Goal: Task Accomplishment & Management: Complete application form

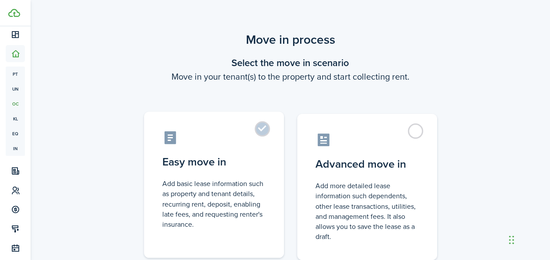
click at [266, 127] on label "Easy move in Add basic lease information such as property and tenant details, r…" at bounding box center [214, 185] width 140 height 146
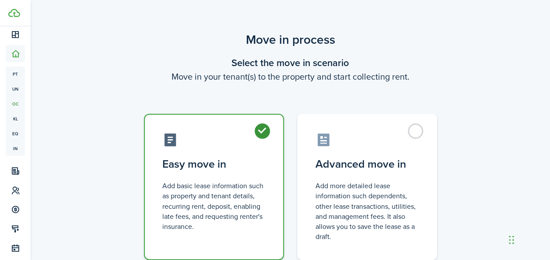
radio input "true"
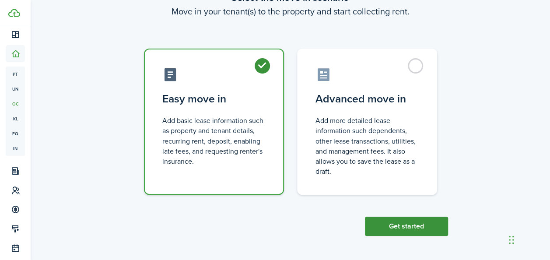
click at [428, 226] on button "Get started" at bounding box center [406, 226] width 83 height 19
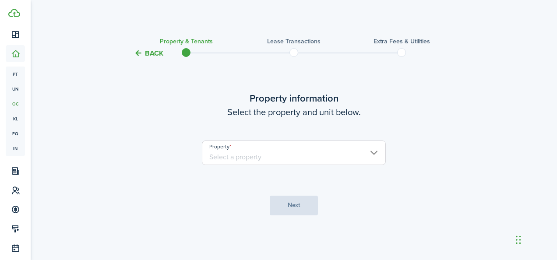
click at [344, 153] on input "Property" at bounding box center [294, 152] width 184 height 25
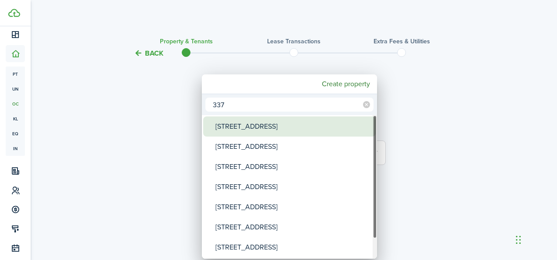
type input "337"
click at [300, 133] on div "[STREET_ADDRESS]" at bounding box center [292, 126] width 155 height 20
type input "[STREET_ADDRESS]"
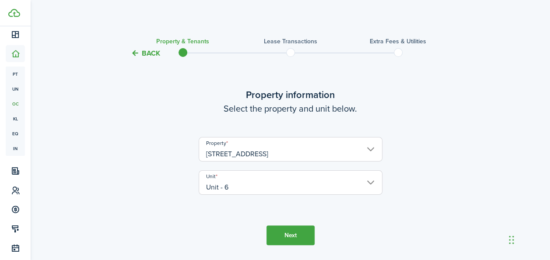
click at [287, 233] on button "Next" at bounding box center [290, 235] width 48 height 20
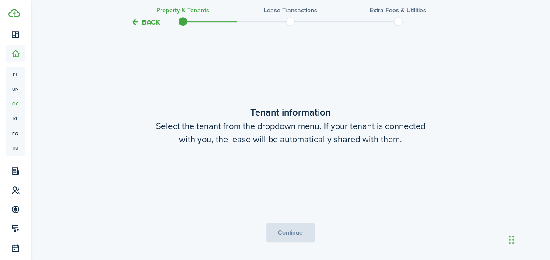
scroll to position [228, 0]
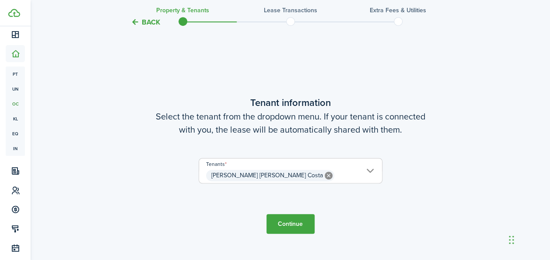
click at [297, 224] on button "Continue" at bounding box center [290, 224] width 48 height 20
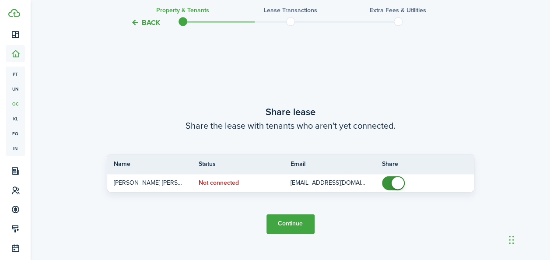
scroll to position [488, 0]
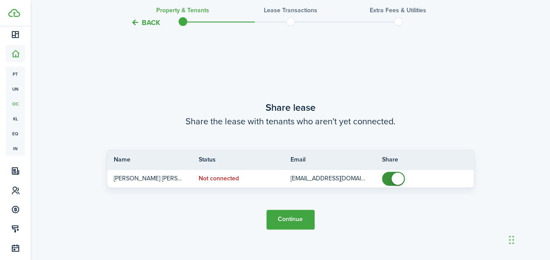
click at [291, 211] on button "Continue" at bounding box center [290, 220] width 48 height 20
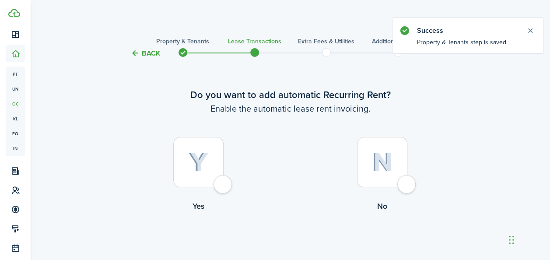
click at [208, 172] on div at bounding box center [198, 162] width 50 height 50
radio input "true"
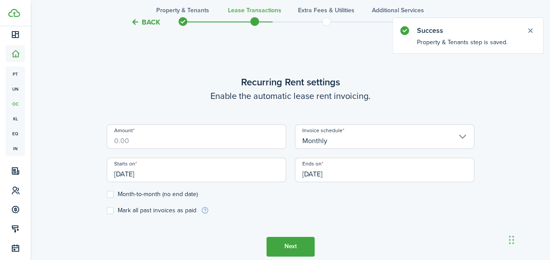
scroll to position [241, 0]
click at [204, 144] on input "Amount" at bounding box center [196, 135] width 179 height 25
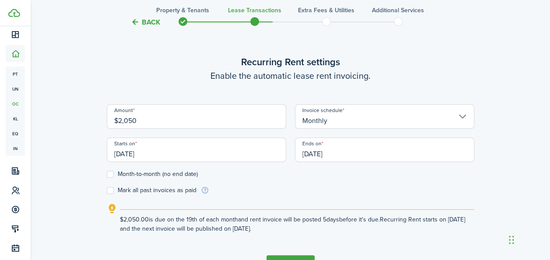
click at [189, 156] on input "[DATE]" at bounding box center [196, 149] width 179 height 25
type input "$2,050.00"
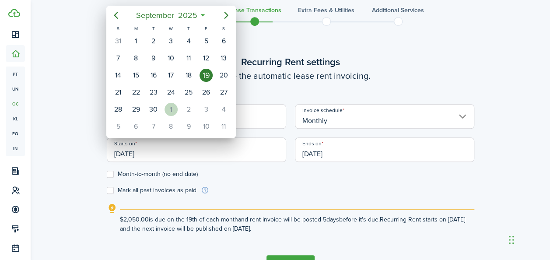
click at [166, 107] on div "1" at bounding box center [171, 109] width 13 height 13
type input "[DATE]"
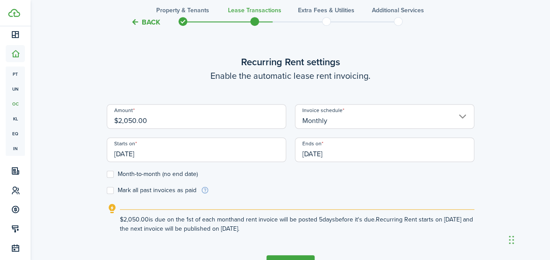
click at [109, 175] on label "Month-to-month (no end date)" at bounding box center [152, 174] width 91 height 7
click at [107, 174] on input "Month-to-month (no end date)" at bounding box center [106, 174] width 0 height 0
checkbox input "true"
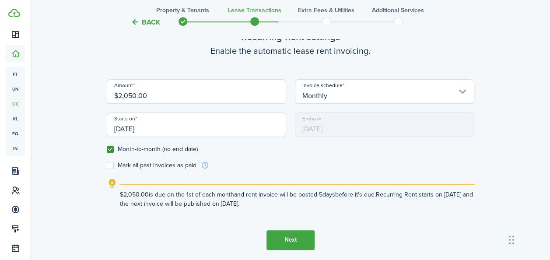
scroll to position [270, 0]
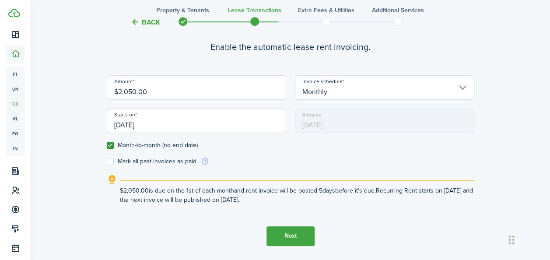
click at [291, 234] on button "Next" at bounding box center [290, 236] width 48 height 20
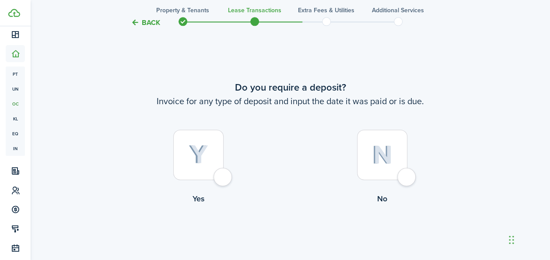
scroll to position [501, 0]
click at [394, 170] on div at bounding box center [382, 154] width 50 height 50
radio input "true"
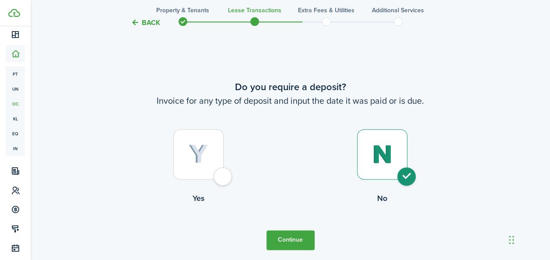
click at [272, 239] on button "Continue" at bounding box center [290, 240] width 48 height 20
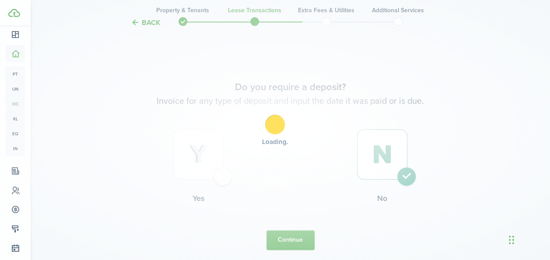
scroll to position [0, 0]
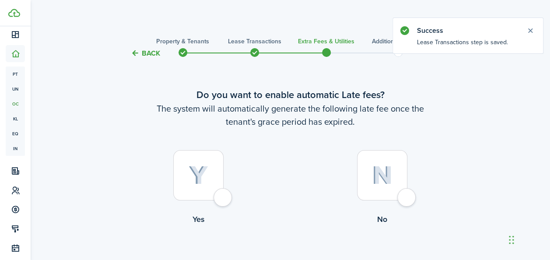
click at [209, 182] on div at bounding box center [198, 175] width 50 height 50
radio input "true"
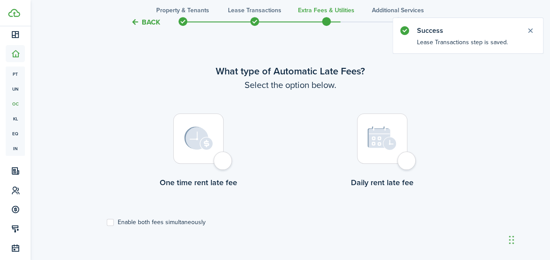
scroll to position [254, 0]
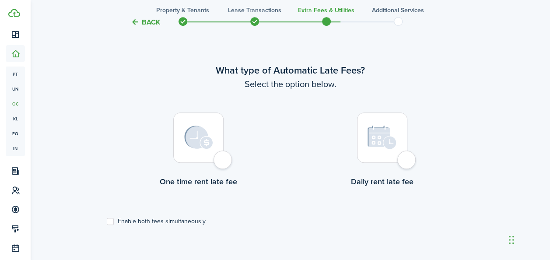
click at [192, 160] on div at bounding box center [198, 137] width 50 height 50
radio input "true"
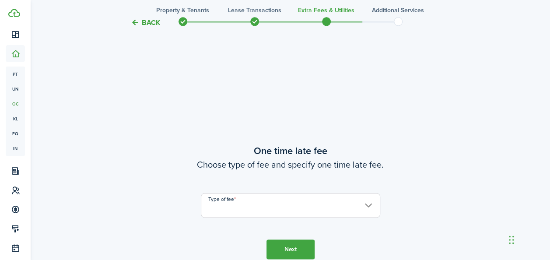
scroll to position [514, 0]
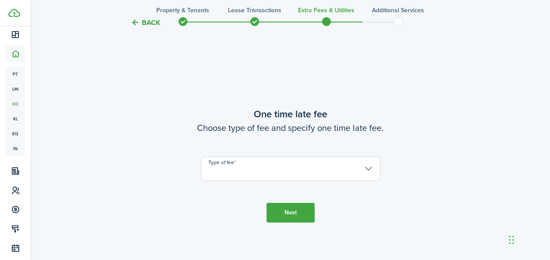
click at [371, 174] on input "Type of fee" at bounding box center [290, 168] width 179 height 25
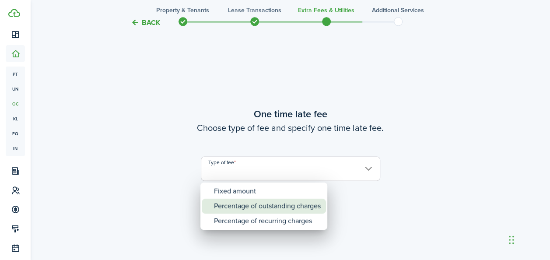
click at [277, 206] on div "Percentage of outstanding charges" at bounding box center [267, 206] width 107 height 15
type input "Percentage of outstanding charges"
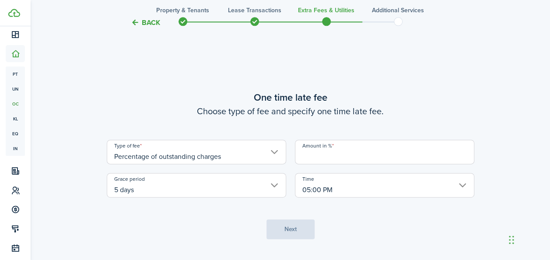
click at [328, 158] on input "Amount in %" at bounding box center [384, 152] width 179 height 25
type input "8"
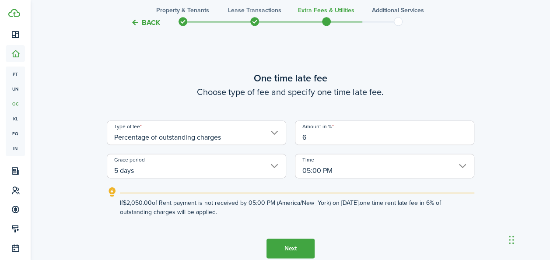
click at [279, 165] on input "5 days" at bounding box center [196, 166] width 179 height 25
type input "6"
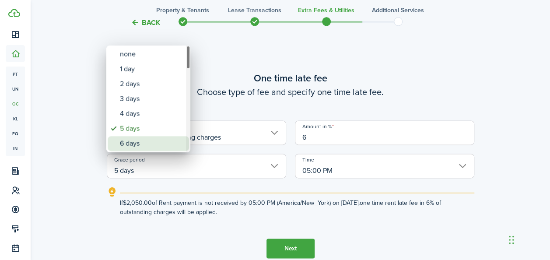
click at [145, 144] on div "6 days" at bounding box center [152, 143] width 64 height 15
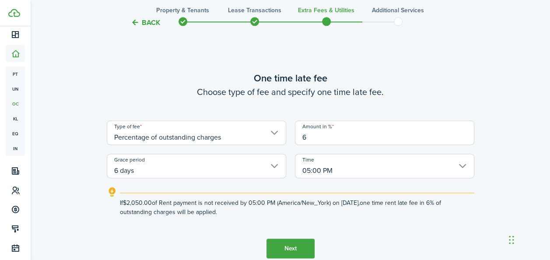
scroll to position [572, 0]
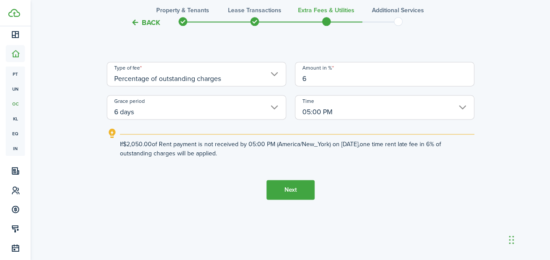
click at [276, 108] on input "6 days" at bounding box center [196, 107] width 179 height 25
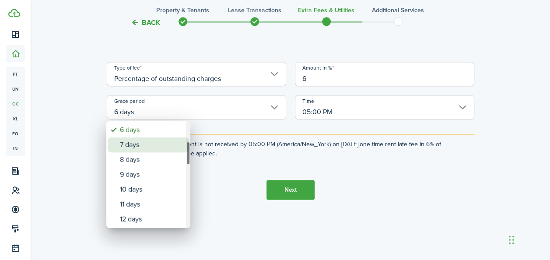
click at [166, 147] on div "7 days" at bounding box center [152, 144] width 64 height 15
type input "7 days"
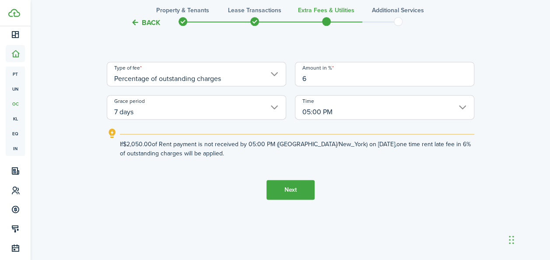
click at [270, 109] on input "7 days" at bounding box center [196, 107] width 179 height 25
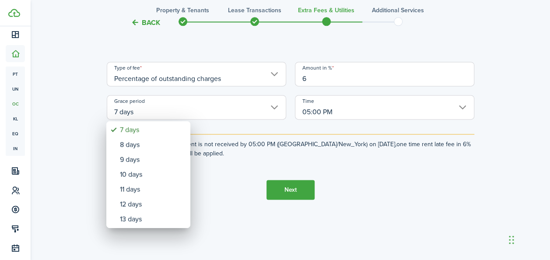
click at [302, 191] on div at bounding box center [275, 130] width 690 height 400
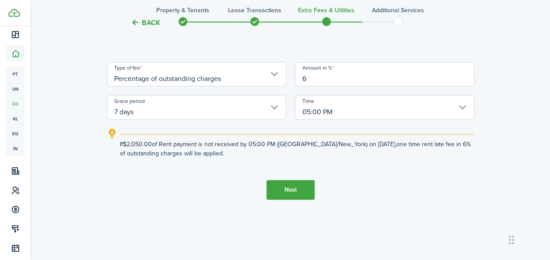
click at [312, 78] on input "6" at bounding box center [384, 74] width 179 height 25
type input "7"
click at [301, 188] on button "Next" at bounding box center [290, 190] width 48 height 20
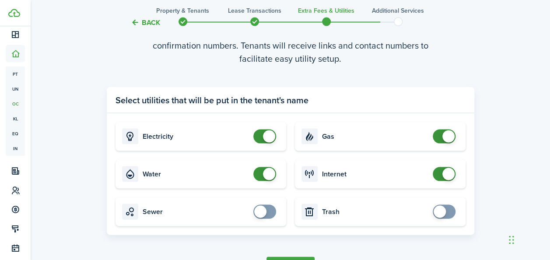
scroll to position [838, 0]
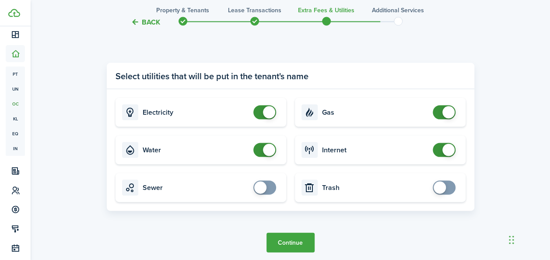
click at [291, 238] on button "Continue" at bounding box center [290, 243] width 48 height 20
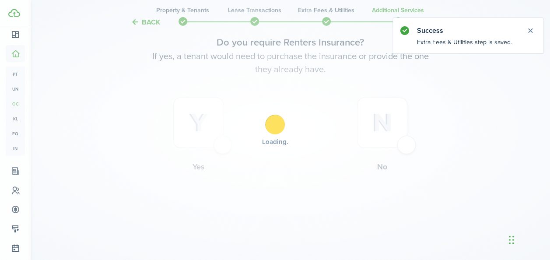
scroll to position [0, 0]
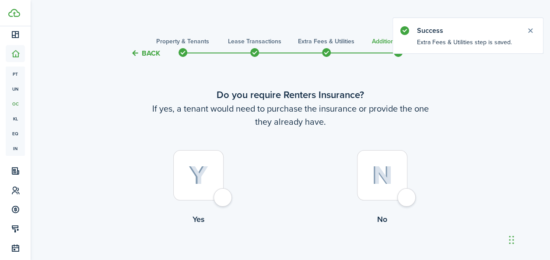
click at [210, 200] on div at bounding box center [198, 175] width 50 height 50
radio input "true"
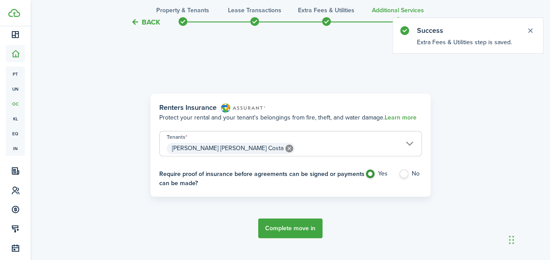
scroll to position [254, 0]
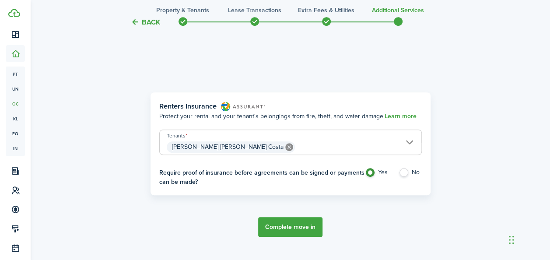
click at [293, 228] on button "Complete move in" at bounding box center [290, 227] width 64 height 20
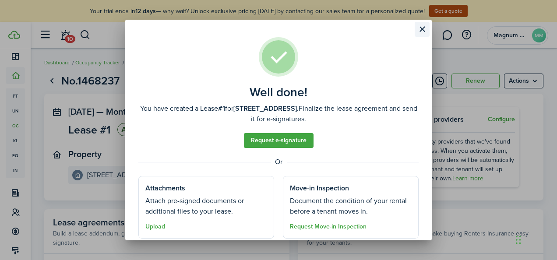
click at [424, 25] on button "Close modal" at bounding box center [421, 29] width 15 height 15
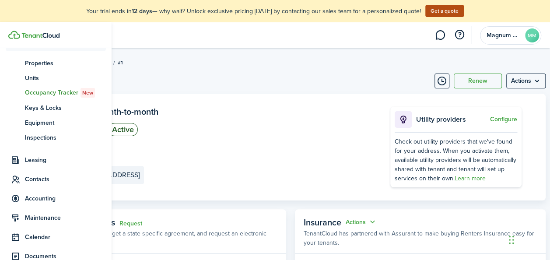
scroll to position [59, 0]
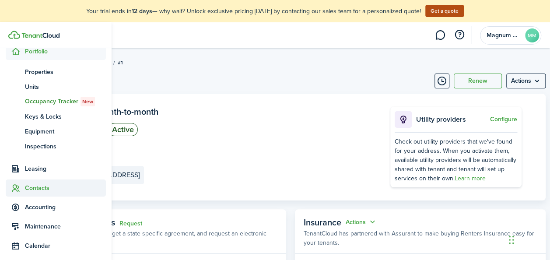
click at [18, 186] on icon at bounding box center [15, 188] width 9 height 9
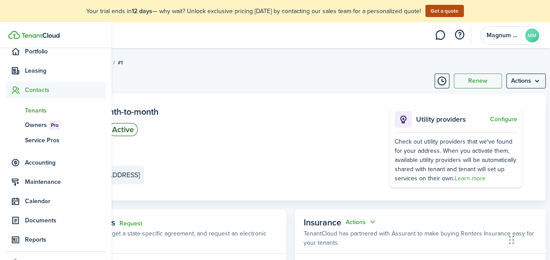
click at [35, 112] on span "Tenants" at bounding box center [65, 110] width 81 height 9
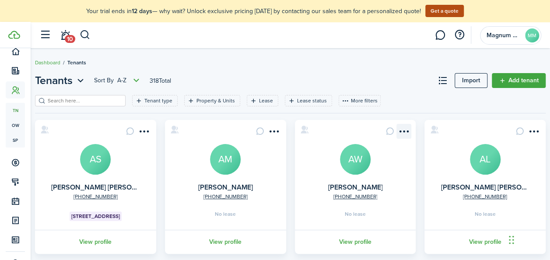
click at [406, 128] on menu-btn-icon "Open menu" at bounding box center [403, 131] width 15 height 15
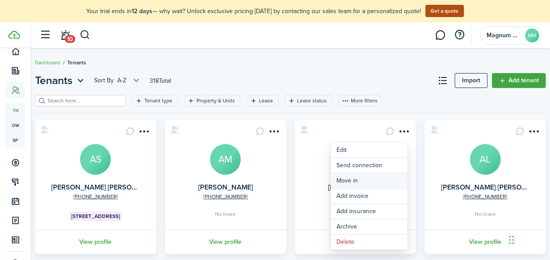
click at [349, 183] on link "Move in" at bounding box center [369, 180] width 77 height 15
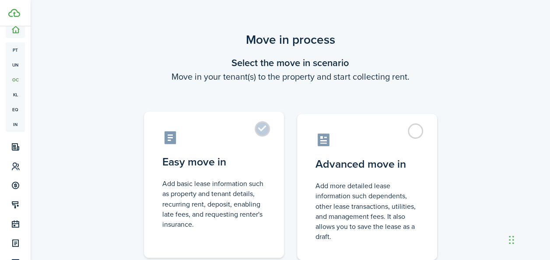
click at [264, 130] on label "Easy move in Add basic lease information such as property and tenant details, r…" at bounding box center [214, 185] width 140 height 146
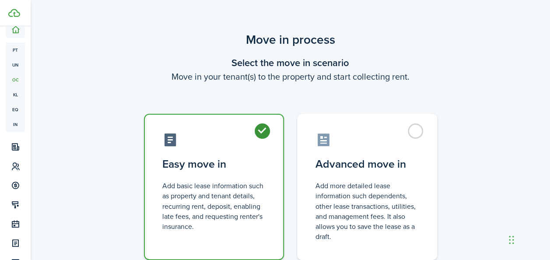
radio input "true"
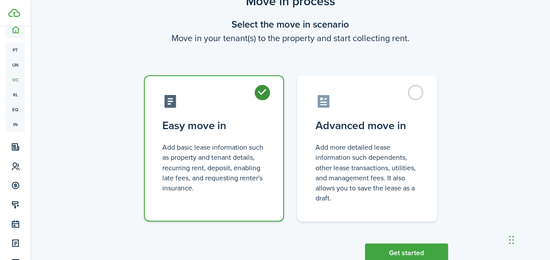
scroll to position [65, 0]
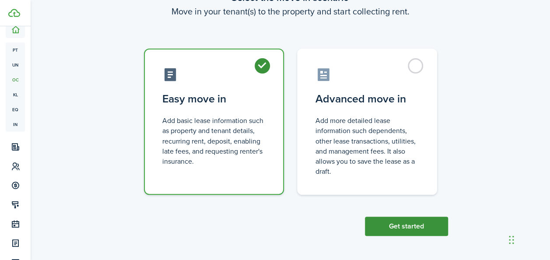
click at [417, 219] on button "Get started" at bounding box center [406, 226] width 83 height 19
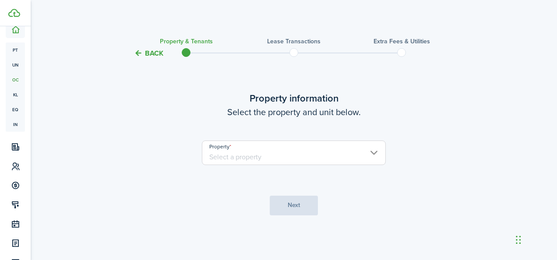
click at [245, 151] on input "Property" at bounding box center [294, 152] width 184 height 25
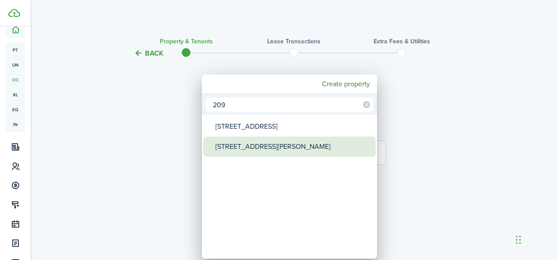
type input "209"
click at [245, 151] on div "[STREET_ADDRESS][PERSON_NAME]" at bounding box center [292, 147] width 155 height 20
type input "[STREET_ADDRESS][PERSON_NAME]"
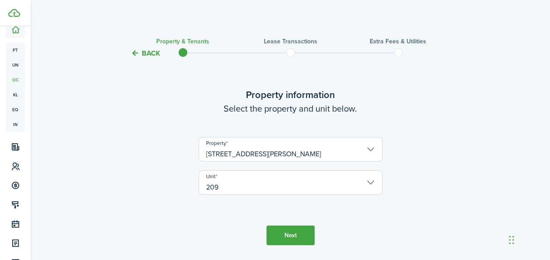
click at [280, 229] on button "Next" at bounding box center [290, 235] width 48 height 20
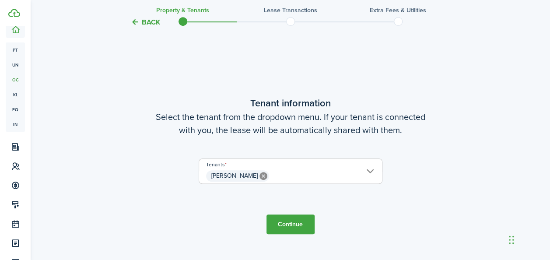
scroll to position [228, 0]
click at [302, 223] on button "Continue" at bounding box center [290, 224] width 48 height 20
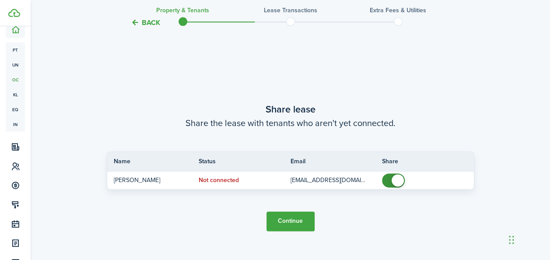
scroll to position [488, 0]
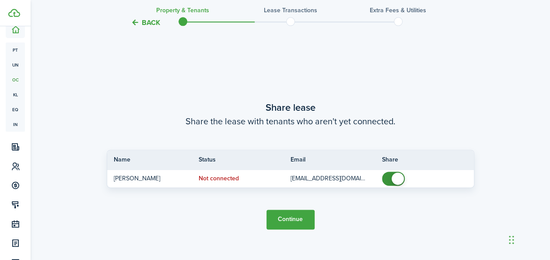
click at [299, 221] on button "Continue" at bounding box center [290, 220] width 48 height 20
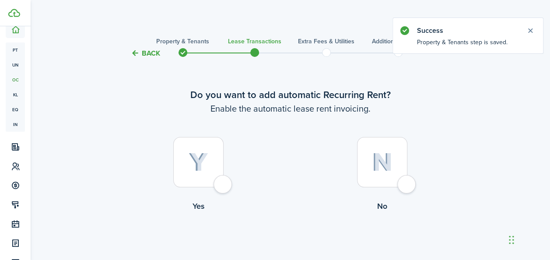
click at [200, 165] on img at bounding box center [199, 162] width 20 height 19
radio input "true"
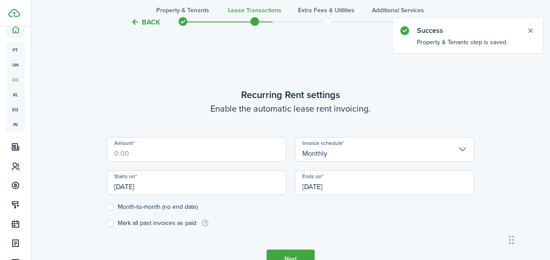
scroll to position [241, 0]
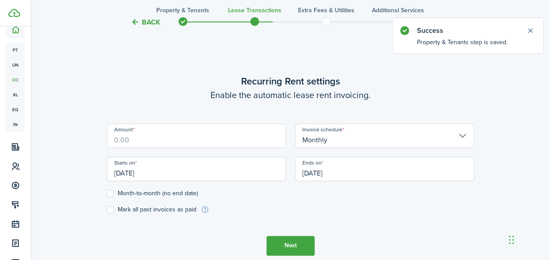
click at [210, 136] on input "Amount" at bounding box center [196, 135] width 179 height 25
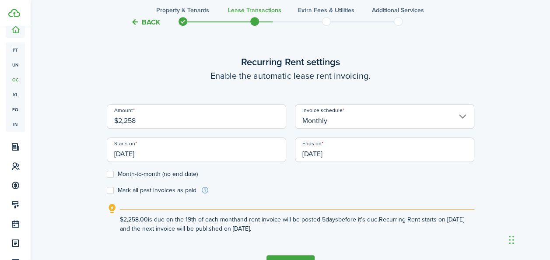
click at [150, 153] on input "[DATE]" at bounding box center [196, 149] width 179 height 25
type input "$2,258.00"
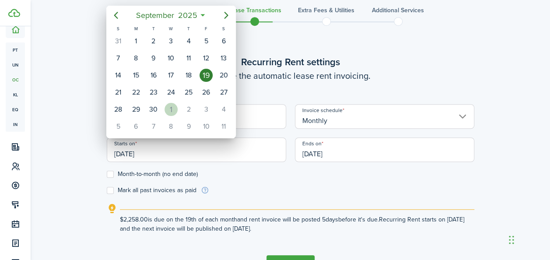
click at [165, 109] on div "1" at bounding box center [171, 109] width 13 height 13
type input "[DATE]"
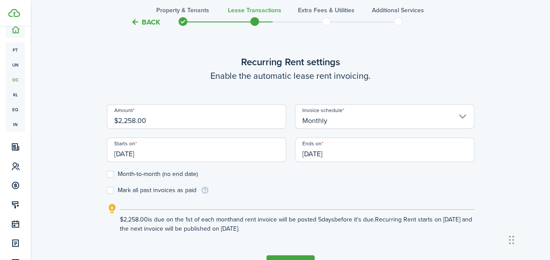
scroll to position [0, 0]
click at [112, 171] on label "Month-to-month (no end date)" at bounding box center [152, 174] width 91 height 7
click at [107, 174] on input "Month-to-month (no end date)" at bounding box center [106, 174] width 0 height 0
checkbox input "true"
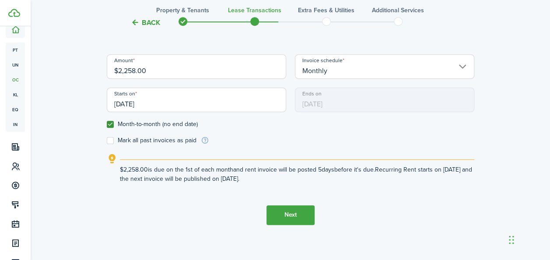
scroll to position [299, 0]
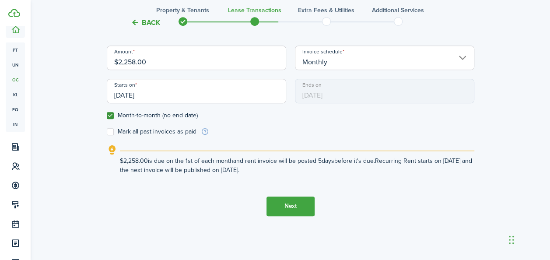
click at [295, 208] on button "Next" at bounding box center [290, 206] width 48 height 20
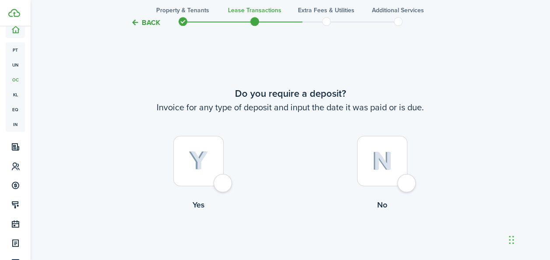
scroll to position [501, 0]
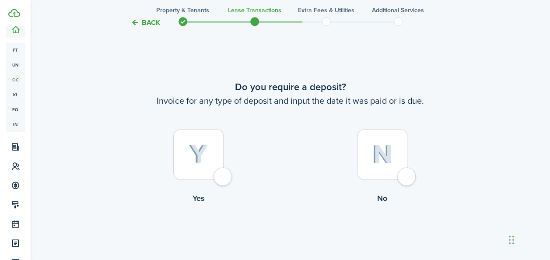
click at [205, 167] on div at bounding box center [198, 154] width 50 height 50
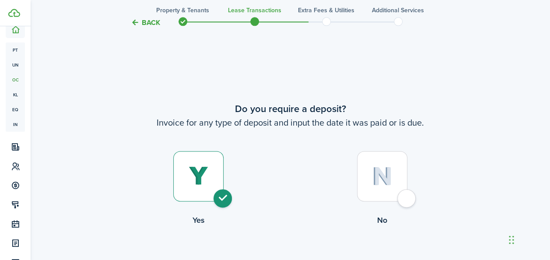
scroll to position [460, 0]
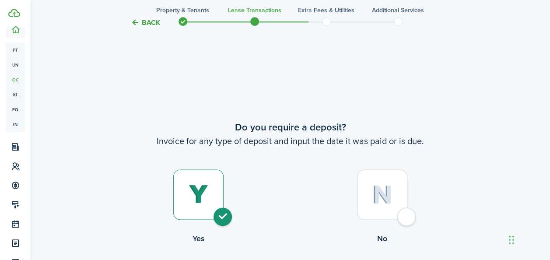
click at [405, 210] on div at bounding box center [382, 194] width 50 height 50
radio input "false"
radio input "true"
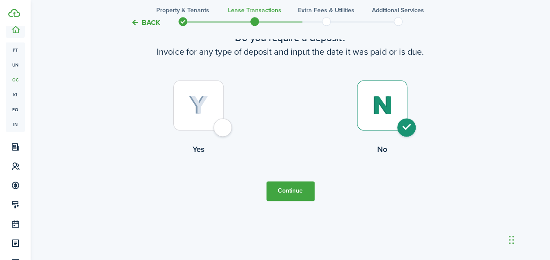
scroll to position [559, 0]
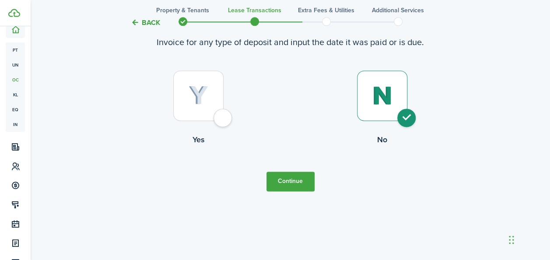
click at [291, 183] on button "Continue" at bounding box center [290, 182] width 48 height 20
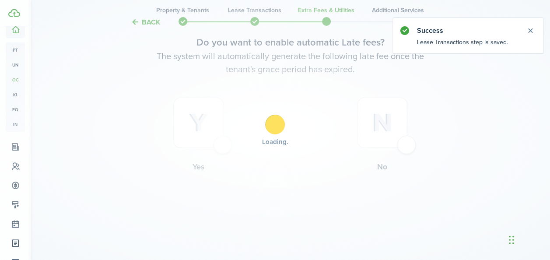
scroll to position [0, 0]
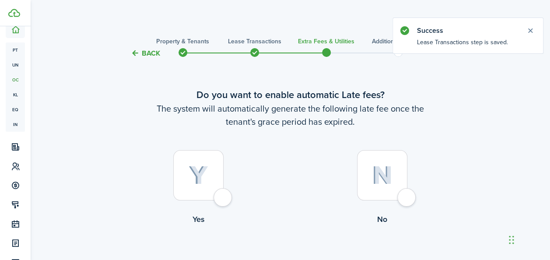
click at [200, 181] on img at bounding box center [199, 175] width 20 height 19
radio input "true"
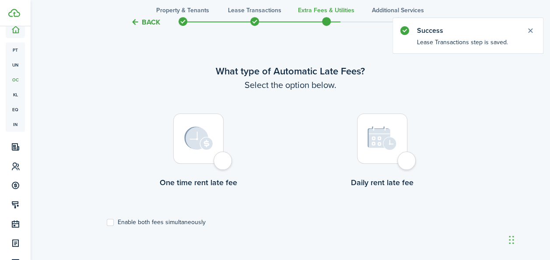
scroll to position [254, 0]
click at [214, 151] on div at bounding box center [198, 137] width 50 height 50
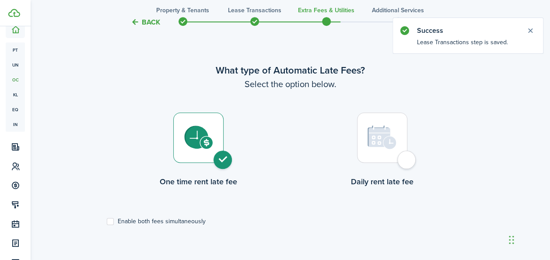
radio input "true"
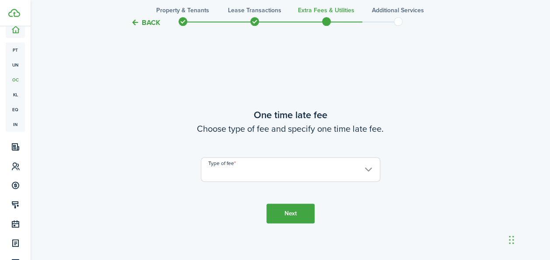
scroll to position [514, 0]
click at [367, 168] on input "Type of fee" at bounding box center [290, 168] width 179 height 25
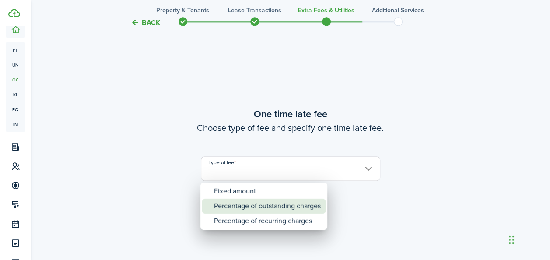
click at [270, 203] on div "Percentage of outstanding charges" at bounding box center [267, 206] width 107 height 15
type input "Percentage of outstanding charges"
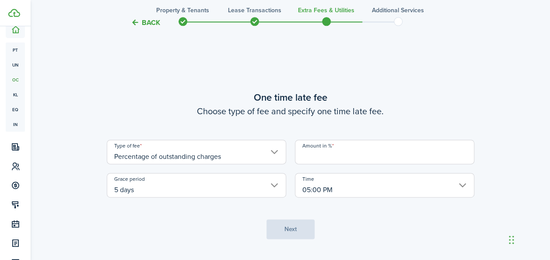
click at [331, 158] on input "Amount in %" at bounding box center [384, 152] width 179 height 25
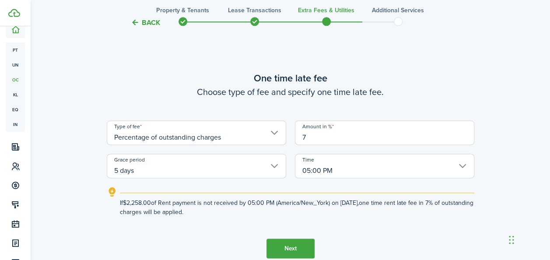
click at [275, 168] on input "5 days" at bounding box center [196, 166] width 179 height 25
type input "7"
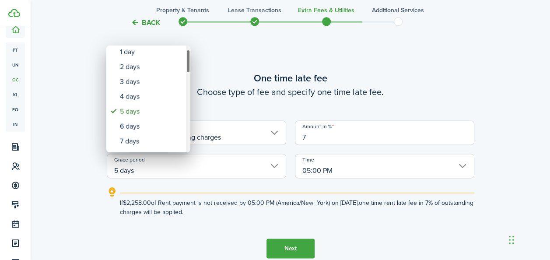
click at [187, 71] on div "Grace period" at bounding box center [188, 61] width 4 height 24
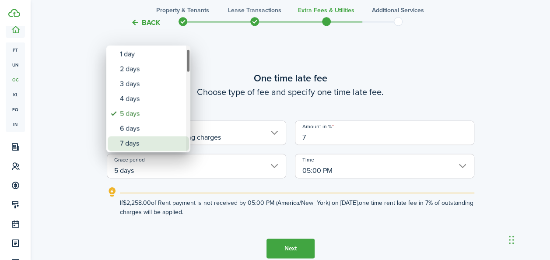
click at [136, 137] on div "7 days" at bounding box center [152, 143] width 64 height 15
type input "7 days"
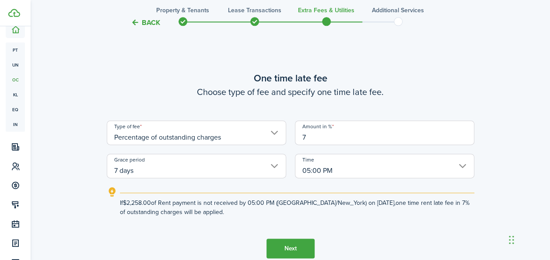
click at [291, 244] on button "Next" at bounding box center [290, 248] width 48 height 20
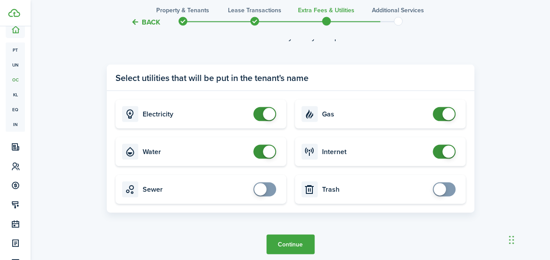
scroll to position [855, 0]
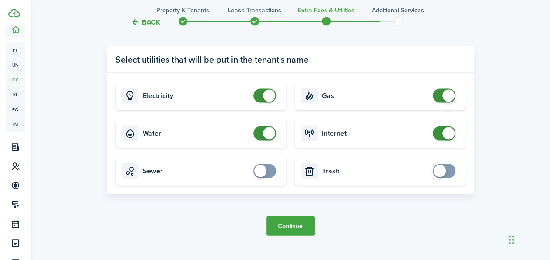
checkbox input "false"
click at [260, 132] on span at bounding box center [264, 133] width 9 height 14
click at [300, 225] on button "Continue" at bounding box center [290, 226] width 48 height 20
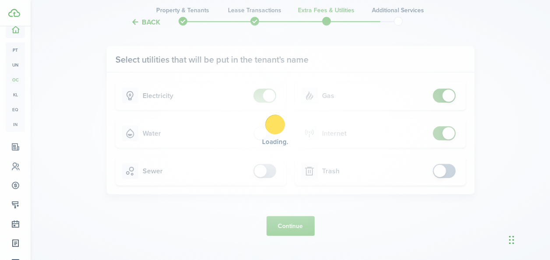
scroll to position [0, 0]
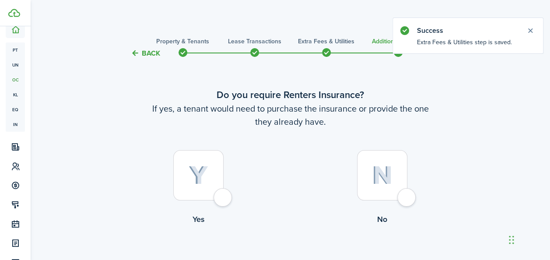
click at [202, 184] on img at bounding box center [199, 175] width 20 height 19
radio input "true"
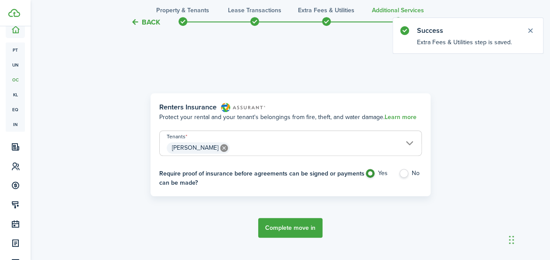
scroll to position [254, 0]
click at [286, 227] on button "Complete move in" at bounding box center [290, 227] width 64 height 20
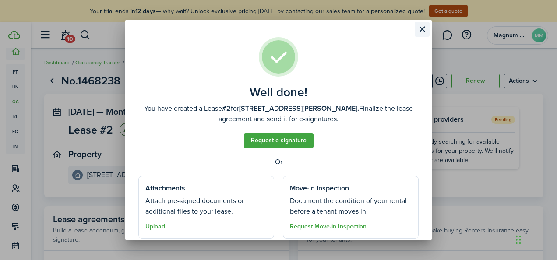
click at [421, 29] on button "Close modal" at bounding box center [421, 29] width 15 height 15
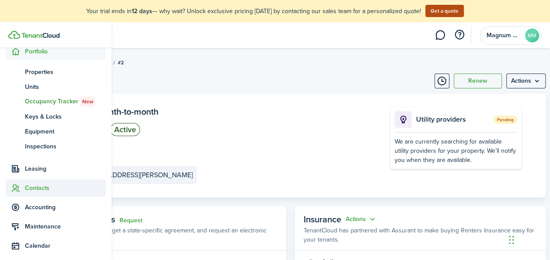
click at [42, 191] on span "Contacts" at bounding box center [65, 187] width 81 height 9
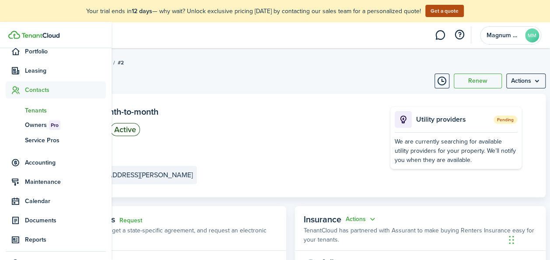
click at [36, 112] on span "Tenants" at bounding box center [65, 110] width 81 height 9
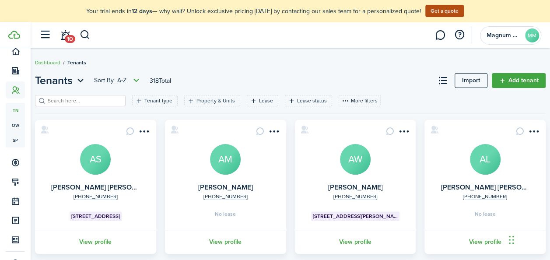
click at [218, 164] on avatar-text "AM" at bounding box center [225, 159] width 31 height 31
click at [277, 130] on menu-btn-icon "Open menu" at bounding box center [274, 131] width 15 height 15
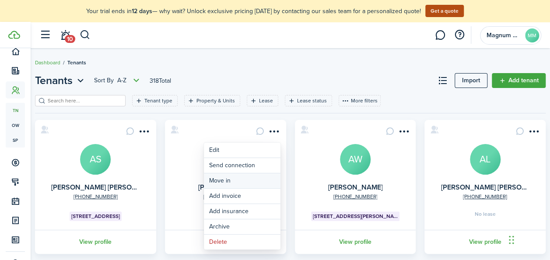
click at [230, 175] on link "Move in" at bounding box center [242, 180] width 77 height 15
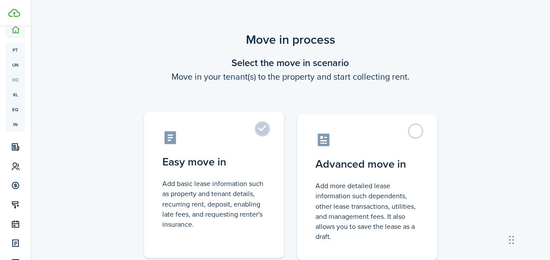
click at [214, 171] on label "Easy move in Add basic lease information such as property and tenant details, r…" at bounding box center [214, 185] width 140 height 146
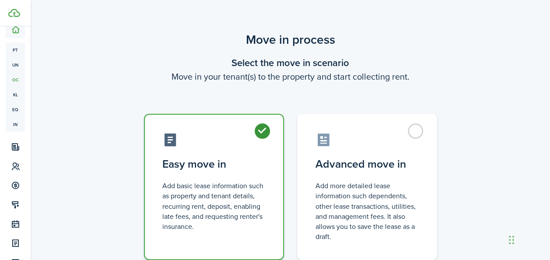
radio input "true"
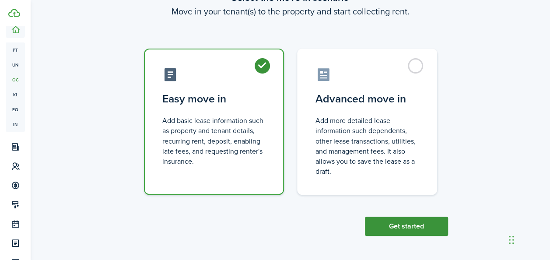
click at [420, 224] on button "Get started" at bounding box center [406, 226] width 83 height 19
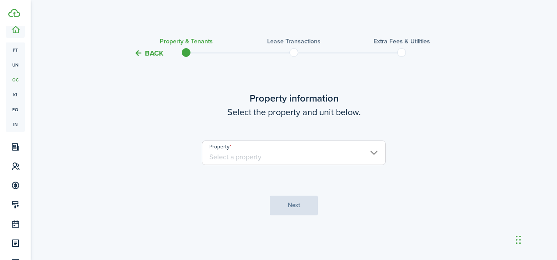
click at [299, 154] on input "Property" at bounding box center [294, 152] width 184 height 25
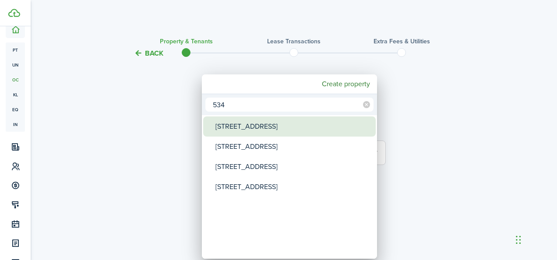
type input "534"
click at [252, 130] on div "[STREET_ADDRESS]" at bounding box center [292, 126] width 155 height 20
type input "[STREET_ADDRESS]"
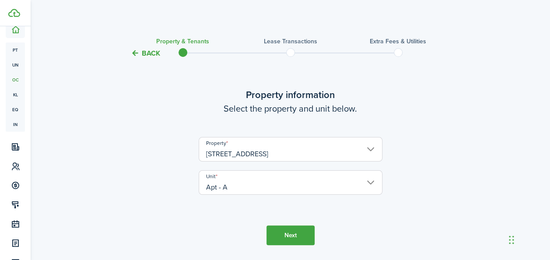
click at [363, 183] on input "Apt - A" at bounding box center [291, 182] width 184 height 25
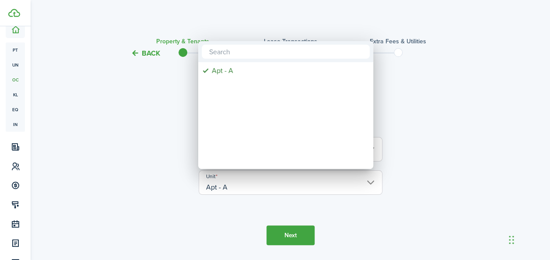
click at [370, 186] on div at bounding box center [275, 130] width 690 height 400
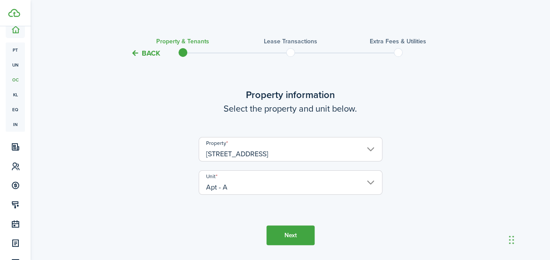
click at [370, 185] on input "Apt - A" at bounding box center [291, 182] width 184 height 25
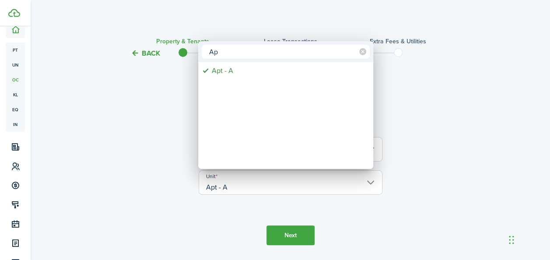
type input "A"
click at [440, 137] on div at bounding box center [275, 130] width 690 height 400
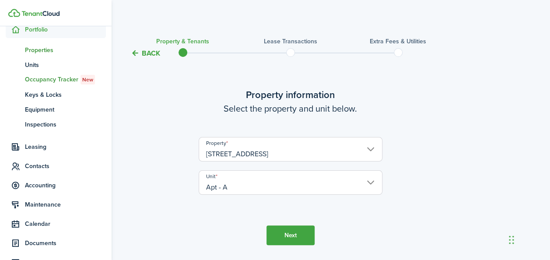
click at [48, 52] on span "Properties" at bounding box center [65, 50] width 81 height 9
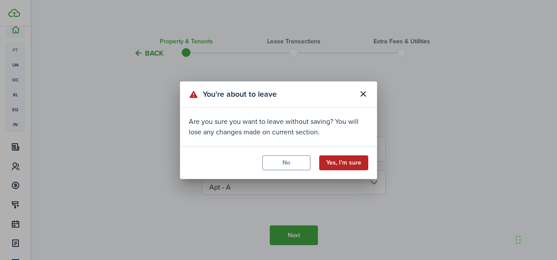
click at [332, 163] on button "Yes, I'm sure" at bounding box center [343, 162] width 49 height 15
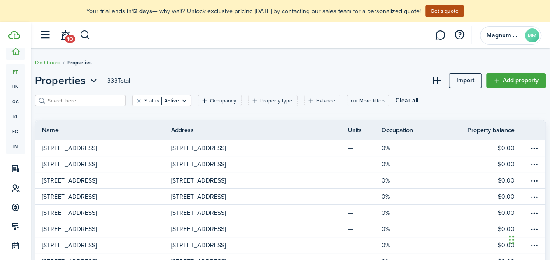
click at [88, 99] on input "search" at bounding box center [84, 101] width 77 height 8
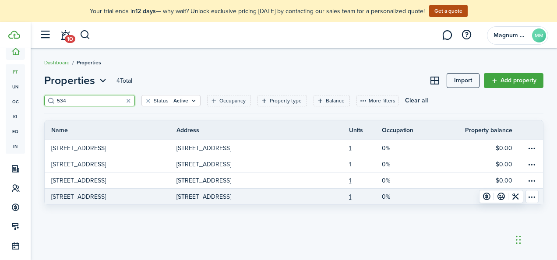
type input "534"
click at [534, 196] on table-menu-btn-icon "Open menu" at bounding box center [531, 196] width 13 height 13
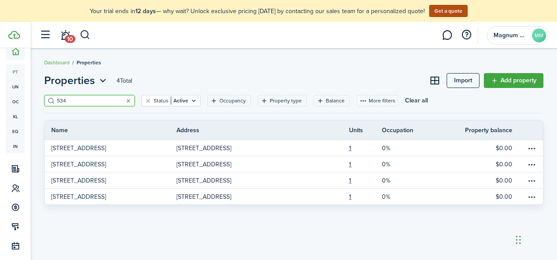
click at [296, 56] on breadcrumb "Dashboard Properties" at bounding box center [293, 58] width 499 height 20
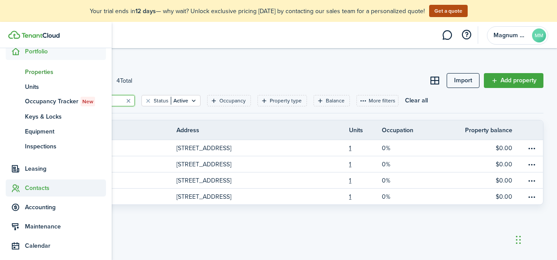
click at [36, 190] on span "Contacts" at bounding box center [65, 187] width 81 height 9
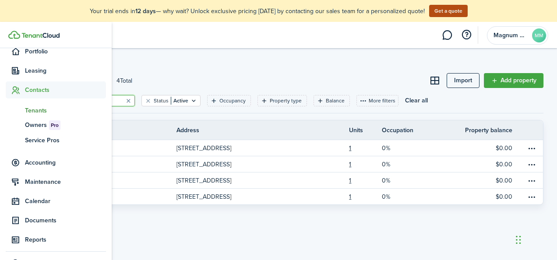
click at [44, 109] on span "Tenants" at bounding box center [65, 110] width 81 height 9
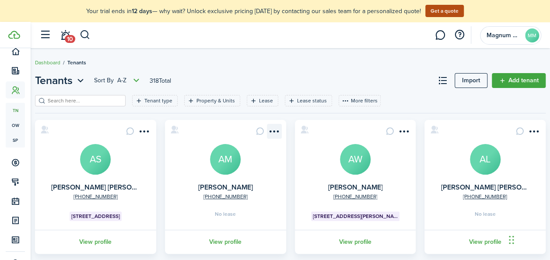
click at [271, 130] on menu-btn-icon "Open menu" at bounding box center [274, 131] width 15 height 15
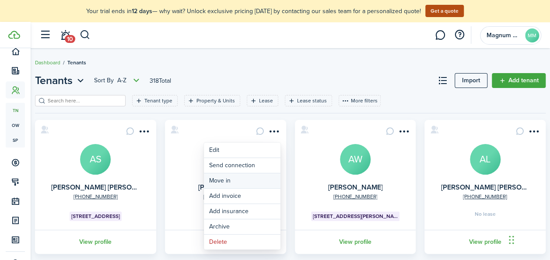
click at [228, 180] on link "Move in" at bounding box center [242, 180] width 77 height 15
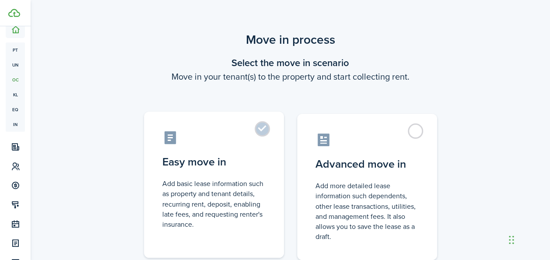
click at [260, 135] on label "Easy move in Add basic lease information such as property and tenant details, r…" at bounding box center [214, 185] width 140 height 146
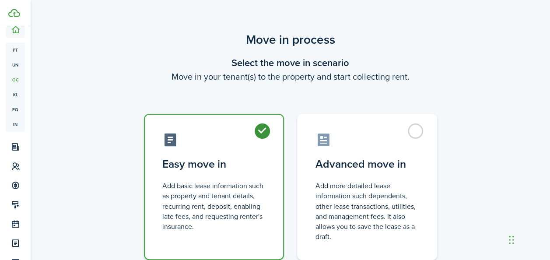
radio input "true"
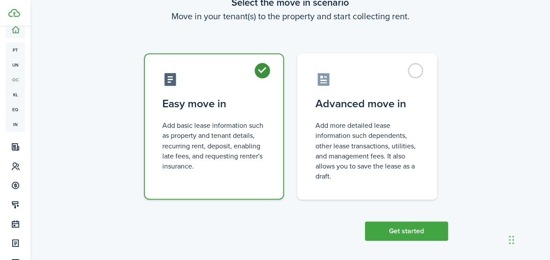
scroll to position [65, 0]
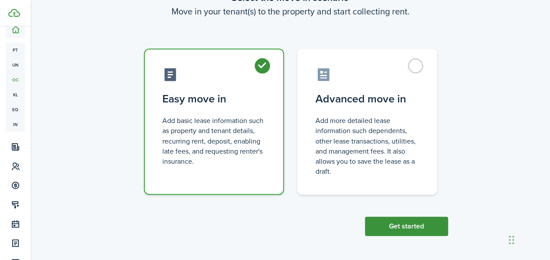
click at [411, 228] on button "Get started" at bounding box center [406, 226] width 83 height 19
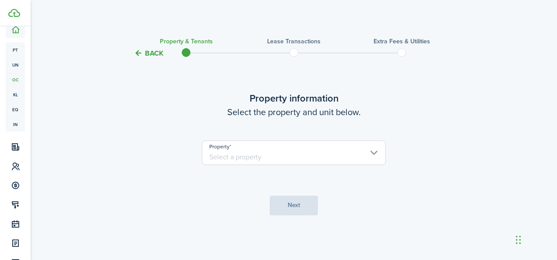
click at [290, 156] on input "Property" at bounding box center [294, 152] width 184 height 25
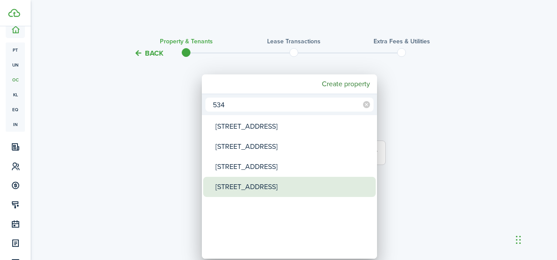
type input "534"
click at [267, 193] on div "[STREET_ADDRESS]" at bounding box center [292, 187] width 155 height 20
type input "[STREET_ADDRESS]"
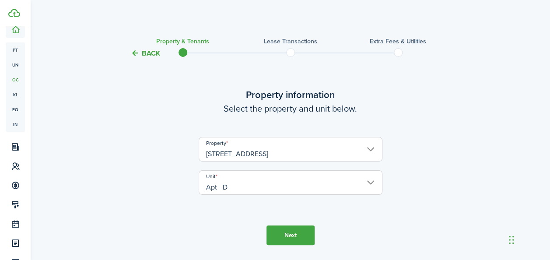
click at [280, 234] on button "Next" at bounding box center [290, 235] width 48 height 20
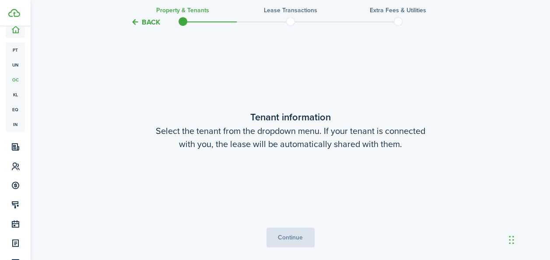
scroll to position [228, 0]
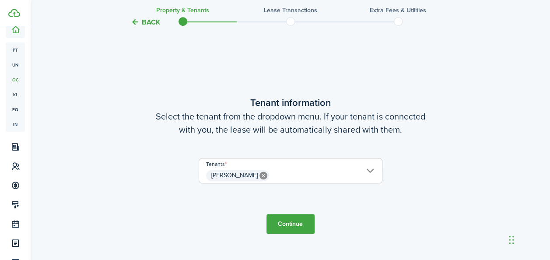
click at [292, 221] on button "Continue" at bounding box center [290, 224] width 48 height 20
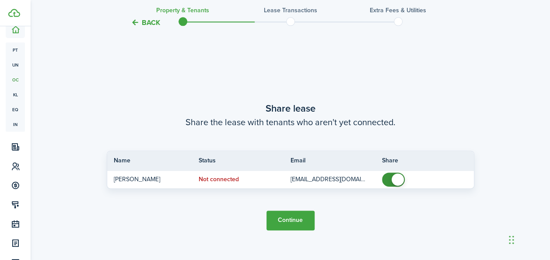
scroll to position [488, 0]
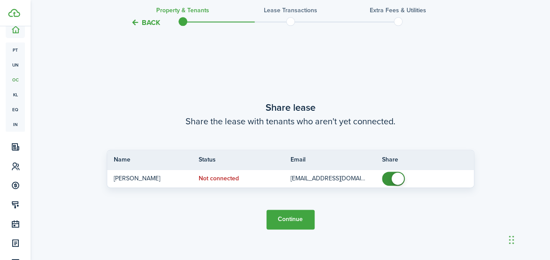
click at [290, 217] on button "Continue" at bounding box center [290, 220] width 48 height 20
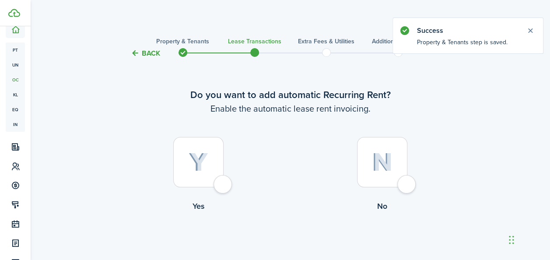
click at [212, 169] on div at bounding box center [198, 162] width 50 height 50
radio input "true"
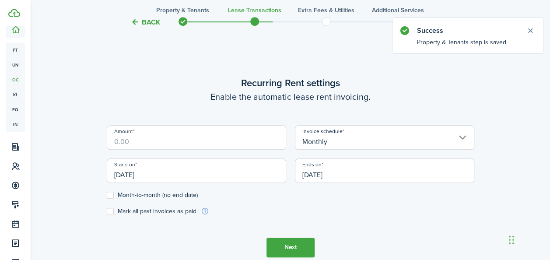
scroll to position [241, 0]
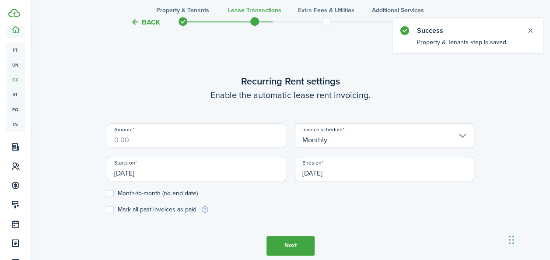
click at [178, 145] on input "Amount" at bounding box center [196, 135] width 179 height 25
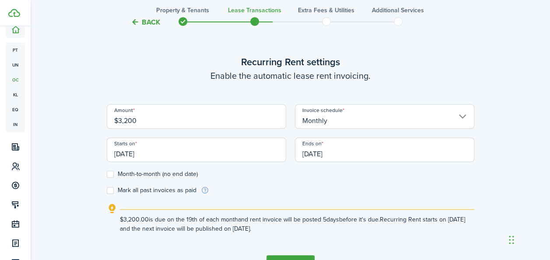
click at [172, 153] on input "[DATE]" at bounding box center [196, 149] width 179 height 25
type input "$3,200.00"
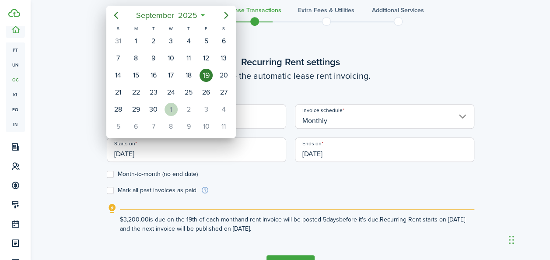
click at [165, 106] on div "1" at bounding box center [171, 109] width 13 height 13
type input "[DATE]"
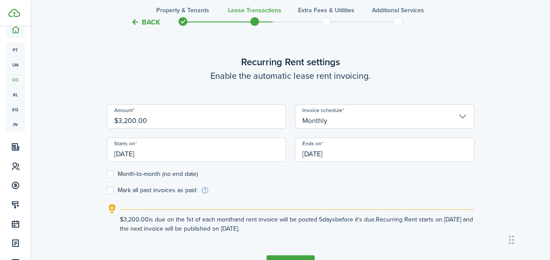
click at [113, 173] on label "Month-to-month (no end date)" at bounding box center [152, 174] width 91 height 7
click at [107, 174] on input "Month-to-month (no end date)" at bounding box center [106, 174] width 0 height 0
checkbox input "true"
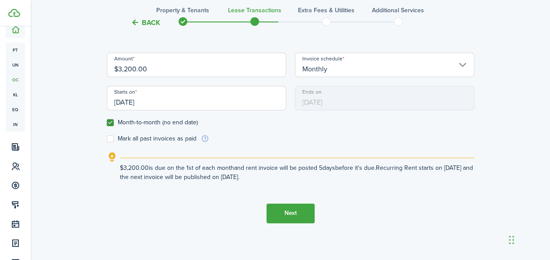
scroll to position [299, 0]
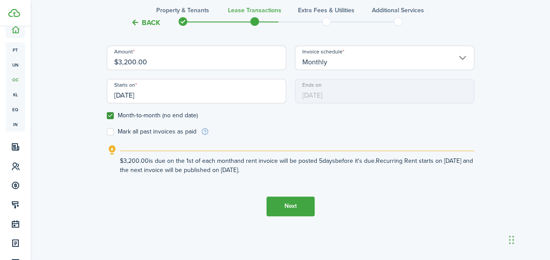
click at [290, 206] on button "Next" at bounding box center [290, 206] width 48 height 20
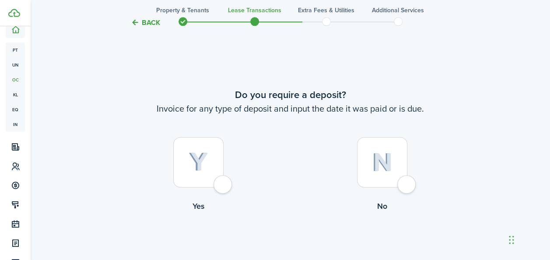
scroll to position [501, 0]
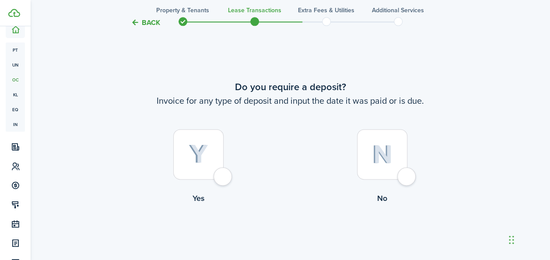
click at [394, 151] on div at bounding box center [382, 154] width 50 height 50
radio input "true"
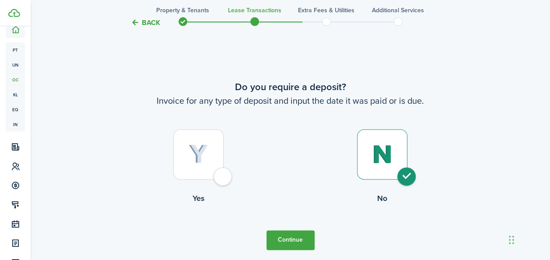
click at [284, 240] on button "Continue" at bounding box center [290, 240] width 48 height 20
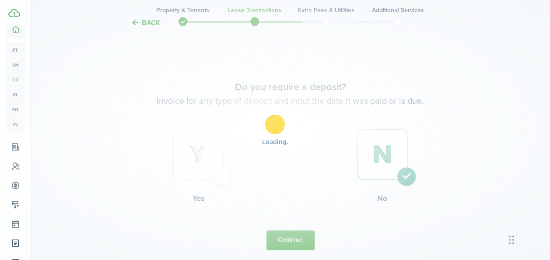
scroll to position [0, 0]
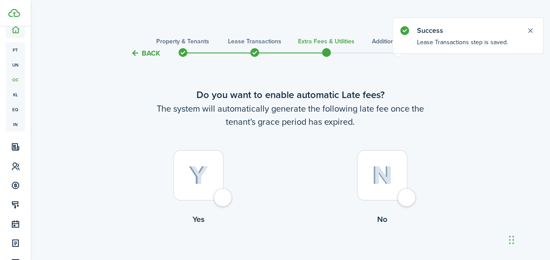
click at [207, 187] on div at bounding box center [198, 175] width 50 height 50
radio input "true"
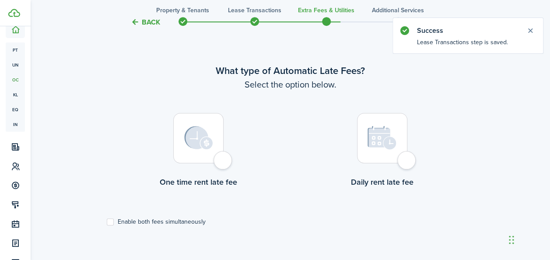
scroll to position [254, 0]
click at [217, 151] on div at bounding box center [198, 137] width 50 height 50
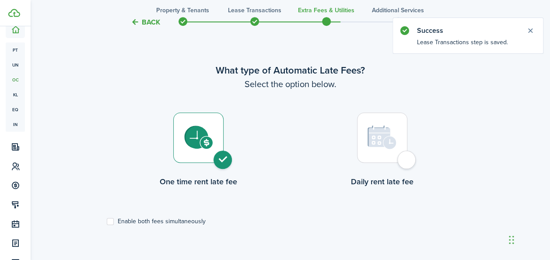
radio input "true"
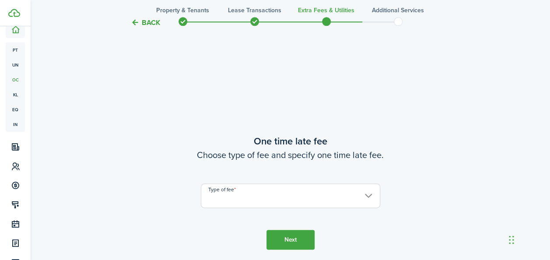
scroll to position [514, 0]
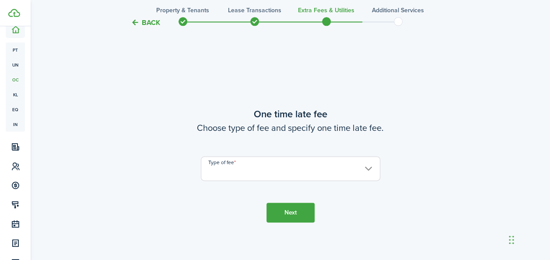
click at [365, 173] on input "Type of fee" at bounding box center [290, 168] width 179 height 25
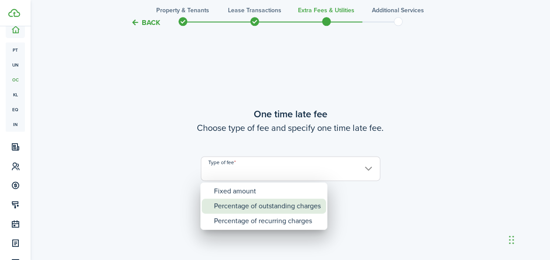
click at [261, 209] on div "Percentage of outstanding charges" at bounding box center [267, 206] width 107 height 15
type input "Percentage of outstanding charges"
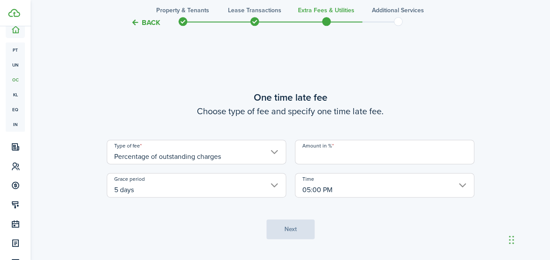
click at [362, 156] on input "Amount in %" at bounding box center [384, 152] width 179 height 25
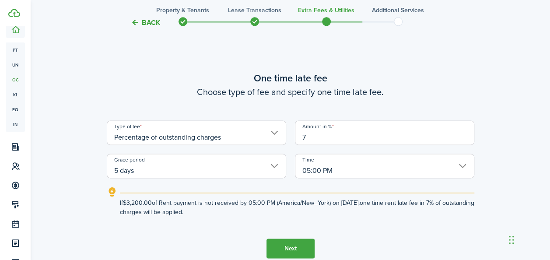
click at [276, 168] on input "5 days" at bounding box center [196, 166] width 179 height 25
type input "7"
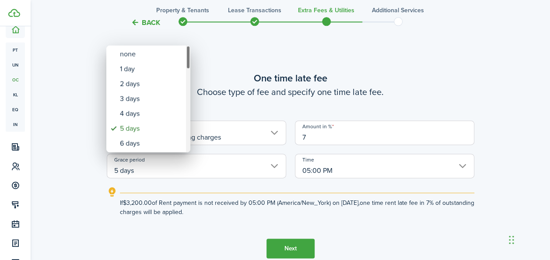
click at [186, 67] on div "Grace period" at bounding box center [188, 58] width 4 height 24
click at [187, 74] on div "Grace period" at bounding box center [188, 99] width 4 height 107
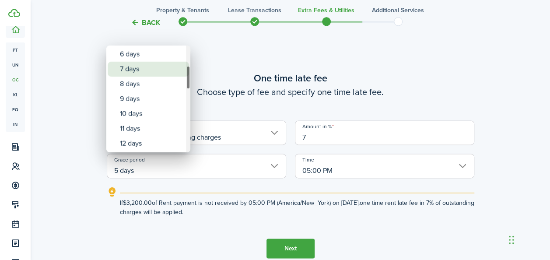
click at [140, 67] on div "7 days" at bounding box center [152, 69] width 64 height 15
type input "7 days"
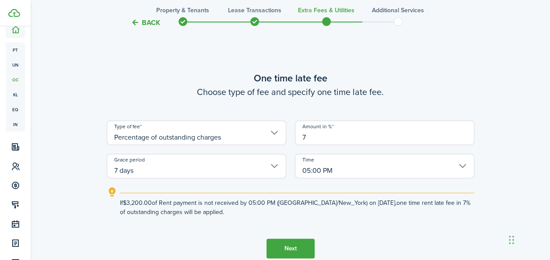
click at [288, 246] on button "Next" at bounding box center [290, 248] width 48 height 20
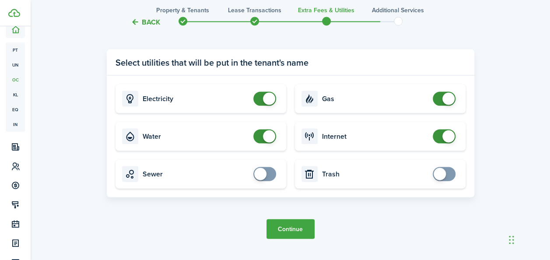
scroll to position [872, 0]
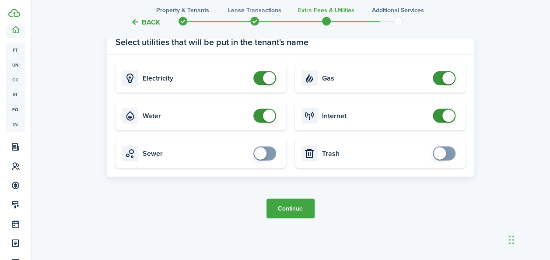
click at [298, 209] on button "Continue" at bounding box center [290, 209] width 48 height 20
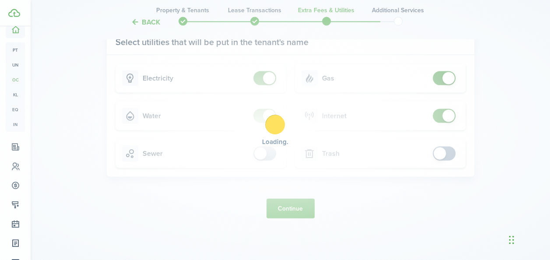
scroll to position [0, 0]
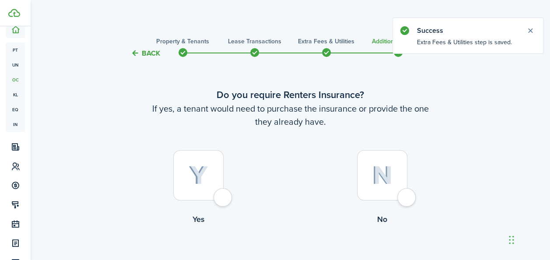
click at [222, 188] on div at bounding box center [198, 175] width 50 height 50
radio input "true"
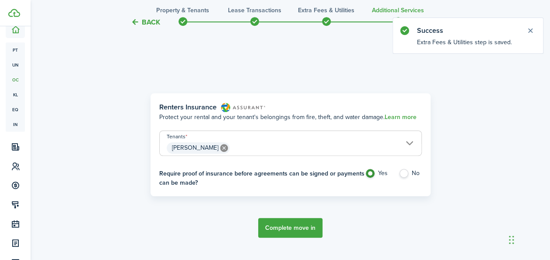
scroll to position [254, 0]
click at [291, 225] on button "Complete move in" at bounding box center [290, 227] width 64 height 20
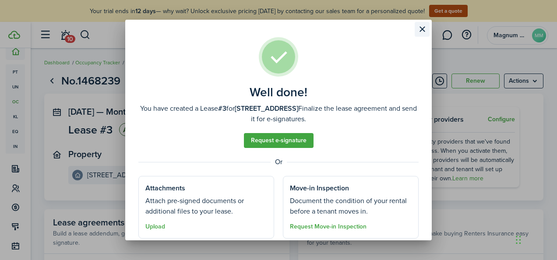
click at [418, 31] on button "Close modal" at bounding box center [421, 29] width 15 height 15
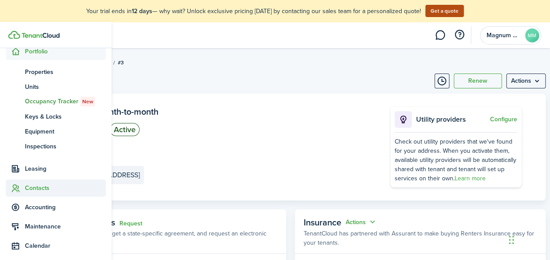
click at [28, 189] on span "Contacts" at bounding box center [65, 187] width 81 height 9
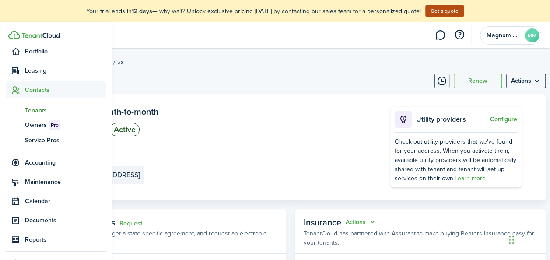
click at [33, 110] on span "Tenants" at bounding box center [65, 110] width 81 height 9
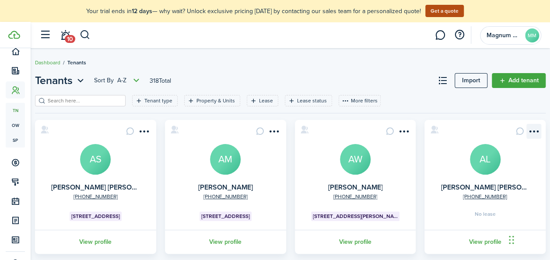
click at [529, 128] on menu-btn-icon "Open menu" at bounding box center [533, 131] width 15 height 15
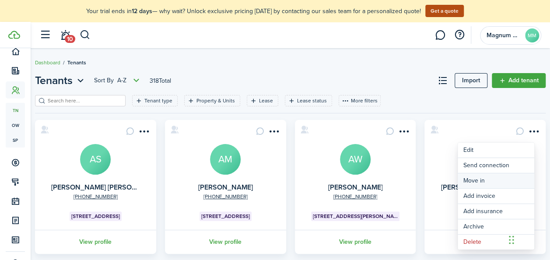
click at [477, 179] on link "Move in" at bounding box center [496, 180] width 77 height 15
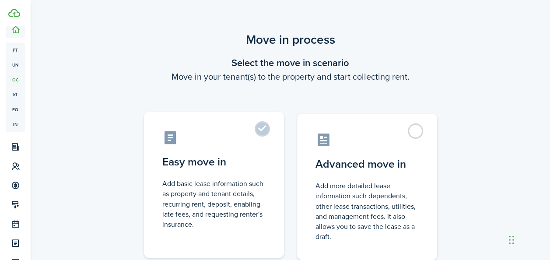
click at [258, 132] on label "Easy move in Add basic lease information such as property and tenant details, r…" at bounding box center [214, 185] width 140 height 146
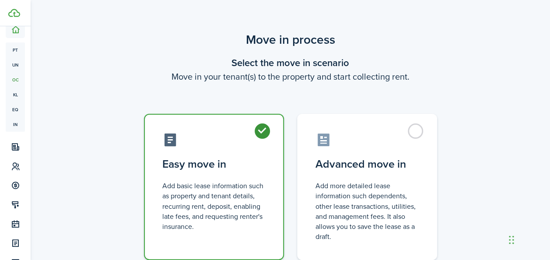
radio input "true"
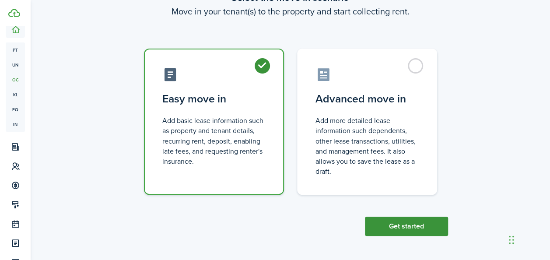
click at [405, 222] on button "Get started" at bounding box center [406, 226] width 83 height 19
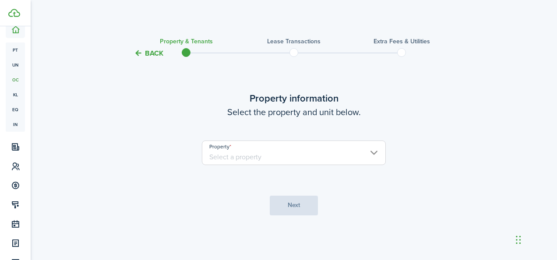
click at [257, 157] on input "Property" at bounding box center [294, 152] width 184 height 25
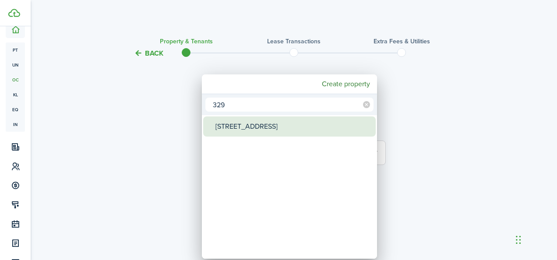
type input "329"
click at [259, 133] on div "329 Centre Ave" at bounding box center [292, 126] width 155 height 20
type input "329 Centre Ave"
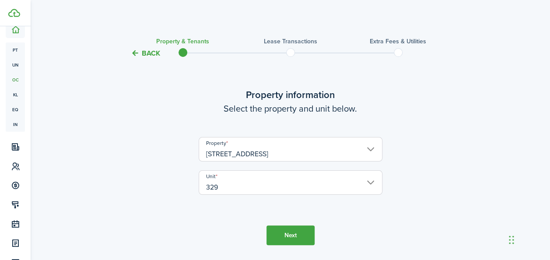
click at [294, 231] on button "Next" at bounding box center [290, 235] width 48 height 20
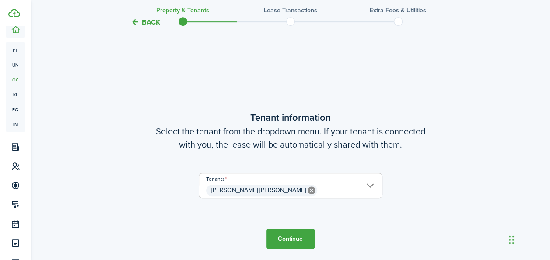
scroll to position [228, 0]
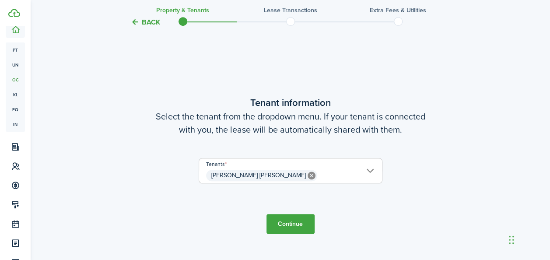
click at [293, 228] on button "Continue" at bounding box center [290, 224] width 48 height 20
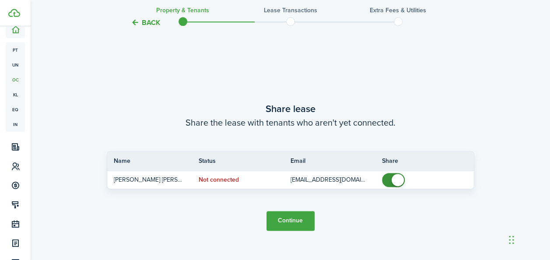
scroll to position [488, 0]
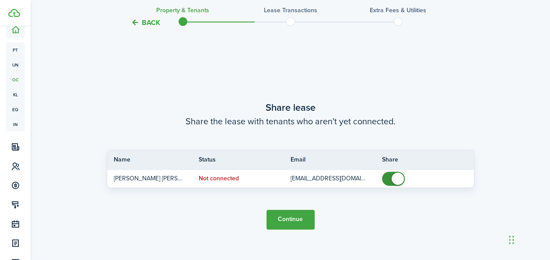
click at [286, 221] on button "Continue" at bounding box center [290, 220] width 48 height 20
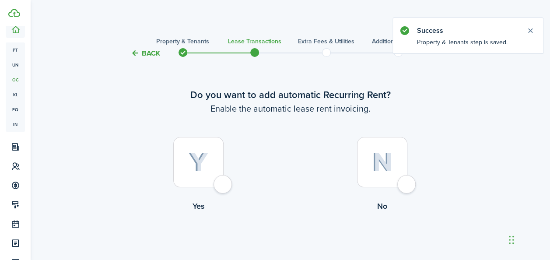
click at [210, 162] on div at bounding box center [198, 162] width 50 height 50
radio input "true"
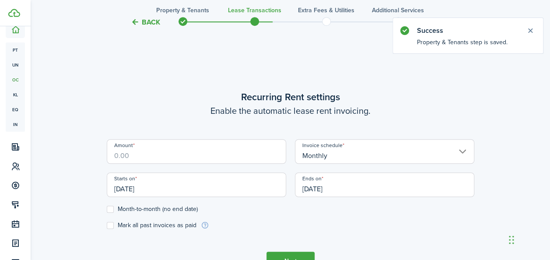
scroll to position [241, 0]
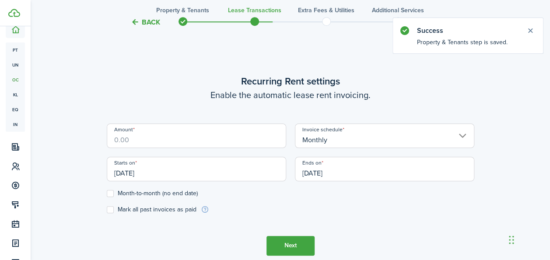
click at [214, 144] on input "Amount" at bounding box center [196, 135] width 179 height 25
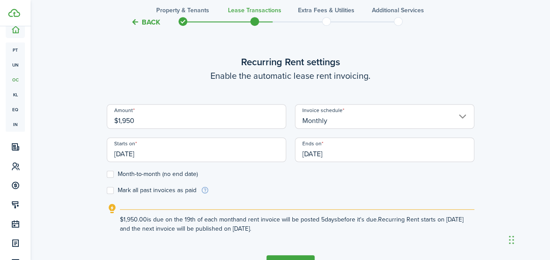
click at [208, 151] on input "[DATE]" at bounding box center [196, 149] width 179 height 25
type input "$1,950.00"
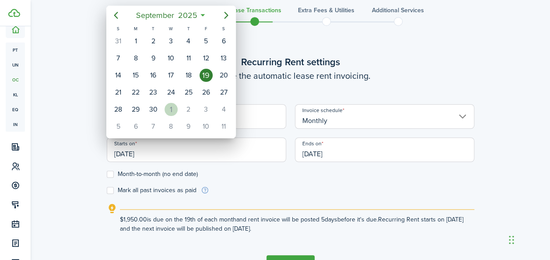
click at [170, 108] on div "1" at bounding box center [171, 109] width 13 height 13
type input "[DATE]"
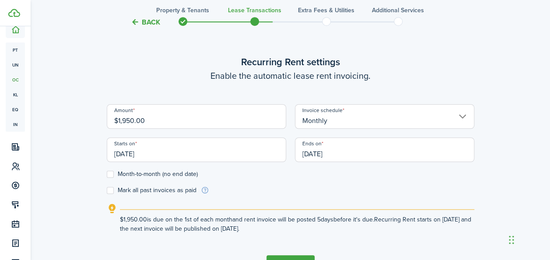
click at [113, 173] on label "Month-to-month (no end date)" at bounding box center [152, 174] width 91 height 7
click at [107, 174] on input "Month-to-month (no end date)" at bounding box center [106, 174] width 0 height 0
checkbox input "true"
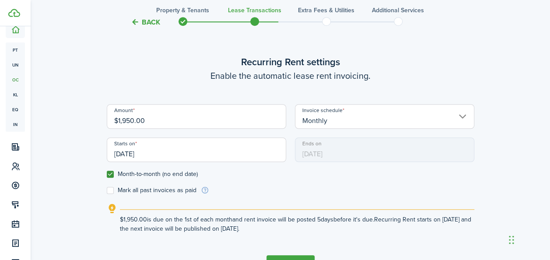
scroll to position [299, 0]
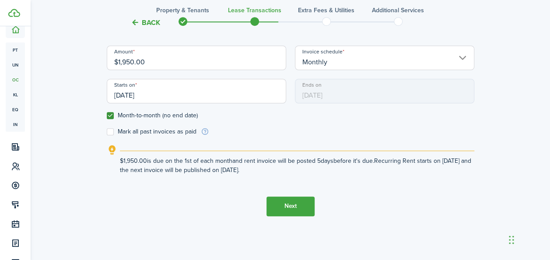
click at [287, 210] on button "Next" at bounding box center [290, 206] width 48 height 20
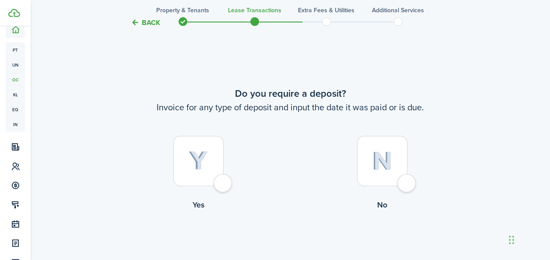
scroll to position [501, 0]
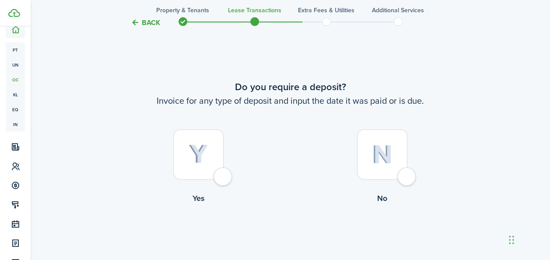
click at [399, 152] on div at bounding box center [382, 154] width 50 height 50
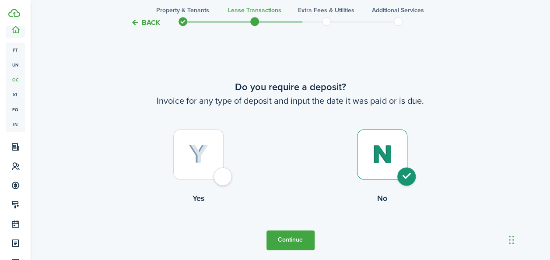
radio input "true"
click at [296, 231] on button "Continue" at bounding box center [290, 240] width 48 height 20
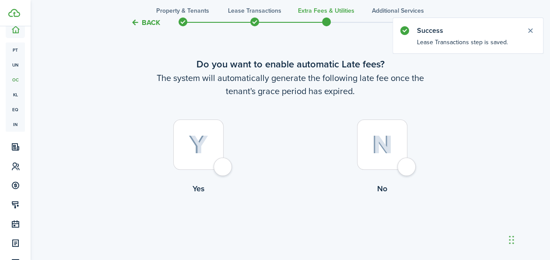
scroll to position [53, 0]
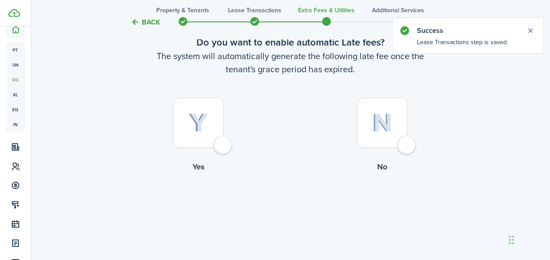
click at [203, 120] on img at bounding box center [199, 122] width 20 height 19
radio input "true"
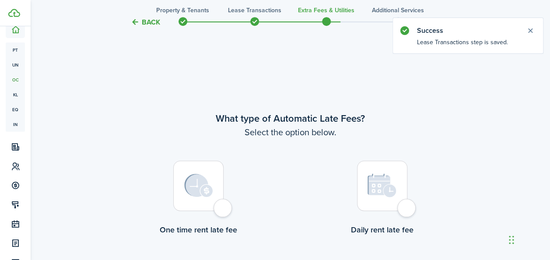
scroll to position [254, 0]
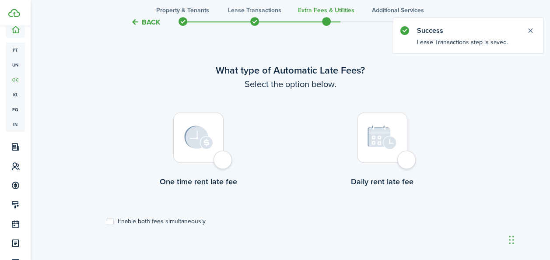
click at [204, 143] on img at bounding box center [198, 138] width 29 height 24
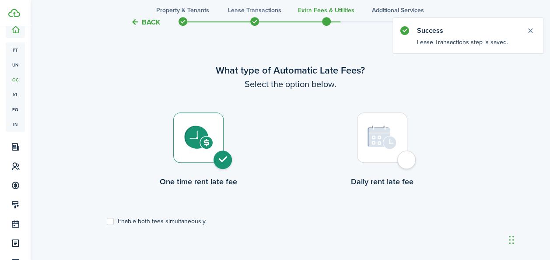
radio input "true"
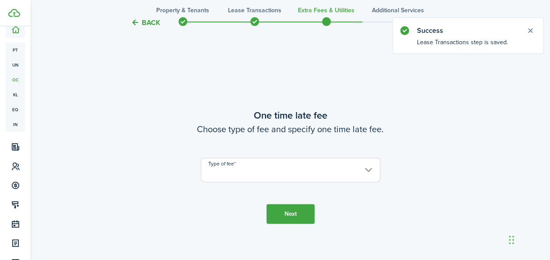
scroll to position [514, 0]
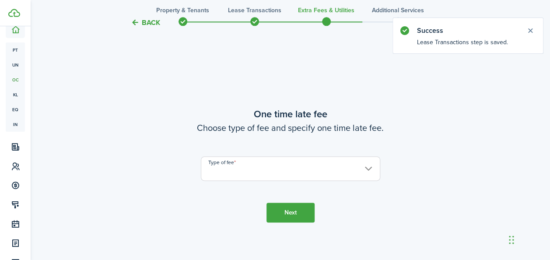
click at [358, 169] on input "Type of fee" at bounding box center [290, 168] width 179 height 25
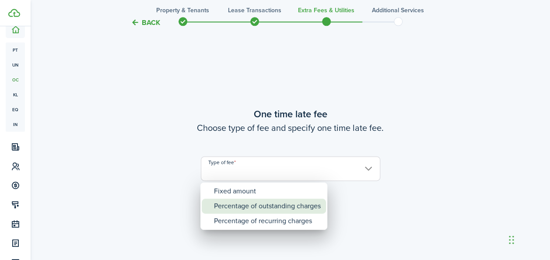
click at [265, 204] on div "Percentage of outstanding charges" at bounding box center [267, 206] width 107 height 15
type input "Percentage of outstanding charges"
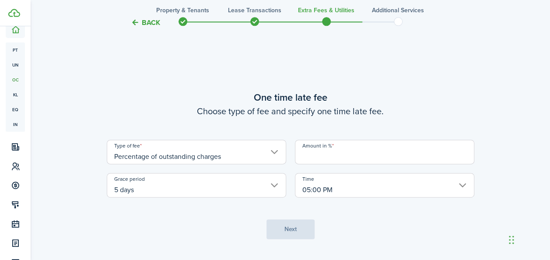
click at [371, 157] on input "Amount in %" at bounding box center [384, 152] width 179 height 25
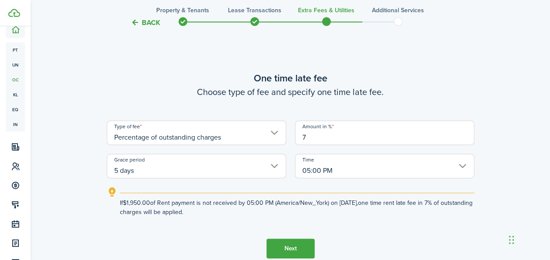
click at [272, 167] on input "5 days" at bounding box center [196, 166] width 179 height 25
type input "7"
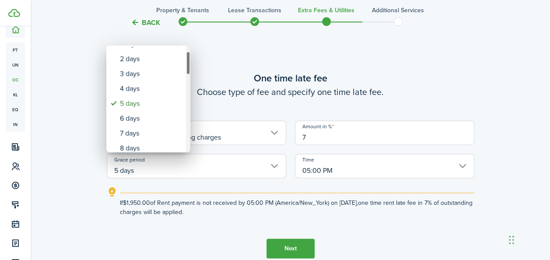
drag, startPoint x: 189, startPoint y: 67, endPoint x: 191, endPoint y: 74, distance: 6.9
click at [191, 74] on div "none 1 day 2 days 3 days 4 days 5 days 6 days 7 days 8 days 9 days 10 days 11 d…" at bounding box center [275, 130] width 550 height 260
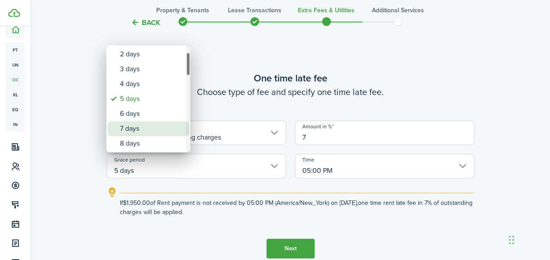
click at [144, 125] on div "7 days" at bounding box center [152, 128] width 64 height 15
type input "7 days"
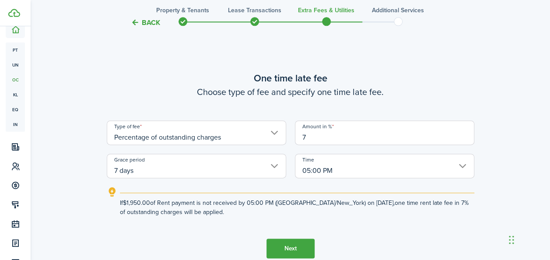
click at [302, 243] on button "Next" at bounding box center [290, 248] width 48 height 20
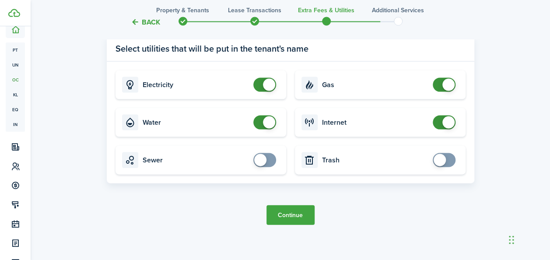
scroll to position [872, 0]
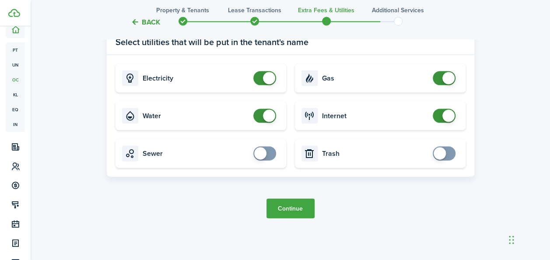
checkbox input "false"
click at [262, 116] on span at bounding box center [264, 116] width 9 height 14
click at [291, 205] on button "Continue" at bounding box center [290, 209] width 48 height 20
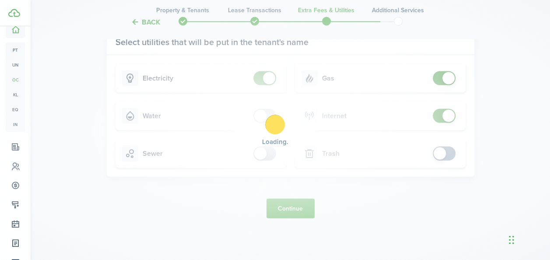
scroll to position [0, 0]
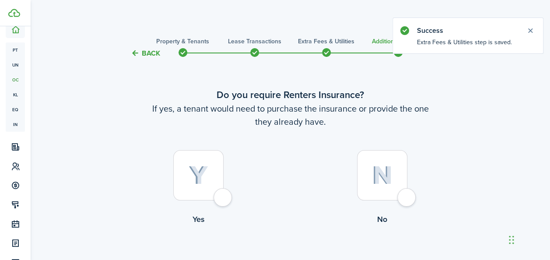
click at [219, 189] on div at bounding box center [198, 175] width 50 height 50
radio input "true"
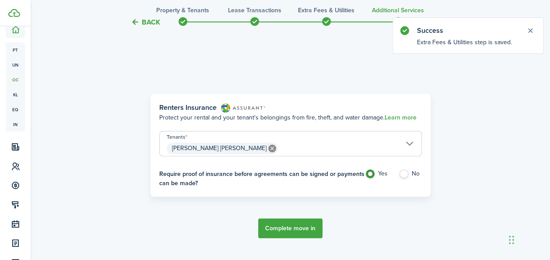
scroll to position [254, 0]
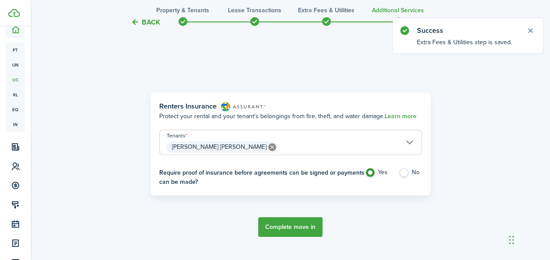
click at [295, 223] on button "Complete move in" at bounding box center [290, 227] width 64 height 20
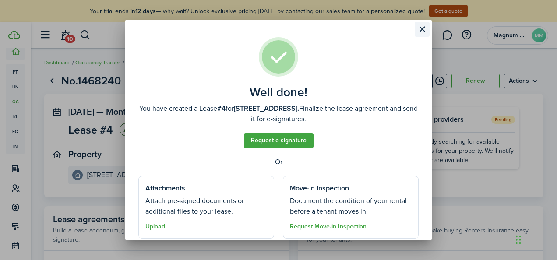
click at [422, 32] on button "Close modal" at bounding box center [421, 29] width 15 height 15
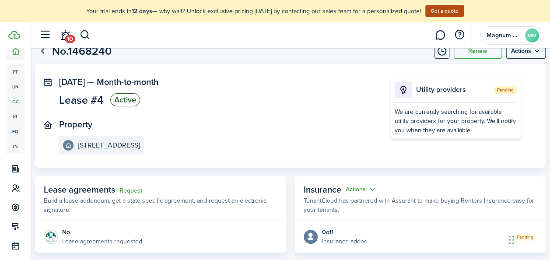
scroll to position [23, 0]
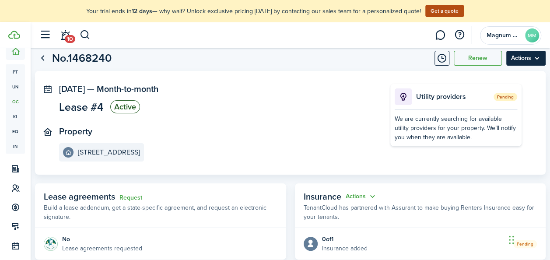
click at [528, 63] on menu-btn "Actions" at bounding box center [525, 58] width 39 height 15
click at [315, 115] on panel-main-section "Oct 01, 2025 — Month-to-month Lease #4 Active" at bounding box center [211, 100] width 305 height 32
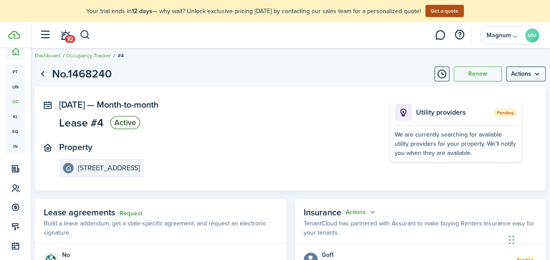
scroll to position [0, 0]
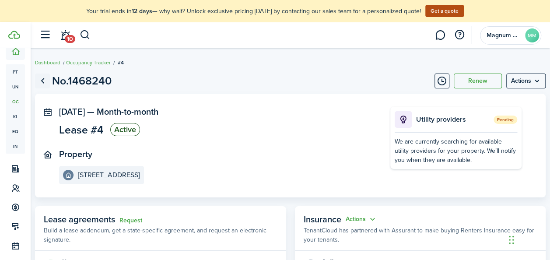
click at [47, 79] on link "Go back" at bounding box center [42, 81] width 15 height 15
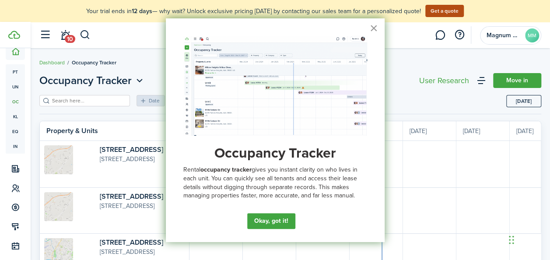
scroll to position [0, 160]
click at [373, 30] on button "×" at bounding box center [374, 28] width 8 height 14
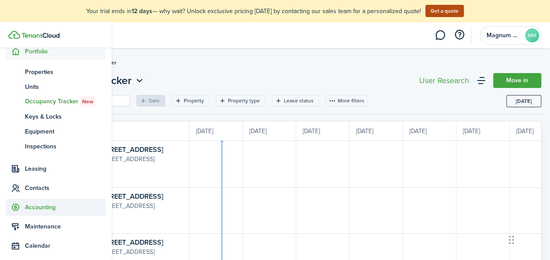
click at [20, 183] on sidebar-link-icon at bounding box center [15, 187] width 19 height 9
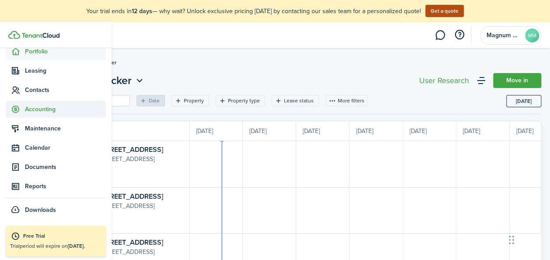
click at [20, 118] on span "Accounting" at bounding box center [56, 109] width 100 height 17
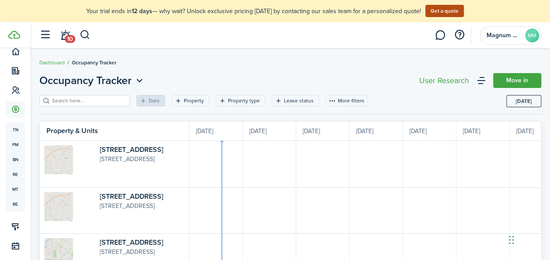
click at [90, 102] on input "search" at bounding box center [88, 101] width 77 height 8
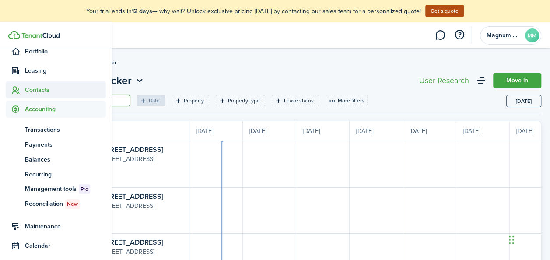
click at [27, 94] on span "Contacts" at bounding box center [65, 89] width 81 height 9
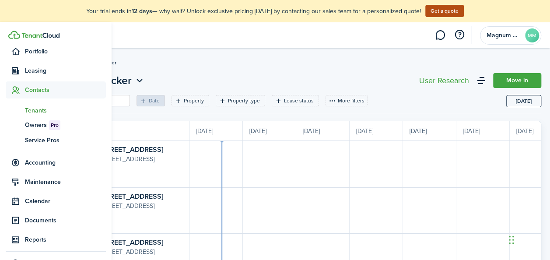
click at [33, 109] on span "Tenants" at bounding box center [65, 110] width 81 height 9
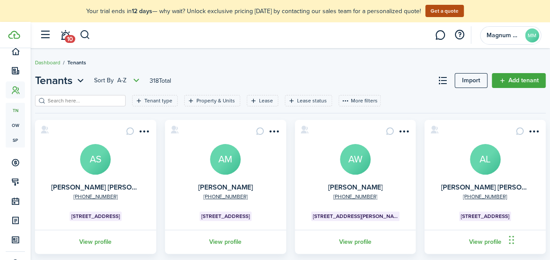
click at [104, 104] on input "search" at bounding box center [84, 101] width 77 height 8
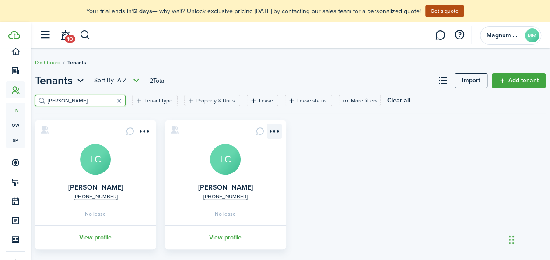
type input "linda"
click at [270, 128] on menu-btn-icon "Open menu" at bounding box center [274, 131] width 15 height 15
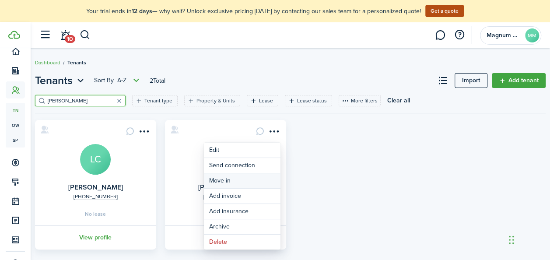
click at [220, 182] on link "Move in" at bounding box center [242, 180] width 77 height 15
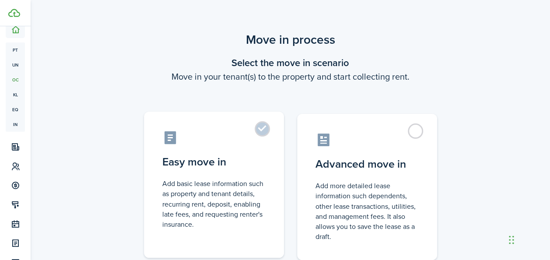
click at [258, 133] on label "Easy move in Add basic lease information such as property and tenant details, r…" at bounding box center [214, 185] width 140 height 146
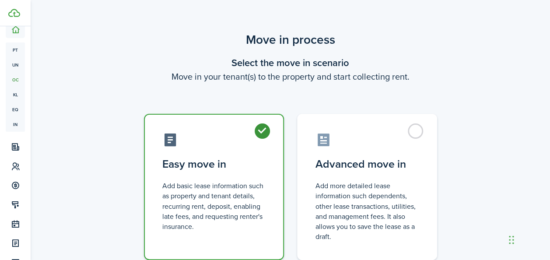
radio input "true"
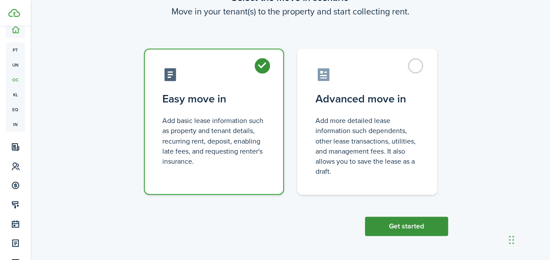
click at [425, 227] on button "Get started" at bounding box center [406, 226] width 83 height 19
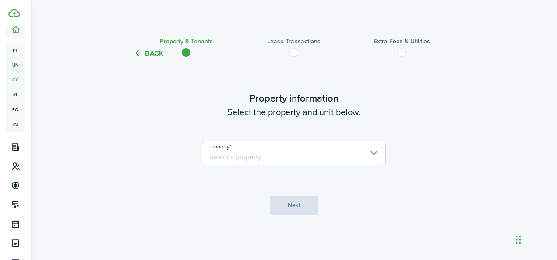
click at [375, 152] on input "Property" at bounding box center [294, 152] width 184 height 25
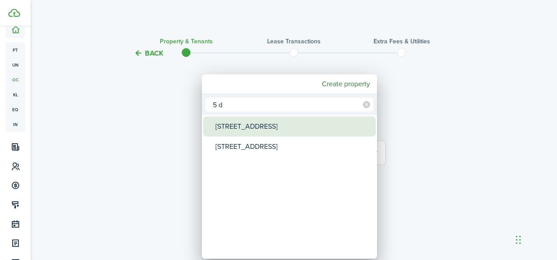
type input "5 d"
click at [265, 125] on div "5 Dominion St" at bounding box center [292, 126] width 155 height 20
type input "5 Dominion St"
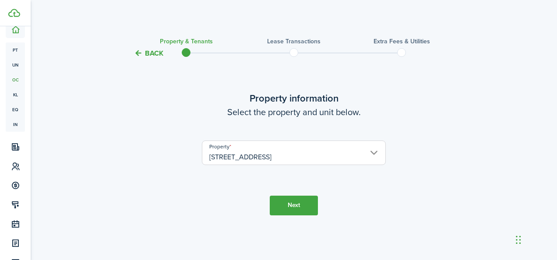
click at [290, 203] on button "Next" at bounding box center [294, 206] width 48 height 20
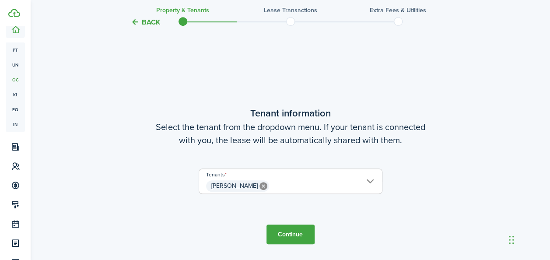
scroll to position [201, 0]
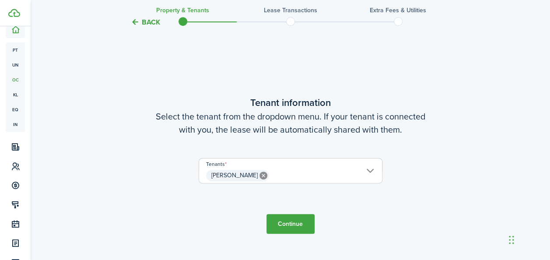
click at [298, 224] on button "Continue" at bounding box center [290, 224] width 48 height 20
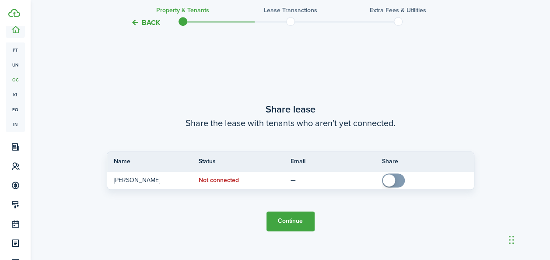
scroll to position [461, 0]
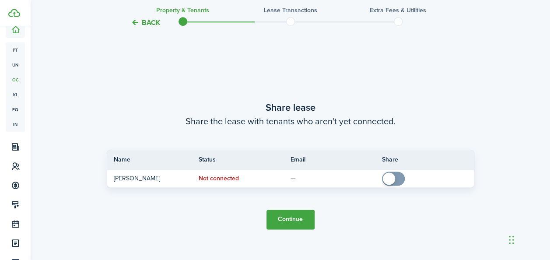
click at [292, 220] on button "Continue" at bounding box center [290, 220] width 48 height 20
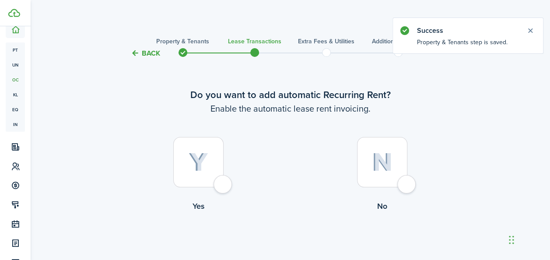
click at [207, 168] on img at bounding box center [199, 162] width 20 height 19
radio input "true"
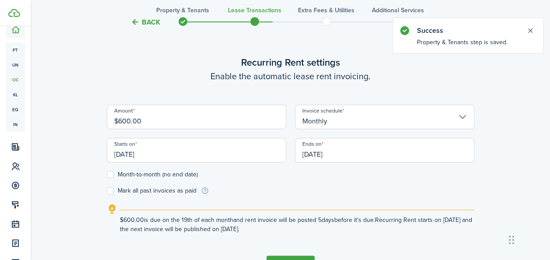
scroll to position [241, 0]
click at [182, 121] on input "$600.00" at bounding box center [196, 116] width 179 height 25
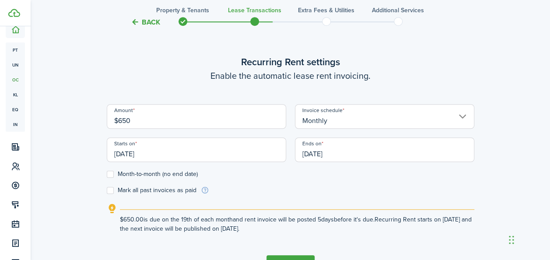
type input "$650.00"
click at [345, 188] on form "Amount $650.00 Invoice schedule Monthly Starts on 09/19/2025 Ends on 09/19/2026…" at bounding box center [291, 149] width 368 height 91
click at [148, 151] on input "[DATE]" at bounding box center [196, 149] width 179 height 25
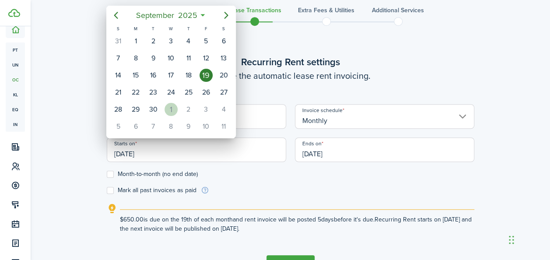
click at [172, 109] on div "1" at bounding box center [171, 109] width 13 height 13
type input "[DATE]"
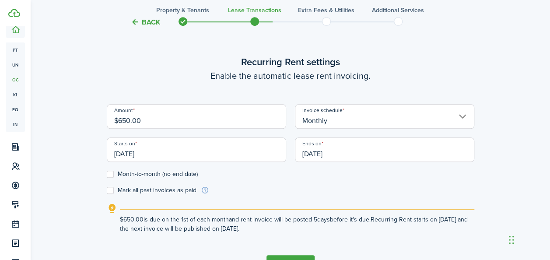
click at [116, 174] on label "Month-to-month (no end date)" at bounding box center [152, 174] width 91 height 7
click at [107, 174] on input "Month-to-month (no end date)" at bounding box center [106, 174] width 0 height 0
checkbox input "true"
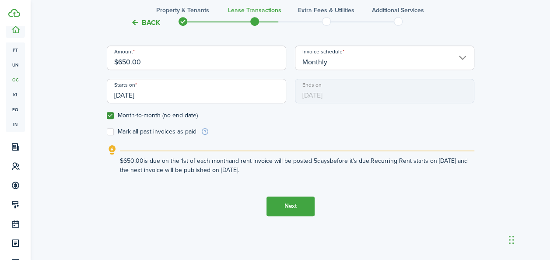
click at [303, 207] on button "Next" at bounding box center [290, 206] width 48 height 20
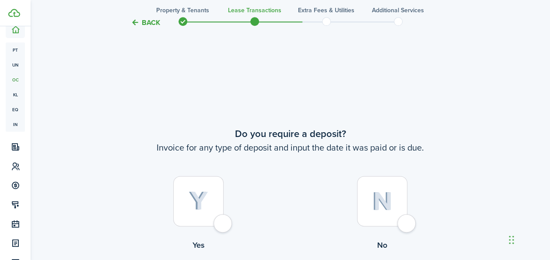
scroll to position [501, 0]
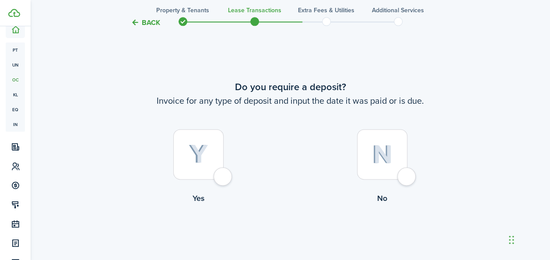
click at [202, 166] on div at bounding box center [198, 154] width 50 height 50
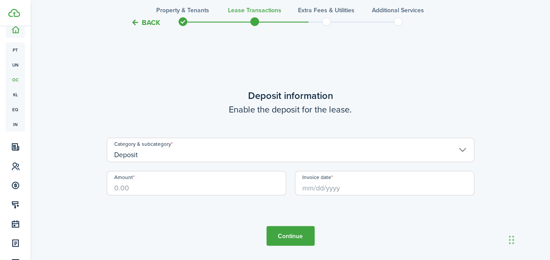
scroll to position [760, 0]
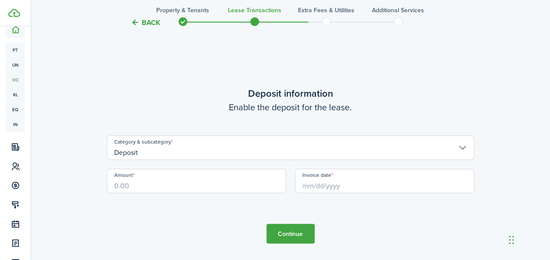
click at [147, 20] on button "Back" at bounding box center [145, 22] width 29 height 9
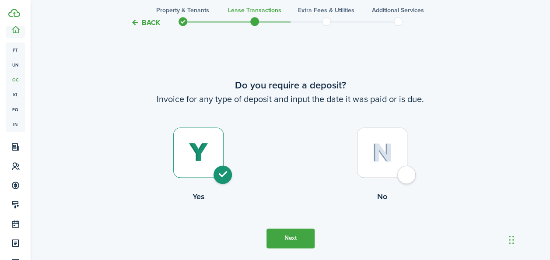
scroll to position [501, 0]
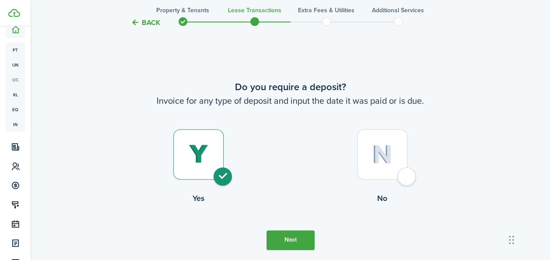
click at [373, 142] on div at bounding box center [382, 154] width 50 height 50
radio input "false"
radio input "true"
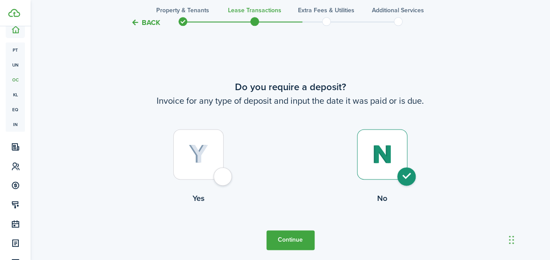
click at [276, 237] on button "Continue" at bounding box center [290, 240] width 48 height 20
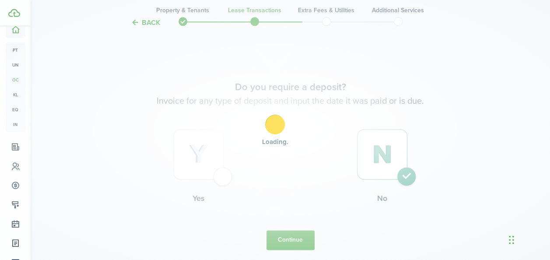
scroll to position [0, 0]
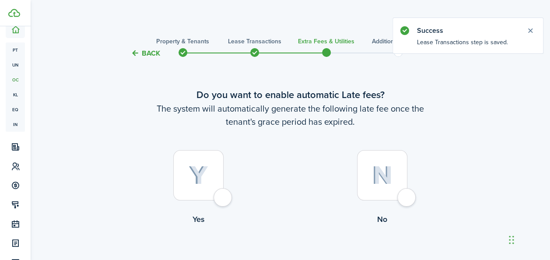
click at [190, 176] on img at bounding box center [199, 175] width 20 height 19
radio input "true"
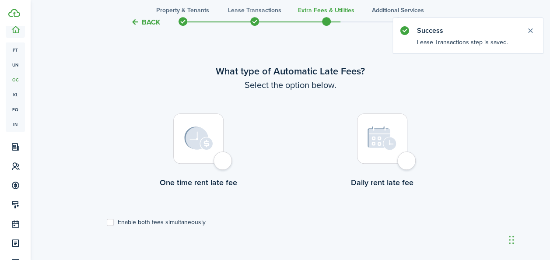
scroll to position [254, 0]
click at [214, 154] on div at bounding box center [198, 137] width 50 height 50
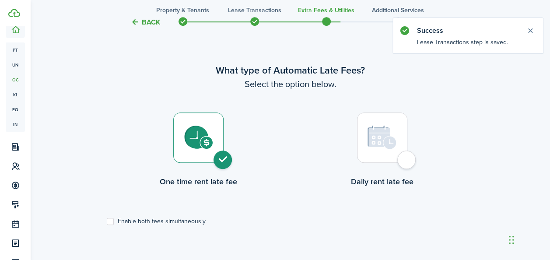
radio input "true"
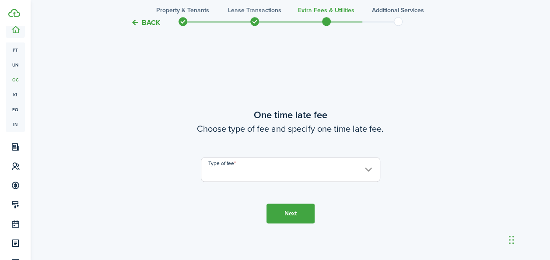
scroll to position [514, 0]
click at [365, 170] on input "Type of fee" at bounding box center [290, 168] width 179 height 25
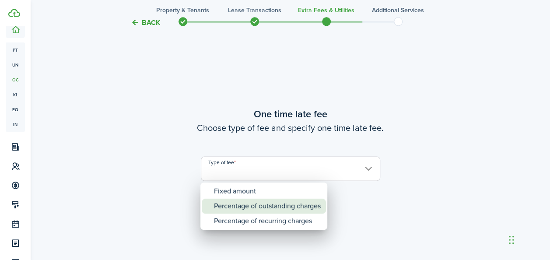
click at [286, 203] on div "Percentage of outstanding charges" at bounding box center [267, 206] width 107 height 15
type input "Percentage of outstanding charges"
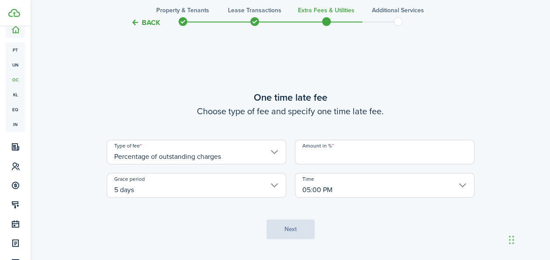
click at [382, 158] on input "Amount in %" at bounding box center [384, 152] width 179 height 25
type input "7"
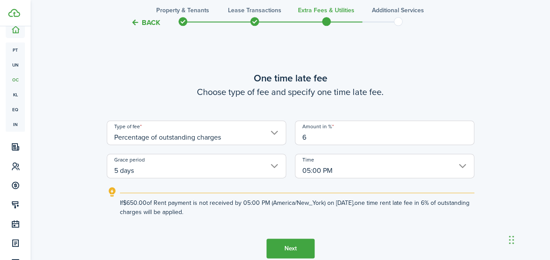
click at [277, 169] on input "5 days" at bounding box center [196, 166] width 179 height 25
type input "6"
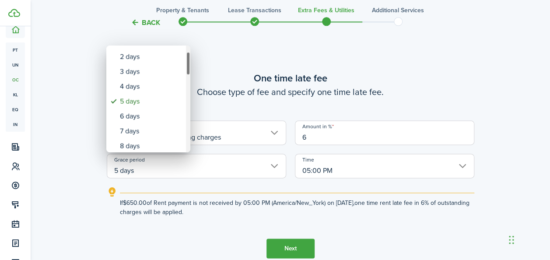
drag, startPoint x: 187, startPoint y: 63, endPoint x: 191, endPoint y: 69, distance: 7.4
click at [191, 69] on div "none 1 day 2 days 3 days 4 days 5 days 6 days 7 days 8 days 9 days 10 days 11 d…" at bounding box center [275, 130] width 550 height 260
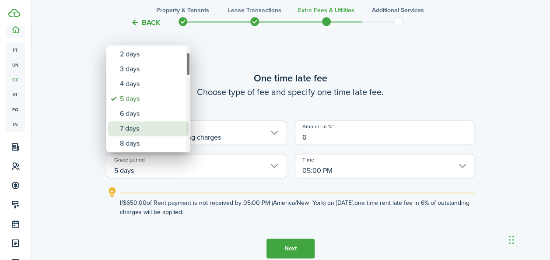
click at [153, 124] on div "7 days" at bounding box center [152, 128] width 64 height 15
type input "7 days"
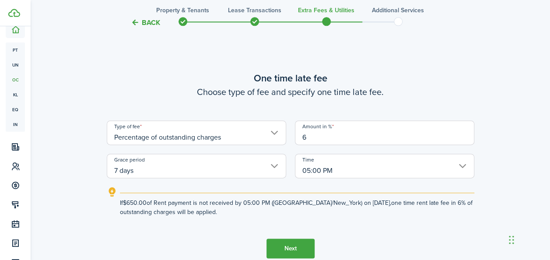
click at [285, 253] on button "Next" at bounding box center [290, 248] width 48 height 20
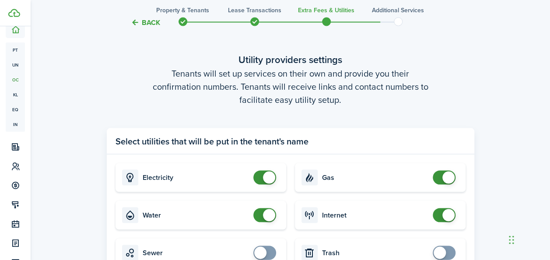
scroll to position [872, 0]
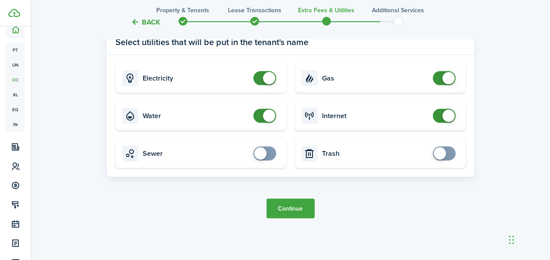
click at [282, 203] on button "Continue" at bounding box center [290, 209] width 48 height 20
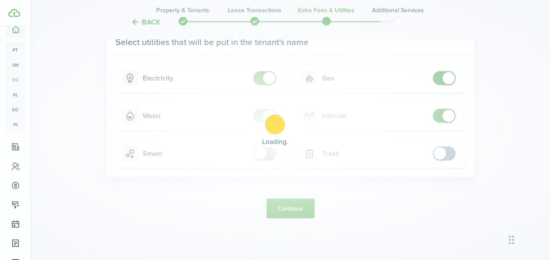
scroll to position [0, 0]
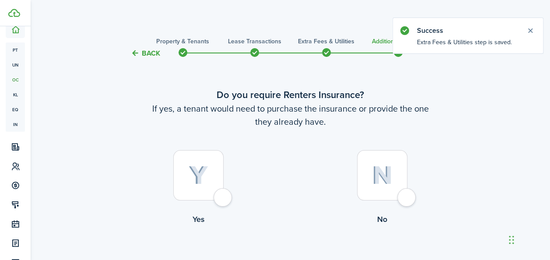
click at [216, 173] on div at bounding box center [198, 175] width 50 height 50
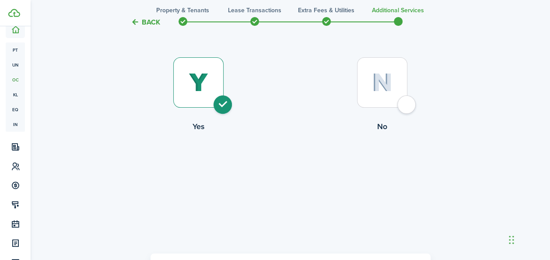
scroll to position [89, 0]
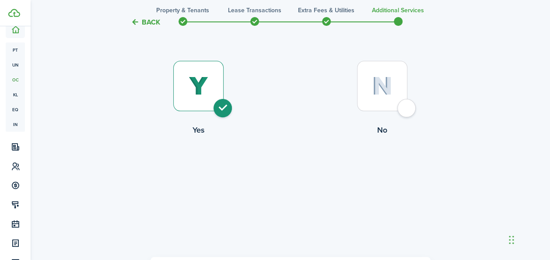
click at [396, 93] on div at bounding box center [382, 86] width 50 height 50
radio input "false"
radio input "true"
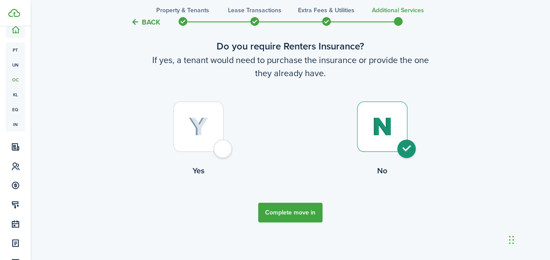
scroll to position [53, 0]
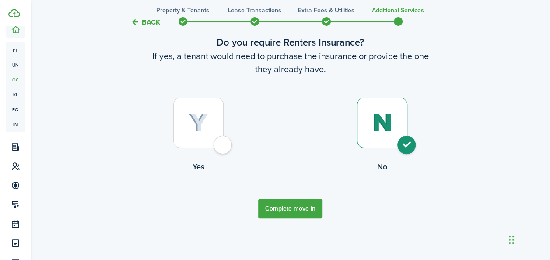
click at [293, 208] on button "Complete move in" at bounding box center [290, 209] width 64 height 20
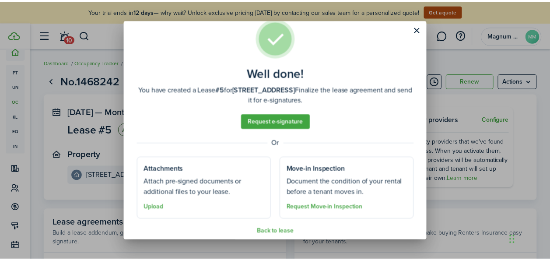
scroll to position [27, 0]
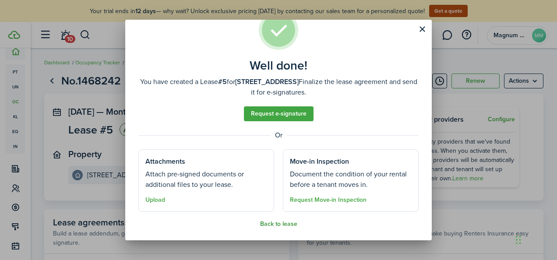
click at [272, 225] on button "Back to lease" at bounding box center [278, 224] width 37 height 7
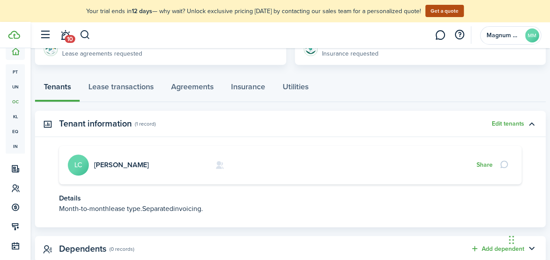
scroll to position [230, 0]
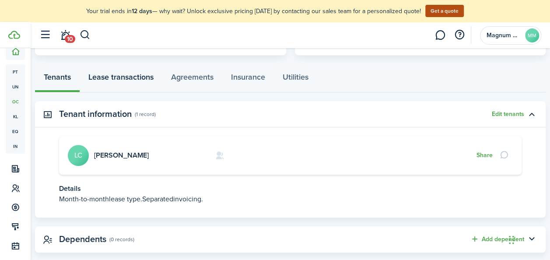
click at [148, 78] on link "Lease transactions" at bounding box center [121, 79] width 83 height 26
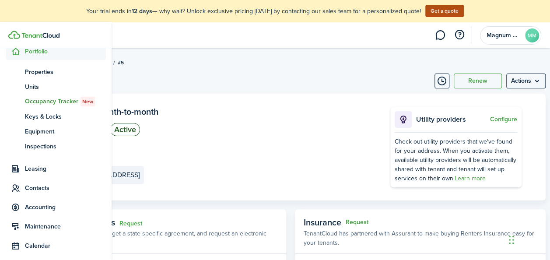
click at [38, 51] on span "Portfolio" at bounding box center [65, 51] width 81 height 9
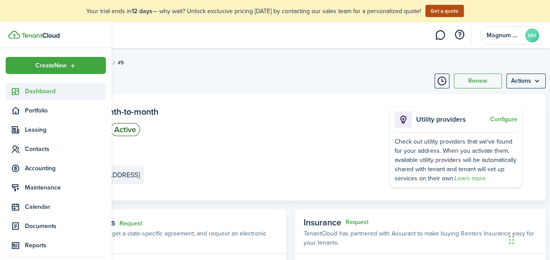
click at [25, 94] on span "Dashboard" at bounding box center [65, 91] width 81 height 9
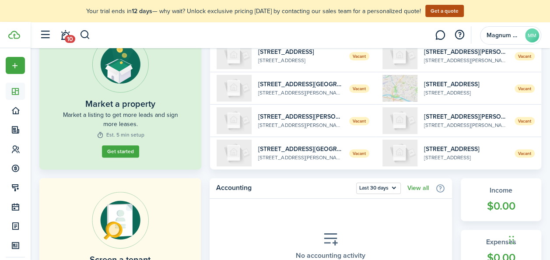
scroll to position [139, 0]
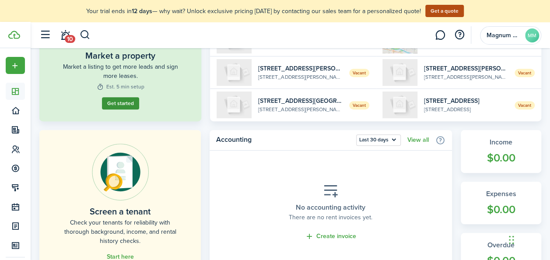
click at [126, 102] on link "Get started" at bounding box center [120, 103] width 37 height 12
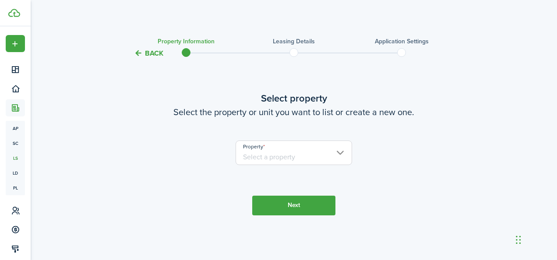
click at [334, 153] on input "Property" at bounding box center [293, 152] width 117 height 25
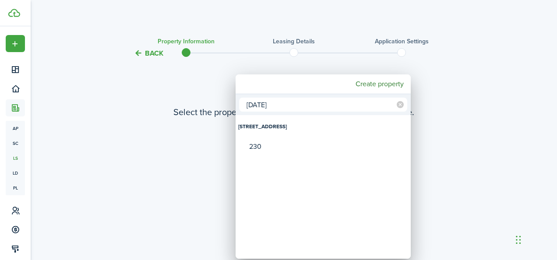
click at [293, 127] on div "230 Centre Ave" at bounding box center [323, 126] width 170 height 20
click at [268, 129] on div "230 Centre Ave" at bounding box center [323, 126] width 170 height 20
click at [284, 104] on input "230 ce" at bounding box center [323, 105] width 168 height 14
type input "230"
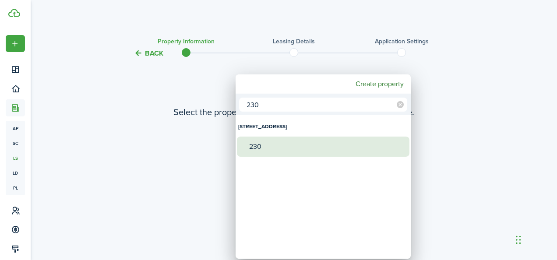
click at [259, 145] on div "230" at bounding box center [326, 147] width 155 height 20
type input "[STREET_ADDRESS]"
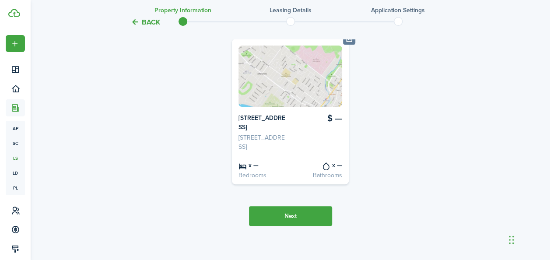
scroll to position [114, 0]
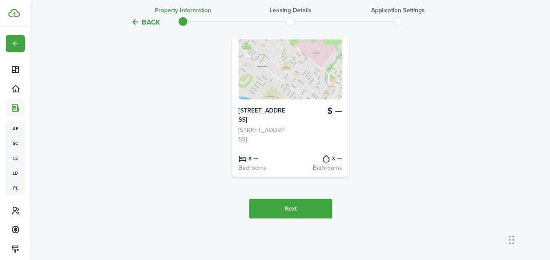
click at [257, 161] on card-listing-title "x —" at bounding box center [262, 158] width 49 height 10
click at [257, 158] on card-listing-title "x —" at bounding box center [262, 158] width 49 height 10
drag, startPoint x: 257, startPoint y: 158, endPoint x: 294, endPoint y: 212, distance: 65.1
click at [294, 212] on button "Next" at bounding box center [290, 209] width 83 height 20
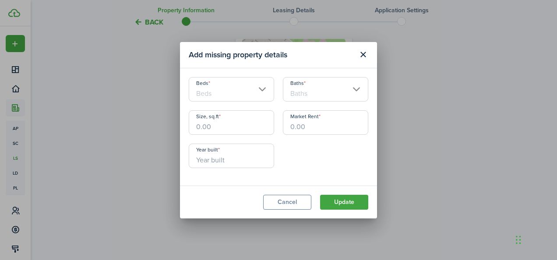
click at [256, 91] on input "Beds" at bounding box center [231, 89] width 85 height 25
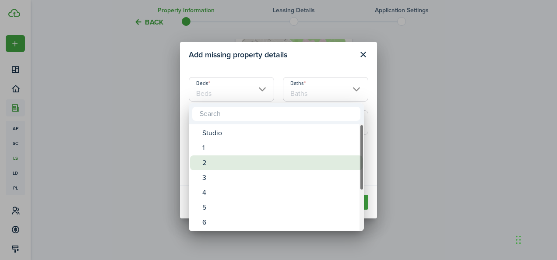
click at [209, 163] on div "2" at bounding box center [279, 162] width 155 height 15
type input "2"
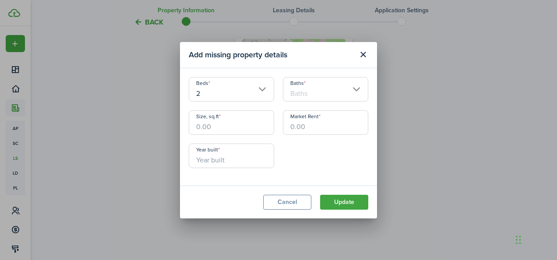
click at [354, 87] on input "Baths" at bounding box center [325, 89] width 85 height 25
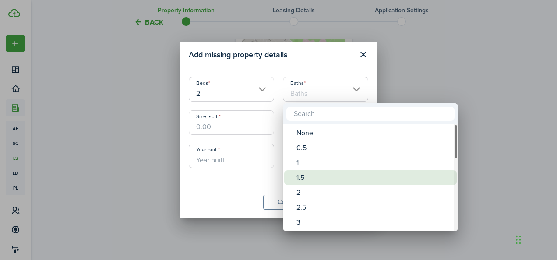
click at [311, 182] on div "1.5" at bounding box center [373, 177] width 155 height 15
type input "1.5"
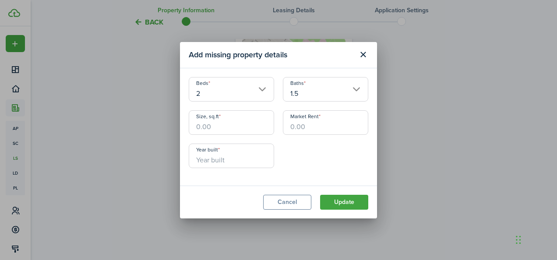
click at [240, 127] on input "Size, sq.ft" at bounding box center [231, 122] width 85 height 25
type input "1,250"
click at [324, 127] on input "Market Rent" at bounding box center [325, 122] width 85 height 25
type input "$2,300.00"
click at [235, 163] on input "Year built" at bounding box center [231, 156] width 85 height 25
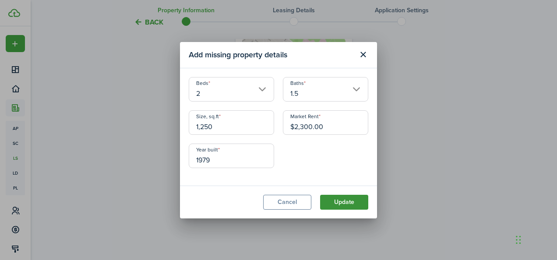
type input "1979"
click at [339, 198] on button "Update" at bounding box center [344, 202] width 48 height 15
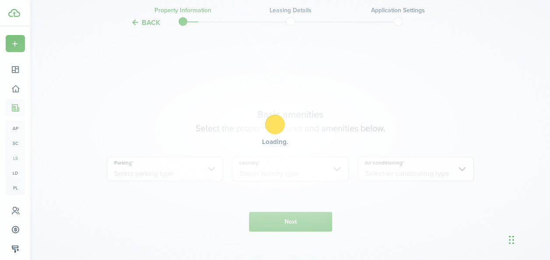
scroll to position [315, 0]
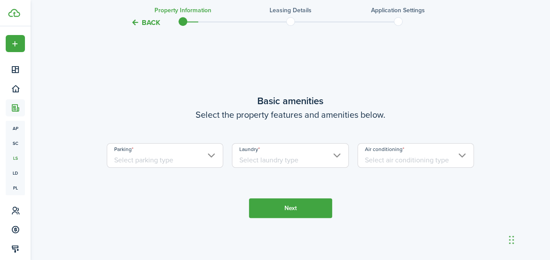
click at [206, 163] on input "Parking" at bounding box center [165, 155] width 117 height 25
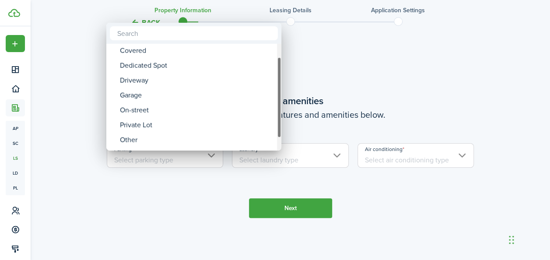
drag, startPoint x: 278, startPoint y: 103, endPoint x: 279, endPoint y: 118, distance: 14.9
click at [279, 118] on div "Parking" at bounding box center [279, 97] width 4 height 81
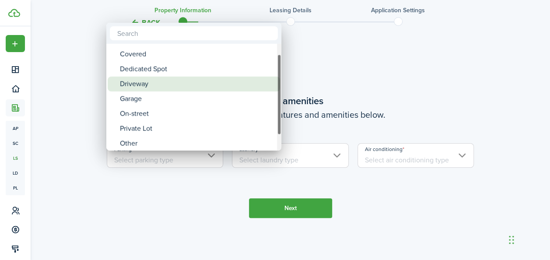
drag, startPoint x: 277, startPoint y: 96, endPoint x: 273, endPoint y: 100, distance: 5.9
click at [273, 100] on mbsc-scrollview-base "Call for availability Covered Dedicated Spot Driveway Garage On-street Private …" at bounding box center [193, 97] width 175 height 105
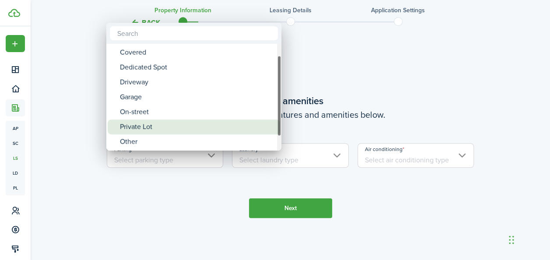
click at [206, 124] on div "Private Lot" at bounding box center [197, 126] width 155 height 15
type input "Private Lot"
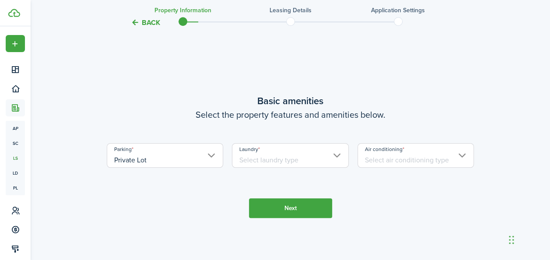
click at [314, 165] on input "Laundry" at bounding box center [290, 155] width 117 height 25
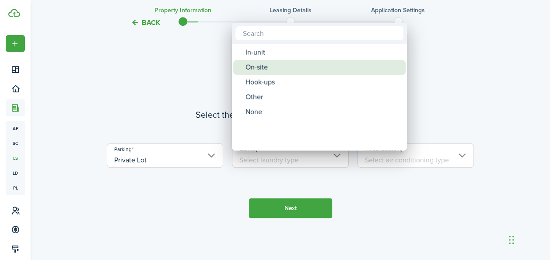
click at [287, 72] on div "On-site" at bounding box center [322, 67] width 155 height 15
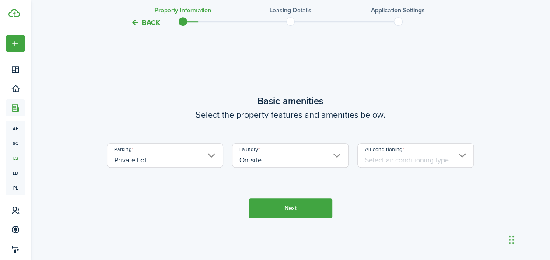
click at [336, 168] on input "On-site" at bounding box center [290, 155] width 117 height 25
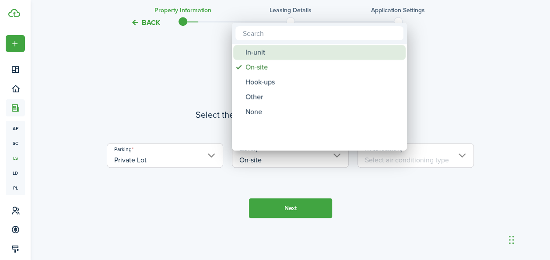
click at [267, 54] on div "In-unit" at bounding box center [322, 52] width 155 height 15
type input "In-unit"
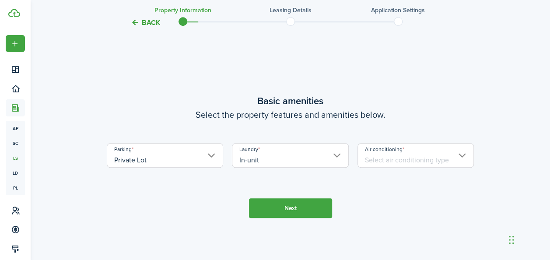
click at [457, 168] on input "Air conditioning" at bounding box center [415, 155] width 117 height 25
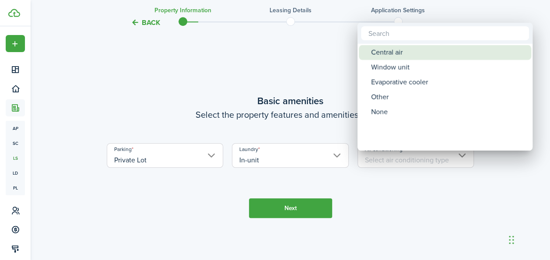
click at [408, 56] on div "Central air" at bounding box center [448, 52] width 155 height 15
type input "Central air"
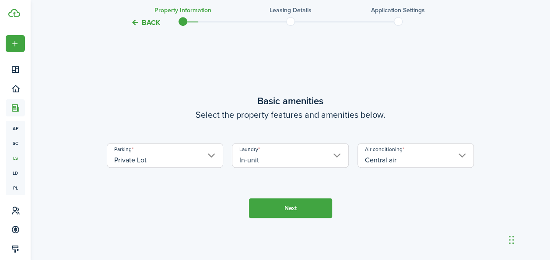
click at [304, 218] on button "Next" at bounding box center [290, 208] width 83 height 20
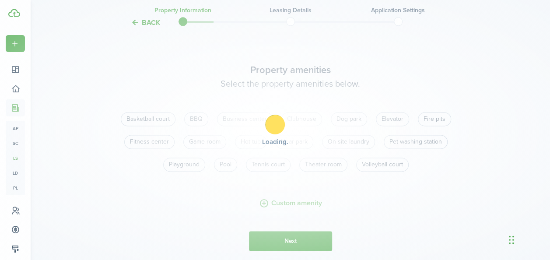
scroll to position [575, 0]
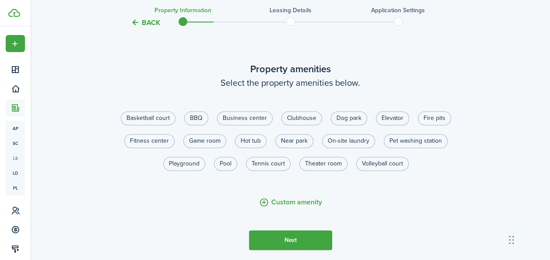
click at [291, 250] on button "Next" at bounding box center [290, 240] width 83 height 20
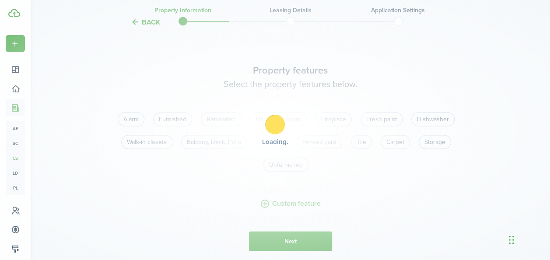
scroll to position [835, 0]
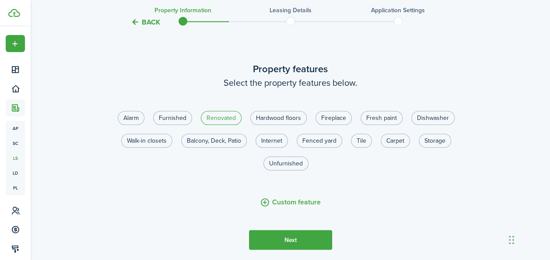
click at [231, 125] on label "Renovated" at bounding box center [221, 118] width 41 height 14
radio input "true"
click at [277, 125] on label "Hardwood floors" at bounding box center [278, 118] width 56 height 14
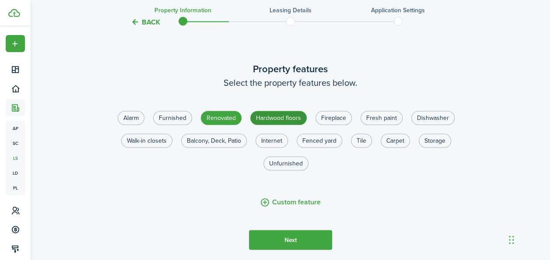
radio input "true"
click at [385, 125] on label "Fresh paint" at bounding box center [382, 118] width 42 height 14
radio input "true"
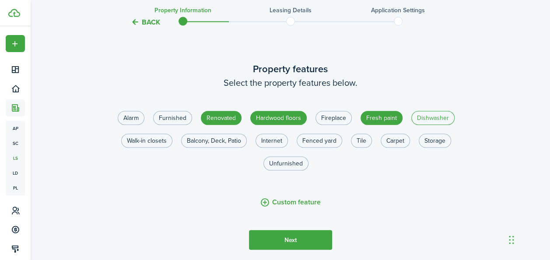
click at [424, 125] on label "Dishwasher" at bounding box center [432, 118] width 43 height 14
radio input "true"
click at [155, 148] on label "Walk-in closets" at bounding box center [146, 141] width 51 height 14
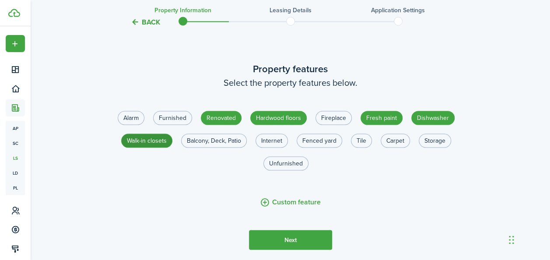
radio input "true"
click at [232, 148] on label "Balcony, Deck, Patio" at bounding box center [214, 141] width 66 height 14
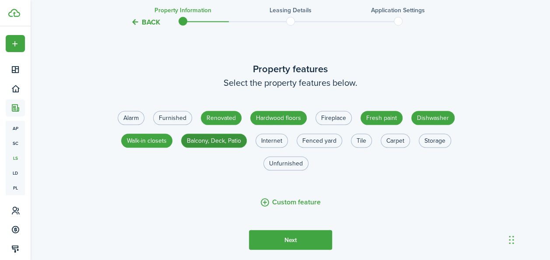
radio input "true"
click at [327, 148] on label "Fenced yard" at bounding box center [320, 141] width 46 height 14
radio input "true"
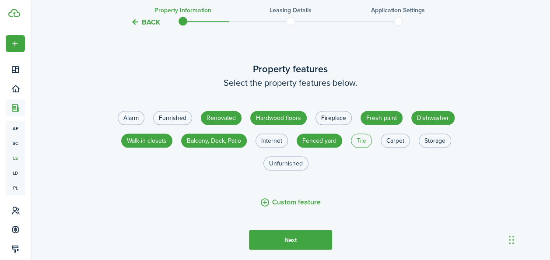
click at [360, 148] on label "Tile" at bounding box center [361, 141] width 21 height 14
radio input "true"
click at [434, 148] on label "Storage" at bounding box center [435, 141] width 32 height 14
click at [438, 148] on label "Storage" at bounding box center [435, 141] width 32 height 14
radio input "false"
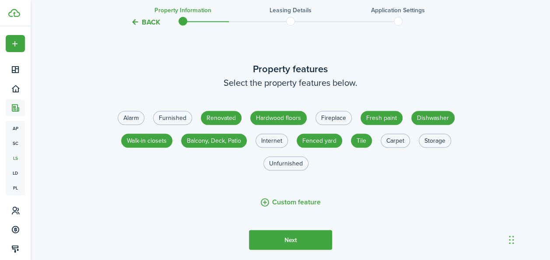
click at [280, 245] on button "Next" at bounding box center [290, 240] width 83 height 20
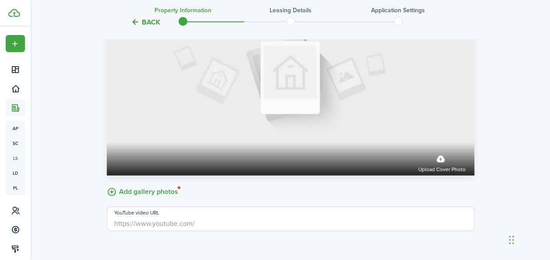
scroll to position [1302, 0]
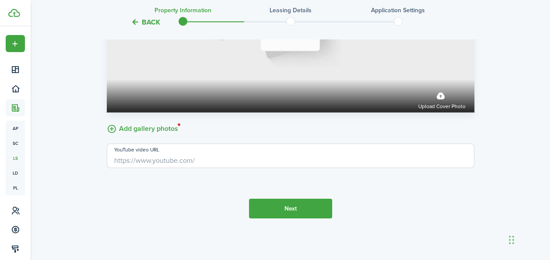
click at [293, 209] on button "Next" at bounding box center [290, 209] width 83 height 20
click at [144, 21] on button "Back" at bounding box center [145, 22] width 29 height 9
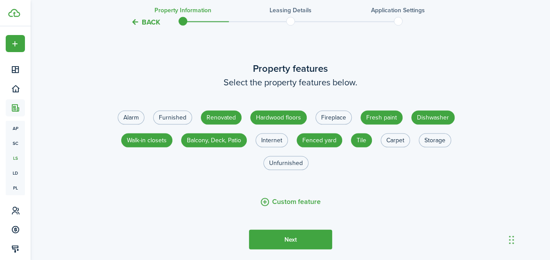
click at [144, 21] on button "Back" at bounding box center [145, 22] width 29 height 9
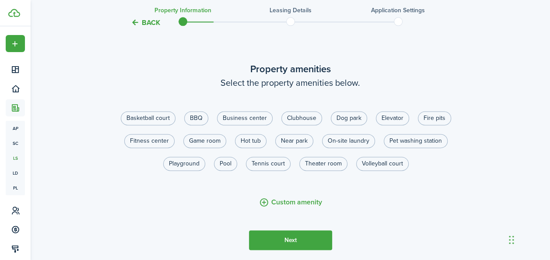
click at [144, 21] on button "Back" at bounding box center [145, 22] width 29 height 9
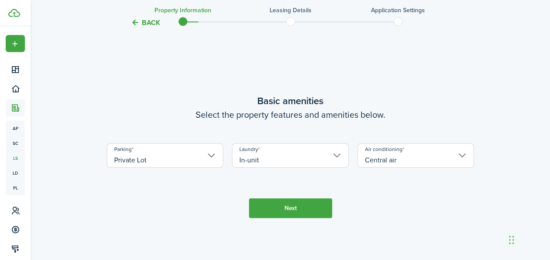
click at [144, 21] on button "Back" at bounding box center [145, 22] width 29 height 9
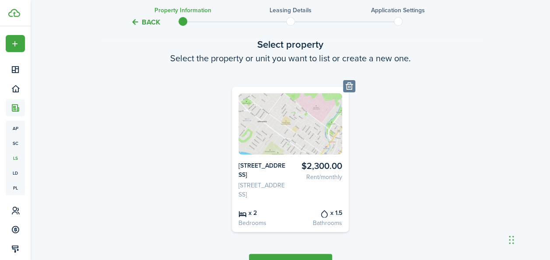
scroll to position [0, 0]
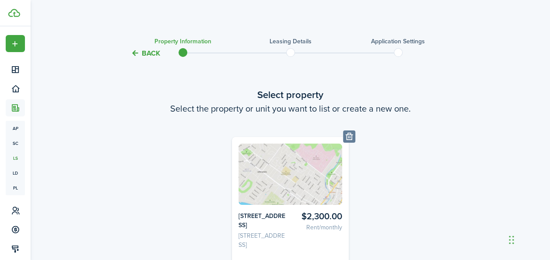
click at [139, 58] on button "Back" at bounding box center [145, 53] width 29 height 9
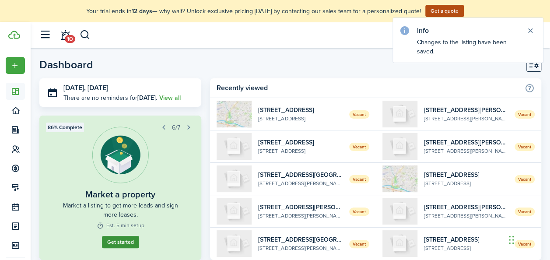
click at [120, 241] on link "Get started" at bounding box center [120, 242] width 37 height 12
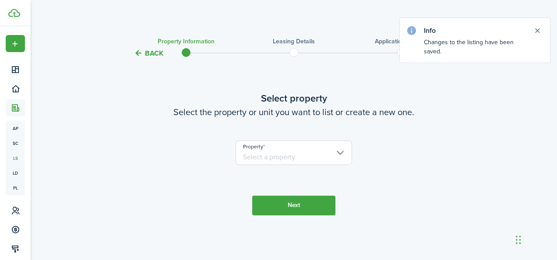
click at [263, 147] on input "Property" at bounding box center [293, 152] width 117 height 25
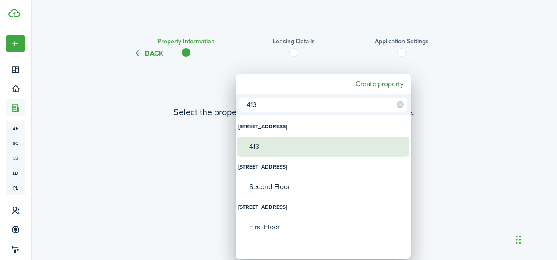
type input "413"
click at [259, 151] on div "413" at bounding box center [326, 147] width 155 height 20
type input "[STREET_ADDRESS]"
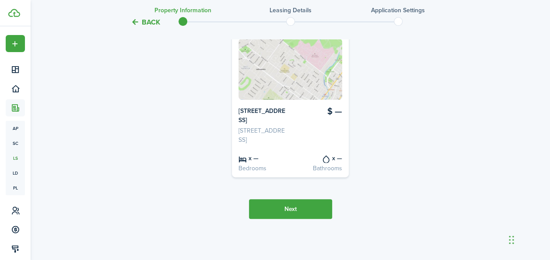
scroll to position [114, 0]
click at [291, 208] on button "Next" at bounding box center [290, 209] width 83 height 20
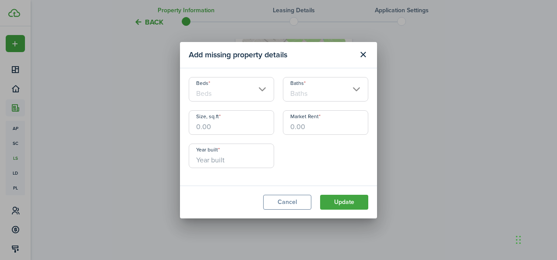
click at [264, 90] on input "Beds" at bounding box center [231, 89] width 85 height 25
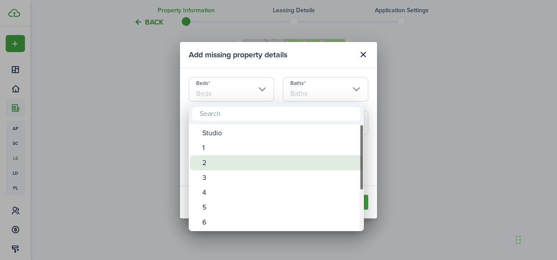
click at [213, 163] on div "2" at bounding box center [279, 162] width 155 height 15
type input "2"
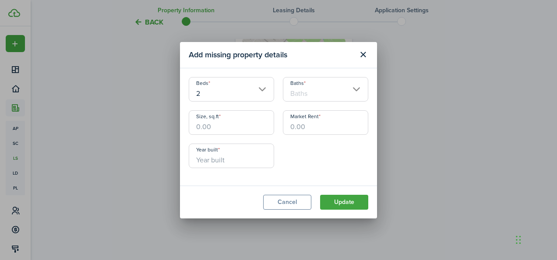
click at [359, 89] on input "Baths" at bounding box center [325, 89] width 85 height 25
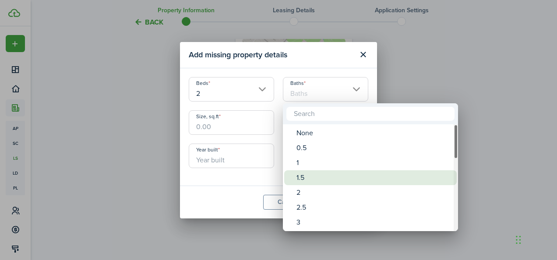
click at [315, 179] on div "1.5" at bounding box center [373, 177] width 155 height 15
type input "1.5"
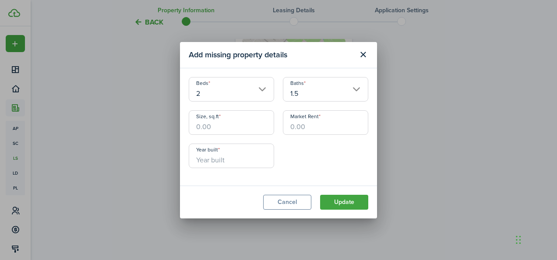
click at [242, 126] on input "Size, sq.ft" at bounding box center [231, 122] width 85 height 25
type input "1,200"
click at [301, 130] on input "Market Rent" at bounding box center [325, 122] width 85 height 25
type input "$2,300.00"
click at [248, 162] on input "Year built" at bounding box center [231, 156] width 85 height 25
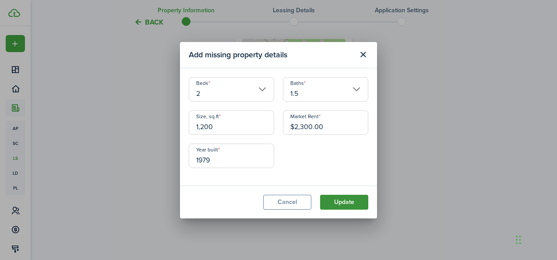
type input "1979"
click at [354, 200] on button "Update" at bounding box center [344, 202] width 48 height 15
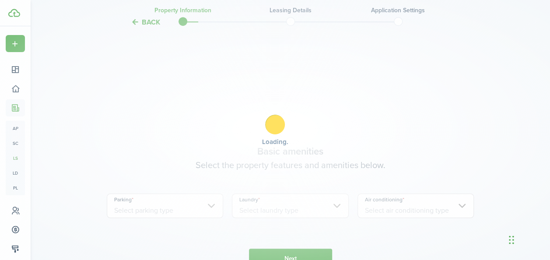
scroll to position [315, 0]
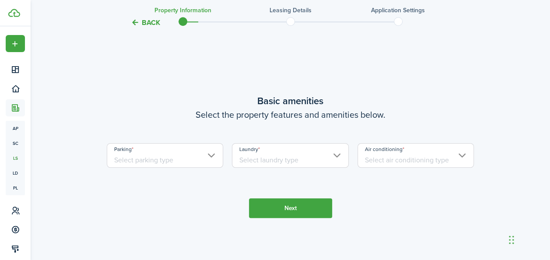
click at [212, 166] on input "Parking" at bounding box center [165, 155] width 117 height 25
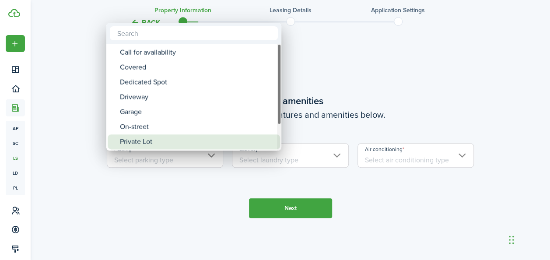
click at [148, 137] on div "Private Lot" at bounding box center [197, 141] width 155 height 15
type input "Private Lot"
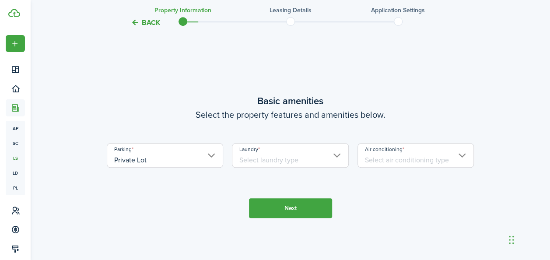
click at [313, 167] on input "Laundry" at bounding box center [290, 155] width 117 height 25
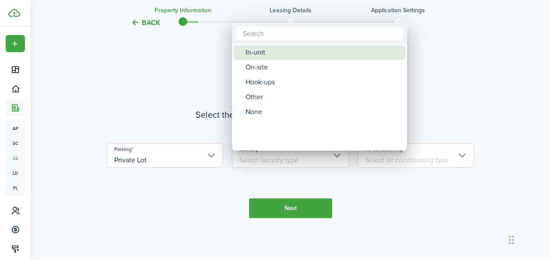
click at [264, 56] on div "In-unit" at bounding box center [322, 52] width 155 height 15
type input "In-unit"
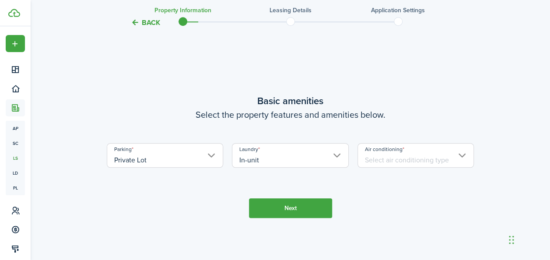
click at [435, 166] on input "Air conditioning" at bounding box center [415, 155] width 117 height 25
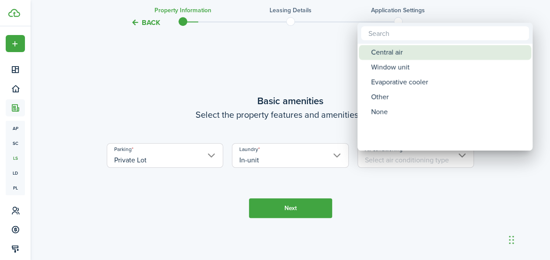
click at [395, 54] on div "Central air" at bounding box center [448, 52] width 155 height 15
type input "Central air"
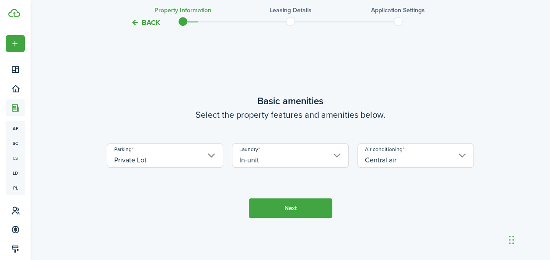
click at [280, 216] on button "Next" at bounding box center [290, 208] width 83 height 20
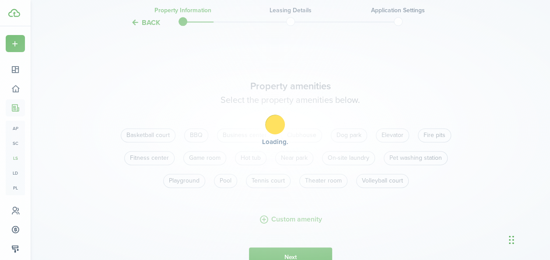
scroll to position [575, 0]
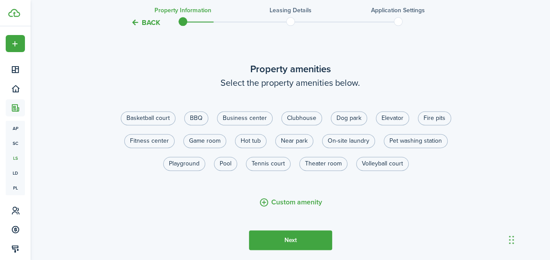
click at [309, 249] on button "Next" at bounding box center [290, 240] width 83 height 20
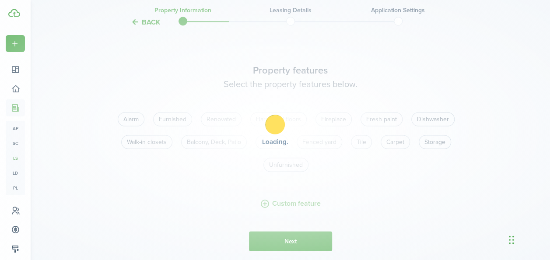
scroll to position [835, 0]
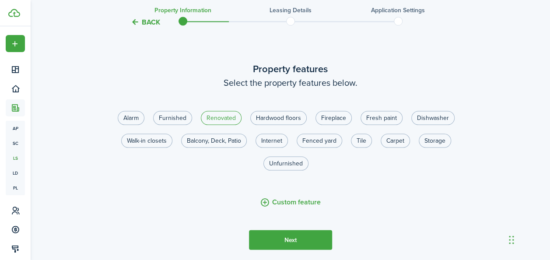
click at [209, 125] on label "Renovated" at bounding box center [221, 118] width 41 height 14
radio input "true"
click at [273, 125] on label "Hardwood floors" at bounding box center [278, 118] width 56 height 14
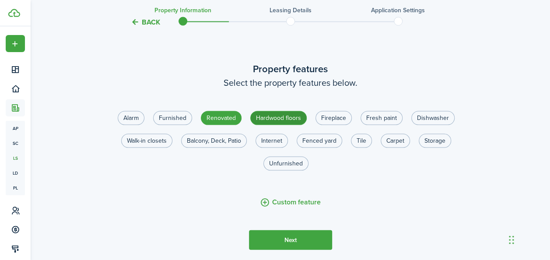
radio input "true"
click at [392, 125] on label "Fresh paint" at bounding box center [382, 118] width 42 height 14
radio input "true"
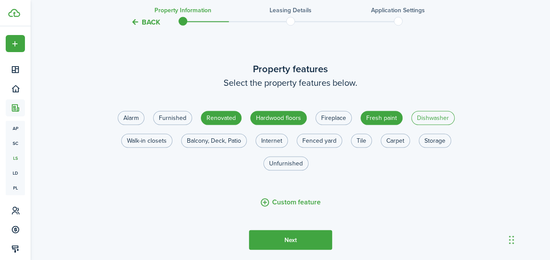
click at [426, 123] on label "Dishwasher" at bounding box center [432, 118] width 43 height 14
radio input "true"
click at [154, 148] on label "Walk-in closets" at bounding box center [146, 141] width 51 height 14
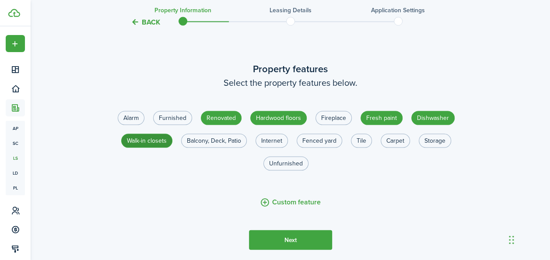
radio input "true"
click at [323, 148] on label "Fenced yard" at bounding box center [320, 141] width 46 height 14
radio input "true"
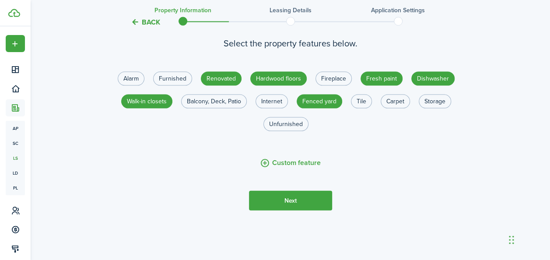
scroll to position [894, 0]
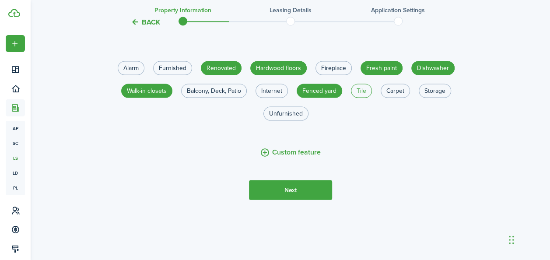
click at [363, 89] on label "Tile" at bounding box center [361, 91] width 21 height 14
radio input "true"
click at [311, 188] on button "Next" at bounding box center [290, 190] width 83 height 20
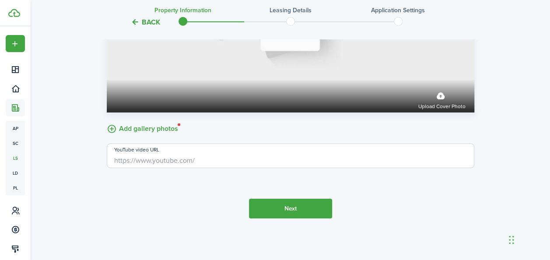
scroll to position [1301, 0]
click at [151, 130] on label "Add gallery photos" at bounding box center [142, 128] width 71 height 14
click at [107, 121] on input "Add gallery photos" at bounding box center [107, 121] width 0 height 0
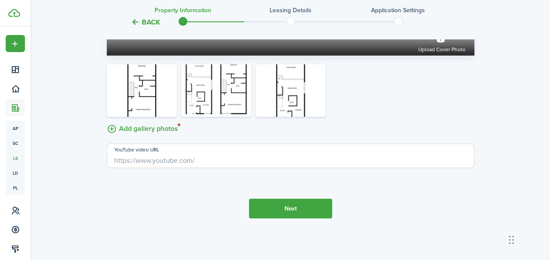
scroll to position [1359, 0]
click at [316, 212] on button "Next" at bounding box center [290, 209] width 83 height 20
click at [303, 207] on button "Next" at bounding box center [290, 209] width 83 height 20
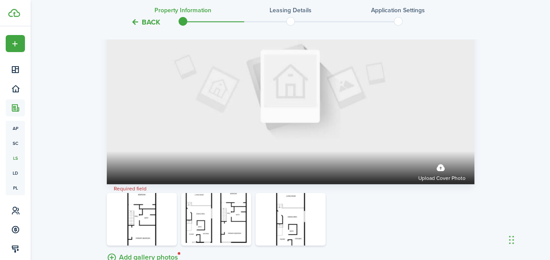
scroll to position [1292, 0]
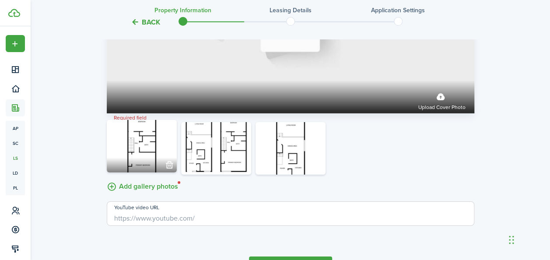
click at [146, 157] on img at bounding box center [142, 146] width 70 height 53
click at [144, 155] on img at bounding box center [142, 146] width 70 height 53
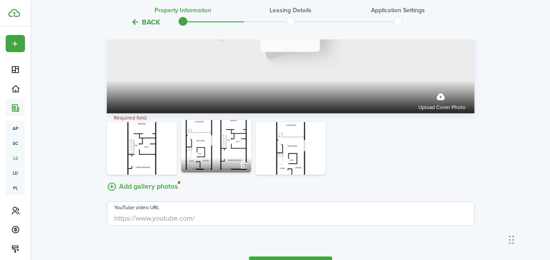
click at [210, 156] on img at bounding box center [216, 146] width 70 height 53
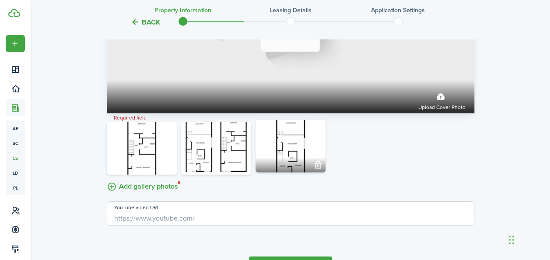
click at [282, 150] on img at bounding box center [291, 146] width 70 height 53
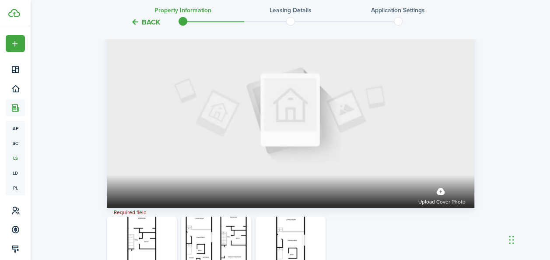
scroll to position [1186, 0]
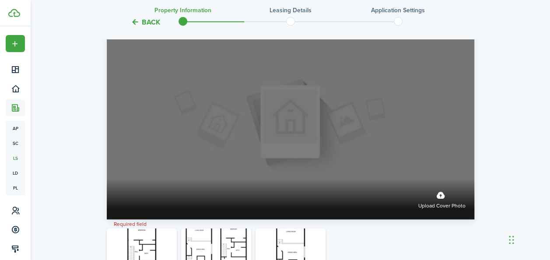
click at [442, 208] on label "Upload cover photo" at bounding box center [441, 198] width 47 height 23
click at [107, 179] on input "Upload cover photo" at bounding box center [107, 179] width 0 height 0
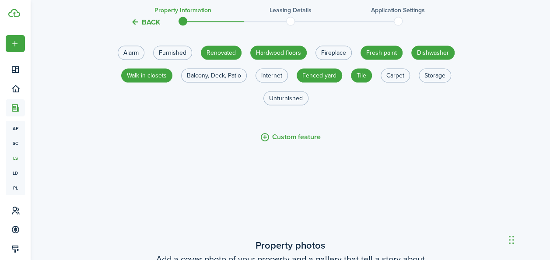
scroll to position [717, 0]
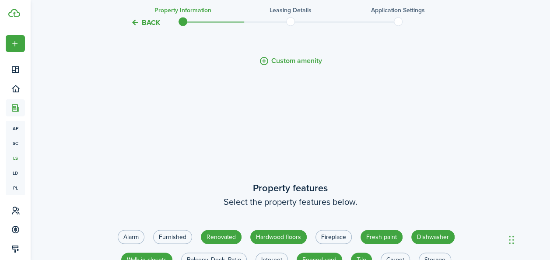
click at [135, 21] on button "Back" at bounding box center [145, 22] width 29 height 9
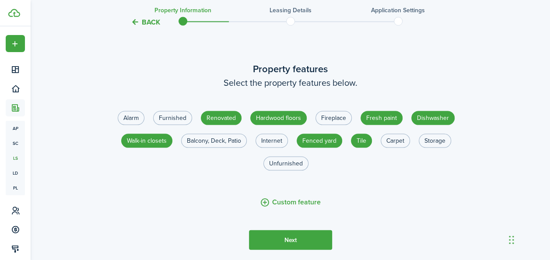
click at [135, 21] on button "Back" at bounding box center [145, 22] width 29 height 9
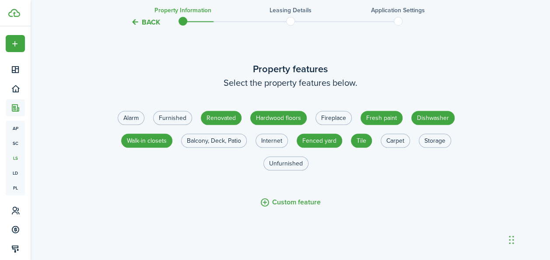
click at [135, 21] on button "Back" at bounding box center [145, 22] width 29 height 9
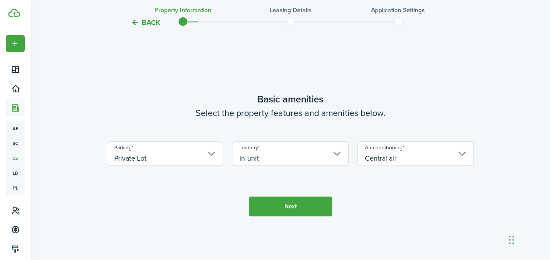
scroll to position [315, 0]
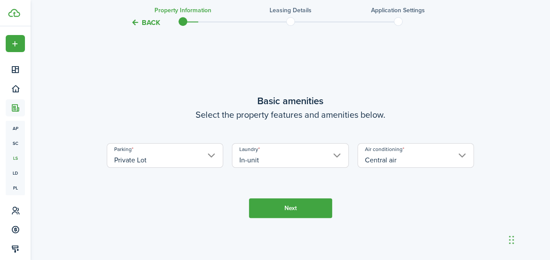
click at [299, 215] on button "Next" at bounding box center [290, 208] width 83 height 20
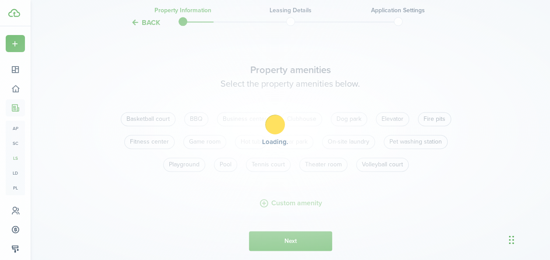
scroll to position [575, 0]
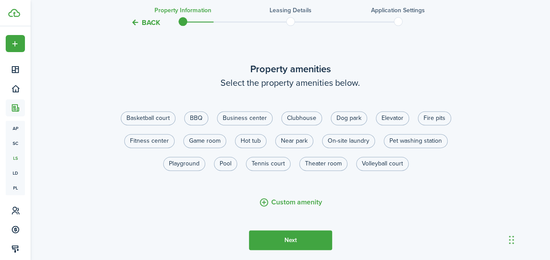
click at [287, 246] on button "Next" at bounding box center [290, 240] width 83 height 20
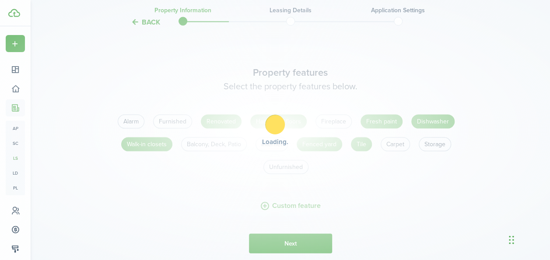
scroll to position [835, 0]
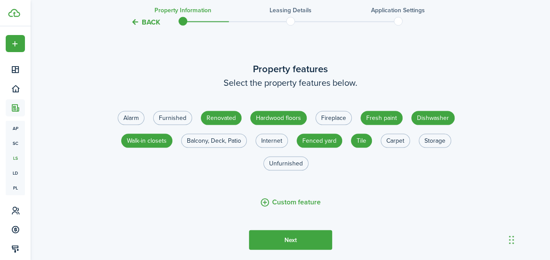
click at [292, 250] on button "Next" at bounding box center [290, 240] width 83 height 20
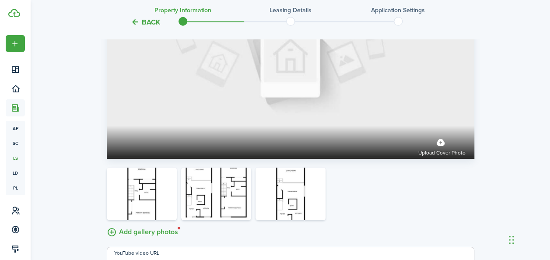
scroll to position [1280, 0]
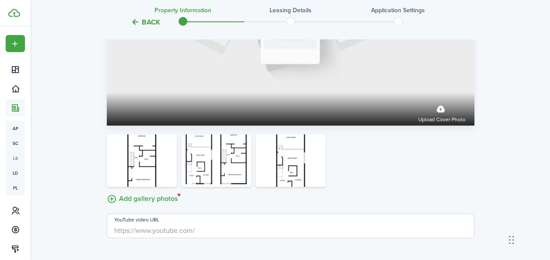
click at [167, 205] on label "Add gallery photos" at bounding box center [142, 198] width 71 height 14
click at [107, 191] on input "Add gallery photos" at bounding box center [107, 191] width 0 height 0
click at [147, 23] on button "Back" at bounding box center [145, 22] width 29 height 9
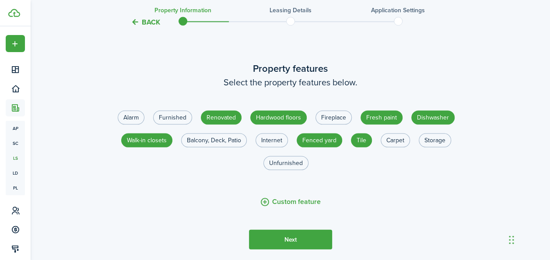
click at [147, 22] on button "Back" at bounding box center [145, 22] width 29 height 9
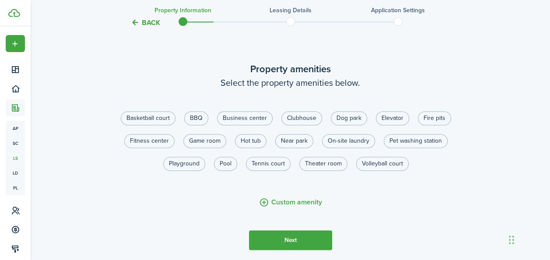
click at [147, 22] on button "Back" at bounding box center [145, 22] width 29 height 9
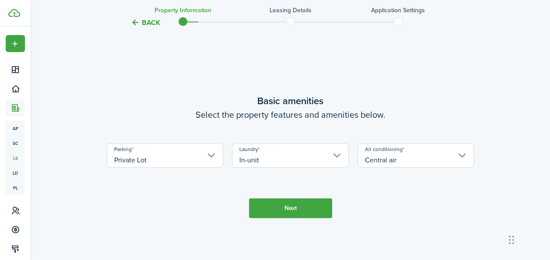
click at [147, 22] on button "Back" at bounding box center [145, 22] width 29 height 9
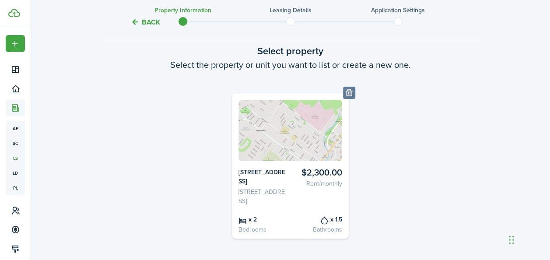
scroll to position [0, 0]
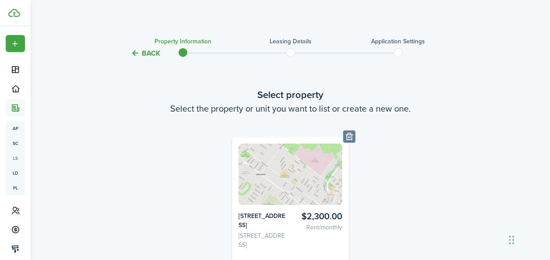
click at [134, 49] on button "Back" at bounding box center [145, 53] width 29 height 9
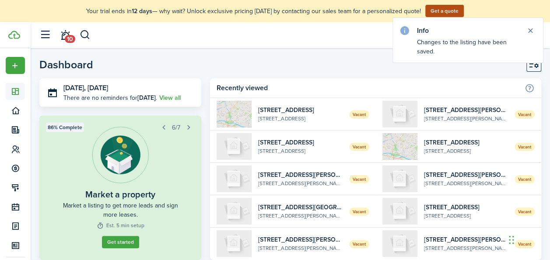
click at [131, 242] on link "Get started" at bounding box center [120, 242] width 37 height 12
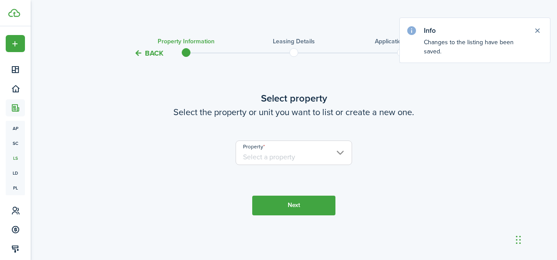
click at [275, 160] on input "Property" at bounding box center [293, 152] width 117 height 25
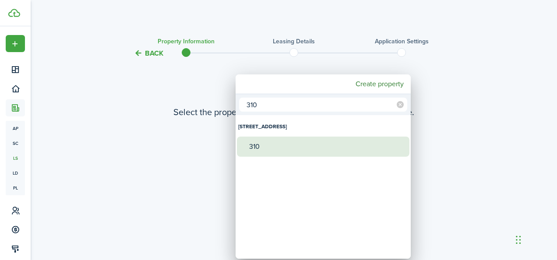
type input "310"
click at [269, 146] on div "310" at bounding box center [326, 147] width 155 height 20
type input "[STREET_ADDRESS]"
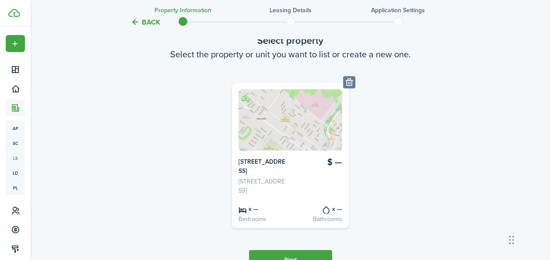
scroll to position [114, 0]
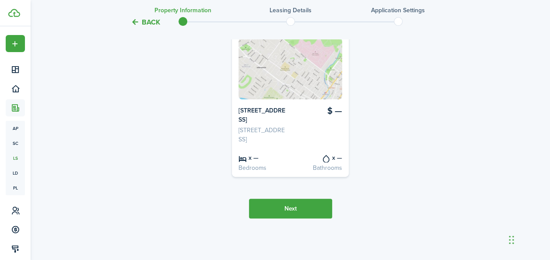
click at [291, 207] on button "Next" at bounding box center [290, 209] width 83 height 20
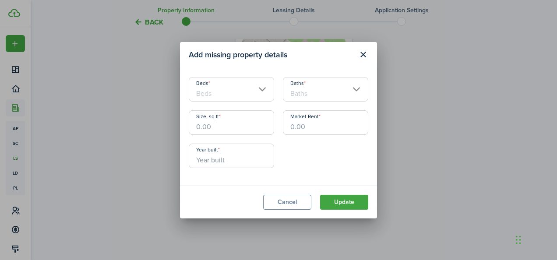
click at [262, 93] on input "Beds" at bounding box center [231, 89] width 85 height 25
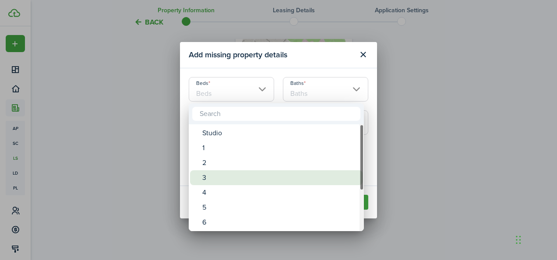
click at [212, 181] on div "3" at bounding box center [279, 177] width 155 height 15
type input "3"
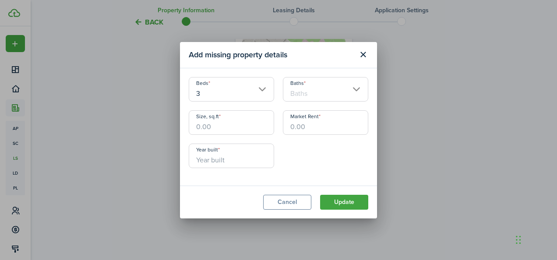
click at [350, 87] on input "Baths" at bounding box center [325, 89] width 85 height 25
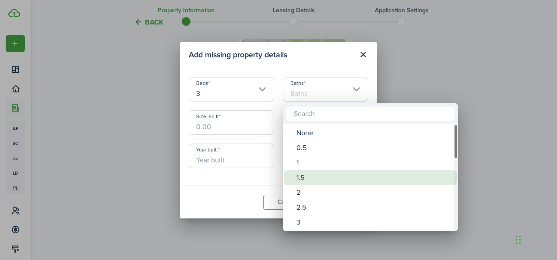
click at [304, 179] on div "1.5" at bounding box center [373, 177] width 155 height 15
type input "1.5"
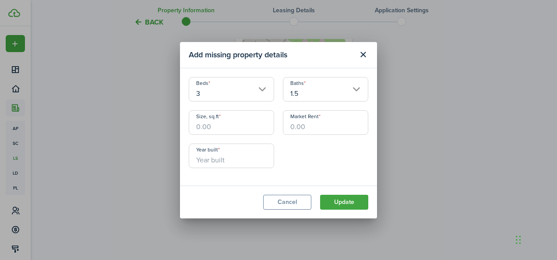
click at [245, 126] on input "Size, sq.ft" at bounding box center [231, 122] width 85 height 25
type input "1,350"
click at [305, 131] on input "Market Rent" at bounding box center [325, 122] width 85 height 25
type input "$2,750.00"
click at [235, 161] on input "Year built" at bounding box center [231, 156] width 85 height 25
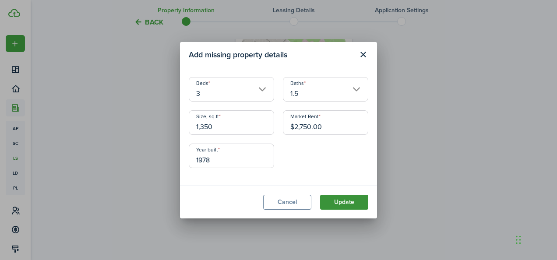
type input "1978"
click at [349, 204] on button "Update" at bounding box center [344, 202] width 48 height 15
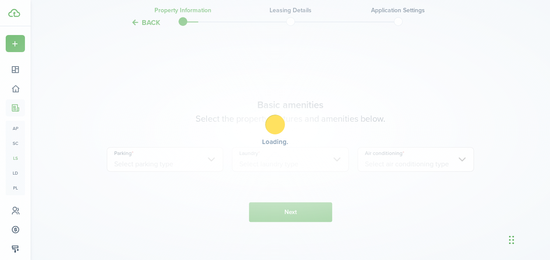
scroll to position [315, 0]
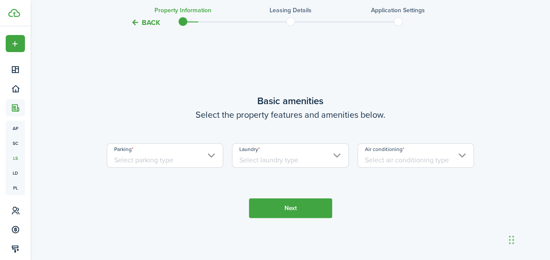
click at [209, 166] on input "Parking" at bounding box center [165, 155] width 117 height 25
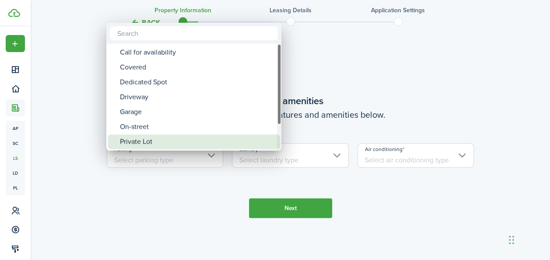
click at [166, 144] on div "Private Lot" at bounding box center [197, 141] width 155 height 15
type input "Private Lot"
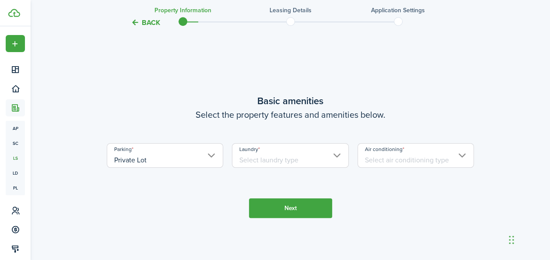
click at [338, 168] on input "Laundry" at bounding box center [290, 155] width 117 height 25
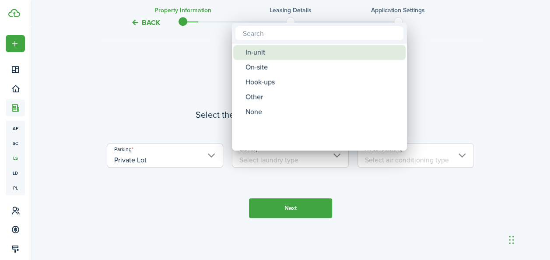
click at [275, 56] on div "In-unit" at bounding box center [322, 52] width 155 height 15
type input "In-unit"
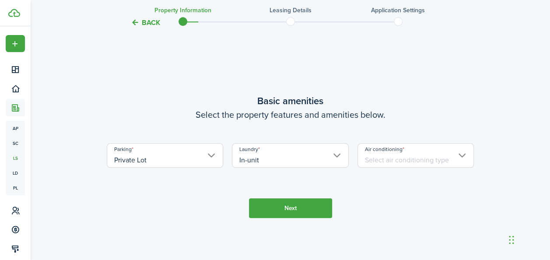
click at [455, 168] on input "Air conditioning" at bounding box center [415, 155] width 117 height 25
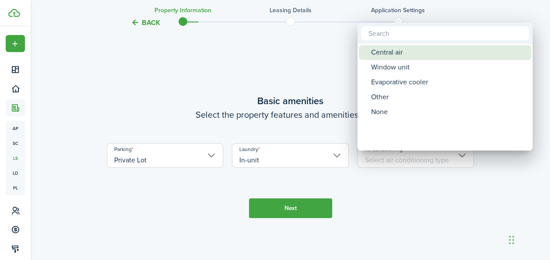
click at [412, 54] on div "Central air" at bounding box center [448, 52] width 155 height 15
type input "Central air"
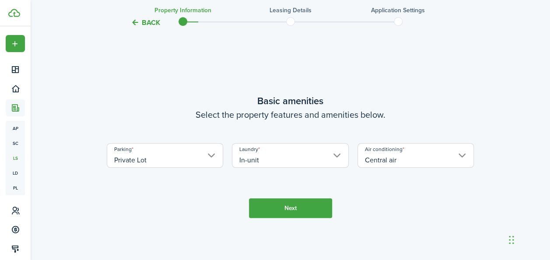
click at [302, 213] on button "Next" at bounding box center [290, 208] width 83 height 20
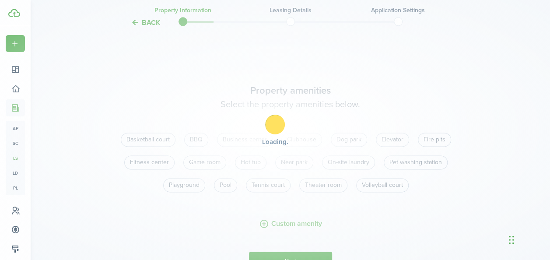
scroll to position [575, 0]
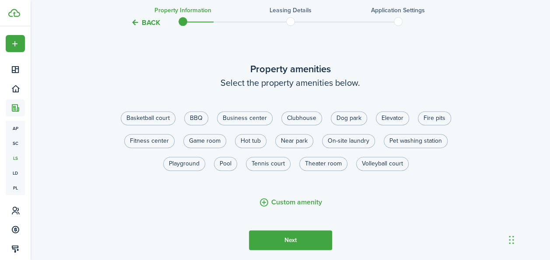
click at [290, 245] on button "Next" at bounding box center [290, 240] width 83 height 20
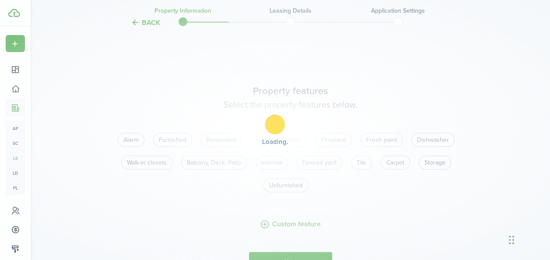
scroll to position [835, 0]
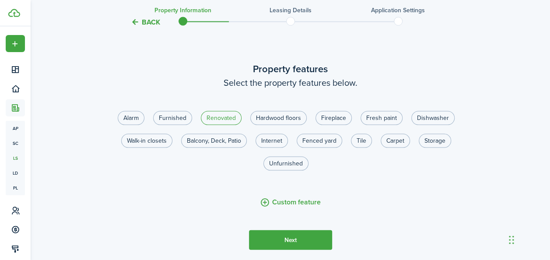
click at [232, 125] on label "Renovated" at bounding box center [221, 118] width 41 height 14
radio input "true"
click at [292, 125] on label "Hardwood floors" at bounding box center [278, 118] width 56 height 14
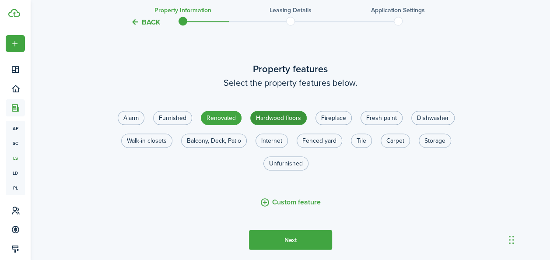
radio input "true"
click at [387, 125] on label "Fresh paint" at bounding box center [382, 118] width 42 height 14
radio input "true"
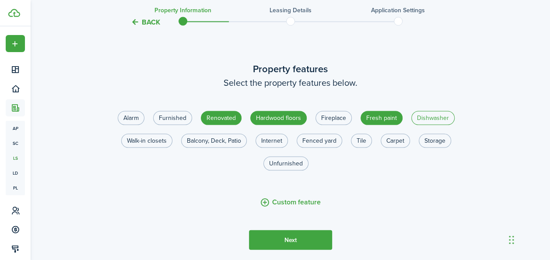
click at [423, 125] on label "Dishwasher" at bounding box center [432, 118] width 43 height 14
radio input "true"
click at [160, 148] on label "Walk-in closets" at bounding box center [146, 141] width 51 height 14
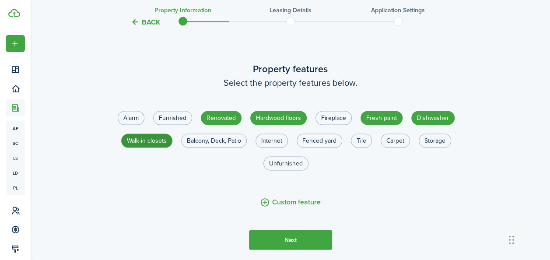
radio input "true"
click at [315, 148] on label "Fenced yard" at bounding box center [320, 141] width 46 height 14
radio input "true"
click at [360, 148] on label "Tile" at bounding box center [361, 141] width 21 height 14
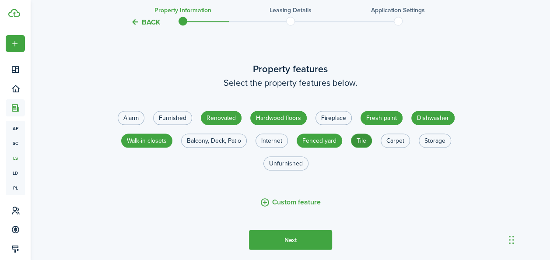
radio input "true"
click at [227, 148] on label "Balcony, Deck, Patio" at bounding box center [214, 141] width 66 height 14
radio input "true"
click at [298, 246] on button "Next" at bounding box center [290, 240] width 83 height 20
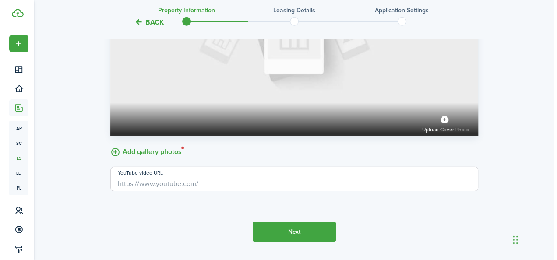
scroll to position [1272, 0]
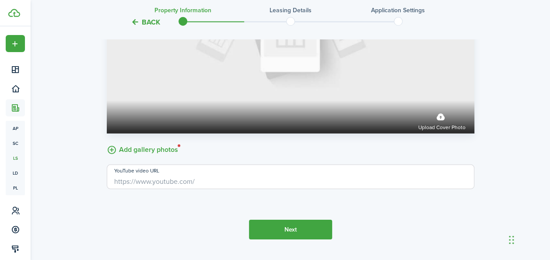
click at [146, 156] on label "Add gallery photos" at bounding box center [142, 149] width 71 height 14
click at [107, 142] on input "Add gallery photos" at bounding box center [107, 142] width 0 height 0
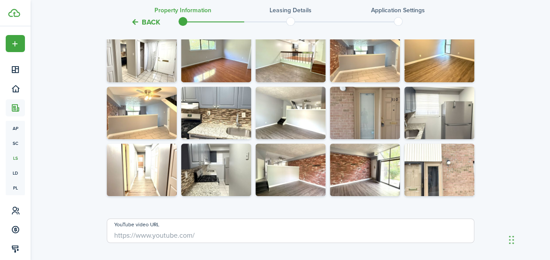
scroll to position [1866, 0]
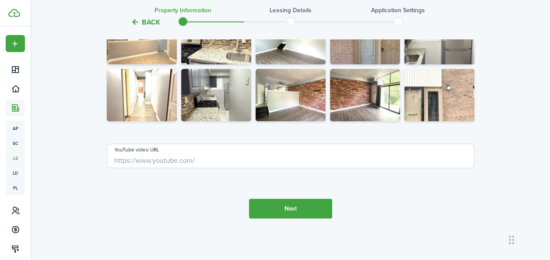
click at [286, 208] on button "Next" at bounding box center [290, 209] width 83 height 20
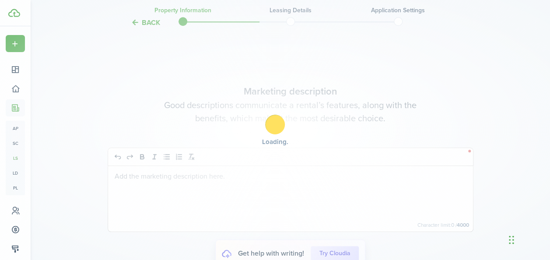
scroll to position [2068, 0]
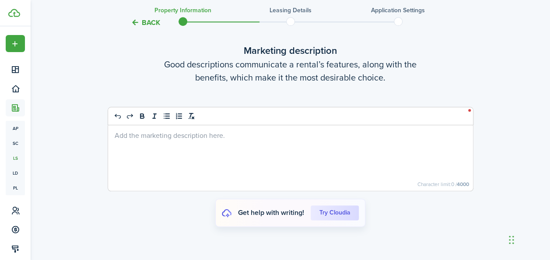
click at [157, 150] on div at bounding box center [290, 158] width 365 height 66
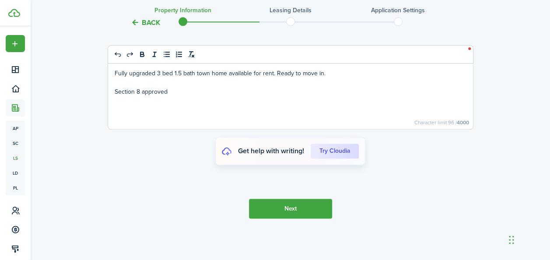
click at [308, 209] on button "Next" at bounding box center [290, 209] width 83 height 20
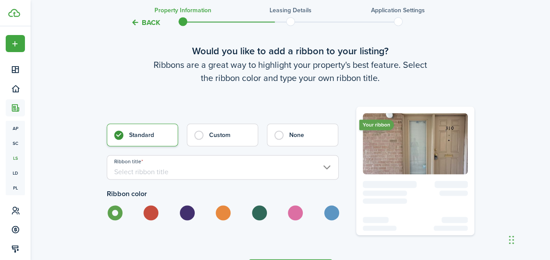
scroll to position [2401, 0]
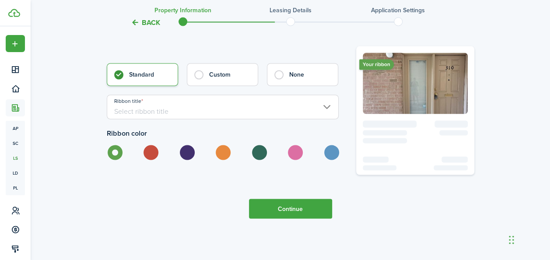
click at [147, 158] on label at bounding box center [150, 152] width 15 height 15
radio input "false"
click at [216, 160] on label at bounding box center [222, 152] width 15 height 15
radio input "false"
click at [298, 158] on label at bounding box center [294, 152] width 15 height 15
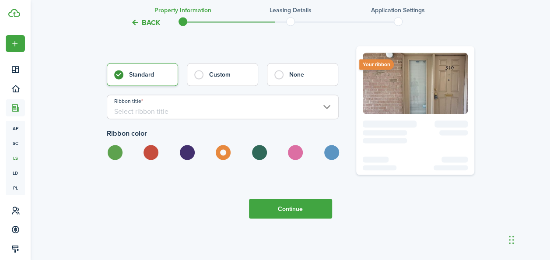
radio input "false"
click at [335, 159] on label at bounding box center [330, 152] width 15 height 15
radio input "false"
radio input "true"
click at [327, 119] on input "Ribbon title" at bounding box center [223, 107] width 232 height 25
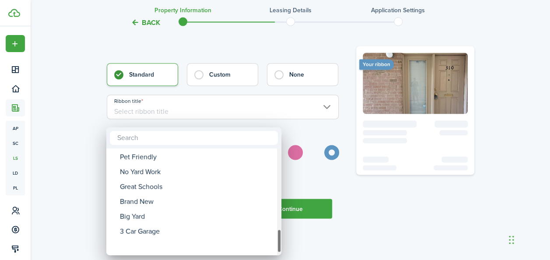
drag, startPoint x: 277, startPoint y: 165, endPoint x: 270, endPoint y: 254, distance: 90.0
click at [270, 254] on mbsc-wheel "Active 55+ Apply Now Student Housing Income Restrictions Senior Living Washer &…" at bounding box center [193, 201] width 175 height 107
click at [370, 235] on div at bounding box center [275, 130] width 690 height 400
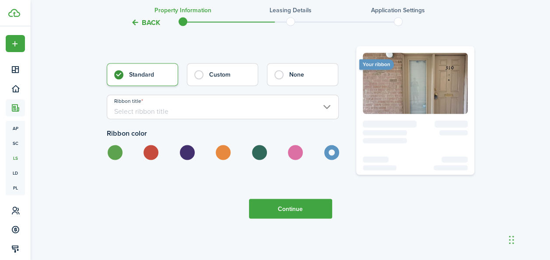
click at [284, 218] on button "Continue" at bounding box center [290, 209] width 83 height 20
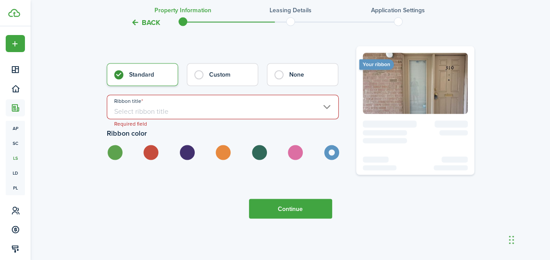
scroll to position [2384, 0]
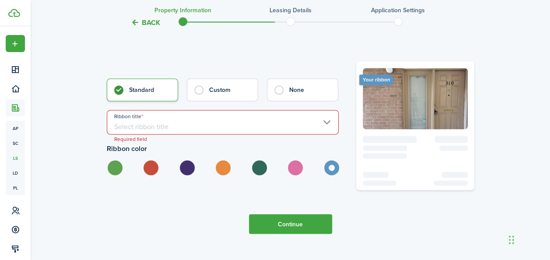
click at [321, 134] on input "Ribbon title" at bounding box center [223, 122] width 232 height 25
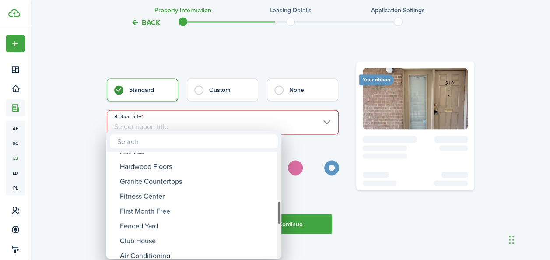
drag, startPoint x: 279, startPoint y: 165, endPoint x: 281, endPoint y: 214, distance: 49.5
click at [281, 214] on div "Ribbon title" at bounding box center [279, 213] width 4 height 24
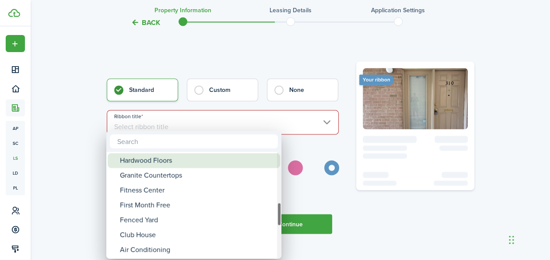
click at [166, 164] on div "Hardwood Floors" at bounding box center [197, 160] width 155 height 15
type input "Hardwood Floors"
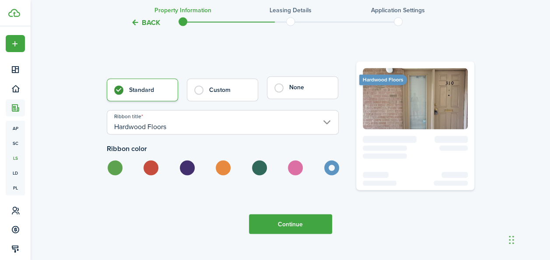
click at [276, 94] on label "None" at bounding box center [302, 87] width 71 height 23
radio input "false"
radio input "true"
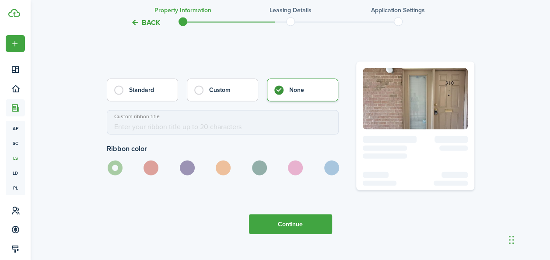
click at [293, 230] on button "Continue" at bounding box center [290, 224] width 83 height 20
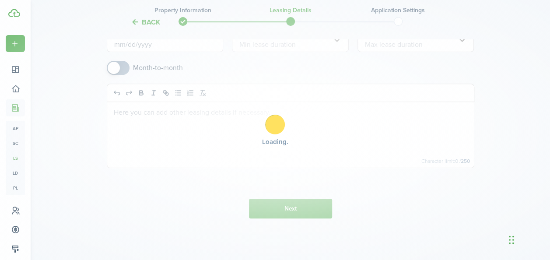
scroll to position [0, 0]
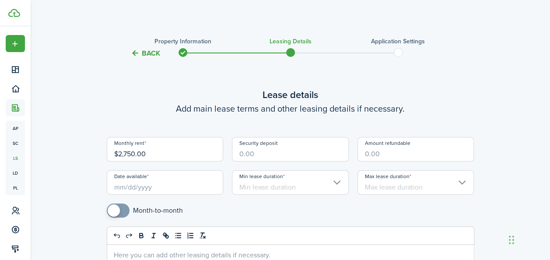
click at [242, 154] on input "Security deposit" at bounding box center [290, 149] width 117 height 25
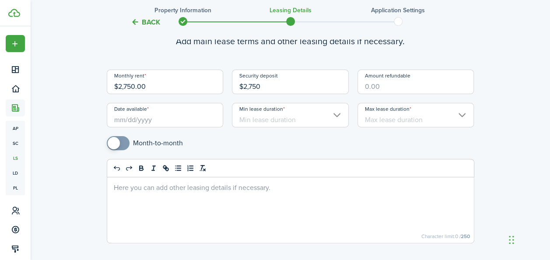
scroll to position [70, 0]
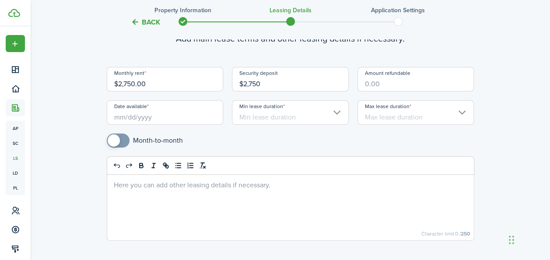
click at [172, 116] on input "Date available" at bounding box center [165, 112] width 117 height 25
type input "$2,750.00"
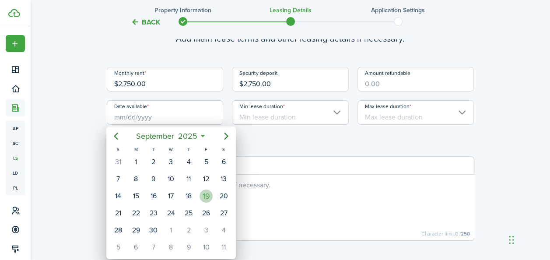
click at [210, 194] on div "19" at bounding box center [206, 195] width 13 height 13
type input "[DATE]"
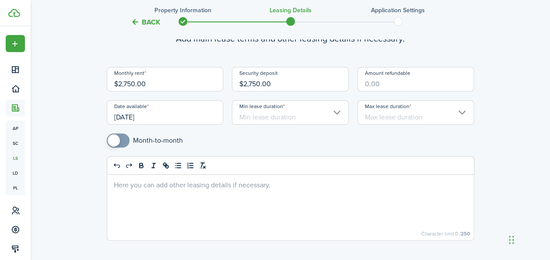
click at [340, 112] on input "Min lease duration" at bounding box center [290, 112] width 117 height 25
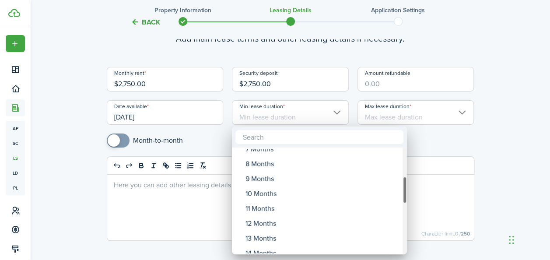
drag, startPoint x: 404, startPoint y: 161, endPoint x: 403, endPoint y: 191, distance: 30.6
click at [403, 191] on div "Min lease duration" at bounding box center [405, 189] width 4 height 27
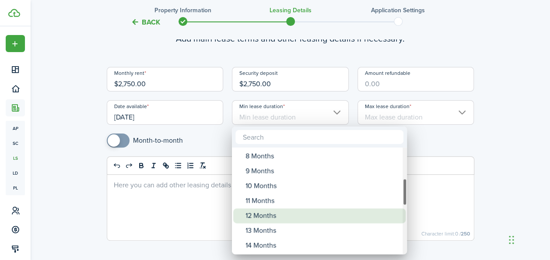
click at [350, 214] on div "12 Months" at bounding box center [322, 215] width 155 height 15
type input "12 Months"
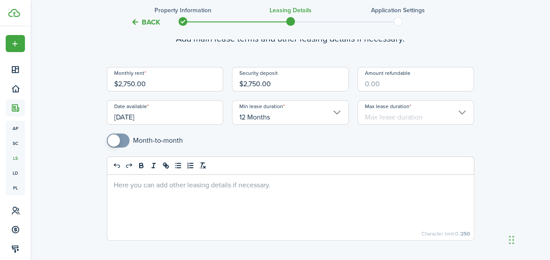
click at [464, 113] on input "Max lease duration" at bounding box center [415, 112] width 117 height 25
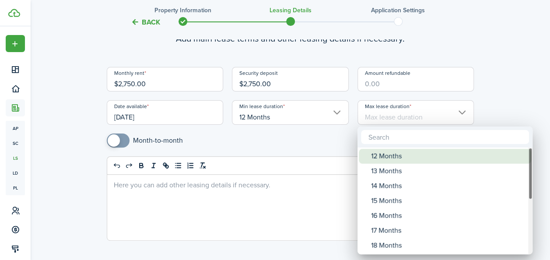
click at [402, 160] on div "12 Months" at bounding box center [448, 156] width 155 height 15
type input "12 Months"
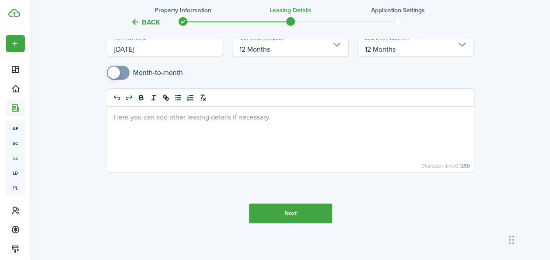
scroll to position [142, 0]
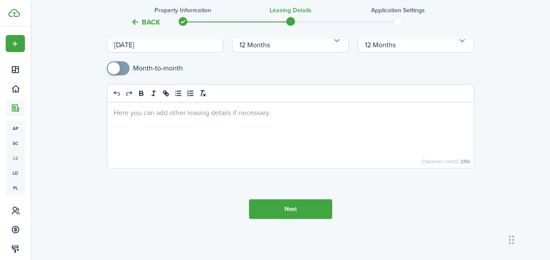
click at [297, 205] on button "Next" at bounding box center [290, 209] width 83 height 20
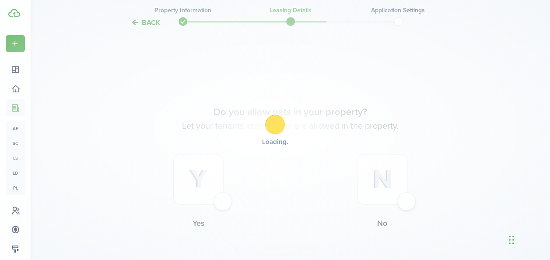
scroll to position [343, 0]
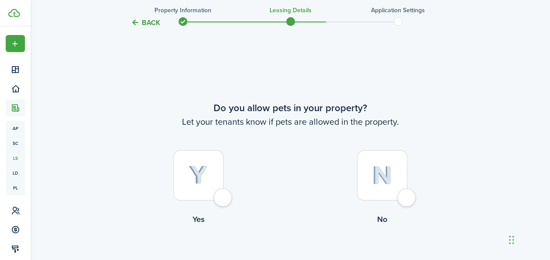
click at [219, 179] on div at bounding box center [198, 175] width 50 height 50
radio input "true"
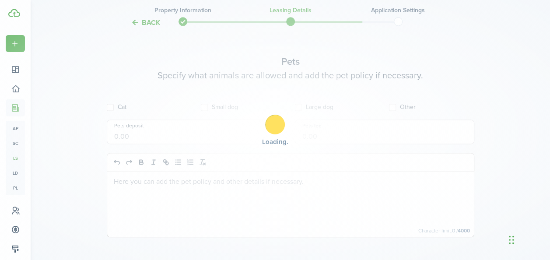
scroll to position [603, 0]
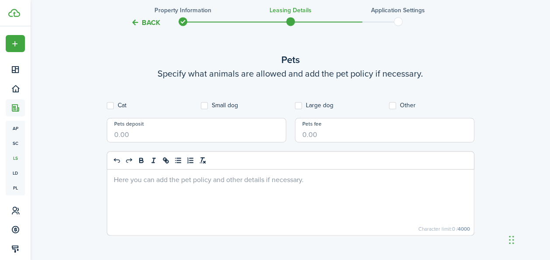
click at [207, 109] on div "Cat Small dog Large dog Other Pets deposit Pets fee Column Insert column left I…" at bounding box center [291, 168] width 368 height 133
click at [205, 106] on label "Small dog" at bounding box center [219, 105] width 37 height 7
checkbox input "true"
click at [116, 107] on label "Cat" at bounding box center [117, 105] width 20 height 7
checkbox input "true"
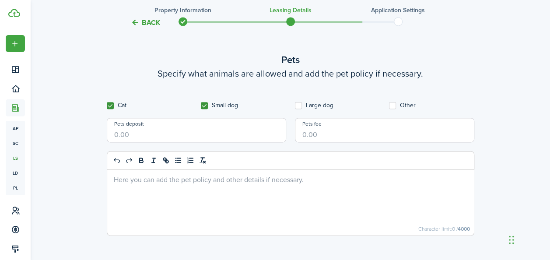
click at [226, 146] on div "Pets deposit" at bounding box center [196, 134] width 188 height 33
click at [213, 138] on input "Pets deposit" at bounding box center [196, 130] width 179 height 25
type input "$300.00"
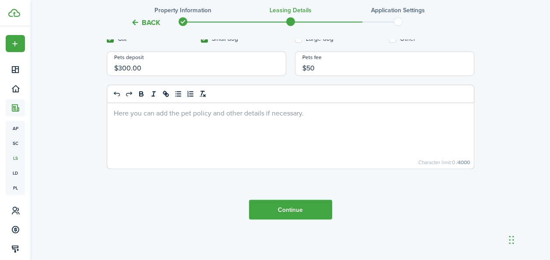
type input "$50.00"
click at [318, 211] on button "Continue" at bounding box center [290, 210] width 83 height 20
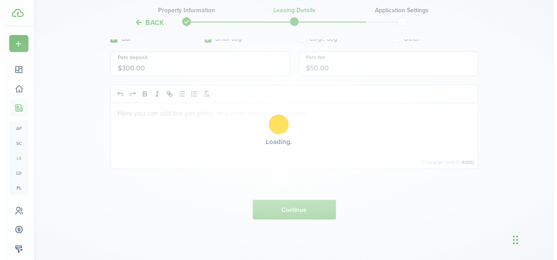
scroll to position [0, 0]
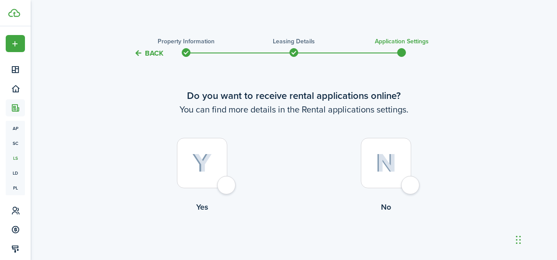
click at [224, 180] on div at bounding box center [202, 163] width 50 height 50
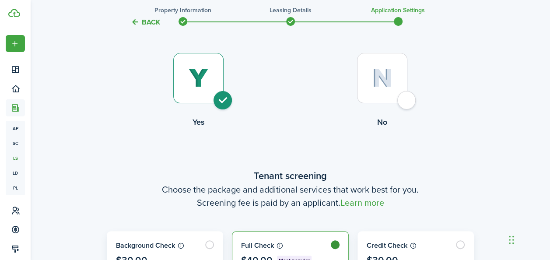
scroll to position [80, 0]
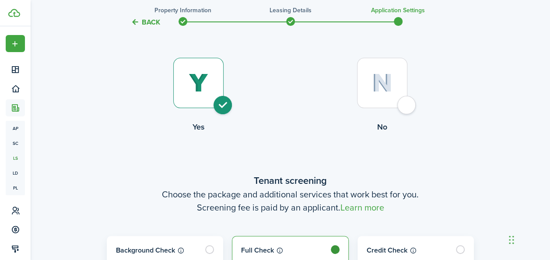
click at [389, 114] on label "No" at bounding box center [383, 97] width 184 height 79
radio input "false"
radio input "true"
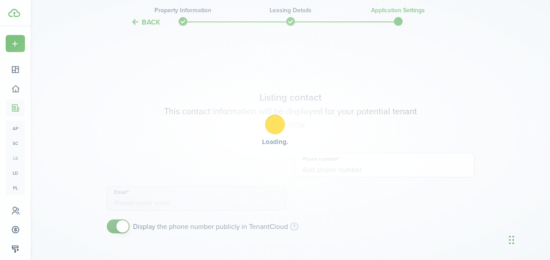
scroll to position [201, 0]
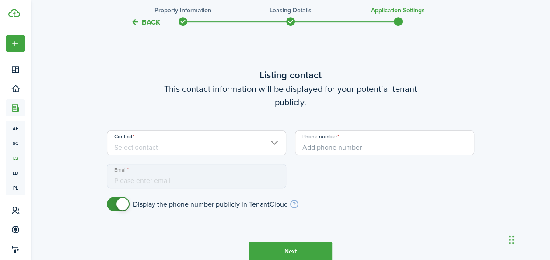
click at [271, 143] on input "Contact" at bounding box center [196, 142] width 179 height 25
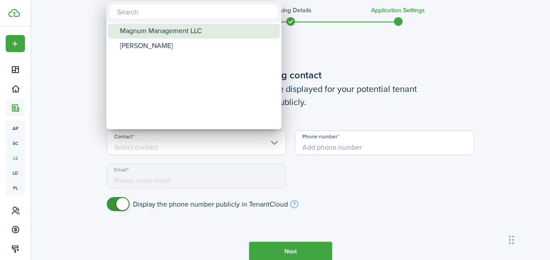
click at [186, 36] on div "Magnum Management LLC" at bounding box center [197, 31] width 155 height 15
type input "+1 215-515-9393"
type input "[EMAIL_ADDRESS][DOMAIN_NAME]"
type input "Magnum Management LLC"
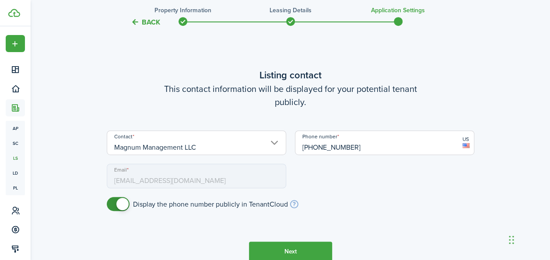
click at [288, 248] on button "Next" at bounding box center [290, 252] width 83 height 20
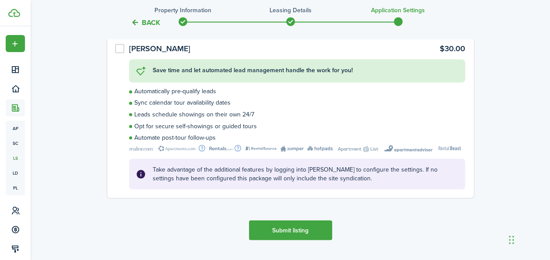
scroll to position [733, 0]
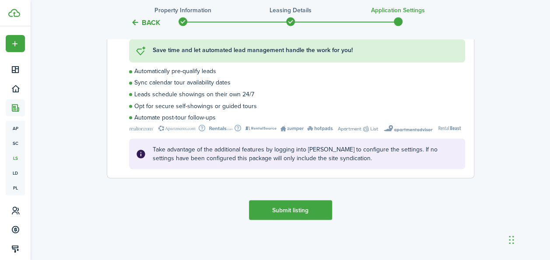
click at [309, 214] on button "Submit listing" at bounding box center [290, 210] width 83 height 20
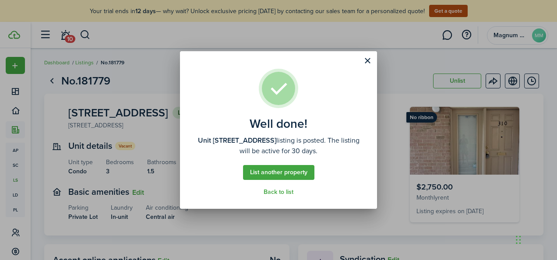
click at [272, 200] on well-done "Well done! Unit 310, 310 Centre Ave, Eagleville, PA 19403, US listing is posted…" at bounding box center [278, 129] width 197 height 157
click at [275, 192] on link "Back to list" at bounding box center [278, 192] width 30 height 7
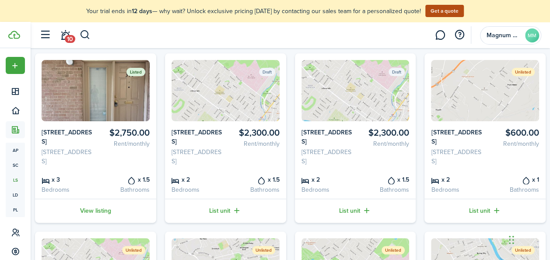
scroll to position [9, 0]
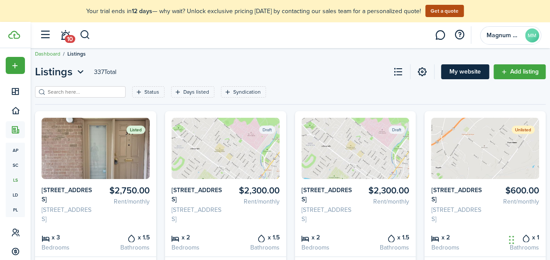
click at [449, 74] on link "My website" at bounding box center [465, 71] width 48 height 15
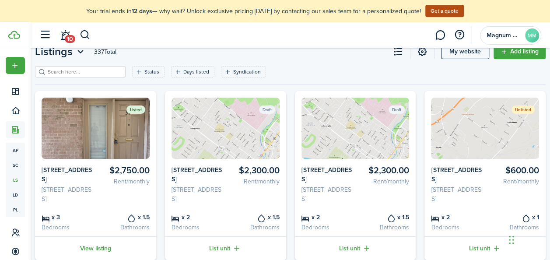
scroll to position [0, 0]
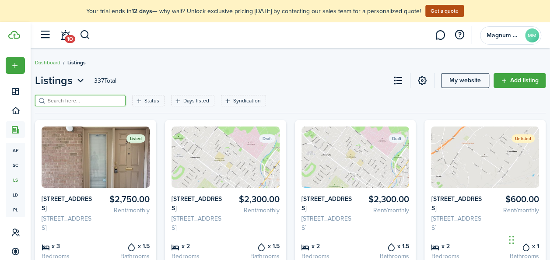
click at [101, 97] on input "search" at bounding box center [84, 101] width 77 height 8
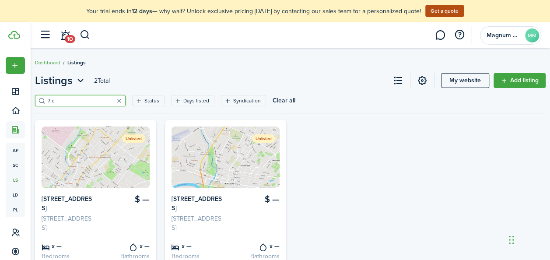
type input "7 e"
click at [221, 217] on card-listing-description "7 E 5th St, Pottstown, PA 19464, US" at bounding box center [197, 223] width 51 height 18
click at [227, 198] on card-listing "Unlisted $ — 7 E 5th St 7 E 5th St, Pottstown, PA 19464, US x — Bedrooms x — Ba…" at bounding box center [225, 204] width 121 height 169
click at [236, 181] on img at bounding box center [226, 156] width 108 height 61
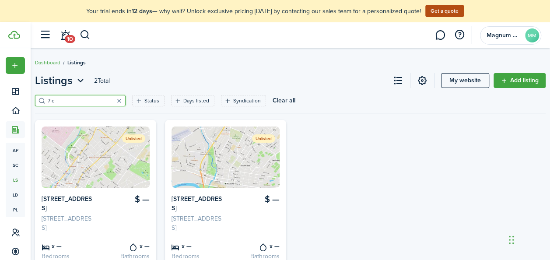
click at [236, 181] on img at bounding box center [226, 156] width 108 height 61
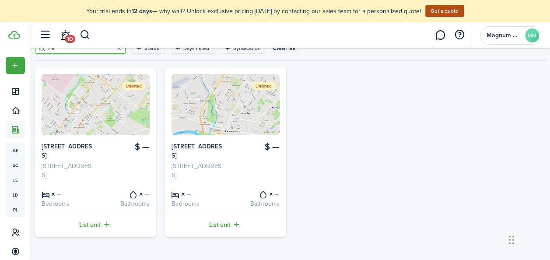
click at [219, 224] on link "List unit" at bounding box center [225, 225] width 121 height 24
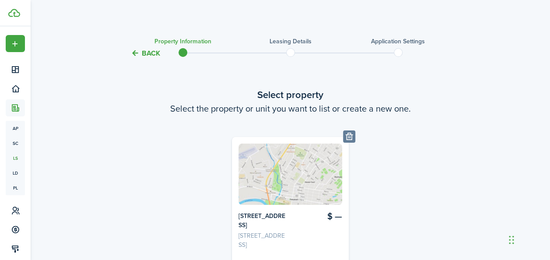
scroll to position [105, 0]
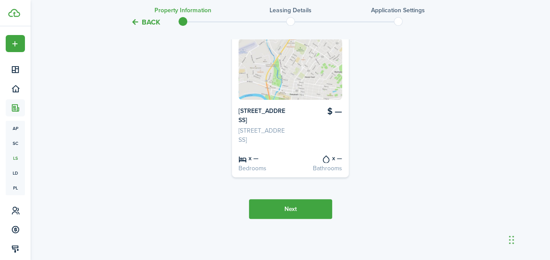
click at [288, 208] on button "Next" at bounding box center [290, 209] width 83 height 20
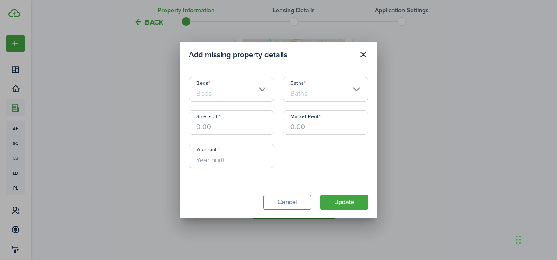
click at [257, 89] on input "Beds" at bounding box center [231, 89] width 85 height 25
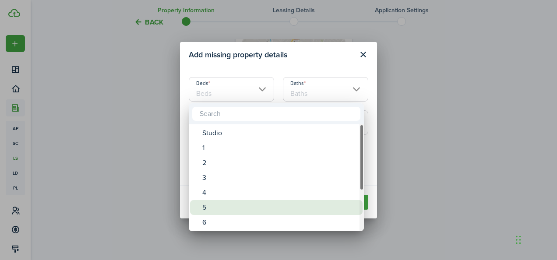
click at [217, 208] on div "5" at bounding box center [279, 207] width 155 height 15
type input "5"
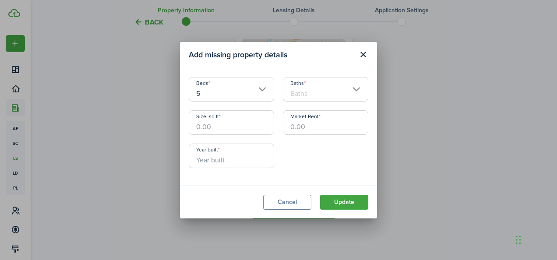
click at [352, 86] on input "Baths" at bounding box center [325, 89] width 85 height 25
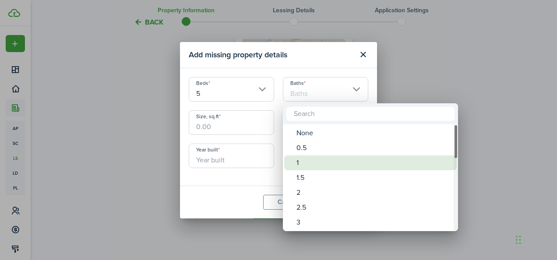
click at [309, 165] on div "1" at bounding box center [373, 162] width 155 height 15
type input "1"
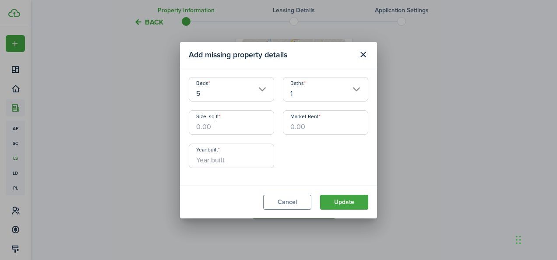
click at [245, 127] on input "Size, sq.ft" at bounding box center [231, 122] width 85 height 25
type input "1,750"
click at [306, 131] on input "Market Rent" at bounding box center [325, 122] width 85 height 25
type input "$2,600.00"
click at [217, 163] on input "Year built" at bounding box center [231, 156] width 85 height 25
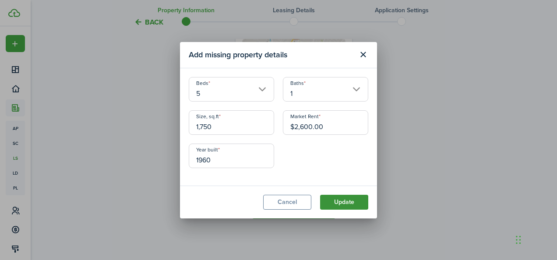
type input "1960"
click at [343, 201] on button "Update" at bounding box center [344, 202] width 48 height 15
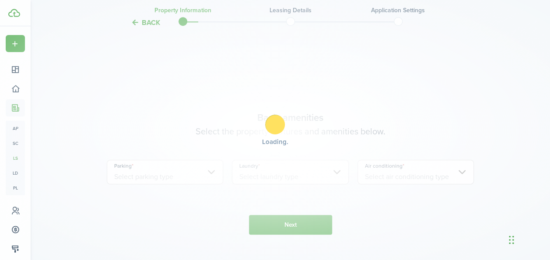
scroll to position [306, 0]
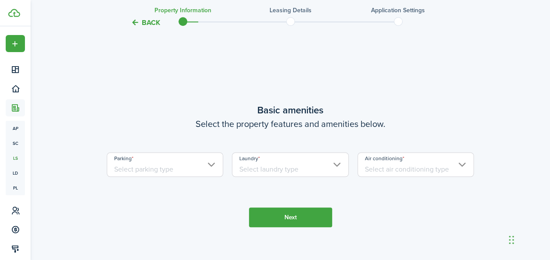
click at [207, 167] on input "Parking" at bounding box center [165, 164] width 117 height 25
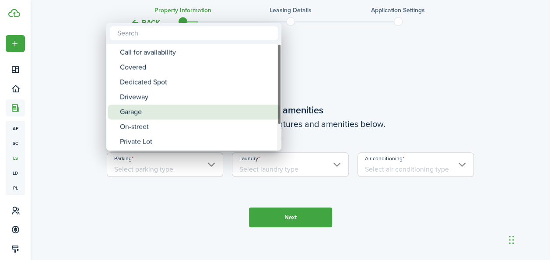
click at [203, 116] on div "Garage" at bounding box center [197, 112] width 155 height 15
type input "Garage"
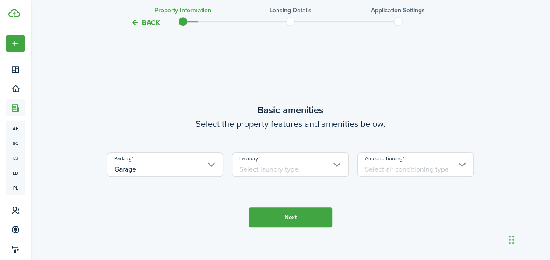
click at [320, 171] on input "Laundry" at bounding box center [290, 164] width 117 height 25
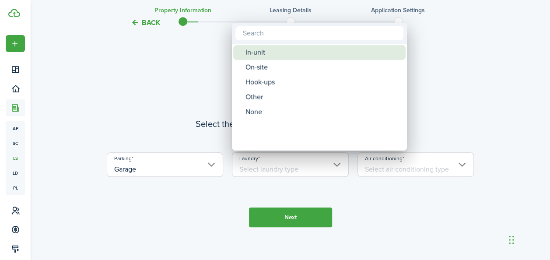
click at [273, 54] on div "In-unit" at bounding box center [322, 52] width 155 height 15
type input "In-unit"
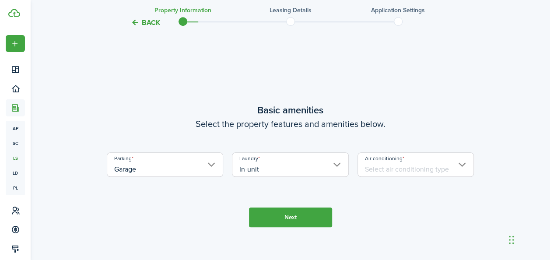
click at [455, 164] on input "Air conditioning" at bounding box center [415, 164] width 117 height 25
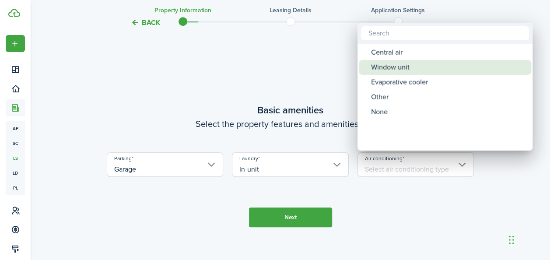
click at [406, 69] on div "Window unit" at bounding box center [448, 67] width 155 height 15
type input "Window unit"
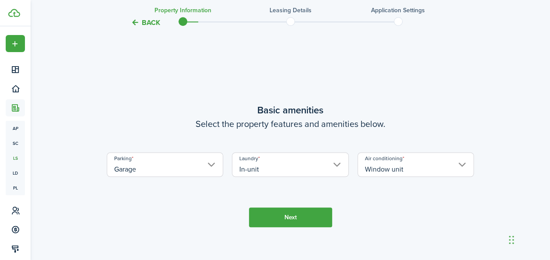
click at [307, 216] on button "Next" at bounding box center [290, 217] width 83 height 20
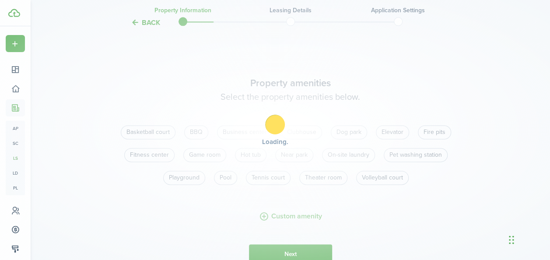
scroll to position [566, 0]
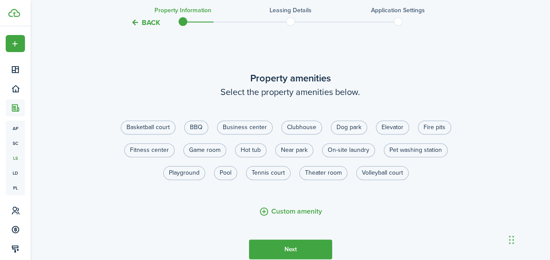
click at [300, 247] on button "Next" at bounding box center [290, 249] width 83 height 20
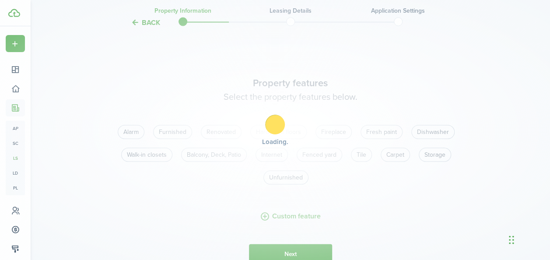
scroll to position [826, 0]
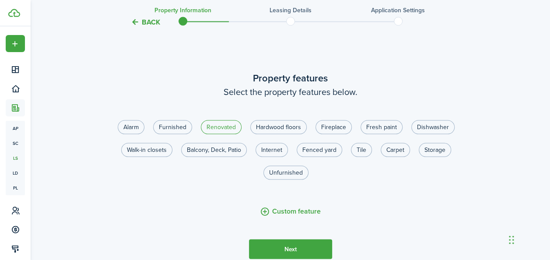
click at [228, 127] on label "Renovated" at bounding box center [221, 127] width 41 height 14
radio input "true"
click at [280, 124] on label "Hardwood floors" at bounding box center [278, 127] width 56 height 14
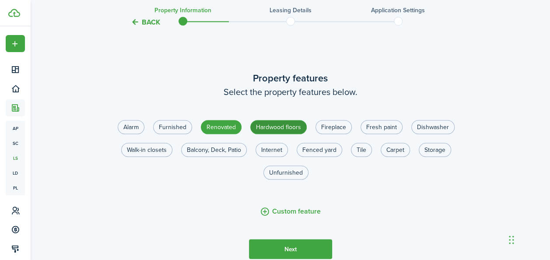
radio input "true"
click at [383, 128] on label "Fresh paint" at bounding box center [382, 127] width 42 height 14
radio input "true"
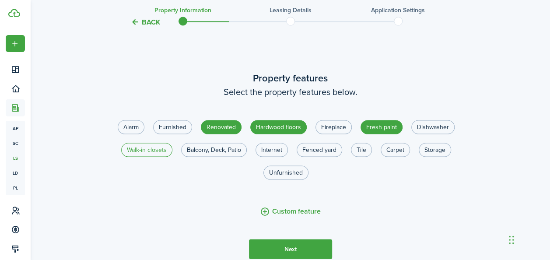
click at [149, 151] on label "Walk-in closets" at bounding box center [146, 150] width 51 height 14
radio input "true"
click at [213, 149] on label "Balcony, Deck, Patio" at bounding box center [214, 150] width 66 height 14
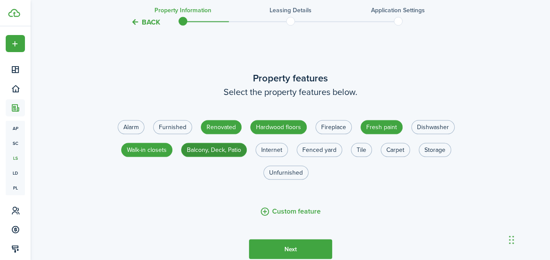
radio input "true"
click at [327, 151] on label "Fenced yard" at bounding box center [320, 150] width 46 height 14
radio input "true"
click at [357, 151] on label "Tile" at bounding box center [361, 150] width 21 height 14
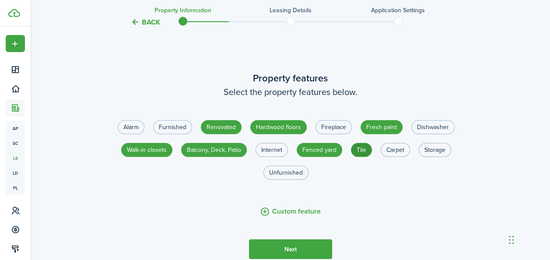
radio input "true"
click at [286, 249] on button "Next" at bounding box center [290, 249] width 83 height 20
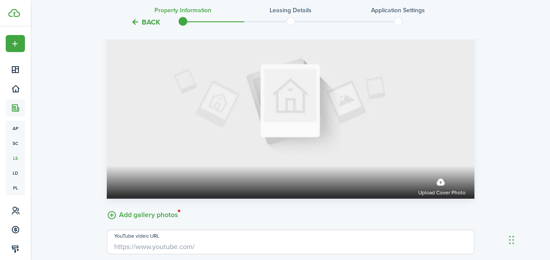
scroll to position [1293, 0]
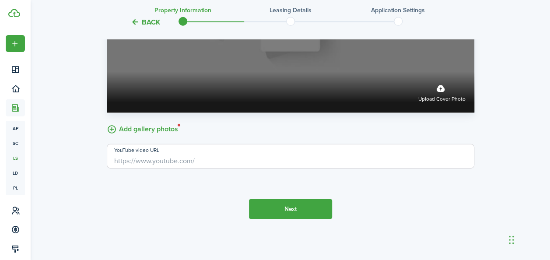
click at [445, 95] on label "Upload cover photo" at bounding box center [441, 92] width 47 height 23
click at [107, 72] on input "Upload cover photo" at bounding box center [107, 72] width 0 height 0
click at [441, 94] on label "Upload cover photo" at bounding box center [441, 92] width 47 height 23
click at [107, 72] on input "Upload cover photo" at bounding box center [107, 72] width 0 height 0
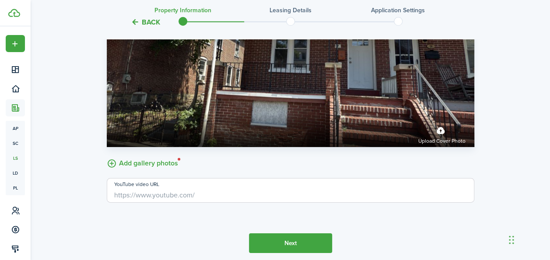
scroll to position [1281, 0]
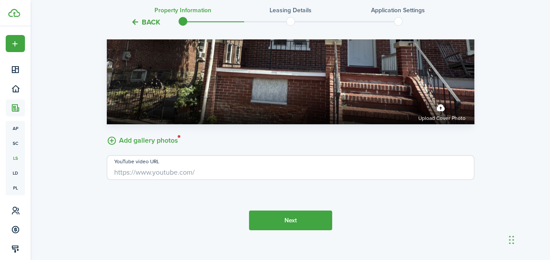
click at [157, 140] on label "Add gallery photos" at bounding box center [142, 140] width 71 height 14
click at [107, 133] on input "Add gallery photos" at bounding box center [107, 133] width 0 height 0
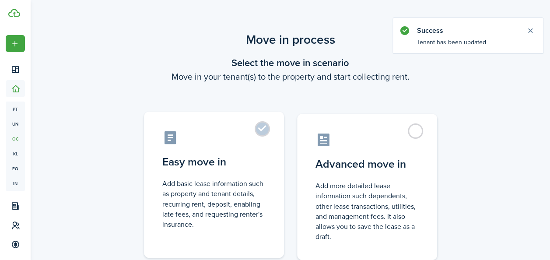
click at [263, 129] on label "Easy move in Add basic lease information such as property and tenant details, r…" at bounding box center [214, 185] width 140 height 146
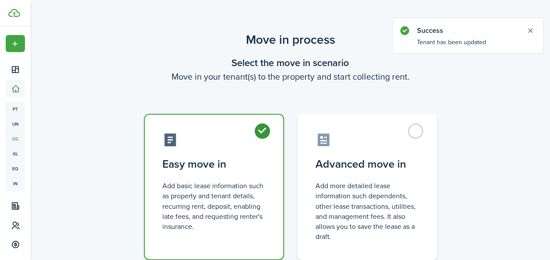
radio input "true"
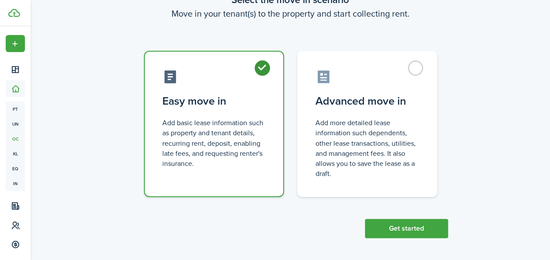
scroll to position [65, 0]
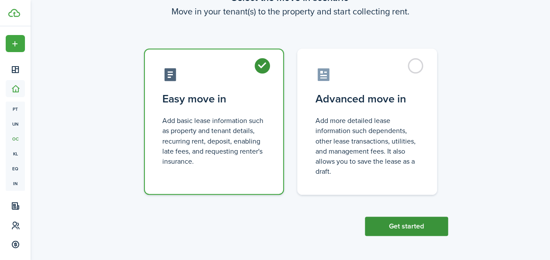
click at [436, 229] on button "Get started" at bounding box center [406, 226] width 83 height 19
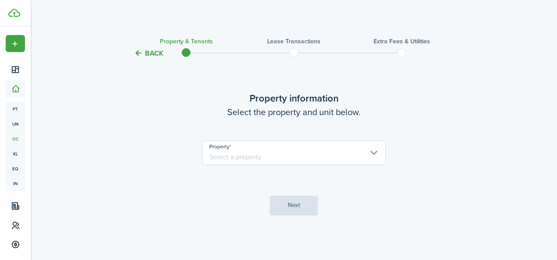
click at [294, 153] on input "Property" at bounding box center [294, 152] width 184 height 25
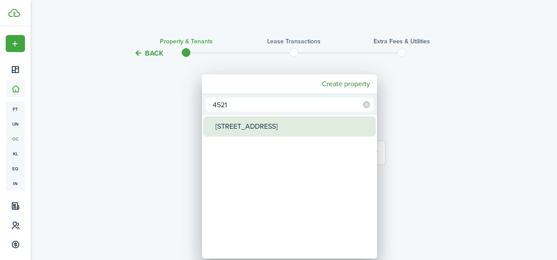
type input "4521"
click at [265, 130] on div "[STREET_ADDRESS]" at bounding box center [292, 126] width 155 height 20
type input "[STREET_ADDRESS]"
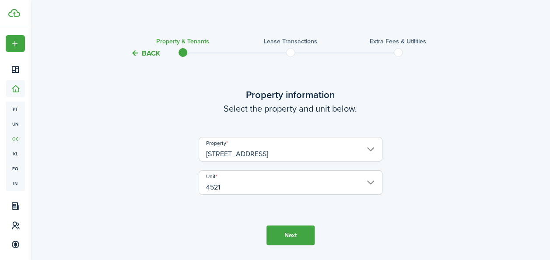
click at [280, 233] on button "Next" at bounding box center [290, 235] width 48 height 20
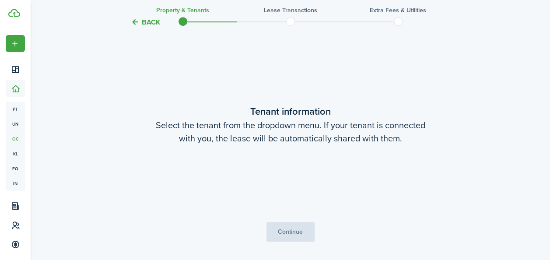
scroll to position [228, 0]
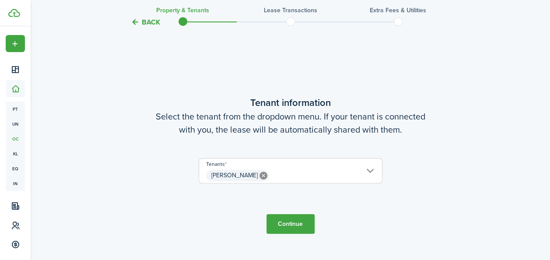
click at [290, 225] on button "Continue" at bounding box center [290, 224] width 48 height 20
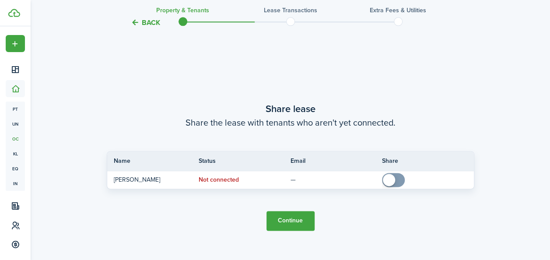
scroll to position [488, 0]
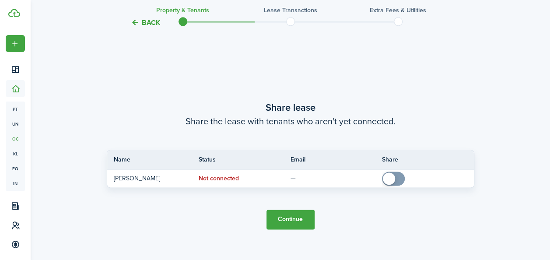
click at [283, 222] on button "Continue" at bounding box center [290, 220] width 48 height 20
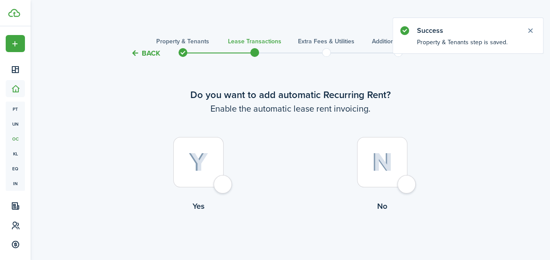
click at [194, 179] on div at bounding box center [198, 162] width 50 height 50
radio input "true"
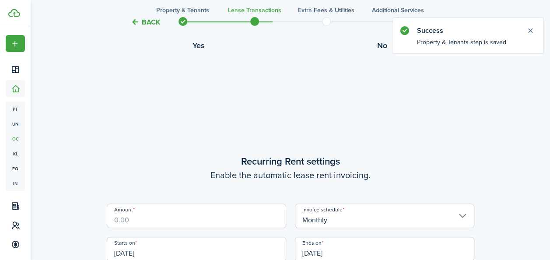
scroll to position [241, 0]
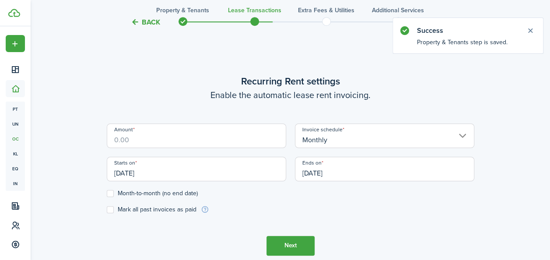
click at [186, 148] on div "Amount" at bounding box center [196, 139] width 188 height 33
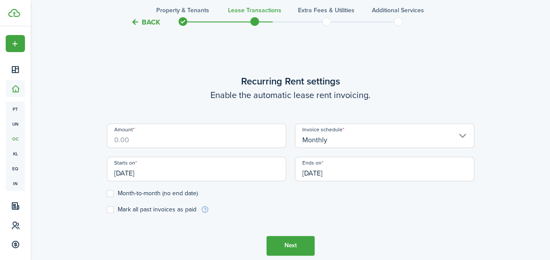
click at [157, 137] on input "Amount" at bounding box center [196, 135] width 179 height 25
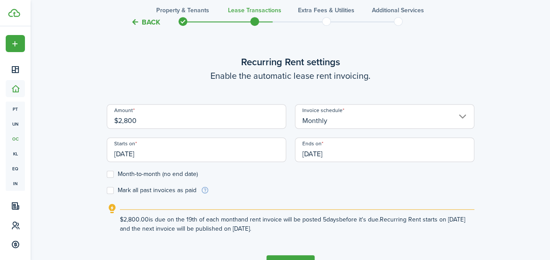
click at [184, 159] on input "[DATE]" at bounding box center [196, 149] width 179 height 25
type input "$2,800.00"
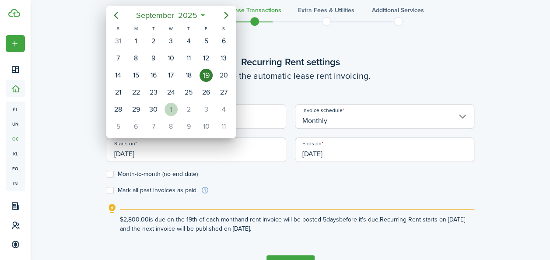
click at [175, 104] on div "1" at bounding box center [171, 109] width 13 height 13
type input "[DATE]"
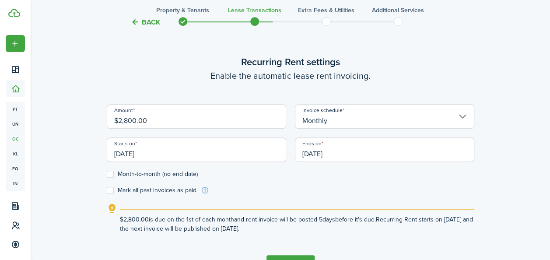
scroll to position [0, 0]
click at [109, 174] on label "Month-to-month (no end date)" at bounding box center [152, 174] width 91 height 7
click at [107, 174] on input "Month-to-month (no end date)" at bounding box center [106, 174] width 0 height 0
checkbox input "true"
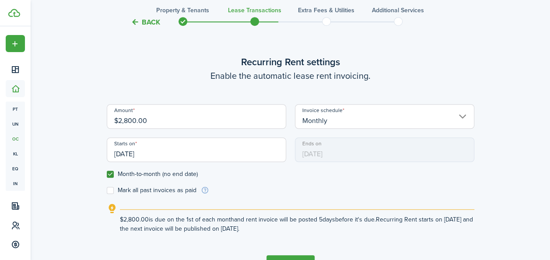
scroll to position [299, 0]
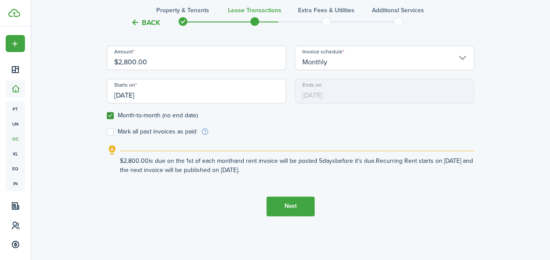
click at [293, 211] on button "Next" at bounding box center [290, 206] width 48 height 20
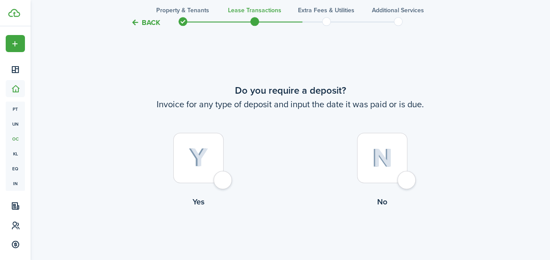
scroll to position [501, 0]
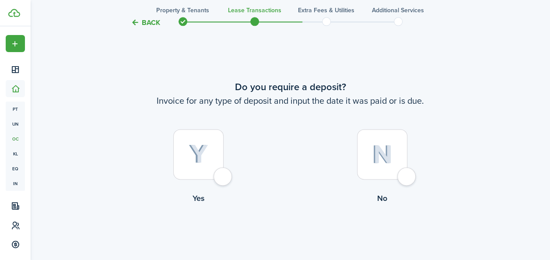
click at [389, 153] on img at bounding box center [382, 154] width 21 height 19
radio input "true"
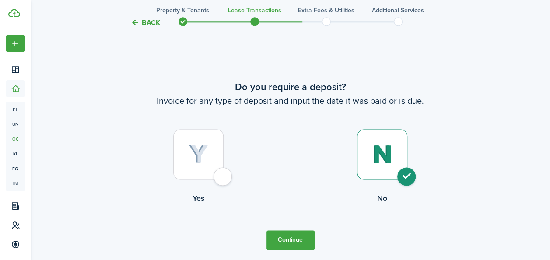
click at [291, 244] on button "Continue" at bounding box center [290, 240] width 48 height 20
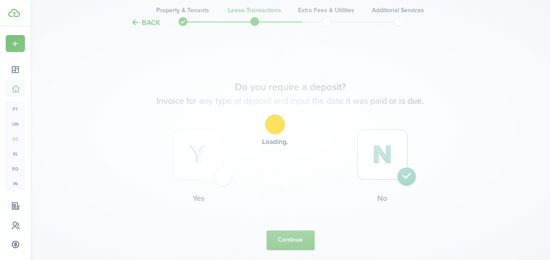
scroll to position [0, 0]
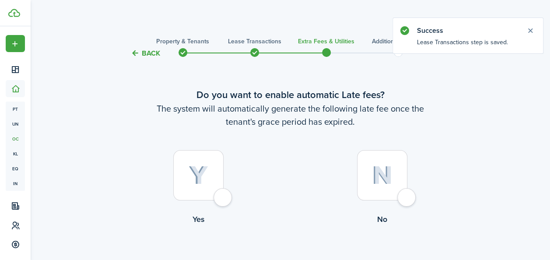
click at [213, 187] on div at bounding box center [198, 175] width 50 height 50
radio input "true"
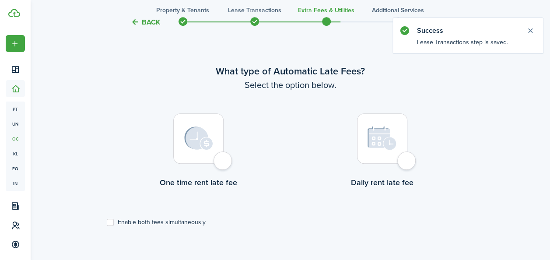
scroll to position [254, 0]
click at [214, 157] on div at bounding box center [198, 137] width 50 height 50
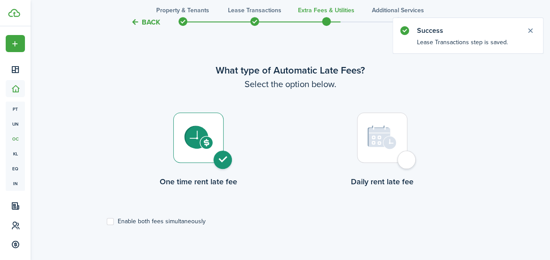
radio input "true"
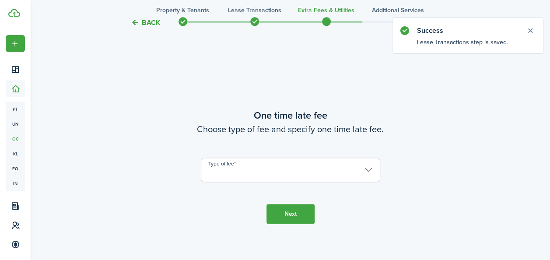
scroll to position [514, 0]
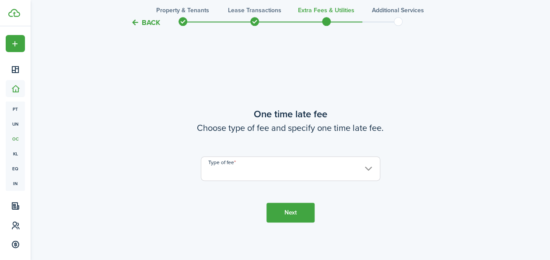
click at [295, 176] on input "Type of fee" at bounding box center [290, 168] width 179 height 25
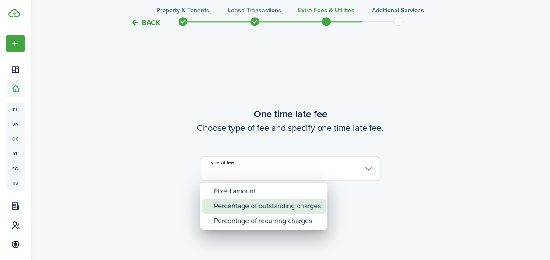
click at [266, 202] on div "Percentage of outstanding charges" at bounding box center [267, 206] width 107 height 15
type input "Percentage of outstanding charges"
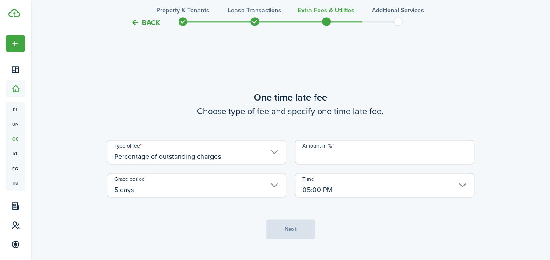
click at [342, 158] on input "Amount in %" at bounding box center [384, 152] width 179 height 25
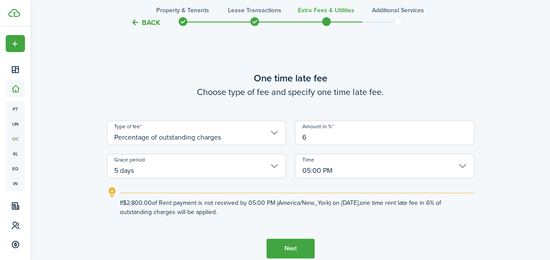
click at [269, 168] on input "5 days" at bounding box center [196, 166] width 179 height 25
type input "6"
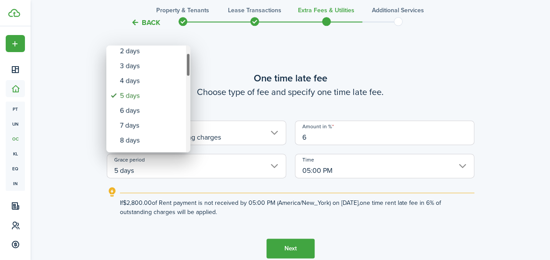
drag, startPoint x: 188, startPoint y: 67, endPoint x: 192, endPoint y: 75, distance: 9.8
click at [192, 75] on div "none 1 day 2 days 3 days 4 days 5 days 6 days 7 days 8 days 9 days 10 days 11 d…" at bounding box center [275, 130] width 550 height 260
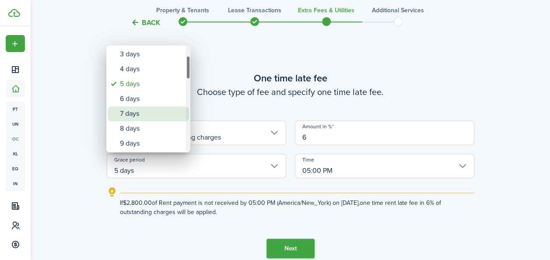
click at [143, 116] on div "7 days" at bounding box center [152, 113] width 64 height 15
type input "7 days"
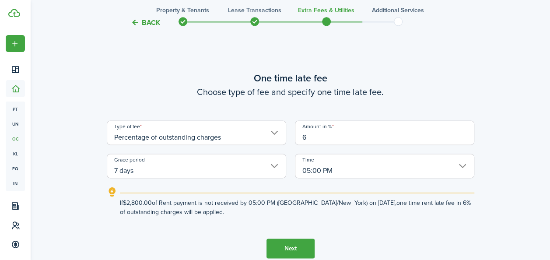
click at [290, 249] on button "Next" at bounding box center [290, 248] width 48 height 20
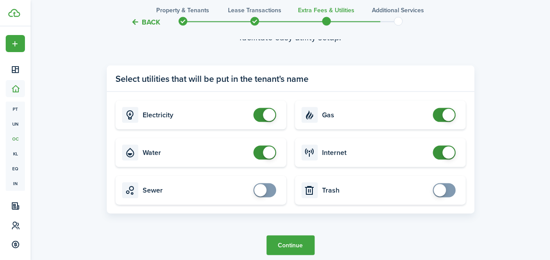
scroll to position [872, 0]
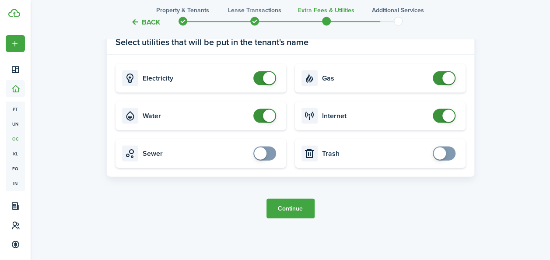
checkbox input "false"
click at [260, 114] on span at bounding box center [264, 116] width 9 height 14
checkbox input "false"
click at [443, 78] on span at bounding box center [448, 78] width 12 height 12
click at [298, 215] on button "Continue" at bounding box center [290, 209] width 48 height 20
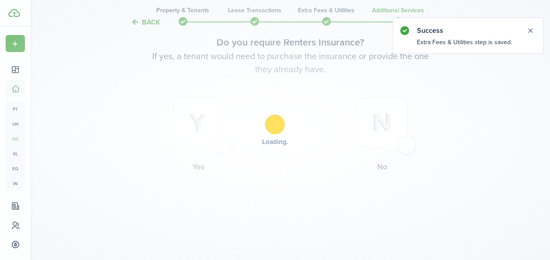
scroll to position [0, 0]
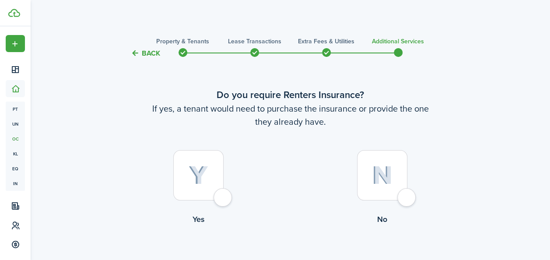
click at [104, 126] on div "Back Property & Tenants Lease Transactions Extra fees & Utilities Additional Se…" at bounding box center [290, 160] width 519 height 258
click at [214, 186] on div at bounding box center [198, 175] width 50 height 50
radio input "true"
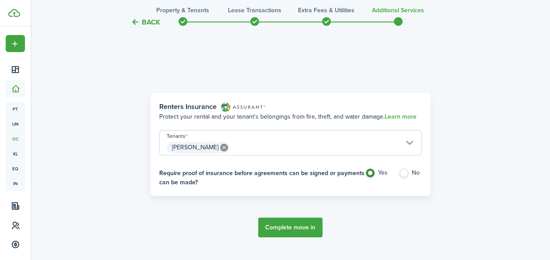
scroll to position [254, 0]
click at [288, 230] on button "Complete move in" at bounding box center [290, 227] width 64 height 20
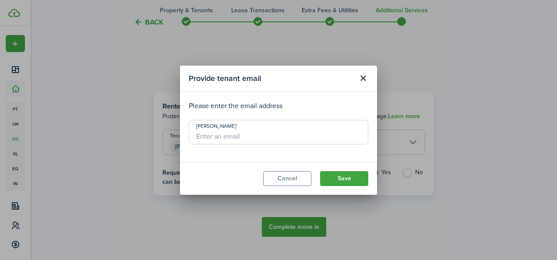
click at [215, 133] on input "Taliah Thornton" at bounding box center [278, 132] width 179 height 25
paste input "thorntontaliah436@gmail.com"
type input "thorntontaliah436@gmail.com"
click at [342, 182] on button "Save" at bounding box center [344, 178] width 48 height 15
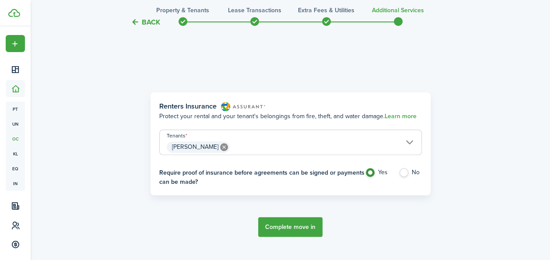
click at [285, 230] on button "Complete move in" at bounding box center [290, 227] width 64 height 20
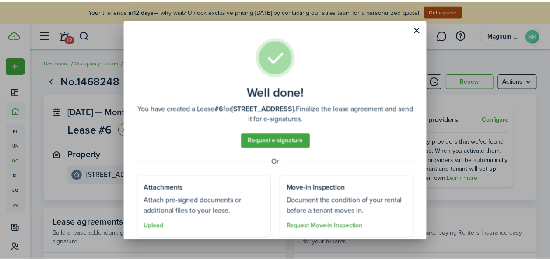
scroll to position [27, 0]
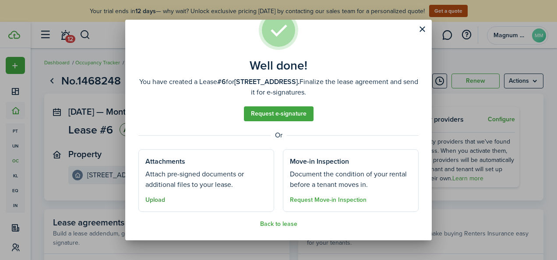
click at [156, 199] on button "Upload" at bounding box center [155, 199] width 20 height 7
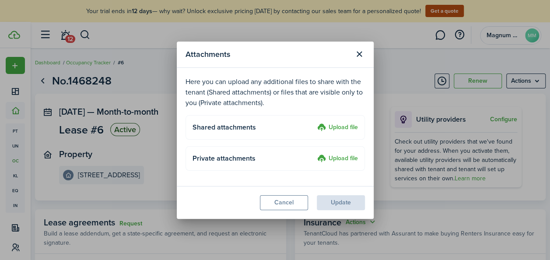
click at [340, 130] on label "Upload file" at bounding box center [337, 128] width 41 height 11
click at [314, 123] on input "Upload file" at bounding box center [314, 123] width 0 height 0
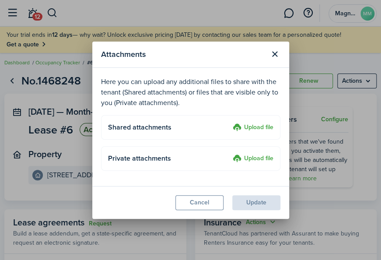
click at [253, 128] on label "Upload file" at bounding box center [253, 128] width 41 height 11
click at [230, 123] on input "Upload file" at bounding box center [230, 123] width 0 height 0
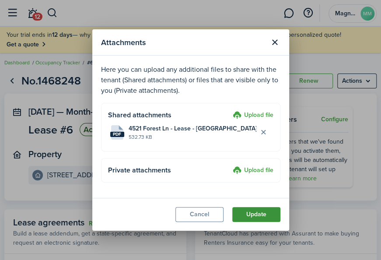
click at [261, 217] on button "Update" at bounding box center [256, 214] width 48 height 15
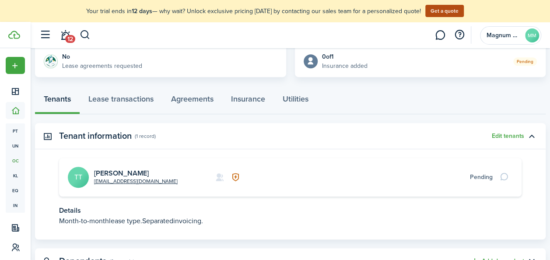
scroll to position [246, 0]
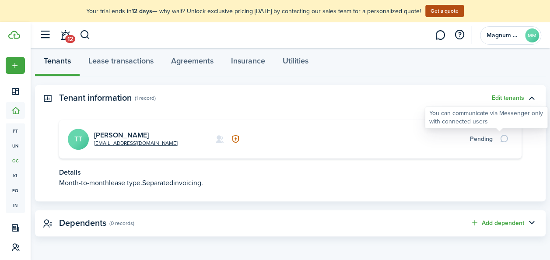
click at [498, 138] on div at bounding box center [505, 139] width 15 height 12
click at [498, 140] on div at bounding box center [505, 139] width 15 height 12
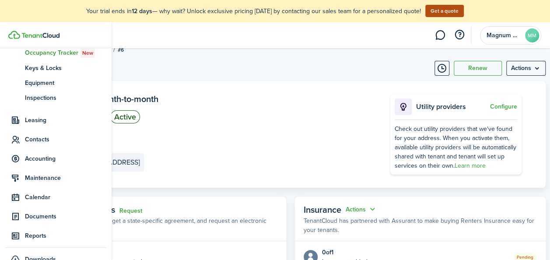
scroll to position [116, 0]
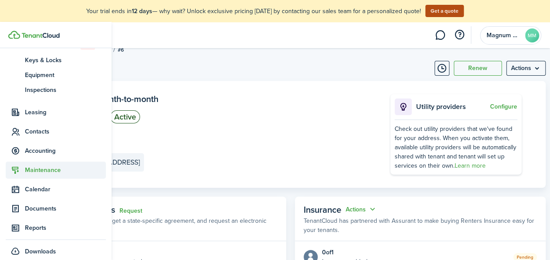
click at [41, 172] on span "Maintenance" at bounding box center [65, 169] width 81 height 9
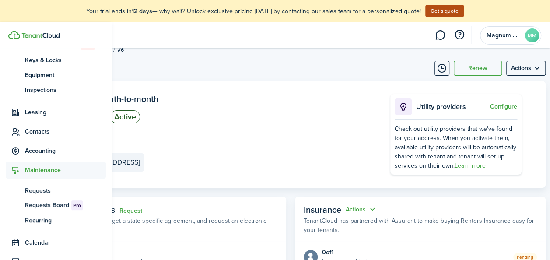
scroll to position [111, 0]
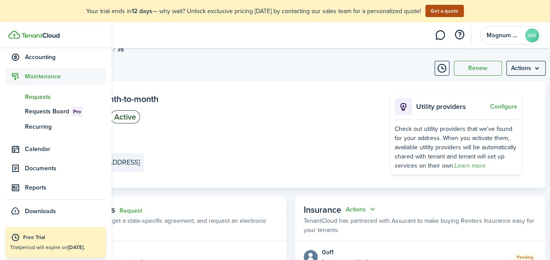
click at [41, 94] on span "Requests" at bounding box center [65, 96] width 81 height 9
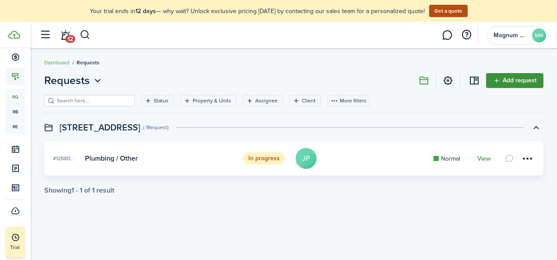
click at [517, 83] on link "Add request" at bounding box center [514, 80] width 57 height 15
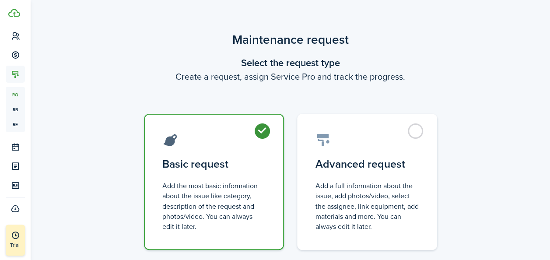
scroll to position [55, 0]
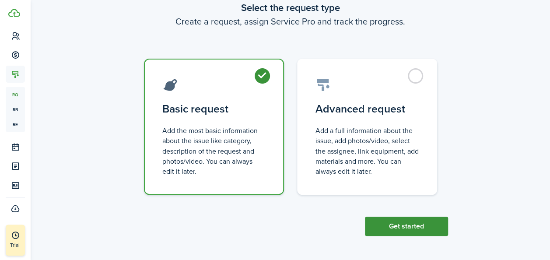
click at [420, 228] on button "Get started" at bounding box center [406, 226] width 83 height 19
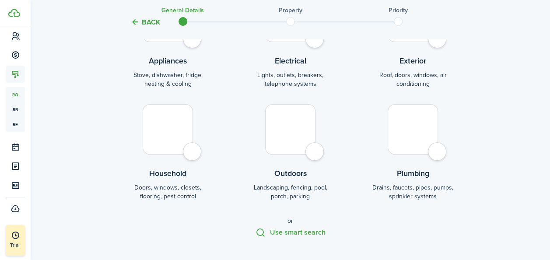
scroll to position [146, 0]
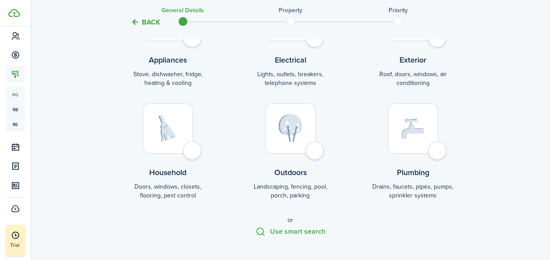
click at [413, 140] on div at bounding box center [413, 128] width 50 height 50
radio input "true"
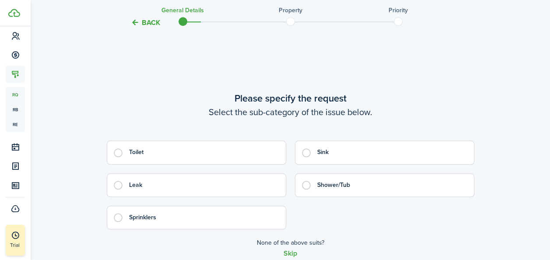
scroll to position [365, 0]
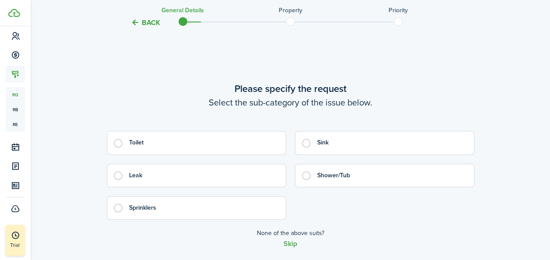
click at [123, 142] on label "Toilet" at bounding box center [196, 143] width 179 height 24
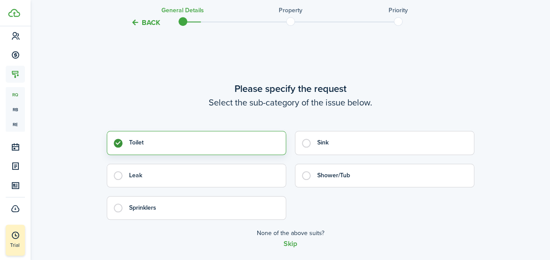
radio input "true"
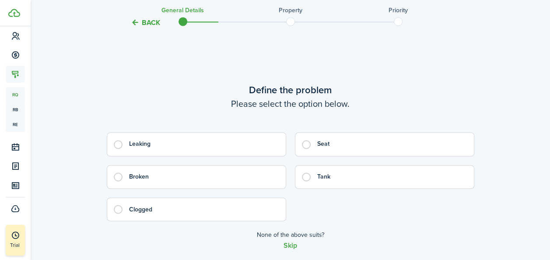
scroll to position [625, 0]
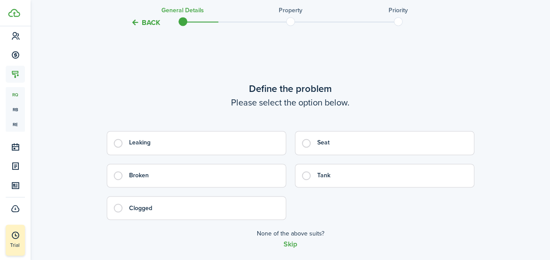
click at [118, 146] on label "Leaking" at bounding box center [196, 143] width 179 height 24
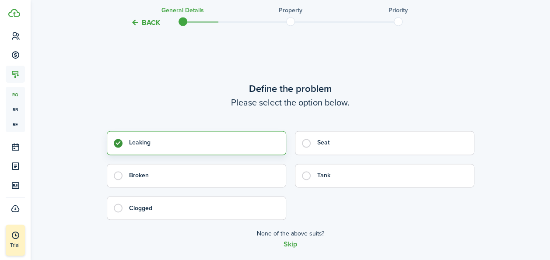
radio input "true"
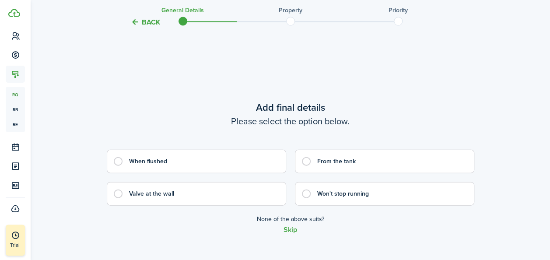
scroll to position [885, 0]
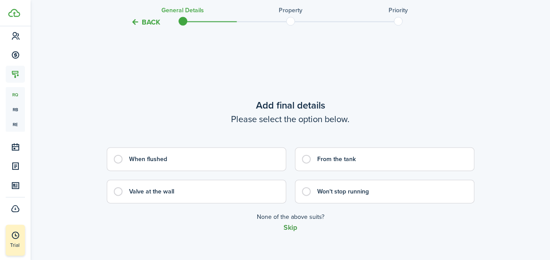
click at [289, 227] on button "Skip" at bounding box center [291, 228] width 14 height 8
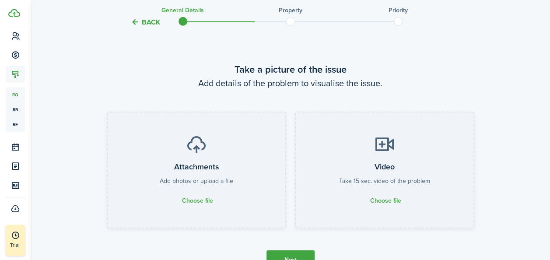
scroll to position [1145, 0]
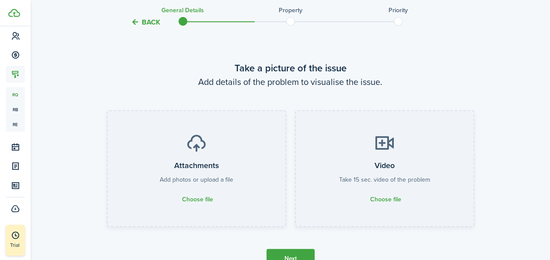
click at [288, 258] on button "Next" at bounding box center [290, 259] width 48 height 20
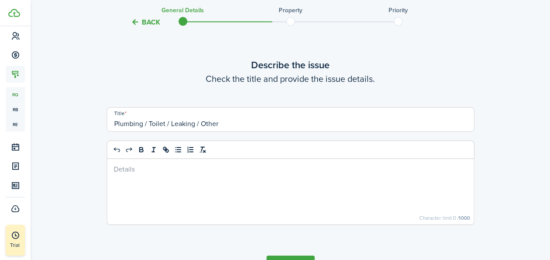
scroll to position [1405, 0]
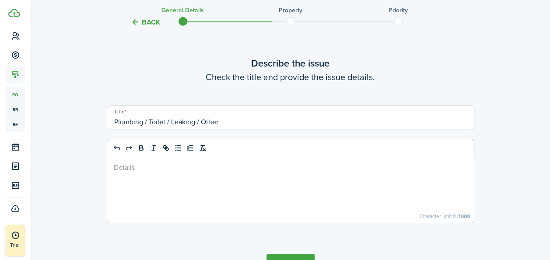
click at [211, 120] on input "Plumbing / Toilet / Leaking / Other" at bounding box center [291, 117] width 368 height 25
click at [221, 174] on div at bounding box center [290, 190] width 367 height 66
click at [232, 123] on input "Plumbing / Toilet / Leaking / Other" at bounding box center [291, 117] width 368 height 25
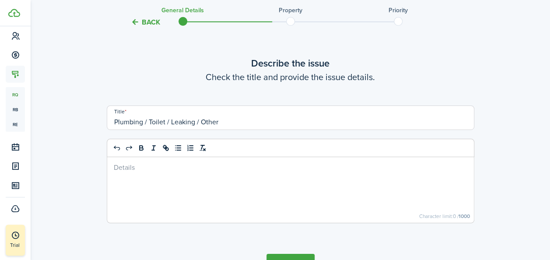
click at [200, 179] on div at bounding box center [290, 190] width 367 height 66
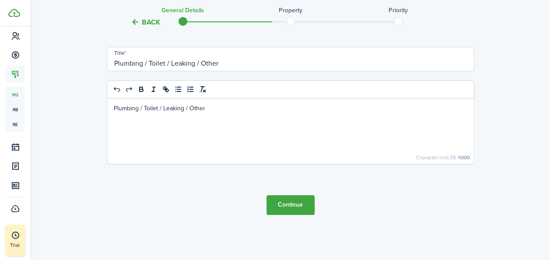
click at [299, 206] on button "Continue" at bounding box center [290, 205] width 48 height 20
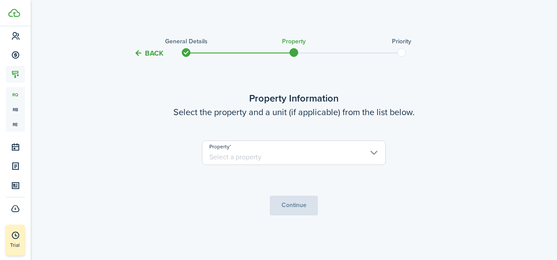
click at [280, 158] on input "Property" at bounding box center [294, 152] width 184 height 25
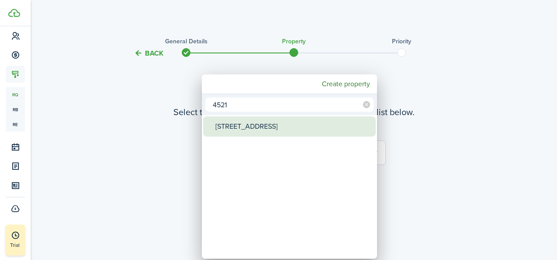
type input "4521"
click at [271, 130] on div "[STREET_ADDRESS]" at bounding box center [292, 126] width 155 height 20
type input "[STREET_ADDRESS]"
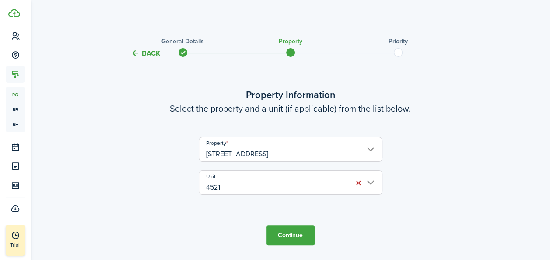
click at [294, 238] on button "Continue" at bounding box center [290, 235] width 48 height 20
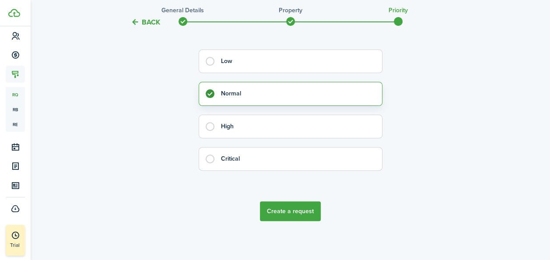
scroll to position [89, 0]
click at [302, 211] on button "Create a request" at bounding box center [290, 210] width 61 height 20
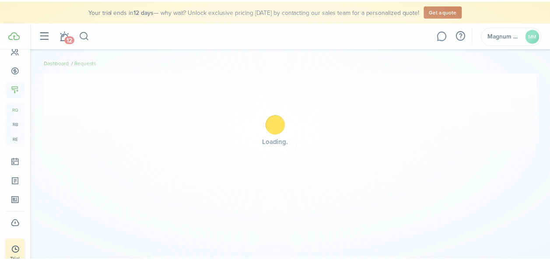
scroll to position [111, 0]
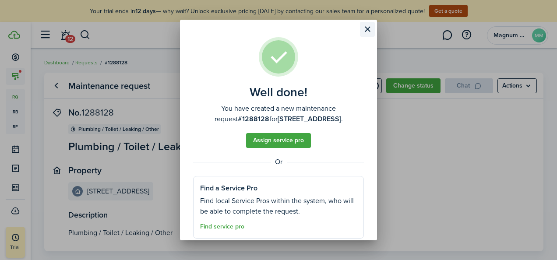
click at [368, 29] on button "Close modal" at bounding box center [367, 29] width 15 height 15
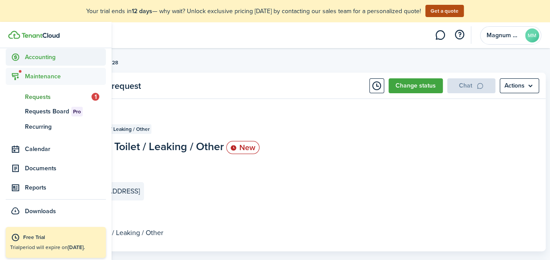
click at [40, 63] on span "Accounting" at bounding box center [56, 57] width 100 height 17
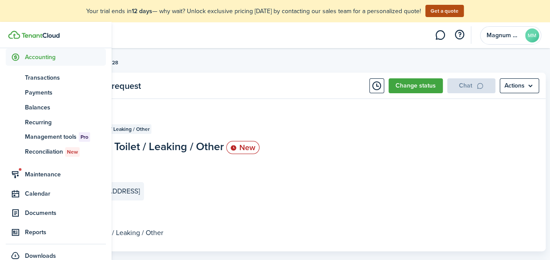
click at [41, 61] on span "Accounting" at bounding box center [65, 57] width 81 height 9
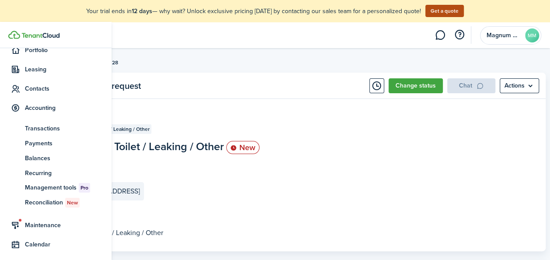
scroll to position [60, 0]
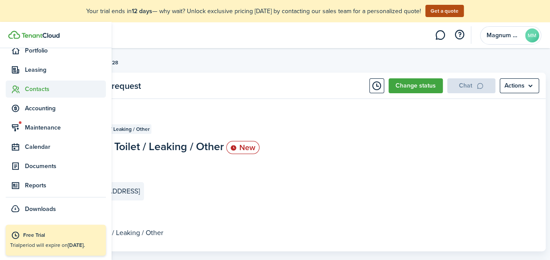
click at [27, 90] on span "Contacts" at bounding box center [65, 88] width 81 height 9
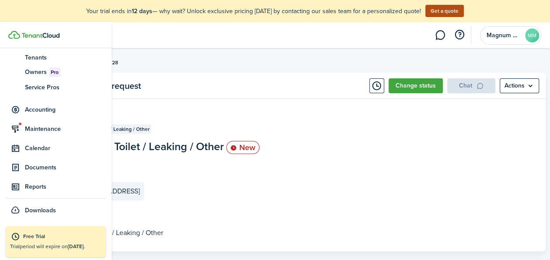
scroll to position [113, 0]
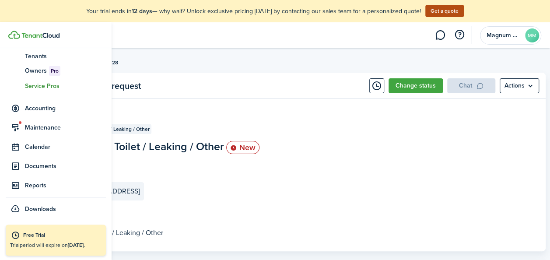
click at [35, 87] on span "Service Pros" at bounding box center [65, 85] width 81 height 9
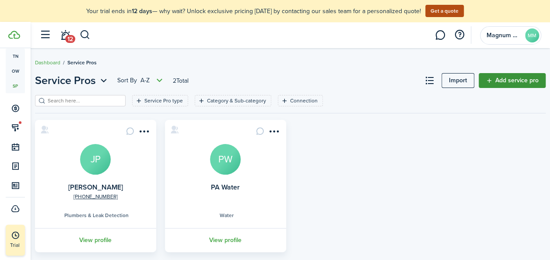
click at [498, 83] on link "Add service pro" at bounding box center [512, 80] width 67 height 15
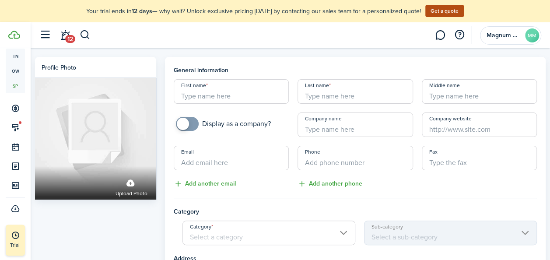
click at [238, 99] on input "First name" at bounding box center [231, 91] width 115 height 25
type input "Luis"
type input "Andrade"
click at [218, 165] on input "Email" at bounding box center [231, 158] width 115 height 25
click at [220, 161] on input "Email" at bounding box center [231, 158] width 115 height 25
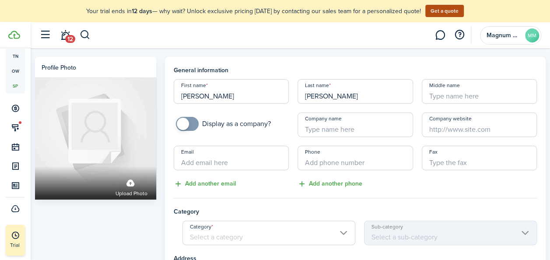
paste input "Chivas170@live.com"
type input "Chivas170@live.com"
click at [352, 164] on input "+1" at bounding box center [355, 158] width 115 height 25
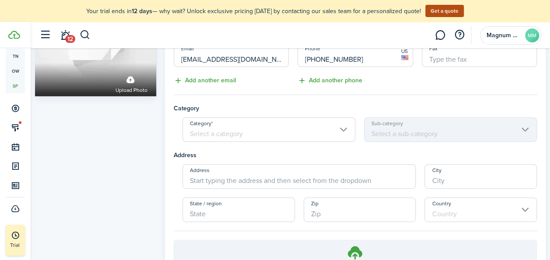
scroll to position [128, 0]
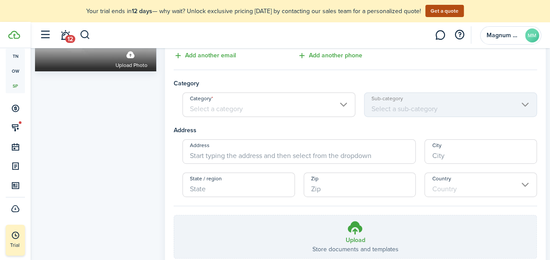
click at [339, 105] on input "Category" at bounding box center [268, 104] width 173 height 25
type input "+1 484-804-3553"
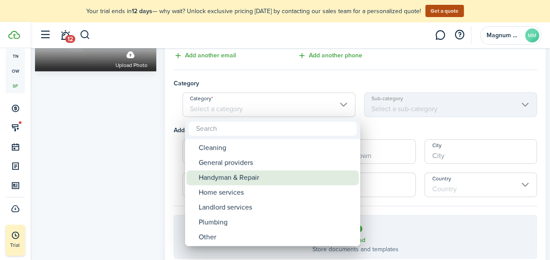
click at [238, 172] on div "Handyman & Repair" at bounding box center [276, 177] width 155 height 15
type input "Handyman & Repair"
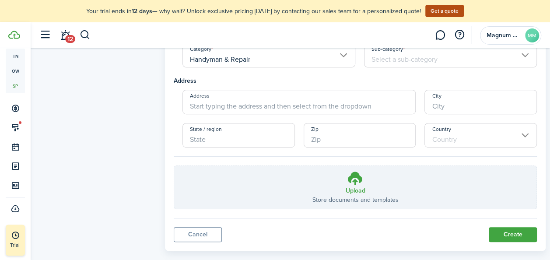
scroll to position [192, 0]
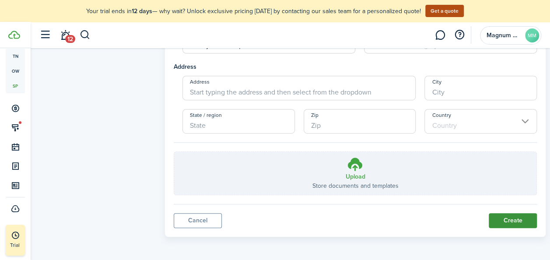
click at [498, 218] on button "Create" at bounding box center [513, 220] width 48 height 15
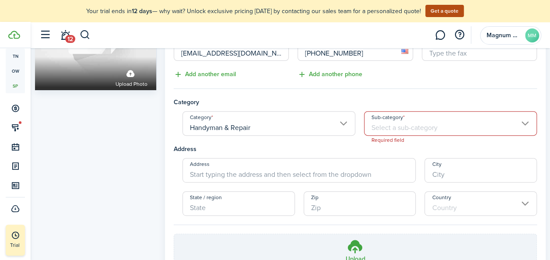
scroll to position [102, 0]
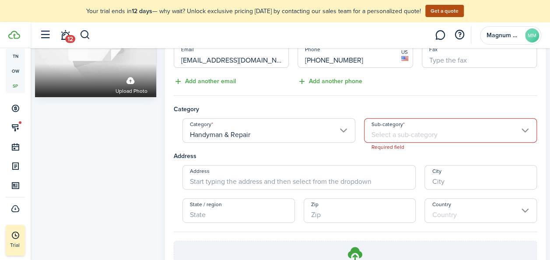
click at [518, 126] on input "Sub-category" at bounding box center [450, 130] width 173 height 25
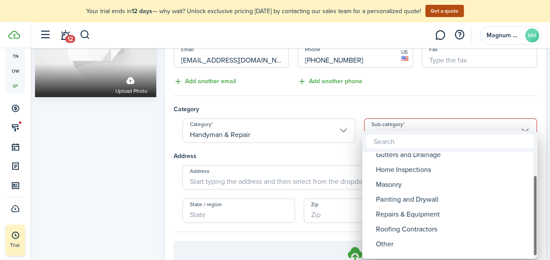
drag, startPoint x: 534, startPoint y: 194, endPoint x: 539, endPoint y: 221, distance: 28.1
click at [539, 221] on div "Flooring Contractors General Contractor Gutters and Drainage Home Inspections M…" at bounding box center [275, 130] width 550 height 260
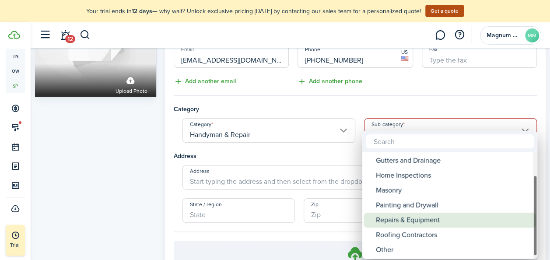
click at [439, 218] on div "Repairs & Equipment" at bounding box center [453, 220] width 155 height 15
type input "Repairs & Equipment"
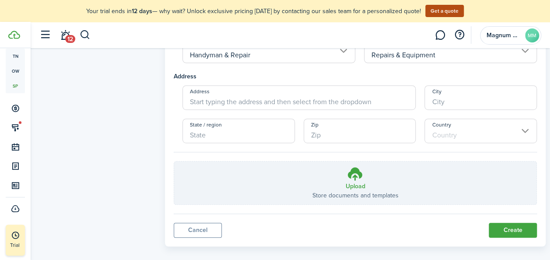
scroll to position [192, 0]
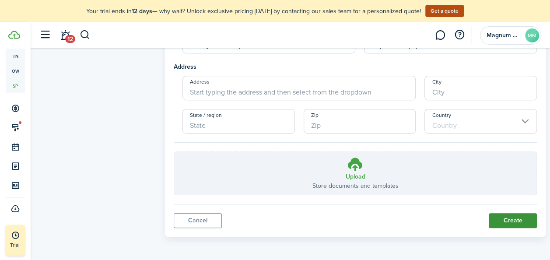
click at [507, 220] on button "Create" at bounding box center [513, 220] width 48 height 15
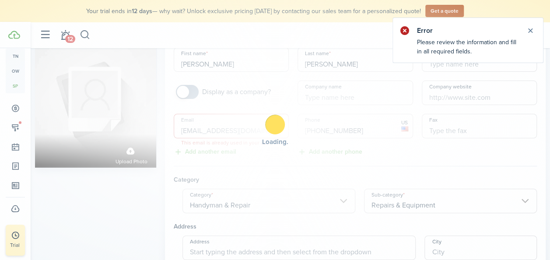
scroll to position [28, 0]
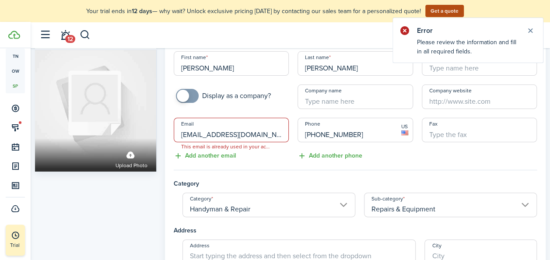
click at [268, 135] on input "Chivas170@live.com" at bounding box center [231, 130] width 115 height 25
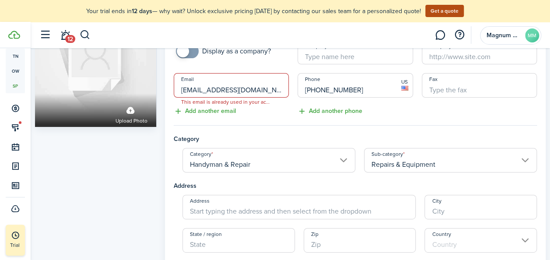
scroll to position [78, 0]
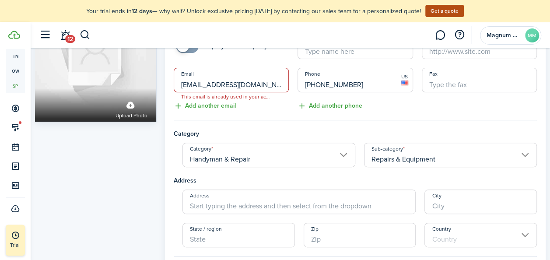
click at [281, 84] on input "Chivas170@live.com" at bounding box center [231, 80] width 115 height 25
click at [264, 96] on span "This email is already used in your account." at bounding box center [226, 96] width 104 height 9
click at [203, 97] on span "This email is already used in your account." at bounding box center [226, 96] width 104 height 9
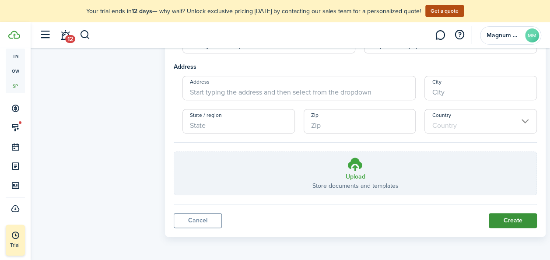
click at [510, 221] on button "Create" at bounding box center [513, 220] width 48 height 15
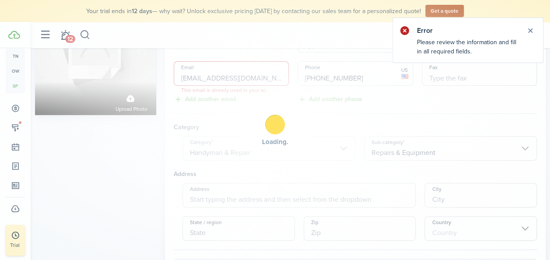
scroll to position [28, 0]
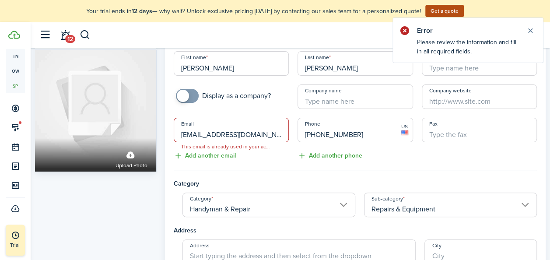
click at [232, 136] on input "Chivas170@live.com" at bounding box center [231, 130] width 115 height 25
click at [251, 137] on input "Chivas170@live.com" at bounding box center [231, 130] width 115 height 25
click at [246, 146] on span "This email is already used in your account." at bounding box center [226, 146] width 104 height 9
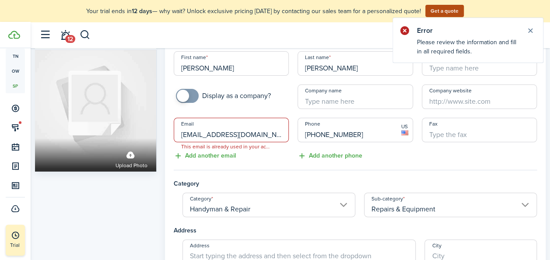
click at [256, 146] on span "This email is already used in your account." at bounding box center [226, 146] width 104 height 9
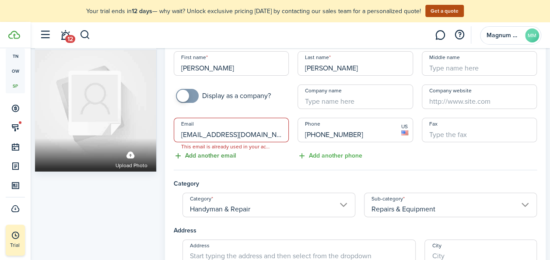
click at [216, 154] on button "Add another email" at bounding box center [205, 156] width 62 height 10
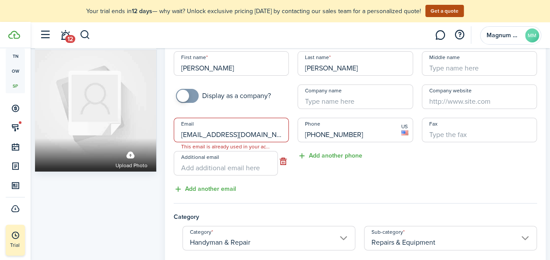
click at [239, 136] on input "Chivas170@live.com" at bounding box center [231, 130] width 115 height 25
click at [225, 164] on input "Additional email" at bounding box center [226, 163] width 104 height 25
paste input "Chivas170@live.com"
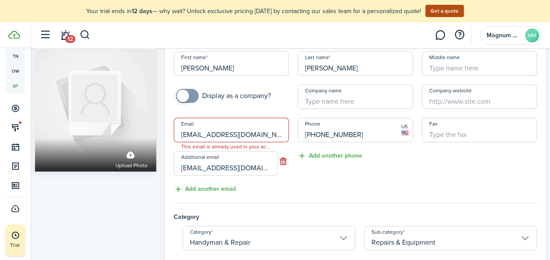
click at [225, 164] on input "Chivas170@live.com" at bounding box center [226, 163] width 104 height 25
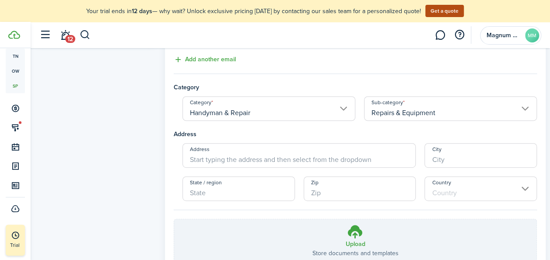
scroll to position [225, 0]
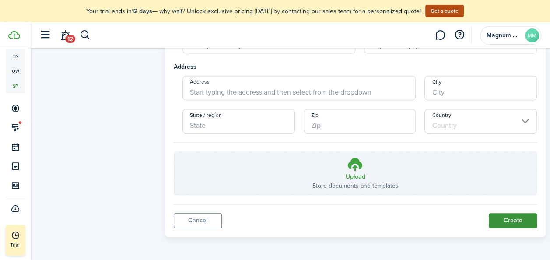
type input "Chivas170@live.com"
click at [513, 217] on button "Create" at bounding box center [513, 220] width 48 height 15
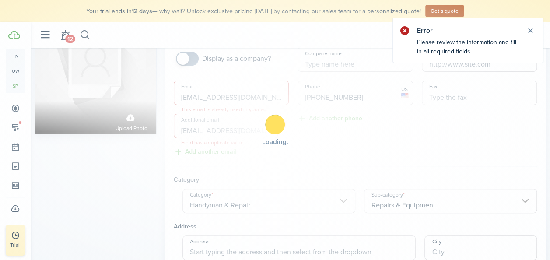
scroll to position [61, 0]
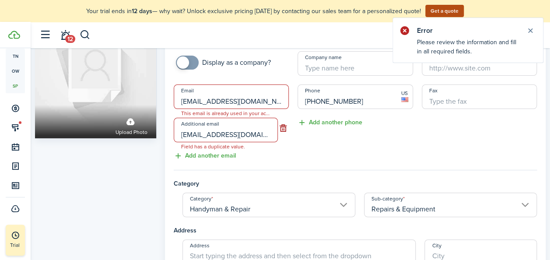
click at [282, 127] on button "button" at bounding box center [283, 128] width 11 height 12
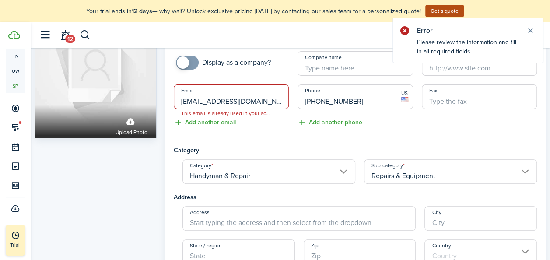
click at [267, 101] on input "Chivas170@live.com" at bounding box center [231, 96] width 115 height 25
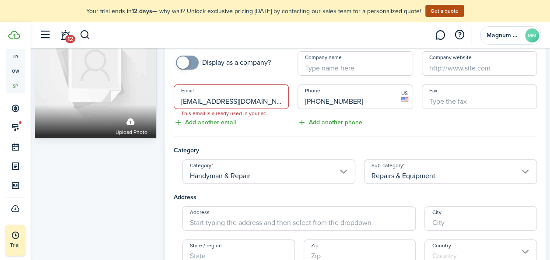
click at [214, 101] on input "Chivas170@live.com" at bounding box center [231, 96] width 115 height 25
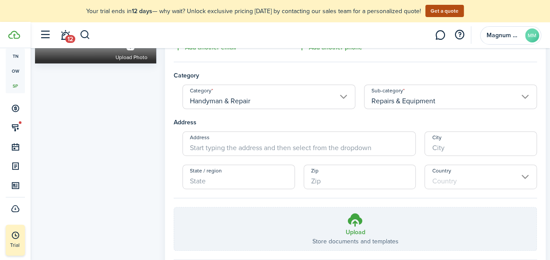
scroll to position [192, 0]
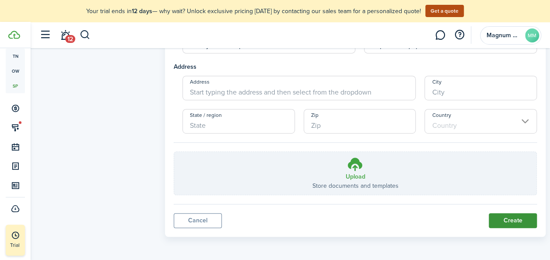
click at [494, 221] on button "Create" at bounding box center [513, 220] width 48 height 15
click at [501, 221] on button "Create" at bounding box center [513, 220] width 48 height 15
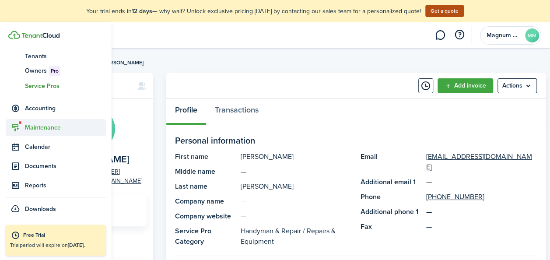
click at [38, 129] on span "Maintenance" at bounding box center [65, 127] width 81 height 9
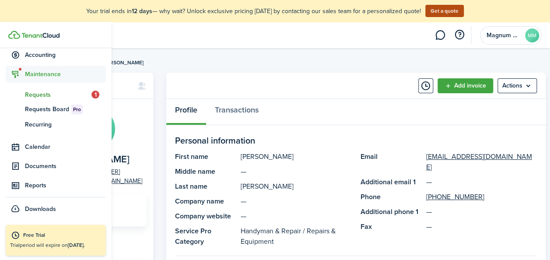
click at [43, 95] on span "Requests" at bounding box center [58, 94] width 67 height 9
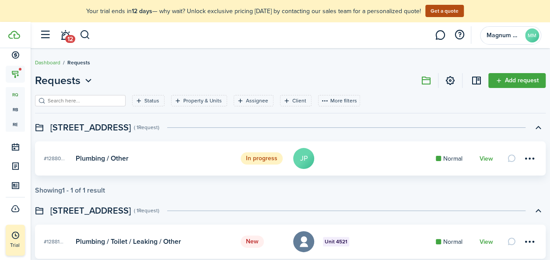
scroll to position [41, 0]
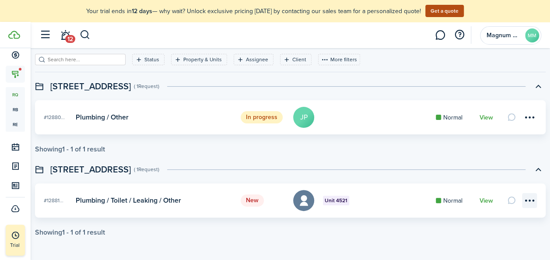
click at [523, 200] on menu-btn-icon at bounding box center [529, 200] width 15 height 15
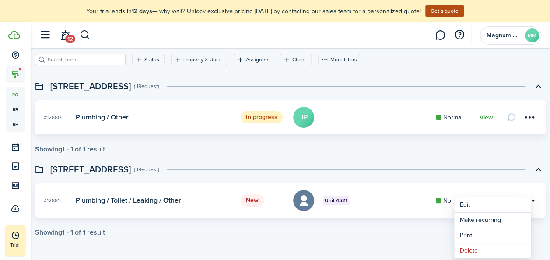
click at [357, 208] on card "New #12881... Unit 4521 Plumbing / Toilet / Leaking / Other Normal View" at bounding box center [290, 200] width 511 height 34
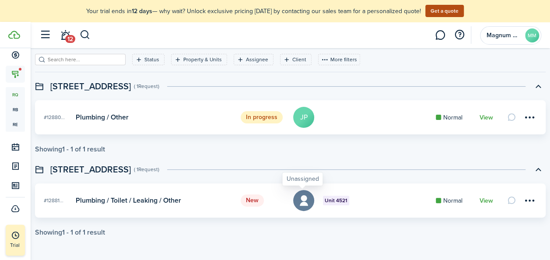
click at [305, 203] on icon at bounding box center [304, 200] width 13 height 12
click at [526, 197] on menu-btn-icon "Open menu" at bounding box center [529, 200] width 15 height 15
click at [294, 204] on avatar-stub at bounding box center [303, 200] width 21 height 21
click at [298, 202] on icon at bounding box center [304, 200] width 13 height 12
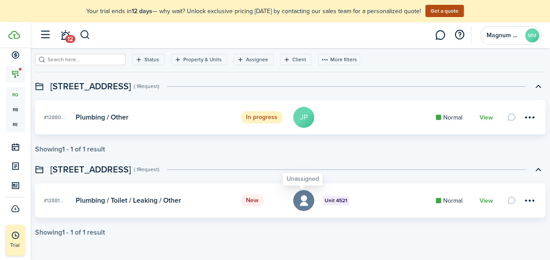
click at [298, 202] on icon at bounding box center [304, 200] width 13 height 12
click at [526, 201] on menu-btn-icon "Open menu" at bounding box center [529, 200] width 15 height 15
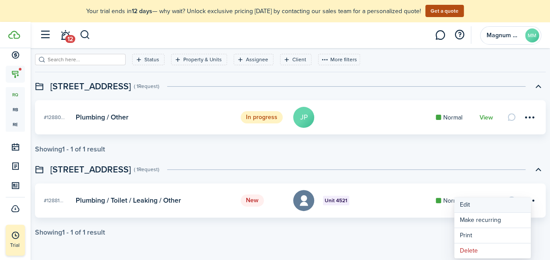
click at [469, 206] on link "Edit" at bounding box center [492, 204] width 77 height 15
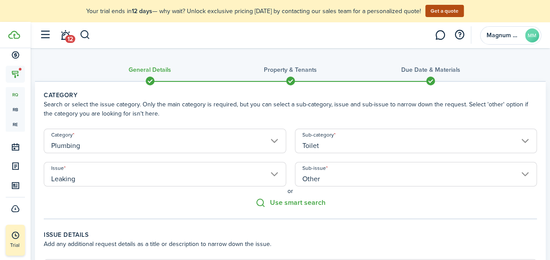
scroll to position [234, 0]
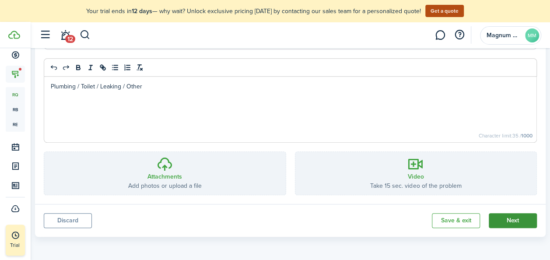
click at [497, 218] on button "Next" at bounding box center [513, 220] width 48 height 15
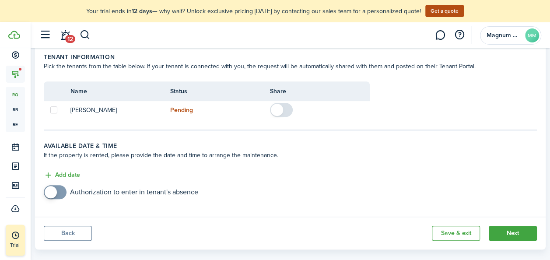
scroll to position [220, 0]
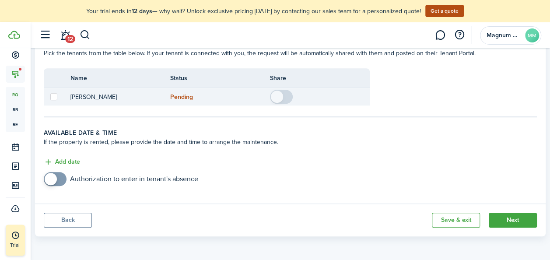
click at [57, 97] on label at bounding box center [53, 96] width 7 height 7
click at [50, 97] on input "checkbox" at bounding box center [50, 97] width 0 height 0
checkbox input "true"
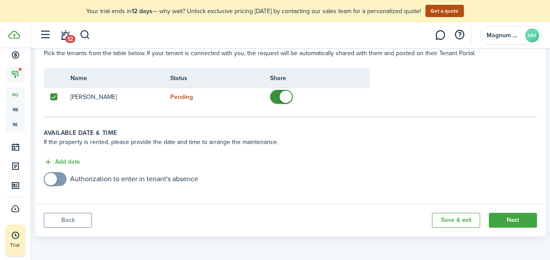
click at [508, 229] on panel-main-footer "Back Save & exit Next" at bounding box center [290, 219] width 511 height 33
click at [502, 223] on button "Next" at bounding box center [513, 220] width 48 height 15
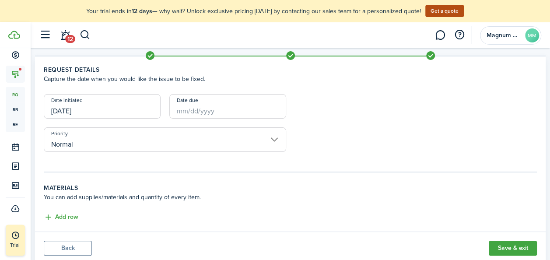
scroll to position [53, 0]
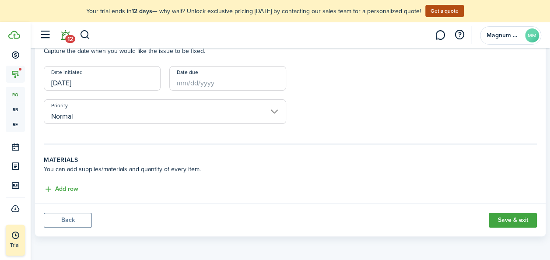
click at [74, 38] on span "12" at bounding box center [70, 39] width 10 height 8
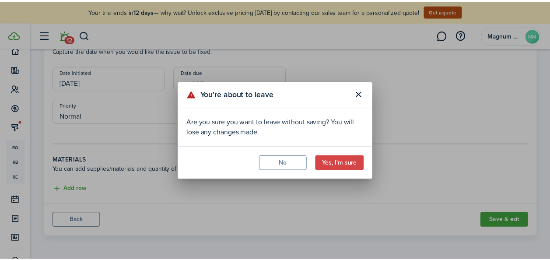
scroll to position [60, 0]
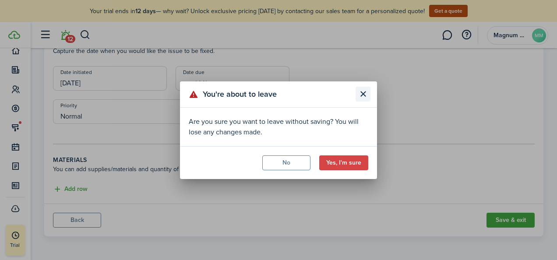
click at [361, 97] on button "Close modal" at bounding box center [362, 94] width 15 height 15
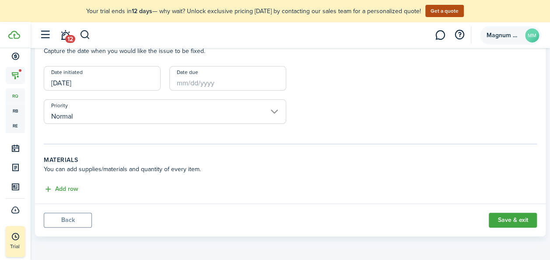
scroll to position [113, 0]
click at [535, 33] on avatar-text "MM" at bounding box center [532, 35] width 14 height 14
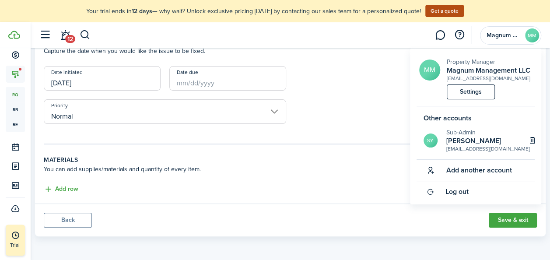
click at [358, 109] on div "Date initiated 09/19/2025 Date due Priority Normal" at bounding box center [290, 99] width 502 height 67
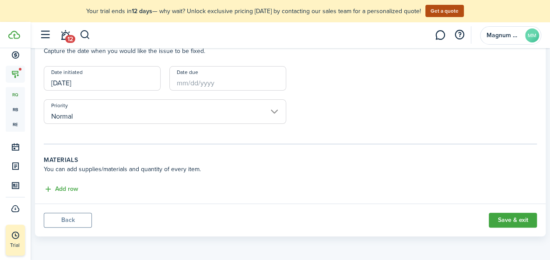
click at [82, 217] on button "Back" at bounding box center [68, 220] width 48 height 15
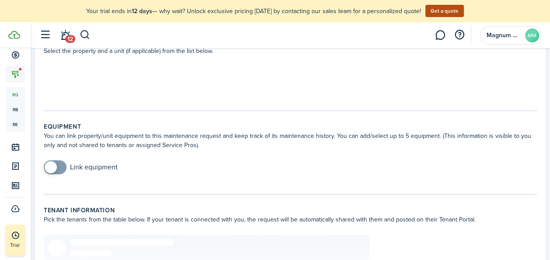
scroll to position [0, 0]
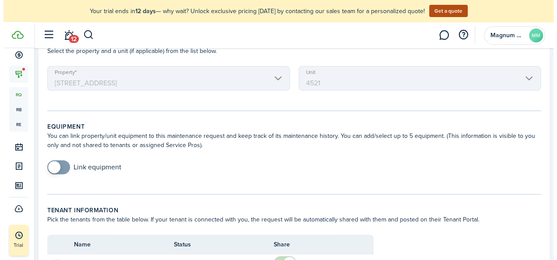
scroll to position [41, 0]
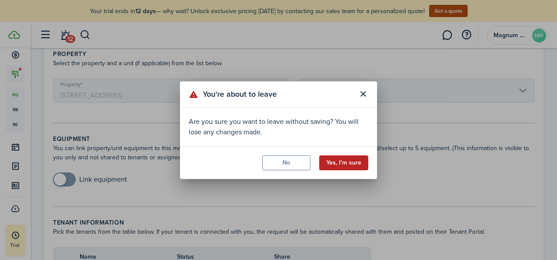
click at [357, 162] on button "Yes, I'm sure" at bounding box center [343, 162] width 49 height 15
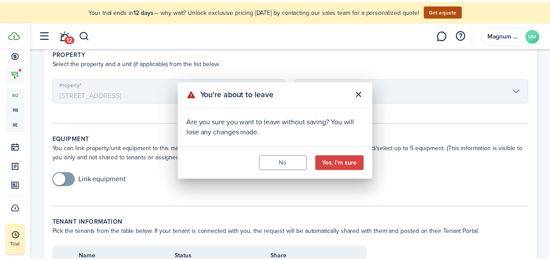
scroll to position [0, 0]
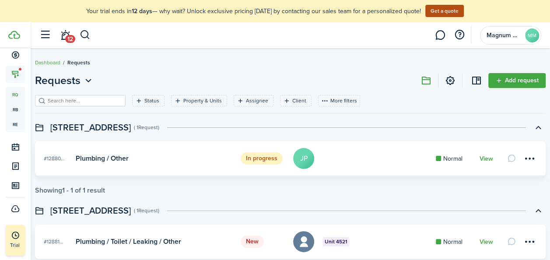
click at [247, 240] on status "New" at bounding box center [252, 241] width 23 height 12
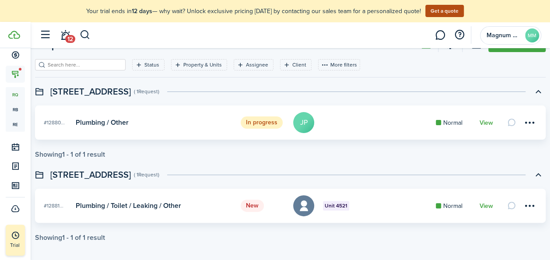
scroll to position [41, 0]
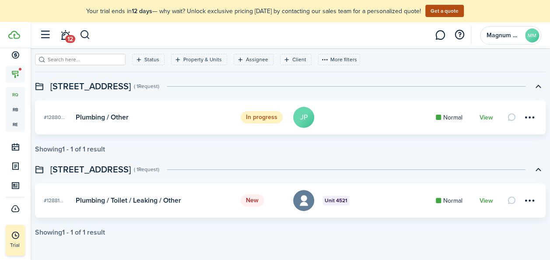
click at [63, 202] on span "#12881..." at bounding box center [54, 200] width 20 height 8
click at [44, 168] on swimlane-icon at bounding box center [39, 169] width 9 height 9
click at [113, 167] on swimlane-title "4521 Forest Ln" at bounding box center [90, 169] width 81 height 13
click at [303, 118] on avatar-text "JP" at bounding box center [303, 117] width 21 height 21
click at [300, 201] on icon at bounding box center [304, 200] width 13 height 12
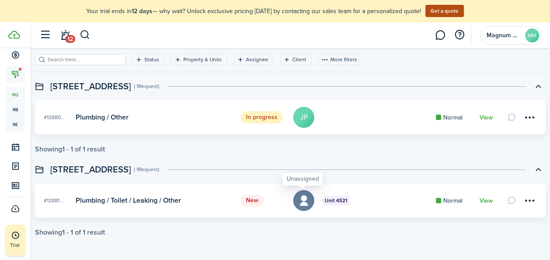
click at [298, 200] on icon at bounding box center [304, 200] width 13 height 12
click at [326, 204] on badge "Unit 4521" at bounding box center [336, 201] width 26 height 10
click at [427, 199] on card "New #12881... Unit 4521 Plumbing / Toilet / Leaking / Other Normal View" at bounding box center [290, 200] width 511 height 34
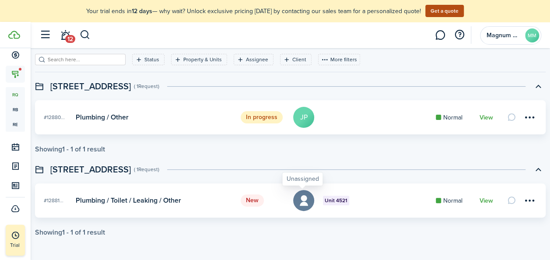
click at [303, 201] on icon at bounding box center [304, 200] width 13 height 12
click at [301, 180] on div "Unassigned" at bounding box center [302, 179] width 32 height 9
click at [305, 203] on icon at bounding box center [304, 200] width 13 height 12
click at [242, 201] on status "New" at bounding box center [252, 200] width 23 height 12
click at [123, 204] on card "New #12881... Unit 4521 Plumbing / Toilet / Leaking / Other Normal View" at bounding box center [290, 200] width 511 height 34
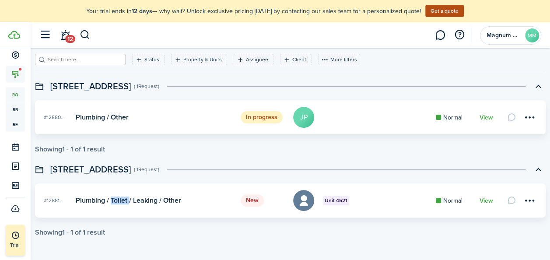
click at [123, 204] on card "New #12881... Unit 4521 Plumbing / Toilet / Leaking / Other Normal View" at bounding box center [290, 200] width 511 height 34
click at [298, 200] on icon at bounding box center [304, 200] width 13 height 12
click at [343, 201] on span "Unit 4521" at bounding box center [336, 200] width 23 height 8
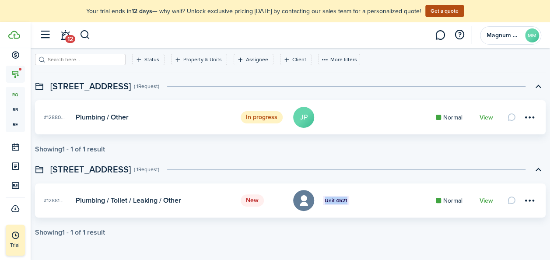
click at [343, 201] on span "Unit 4521" at bounding box center [336, 200] width 23 height 8
click at [531, 202] on card "New #12881... Unit 4521 Plumbing / Toilet / Leaking / Other Normal View" at bounding box center [290, 200] width 511 height 34
click at [528, 201] on menu-btn-icon at bounding box center [529, 200] width 15 height 15
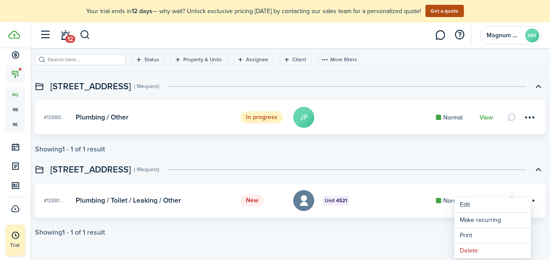
click at [385, 246] on dashboard-content "Dashboard Requests Requests Add request Status Property & Units Assignee Client…" at bounding box center [290, 121] width 519 height 280
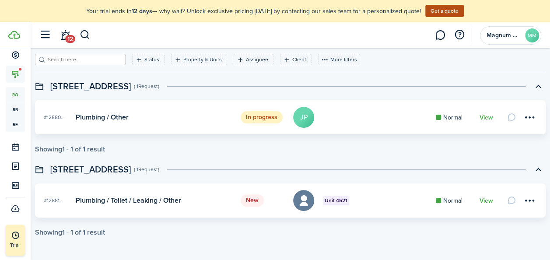
click at [263, 119] on status "In progress" at bounding box center [262, 117] width 42 height 12
click at [305, 204] on icon at bounding box center [304, 200] width 13 height 12
click at [260, 201] on status "New" at bounding box center [252, 200] width 23 height 12
click at [300, 203] on icon at bounding box center [304, 200] width 13 height 12
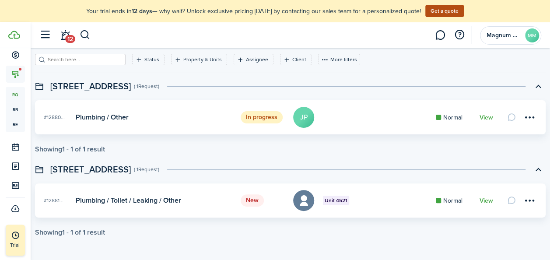
click at [100, 212] on card "New #12881... Unit 4521 Plumbing / Toilet / Leaking / Other Normal View" at bounding box center [290, 200] width 511 height 34
click at [65, 204] on card "New #12881... Unit 4521 Plumbing / Toilet / Leaking / Other Normal View" at bounding box center [290, 200] width 511 height 34
click at [63, 203] on span "#12881..." at bounding box center [54, 200] width 20 height 8
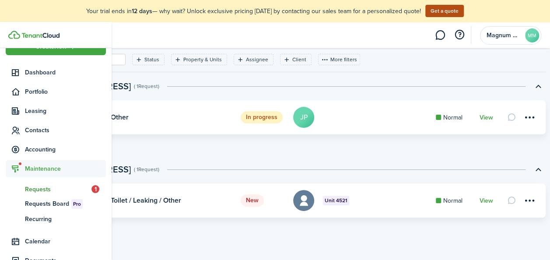
scroll to position [17, 0]
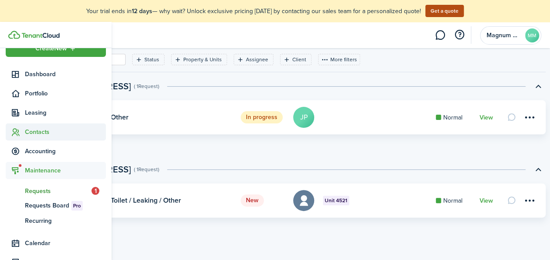
click at [42, 133] on span "Contacts" at bounding box center [65, 131] width 81 height 9
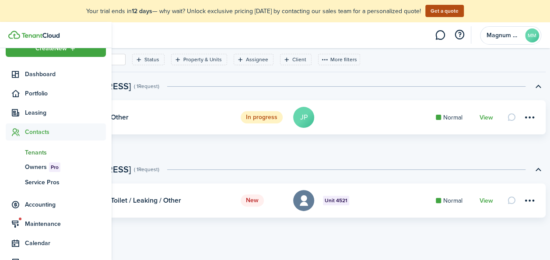
click at [37, 150] on span "Tenants" at bounding box center [65, 152] width 81 height 9
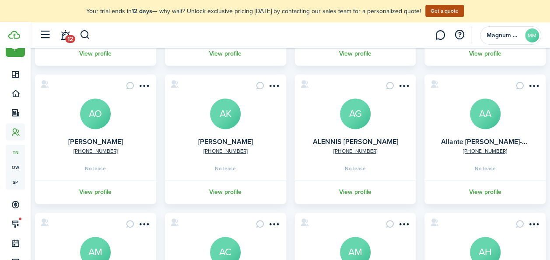
scroll to position [189, 0]
click at [152, 87] on menu-btn-icon "Open menu" at bounding box center [144, 85] width 15 height 15
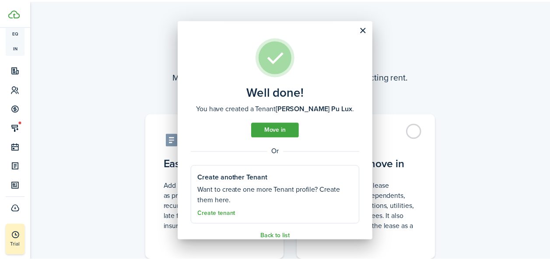
scroll to position [136, 0]
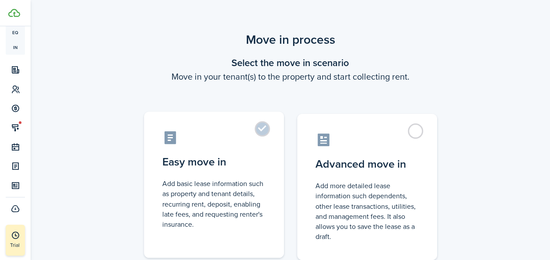
click at [258, 130] on label "Easy move in Add basic lease information such as property and tenant details, r…" at bounding box center [214, 185] width 140 height 146
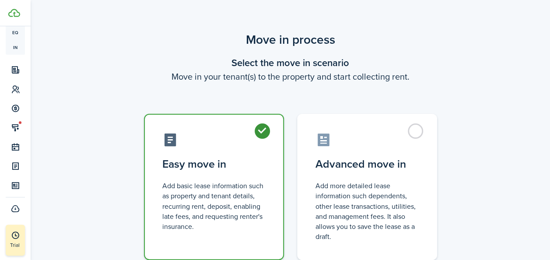
radio input "true"
drag, startPoint x: 550, startPoint y: 100, endPoint x: 556, endPoint y: 140, distance: 40.4
click at [550, 140] on html "Create New Dashboard Portfolio pt Properties un Units oc Occupancy Tracker New …" at bounding box center [275, 130] width 550 height 260
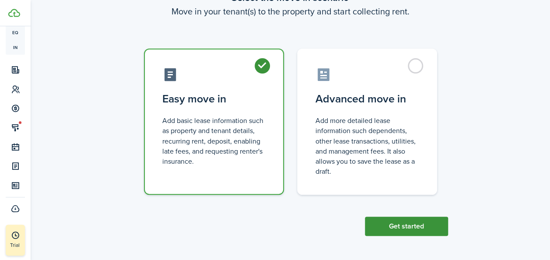
click at [418, 228] on button "Get started" at bounding box center [406, 226] width 83 height 19
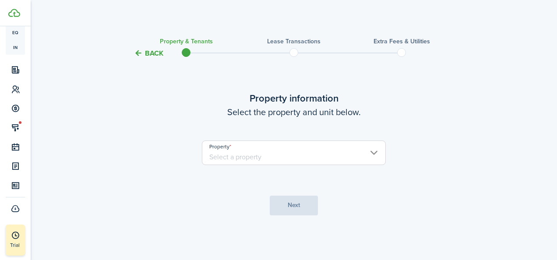
click at [266, 158] on input "Property" at bounding box center [294, 152] width 184 height 25
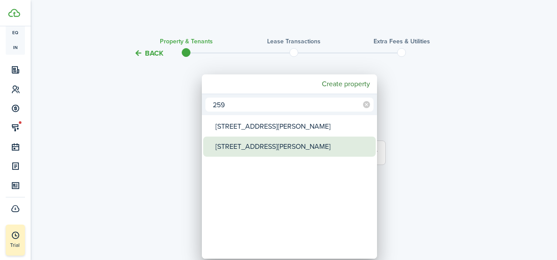
type input "259"
click at [263, 146] on div "[STREET_ADDRESS][PERSON_NAME]" at bounding box center [292, 147] width 155 height 20
type input "[STREET_ADDRESS][PERSON_NAME]"
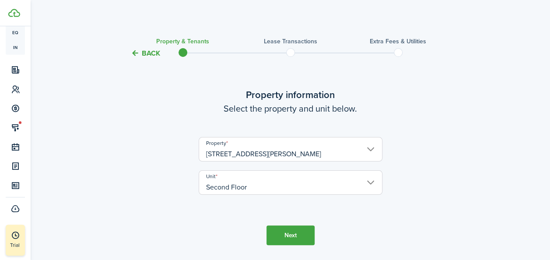
click at [295, 229] on button "Next" at bounding box center [290, 235] width 48 height 20
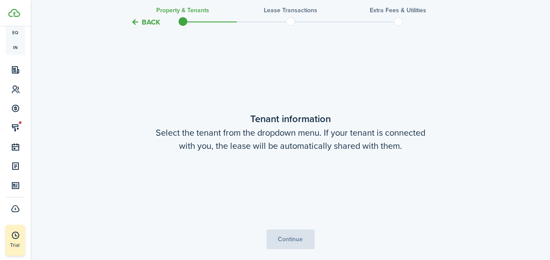
scroll to position [228, 0]
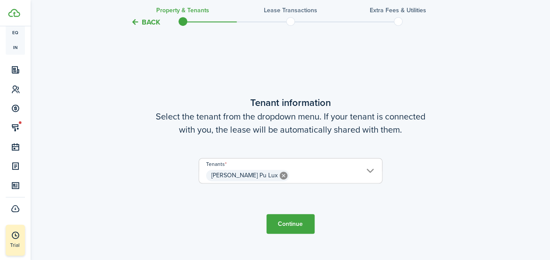
click at [286, 226] on button "Continue" at bounding box center [290, 224] width 48 height 20
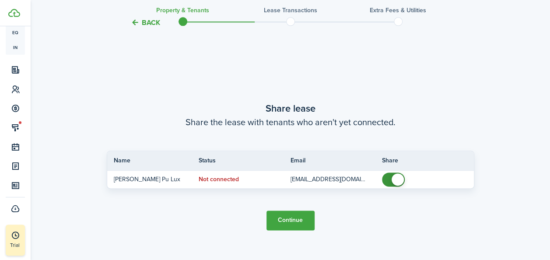
scroll to position [488, 0]
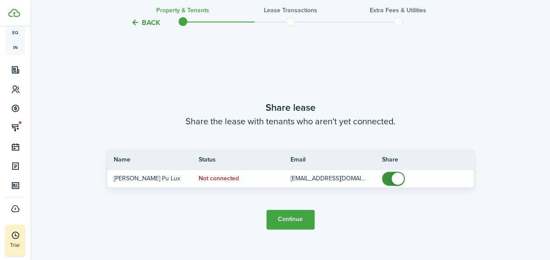
click at [296, 220] on button "Continue" at bounding box center [290, 220] width 48 height 20
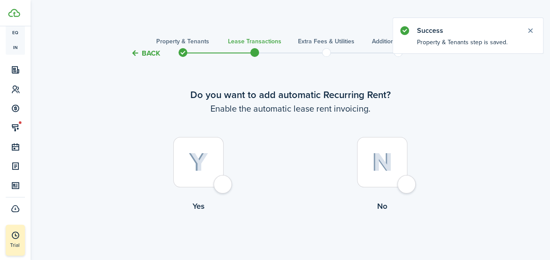
click at [212, 172] on div at bounding box center [198, 162] width 50 height 50
radio input "true"
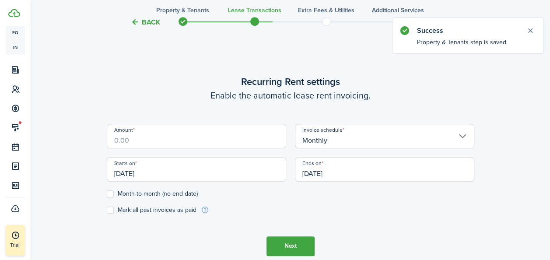
scroll to position [241, 0]
click at [180, 141] on input "Amount" at bounding box center [196, 135] width 179 height 25
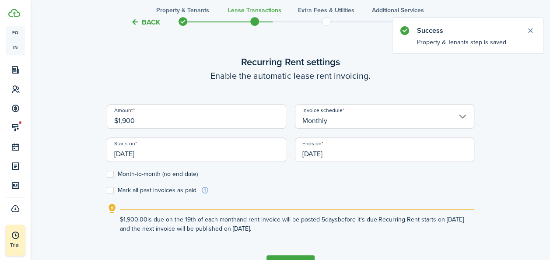
type input "$1,900.00"
click at [472, 209] on div "$1,900.00 is due on the 19th of each month and rent invoice will be posted 5 da…" at bounding box center [297, 221] width 354 height 24
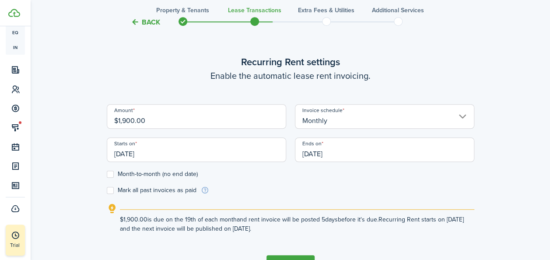
click at [112, 174] on label "Month-to-month (no end date)" at bounding box center [152, 174] width 91 height 7
click at [107, 174] on input "Month-to-month (no end date)" at bounding box center [106, 174] width 0 height 0
checkbox input "true"
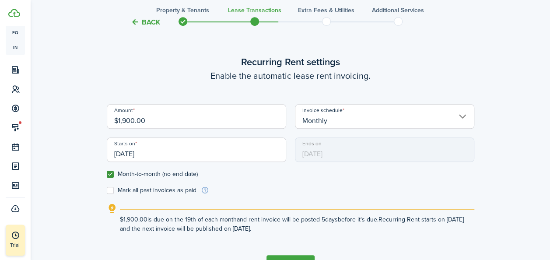
click at [136, 158] on input "[DATE]" at bounding box center [196, 149] width 179 height 25
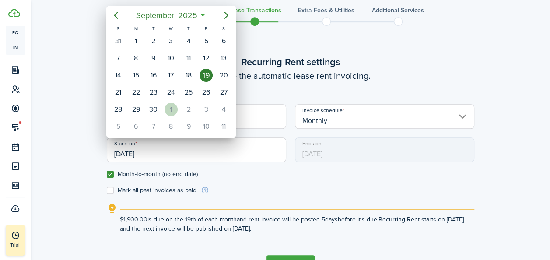
click at [168, 107] on div "1" at bounding box center [171, 109] width 13 height 13
type input "[DATE]"
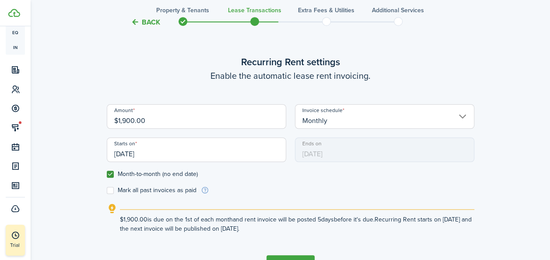
scroll to position [299, 0]
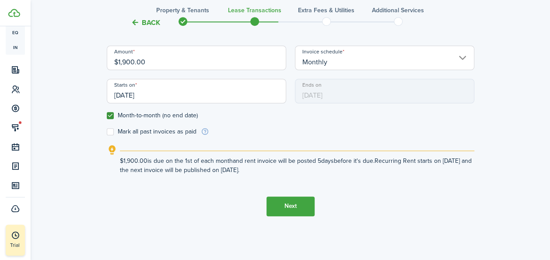
click at [284, 208] on button "Next" at bounding box center [290, 206] width 48 height 20
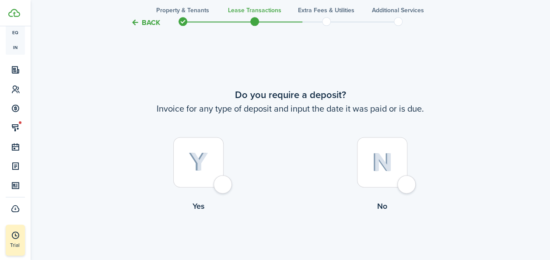
scroll to position [501, 0]
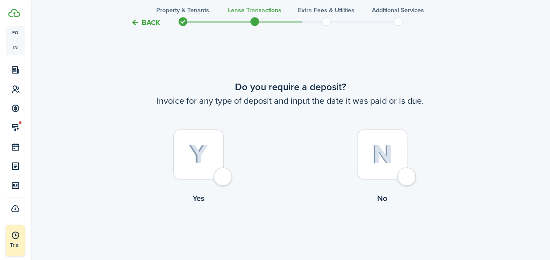
click at [370, 148] on div at bounding box center [382, 154] width 50 height 50
radio input "true"
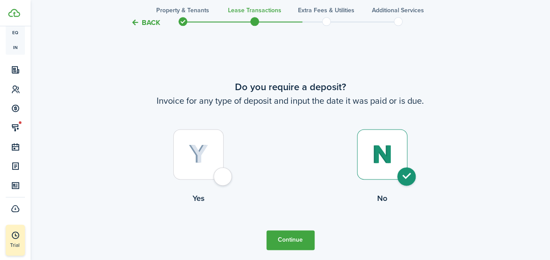
click at [288, 236] on button "Continue" at bounding box center [290, 240] width 48 height 20
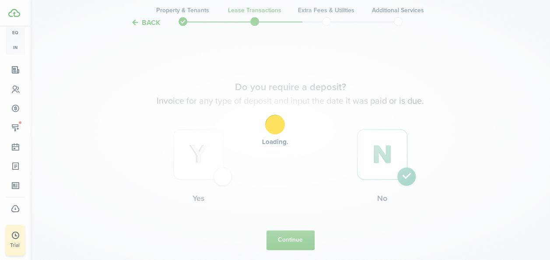
scroll to position [0, 0]
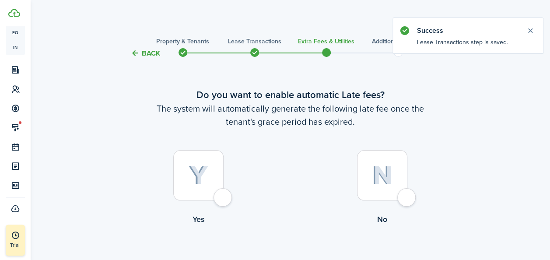
click at [203, 183] on img at bounding box center [199, 175] width 20 height 19
radio input "true"
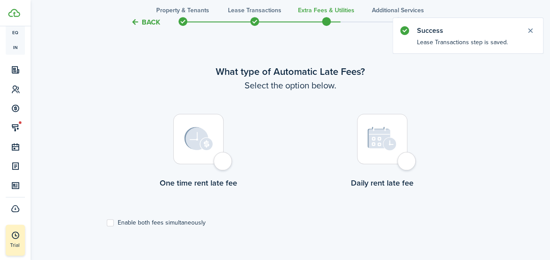
scroll to position [254, 0]
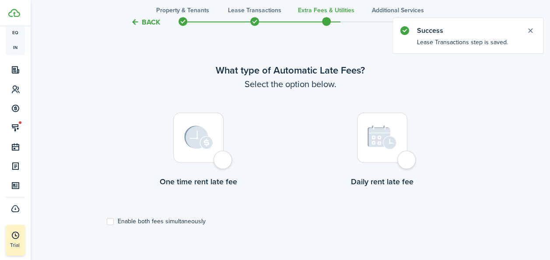
click at [206, 158] on div at bounding box center [198, 137] width 50 height 50
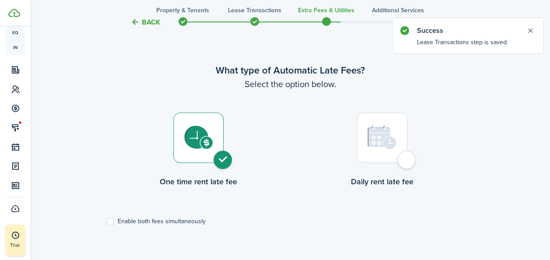
radio input "true"
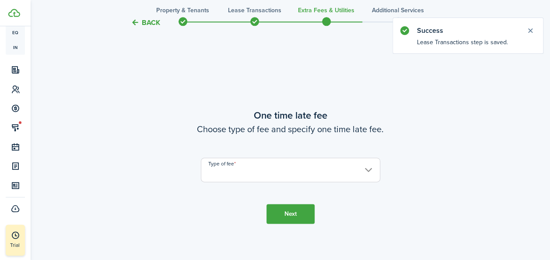
scroll to position [514, 0]
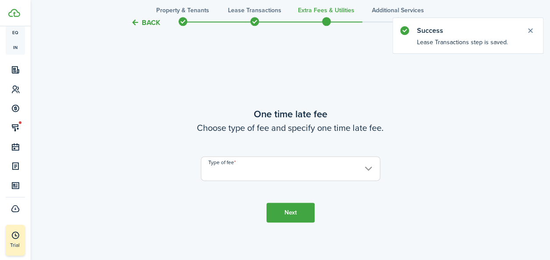
click at [361, 169] on input "Type of fee" at bounding box center [290, 168] width 179 height 25
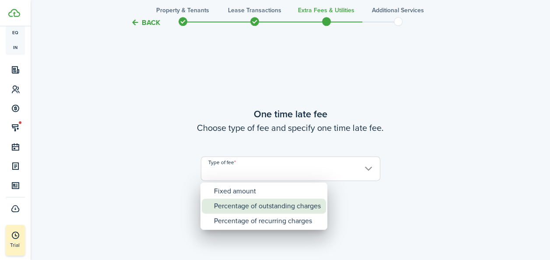
click at [266, 206] on div "Percentage of outstanding charges" at bounding box center [267, 206] width 107 height 15
type input "Percentage of outstanding charges"
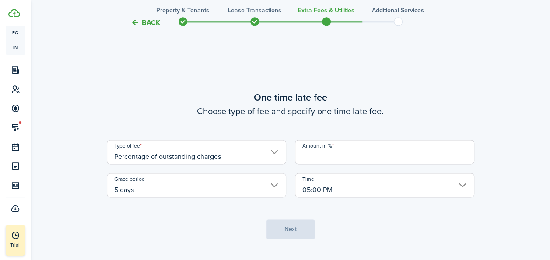
click at [347, 161] on input "Amount in %" at bounding box center [384, 152] width 179 height 25
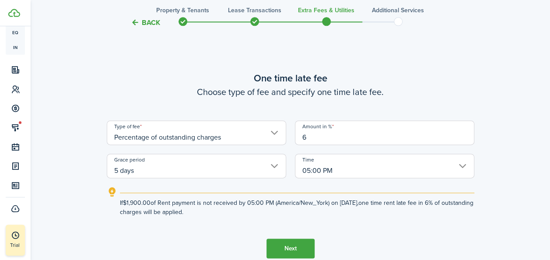
click at [276, 169] on input "5 days" at bounding box center [196, 166] width 179 height 25
type input "6"
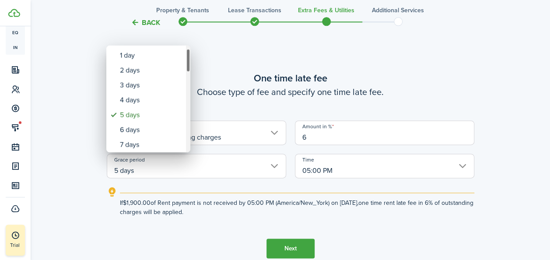
drag, startPoint x: 187, startPoint y: 61, endPoint x: 189, endPoint y: 70, distance: 8.7
click at [189, 70] on div "Grace period" at bounding box center [188, 61] width 4 height 24
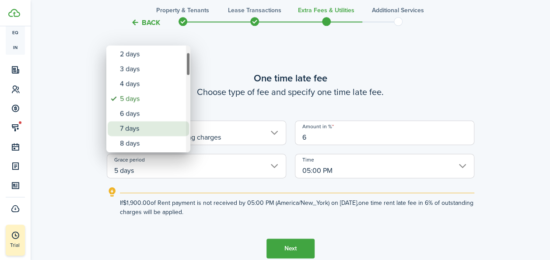
click at [136, 125] on div "7 days" at bounding box center [152, 128] width 64 height 15
type input "7 days"
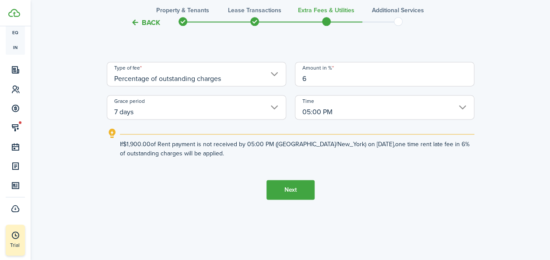
click at [306, 188] on button "Next" at bounding box center [290, 190] width 48 height 20
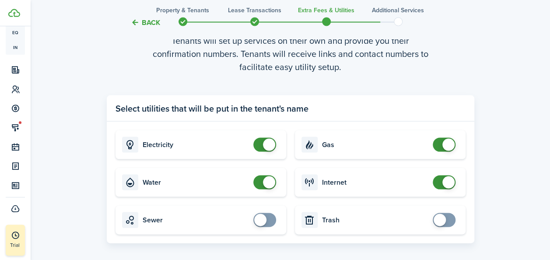
scroll to position [872, 0]
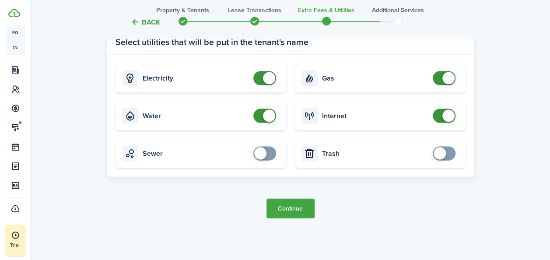
checkbox input "false"
click at [263, 118] on span at bounding box center [264, 116] width 9 height 14
click at [294, 209] on button "Continue" at bounding box center [290, 209] width 48 height 20
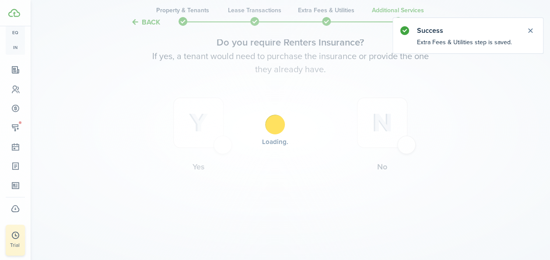
scroll to position [0, 0]
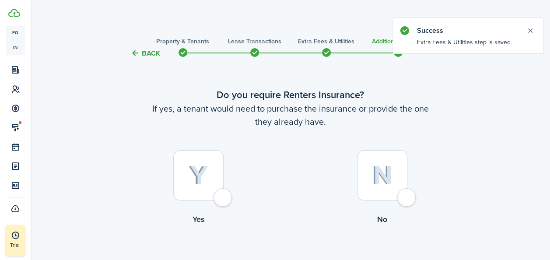
click at [380, 183] on img at bounding box center [382, 175] width 21 height 19
radio input "true"
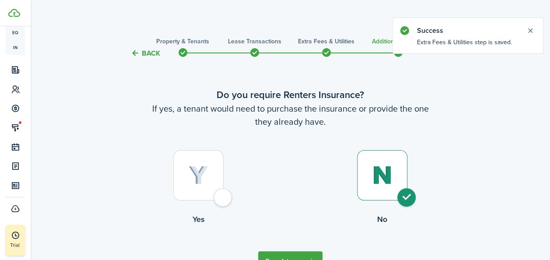
scroll to position [53, 0]
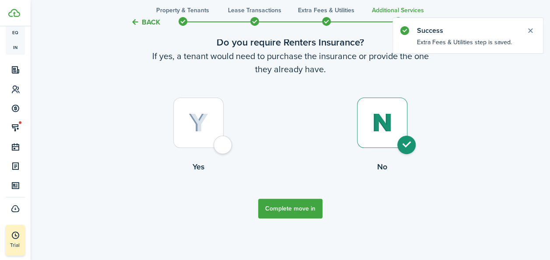
click at [288, 207] on button "Complete move in" at bounding box center [290, 209] width 64 height 20
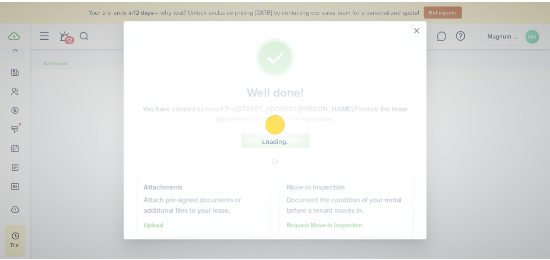
scroll to position [158, 0]
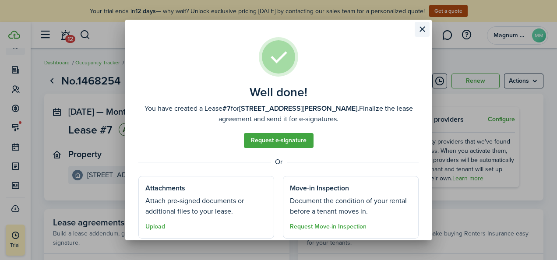
click at [419, 28] on button "Close modal" at bounding box center [421, 29] width 15 height 15
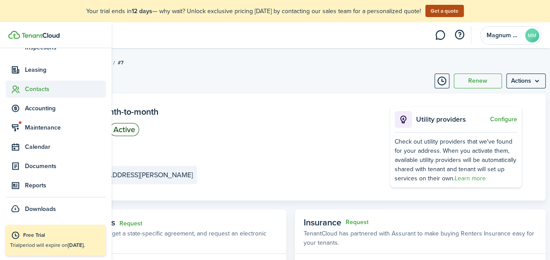
click at [20, 89] on sidebar-link-icon at bounding box center [15, 88] width 19 height 9
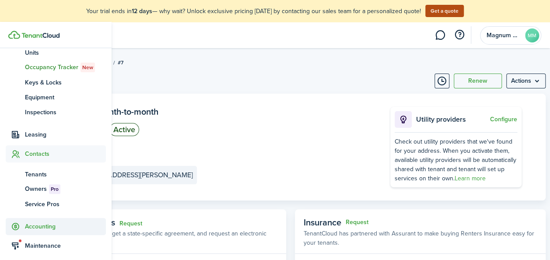
scroll to position [93, 0]
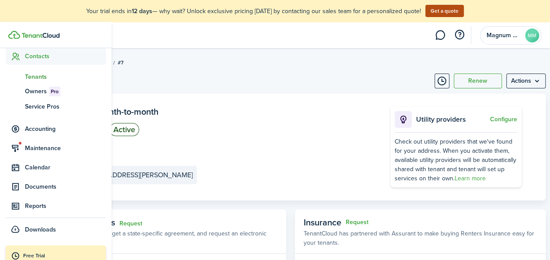
click at [35, 74] on span "Tenants" at bounding box center [65, 76] width 81 height 9
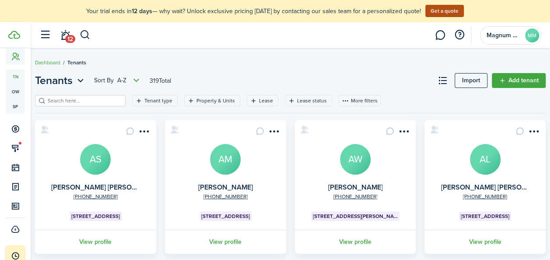
click at [106, 99] on input "search" at bounding box center [84, 101] width 77 height 8
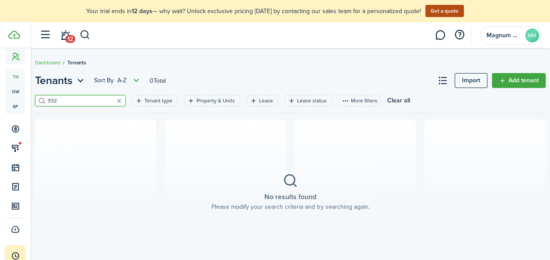
click at [98, 99] on input "332" at bounding box center [84, 101] width 77 height 8
type input "3"
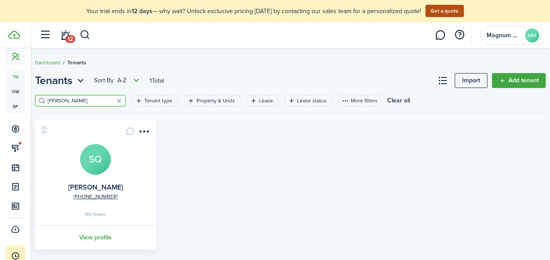
type input "shane"
click at [108, 162] on avatar-text "SQ" at bounding box center [95, 159] width 31 height 31
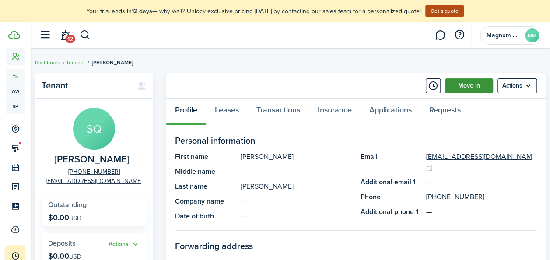
click at [484, 87] on link "Move in" at bounding box center [469, 85] width 48 height 15
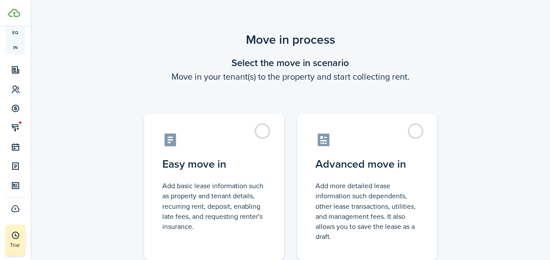
scroll to position [136, 0]
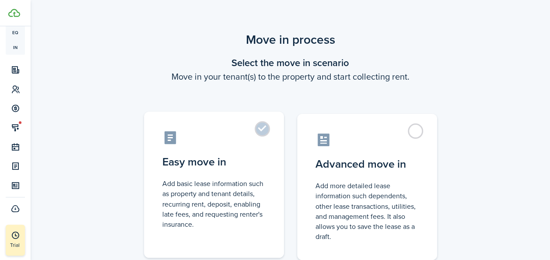
click at [261, 129] on label "Easy move in Add basic lease information such as property and tenant details, r…" at bounding box center [214, 185] width 140 height 146
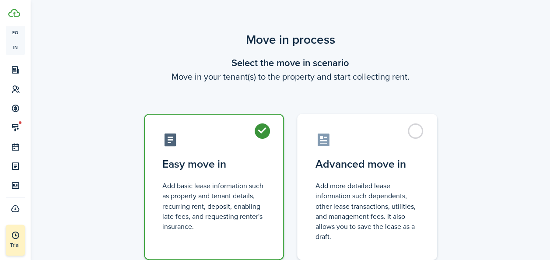
radio input "true"
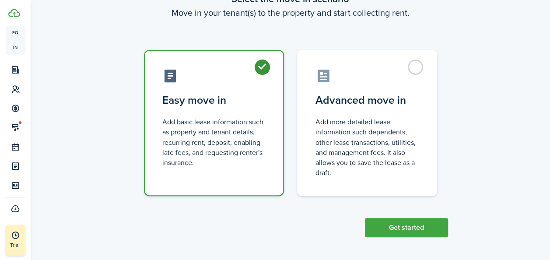
scroll to position [65, 0]
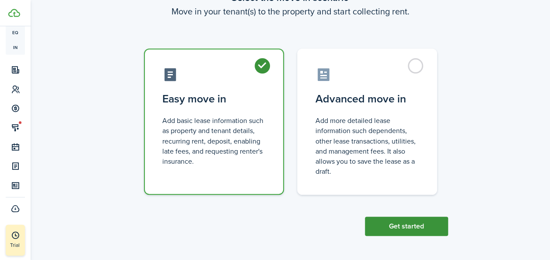
click at [387, 228] on button "Get started" at bounding box center [406, 226] width 83 height 19
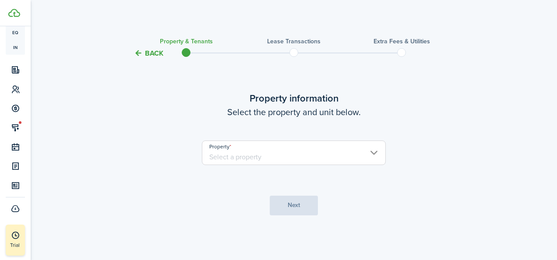
click at [243, 150] on input "Property" at bounding box center [294, 152] width 184 height 25
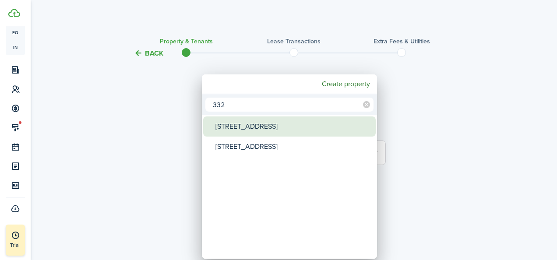
type input "332"
click at [244, 123] on div "332 South St" at bounding box center [292, 126] width 155 height 20
type input "332 South St"
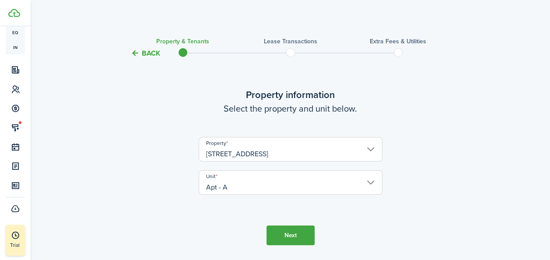
click at [291, 240] on button "Next" at bounding box center [290, 235] width 48 height 20
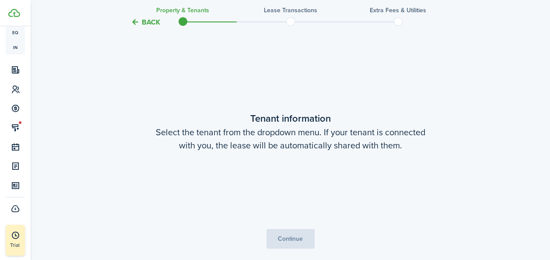
scroll to position [228, 0]
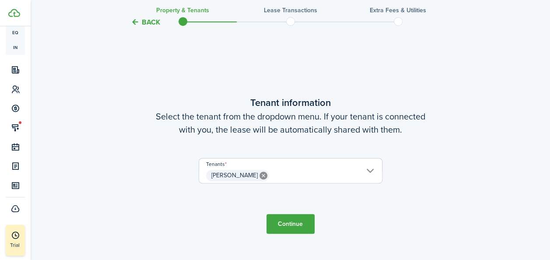
click at [290, 222] on button "Continue" at bounding box center [290, 224] width 48 height 20
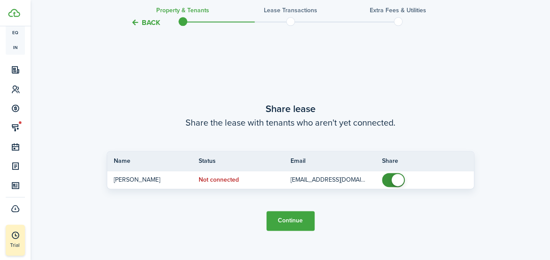
scroll to position [488, 0]
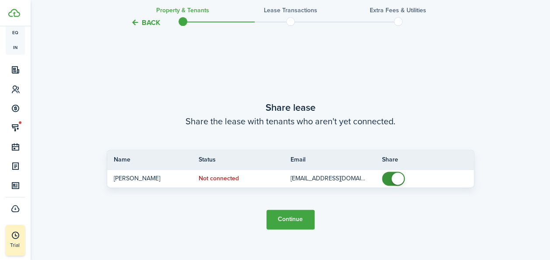
click at [294, 219] on button "Continue" at bounding box center [290, 220] width 48 height 20
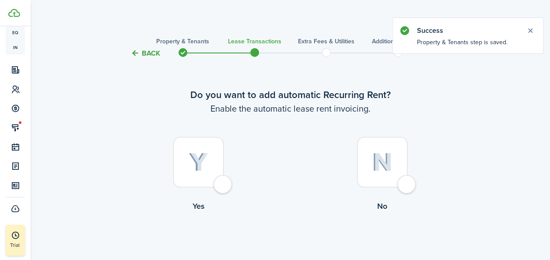
click at [196, 170] on img at bounding box center [199, 162] width 20 height 19
radio input "true"
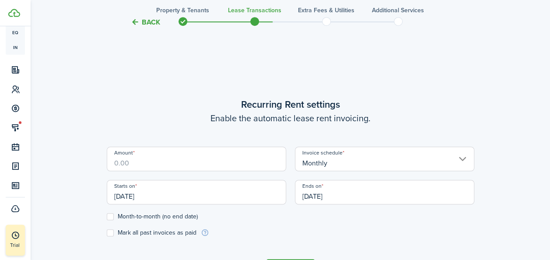
scroll to position [223, 0]
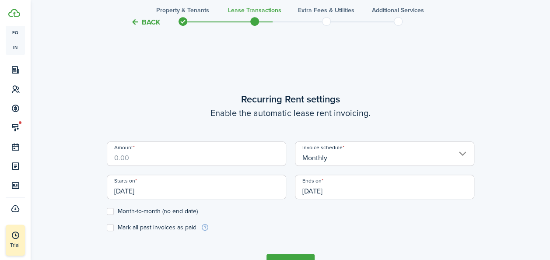
click at [181, 154] on input "Amount" at bounding box center [196, 153] width 179 height 25
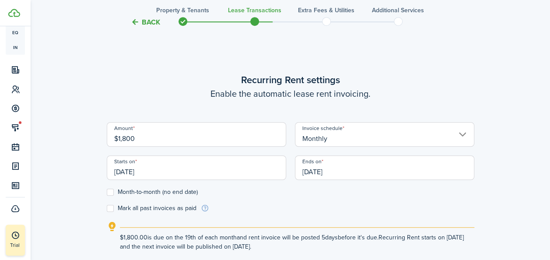
click at [203, 176] on input "[DATE]" at bounding box center [196, 167] width 179 height 25
type input "$1,800.00"
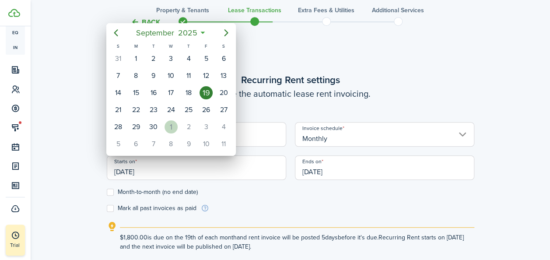
click at [172, 127] on div "1" at bounding box center [171, 126] width 13 height 13
type input "[DATE]"
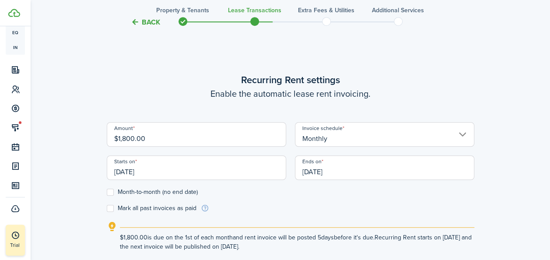
click at [111, 192] on label "Month-to-month (no end date)" at bounding box center [152, 192] width 91 height 7
click at [107, 192] on input "Month-to-month (no end date)" at bounding box center [106, 192] width 0 height 0
checkbox input "true"
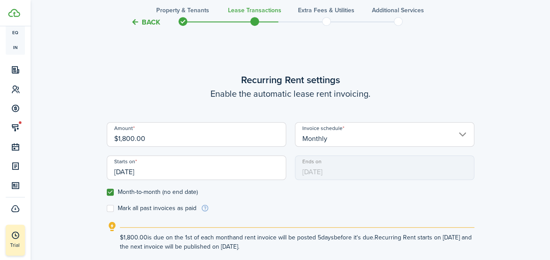
scroll to position [299, 0]
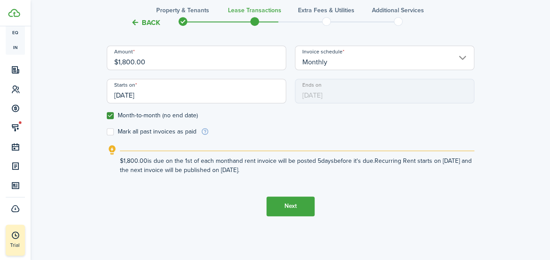
click at [287, 204] on button "Next" at bounding box center [290, 206] width 48 height 20
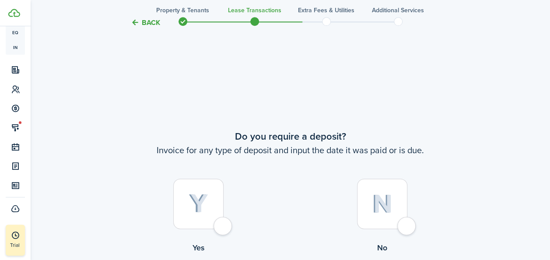
scroll to position [501, 0]
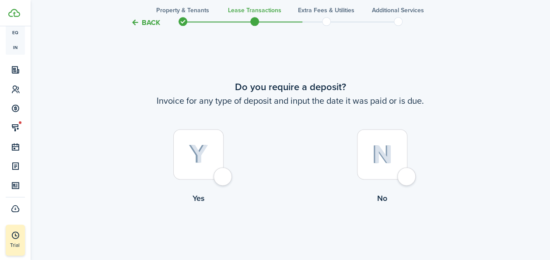
click at [207, 163] on img at bounding box center [199, 153] width 20 height 19
radio input "true"
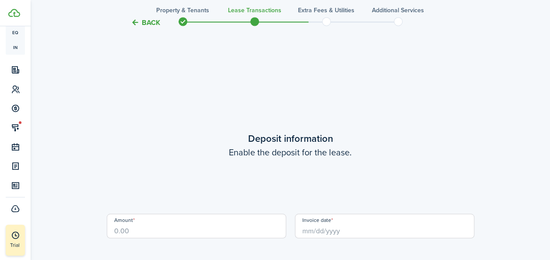
scroll to position [760, 0]
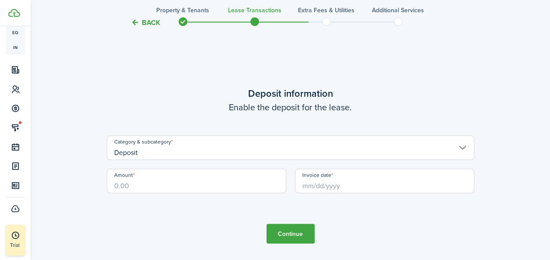
click at [182, 182] on input "Amount" at bounding box center [196, 180] width 179 height 25
click at [332, 185] on input "Invoice date" at bounding box center [384, 180] width 179 height 25
type input "$1,800.00"
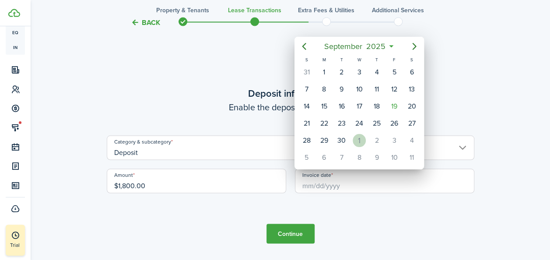
click at [356, 137] on div "1" at bounding box center [359, 140] width 13 height 13
type input "[DATE]"
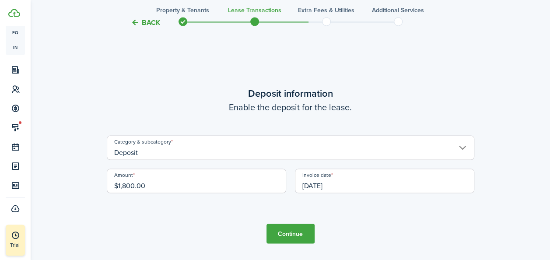
scroll to position [0, 0]
click at [281, 230] on button "Continue" at bounding box center [290, 234] width 48 height 20
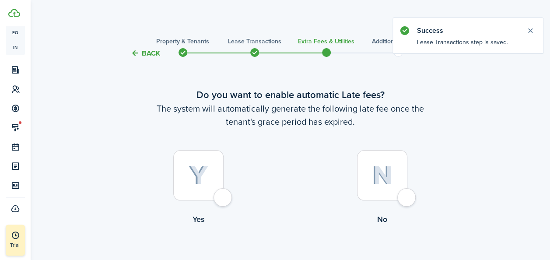
click at [177, 180] on div at bounding box center [198, 175] width 50 height 50
radio input "true"
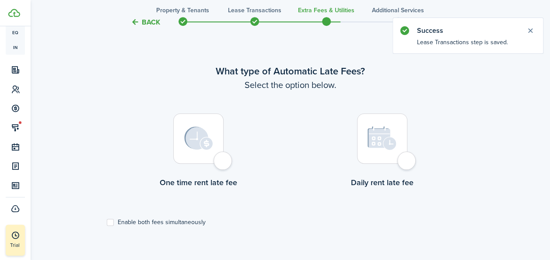
scroll to position [254, 0]
click at [199, 143] on img at bounding box center [198, 138] width 29 height 24
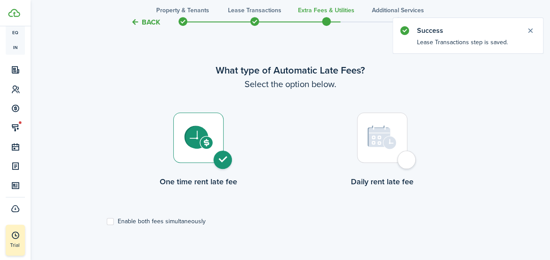
radio input "true"
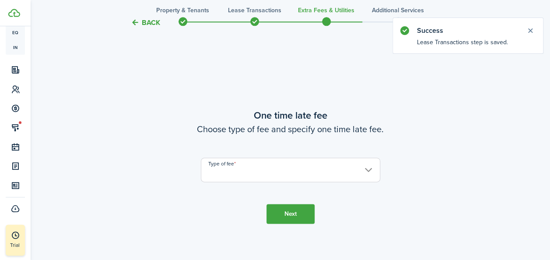
scroll to position [514, 0]
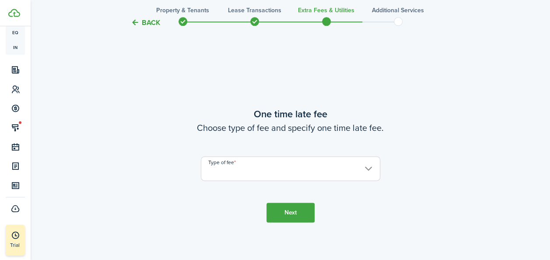
click at [368, 172] on input "Type of fee" at bounding box center [290, 168] width 179 height 25
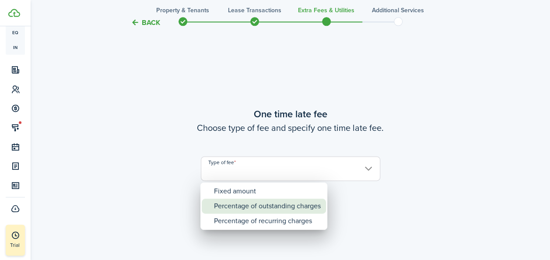
click at [269, 205] on div "Percentage of outstanding charges" at bounding box center [267, 206] width 107 height 15
type input "Percentage of outstanding charges"
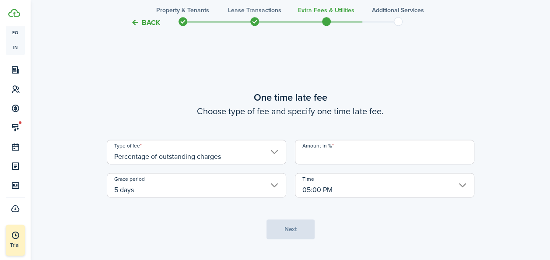
click at [378, 149] on input "Amount in %" at bounding box center [384, 152] width 179 height 25
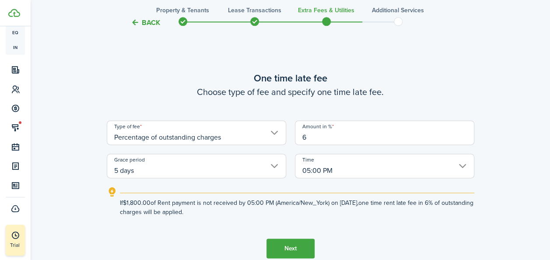
click at [276, 165] on input "5 days" at bounding box center [196, 166] width 179 height 25
type input "6"
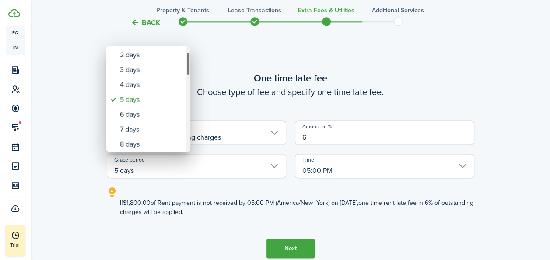
drag, startPoint x: 189, startPoint y: 62, endPoint x: 189, endPoint y: 68, distance: 6.6
click at [189, 68] on div "Grace period" at bounding box center [188, 64] width 4 height 24
click at [139, 127] on div "7 days" at bounding box center [152, 128] width 64 height 15
type input "7 days"
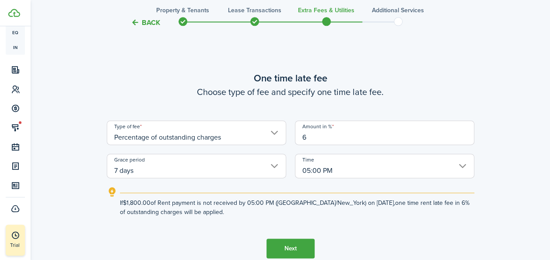
click at [292, 247] on button "Next" at bounding box center [290, 248] width 48 height 20
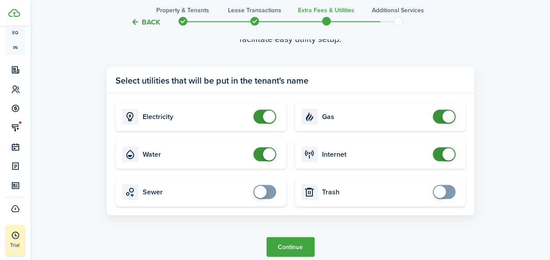
scroll to position [872, 0]
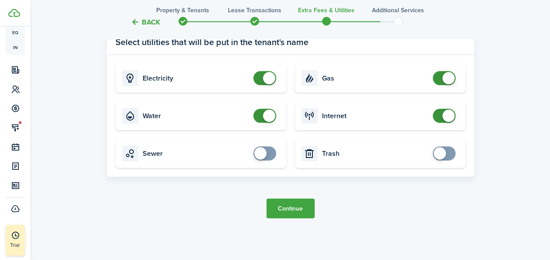
click at [286, 212] on button "Continue" at bounding box center [290, 209] width 48 height 20
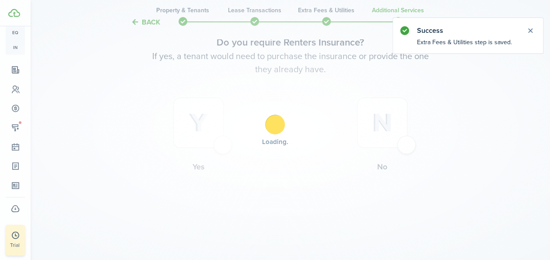
scroll to position [0, 0]
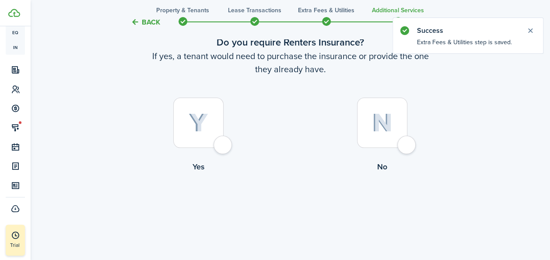
click at [195, 143] on div at bounding box center [198, 123] width 50 height 50
radio input "true"
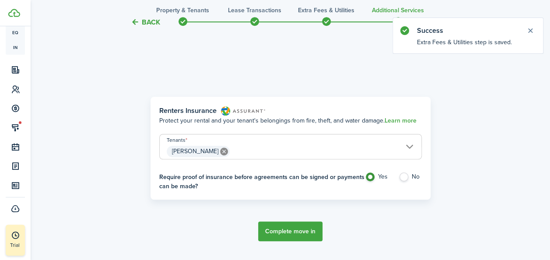
scroll to position [254, 0]
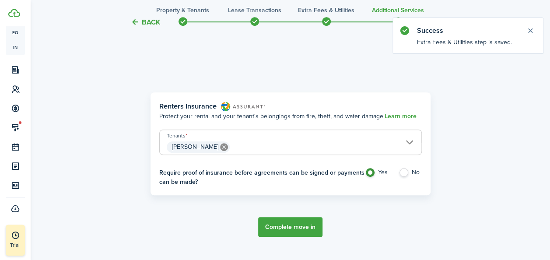
click at [273, 233] on button "Complete move in" at bounding box center [290, 227] width 64 height 20
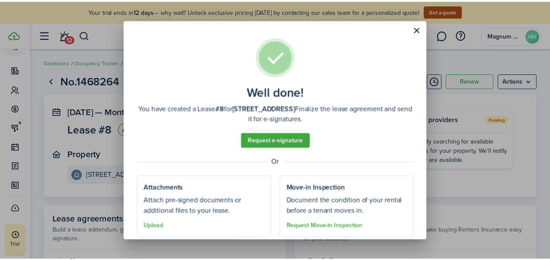
scroll to position [27, 0]
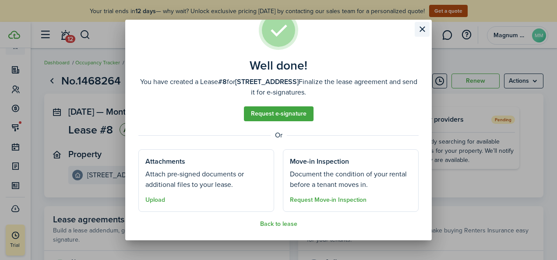
click at [424, 29] on button "Close modal" at bounding box center [421, 29] width 15 height 15
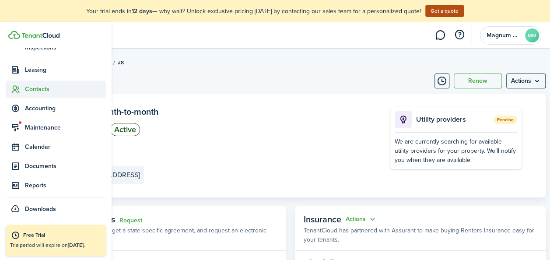
click at [22, 89] on sidebar-link-icon at bounding box center [15, 88] width 19 height 9
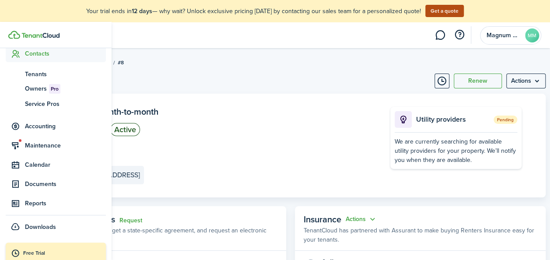
scroll to position [93, 0]
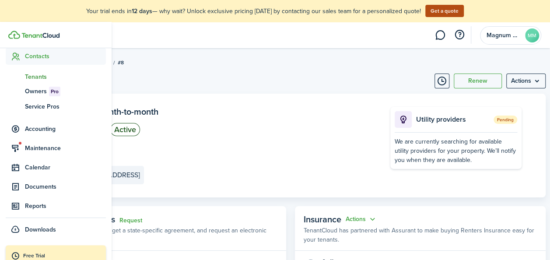
click at [35, 76] on span "Tenants" at bounding box center [65, 76] width 81 height 9
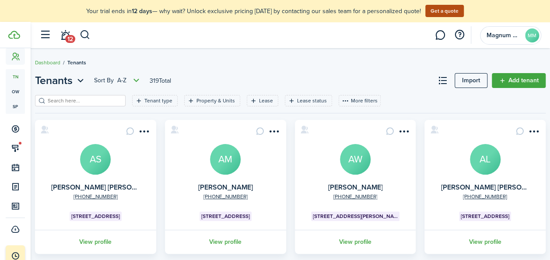
click at [86, 102] on input "search" at bounding box center [84, 101] width 77 height 8
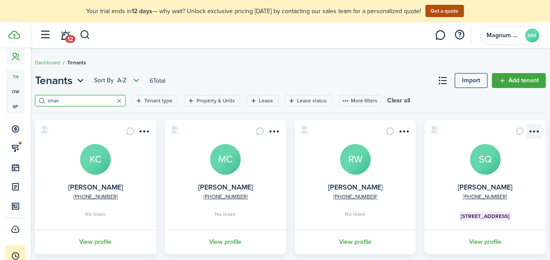
type input "shan"
click at [531, 130] on menu-btn-icon "Open menu" at bounding box center [533, 131] width 15 height 15
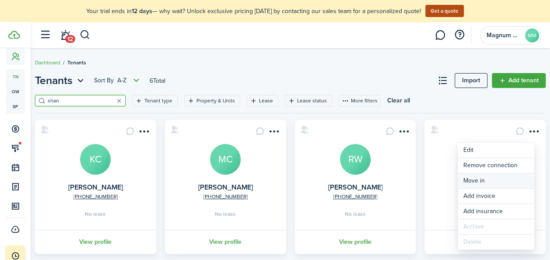
click at [481, 181] on link "Move in" at bounding box center [496, 180] width 77 height 15
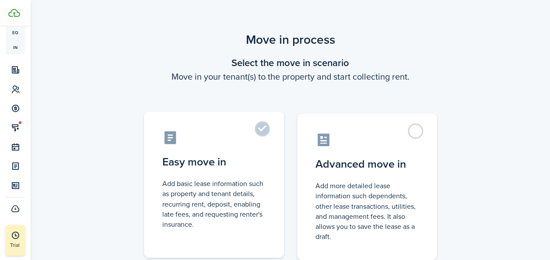
scroll to position [136, 0]
click at [216, 172] on label "Easy move in Add basic lease information such as property and tenant details, r…" at bounding box center [214, 185] width 140 height 146
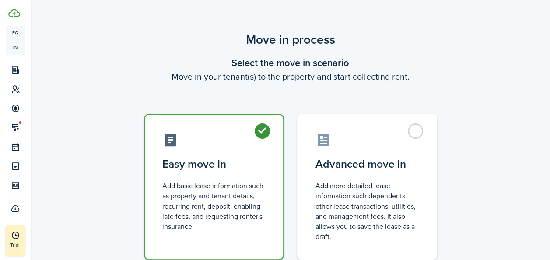
radio input "true"
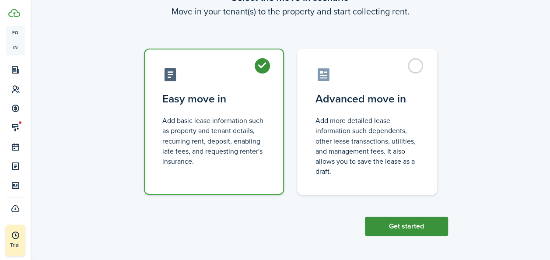
click at [406, 224] on button "Get started" at bounding box center [406, 226] width 83 height 19
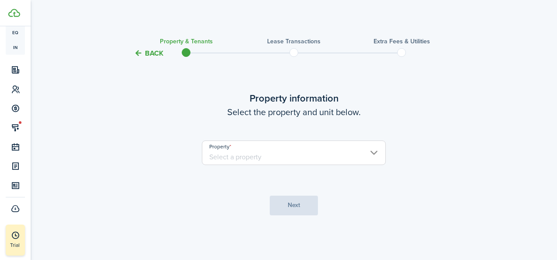
click at [273, 146] on input "Property" at bounding box center [294, 152] width 184 height 25
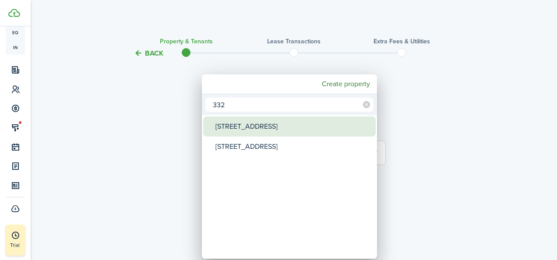
type input "332"
click at [247, 131] on div "332 South St" at bounding box center [292, 126] width 155 height 20
type input "332 South St"
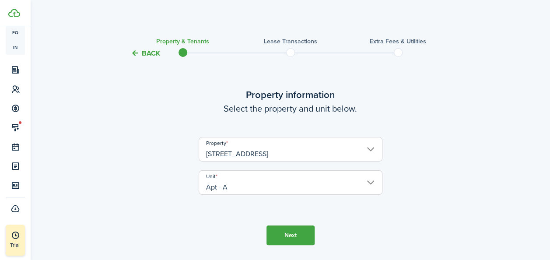
click at [284, 234] on button "Next" at bounding box center [290, 235] width 48 height 20
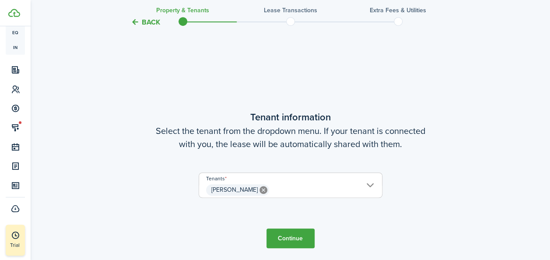
scroll to position [228, 0]
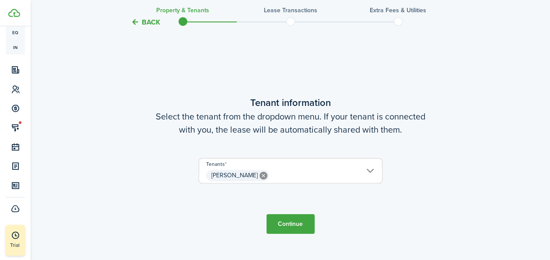
click at [293, 227] on button "Continue" at bounding box center [290, 224] width 48 height 20
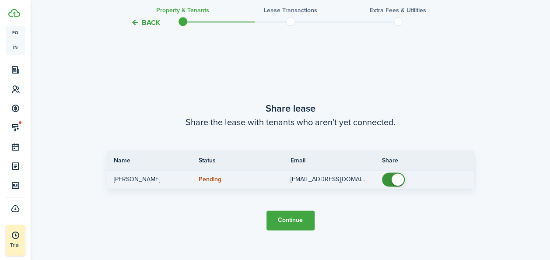
scroll to position [488, 0]
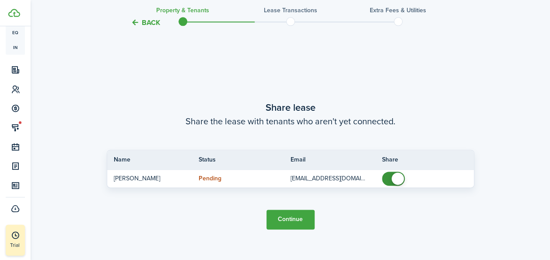
click at [299, 224] on button "Continue" at bounding box center [290, 220] width 48 height 20
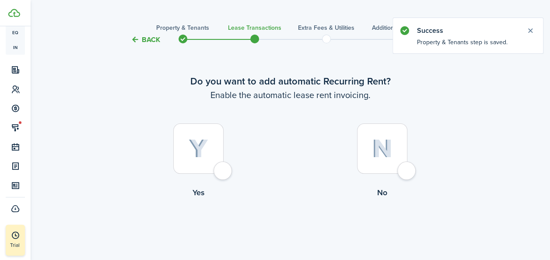
scroll to position [39, 0]
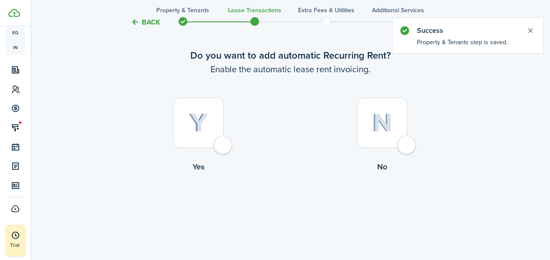
click at [214, 128] on div at bounding box center [198, 123] width 50 height 50
radio input "true"
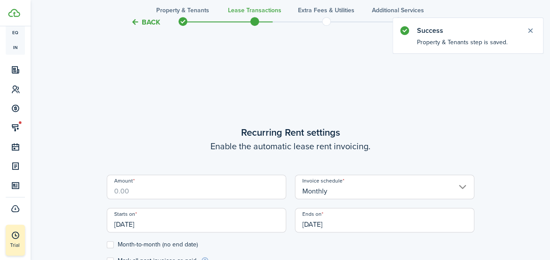
scroll to position [241, 0]
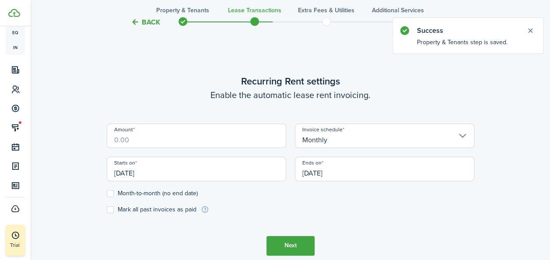
click at [197, 142] on input "Amount" at bounding box center [196, 135] width 179 height 25
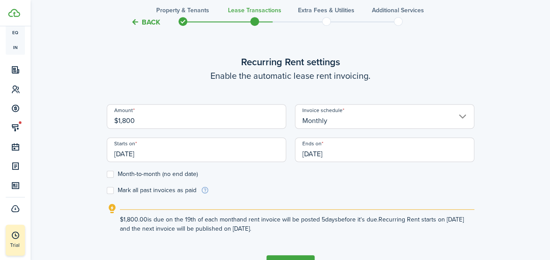
click at [221, 158] on input "[DATE]" at bounding box center [196, 149] width 179 height 25
type input "$1,800.00"
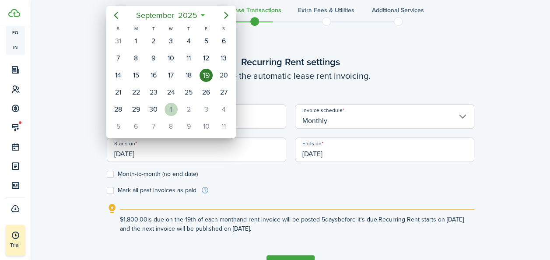
click at [170, 109] on div "1" at bounding box center [171, 109] width 13 height 13
type input "[DATE]"
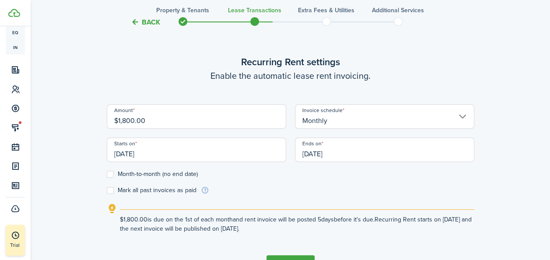
scroll to position [299, 0]
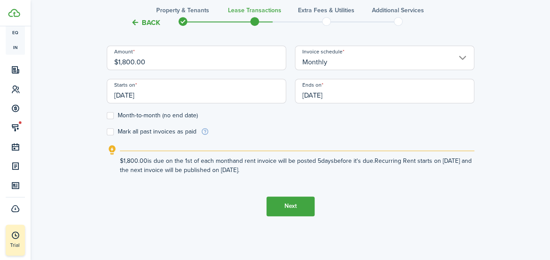
click at [112, 116] on label "Month-to-month (no end date)" at bounding box center [152, 115] width 91 height 7
click at [107, 116] on input "Month-to-month (no end date)" at bounding box center [106, 115] width 0 height 0
checkbox input "true"
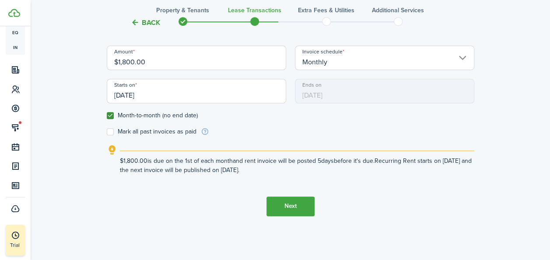
click at [304, 209] on button "Next" at bounding box center [290, 206] width 48 height 20
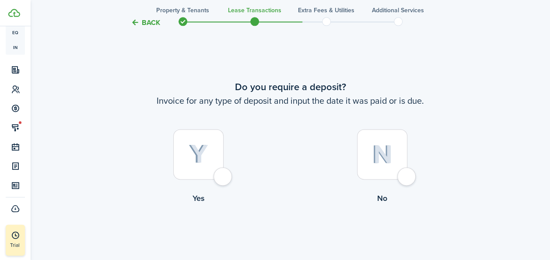
click at [207, 166] on div at bounding box center [198, 154] width 50 height 50
radio input "true"
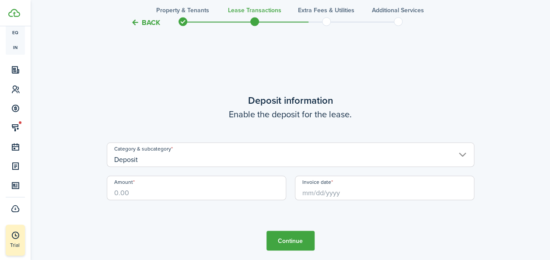
scroll to position [760, 0]
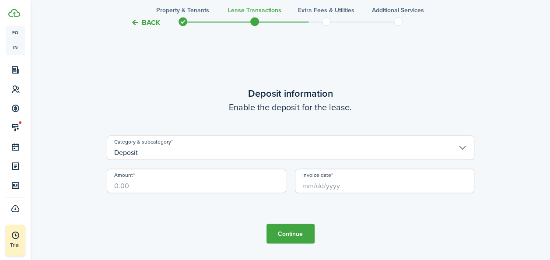
click at [199, 158] on input "Deposit" at bounding box center [291, 147] width 368 height 25
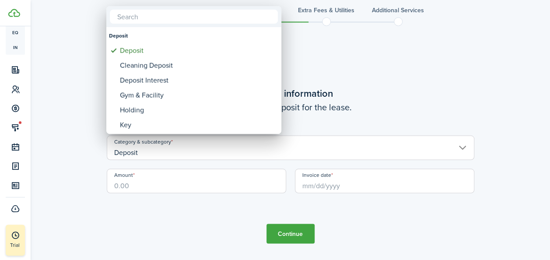
click at [183, 191] on div at bounding box center [275, 130] width 690 height 400
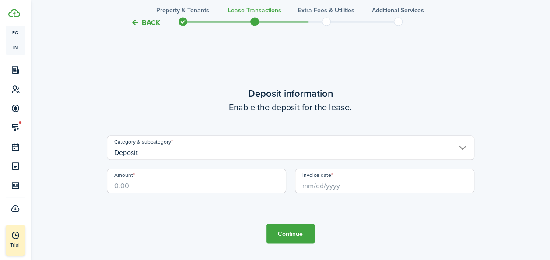
click at [181, 183] on input "Amount" at bounding box center [196, 180] width 179 height 25
click at [412, 186] on input "Invoice date" at bounding box center [384, 180] width 179 height 25
type input "$1,800.00"
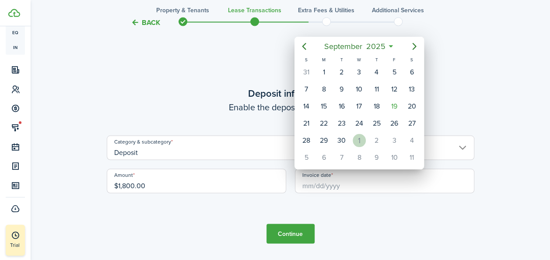
click at [361, 137] on div "1" at bounding box center [359, 140] width 13 height 13
type input "[DATE]"
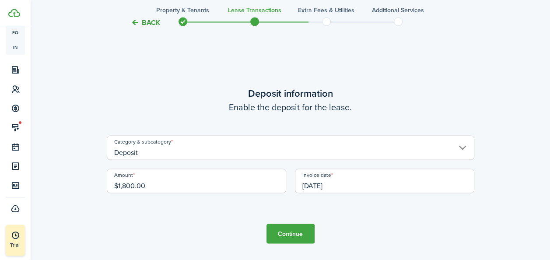
click at [277, 238] on button "Continue" at bounding box center [290, 234] width 48 height 20
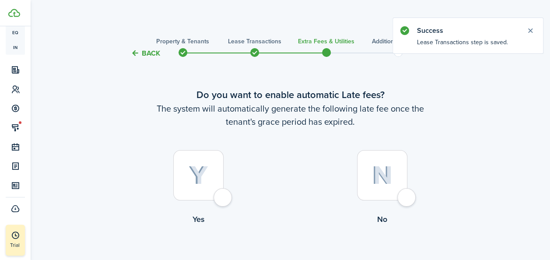
click at [206, 179] on img at bounding box center [199, 175] width 20 height 19
radio input "true"
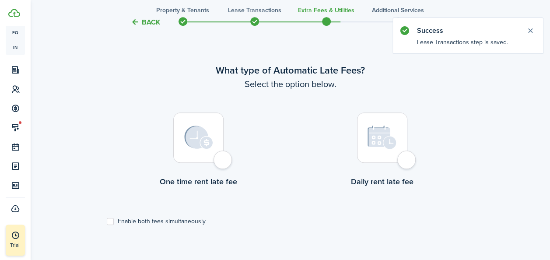
click at [192, 156] on div at bounding box center [198, 137] width 50 height 50
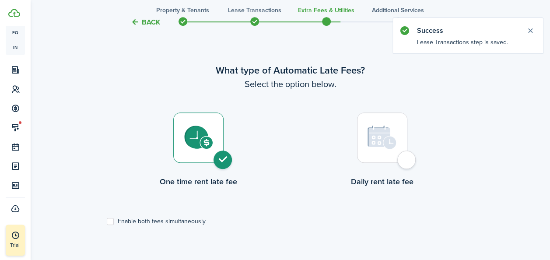
radio input "true"
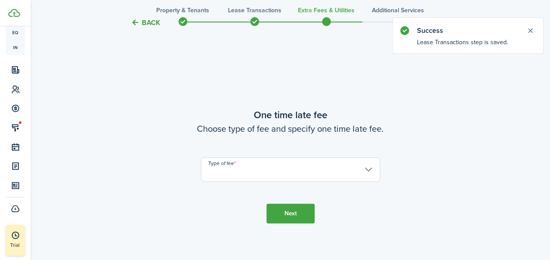
scroll to position [514, 0]
click at [337, 178] on input "Type of fee" at bounding box center [290, 168] width 179 height 25
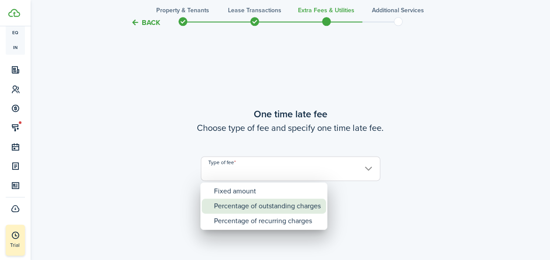
click at [298, 207] on div "Percentage of outstanding charges" at bounding box center [267, 206] width 107 height 15
type input "Percentage of outstanding charges"
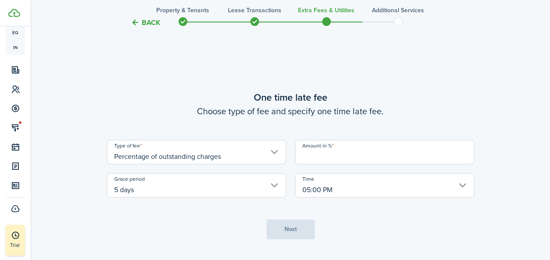
click at [342, 160] on input "Amount in %" at bounding box center [384, 152] width 179 height 25
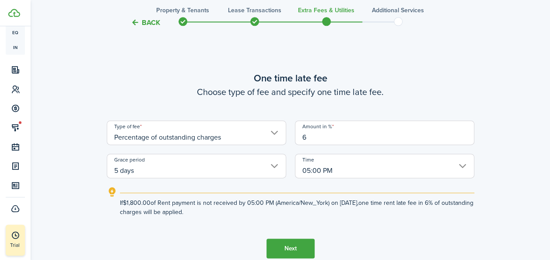
click at [280, 164] on input "5 days" at bounding box center [196, 166] width 179 height 25
type input "6"
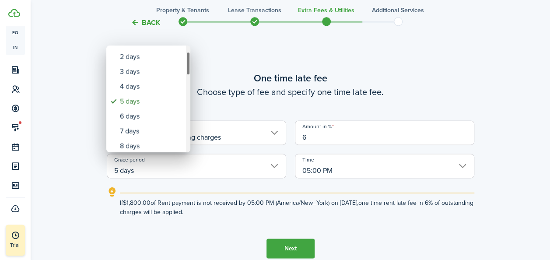
drag, startPoint x: 189, startPoint y: 63, endPoint x: 189, endPoint y: 69, distance: 6.1
click at [189, 69] on div "Grace period" at bounding box center [188, 64] width 4 height 24
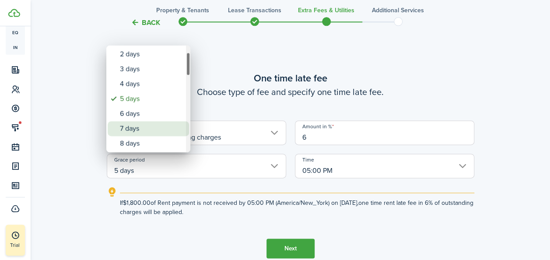
click at [147, 124] on div "7 days" at bounding box center [152, 128] width 64 height 15
type input "7 days"
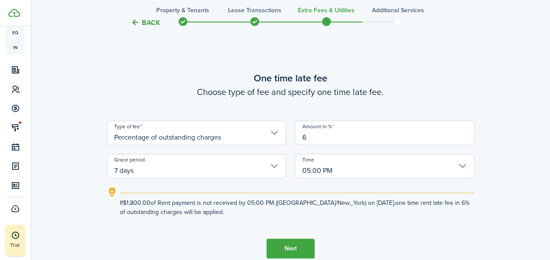
click at [291, 249] on button "Next" at bounding box center [290, 248] width 48 height 20
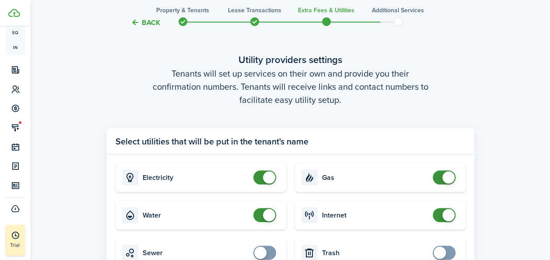
scroll to position [872, 0]
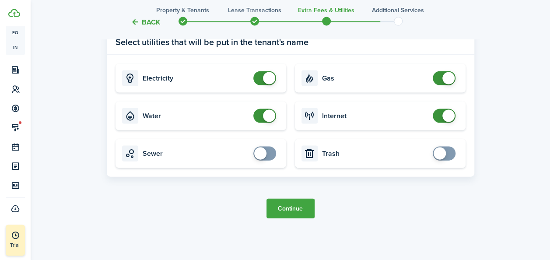
click at [287, 211] on button "Continue" at bounding box center [290, 209] width 48 height 20
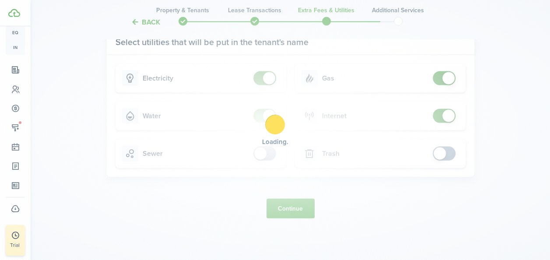
scroll to position [0, 0]
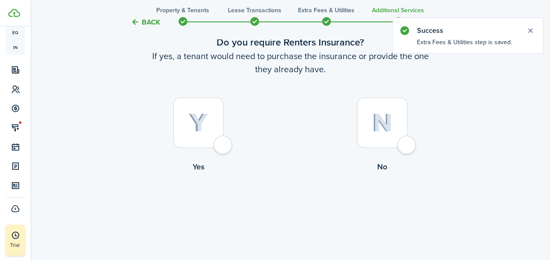
click at [191, 135] on div at bounding box center [198, 123] width 50 height 50
radio input "true"
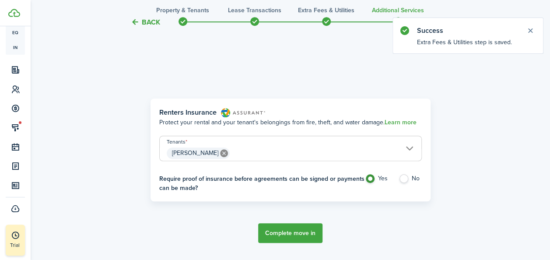
scroll to position [254, 0]
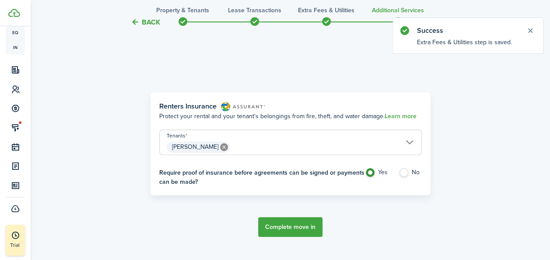
click at [288, 232] on button "Complete move in" at bounding box center [290, 227] width 64 height 20
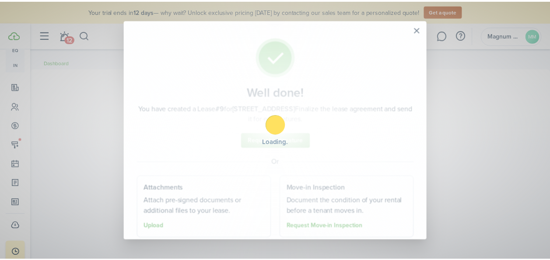
scroll to position [158, 0]
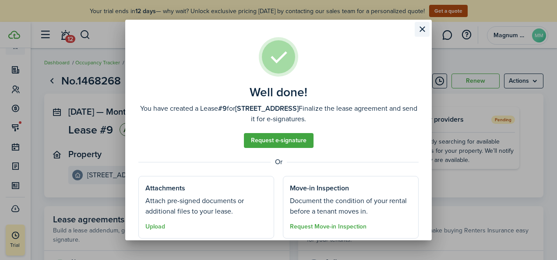
click at [419, 32] on button "Close modal" at bounding box center [421, 29] width 15 height 15
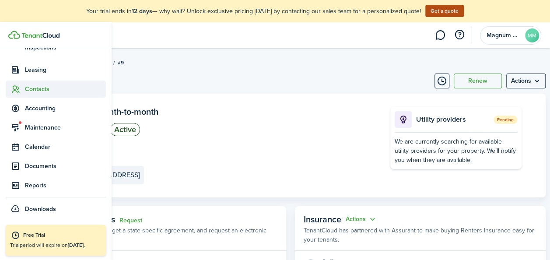
click at [32, 91] on span "Contacts" at bounding box center [65, 88] width 81 height 9
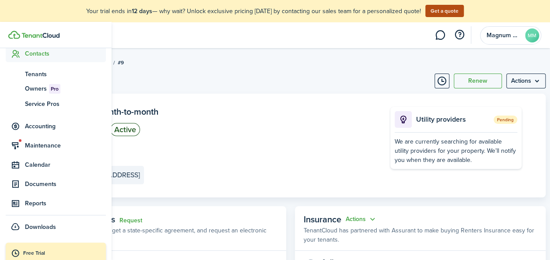
scroll to position [93, 0]
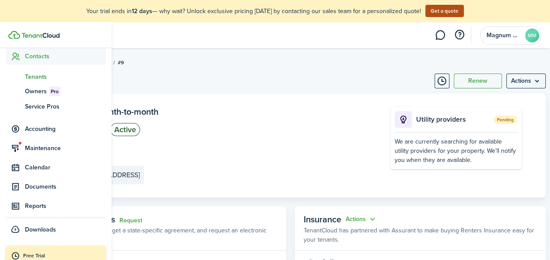
click at [35, 80] on span "Tenants" at bounding box center [65, 76] width 81 height 9
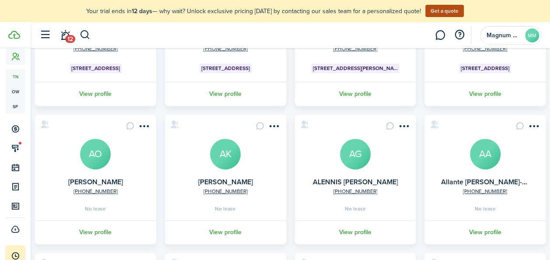
scroll to position [158, 0]
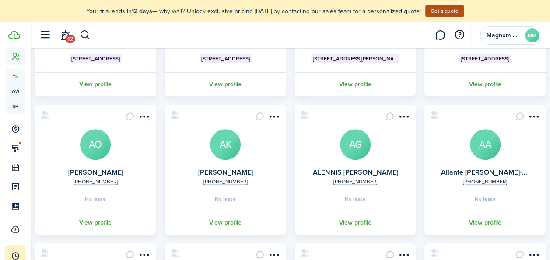
click at [111, 149] on avatar-text "AO" at bounding box center [95, 144] width 31 height 31
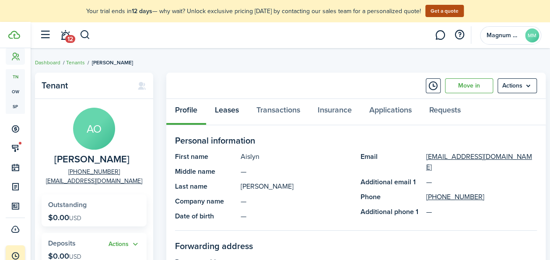
click at [233, 108] on link "Leases" at bounding box center [227, 112] width 42 height 26
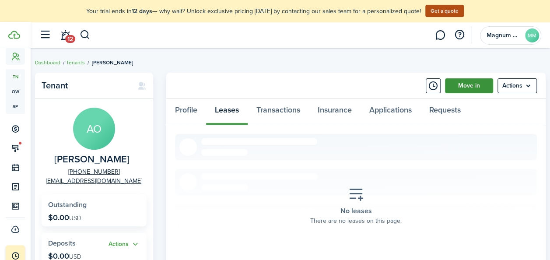
click at [481, 87] on link "Move in" at bounding box center [469, 85] width 48 height 15
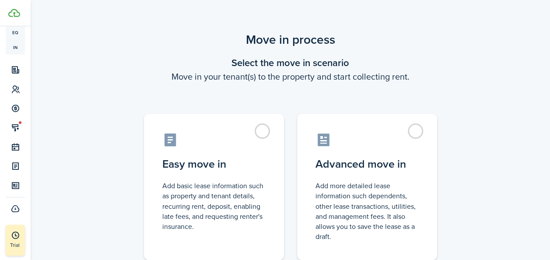
scroll to position [136, 0]
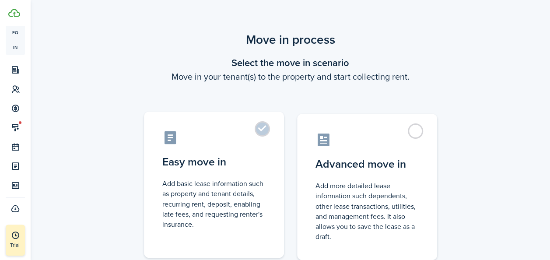
click at [260, 131] on label "Easy move in Add basic lease information such as property and tenant details, r…" at bounding box center [214, 185] width 140 height 146
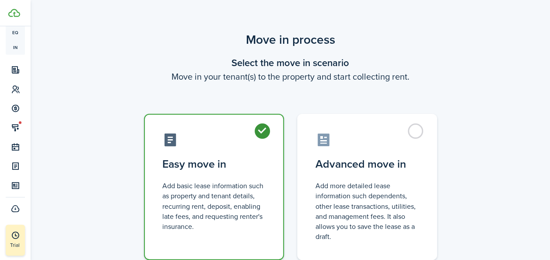
radio input "true"
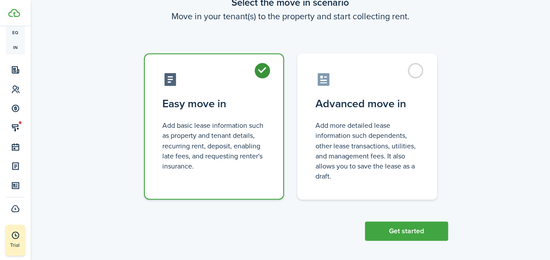
scroll to position [65, 0]
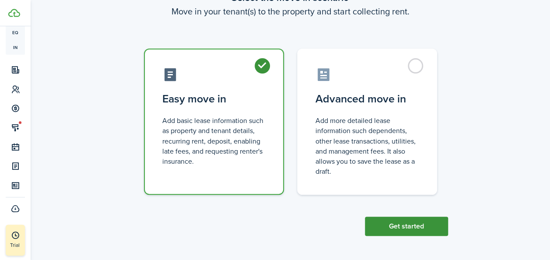
click at [390, 220] on button "Get started" at bounding box center [406, 226] width 83 height 19
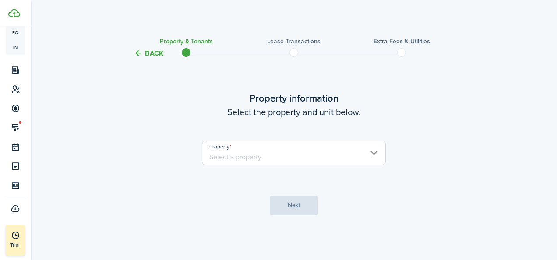
click at [248, 155] on input "Property" at bounding box center [294, 152] width 184 height 25
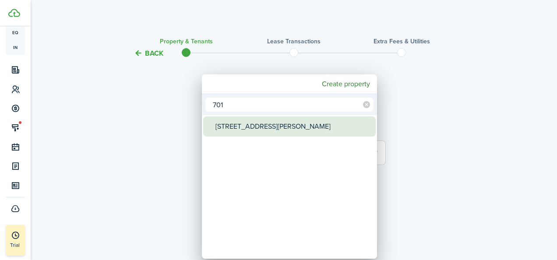
type input "701"
click at [245, 123] on div "[STREET_ADDRESS][PERSON_NAME]" at bounding box center [292, 126] width 155 height 20
type input "[STREET_ADDRESS][PERSON_NAME]"
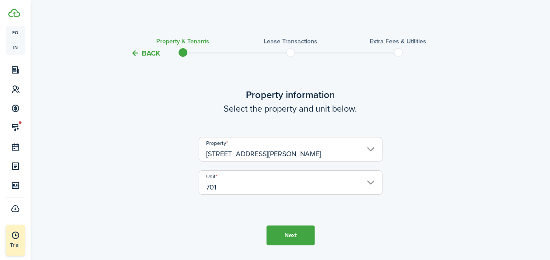
click at [289, 232] on button "Next" at bounding box center [290, 235] width 48 height 20
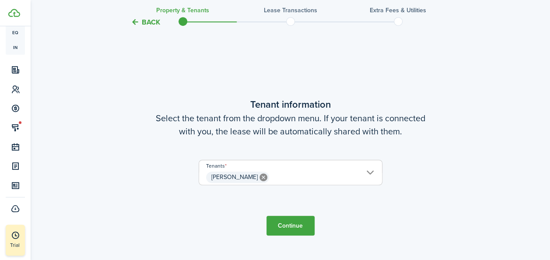
scroll to position [228, 0]
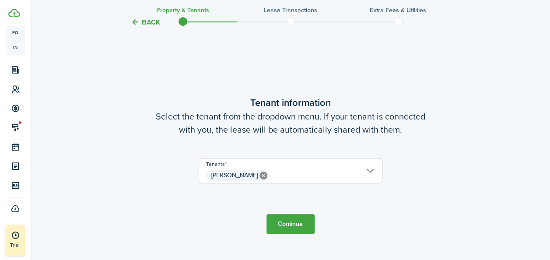
click at [298, 224] on button "Continue" at bounding box center [290, 224] width 48 height 20
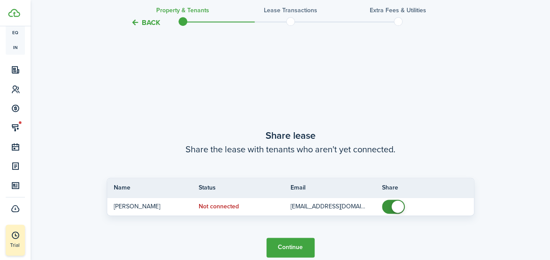
scroll to position [488, 0]
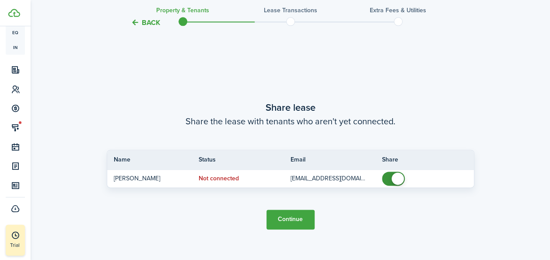
click at [290, 221] on button "Continue" at bounding box center [290, 220] width 48 height 20
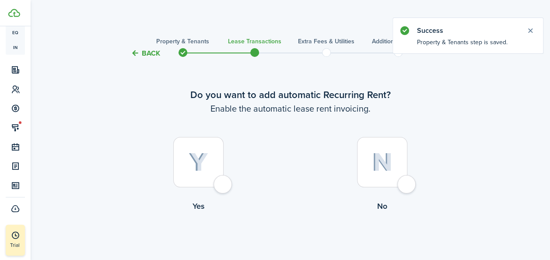
click at [216, 183] on div at bounding box center [198, 162] width 50 height 50
radio input "true"
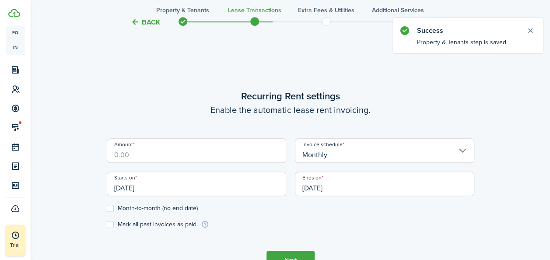
scroll to position [241, 0]
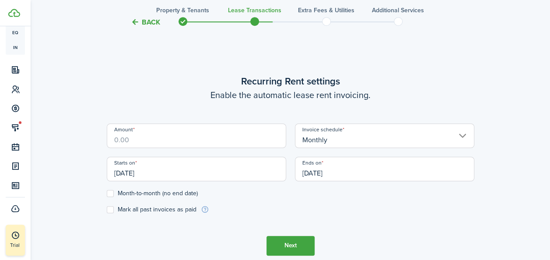
click at [160, 144] on input "Amount" at bounding box center [196, 135] width 179 height 25
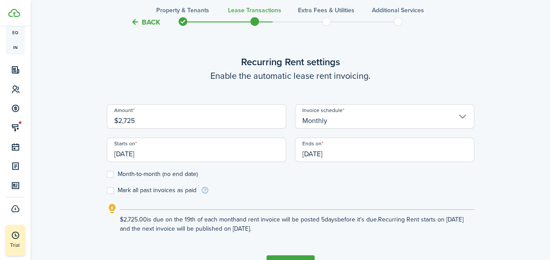
click at [182, 153] on input "[DATE]" at bounding box center [196, 149] width 179 height 25
type input "$2,725.00"
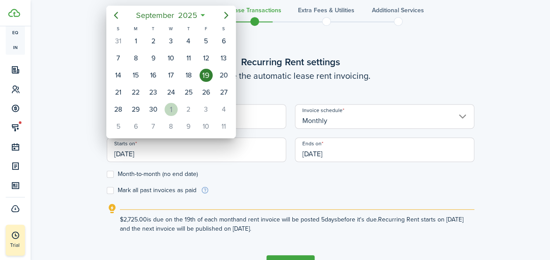
click at [175, 110] on div "1" at bounding box center [171, 109] width 13 height 13
type input "[DATE]"
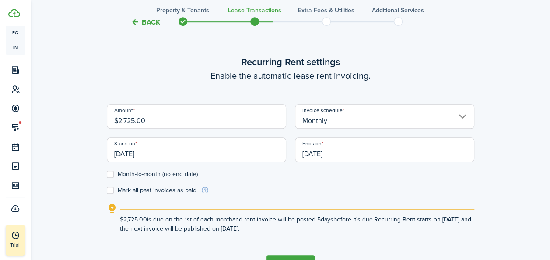
scroll to position [0, 0]
drag, startPoint x: 553, startPoint y: 169, endPoint x: 548, endPoint y: 187, distance: 19.1
click at [548, 187] on div "Back Property & Tenants Lease Transactions Extra fees & Utilities Additional Se…" at bounding box center [290, 42] width 519 height 513
click at [109, 173] on label "Month-to-month (no end date)" at bounding box center [152, 174] width 91 height 7
click at [107, 174] on input "Month-to-month (no end date)" at bounding box center [106, 174] width 0 height 0
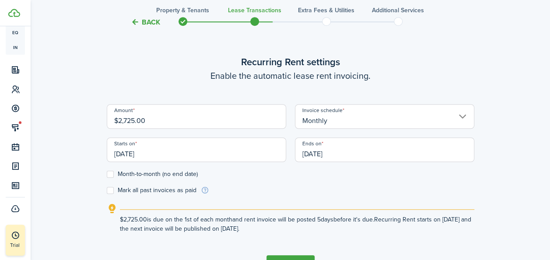
checkbox input "true"
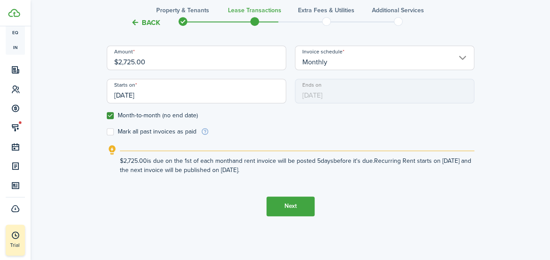
click at [294, 205] on button "Next" at bounding box center [290, 206] width 48 height 20
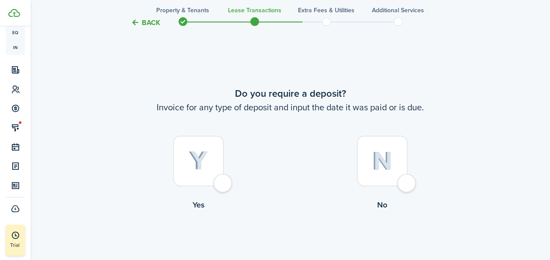
scroll to position [501, 0]
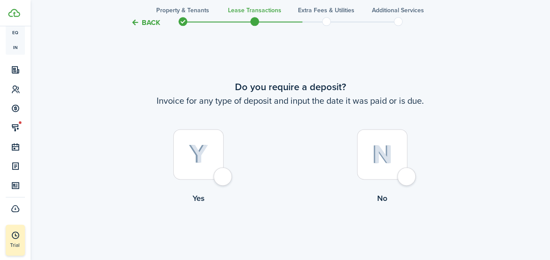
click at [222, 169] on div at bounding box center [198, 154] width 50 height 50
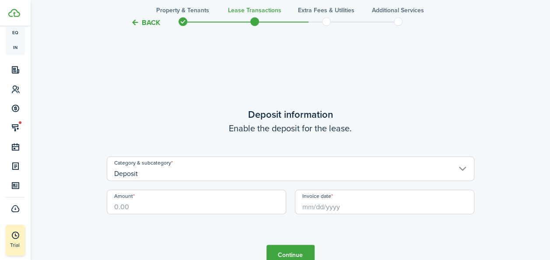
scroll to position [760, 0]
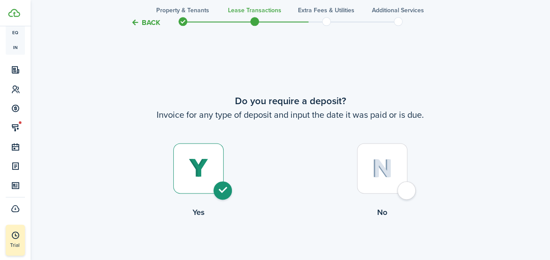
click at [412, 172] on label "No" at bounding box center [383, 182] width 184 height 79
radio input "false"
radio input "true"
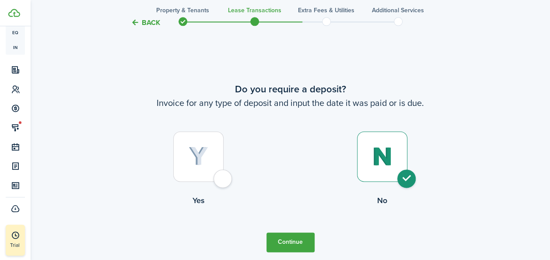
scroll to position [501, 0]
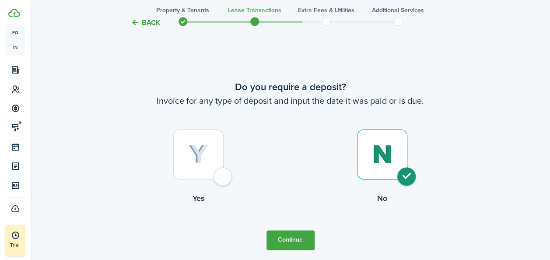
drag, startPoint x: 548, startPoint y: 156, endPoint x: 545, endPoint y: 198, distance: 42.1
click at [288, 237] on button "Continue" at bounding box center [290, 240] width 48 height 20
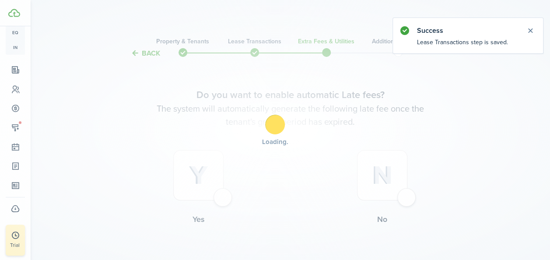
scroll to position [15, 0]
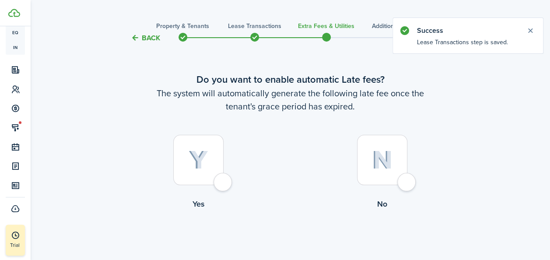
click at [202, 184] on div at bounding box center [198, 160] width 50 height 50
radio input "true"
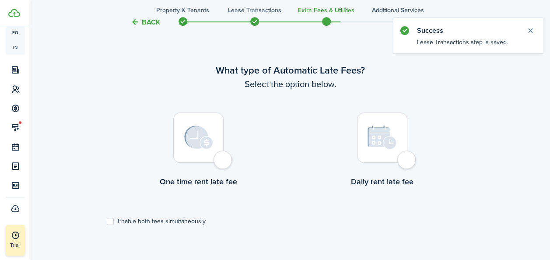
click at [224, 159] on div at bounding box center [198, 137] width 50 height 50
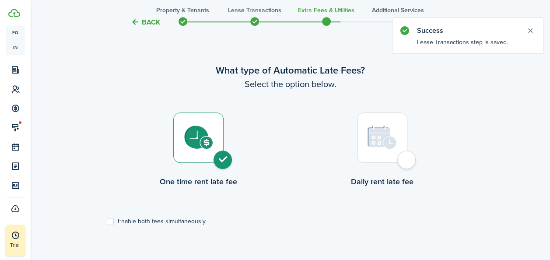
radio input "true"
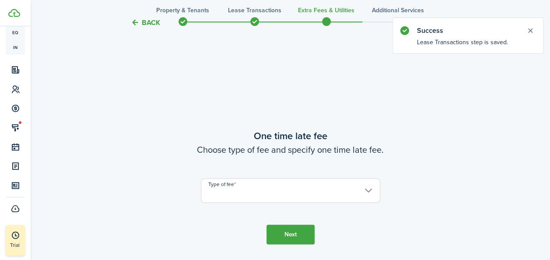
scroll to position [514, 0]
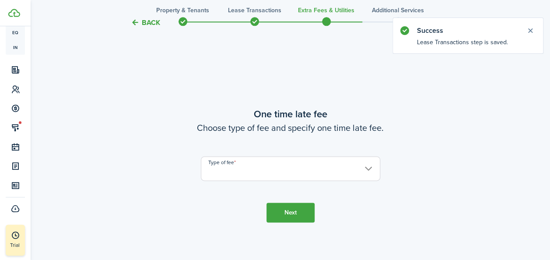
click at [367, 172] on input "Type of fee" at bounding box center [290, 168] width 179 height 25
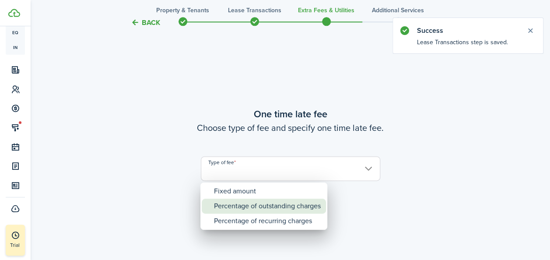
click at [275, 211] on div "Percentage of outstanding charges" at bounding box center [267, 206] width 107 height 15
type input "Percentage of outstanding charges"
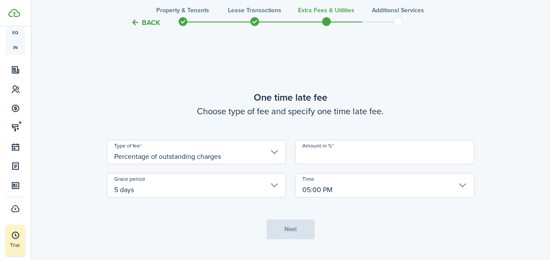
click at [382, 157] on input "Amount in %" at bounding box center [384, 152] width 179 height 25
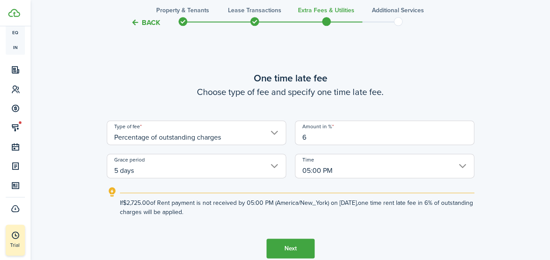
click at [203, 172] on input "5 days" at bounding box center [196, 166] width 179 height 25
type input "6"
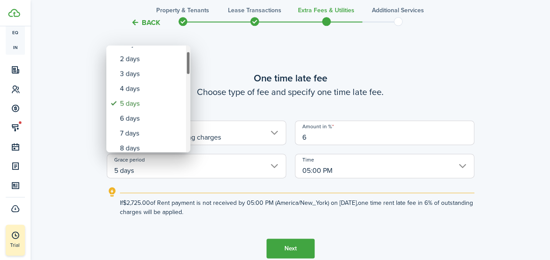
drag, startPoint x: 188, startPoint y: 61, endPoint x: 191, endPoint y: 67, distance: 6.3
click at [191, 67] on div "none 1 day 2 days 3 days 4 days 5 days 6 days 7 days 8 days 9 days 10 days 11 d…" at bounding box center [275, 130] width 550 height 260
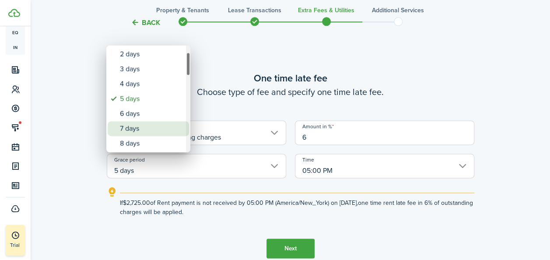
click at [145, 126] on div "7 days" at bounding box center [152, 128] width 64 height 15
type input "7 days"
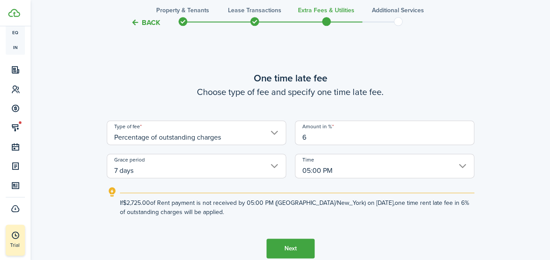
click at [284, 245] on button "Next" at bounding box center [290, 248] width 48 height 20
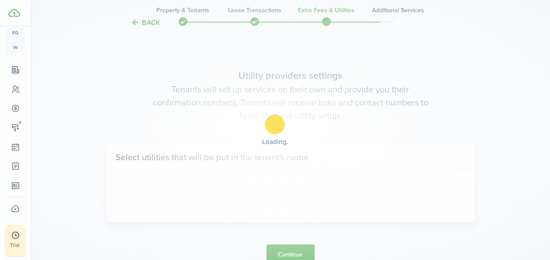
scroll to position [774, 0]
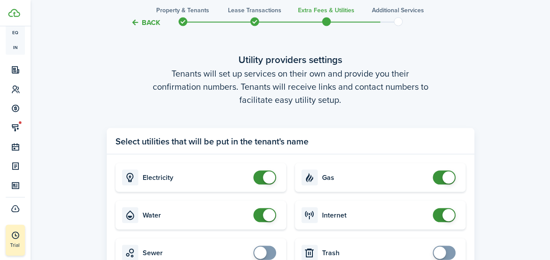
checkbox input "false"
click at [265, 213] on span at bounding box center [269, 215] width 12 height 12
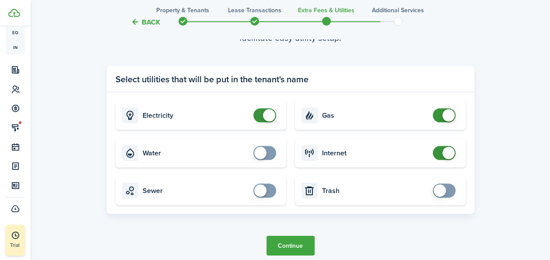
scroll to position [872, 0]
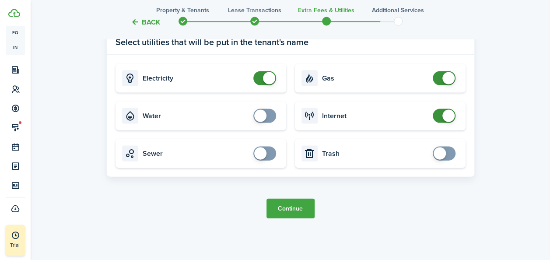
click at [287, 208] on button "Continue" at bounding box center [290, 209] width 48 height 20
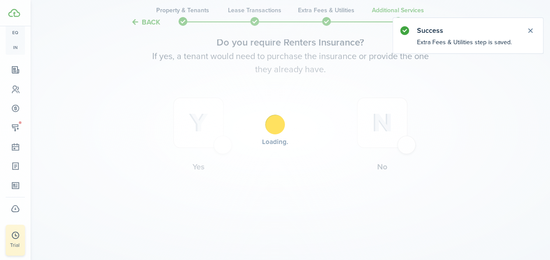
scroll to position [0, 0]
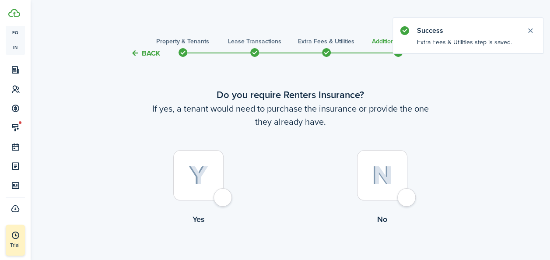
click at [214, 180] on div at bounding box center [198, 175] width 50 height 50
radio input "true"
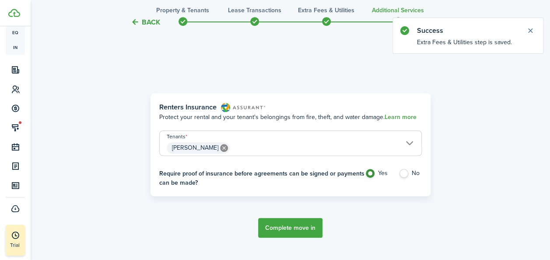
scroll to position [254, 0]
click at [279, 229] on button "Complete move in" at bounding box center [290, 227] width 64 height 20
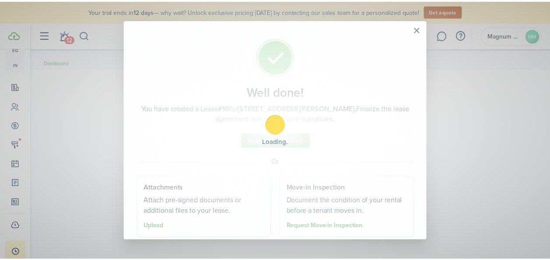
scroll to position [158, 0]
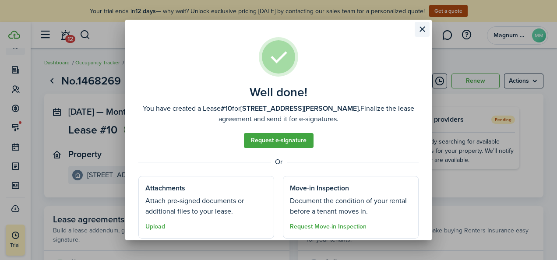
click at [419, 27] on button "Close modal" at bounding box center [421, 29] width 15 height 15
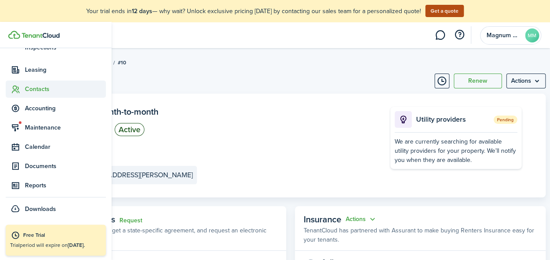
click at [21, 83] on span "Contacts" at bounding box center [56, 89] width 100 height 17
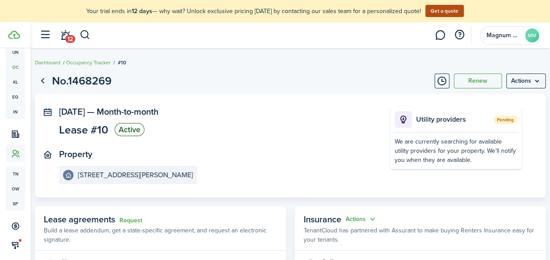
scroll to position [93, 0]
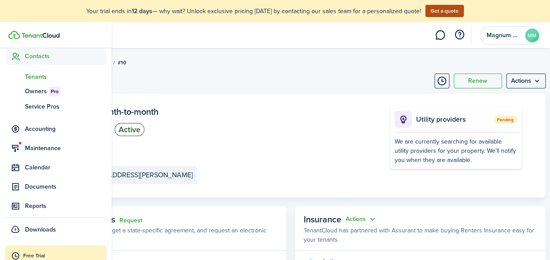
click at [32, 75] on span "Tenants" at bounding box center [65, 76] width 81 height 9
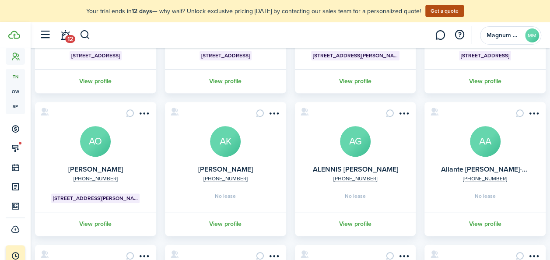
scroll to position [206, 0]
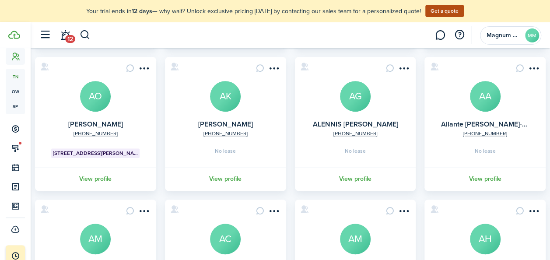
click at [222, 104] on avatar-text "AK" at bounding box center [225, 96] width 31 height 31
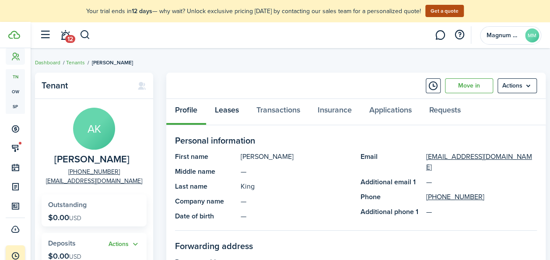
click at [222, 109] on link "Leases" at bounding box center [227, 112] width 42 height 26
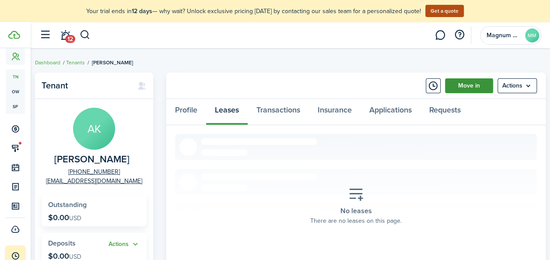
click at [485, 84] on link "Move in" at bounding box center [469, 85] width 48 height 15
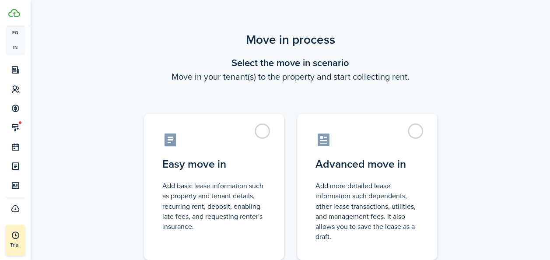
scroll to position [136, 0]
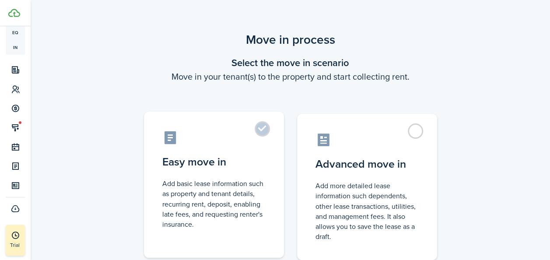
click at [257, 133] on label "Easy move in Add basic lease information such as property and tenant details, r…" at bounding box center [214, 185] width 140 height 146
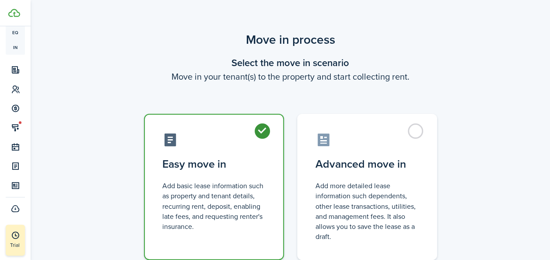
radio input "true"
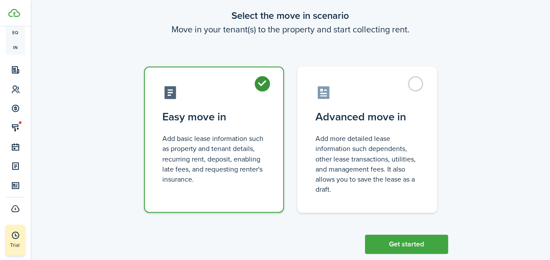
scroll to position [65, 0]
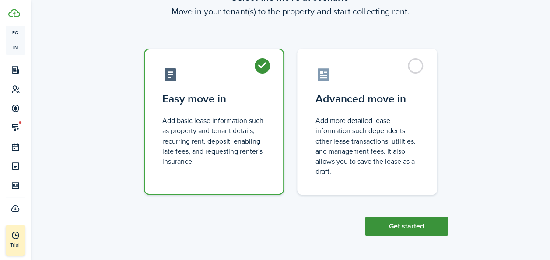
click at [406, 227] on button "Get started" at bounding box center [406, 226] width 83 height 19
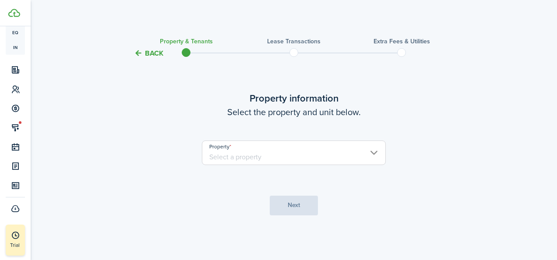
click at [301, 155] on input "Property" at bounding box center [294, 152] width 184 height 25
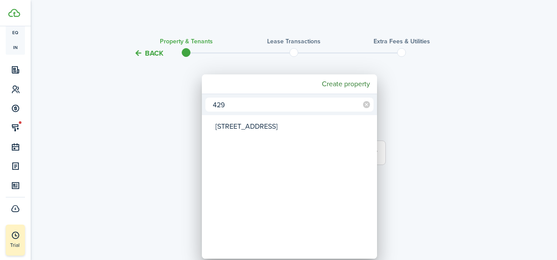
type input "429"
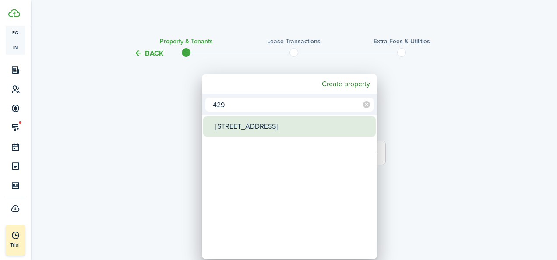
click at [255, 124] on div "429 Centre Ave" at bounding box center [292, 126] width 155 height 20
type input "429 Centre Ave"
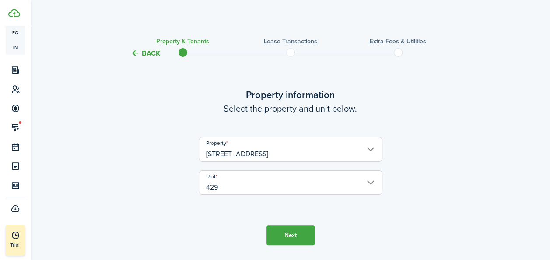
click at [286, 228] on button "Next" at bounding box center [290, 235] width 48 height 20
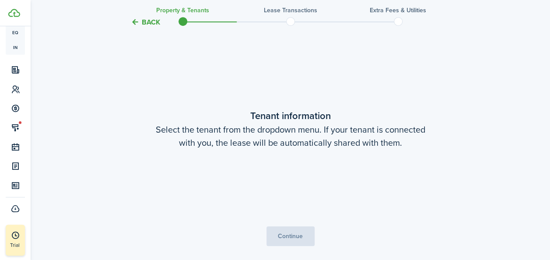
scroll to position [228, 0]
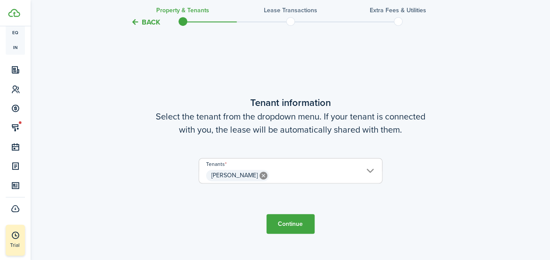
click at [285, 214] on button "Continue" at bounding box center [290, 224] width 48 height 20
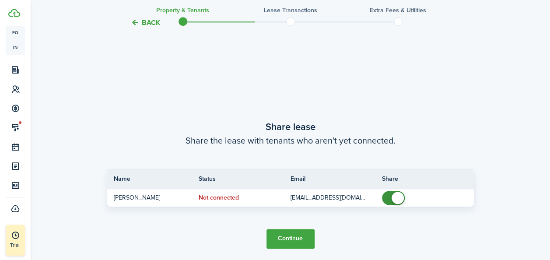
scroll to position [488, 0]
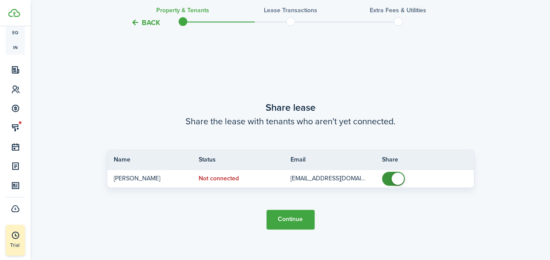
click at [279, 214] on button "Continue" at bounding box center [290, 220] width 48 height 20
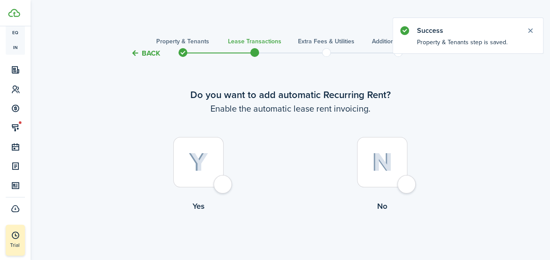
click at [211, 175] on div at bounding box center [198, 162] width 50 height 50
radio input "true"
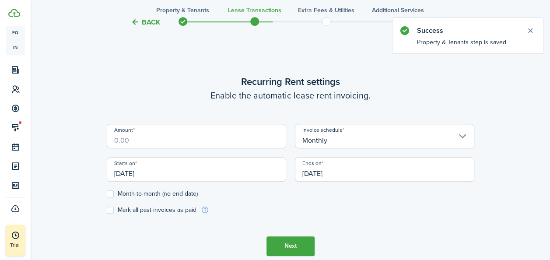
scroll to position [241, 0]
click at [218, 147] on input "Amount" at bounding box center [196, 135] width 179 height 25
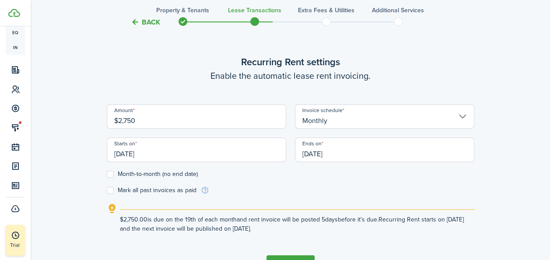
click at [210, 158] on input "[DATE]" at bounding box center [196, 149] width 179 height 25
type input "$2,750.00"
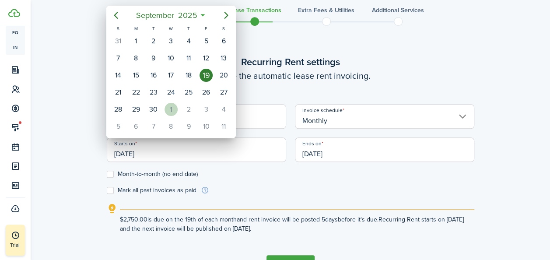
click at [172, 110] on div "1" at bounding box center [171, 109] width 13 height 13
type input "[DATE]"
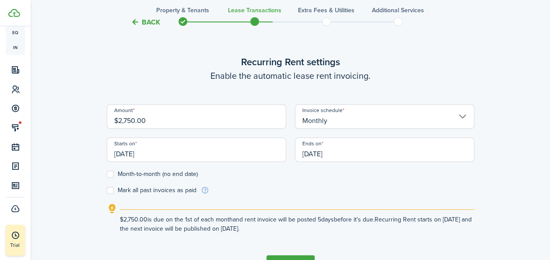
scroll to position [0, 0]
click at [107, 176] on label "Month-to-month (no end date)" at bounding box center [152, 174] width 91 height 7
click at [107, 174] on input "Month-to-month (no end date)" at bounding box center [106, 174] width 0 height 0
checkbox input "true"
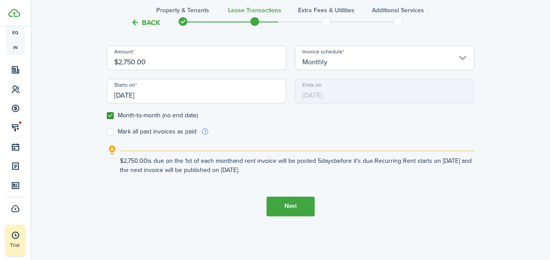
click at [303, 204] on button "Next" at bounding box center [290, 206] width 48 height 20
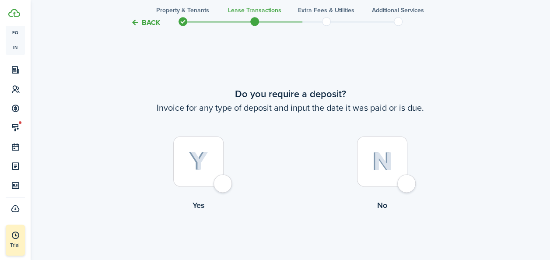
scroll to position [501, 0]
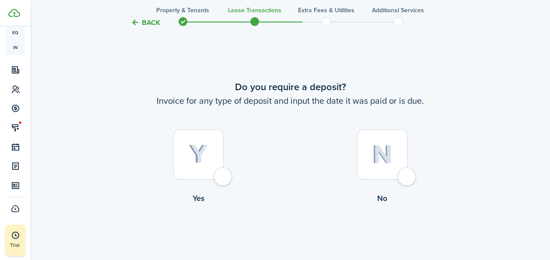
click at [386, 158] on img at bounding box center [382, 154] width 21 height 19
radio input "true"
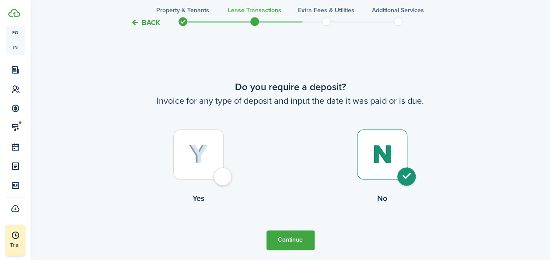
click at [289, 242] on button "Continue" at bounding box center [290, 240] width 48 height 20
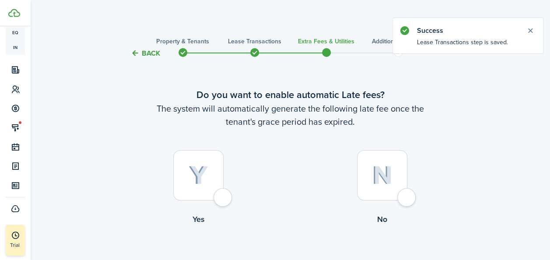
scroll to position [53, 0]
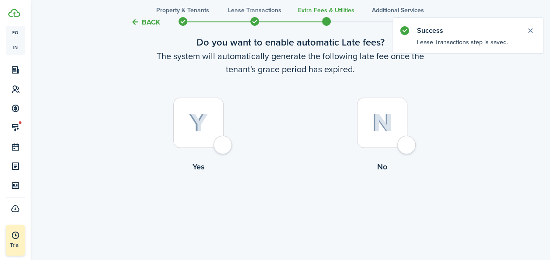
click at [222, 136] on div at bounding box center [198, 123] width 50 height 50
radio input "true"
click at [222, 136] on div "Do you want to enable automatic Late fees? The system will automatically genera…" at bounding box center [291, 127] width 368 height 218
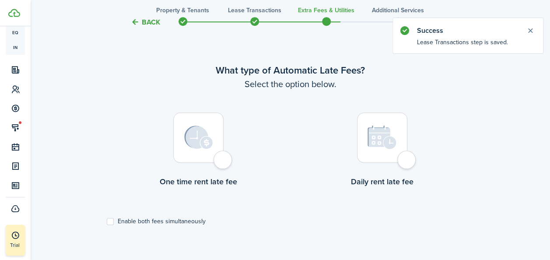
click at [203, 156] on div at bounding box center [198, 137] width 50 height 50
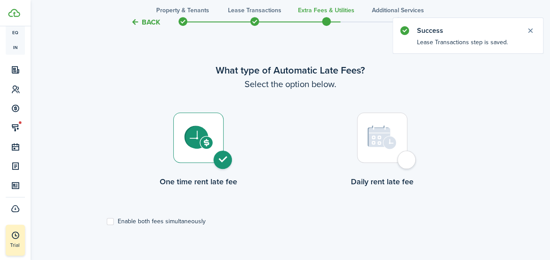
radio input "true"
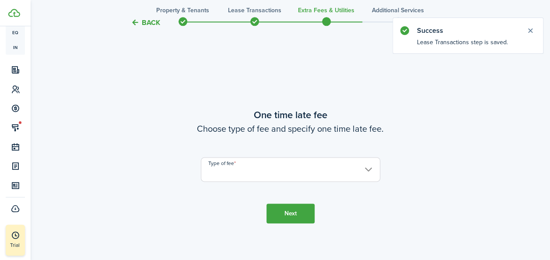
scroll to position [514, 0]
click at [358, 175] on input "Type of fee" at bounding box center [290, 168] width 179 height 25
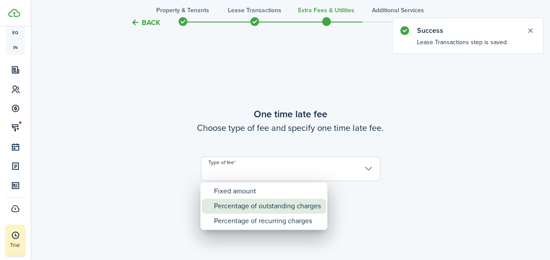
click at [251, 210] on div "Percentage of outstanding charges" at bounding box center [267, 206] width 107 height 15
type input "Percentage of outstanding charges"
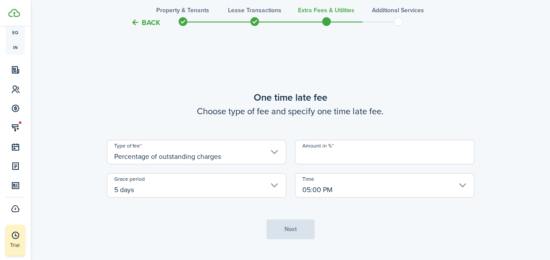
click at [338, 161] on input "Amount in %" at bounding box center [384, 152] width 179 height 25
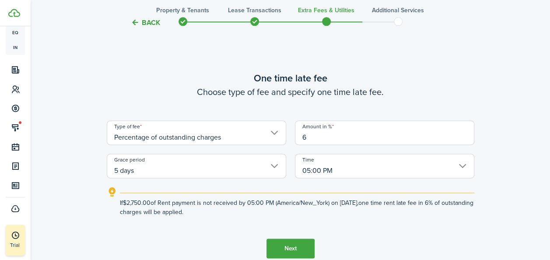
click at [157, 178] on input "5 days" at bounding box center [196, 166] width 179 height 25
type input "6"
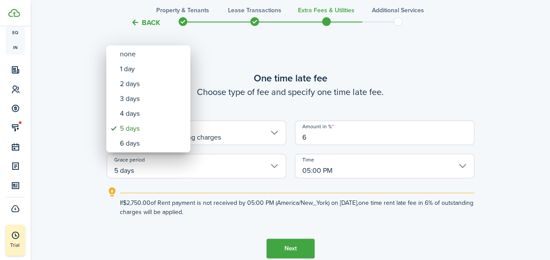
click at [154, 172] on div at bounding box center [275, 130] width 690 height 400
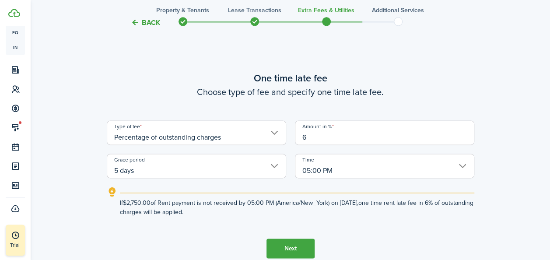
click at [154, 172] on input "5 days" at bounding box center [196, 166] width 179 height 25
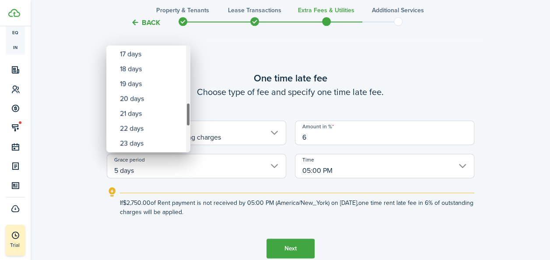
click at [189, 119] on div "Grace period" at bounding box center [188, 99] width 4 height 107
drag, startPoint x: 187, startPoint y: 114, endPoint x: 192, endPoint y: 98, distance: 16.1
click at [192, 107] on div "none 1 day 2 days 3 days 4 days 5 days 6 days 7 days 8 days 9 days 10 days 11 d…" at bounding box center [275, 130] width 550 height 260
click at [189, 91] on div "Grace period" at bounding box center [188, 99] width 4 height 107
click at [187, 97] on div "Grace period" at bounding box center [188, 91] width 4 height 24
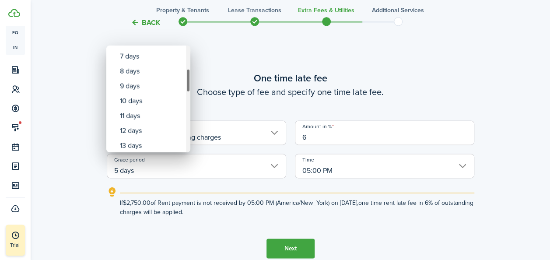
drag, startPoint x: 188, startPoint y: 90, endPoint x: 189, endPoint y: 83, distance: 7.5
click at [189, 83] on div "Grace period" at bounding box center [188, 81] width 4 height 24
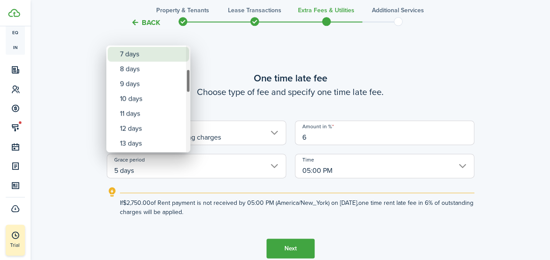
click at [147, 57] on div "7 days" at bounding box center [152, 54] width 64 height 15
type input "7 days"
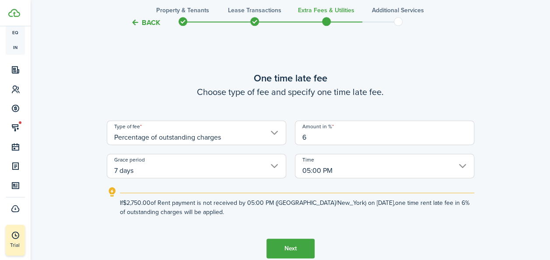
click at [285, 246] on button "Next" at bounding box center [290, 248] width 48 height 20
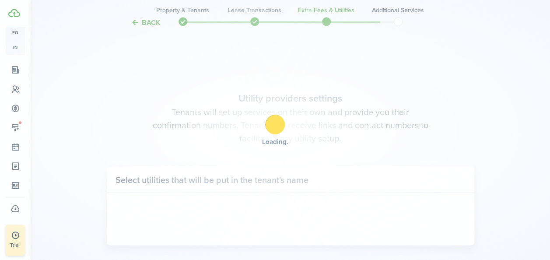
scroll to position [774, 0]
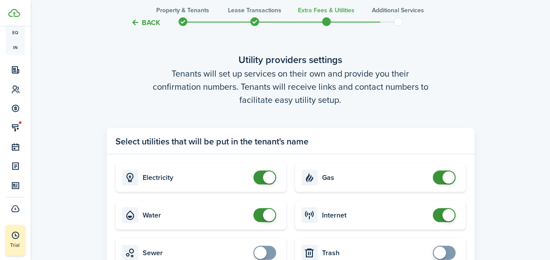
checkbox input "false"
click at [262, 216] on span at bounding box center [264, 215] width 9 height 14
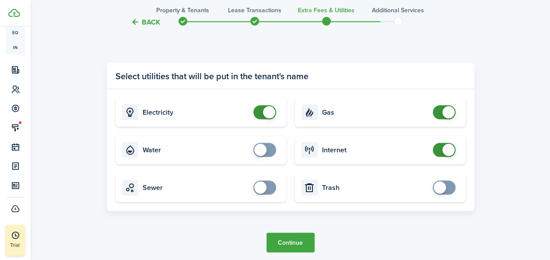
scroll to position [872, 0]
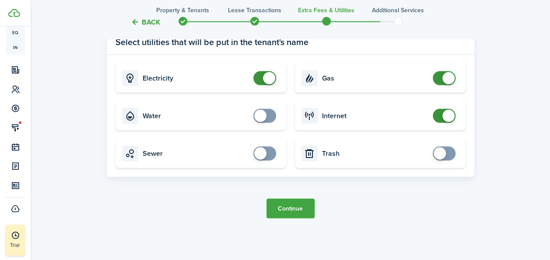
click at [301, 207] on button "Continue" at bounding box center [290, 209] width 48 height 20
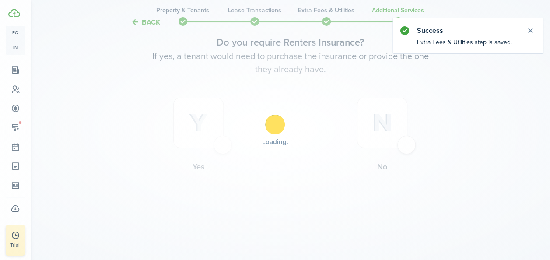
scroll to position [0, 0]
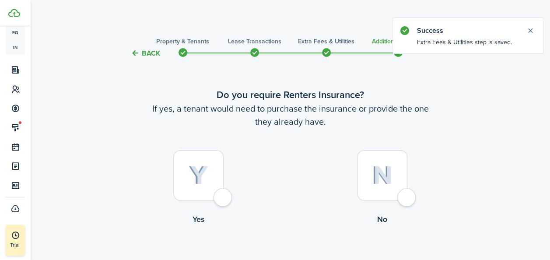
click at [219, 185] on div at bounding box center [198, 175] width 50 height 50
radio input "true"
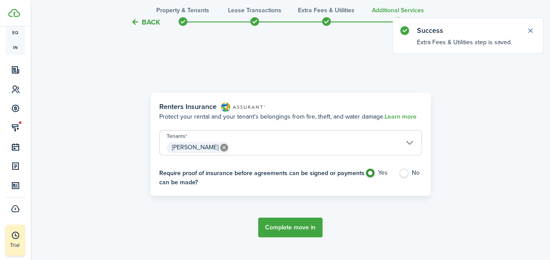
scroll to position [254, 0]
click at [272, 226] on button "Complete move in" at bounding box center [290, 227] width 64 height 20
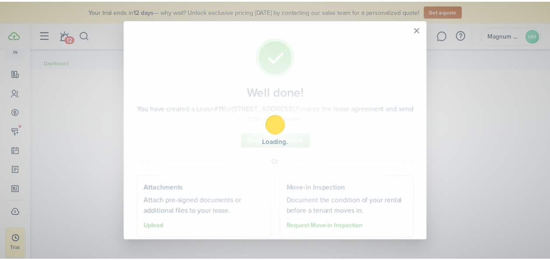
scroll to position [158, 0]
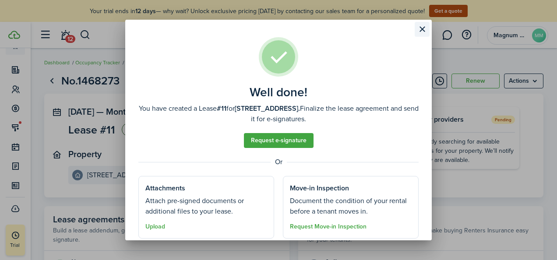
click at [423, 27] on button "Close modal" at bounding box center [421, 29] width 15 height 15
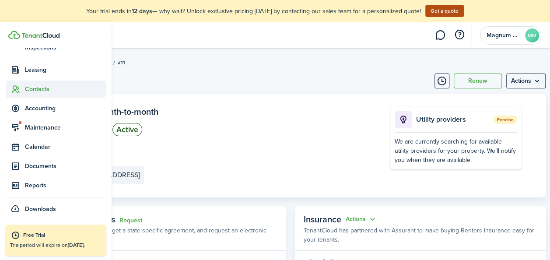
click at [17, 86] on icon at bounding box center [15, 89] width 9 height 9
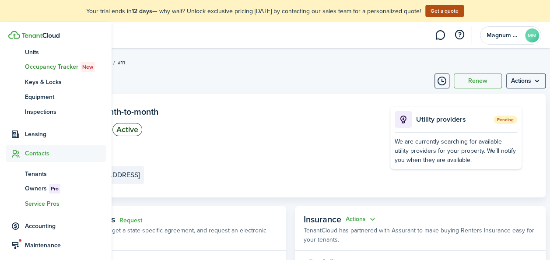
scroll to position [93, 0]
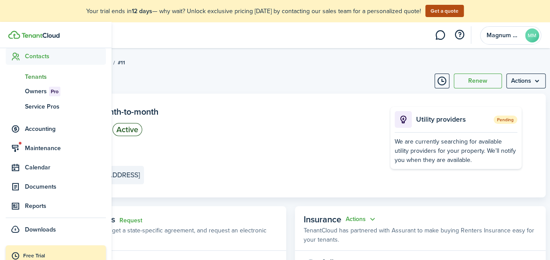
click at [36, 76] on span "Tenants" at bounding box center [65, 76] width 81 height 9
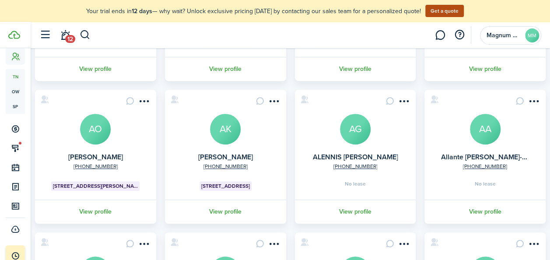
scroll to position [203, 0]
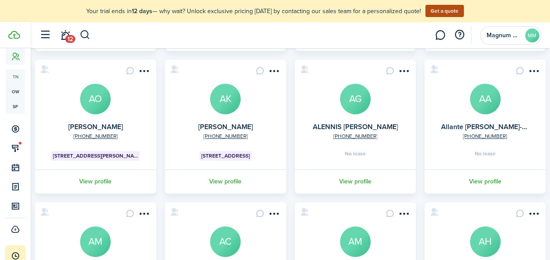
click at [354, 99] on avatar-text "AG" at bounding box center [355, 99] width 31 height 31
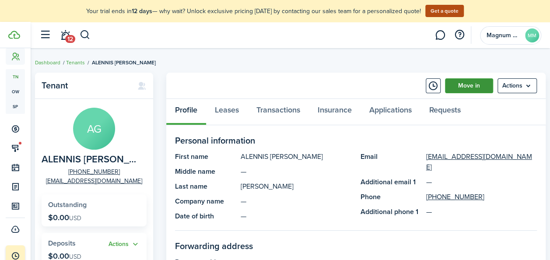
click at [477, 87] on link "Move in" at bounding box center [469, 85] width 48 height 15
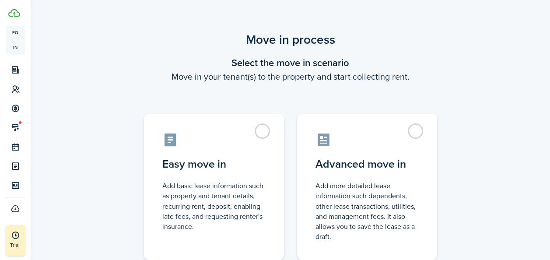
scroll to position [136, 0]
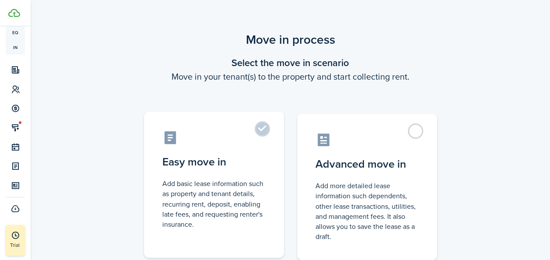
click at [259, 130] on label "Easy move in Add basic lease information such as property and tenant details, r…" at bounding box center [214, 185] width 140 height 146
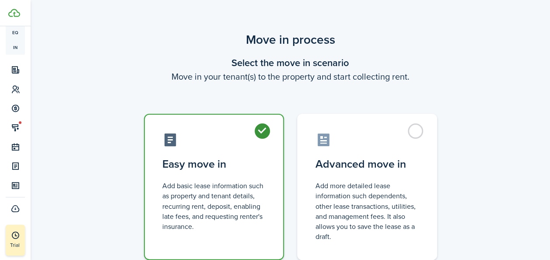
radio input "true"
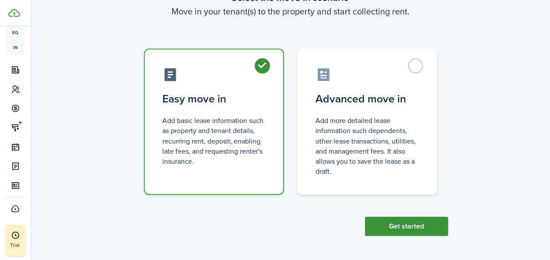
click at [410, 221] on button "Get started" at bounding box center [406, 226] width 83 height 19
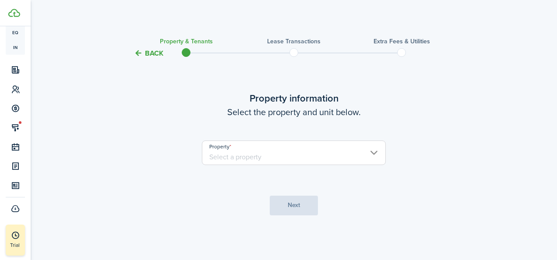
click at [276, 150] on input "Property" at bounding box center [294, 152] width 184 height 25
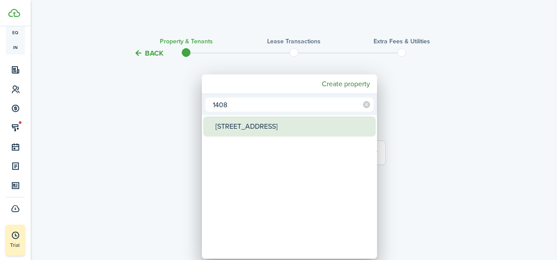
type input "1408"
click at [267, 128] on div "[STREET_ADDRESS]" at bounding box center [292, 126] width 155 height 20
type input "[STREET_ADDRESS]"
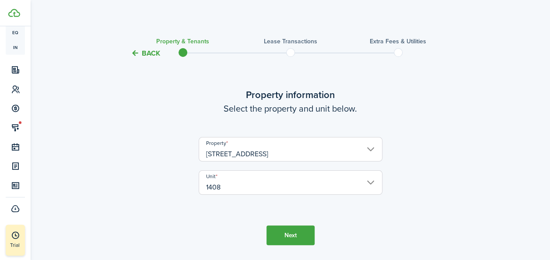
click at [292, 230] on button "Next" at bounding box center [290, 235] width 48 height 20
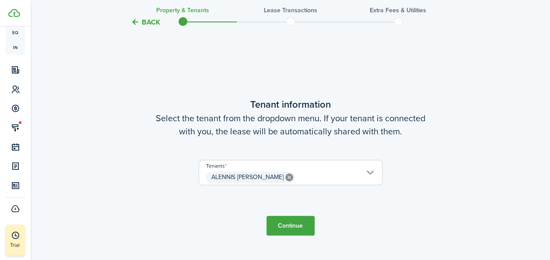
scroll to position [228, 0]
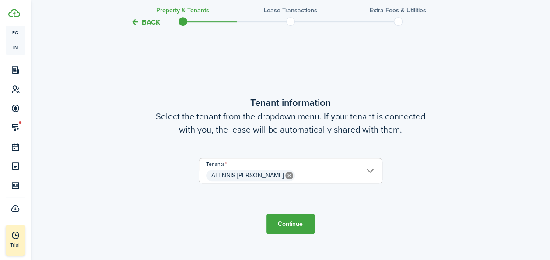
click at [298, 233] on tc-wizard-step "Tenant information Select the tenant from the dropdown menu. If your tenant is …" at bounding box center [291, 165] width 368 height 260
click at [296, 227] on button "Continue" at bounding box center [290, 224] width 48 height 20
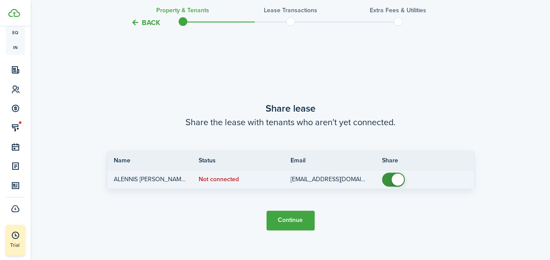
scroll to position [488, 0]
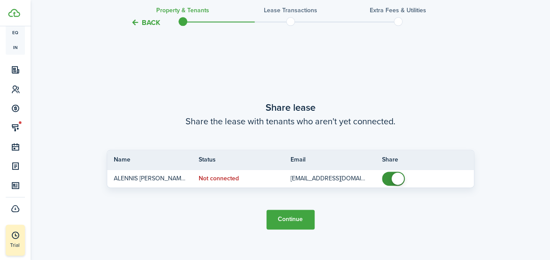
click at [281, 219] on button "Continue" at bounding box center [290, 220] width 48 height 20
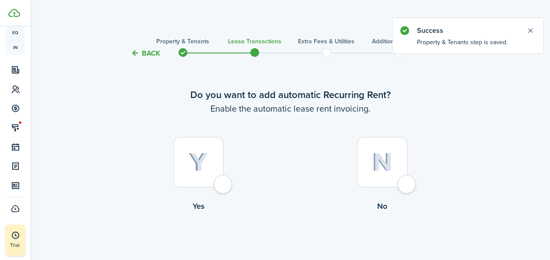
click at [214, 170] on div at bounding box center [198, 162] width 50 height 50
radio input "true"
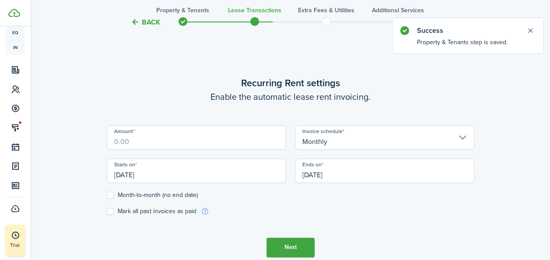
scroll to position [241, 0]
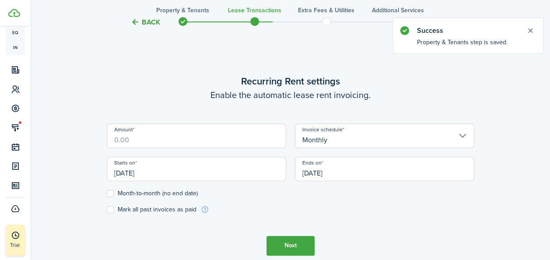
click at [198, 141] on input "Amount" at bounding box center [196, 135] width 179 height 25
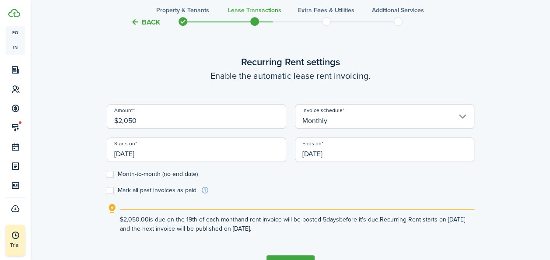
click at [228, 158] on input "[DATE]" at bounding box center [196, 149] width 179 height 25
type input "$2,050.00"
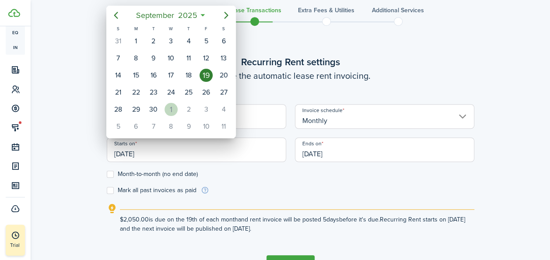
click at [173, 108] on div "1" at bounding box center [171, 109] width 13 height 13
type input "[DATE]"
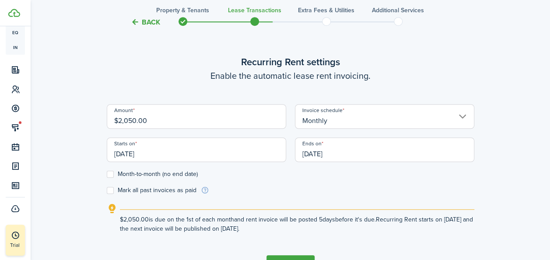
click at [112, 176] on label "Month-to-month (no end date)" at bounding box center [152, 174] width 91 height 7
click at [107, 174] on input "Month-to-month (no end date)" at bounding box center [106, 174] width 0 height 0
checkbox input "true"
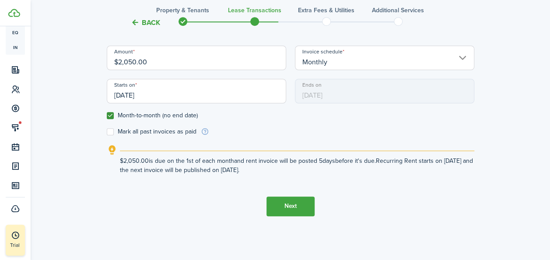
click at [298, 212] on button "Next" at bounding box center [290, 206] width 48 height 20
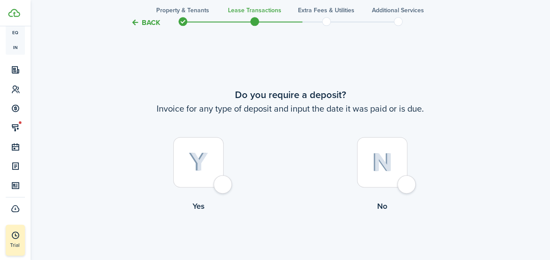
scroll to position [501, 0]
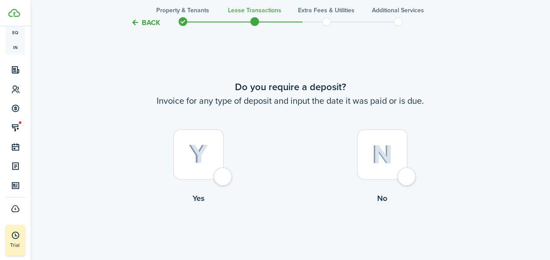
click at [372, 155] on img at bounding box center [382, 154] width 21 height 19
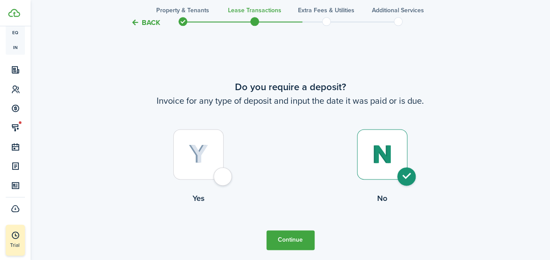
radio input "true"
click at [275, 241] on button "Continue" at bounding box center [290, 240] width 48 height 20
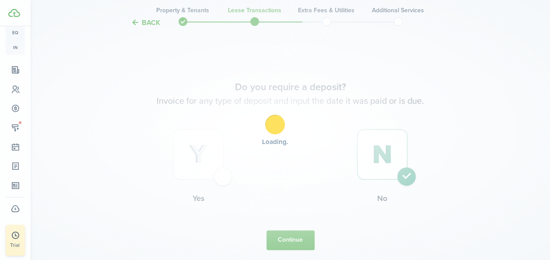
scroll to position [0, 0]
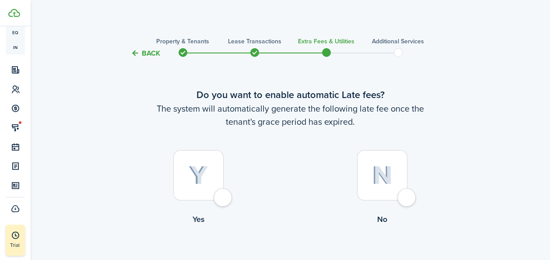
click at [196, 193] on div at bounding box center [198, 175] width 50 height 50
radio input "true"
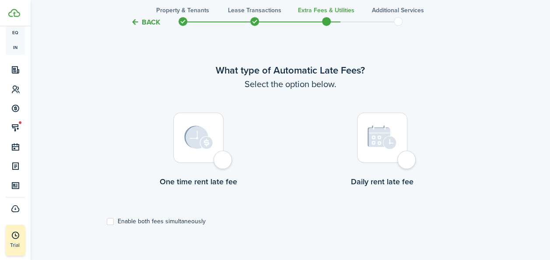
click at [216, 146] on div at bounding box center [198, 137] width 50 height 50
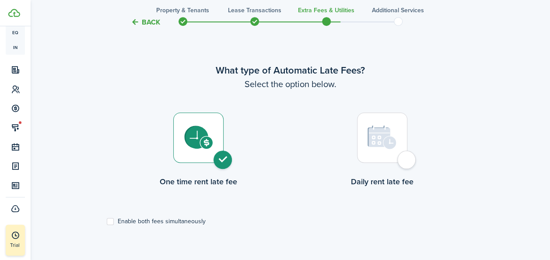
radio input "true"
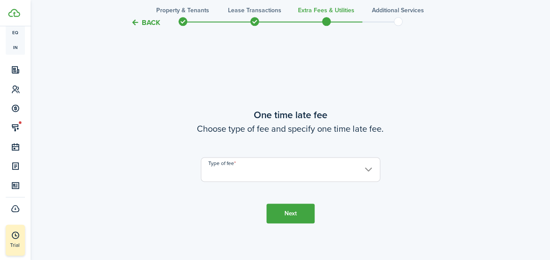
scroll to position [514, 0]
click at [347, 172] on input "Type of fee" at bounding box center [290, 168] width 179 height 25
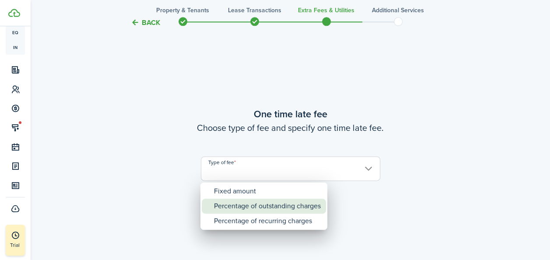
click at [248, 206] on div "Percentage of outstanding charges" at bounding box center [267, 206] width 107 height 15
type input "Percentage of outstanding charges"
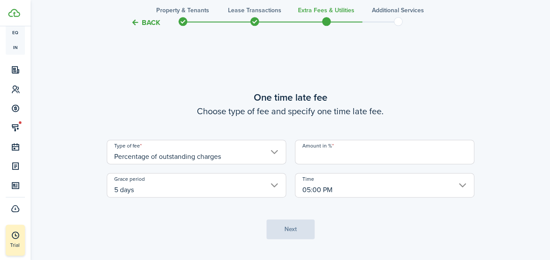
click at [347, 159] on input "Amount in %" at bounding box center [384, 152] width 179 height 25
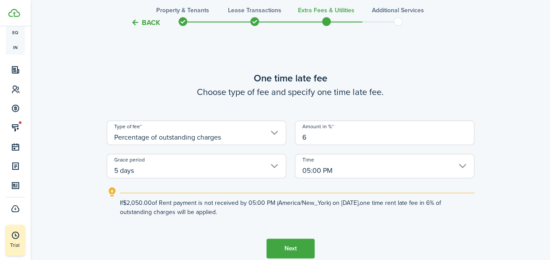
click at [272, 166] on input "5 days" at bounding box center [196, 166] width 179 height 25
type input "6"
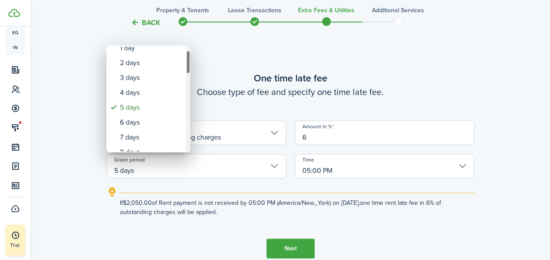
drag, startPoint x: 187, startPoint y: 57, endPoint x: 189, endPoint y: 62, distance: 5.5
click at [189, 62] on div "Grace period" at bounding box center [188, 62] width 4 height 24
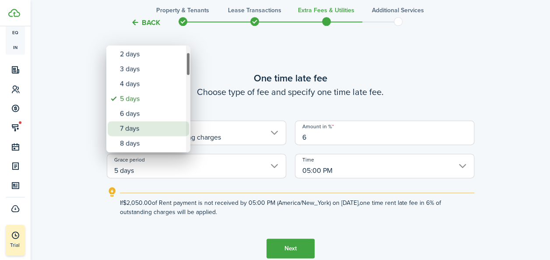
click at [142, 123] on div "7 days" at bounding box center [152, 128] width 64 height 15
type input "7 days"
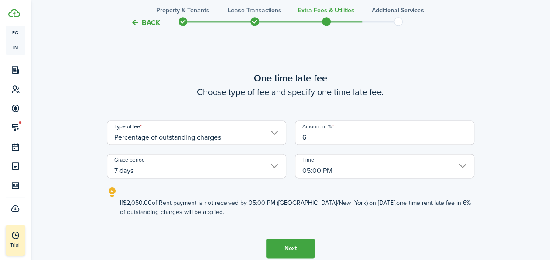
click at [286, 249] on button "Next" at bounding box center [290, 248] width 48 height 20
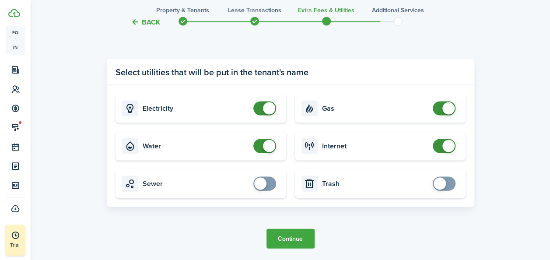
scroll to position [872, 0]
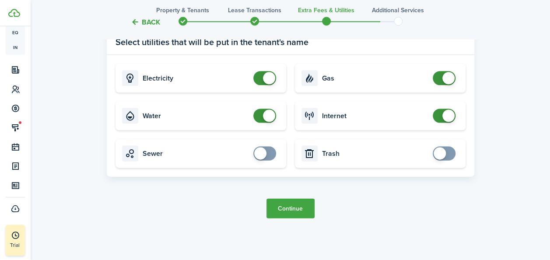
checkbox input "false"
click at [260, 115] on span at bounding box center [264, 116] width 9 height 14
click at [284, 207] on button "Continue" at bounding box center [290, 209] width 48 height 20
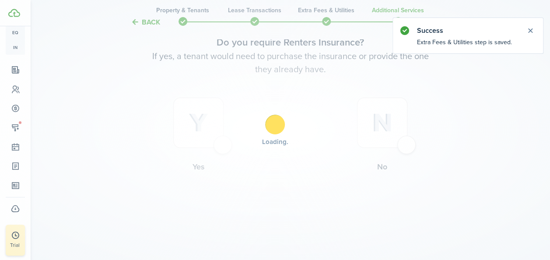
scroll to position [0, 0]
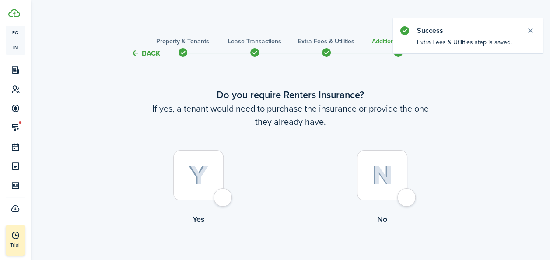
click at [203, 189] on div at bounding box center [198, 175] width 50 height 50
radio input "true"
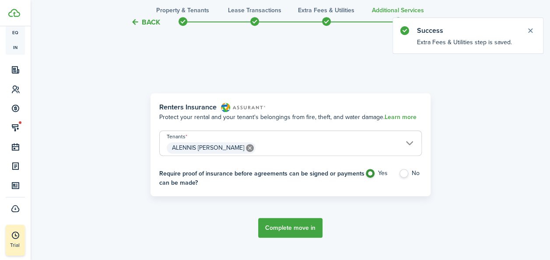
scroll to position [254, 0]
click at [294, 227] on button "Complete move in" at bounding box center [290, 227] width 64 height 20
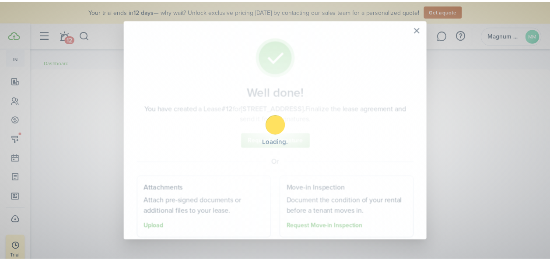
scroll to position [158, 0]
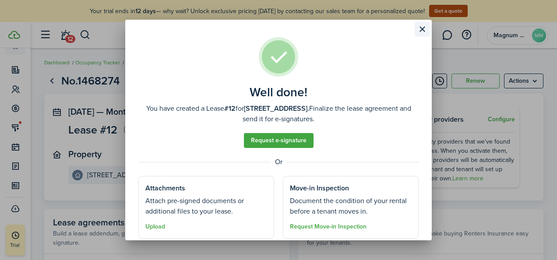
click at [422, 29] on button "Close modal" at bounding box center [421, 29] width 15 height 15
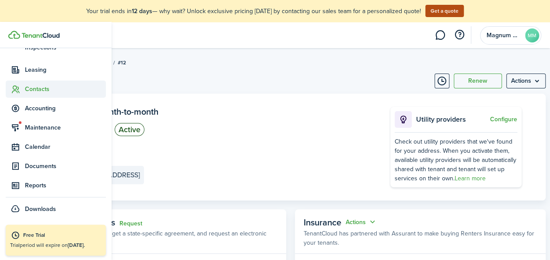
click at [16, 87] on icon at bounding box center [15, 89] width 9 height 9
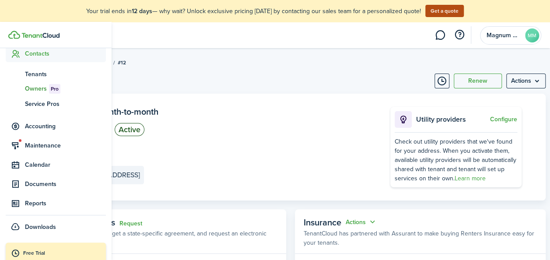
scroll to position [93, 0]
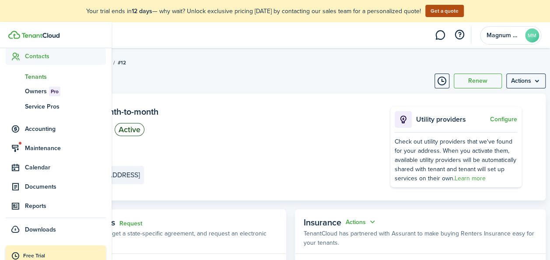
click at [34, 78] on span "Tenants" at bounding box center [65, 76] width 81 height 9
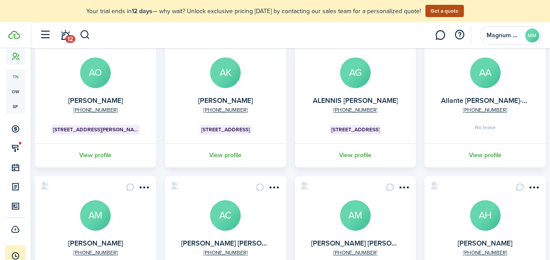
scroll to position [238, 0]
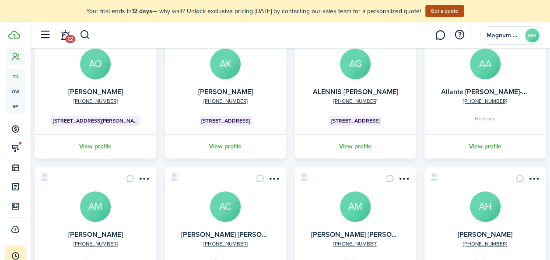
click at [481, 67] on avatar-text "AA" at bounding box center [485, 64] width 31 height 31
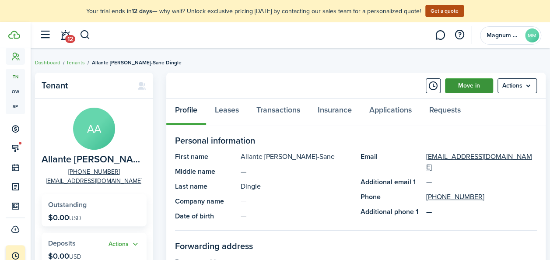
click at [472, 89] on link "Move in" at bounding box center [469, 85] width 48 height 15
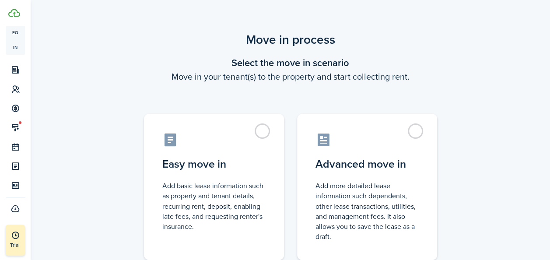
scroll to position [136, 0]
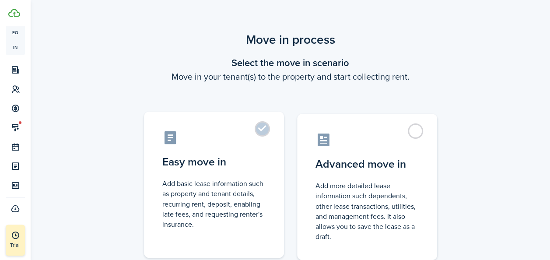
click at [268, 130] on label "Easy move in Add basic lease information such as property and tenant details, r…" at bounding box center [214, 185] width 140 height 146
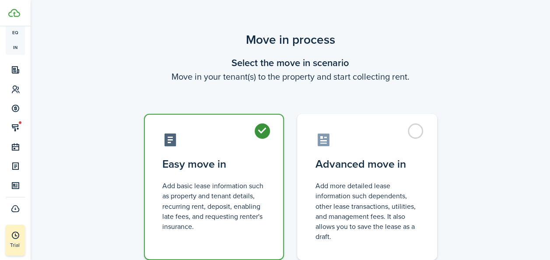
radio input "true"
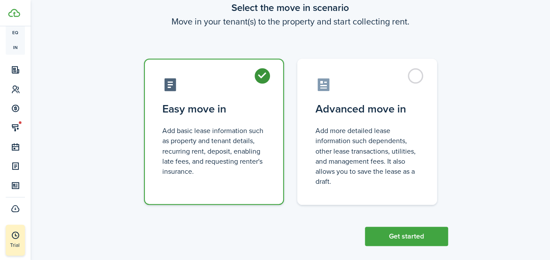
scroll to position [65, 0]
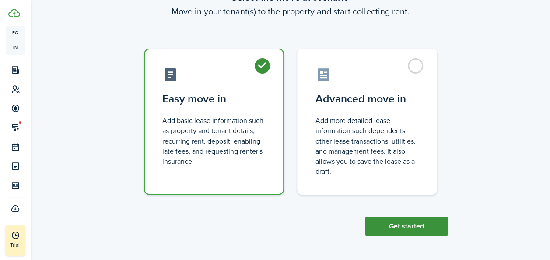
click at [440, 231] on button "Get started" at bounding box center [406, 226] width 83 height 19
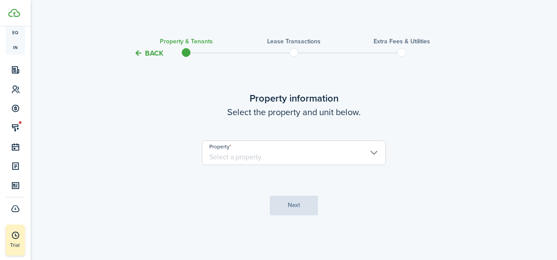
click at [270, 154] on input "Property" at bounding box center [294, 152] width 184 height 25
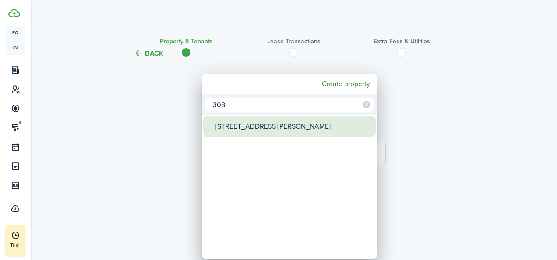
type input "308"
click at [250, 123] on div "[STREET_ADDRESS][PERSON_NAME]" at bounding box center [292, 126] width 155 height 20
type input "[STREET_ADDRESS][PERSON_NAME]"
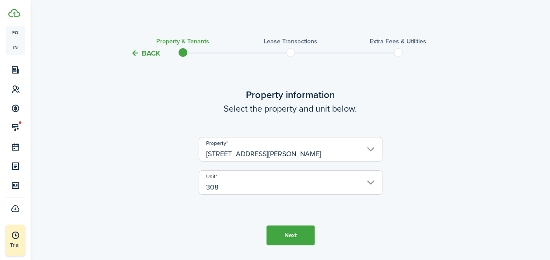
click at [291, 231] on button "Next" at bounding box center [290, 235] width 48 height 20
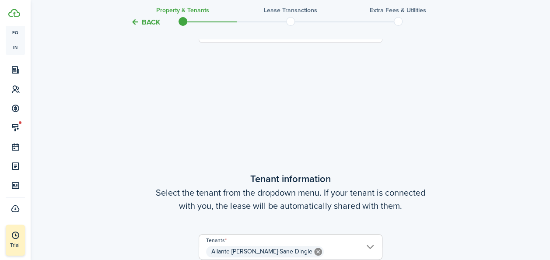
scroll to position [228, 0]
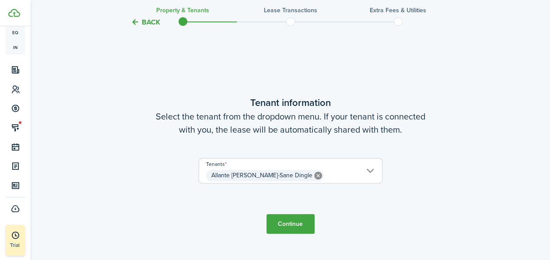
click at [294, 222] on button "Continue" at bounding box center [290, 224] width 48 height 20
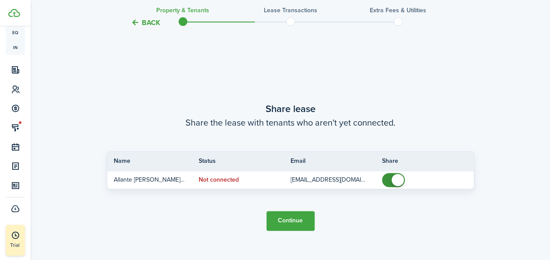
scroll to position [488, 0]
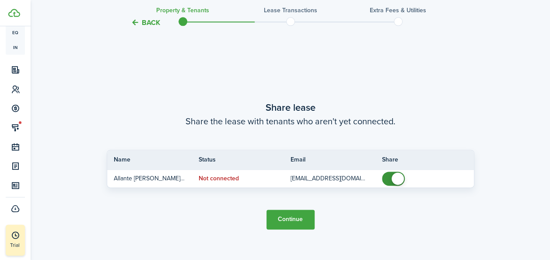
click at [291, 217] on button "Continue" at bounding box center [290, 220] width 48 height 20
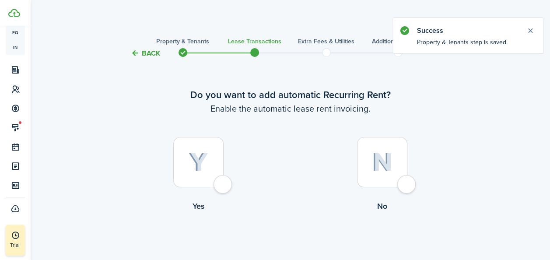
click at [205, 172] on img at bounding box center [199, 162] width 20 height 19
radio input "true"
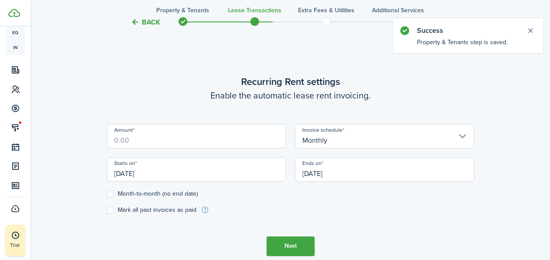
scroll to position [241, 0]
click at [237, 151] on div "Amount" at bounding box center [196, 139] width 188 height 33
click at [235, 145] on input "Amount" at bounding box center [196, 135] width 179 height 25
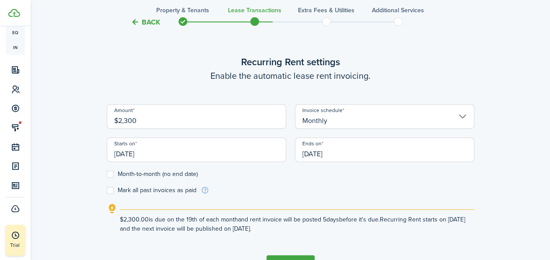
click at [206, 157] on input "[DATE]" at bounding box center [196, 149] width 179 height 25
type input "$2,300.00"
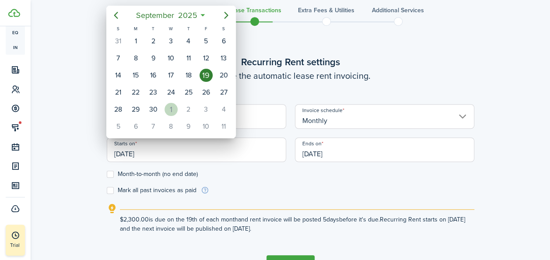
click at [173, 106] on div "1" at bounding box center [171, 109] width 13 height 13
type input "[DATE]"
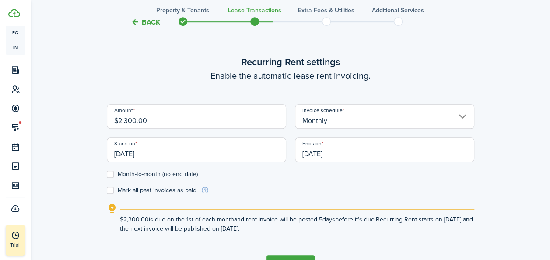
click at [119, 172] on label "Month-to-month (no end date)" at bounding box center [152, 174] width 91 height 7
click at [107, 174] on input "Month-to-month (no end date)" at bounding box center [106, 174] width 0 height 0
checkbox input "true"
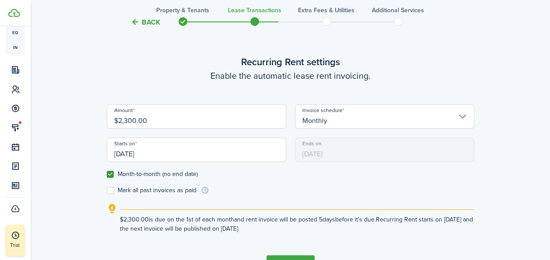
scroll to position [299, 0]
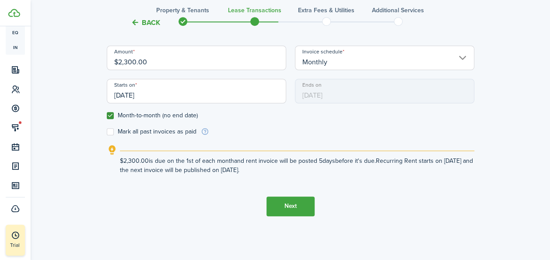
click at [293, 205] on button "Next" at bounding box center [290, 206] width 48 height 20
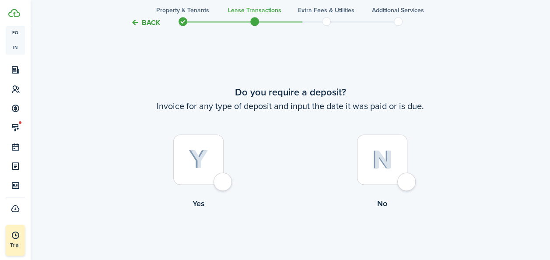
scroll to position [501, 0]
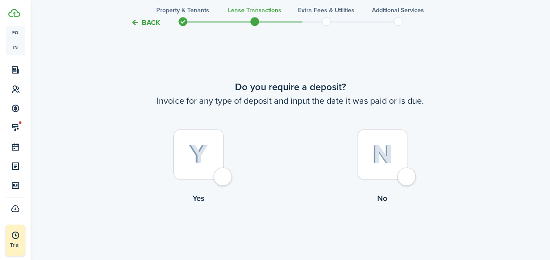
click at [384, 164] on div at bounding box center [382, 154] width 50 height 50
radio input "true"
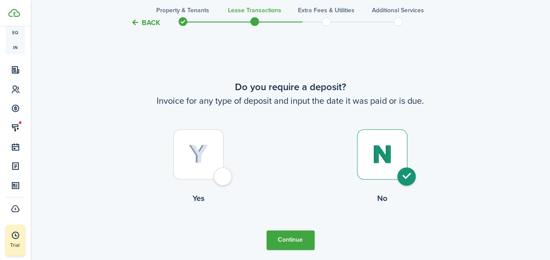
click at [280, 243] on button "Continue" at bounding box center [290, 240] width 48 height 20
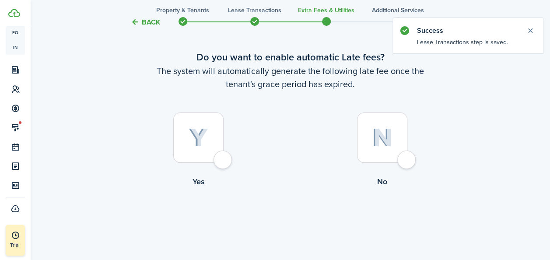
scroll to position [53, 0]
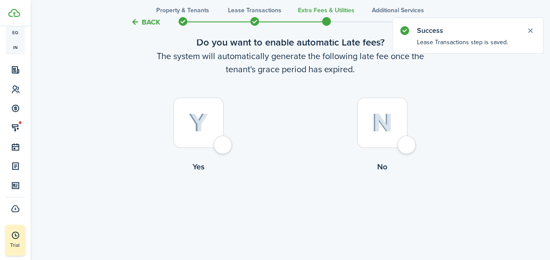
click at [222, 126] on div at bounding box center [198, 123] width 50 height 50
radio input "true"
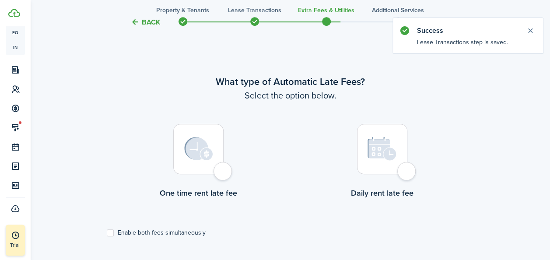
scroll to position [254, 0]
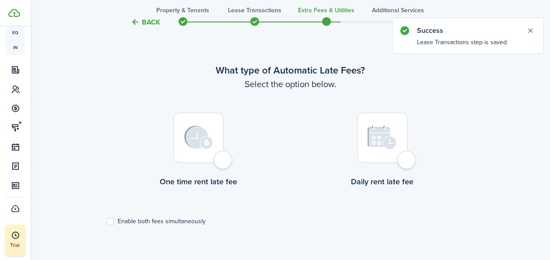
click at [190, 150] on div at bounding box center [198, 137] width 50 height 50
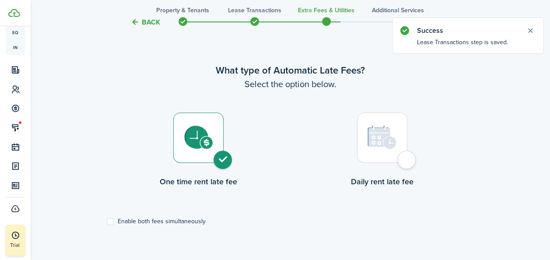
radio input "true"
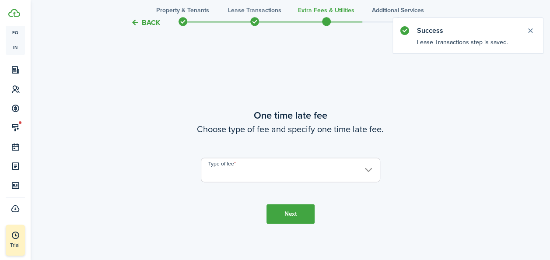
scroll to position [514, 0]
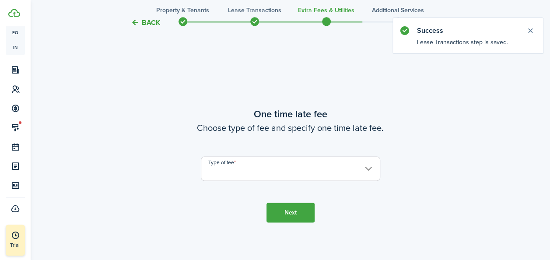
click at [348, 175] on input "Type of fee" at bounding box center [290, 168] width 179 height 25
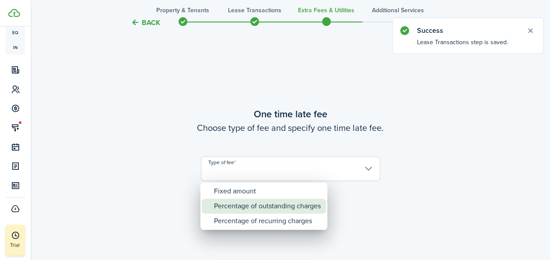
click at [255, 202] on div "Percentage of outstanding charges" at bounding box center [267, 206] width 107 height 15
type input "Percentage of outstanding charges"
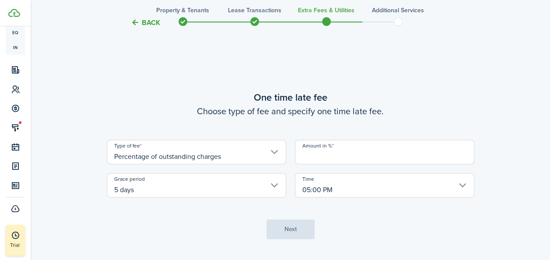
click at [339, 158] on input "Amount in %" at bounding box center [384, 152] width 179 height 25
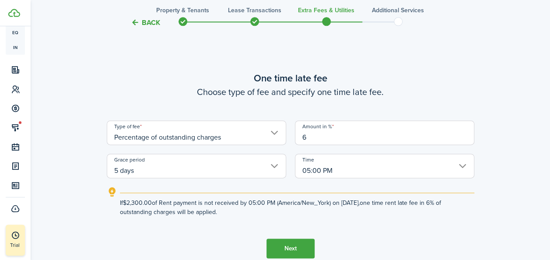
click at [279, 164] on input "5 days" at bounding box center [196, 166] width 179 height 25
type input "6"
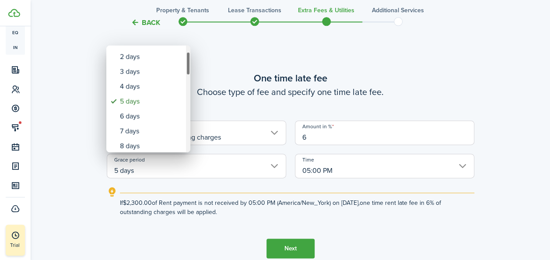
drag, startPoint x: 188, startPoint y: 67, endPoint x: 187, endPoint y: 74, distance: 6.3
click at [187, 74] on div "Grace period" at bounding box center [188, 64] width 4 height 24
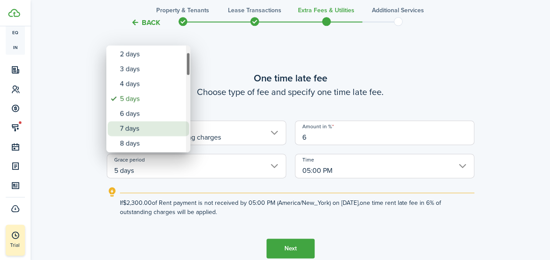
click at [151, 123] on div "7 days" at bounding box center [152, 128] width 64 height 15
type input "7 days"
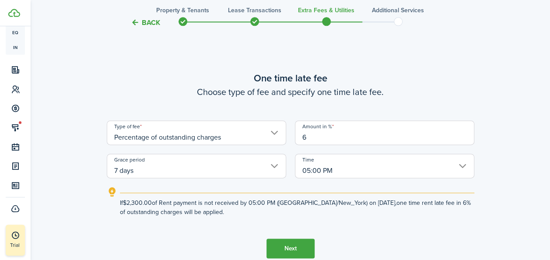
click at [284, 245] on button "Next" at bounding box center [290, 248] width 48 height 20
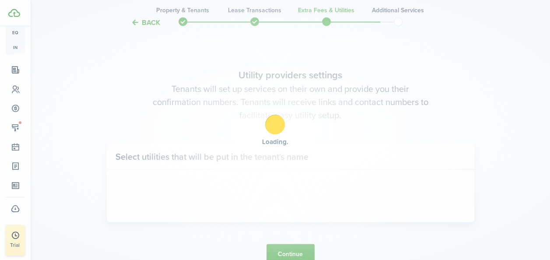
scroll to position [774, 0]
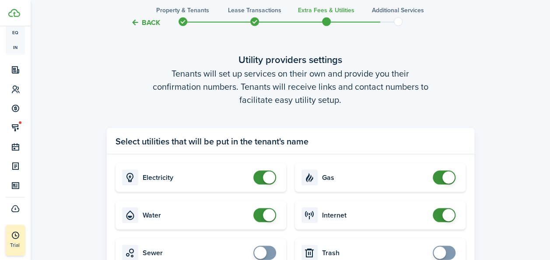
checkbox input "false"
click at [260, 216] on span at bounding box center [264, 215] width 9 height 14
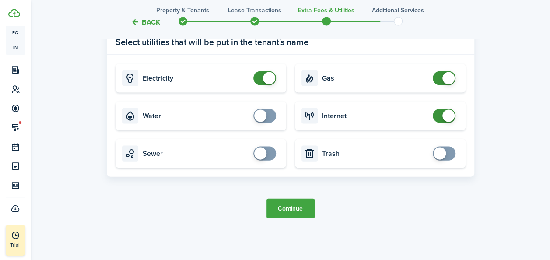
click at [308, 210] on button "Continue" at bounding box center [290, 209] width 48 height 20
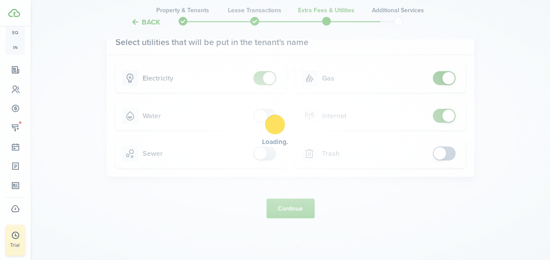
scroll to position [0, 0]
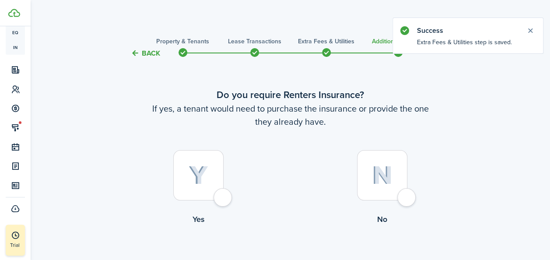
click at [197, 188] on div at bounding box center [198, 175] width 50 height 50
radio input "true"
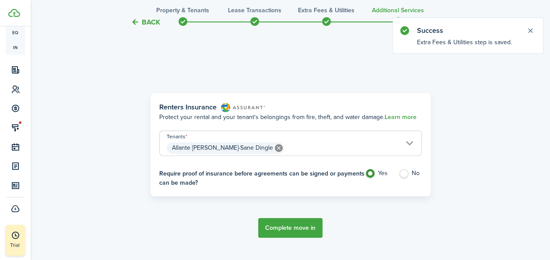
scroll to position [254, 0]
click at [285, 228] on button "Complete move in" at bounding box center [290, 227] width 64 height 20
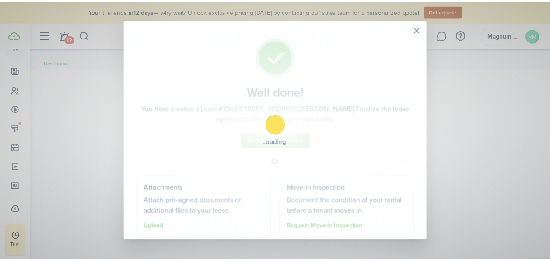
scroll to position [158, 0]
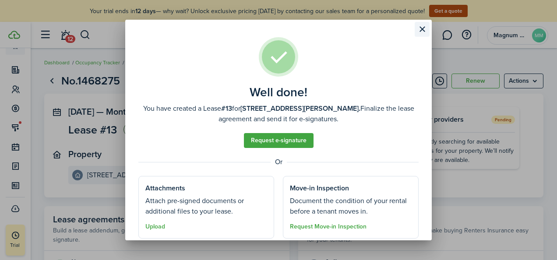
click at [418, 29] on button "Close modal" at bounding box center [421, 29] width 15 height 15
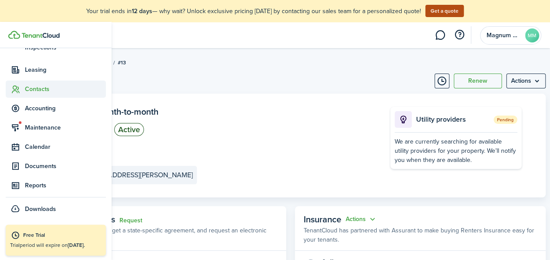
click at [25, 95] on span "Contacts" at bounding box center [56, 89] width 100 height 17
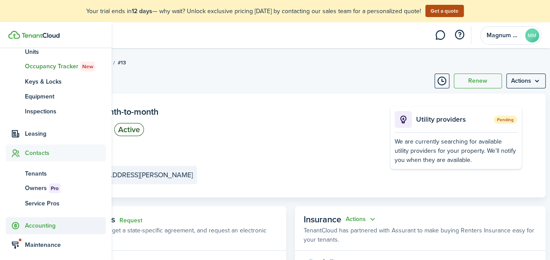
scroll to position [93, 0]
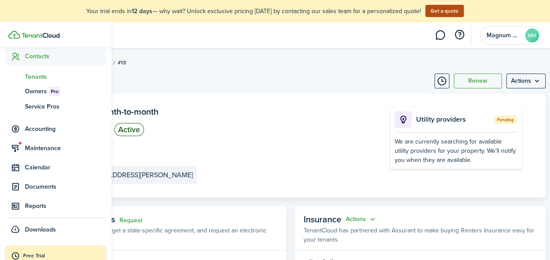
click at [34, 79] on span "Tenants" at bounding box center [65, 76] width 81 height 9
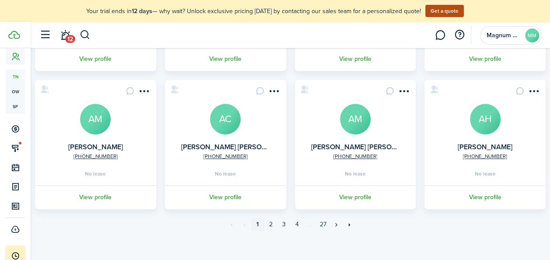
scroll to position [326, 0]
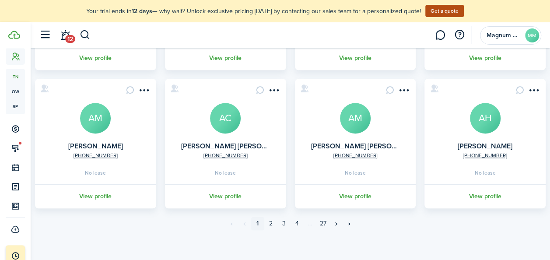
click at [93, 119] on avatar-text "AM" at bounding box center [95, 118] width 31 height 31
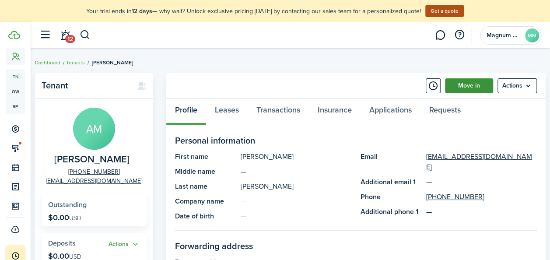
click at [481, 89] on link "Move in" at bounding box center [469, 85] width 48 height 15
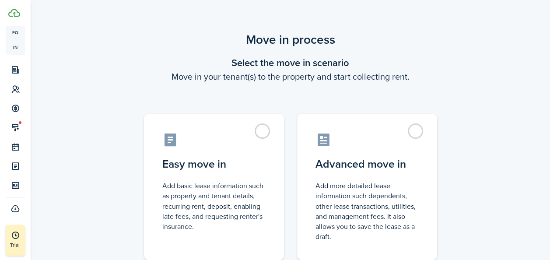
scroll to position [136, 0]
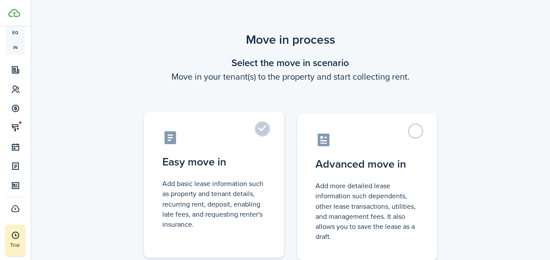
click at [207, 158] on control-radio-card-title "Easy move in" at bounding box center [213, 162] width 103 height 16
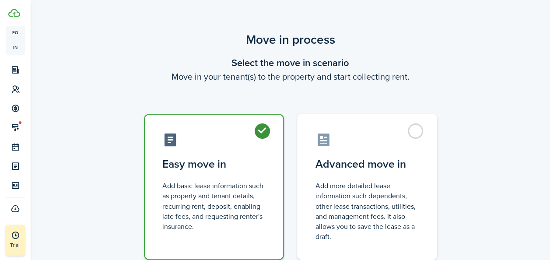
radio input "true"
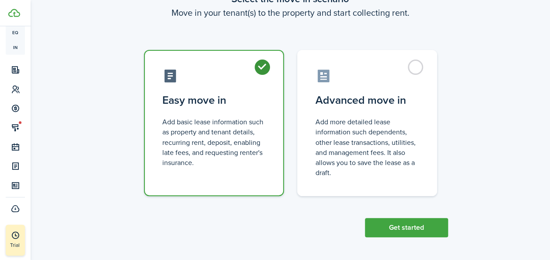
scroll to position [65, 0]
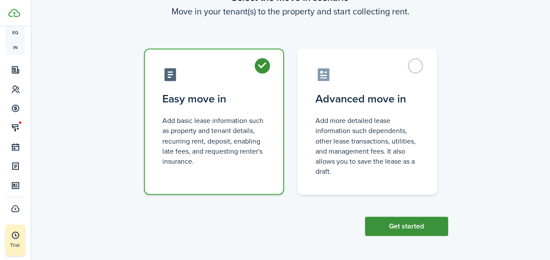
click at [378, 222] on button "Get started" at bounding box center [406, 226] width 83 height 19
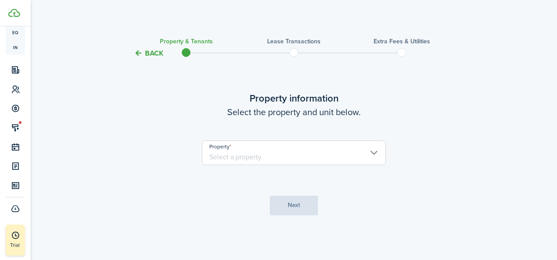
click at [249, 151] on input "Property" at bounding box center [294, 152] width 184 height 25
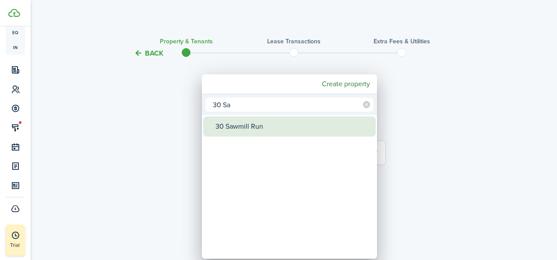
type input "30 Sa"
click at [240, 124] on div "30 Sawmill Run" at bounding box center [292, 126] width 155 height 20
type input "30 Sawmill Run"
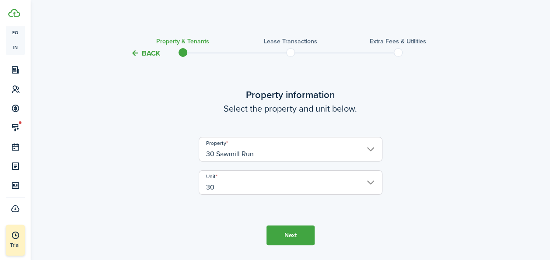
click at [285, 231] on button "Next" at bounding box center [290, 235] width 48 height 20
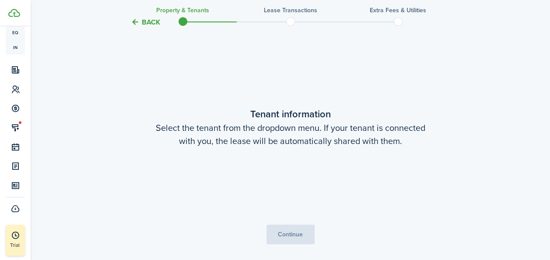
scroll to position [228, 0]
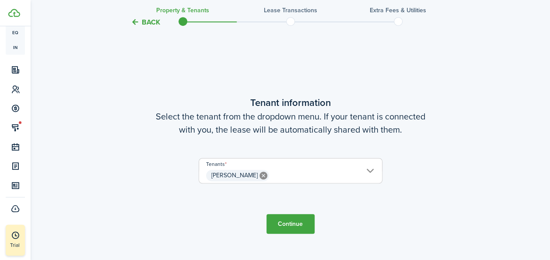
click at [291, 230] on button "Continue" at bounding box center [290, 224] width 48 height 20
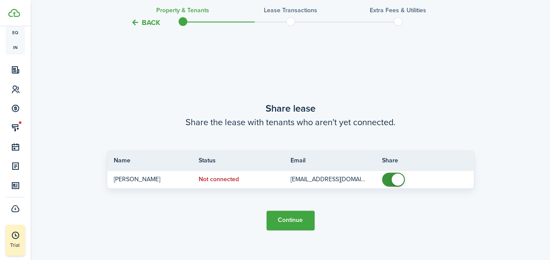
scroll to position [488, 0]
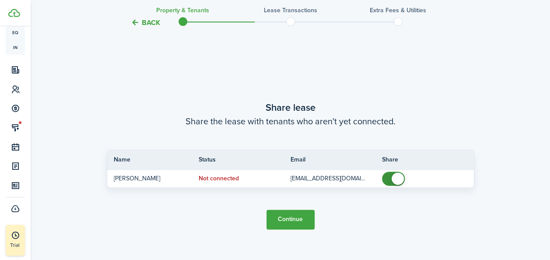
click at [283, 218] on button "Continue" at bounding box center [290, 220] width 48 height 20
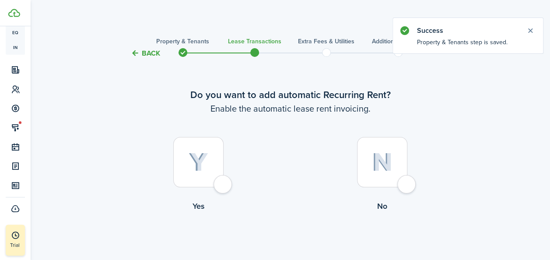
click at [211, 154] on div at bounding box center [198, 162] width 50 height 50
radio input "true"
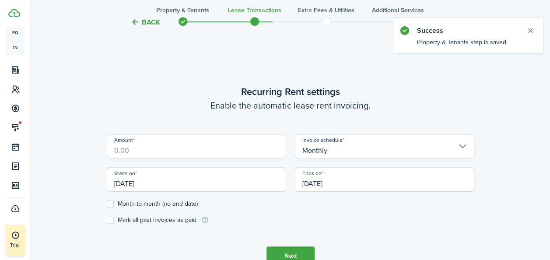
scroll to position [241, 0]
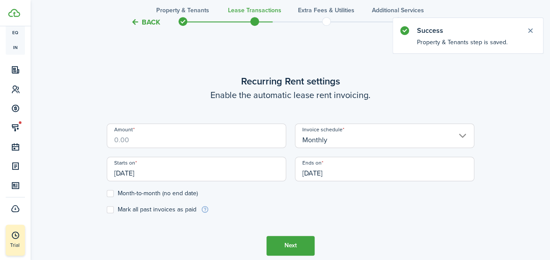
click at [181, 142] on input "Amount" at bounding box center [196, 135] width 179 height 25
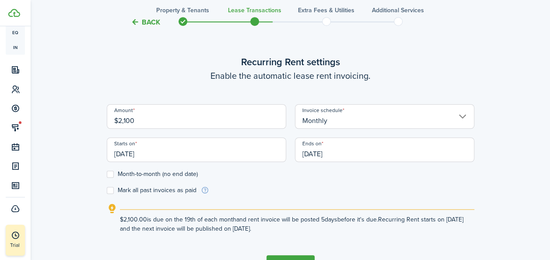
click at [177, 147] on input "[DATE]" at bounding box center [196, 149] width 179 height 25
type input "$2,100.00"
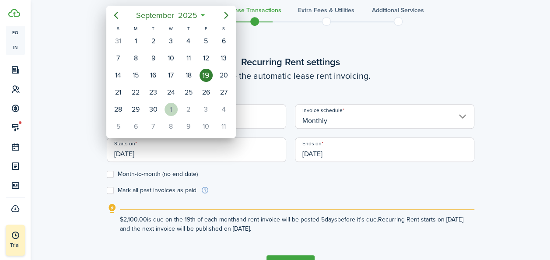
click at [170, 108] on div "1" at bounding box center [171, 109] width 13 height 13
type input "[DATE]"
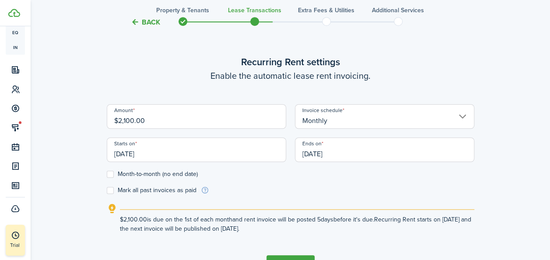
scroll to position [0, 0]
click at [114, 172] on label "Month-to-month (no end date)" at bounding box center [152, 174] width 91 height 7
click at [107, 174] on input "Month-to-month (no end date)" at bounding box center [106, 174] width 0 height 0
checkbox input "true"
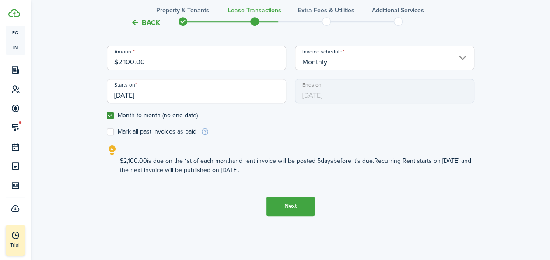
click at [278, 210] on button "Next" at bounding box center [290, 206] width 48 height 20
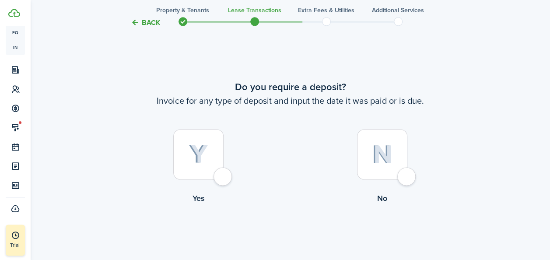
click at [211, 159] on div at bounding box center [198, 154] width 50 height 50
radio input "true"
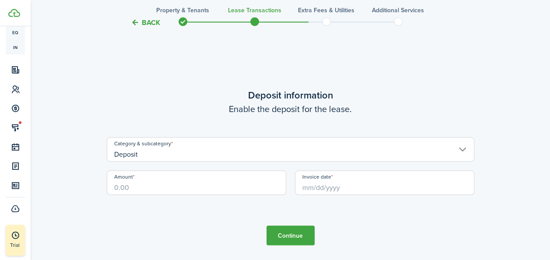
scroll to position [760, 0]
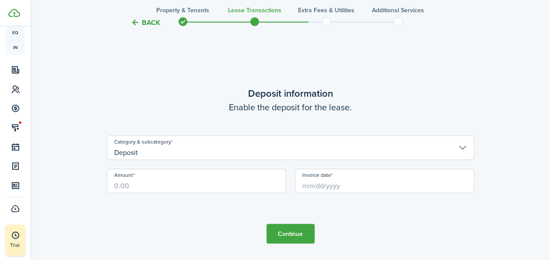
click at [230, 180] on input "Amount" at bounding box center [196, 180] width 179 height 25
click at [355, 186] on input "Invoice date" at bounding box center [384, 180] width 179 height 25
type input "$2,100.00"
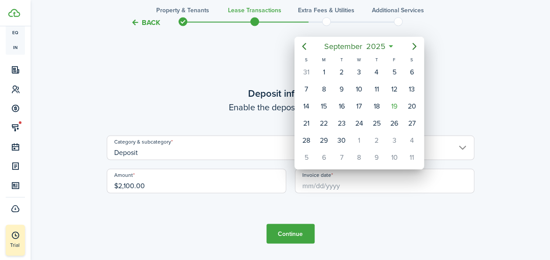
click at [455, 172] on div at bounding box center [275, 130] width 690 height 400
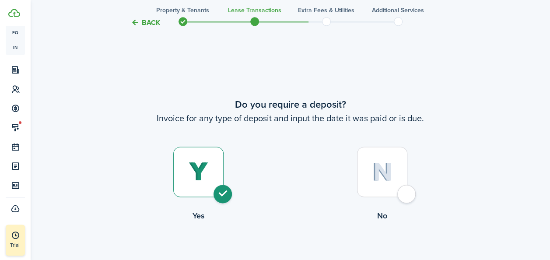
click at [404, 161] on div at bounding box center [382, 172] width 50 height 50
radio input "false"
radio input "true"
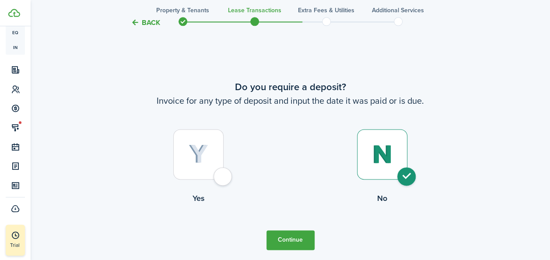
scroll to position [559, 0]
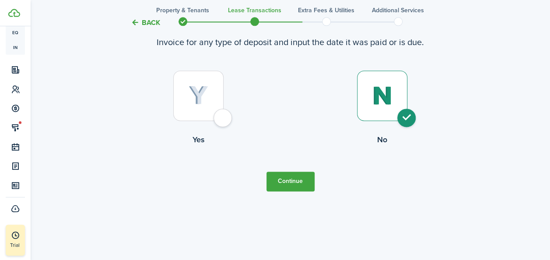
click at [302, 186] on button "Continue" at bounding box center [290, 182] width 48 height 20
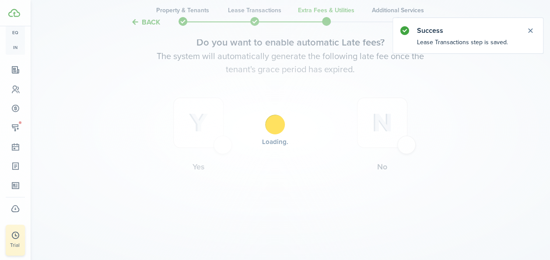
scroll to position [0, 0]
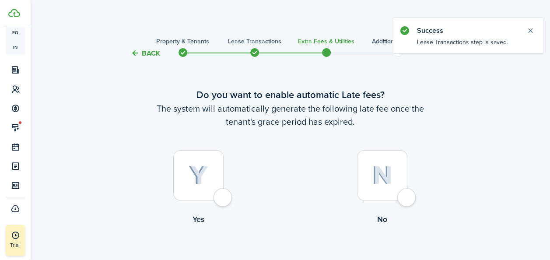
click at [219, 180] on div at bounding box center [198, 175] width 50 height 50
radio input "true"
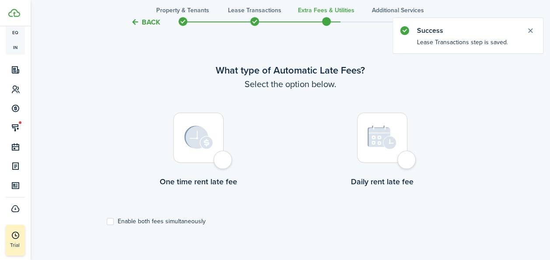
click at [186, 157] on div at bounding box center [198, 137] width 50 height 50
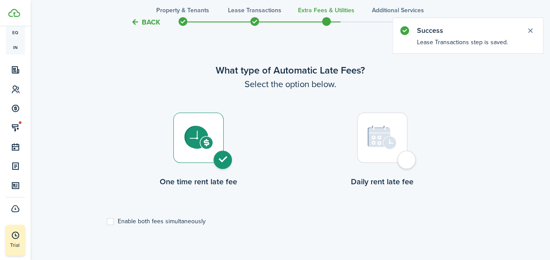
radio input "true"
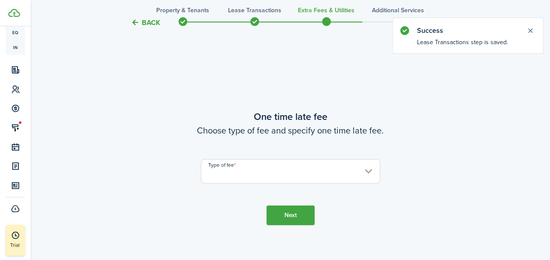
scroll to position [514, 0]
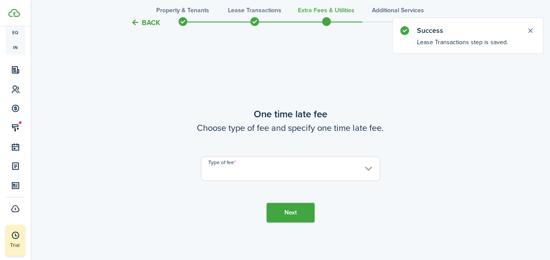
click at [270, 172] on input "Type of fee" at bounding box center [290, 168] width 179 height 25
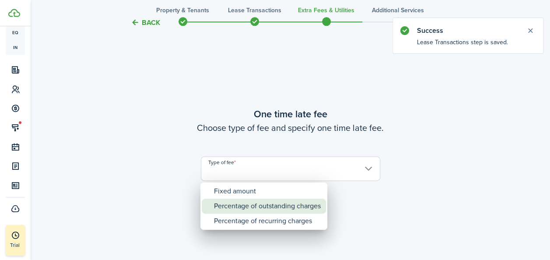
click at [254, 203] on div "Percentage of outstanding charges" at bounding box center [267, 206] width 107 height 15
type input "Percentage of outstanding charges"
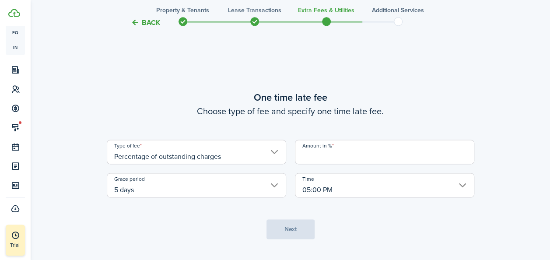
click at [332, 160] on input "Amount in %" at bounding box center [384, 152] width 179 height 25
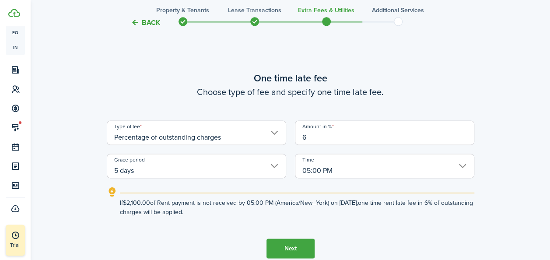
click at [195, 175] on input "5 days" at bounding box center [196, 166] width 179 height 25
type input "6"
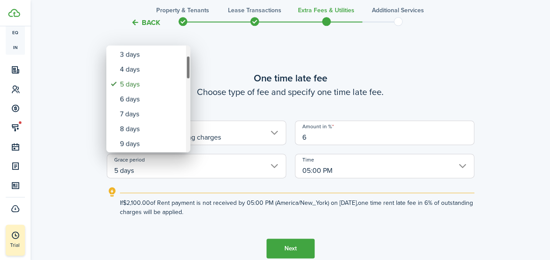
drag, startPoint x: 188, startPoint y: 62, endPoint x: 189, endPoint y: 72, distance: 10.1
click at [189, 72] on div "Grace period" at bounding box center [188, 68] width 4 height 24
click at [146, 116] on div "7 days" at bounding box center [152, 113] width 64 height 15
type input "7 days"
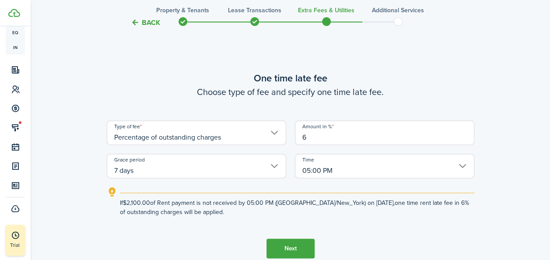
click at [280, 245] on button "Next" at bounding box center [290, 248] width 48 height 20
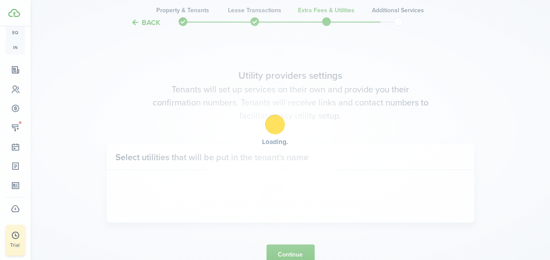
scroll to position [774, 0]
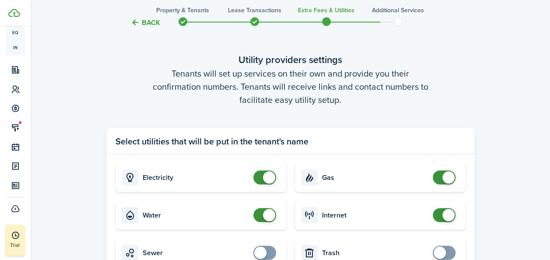
checkbox input "false"
click at [266, 216] on span at bounding box center [269, 215] width 12 height 12
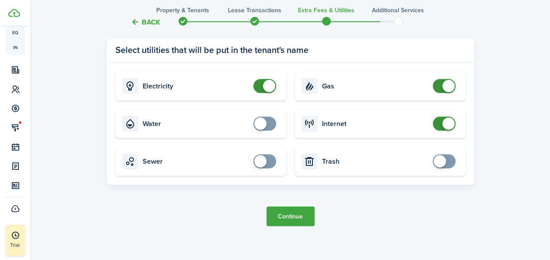
scroll to position [872, 0]
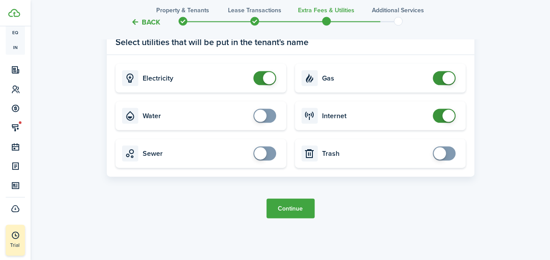
click at [277, 208] on button "Continue" at bounding box center [290, 209] width 48 height 20
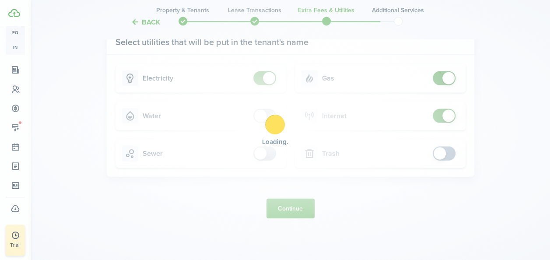
scroll to position [0, 0]
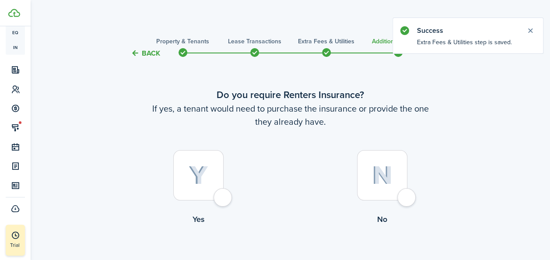
click at [205, 177] on img at bounding box center [199, 175] width 20 height 19
radio input "true"
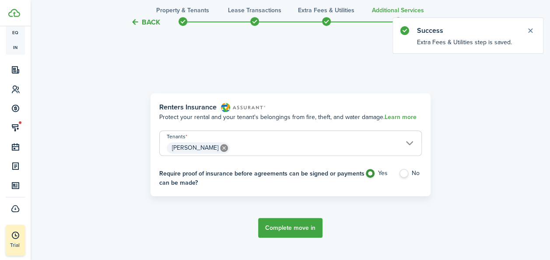
scroll to position [254, 0]
click at [281, 230] on button "Complete move in" at bounding box center [290, 227] width 64 height 20
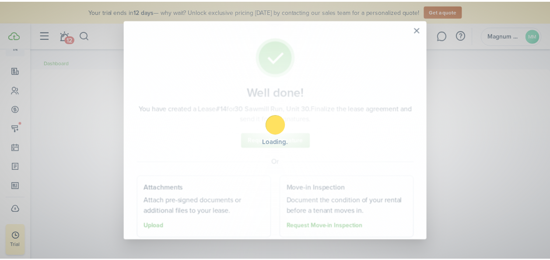
scroll to position [158, 0]
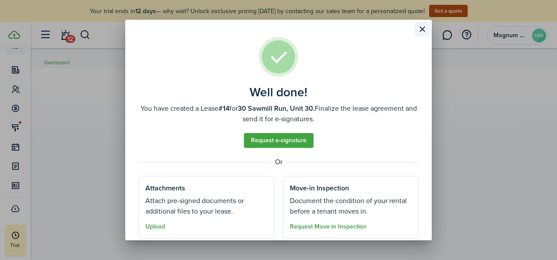
click at [424, 30] on button "Close modal" at bounding box center [421, 29] width 15 height 15
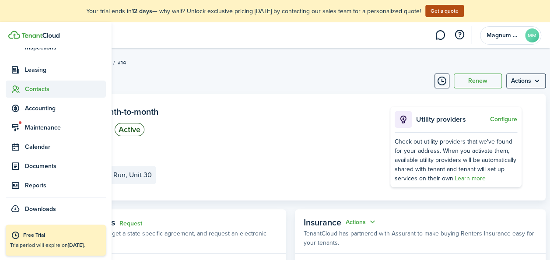
click at [21, 86] on sidebar-link-icon at bounding box center [15, 88] width 19 height 9
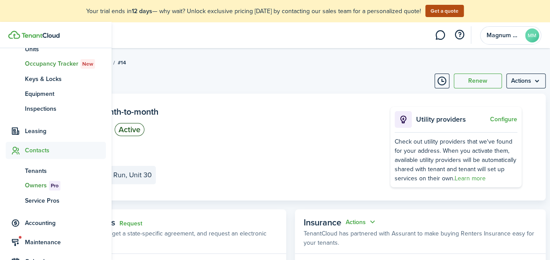
scroll to position [93, 0]
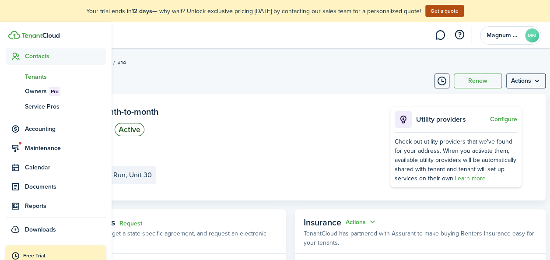
click at [35, 73] on span "Tenants" at bounding box center [65, 76] width 81 height 9
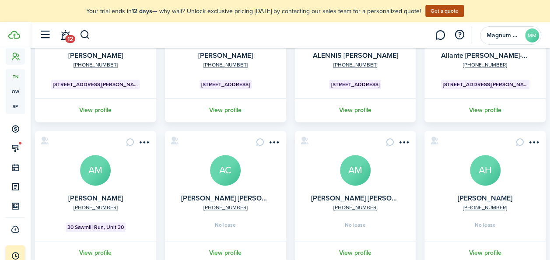
scroll to position [303, 0]
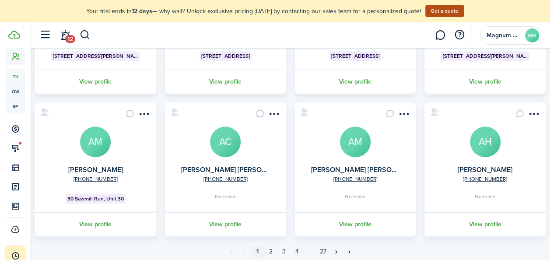
click at [228, 151] on avatar-text "AC" at bounding box center [225, 141] width 31 height 31
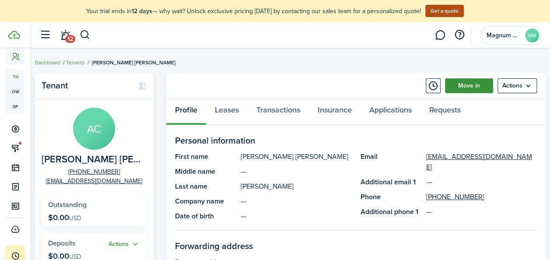
click at [474, 88] on link "Move in" at bounding box center [469, 85] width 48 height 15
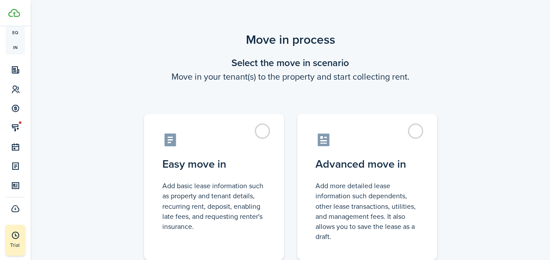
scroll to position [136, 0]
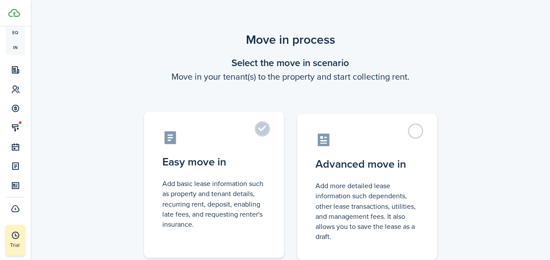
click at [259, 130] on label "Easy move in Add basic lease information such as property and tenant details, r…" at bounding box center [214, 185] width 140 height 146
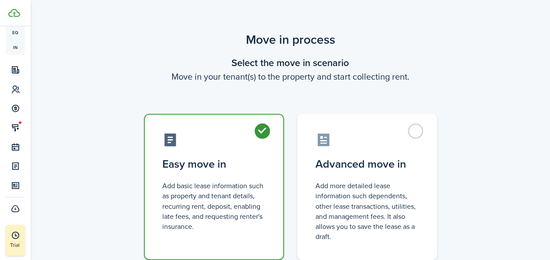
radio input "true"
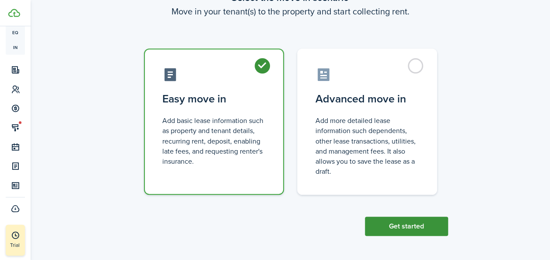
click at [424, 228] on button "Get started" at bounding box center [406, 226] width 83 height 19
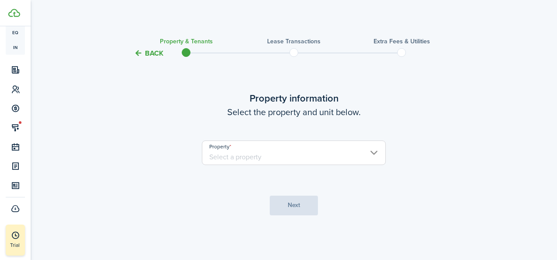
click at [292, 151] on input "Property" at bounding box center [294, 152] width 184 height 25
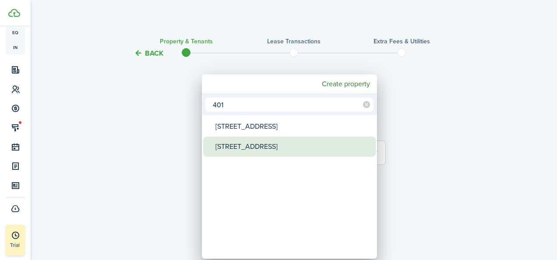
type input "401"
click at [270, 149] on div "[STREET_ADDRESS]" at bounding box center [292, 147] width 155 height 20
type input "[STREET_ADDRESS]"
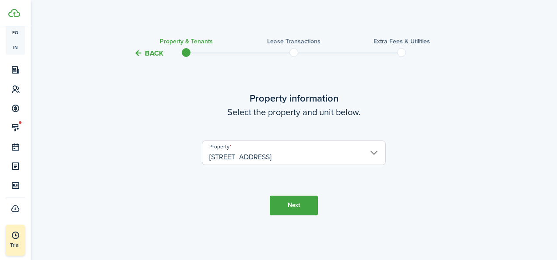
click at [294, 204] on button "Next" at bounding box center [294, 206] width 48 height 20
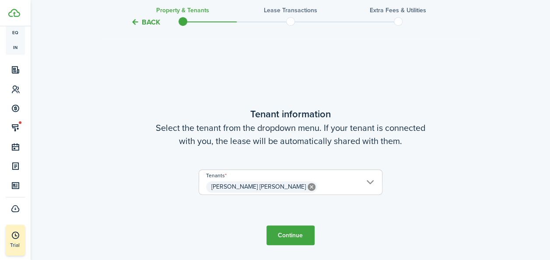
scroll to position [201, 0]
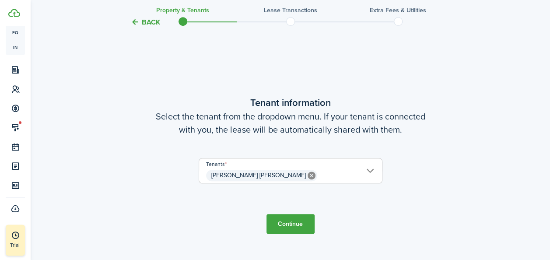
click at [298, 223] on button "Continue" at bounding box center [290, 224] width 48 height 20
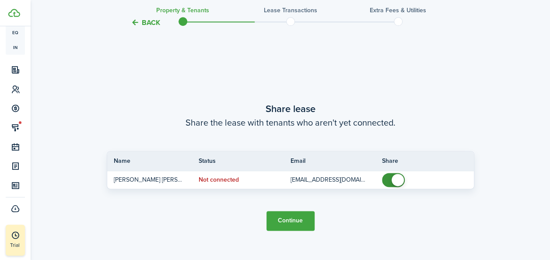
scroll to position [461, 0]
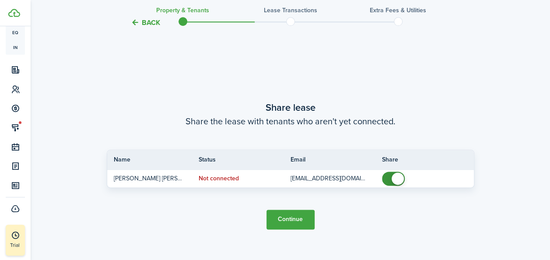
click at [283, 224] on button "Continue" at bounding box center [290, 220] width 48 height 20
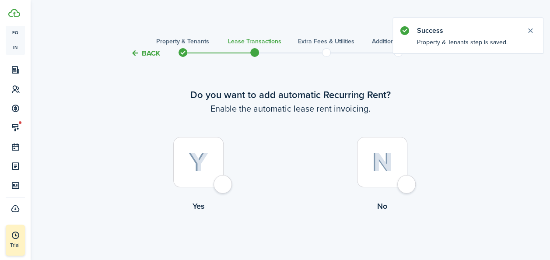
click at [182, 165] on div at bounding box center [198, 162] width 50 height 50
radio input "true"
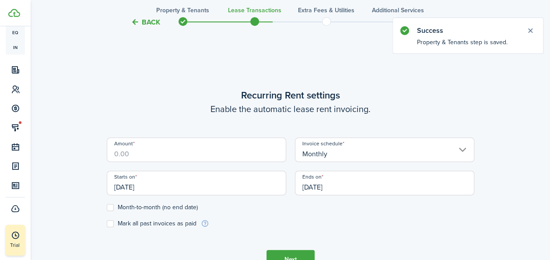
scroll to position [241, 0]
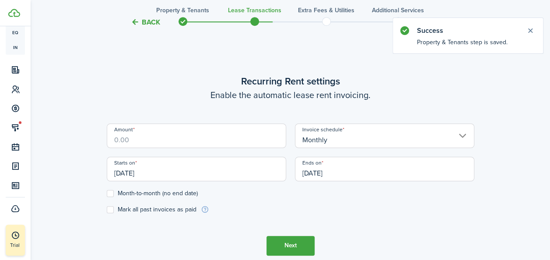
click at [200, 138] on input "Amount" at bounding box center [196, 135] width 179 height 25
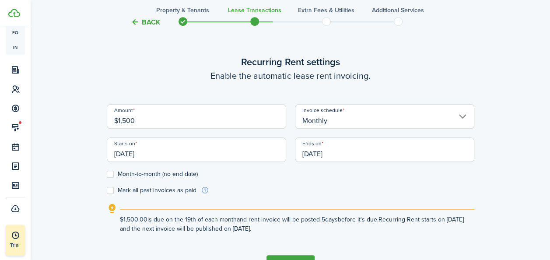
click at [189, 155] on input "[DATE]" at bounding box center [196, 149] width 179 height 25
type input "$1,500.00"
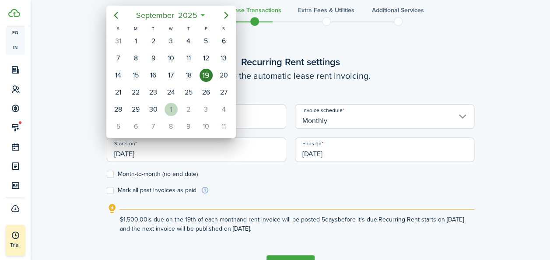
click at [168, 109] on div "1" at bounding box center [171, 109] width 13 height 13
type input "[DATE]"
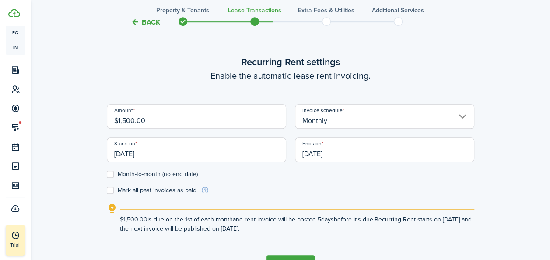
click at [161, 172] on label "Month-to-month (no end date)" at bounding box center [152, 174] width 91 height 7
click at [107, 174] on input "Month-to-month (no end date)" at bounding box center [106, 174] width 0 height 0
checkbox input "true"
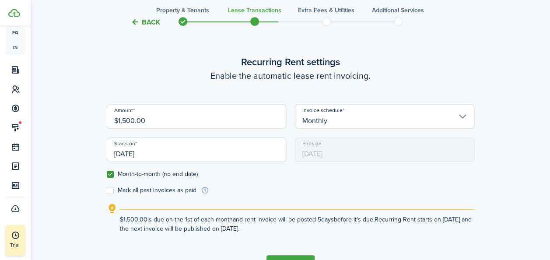
scroll to position [299, 0]
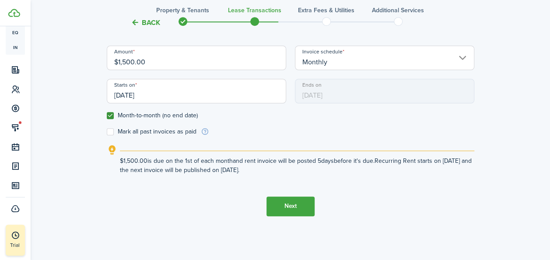
click at [306, 205] on button "Next" at bounding box center [290, 206] width 48 height 20
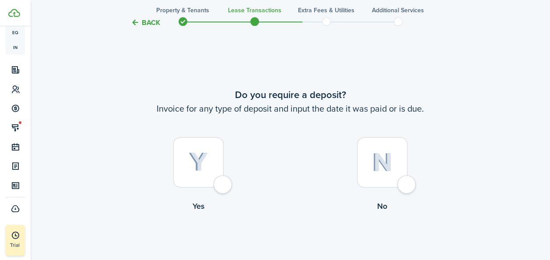
scroll to position [501, 0]
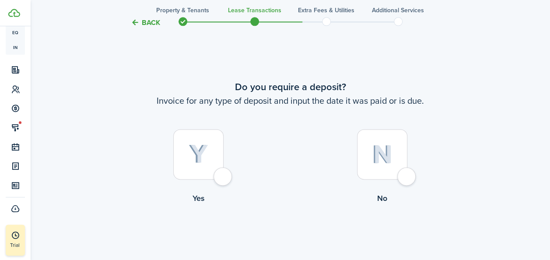
click at [388, 168] on div at bounding box center [382, 154] width 50 height 50
radio input "true"
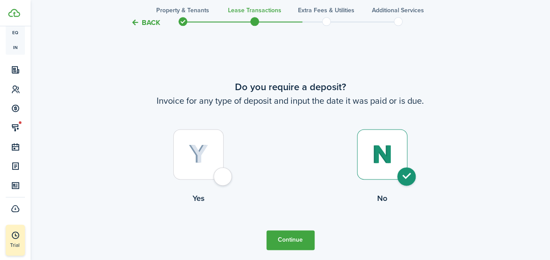
click at [286, 244] on button "Continue" at bounding box center [290, 240] width 48 height 20
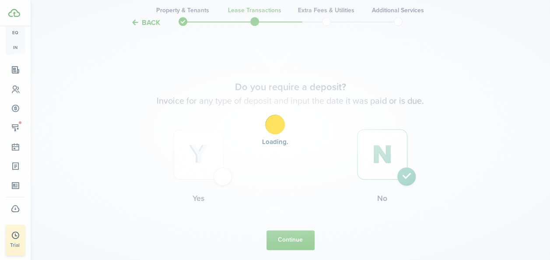
scroll to position [0, 0]
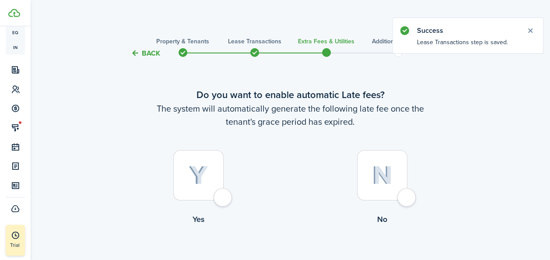
click at [200, 179] on img at bounding box center [199, 175] width 20 height 19
radio input "true"
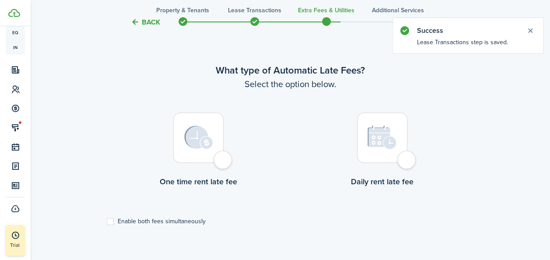
click at [210, 147] on img at bounding box center [198, 138] width 29 height 24
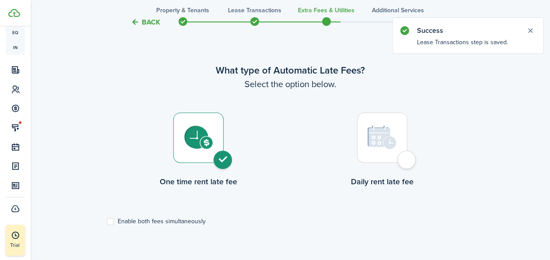
radio input "true"
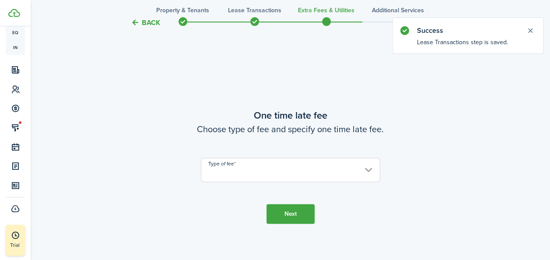
scroll to position [514, 0]
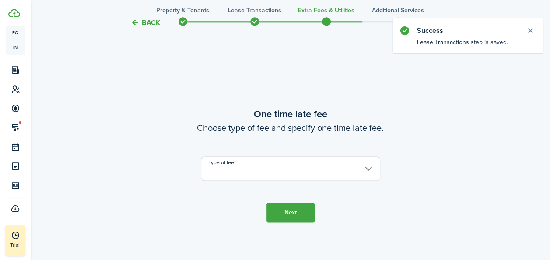
click at [374, 171] on input "Type of fee" at bounding box center [290, 168] width 179 height 25
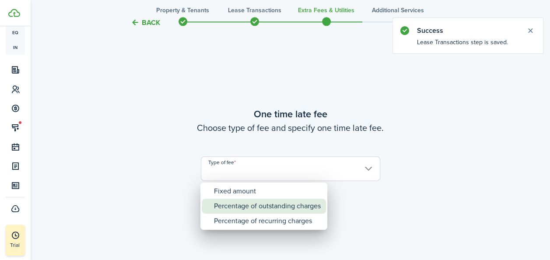
click at [285, 210] on div "Percentage of outstanding charges" at bounding box center [267, 206] width 107 height 15
type input "Percentage of outstanding charges"
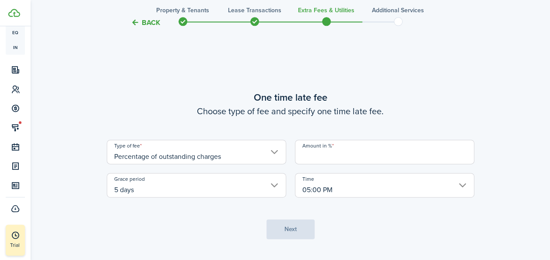
click at [325, 161] on input "Amount in %" at bounding box center [384, 152] width 179 height 25
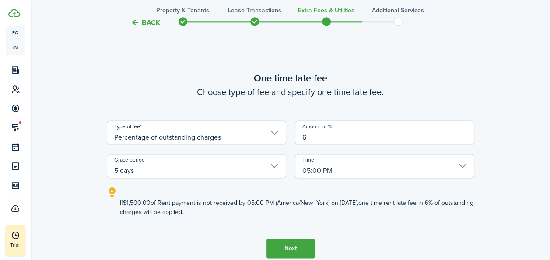
click at [271, 166] on input "5 days" at bounding box center [196, 166] width 179 height 25
type input "6"
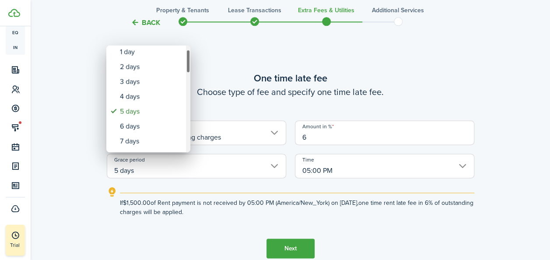
drag, startPoint x: 187, startPoint y: 61, endPoint x: 189, endPoint y: 65, distance: 4.7
click at [189, 65] on div "Grace period" at bounding box center [188, 61] width 4 height 24
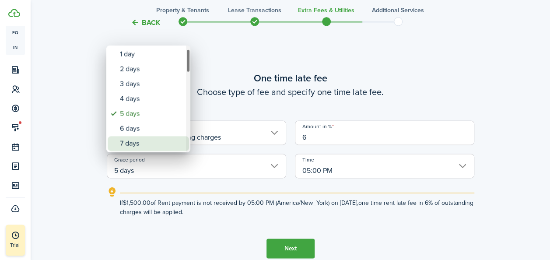
click at [144, 137] on div "7 days" at bounding box center [152, 143] width 64 height 15
type input "7 days"
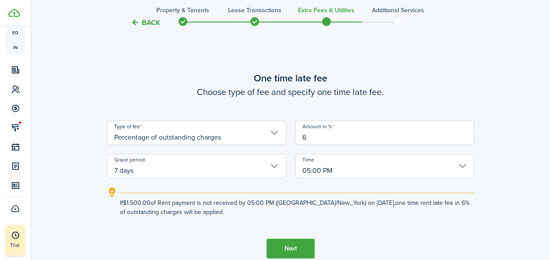
click at [292, 251] on button "Next" at bounding box center [290, 248] width 48 height 20
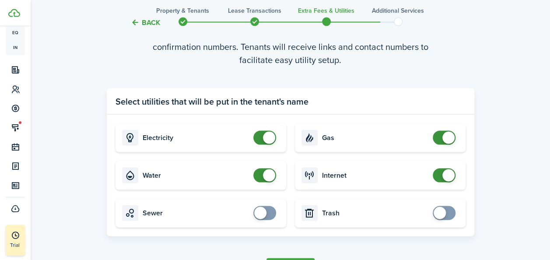
scroll to position [872, 0]
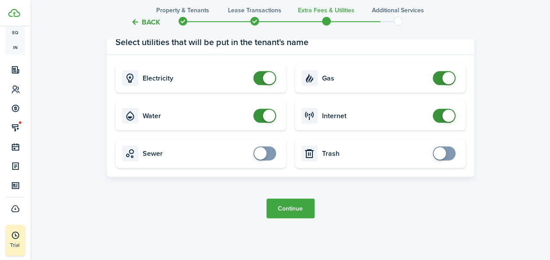
click at [289, 208] on button "Continue" at bounding box center [290, 209] width 48 height 20
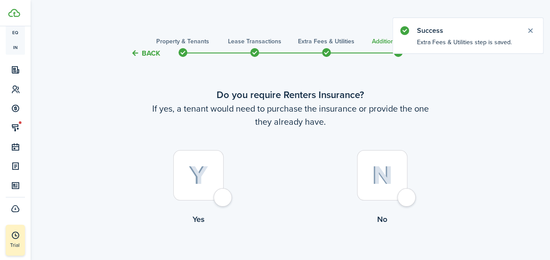
scroll to position [53, 0]
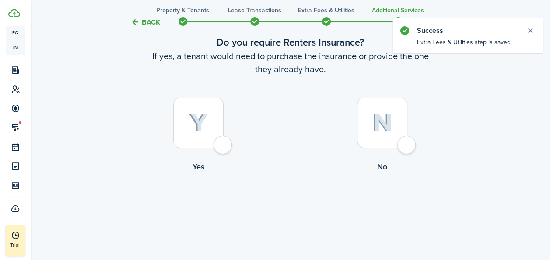
click at [208, 135] on div at bounding box center [198, 123] width 50 height 50
radio input "true"
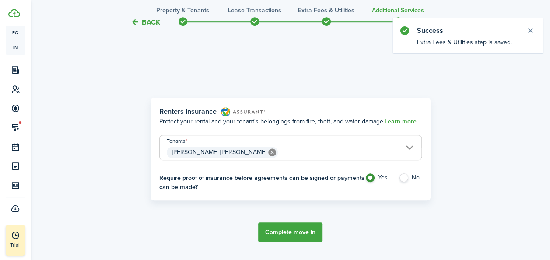
scroll to position [254, 0]
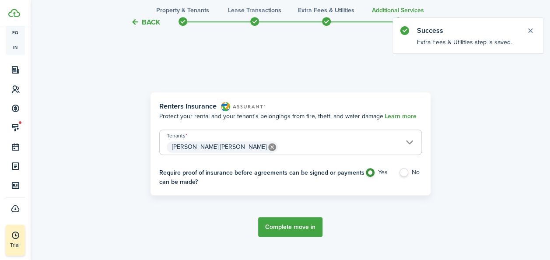
click at [286, 227] on button "Complete move in" at bounding box center [290, 227] width 64 height 20
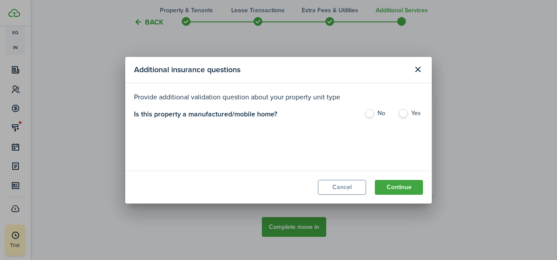
click at [371, 112] on label "No" at bounding box center [376, 115] width 25 height 13
radio input "true"
click at [400, 182] on button "Continue" at bounding box center [399, 187] width 48 height 15
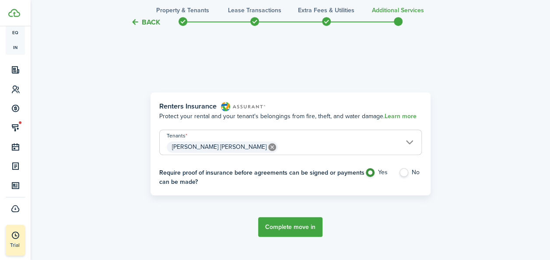
click at [280, 227] on button "Complete move in" at bounding box center [290, 227] width 64 height 20
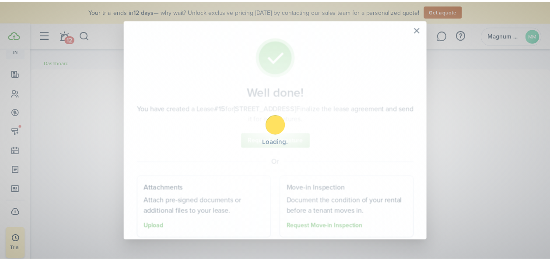
scroll to position [158, 0]
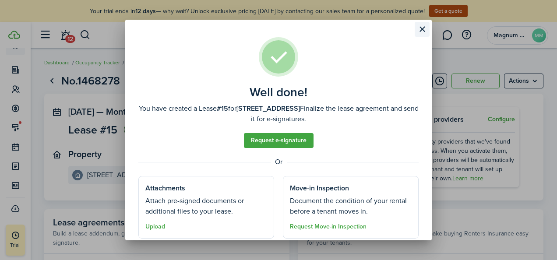
click at [424, 31] on button "Close modal" at bounding box center [421, 29] width 15 height 15
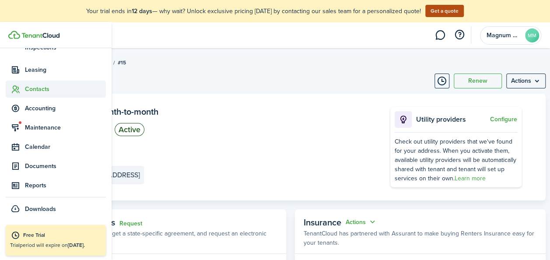
click at [26, 91] on span "Contacts" at bounding box center [65, 88] width 81 height 9
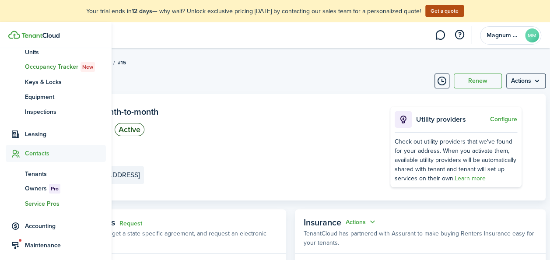
scroll to position [93, 0]
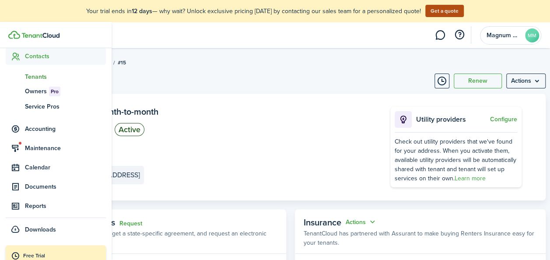
click at [38, 77] on span "Tenants" at bounding box center [65, 76] width 81 height 9
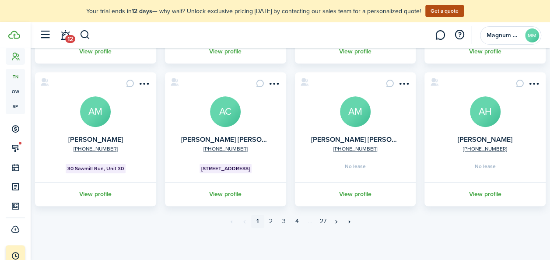
scroll to position [333, 0]
click at [396, 81] on menu-btn-icon "Open menu" at bounding box center [403, 83] width 15 height 15
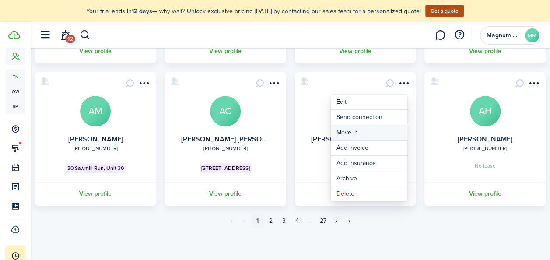
click at [346, 130] on link "Move in" at bounding box center [369, 132] width 77 height 15
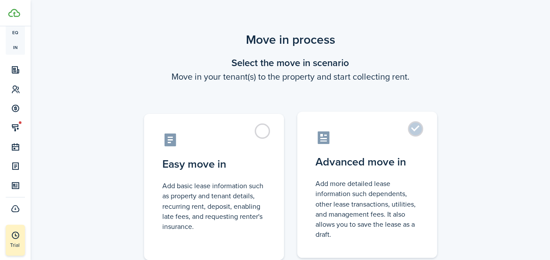
scroll to position [136, 0]
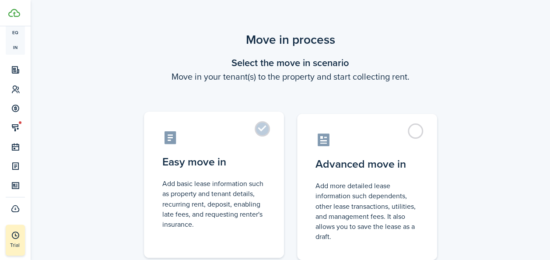
click at [259, 129] on label "Easy move in Add basic lease information such as property and tenant details, r…" at bounding box center [214, 185] width 140 height 146
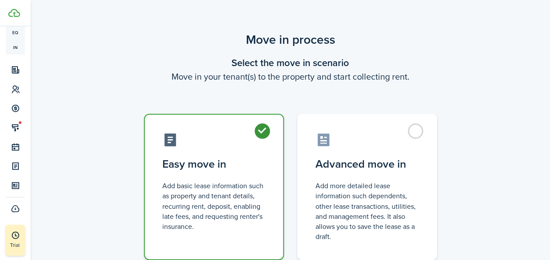
radio input "true"
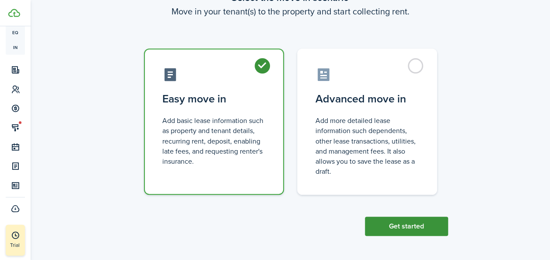
click at [429, 226] on button "Get started" at bounding box center [406, 226] width 83 height 19
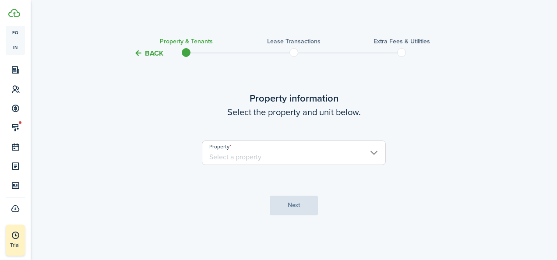
click at [256, 155] on input "Property" at bounding box center [294, 152] width 184 height 25
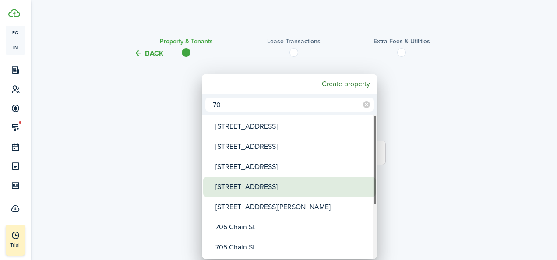
type input "70"
click at [254, 189] on div "[STREET_ADDRESS]" at bounding box center [292, 187] width 155 height 20
type input "[STREET_ADDRESS]"
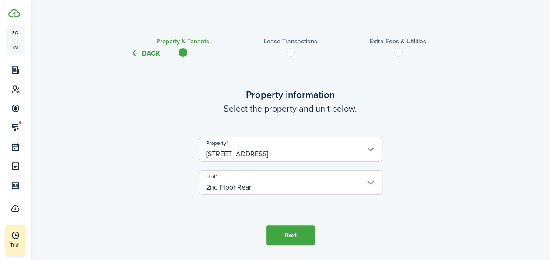
click at [282, 237] on button "Next" at bounding box center [290, 235] width 48 height 20
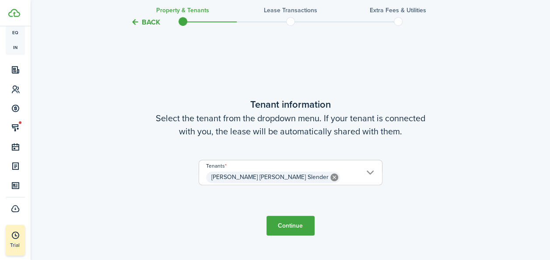
scroll to position [228, 0]
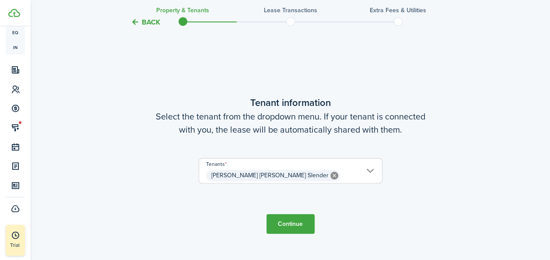
click at [284, 227] on button "Continue" at bounding box center [290, 224] width 48 height 20
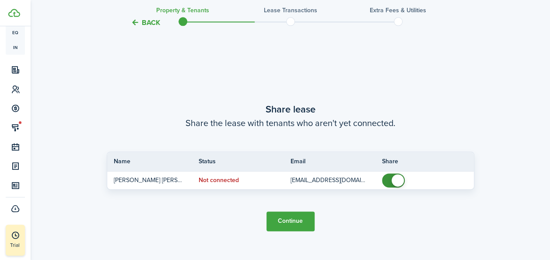
scroll to position [488, 0]
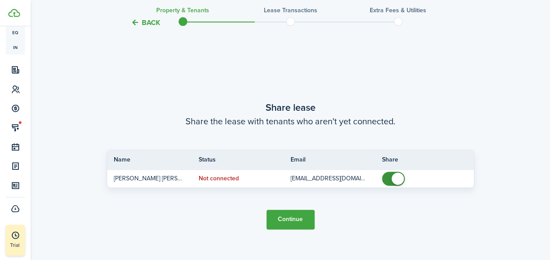
click at [287, 225] on button "Continue" at bounding box center [290, 220] width 48 height 20
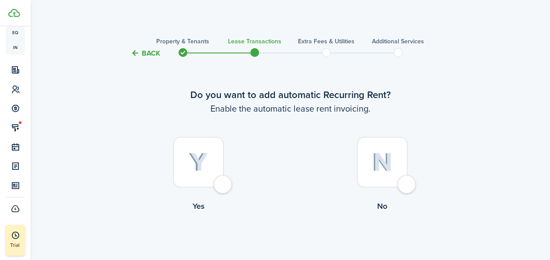
click at [189, 170] on img at bounding box center [199, 162] width 20 height 19
radio input "true"
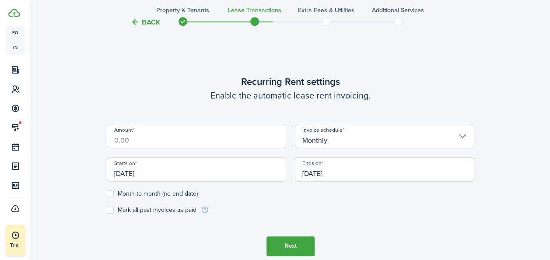
scroll to position [241, 0]
click at [153, 139] on input "Amount" at bounding box center [196, 135] width 179 height 25
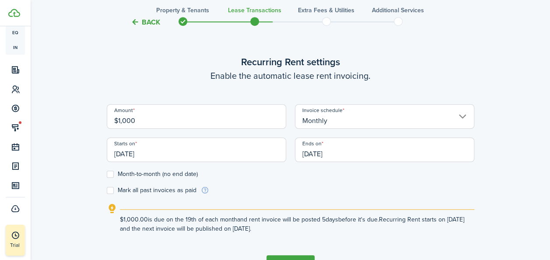
click at [147, 152] on input "[DATE]" at bounding box center [196, 149] width 179 height 25
type input "$1,000.00"
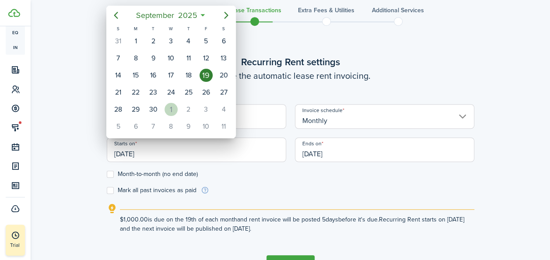
click at [165, 106] on div "1" at bounding box center [171, 109] width 13 height 13
type input "[DATE]"
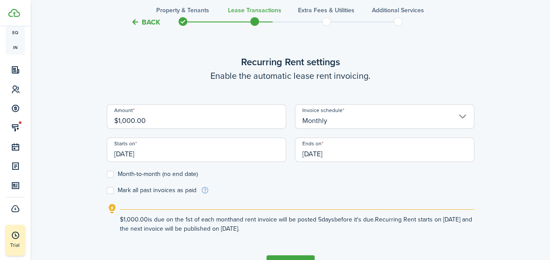
click at [111, 172] on label "Month-to-month (no end date)" at bounding box center [152, 174] width 91 height 7
click at [107, 174] on input "Month-to-month (no end date)" at bounding box center [106, 174] width 0 height 0
checkbox input "true"
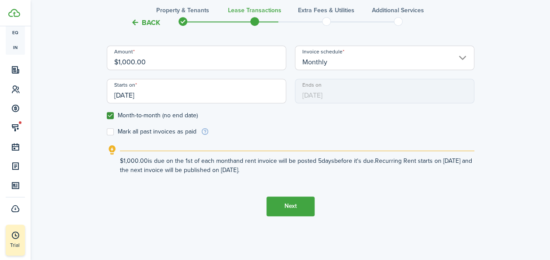
click at [302, 207] on button "Next" at bounding box center [290, 206] width 48 height 20
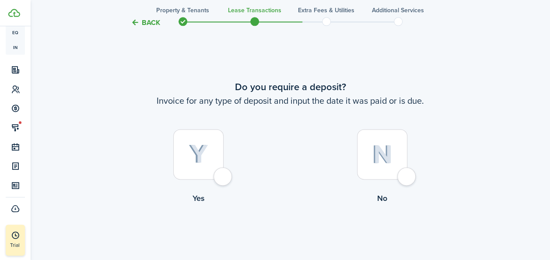
click at [208, 165] on div at bounding box center [198, 154] width 50 height 50
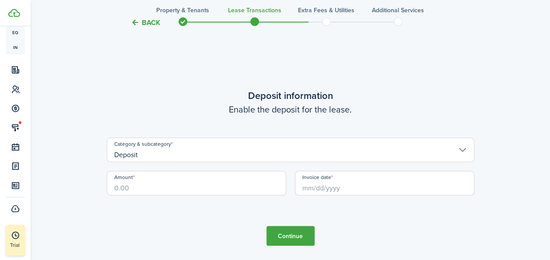
scroll to position [760, 0]
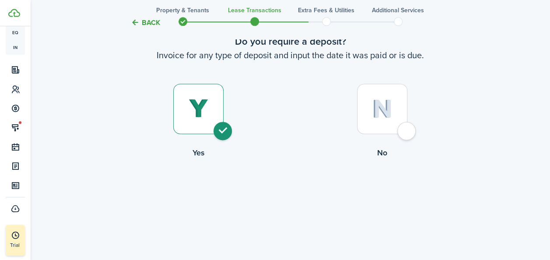
click at [385, 109] on img at bounding box center [382, 108] width 21 height 19
radio input "false"
radio input "true"
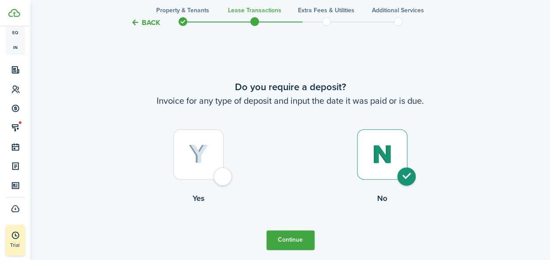
scroll to position [559, 0]
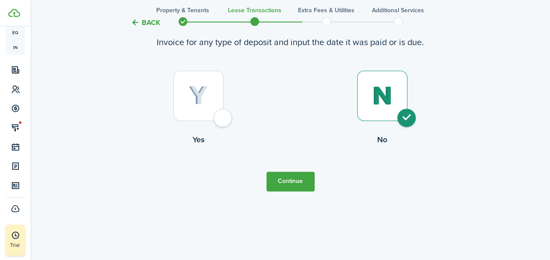
click at [284, 185] on button "Continue" at bounding box center [290, 182] width 48 height 20
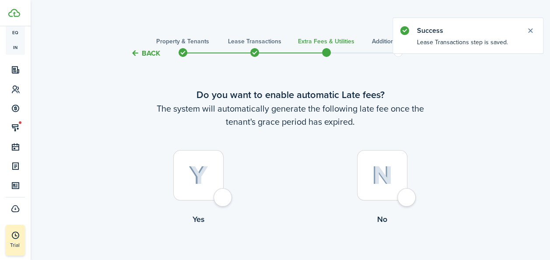
scroll to position [53, 0]
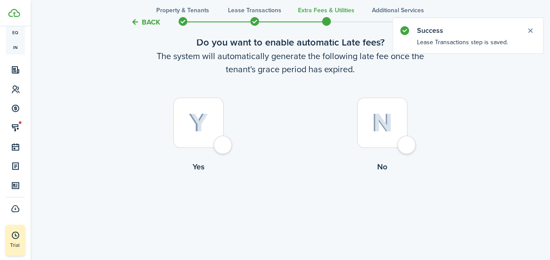
click at [218, 141] on div at bounding box center [198, 123] width 50 height 50
radio input "true"
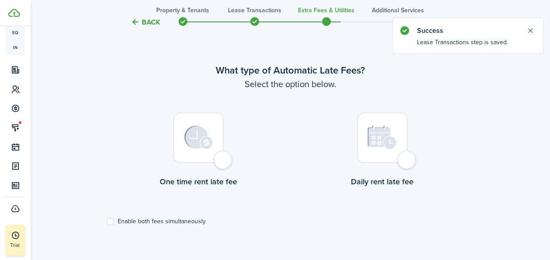
click at [206, 133] on img at bounding box center [198, 138] width 29 height 24
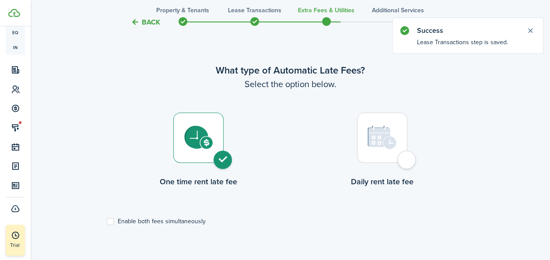
radio input "true"
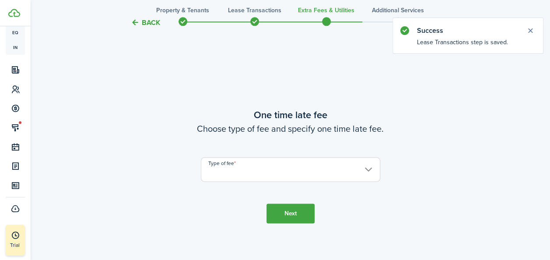
scroll to position [514, 0]
click at [360, 170] on input "Type of fee" at bounding box center [290, 168] width 179 height 25
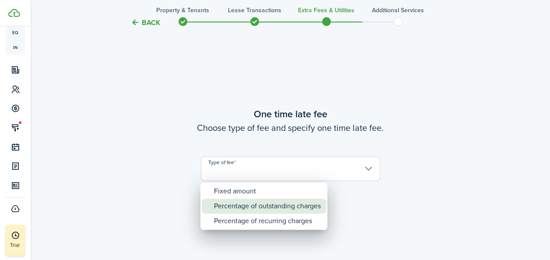
click at [276, 202] on div "Percentage of outstanding charges" at bounding box center [267, 206] width 107 height 15
type input "Percentage of outstanding charges"
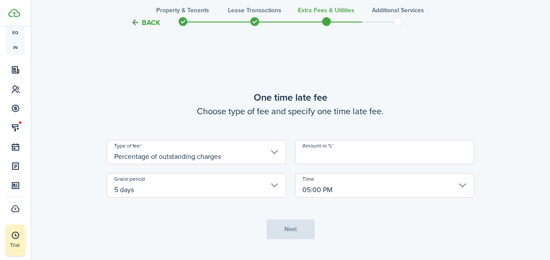
click at [337, 157] on input "Amount in %" at bounding box center [384, 152] width 179 height 25
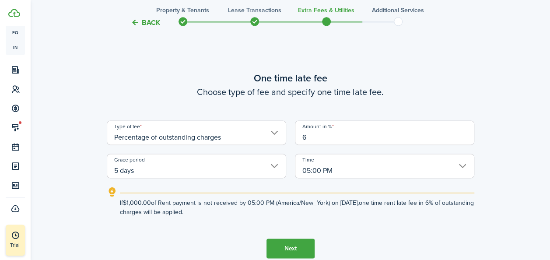
click at [194, 172] on input "5 days" at bounding box center [196, 166] width 179 height 25
type input "6"
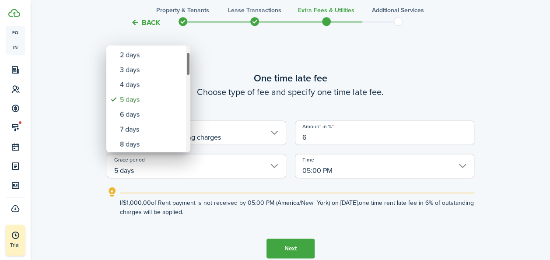
drag, startPoint x: 188, startPoint y: 64, endPoint x: 188, endPoint y: 70, distance: 6.6
click at [188, 70] on div "Grace period" at bounding box center [188, 64] width 4 height 24
click at [140, 129] on div "7 days" at bounding box center [152, 128] width 64 height 15
type input "7 days"
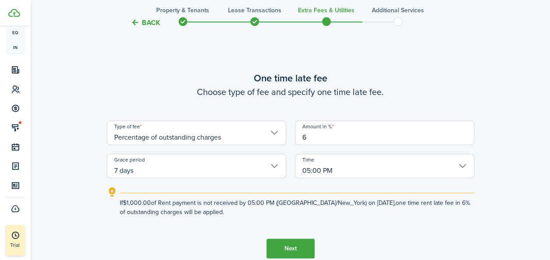
click at [288, 250] on button "Next" at bounding box center [290, 248] width 48 height 20
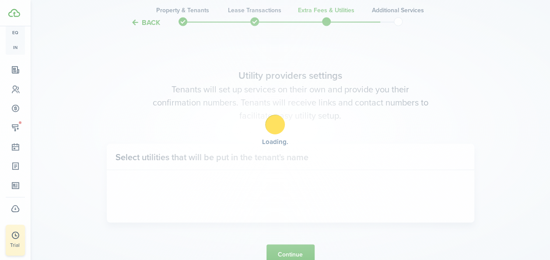
scroll to position [774, 0]
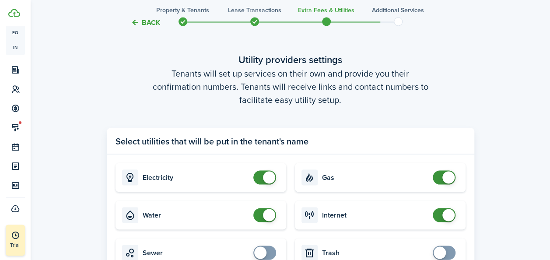
checkbox input "false"
click at [263, 217] on span at bounding box center [269, 215] width 12 height 12
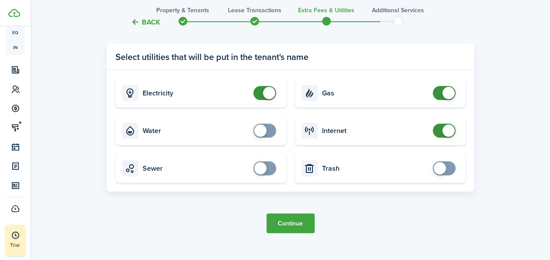
scroll to position [872, 0]
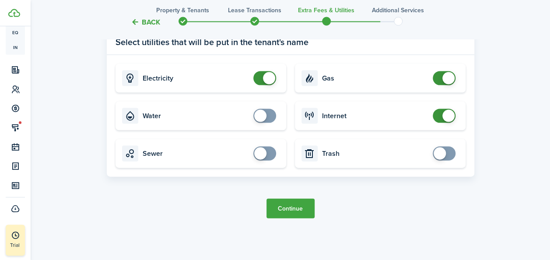
click at [297, 214] on button "Continue" at bounding box center [290, 209] width 48 height 20
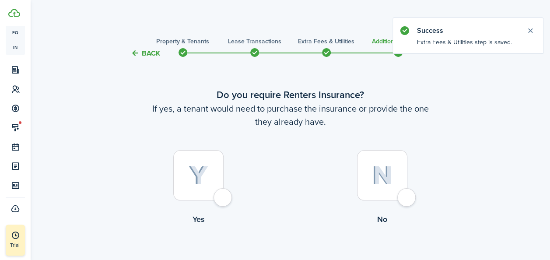
scroll to position [53, 0]
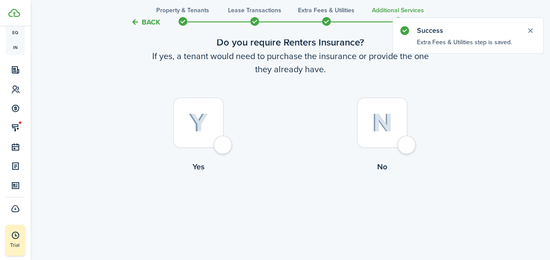
click at [204, 129] on img at bounding box center [199, 122] width 20 height 19
radio input "true"
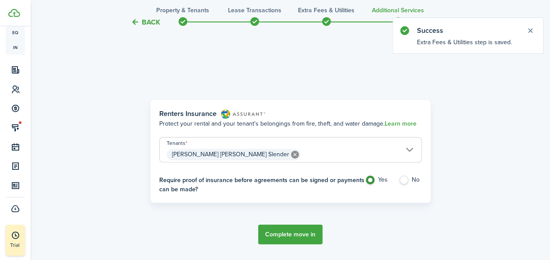
scroll to position [254, 0]
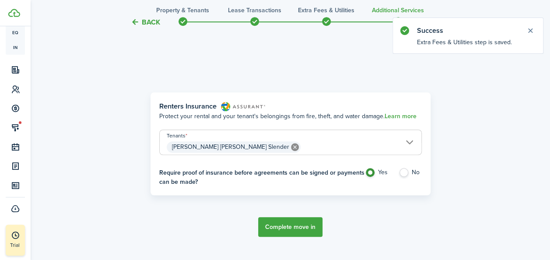
click at [301, 228] on button "Complete move in" at bounding box center [290, 227] width 64 height 20
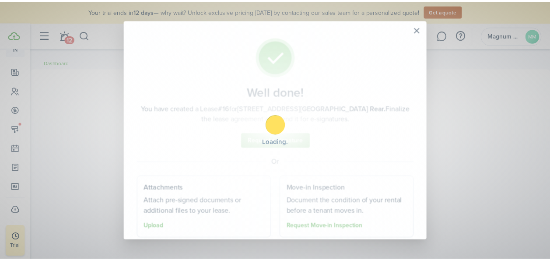
scroll to position [158, 0]
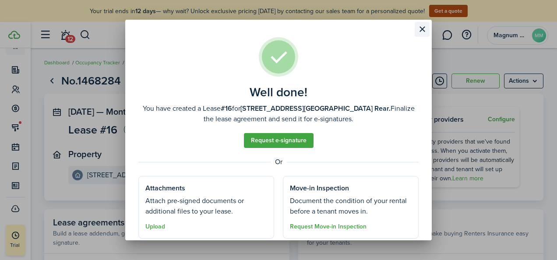
click at [418, 32] on button "Close modal" at bounding box center [421, 29] width 15 height 15
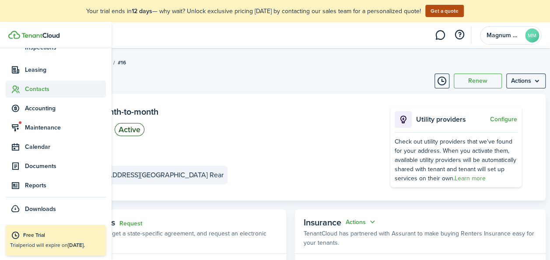
click at [28, 91] on span "Contacts" at bounding box center [65, 88] width 81 height 9
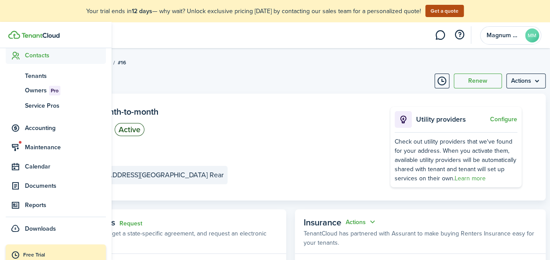
scroll to position [93, 0]
click at [28, 80] on span "Tenants" at bounding box center [65, 76] width 81 height 9
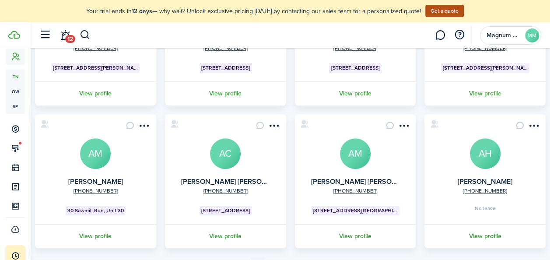
scroll to position [333, 0]
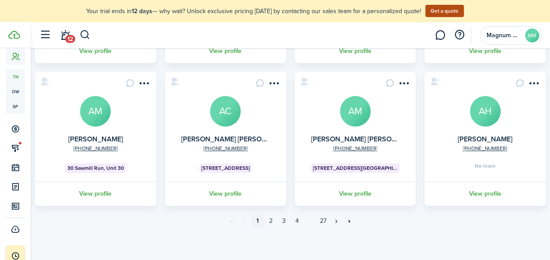
click at [485, 114] on avatar-text "AH" at bounding box center [485, 111] width 31 height 31
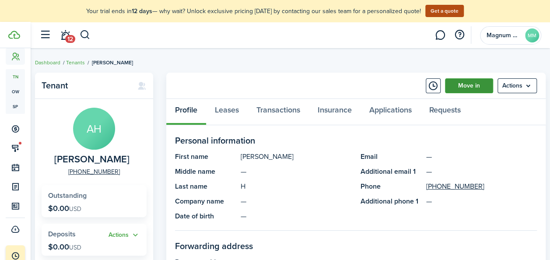
click at [477, 88] on link "Move in" at bounding box center [469, 85] width 48 height 15
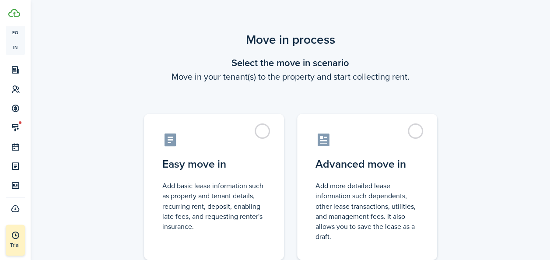
scroll to position [136, 0]
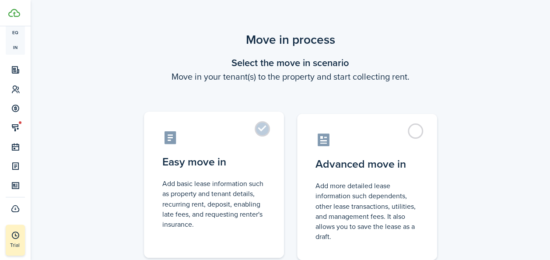
click at [256, 127] on label "Easy move in Add basic lease information such as property and tenant details, r…" at bounding box center [214, 185] width 140 height 146
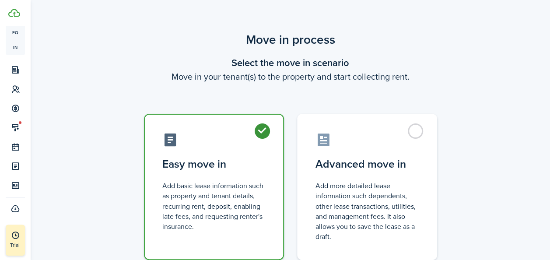
radio input "true"
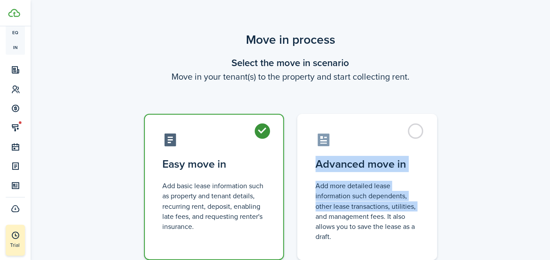
drag, startPoint x: 549, startPoint y: 91, endPoint x: 539, endPoint y: 205, distance: 114.7
click at [539, 205] on div "Move in process Select the move in scenario Move in your tenant(s) to the prope…" at bounding box center [290, 165] width 519 height 279
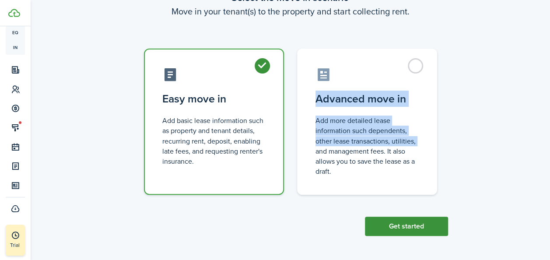
click at [405, 228] on button "Get started" at bounding box center [406, 226] width 83 height 19
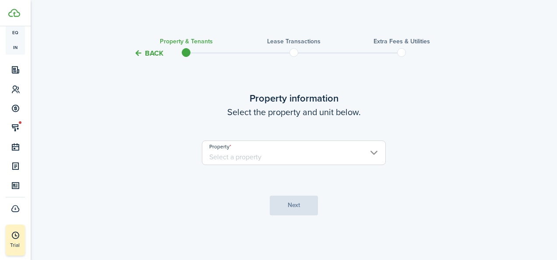
click at [281, 152] on input "Property" at bounding box center [294, 152] width 184 height 25
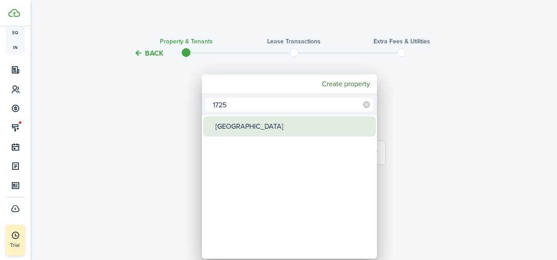
type input "1725"
click at [255, 130] on div "[GEOGRAPHIC_DATA]" at bounding box center [292, 126] width 155 height 20
type input "[GEOGRAPHIC_DATA]"
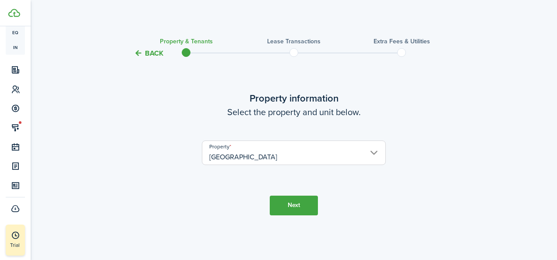
click at [284, 212] on button "Next" at bounding box center [294, 206] width 48 height 20
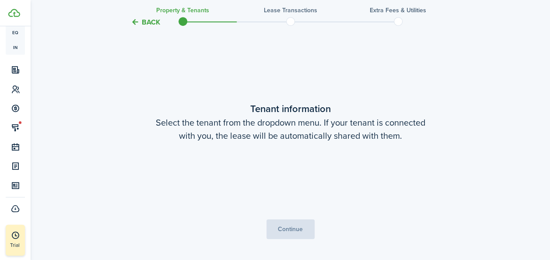
scroll to position [201, 0]
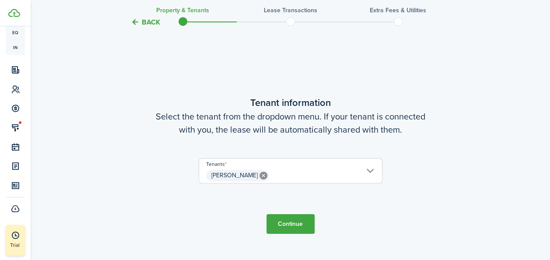
click at [290, 225] on button "Continue" at bounding box center [290, 224] width 48 height 20
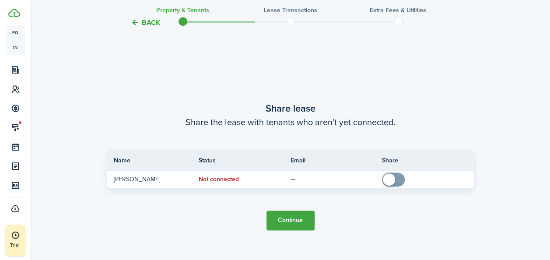
scroll to position [461, 0]
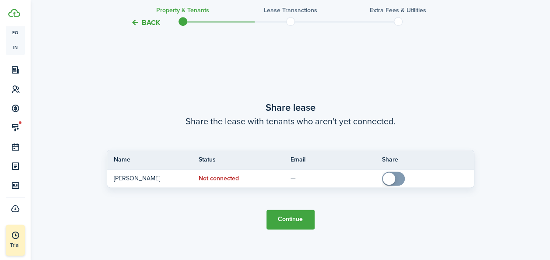
click at [274, 212] on button "Continue" at bounding box center [290, 220] width 48 height 20
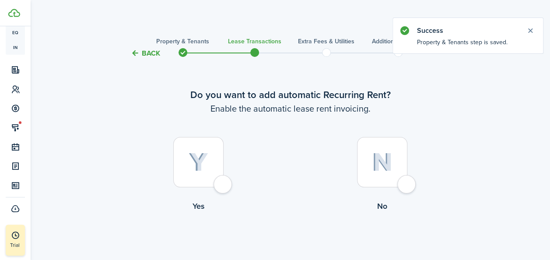
click at [208, 173] on div at bounding box center [198, 162] width 50 height 50
radio input "true"
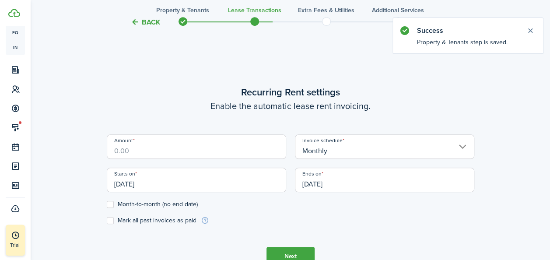
scroll to position [241, 0]
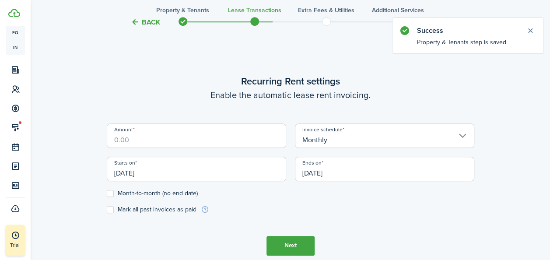
click at [230, 143] on input "Amount" at bounding box center [196, 135] width 179 height 25
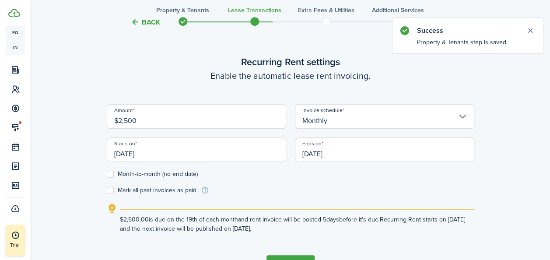
click at [211, 156] on input "[DATE]" at bounding box center [196, 149] width 179 height 25
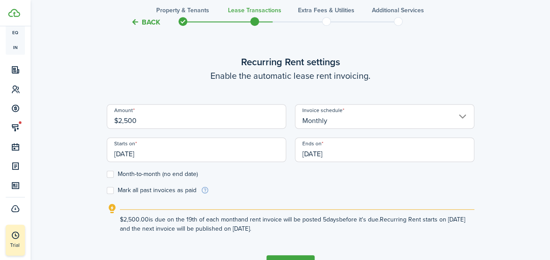
type input "$2,500.00"
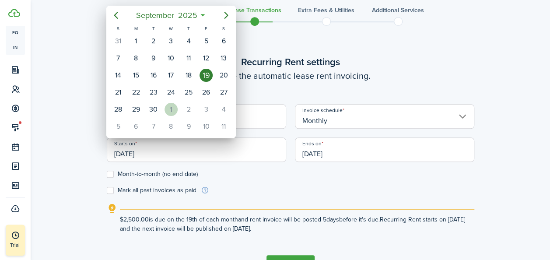
click at [172, 111] on div "1" at bounding box center [171, 109] width 13 height 13
type input "[DATE]"
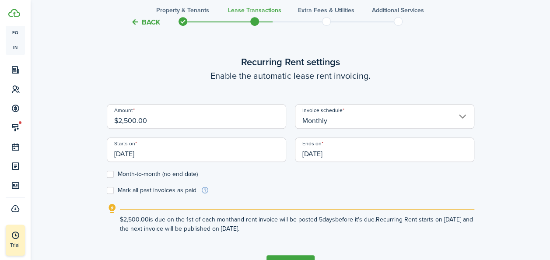
click at [115, 175] on label "Month-to-month (no end date)" at bounding box center [152, 174] width 91 height 7
click at [107, 174] on input "Month-to-month (no end date)" at bounding box center [106, 174] width 0 height 0
checkbox input "true"
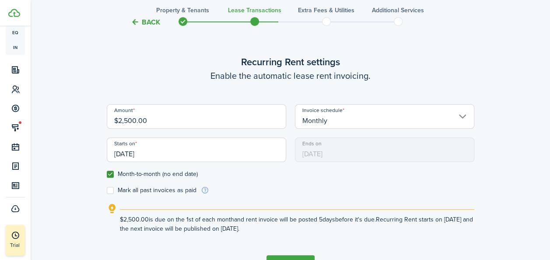
scroll to position [299, 0]
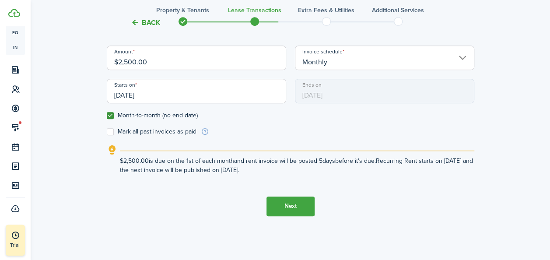
click at [330, 205] on tc-wizard-step "Recurring Rent settings Enable the automatic lease rent invoicing. Amount $2,50…" at bounding box center [291, 106] width 368 height 260
click at [289, 207] on button "Next" at bounding box center [290, 206] width 48 height 20
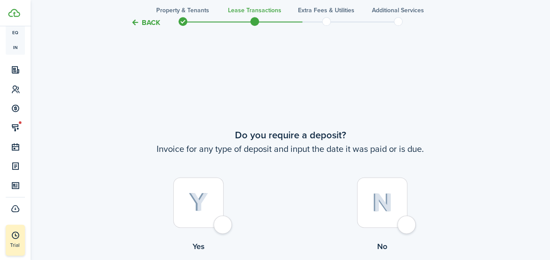
scroll to position [501, 0]
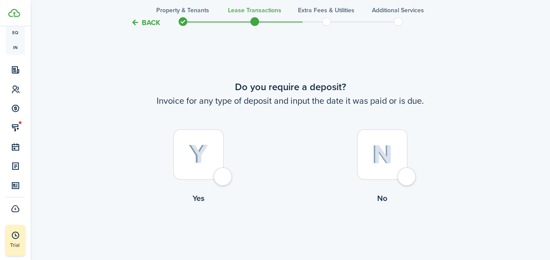
click at [403, 161] on div at bounding box center [382, 154] width 50 height 50
radio input "true"
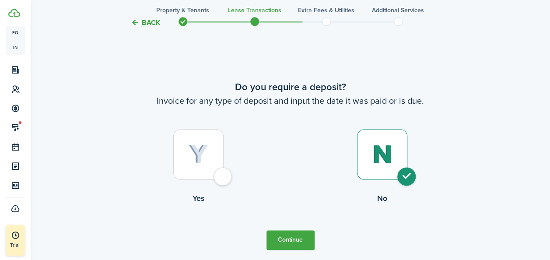
click at [290, 235] on button "Continue" at bounding box center [290, 240] width 48 height 20
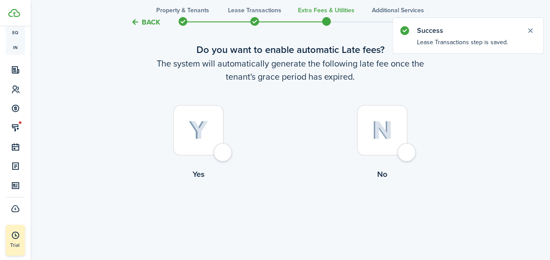
scroll to position [46, 0]
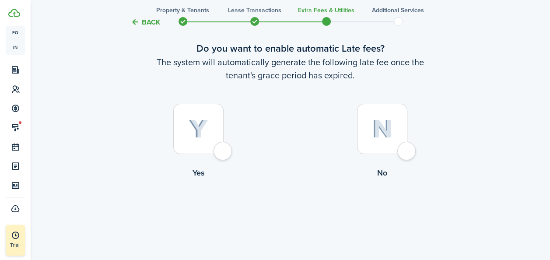
click at [195, 130] on img at bounding box center [199, 128] width 20 height 19
radio input "true"
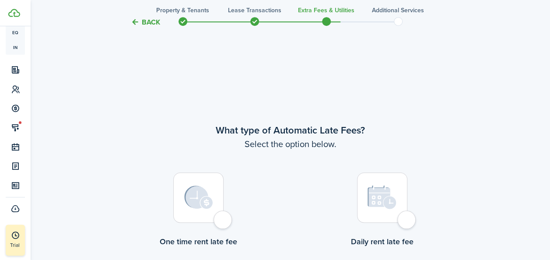
scroll to position [254, 0]
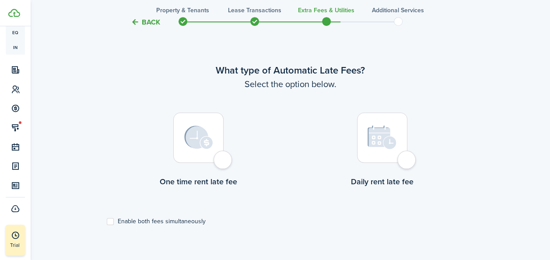
click at [198, 140] on img at bounding box center [198, 138] width 29 height 24
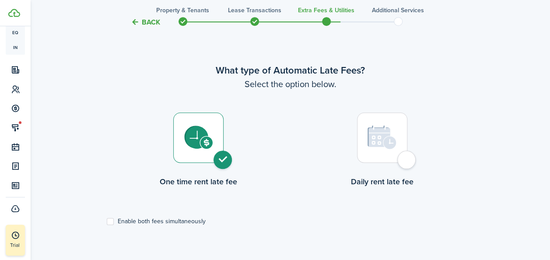
radio input "true"
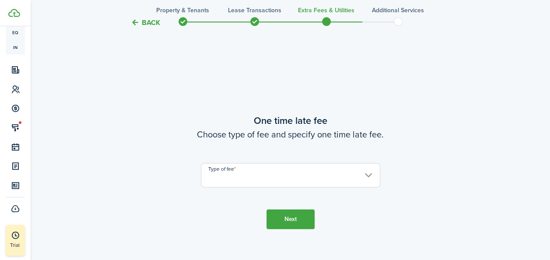
scroll to position [514, 0]
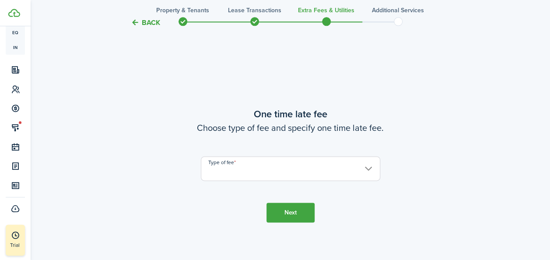
click at [367, 175] on input "Type of fee" at bounding box center [290, 168] width 179 height 25
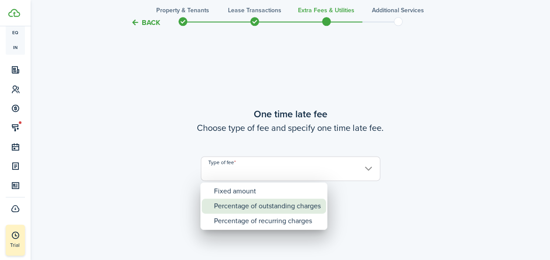
click at [297, 207] on div "Percentage of outstanding charges" at bounding box center [267, 206] width 107 height 15
type input "Percentage of outstanding charges"
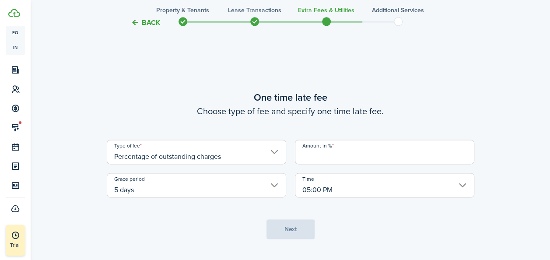
click at [332, 158] on input "Amount in %" at bounding box center [384, 152] width 179 height 25
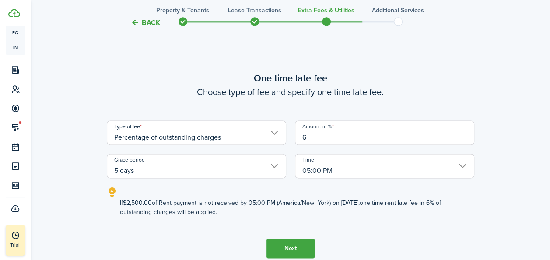
click at [213, 175] on input "5 days" at bounding box center [196, 166] width 179 height 25
type input "6"
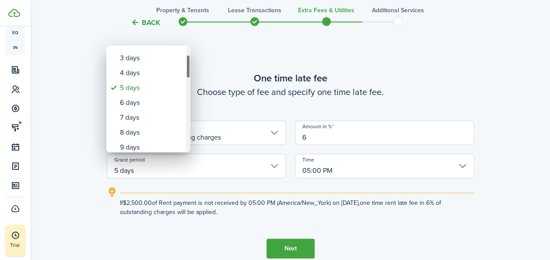
drag, startPoint x: 188, startPoint y: 58, endPoint x: 188, endPoint y: 67, distance: 9.2
click at [188, 67] on div "Grace period" at bounding box center [188, 67] width 4 height 24
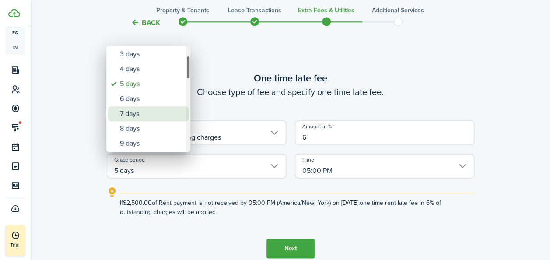
click at [143, 106] on div "7 days" at bounding box center [152, 113] width 64 height 15
type input "7 days"
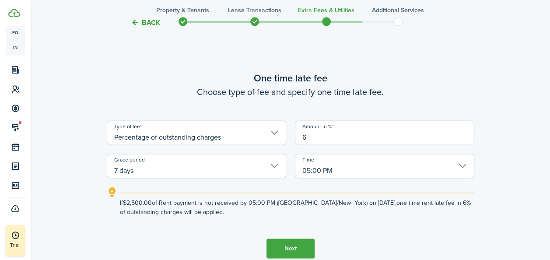
click at [288, 248] on button "Next" at bounding box center [290, 248] width 48 height 20
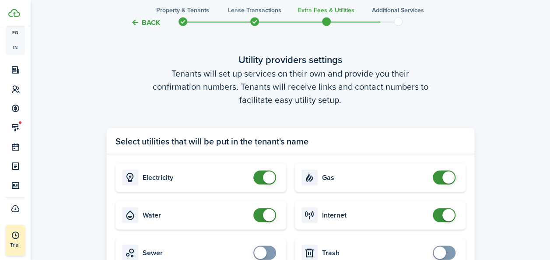
scroll to position [872, 0]
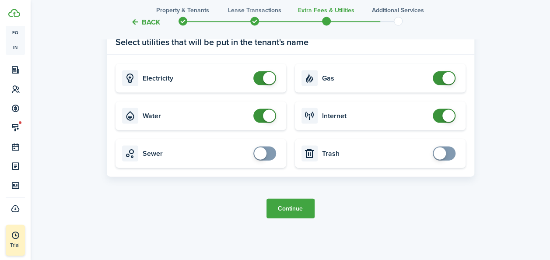
click at [275, 213] on button "Continue" at bounding box center [290, 209] width 48 height 20
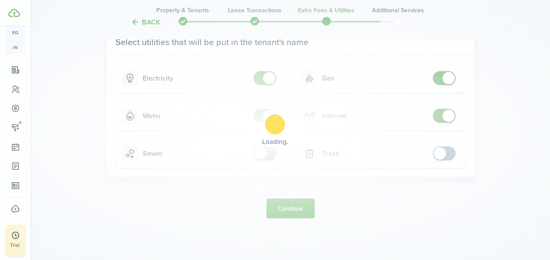
scroll to position [0, 0]
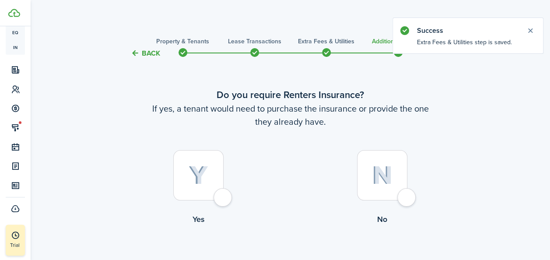
click at [182, 183] on div at bounding box center [198, 175] width 50 height 50
radio input "true"
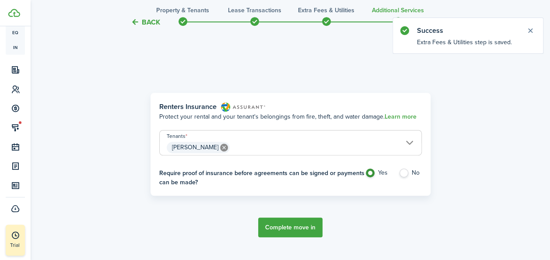
scroll to position [254, 0]
click at [286, 224] on button "Complete move in" at bounding box center [290, 227] width 64 height 20
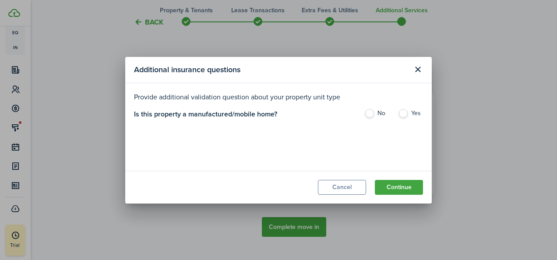
click at [402, 116] on label "Yes" at bounding box center [410, 115] width 25 height 13
radio input "true"
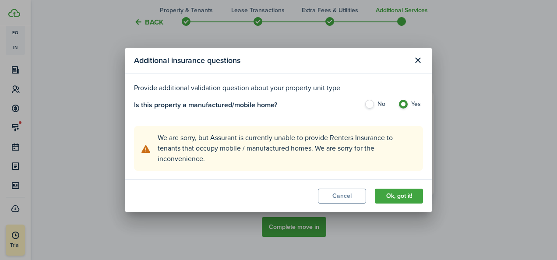
click at [373, 103] on label "No" at bounding box center [376, 106] width 25 height 13
radio input "true"
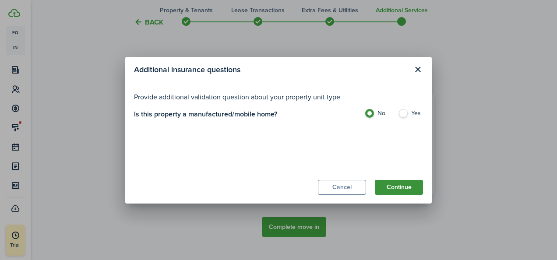
click at [392, 186] on button "Continue" at bounding box center [399, 187] width 48 height 15
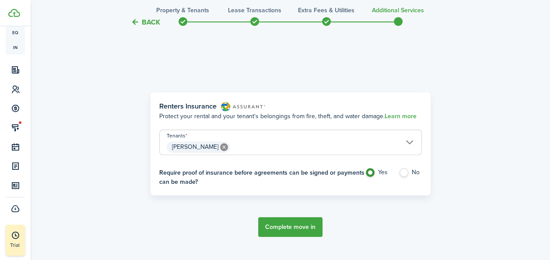
click at [281, 227] on button "Complete move in" at bounding box center [290, 227] width 64 height 20
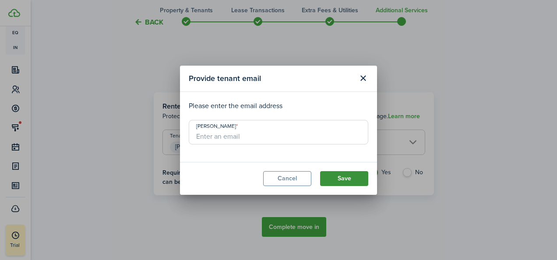
click at [349, 175] on button "Save" at bounding box center [344, 178] width 48 height 15
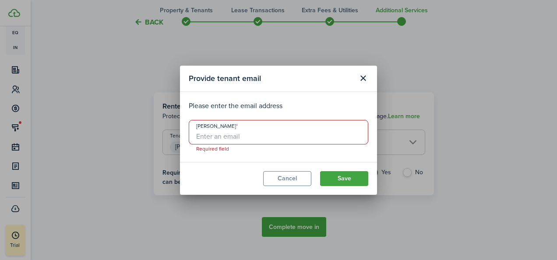
click at [226, 136] on input "[PERSON_NAME]" at bounding box center [278, 132] width 179 height 25
type input "a"
click at [365, 77] on button "Close modal" at bounding box center [362, 78] width 15 height 15
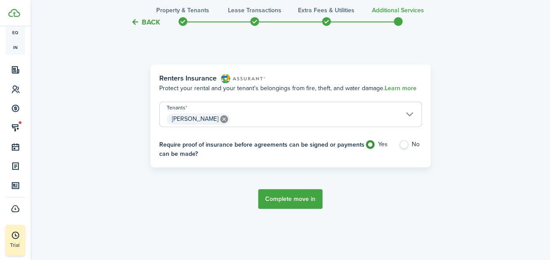
scroll to position [301, 0]
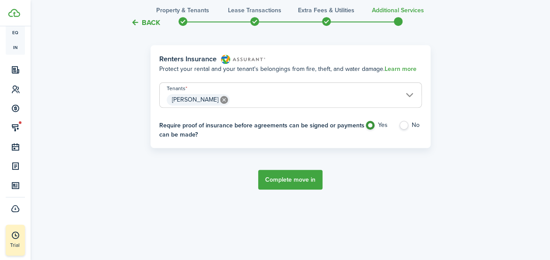
click at [292, 182] on button "Complete move in" at bounding box center [290, 180] width 64 height 20
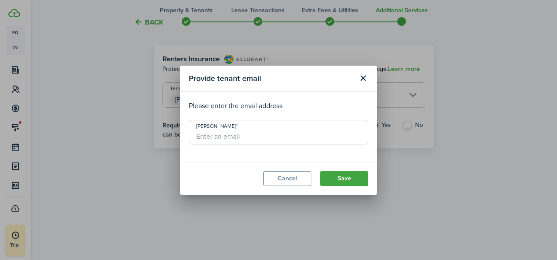
click at [261, 138] on input "[PERSON_NAME]" at bounding box center [278, 132] width 179 height 25
type input "[EMAIL_ADDRESS][DOMAIN_NAME]"
click at [341, 179] on button "Save" at bounding box center [344, 178] width 48 height 15
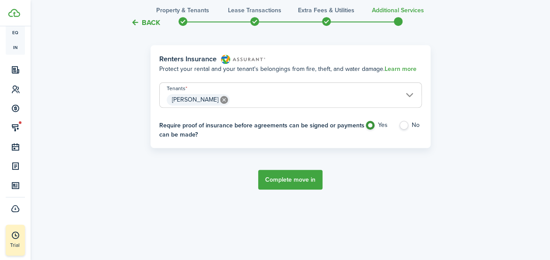
click at [301, 183] on button "Complete move in" at bounding box center [290, 180] width 64 height 20
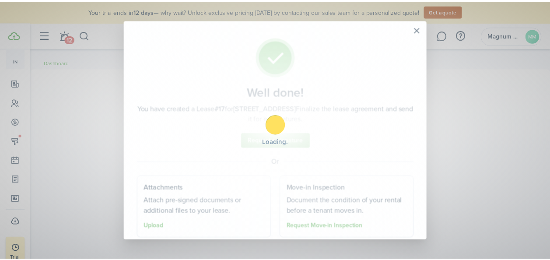
scroll to position [158, 0]
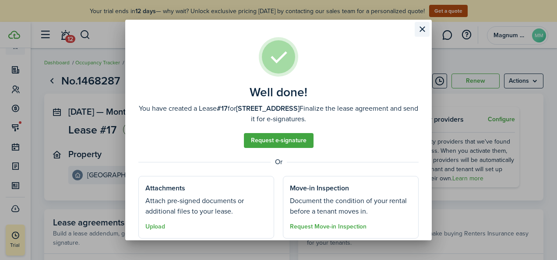
click at [424, 30] on button "Close modal" at bounding box center [421, 29] width 15 height 15
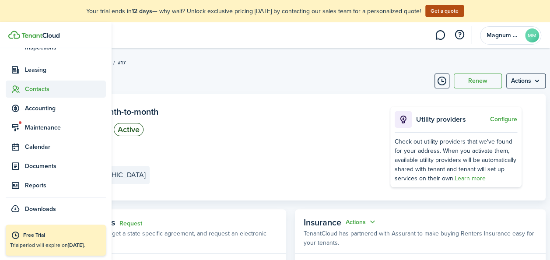
click at [37, 86] on span "Contacts" at bounding box center [65, 88] width 81 height 9
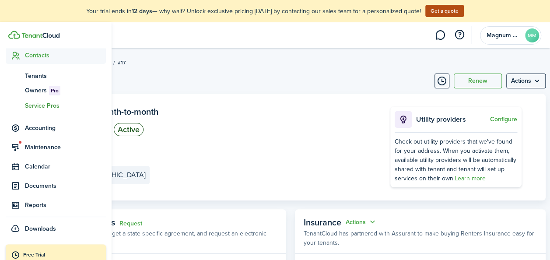
scroll to position [93, 0]
click at [42, 77] on span "Tenants" at bounding box center [65, 76] width 81 height 9
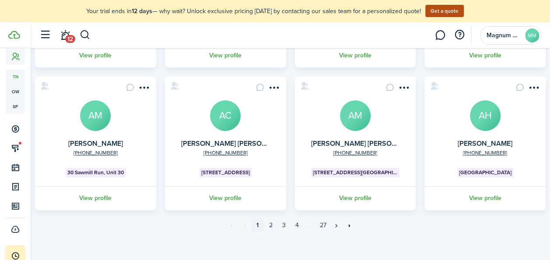
scroll to position [333, 0]
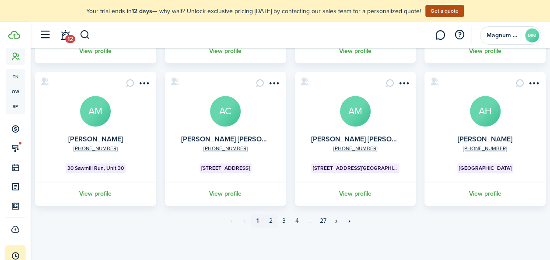
click at [268, 221] on link "2" at bounding box center [270, 220] width 13 height 13
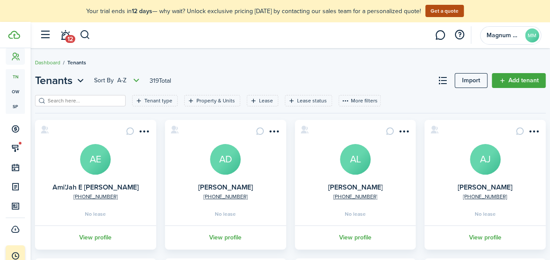
click at [105, 159] on avatar-text "AE" at bounding box center [95, 159] width 31 height 31
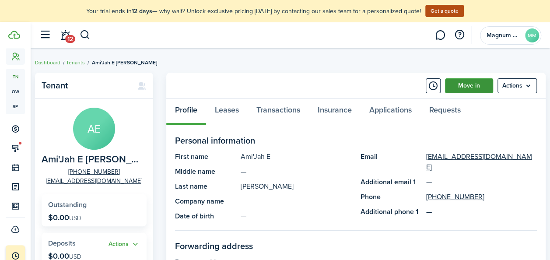
click at [481, 82] on link "Move in" at bounding box center [469, 85] width 48 height 15
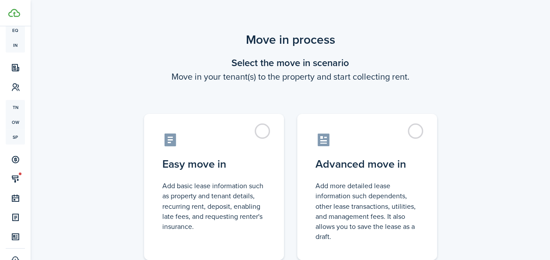
scroll to position [136, 0]
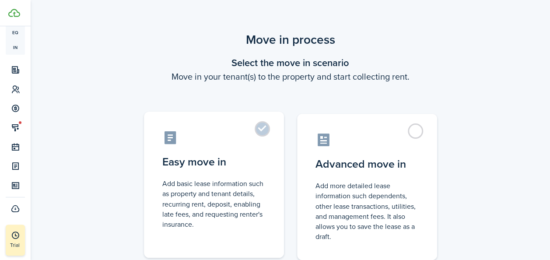
click at [257, 130] on label "Easy move in Add basic lease information such as property and tenant details, r…" at bounding box center [214, 185] width 140 height 146
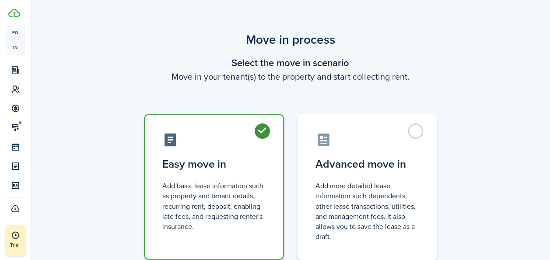
radio input "true"
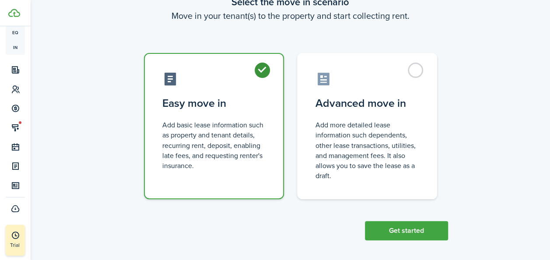
scroll to position [65, 0]
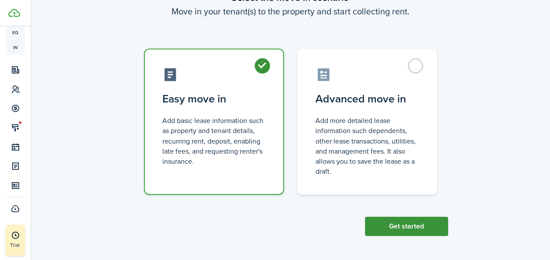
click at [419, 226] on button "Get started" at bounding box center [406, 226] width 83 height 19
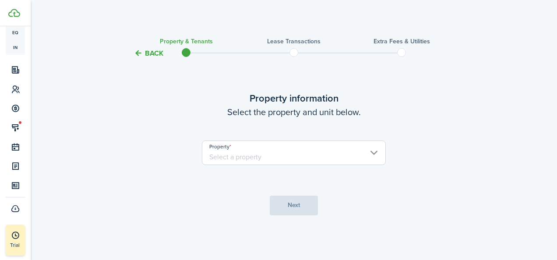
click at [265, 151] on input "Property" at bounding box center [294, 152] width 184 height 25
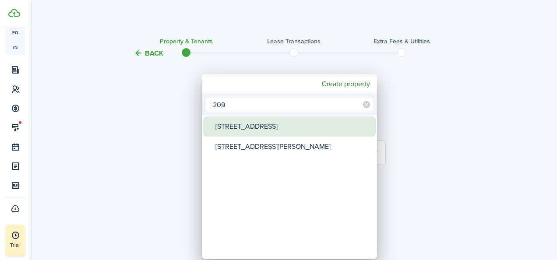
type input "209"
click at [266, 133] on div "209 Centre Ave" at bounding box center [292, 126] width 155 height 20
type input "209 Centre Ave"
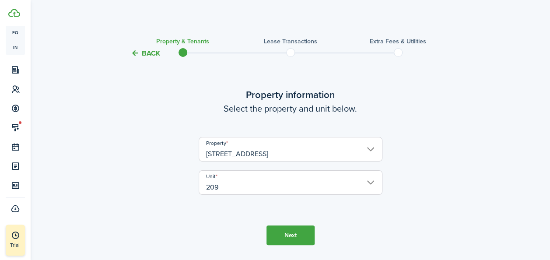
click at [289, 231] on button "Next" at bounding box center [290, 235] width 48 height 20
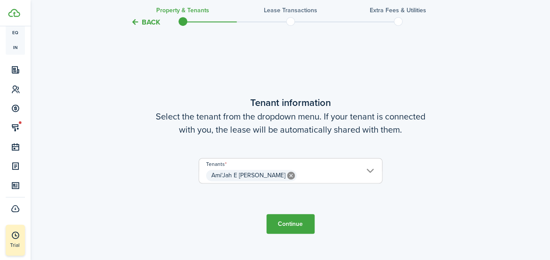
click at [290, 226] on button "Continue" at bounding box center [290, 224] width 48 height 20
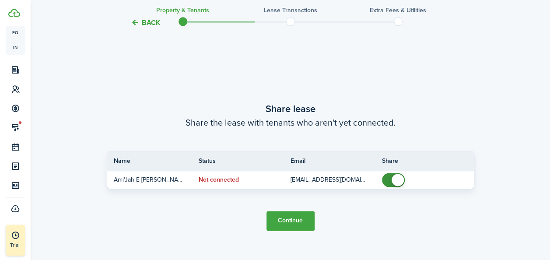
scroll to position [488, 0]
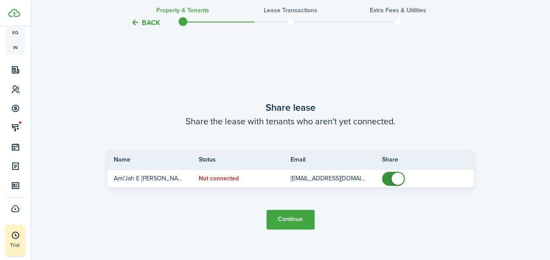
click at [282, 220] on button "Continue" at bounding box center [290, 220] width 48 height 20
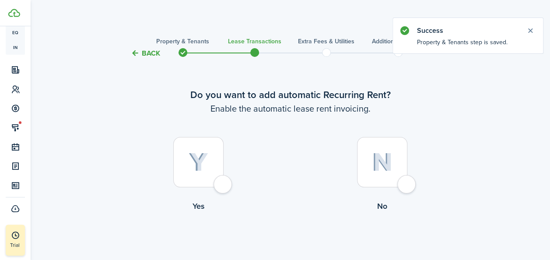
click at [209, 158] on div at bounding box center [198, 162] width 50 height 50
radio input "true"
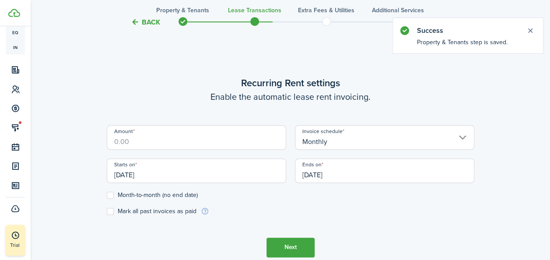
scroll to position [241, 0]
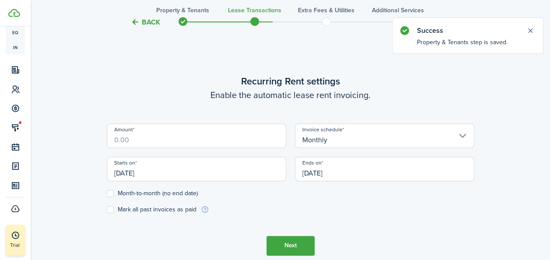
click at [194, 146] on input "Amount" at bounding box center [196, 135] width 179 height 25
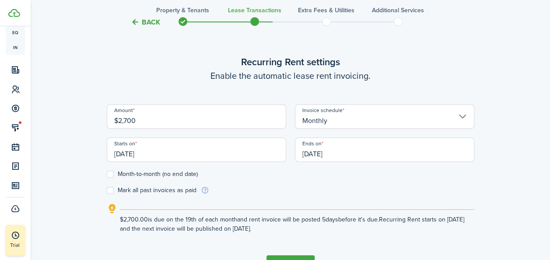
click at [144, 156] on input "[DATE]" at bounding box center [196, 149] width 179 height 25
type input "$2,700.00"
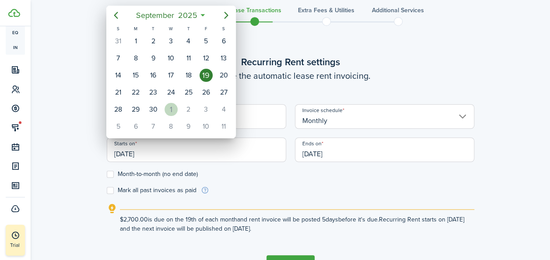
click at [166, 104] on div "1" at bounding box center [171, 109] width 13 height 13
type input "[DATE]"
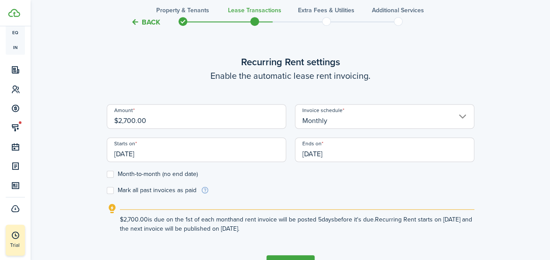
click at [115, 175] on label "Month-to-month (no end date)" at bounding box center [152, 174] width 91 height 7
click at [107, 174] on input "Month-to-month (no end date)" at bounding box center [106, 174] width 0 height 0
checkbox input "true"
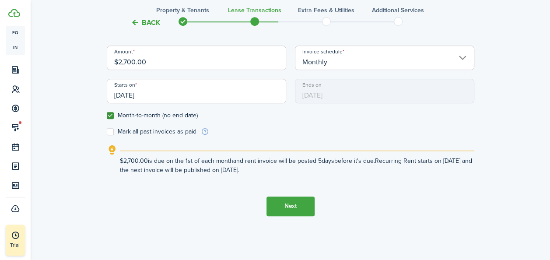
click at [293, 210] on button "Next" at bounding box center [290, 206] width 48 height 20
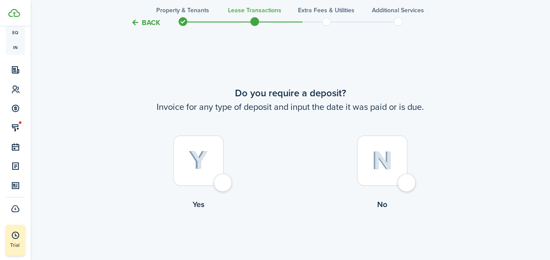
scroll to position [501, 0]
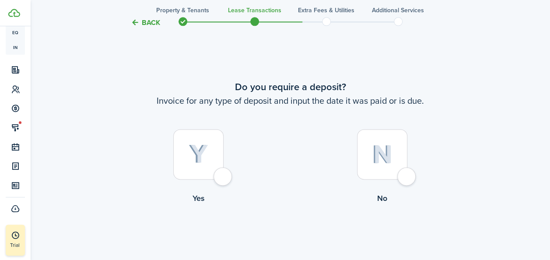
click at [197, 172] on div at bounding box center [198, 154] width 50 height 50
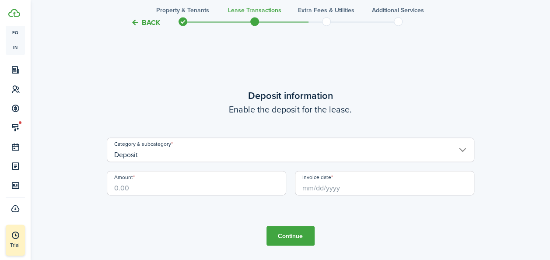
scroll to position [760, 0]
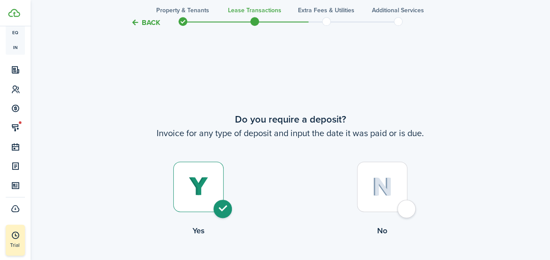
click at [408, 182] on label "No" at bounding box center [383, 200] width 184 height 79
radio input "false"
radio input "true"
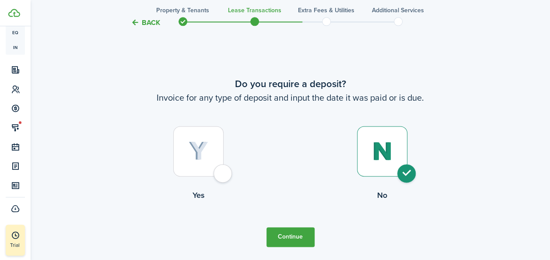
scroll to position [559, 0]
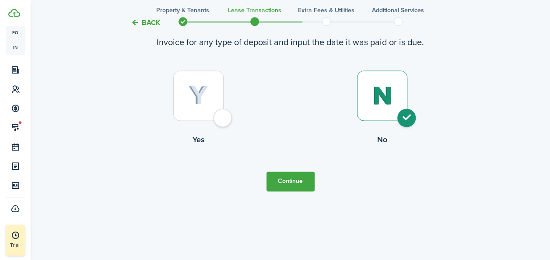
click at [295, 181] on button "Continue" at bounding box center [290, 182] width 48 height 20
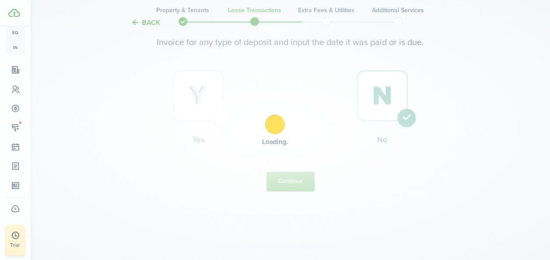
scroll to position [0, 0]
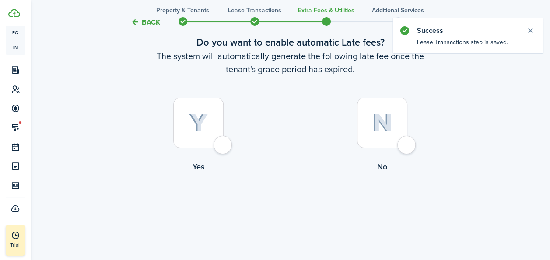
click at [194, 137] on div at bounding box center [198, 123] width 50 height 50
radio input "true"
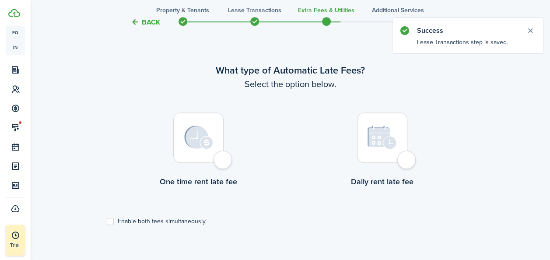
click at [223, 151] on div at bounding box center [198, 137] width 50 height 50
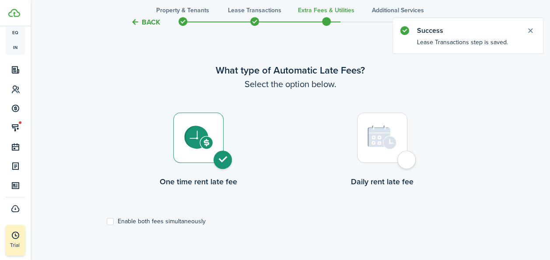
radio input "true"
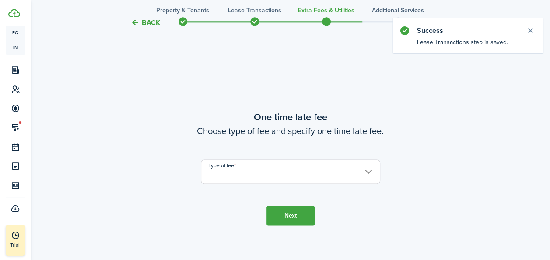
scroll to position [514, 0]
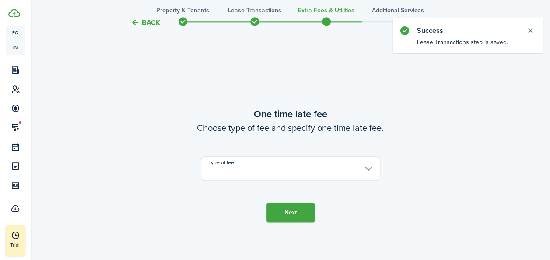
click at [291, 176] on input "Type of fee" at bounding box center [290, 168] width 179 height 25
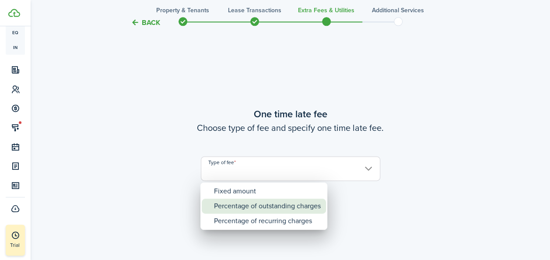
click at [258, 211] on div "Percentage of outstanding charges" at bounding box center [267, 206] width 107 height 15
type input "Percentage of outstanding charges"
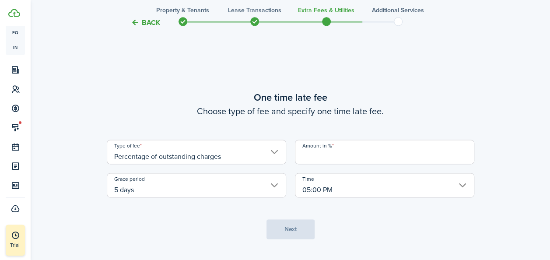
click at [324, 161] on input "Amount in %" at bounding box center [384, 152] width 179 height 25
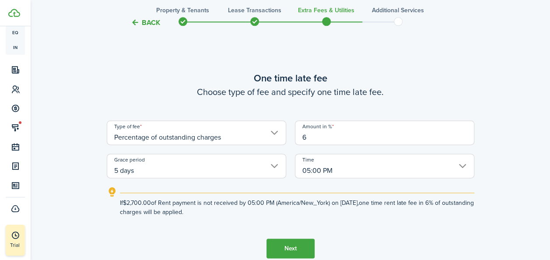
click at [273, 164] on input "5 days" at bounding box center [196, 166] width 179 height 25
type input "6"
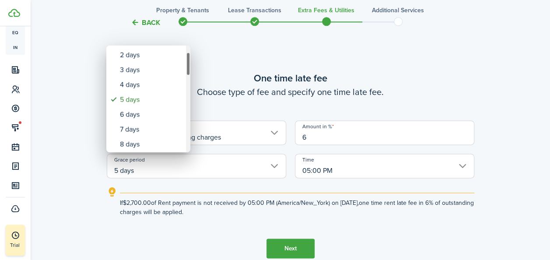
drag, startPoint x: 189, startPoint y: 65, endPoint x: 192, endPoint y: 71, distance: 7.1
click at [192, 71] on div "none 1 day 2 days 3 days 4 days 5 days 6 days 7 days 8 days 9 days 10 days 11 d…" at bounding box center [275, 130] width 550 height 260
click at [160, 126] on div "7 days" at bounding box center [152, 128] width 64 height 15
type input "7 days"
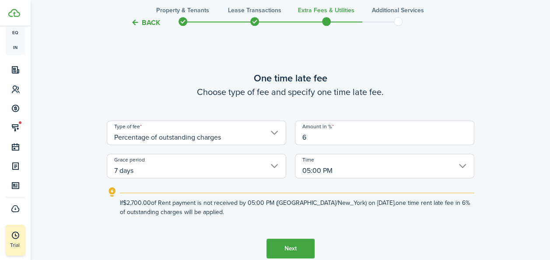
click at [284, 253] on button "Next" at bounding box center [290, 248] width 48 height 20
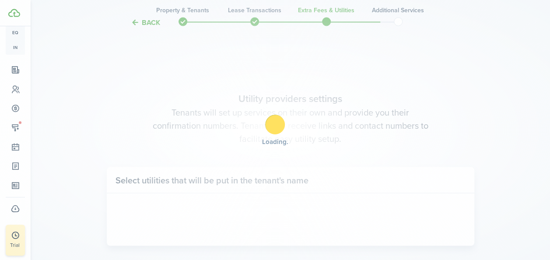
scroll to position [774, 0]
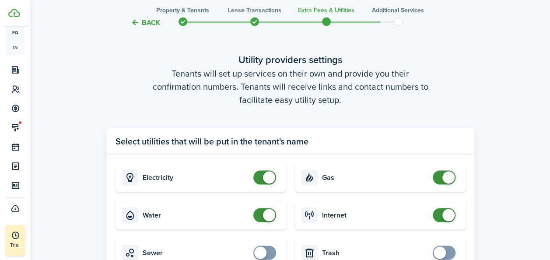
checkbox input "false"
click at [260, 215] on span at bounding box center [264, 215] width 9 height 14
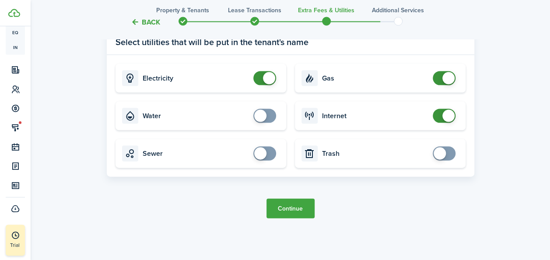
click at [295, 212] on button "Continue" at bounding box center [290, 209] width 48 height 20
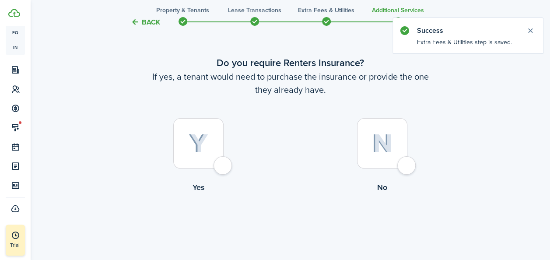
scroll to position [47, 0]
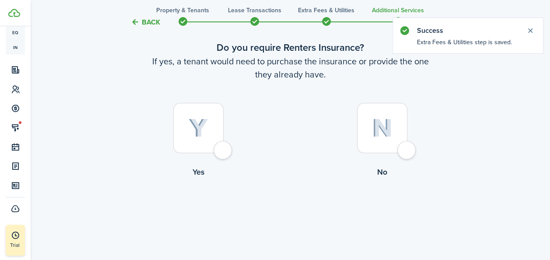
click at [190, 125] on img at bounding box center [199, 128] width 20 height 19
radio input "true"
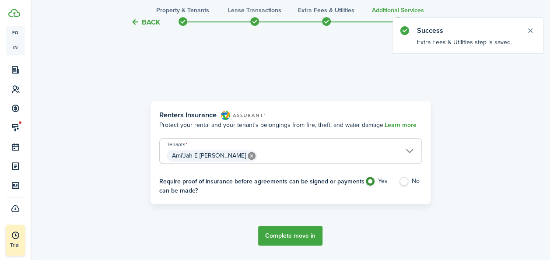
scroll to position [254, 0]
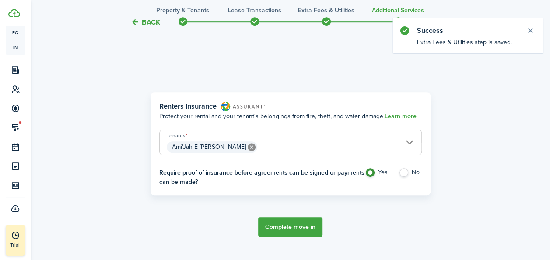
click at [293, 231] on button "Complete move in" at bounding box center [290, 227] width 64 height 20
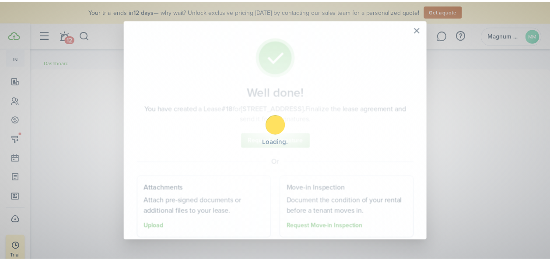
scroll to position [158, 0]
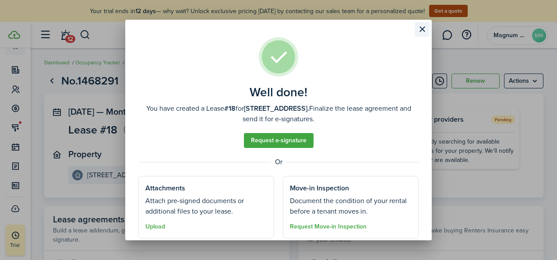
click at [417, 31] on button "Close modal" at bounding box center [421, 29] width 15 height 15
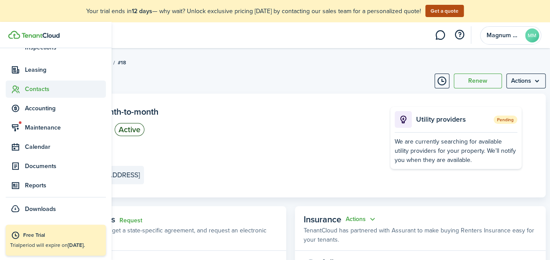
click at [36, 92] on span "Contacts" at bounding box center [65, 88] width 81 height 9
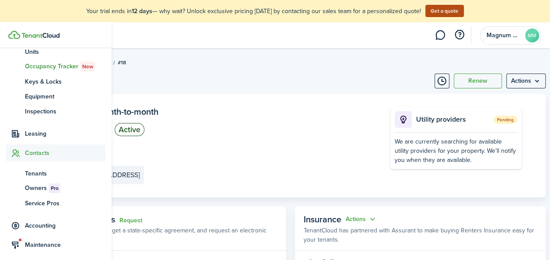
scroll to position [93, 0]
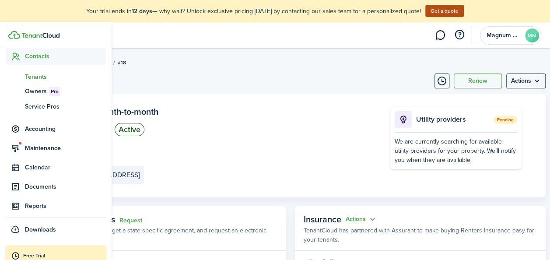
click at [34, 79] on span "Tenants" at bounding box center [65, 76] width 81 height 9
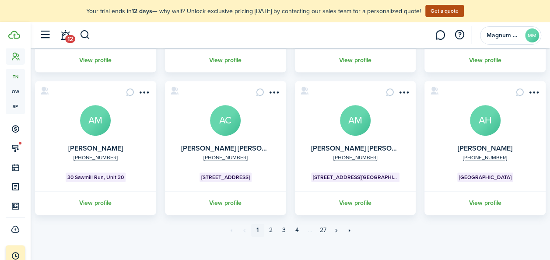
scroll to position [333, 0]
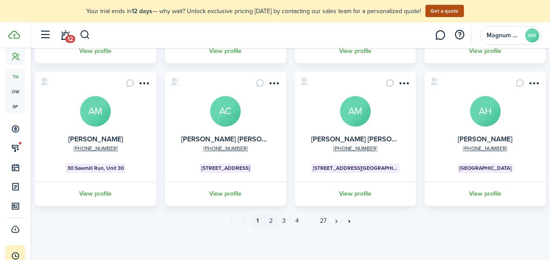
click at [273, 221] on link "2" at bounding box center [270, 220] width 13 height 13
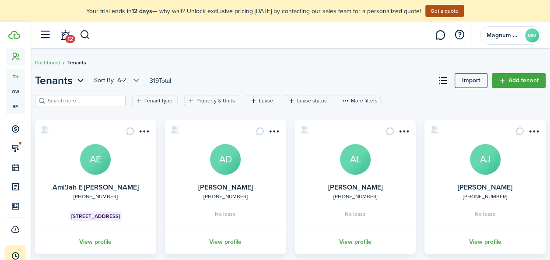
click at [354, 150] on avatar-text "AL" at bounding box center [355, 159] width 31 height 31
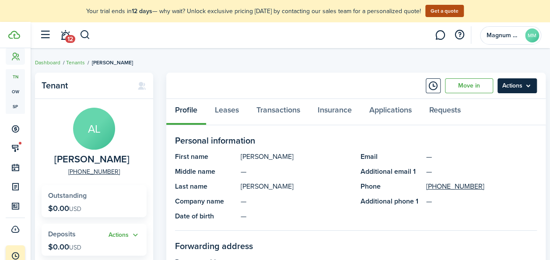
click at [528, 82] on menu-btn "Actions" at bounding box center [516, 85] width 39 height 15
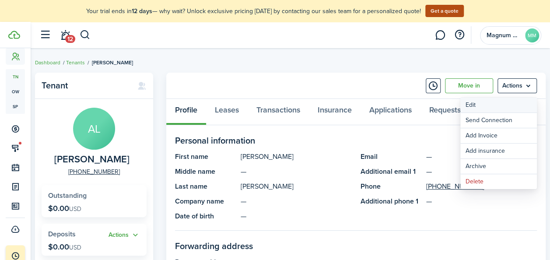
click at [494, 106] on link "Edit" at bounding box center [498, 105] width 77 height 15
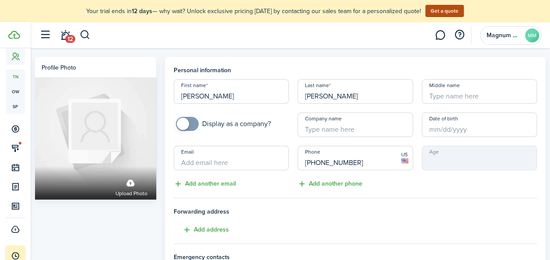
click at [328, 166] on input "[PHONE_NUMBER]" at bounding box center [355, 158] width 115 height 25
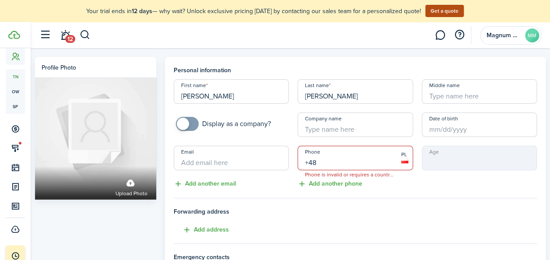
type input "+4"
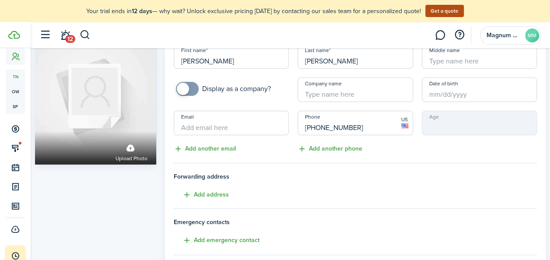
scroll to position [30, 0]
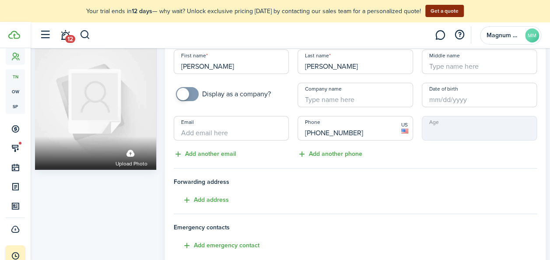
type input "+1 484-681-3988"
click at [236, 135] on input "Email" at bounding box center [231, 128] width 115 height 25
type input "ismaelreyesmon@gmail.com"
click at [365, 199] on h4 "Forwarding address Add address" at bounding box center [355, 191] width 363 height 28
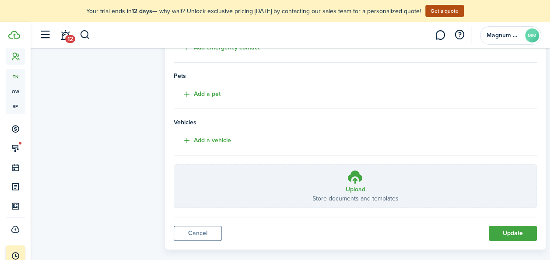
scroll to position [239, 0]
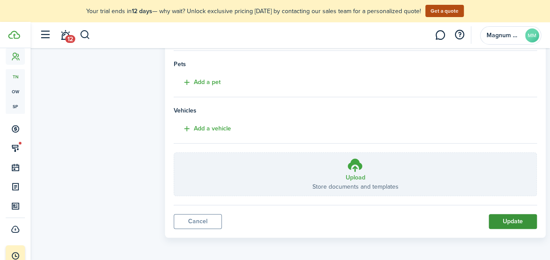
click at [504, 221] on button "Update" at bounding box center [513, 221] width 48 height 15
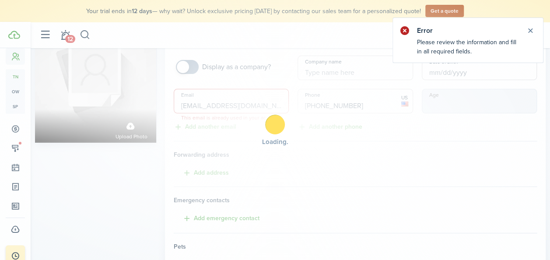
scroll to position [28, 0]
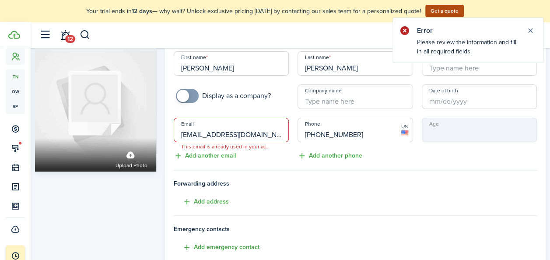
click at [263, 134] on input "ismaelreyesmon@gmail.com" at bounding box center [231, 130] width 115 height 25
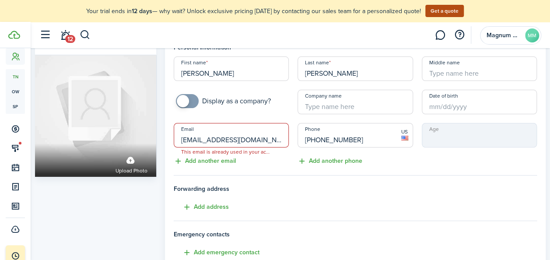
scroll to position [0, 0]
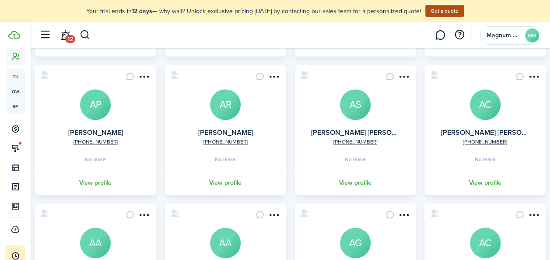
scroll to position [218, 0]
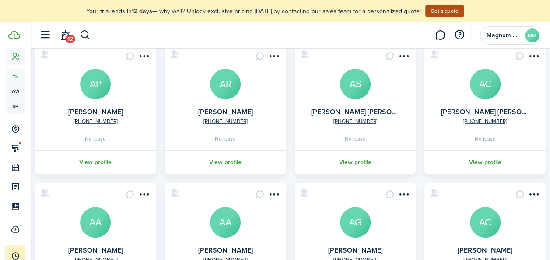
drag, startPoint x: 552, startPoint y: 151, endPoint x: 556, endPoint y: 102, distance: 49.6
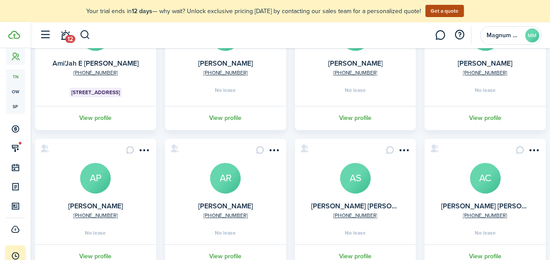
scroll to position [130, 0]
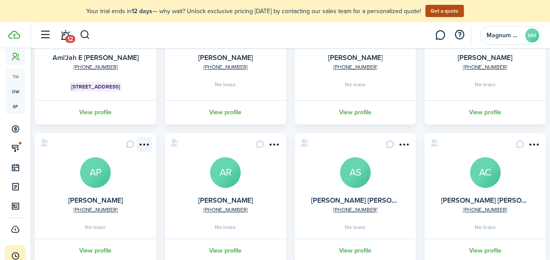
click at [146, 146] on menu-btn-icon "Open menu" at bounding box center [144, 144] width 15 height 15
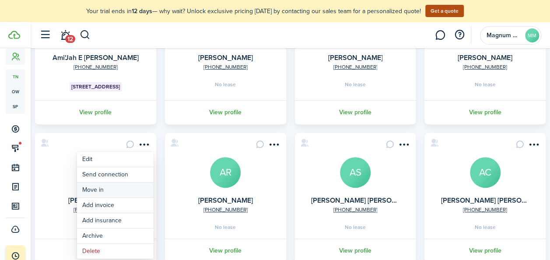
click at [84, 189] on link "Move in" at bounding box center [115, 189] width 77 height 15
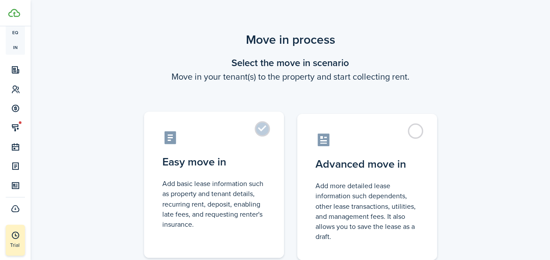
scroll to position [136, 0]
click at [262, 130] on label "Easy move in Add basic lease information such as property and tenant details, r…" at bounding box center [214, 185] width 140 height 146
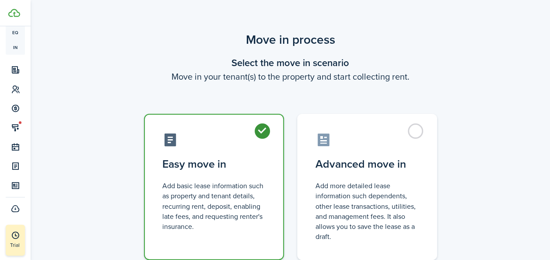
radio input "true"
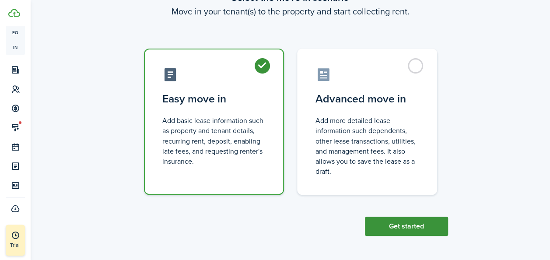
click at [438, 226] on button "Get started" at bounding box center [406, 226] width 83 height 19
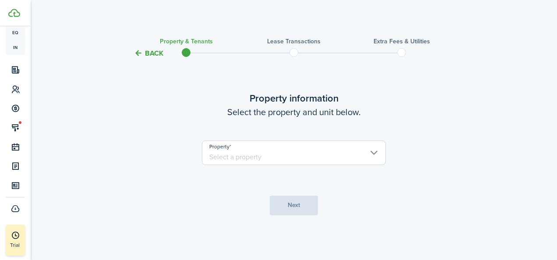
click at [254, 153] on input "Property" at bounding box center [294, 152] width 184 height 25
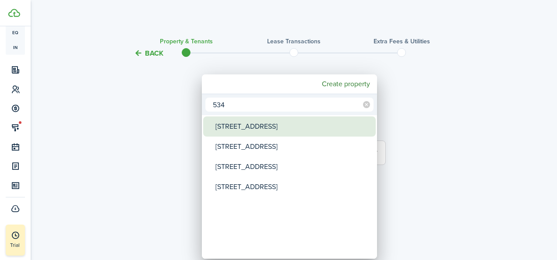
type input "534"
click at [257, 131] on div "[STREET_ADDRESS]" at bounding box center [292, 126] width 155 height 20
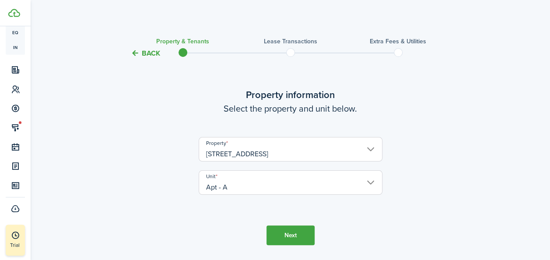
click at [288, 232] on button "Next" at bounding box center [290, 235] width 48 height 20
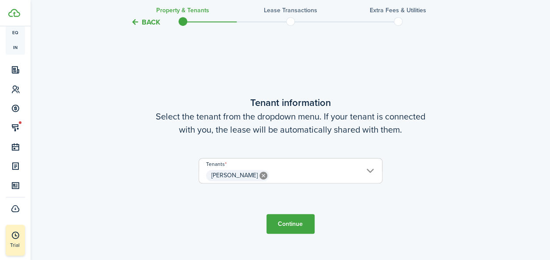
click at [287, 219] on button "Continue" at bounding box center [290, 224] width 48 height 20
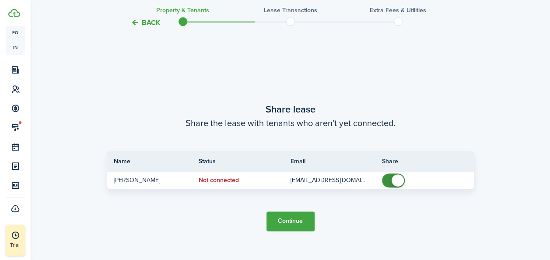
scroll to position [488, 0]
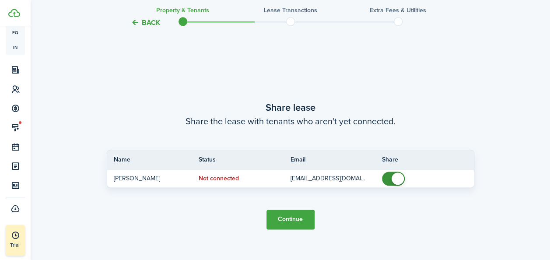
click at [288, 210] on button "Continue" at bounding box center [290, 220] width 48 height 20
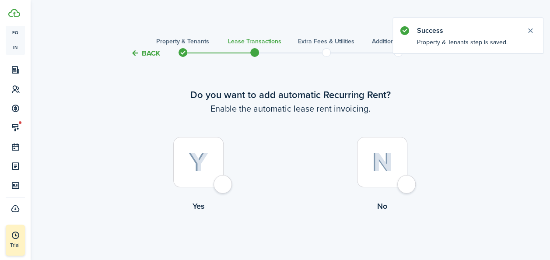
click at [210, 172] on div at bounding box center [198, 162] width 50 height 50
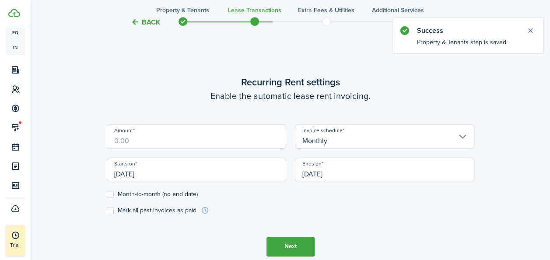
scroll to position [241, 0]
click at [206, 143] on input "Amount" at bounding box center [196, 135] width 179 height 25
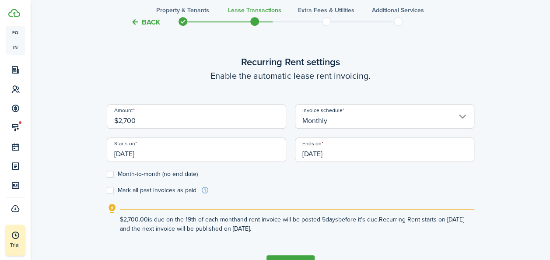
click at [121, 156] on input "[DATE]" at bounding box center [196, 149] width 179 height 25
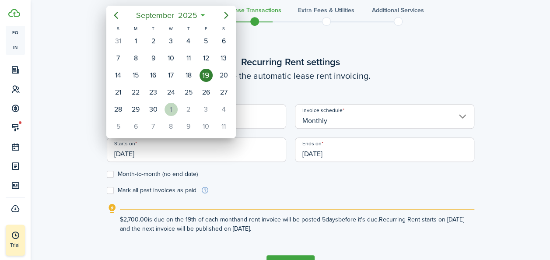
click at [170, 106] on div "1" at bounding box center [171, 109] width 13 height 13
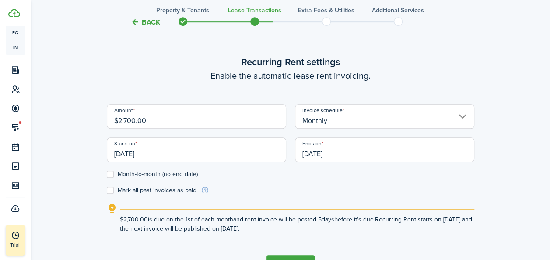
scroll to position [0, 0]
click at [109, 172] on label "Month-to-month (no end date)" at bounding box center [152, 174] width 91 height 7
click at [107, 174] on input "Month-to-month (no end date)" at bounding box center [106, 174] width 0 height 0
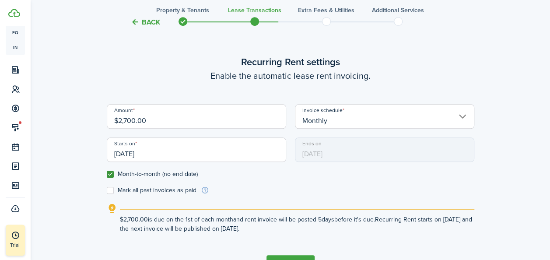
drag, startPoint x: 548, startPoint y: 126, endPoint x: 546, endPoint y: 186, distance: 60.4
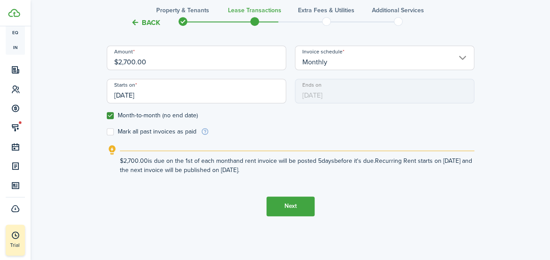
click at [294, 208] on button "Next" at bounding box center [290, 206] width 48 height 20
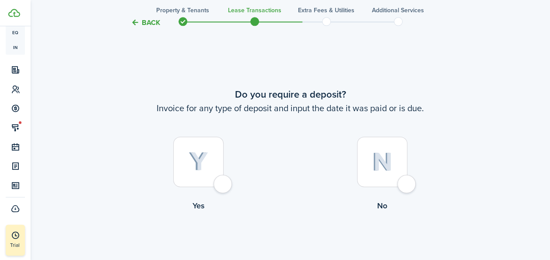
scroll to position [501, 0]
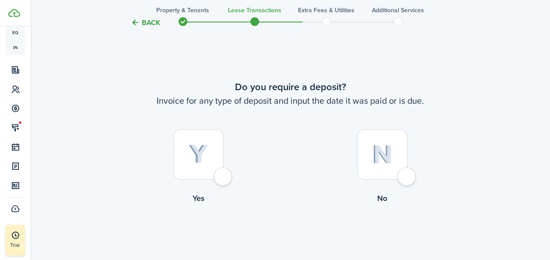
click at [395, 155] on div at bounding box center [382, 154] width 50 height 50
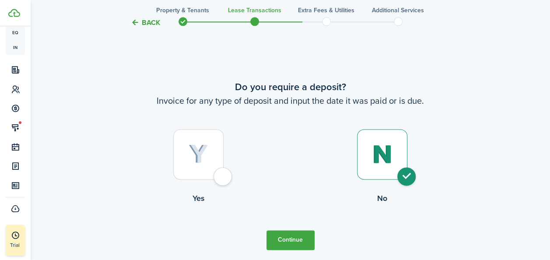
click at [298, 238] on button "Continue" at bounding box center [290, 240] width 48 height 20
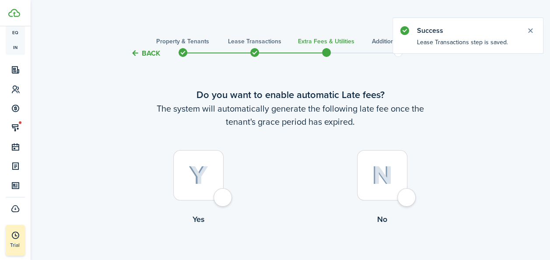
scroll to position [53, 0]
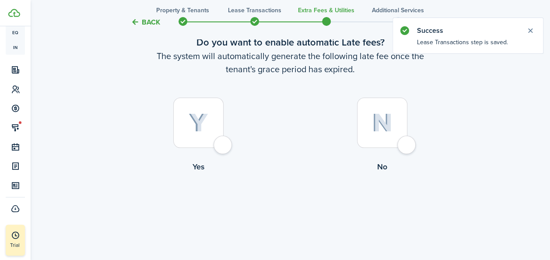
click at [208, 121] on div at bounding box center [198, 123] width 50 height 50
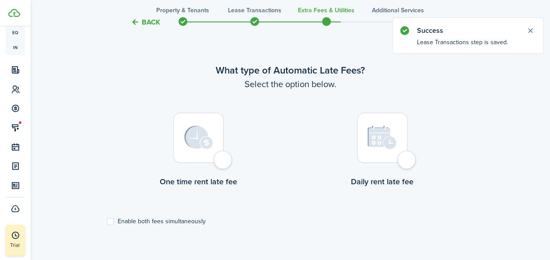
click at [197, 146] on img at bounding box center [198, 138] width 29 height 24
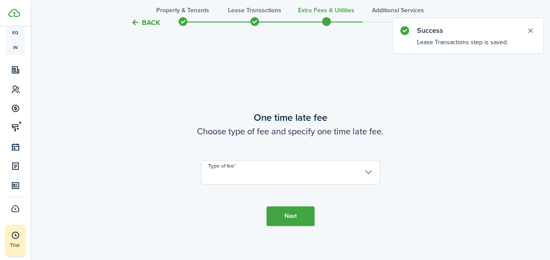
scroll to position [514, 0]
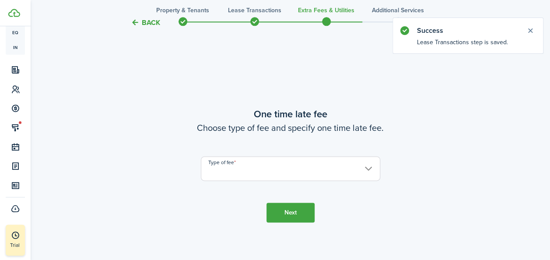
click at [245, 175] on input "Type of fee" at bounding box center [290, 168] width 179 height 25
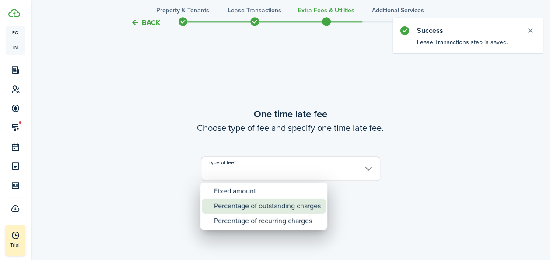
click at [244, 203] on div "Percentage of outstanding charges" at bounding box center [267, 206] width 107 height 15
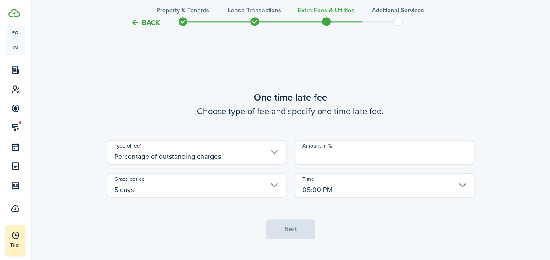
click at [320, 159] on input "Amount in %" at bounding box center [384, 152] width 179 height 25
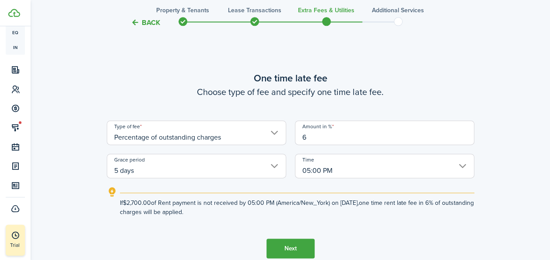
click at [235, 173] on input "5 days" at bounding box center [196, 166] width 179 height 25
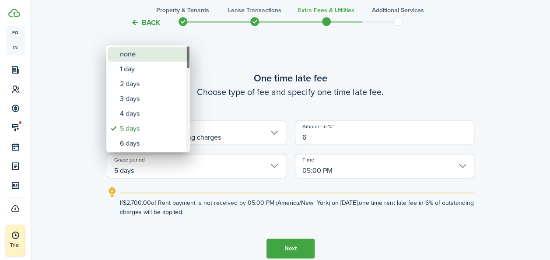
drag, startPoint x: 186, startPoint y: 59, endPoint x: 189, endPoint y: 64, distance: 6.0
click at [189, 64] on mbsc-scrollview-base "none 1 day 2 days 3 days 4 days 5 days 6 days 7 days 8 days 9 days 10 days 11 d…" at bounding box center [148, 98] width 84 height 105
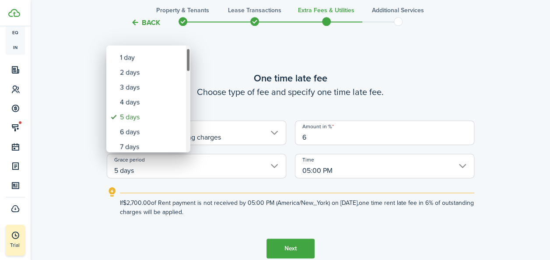
drag, startPoint x: 189, startPoint y: 62, endPoint x: 189, endPoint y: 67, distance: 5.3
click at [189, 67] on div "Grace period" at bounding box center [188, 60] width 4 height 24
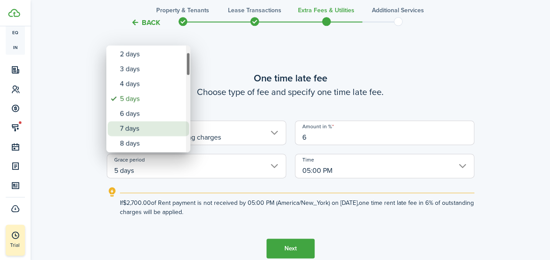
click at [148, 125] on div "7 days" at bounding box center [152, 128] width 64 height 15
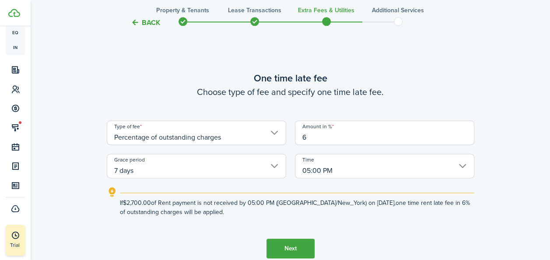
click at [294, 245] on button "Next" at bounding box center [290, 248] width 48 height 20
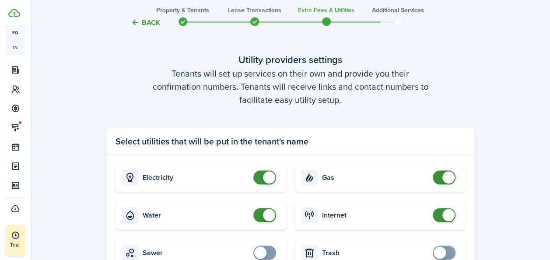
scroll to position [872, 0]
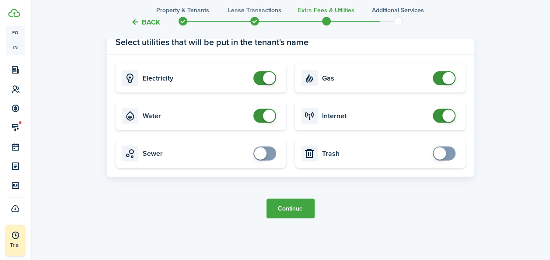
click at [293, 210] on button "Continue" at bounding box center [290, 209] width 48 height 20
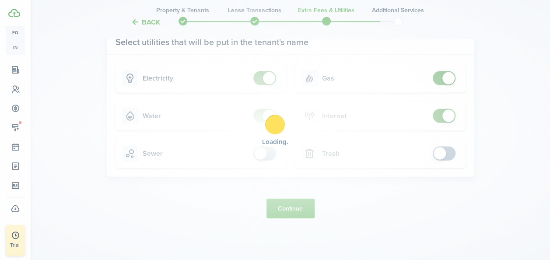
scroll to position [0, 0]
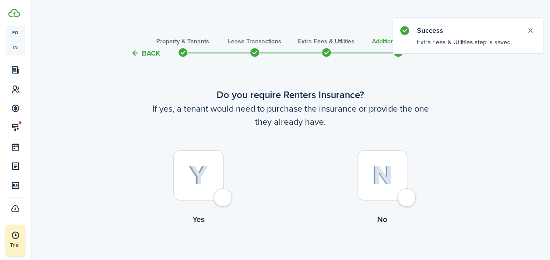
click at [224, 182] on label "Yes" at bounding box center [199, 189] width 184 height 79
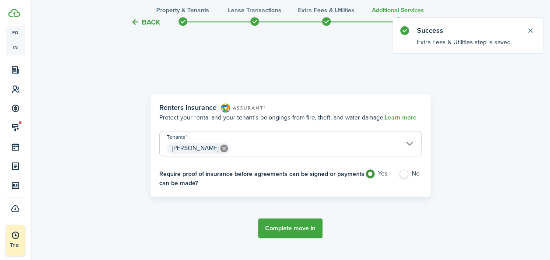
scroll to position [254, 0]
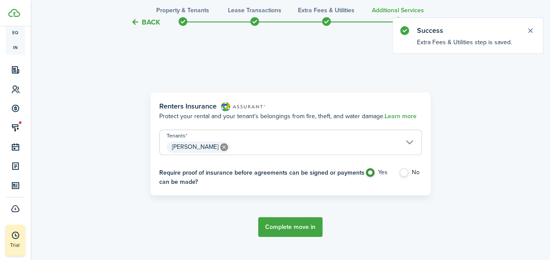
click at [293, 229] on button "Complete move in" at bounding box center [290, 227] width 64 height 20
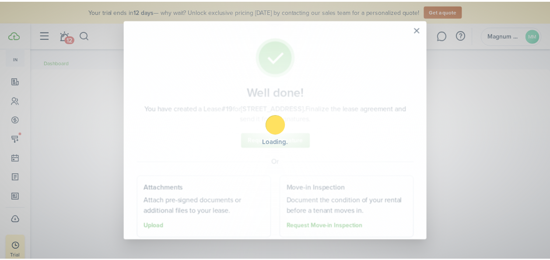
scroll to position [158, 0]
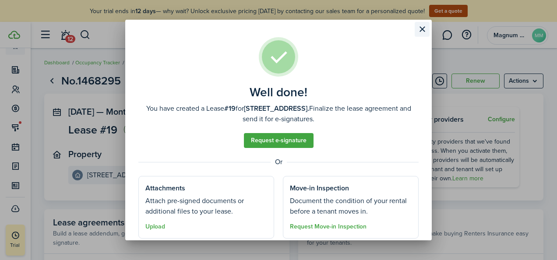
click at [419, 27] on button "Close modal" at bounding box center [421, 29] width 15 height 15
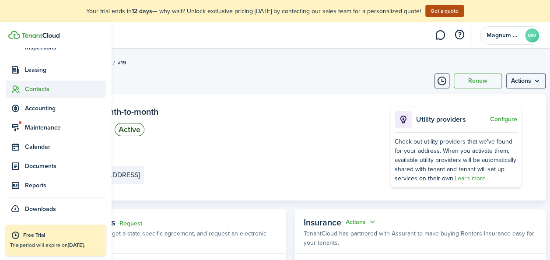
click at [21, 84] on span "Contacts" at bounding box center [56, 89] width 100 height 17
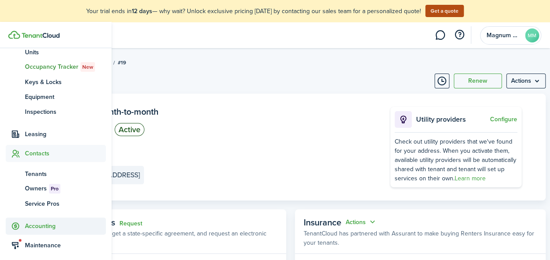
scroll to position [93, 0]
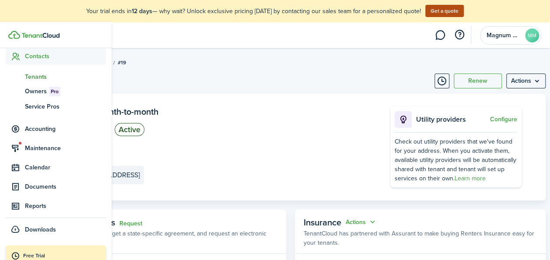
click at [33, 80] on span "Tenants" at bounding box center [65, 76] width 81 height 9
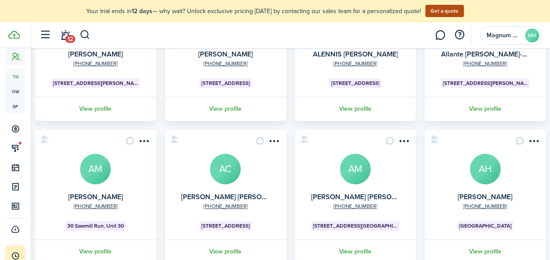
scroll to position [333, 0]
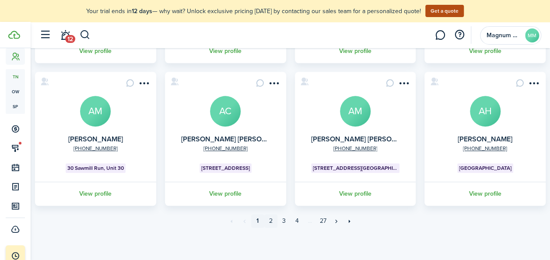
click at [269, 218] on link "2" at bounding box center [270, 220] width 13 height 13
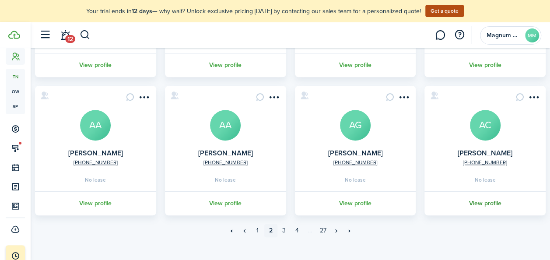
scroll to position [318, 0]
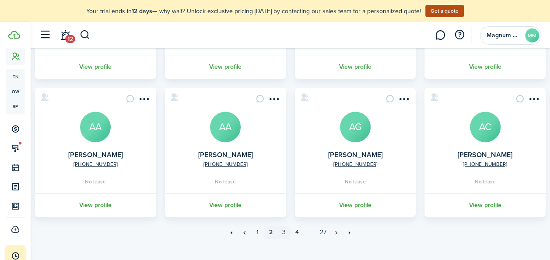
click at [283, 233] on link "3" at bounding box center [283, 232] width 13 height 13
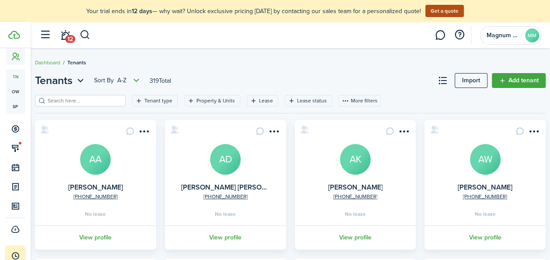
click at [225, 156] on avatar-text "AD" at bounding box center [225, 159] width 31 height 31
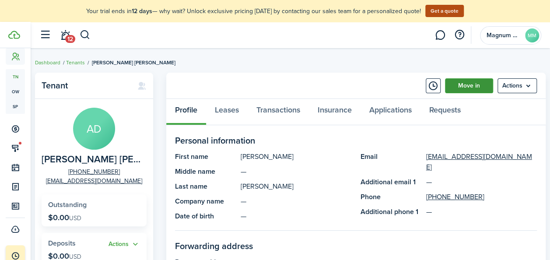
click at [468, 85] on link "Move in" at bounding box center [469, 85] width 48 height 15
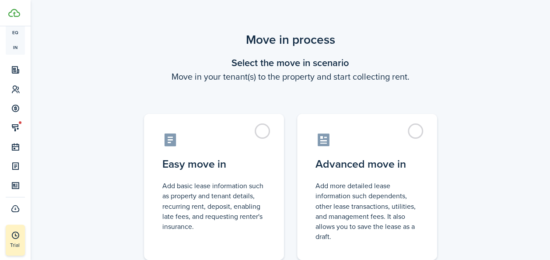
scroll to position [136, 0]
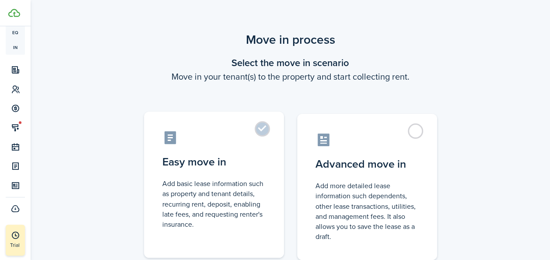
click at [266, 125] on label "Easy move in Add basic lease information such as property and tenant details, r…" at bounding box center [214, 185] width 140 height 146
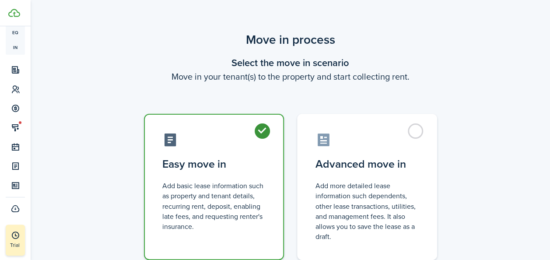
scroll to position [65, 0]
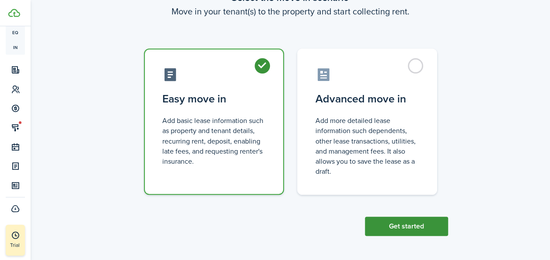
click at [406, 230] on button "Get started" at bounding box center [406, 226] width 83 height 19
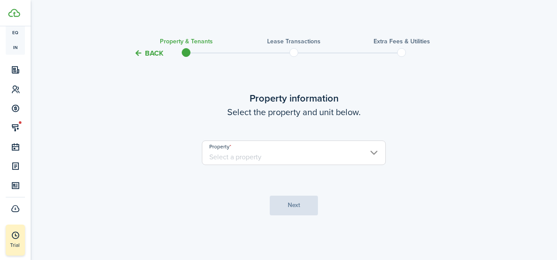
click at [303, 151] on input "Property" at bounding box center [294, 152] width 184 height 25
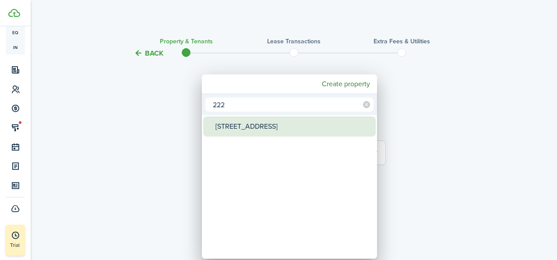
click at [252, 123] on div "222 Centre Ave" at bounding box center [292, 126] width 155 height 20
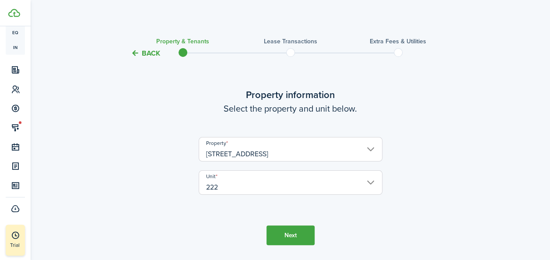
click at [292, 230] on button "Next" at bounding box center [290, 235] width 48 height 20
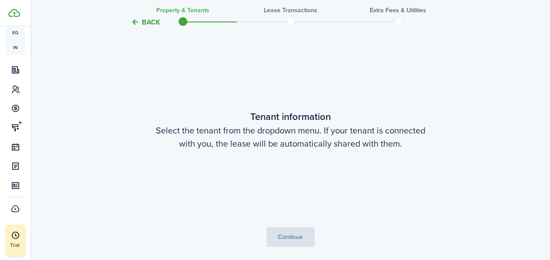
scroll to position [228, 0]
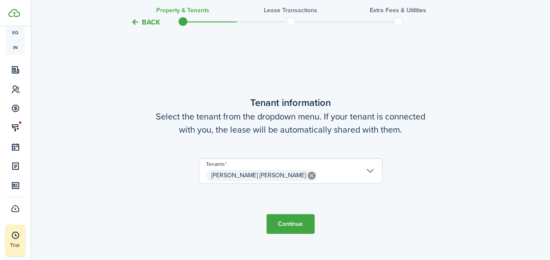
click at [285, 222] on button "Continue" at bounding box center [290, 224] width 48 height 20
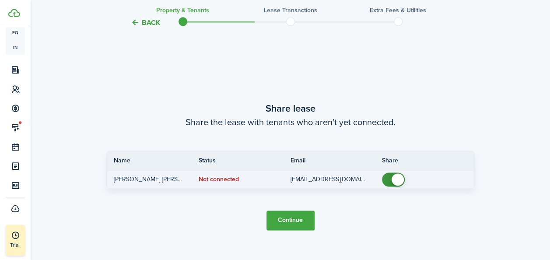
scroll to position [488, 0]
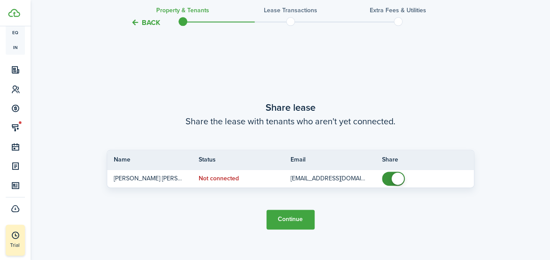
click at [300, 218] on button "Continue" at bounding box center [290, 220] width 48 height 20
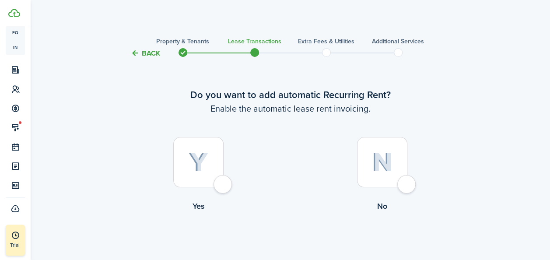
click at [207, 156] on img at bounding box center [199, 162] width 20 height 19
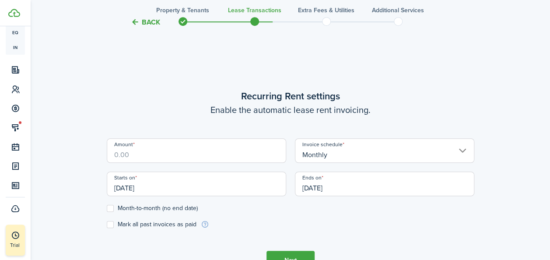
scroll to position [241, 0]
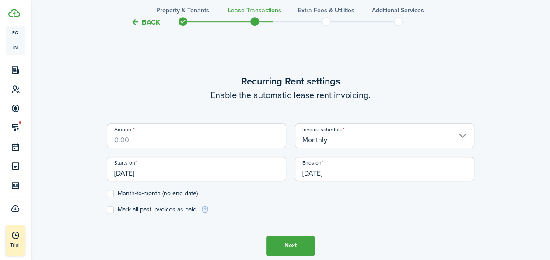
click at [178, 142] on input "Amount" at bounding box center [196, 135] width 179 height 25
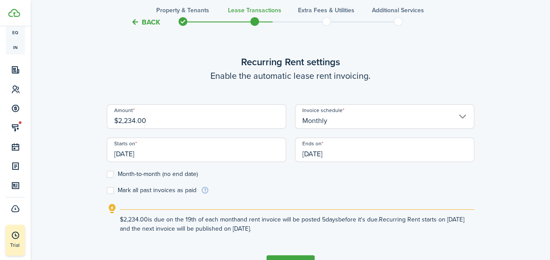
click at [187, 163] on div "Starts on 09/19/2025" at bounding box center [196, 153] width 188 height 33
click at [179, 154] on input "[DATE]" at bounding box center [196, 149] width 179 height 25
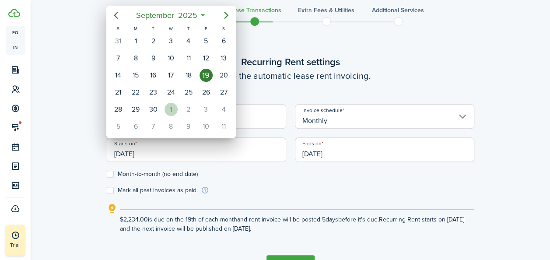
click at [167, 110] on div "1" at bounding box center [171, 109] width 13 height 13
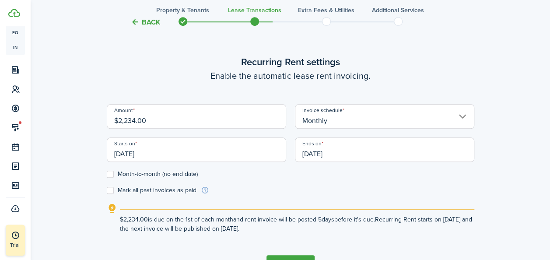
scroll to position [0, 0]
click at [124, 173] on label "Month-to-month (no end date)" at bounding box center [152, 174] width 91 height 7
click at [107, 174] on input "Month-to-month (no end date)" at bounding box center [106, 174] width 0 height 0
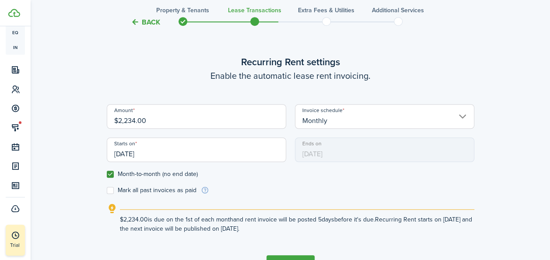
scroll to position [299, 0]
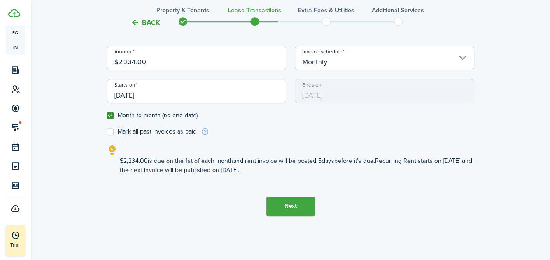
click at [296, 207] on button "Next" at bounding box center [290, 206] width 48 height 20
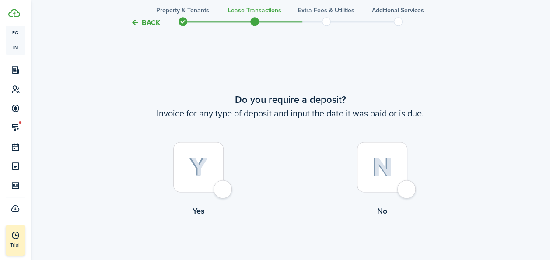
scroll to position [501, 0]
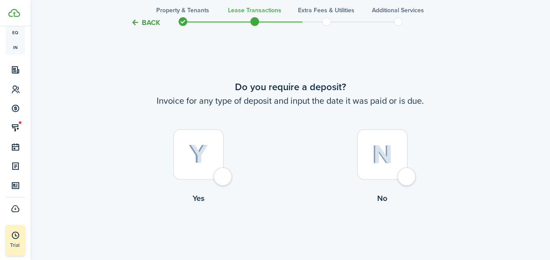
click at [394, 152] on div at bounding box center [382, 154] width 50 height 50
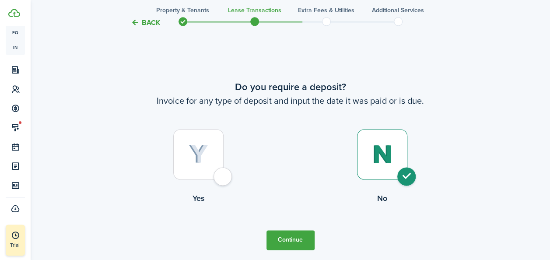
click at [285, 239] on button "Continue" at bounding box center [290, 240] width 48 height 20
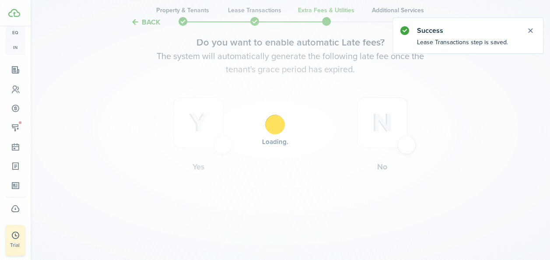
scroll to position [0, 0]
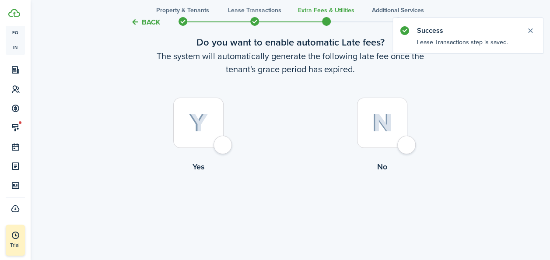
click at [220, 131] on div at bounding box center [198, 123] width 50 height 50
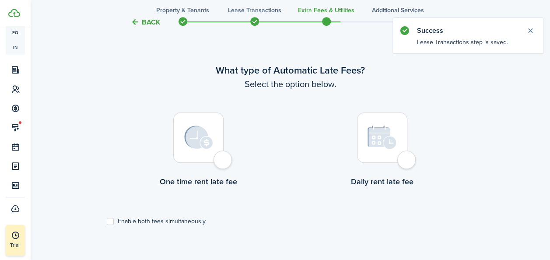
click at [211, 144] on img at bounding box center [198, 138] width 29 height 24
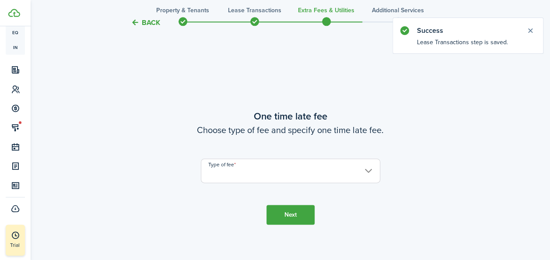
scroll to position [514, 0]
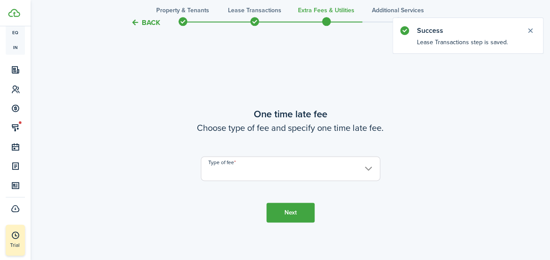
click at [275, 166] on input "Type of fee" at bounding box center [290, 168] width 179 height 25
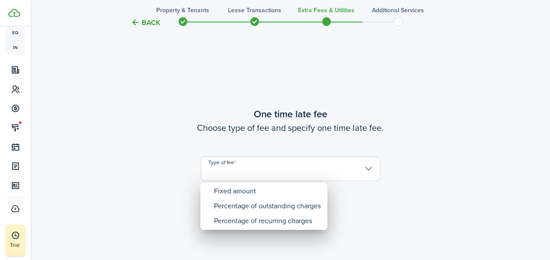
click at [261, 176] on div at bounding box center [275, 130] width 690 height 400
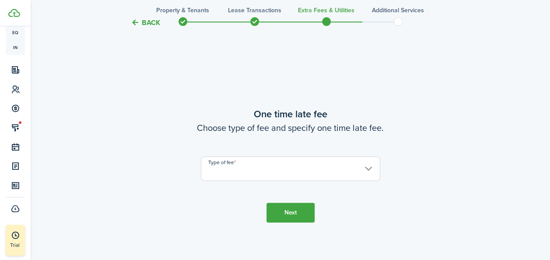
click at [245, 173] on input "Type of fee" at bounding box center [290, 168] width 179 height 25
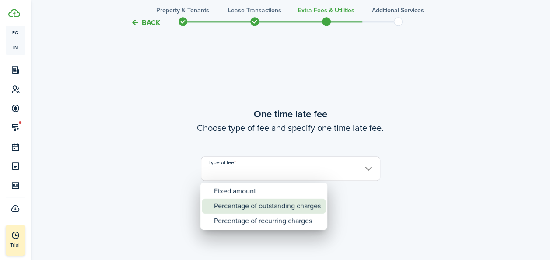
click at [246, 210] on div "Percentage of outstanding charges" at bounding box center [267, 206] width 107 height 15
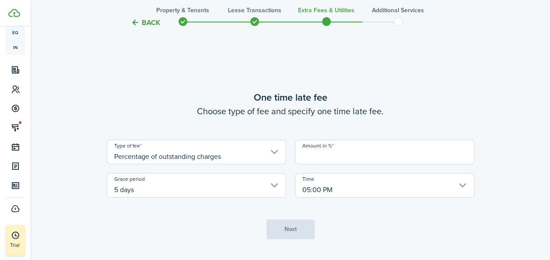
click at [323, 162] on input "Amount in %" at bounding box center [384, 152] width 179 height 25
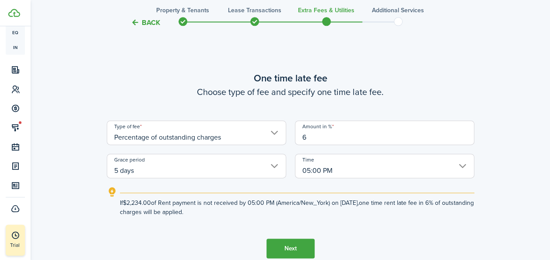
click at [174, 174] on input "5 days" at bounding box center [196, 166] width 179 height 25
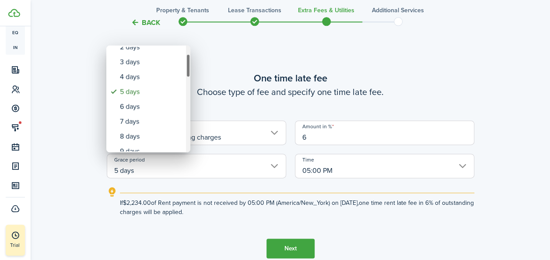
drag, startPoint x: 190, startPoint y: 61, endPoint x: 190, endPoint y: 69, distance: 8.3
click at [190, 69] on div "Grace period" at bounding box center [188, 66] width 4 height 24
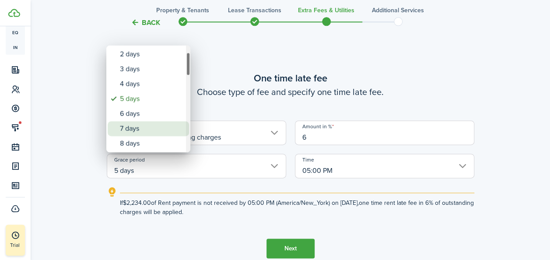
click at [147, 127] on div "7 days" at bounding box center [152, 128] width 64 height 15
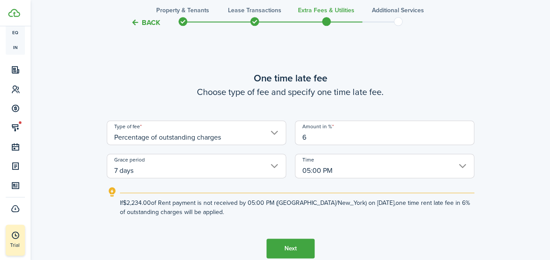
click at [292, 247] on button "Next" at bounding box center [290, 248] width 48 height 20
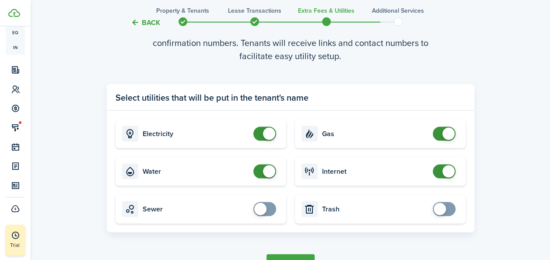
scroll to position [829, 0]
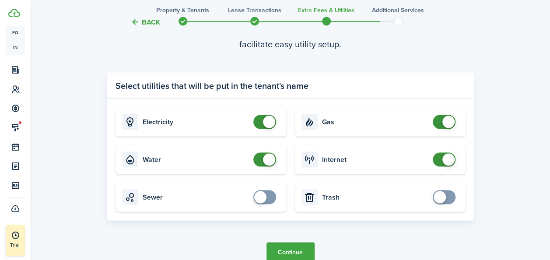
click at [262, 162] on span at bounding box center [264, 160] width 9 height 14
click at [296, 250] on button "Continue" at bounding box center [290, 252] width 48 height 20
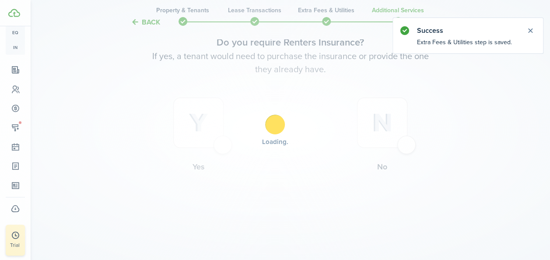
scroll to position [0, 0]
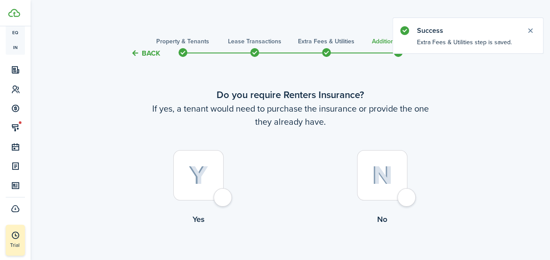
click at [210, 170] on div at bounding box center [198, 175] width 50 height 50
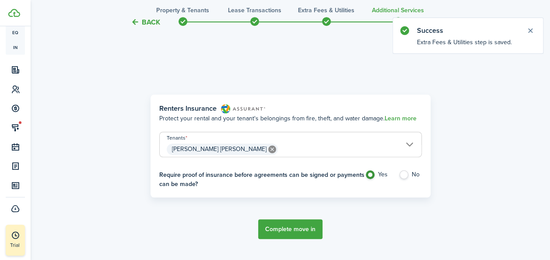
scroll to position [254, 0]
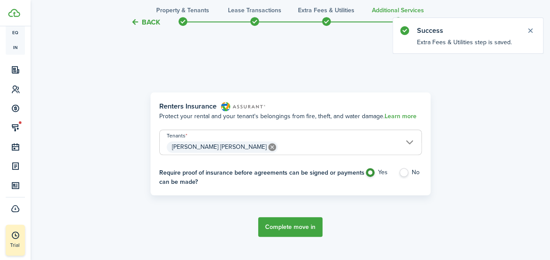
click at [293, 228] on button "Complete move in" at bounding box center [290, 227] width 64 height 20
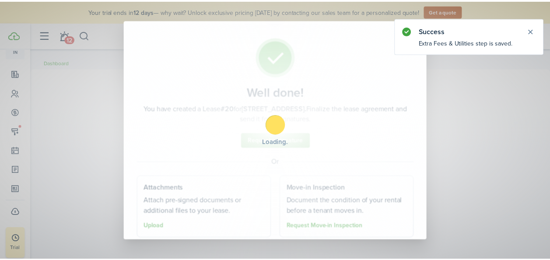
scroll to position [158, 0]
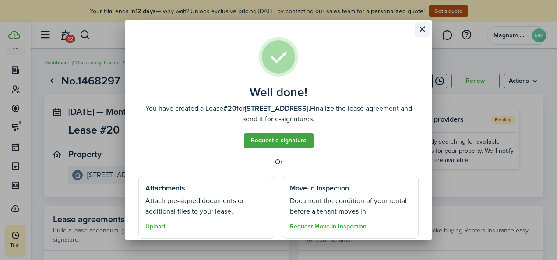
click at [420, 32] on button "Close modal" at bounding box center [421, 29] width 15 height 15
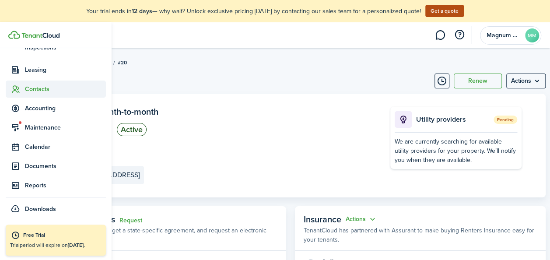
click at [11, 86] on icon at bounding box center [15, 89] width 9 height 9
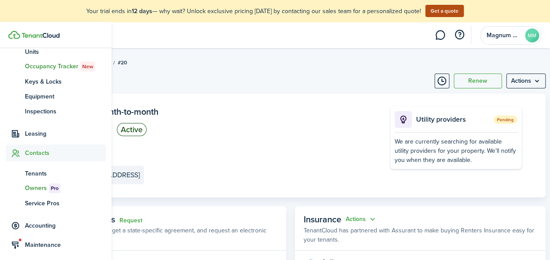
scroll to position [93, 0]
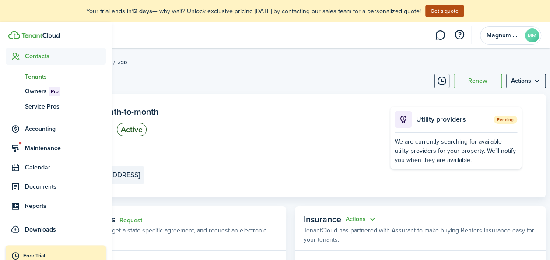
click at [49, 76] on span "Tenants" at bounding box center [65, 76] width 81 height 9
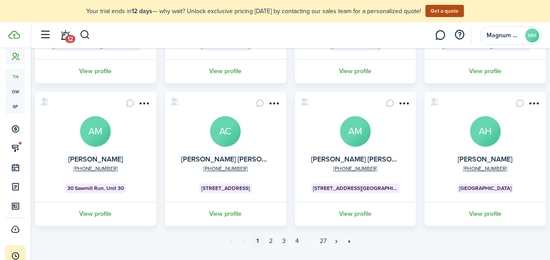
scroll to position [333, 0]
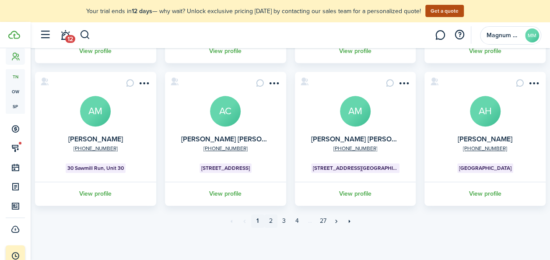
click at [270, 222] on link "2" at bounding box center [270, 220] width 13 height 13
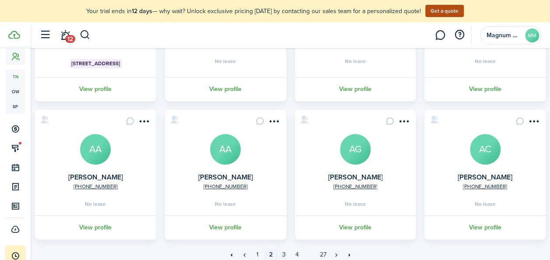
scroll to position [329, 0]
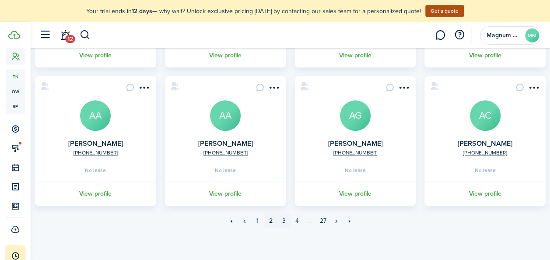
click at [284, 218] on link "3" at bounding box center [283, 220] width 13 height 13
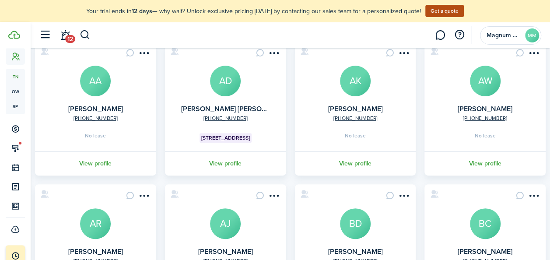
scroll to position [84, 0]
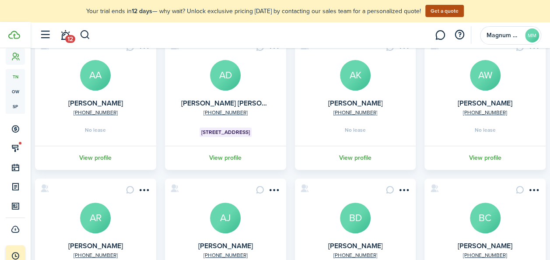
click at [483, 83] on avatar-text "AW" at bounding box center [485, 75] width 31 height 31
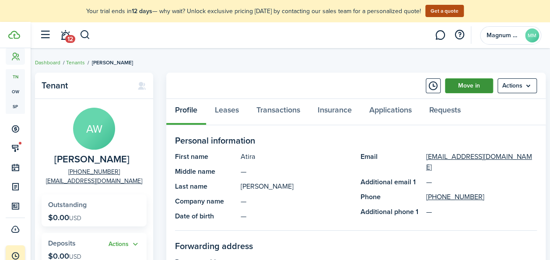
click at [462, 88] on link "Move in" at bounding box center [469, 85] width 48 height 15
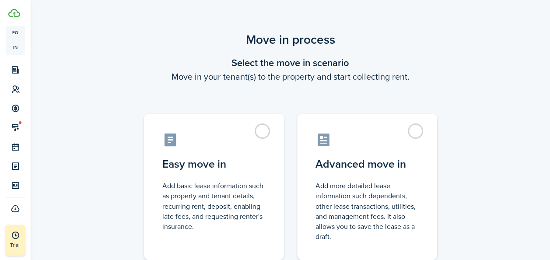
scroll to position [136, 0]
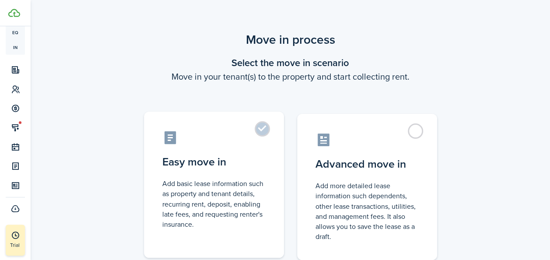
click at [269, 126] on label "Easy move in Add basic lease information such as property and tenant details, r…" at bounding box center [214, 185] width 140 height 146
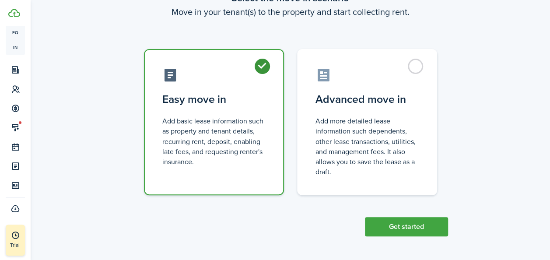
scroll to position [65, 0]
click at [417, 227] on button "Get started" at bounding box center [406, 226] width 83 height 19
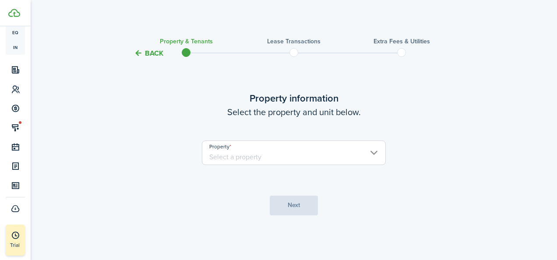
click at [222, 161] on input "Property" at bounding box center [294, 152] width 184 height 25
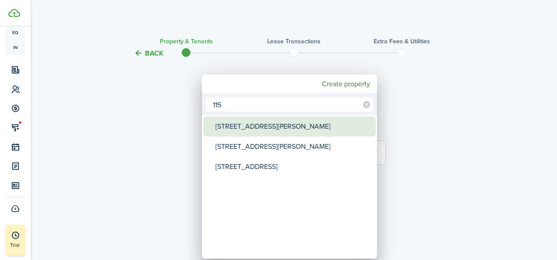
click at [236, 132] on div "115 Haws Ave" at bounding box center [292, 126] width 155 height 20
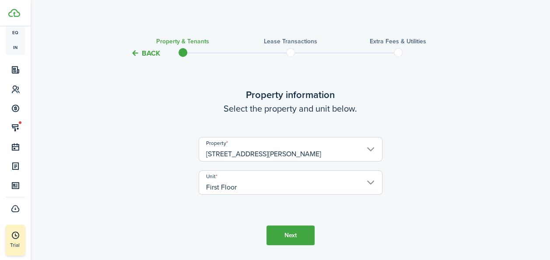
click at [258, 152] on input "115 Haws Ave" at bounding box center [291, 149] width 184 height 25
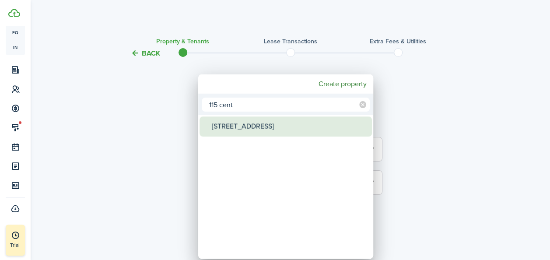
click at [250, 128] on div "115 Centre Ave" at bounding box center [289, 126] width 155 height 20
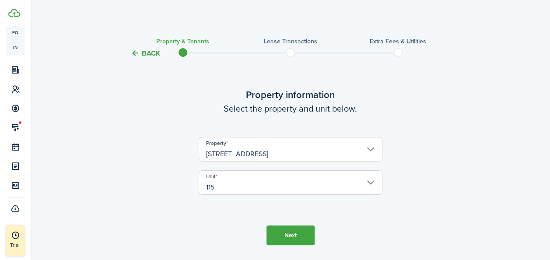
click at [294, 231] on button "Next" at bounding box center [290, 235] width 48 height 20
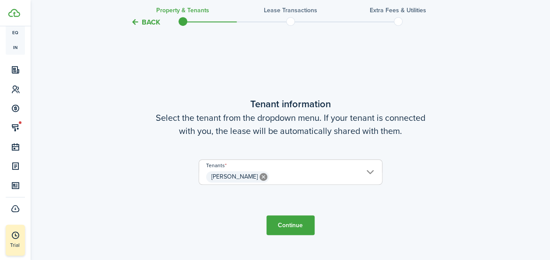
scroll to position [228, 0]
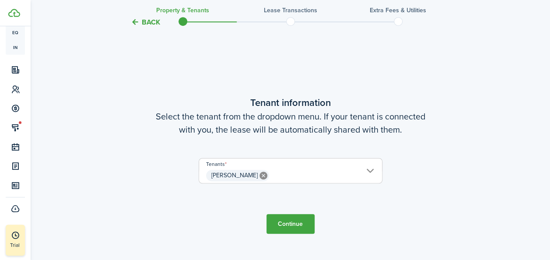
click at [288, 224] on button "Continue" at bounding box center [290, 224] width 48 height 20
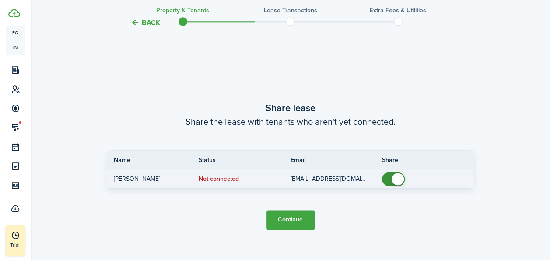
scroll to position [488, 0]
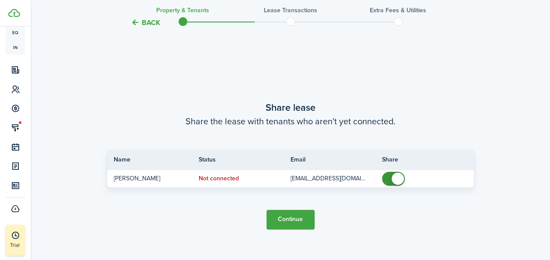
click at [279, 216] on button "Continue" at bounding box center [290, 220] width 48 height 20
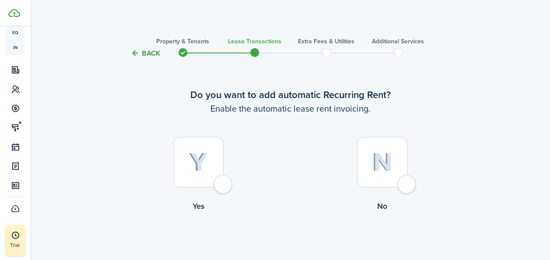
click at [214, 159] on div at bounding box center [198, 162] width 50 height 50
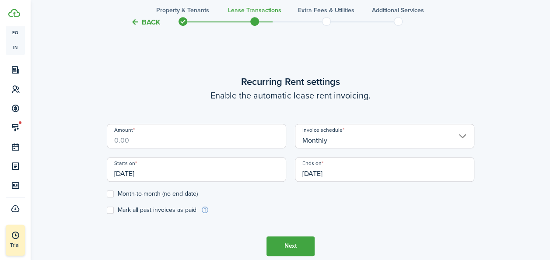
scroll to position [241, 0]
click at [184, 140] on input "Amount" at bounding box center [196, 135] width 179 height 25
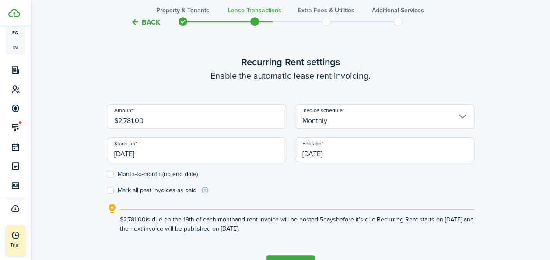
click at [110, 175] on label "Month-to-month (no end date)" at bounding box center [152, 174] width 91 height 7
click at [107, 174] on input "Month-to-month (no end date)" at bounding box center [106, 174] width 0 height 0
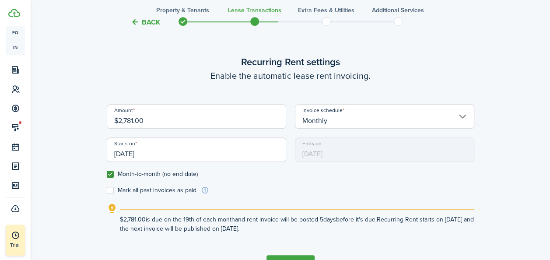
click at [162, 152] on input "[DATE]" at bounding box center [196, 149] width 179 height 25
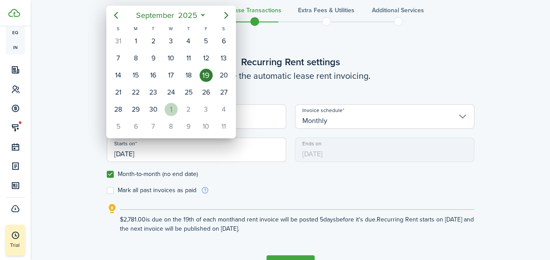
click at [170, 112] on div "1" at bounding box center [171, 109] width 13 height 13
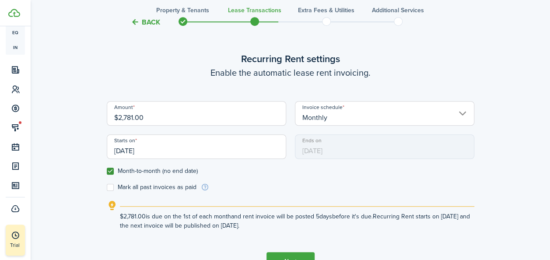
scroll to position [270, 0]
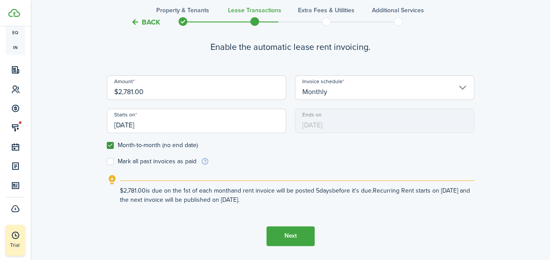
click at [299, 235] on button "Next" at bounding box center [290, 236] width 48 height 20
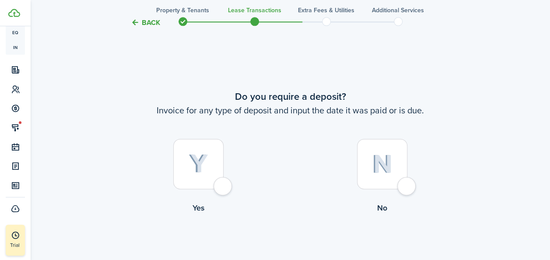
scroll to position [501, 0]
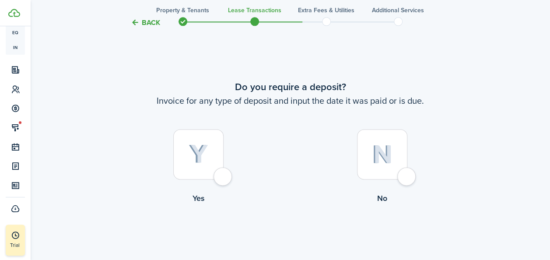
click at [400, 160] on div at bounding box center [382, 154] width 50 height 50
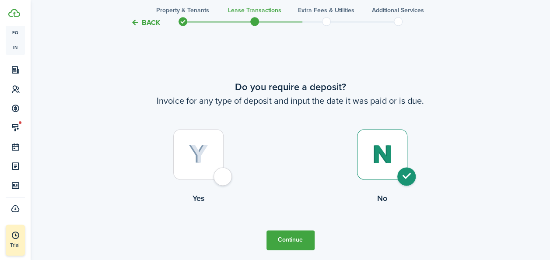
click at [280, 242] on button "Continue" at bounding box center [290, 240] width 48 height 20
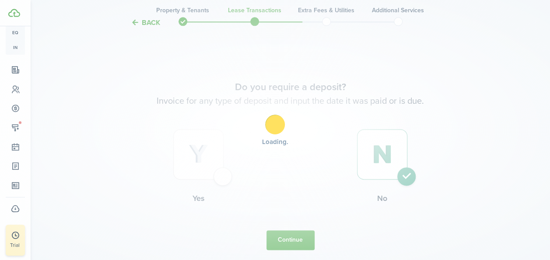
scroll to position [0, 0]
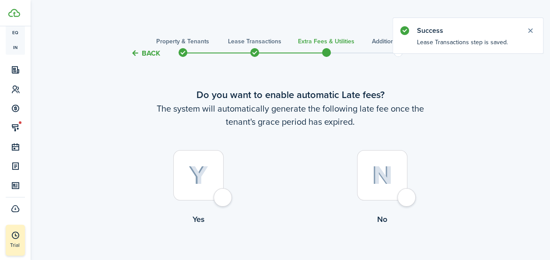
click at [213, 175] on div at bounding box center [198, 175] width 50 height 50
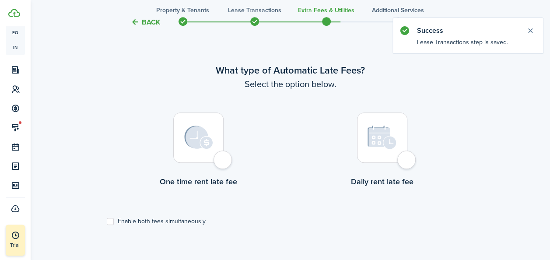
click at [212, 148] on img at bounding box center [198, 138] width 29 height 24
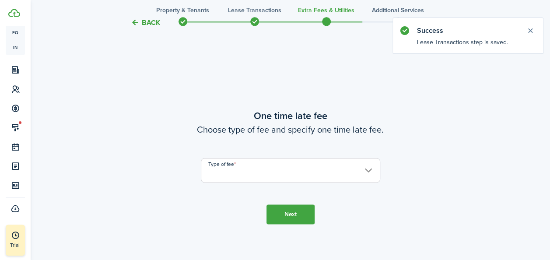
scroll to position [514, 0]
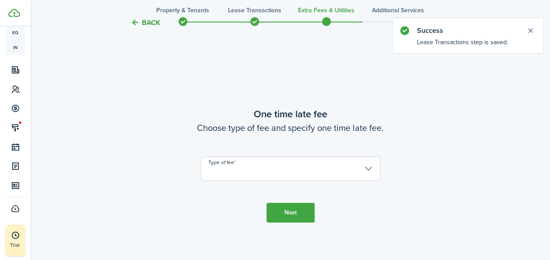
click at [285, 179] on input "Type of fee" at bounding box center [290, 168] width 179 height 25
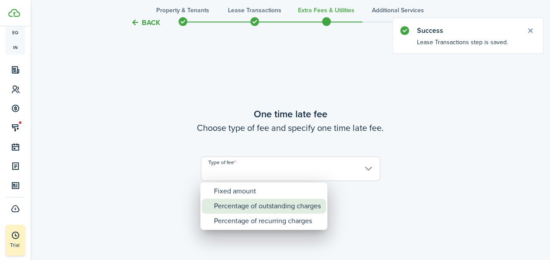
click at [269, 204] on div "Percentage of outstanding charges" at bounding box center [267, 206] width 107 height 15
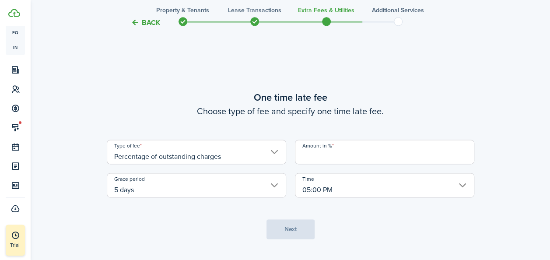
click at [358, 156] on input "Amount in %" at bounding box center [384, 152] width 179 height 25
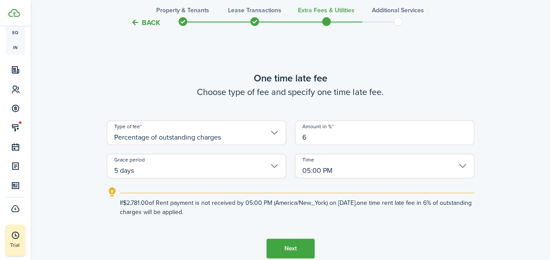
click at [177, 174] on input "5 days" at bounding box center [196, 166] width 179 height 25
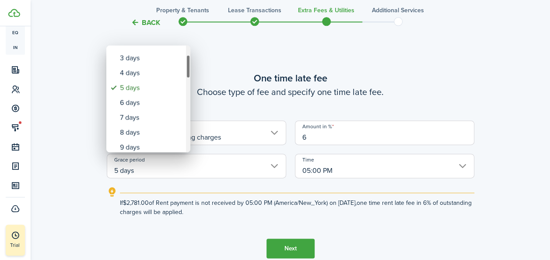
drag, startPoint x: 187, startPoint y: 63, endPoint x: 189, endPoint y: 72, distance: 9.3
click at [189, 72] on div "Grace period" at bounding box center [188, 67] width 4 height 24
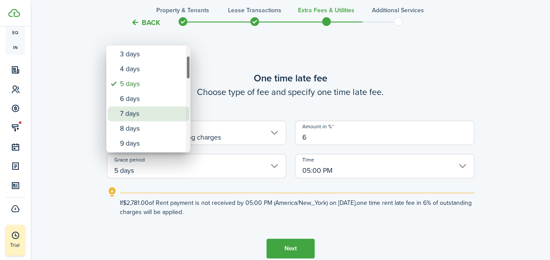
click at [150, 109] on div "7 days" at bounding box center [152, 113] width 64 height 15
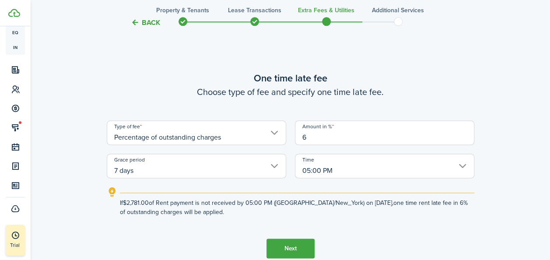
click at [303, 246] on button "Next" at bounding box center [290, 248] width 48 height 20
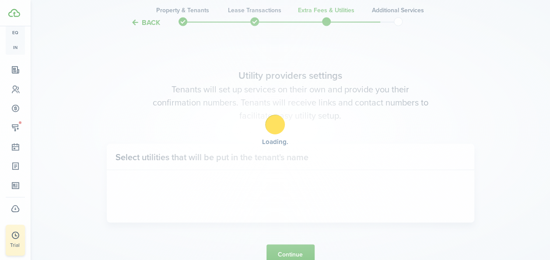
scroll to position [774, 0]
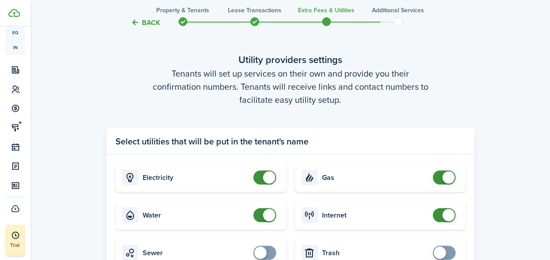
click at [270, 217] on span at bounding box center [269, 215] width 12 height 12
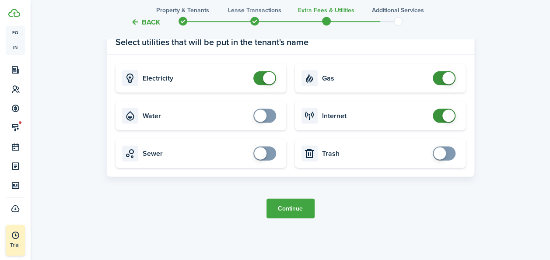
click at [294, 212] on button "Continue" at bounding box center [290, 209] width 48 height 20
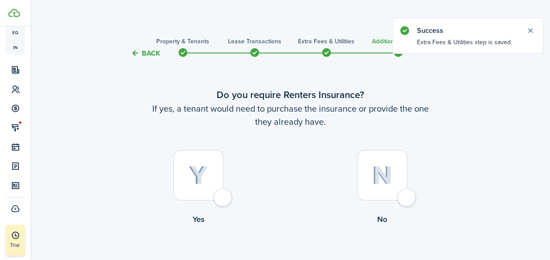
scroll to position [53, 0]
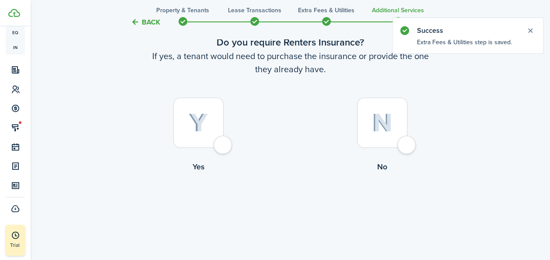
click at [221, 148] on div at bounding box center [198, 123] width 50 height 50
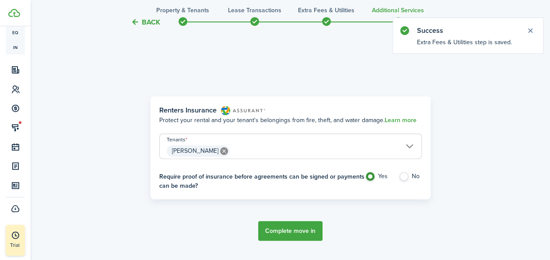
scroll to position [254, 0]
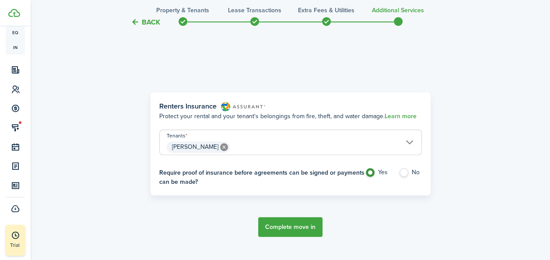
click at [287, 229] on button "Complete move in" at bounding box center [290, 227] width 64 height 20
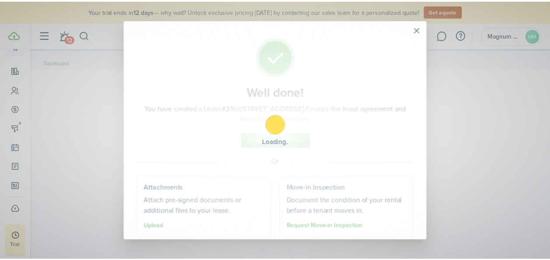
scroll to position [158, 0]
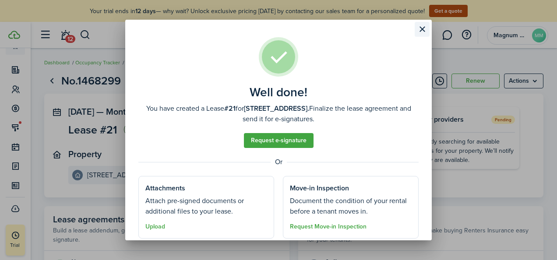
click at [419, 28] on button "Close modal" at bounding box center [421, 29] width 15 height 15
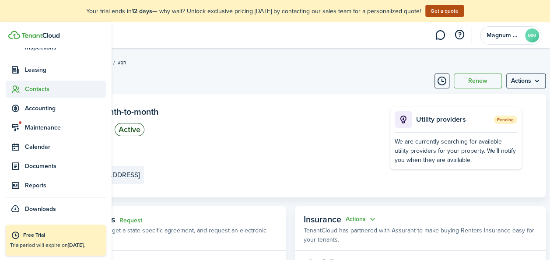
click at [13, 91] on icon at bounding box center [15, 89] width 9 height 9
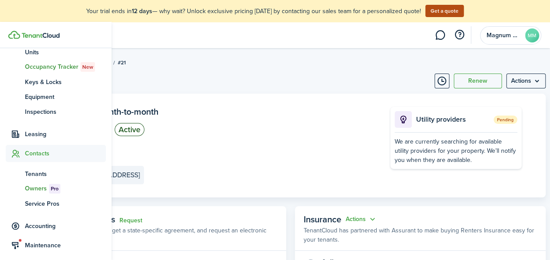
scroll to position [93, 0]
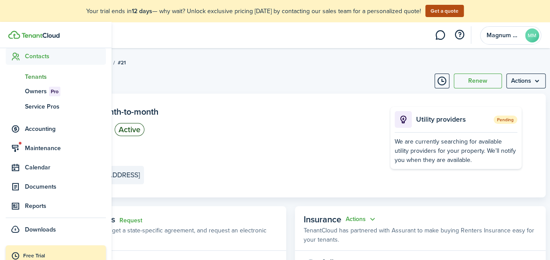
click at [35, 77] on span "Tenants" at bounding box center [65, 76] width 81 height 9
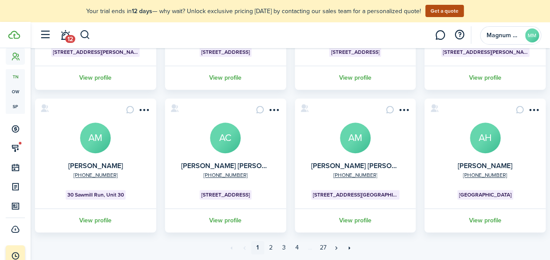
scroll to position [333, 0]
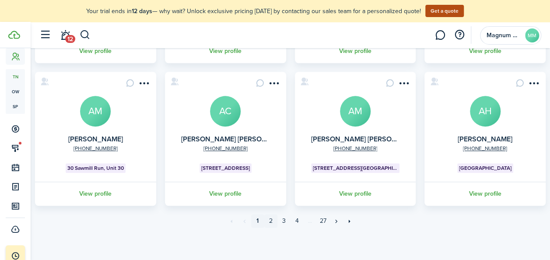
click at [272, 221] on link "2" at bounding box center [270, 220] width 13 height 13
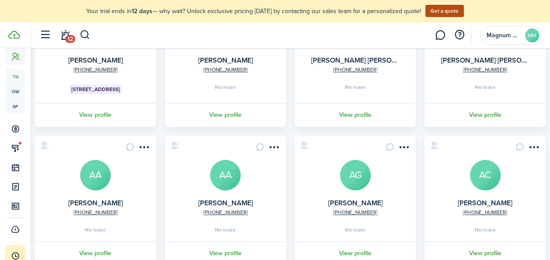
scroll to position [329, 0]
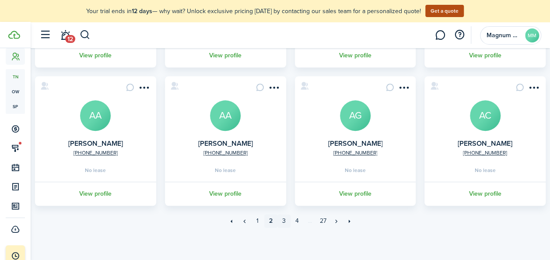
click at [284, 221] on link "3" at bounding box center [283, 220] width 13 height 13
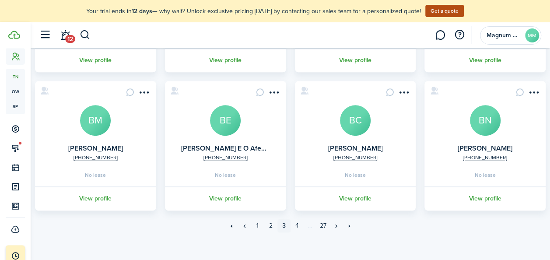
scroll to position [325, 0]
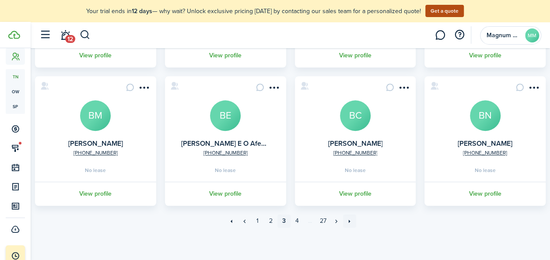
click at [349, 219] on link "»»" at bounding box center [349, 220] width 13 height 13
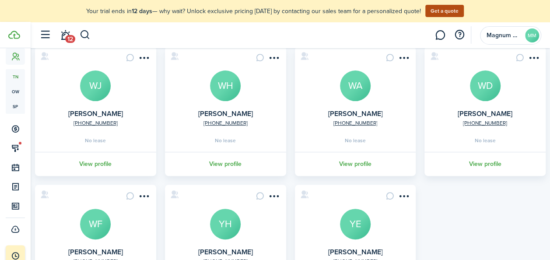
scroll to position [80, 0]
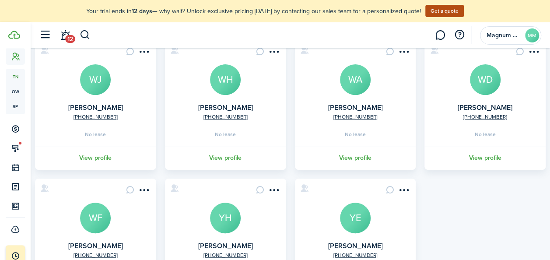
click at [96, 75] on avatar-text "WJ" at bounding box center [95, 79] width 31 height 31
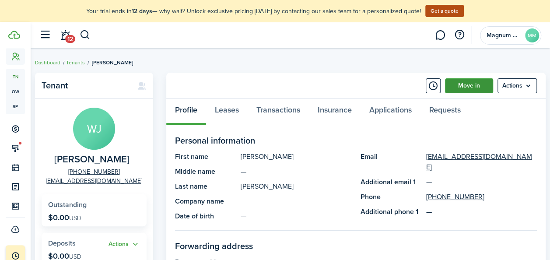
click at [457, 87] on link "Move in" at bounding box center [469, 85] width 48 height 15
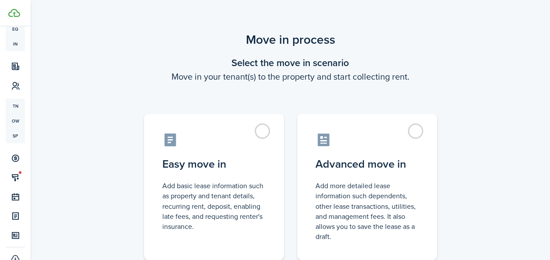
scroll to position [136, 0]
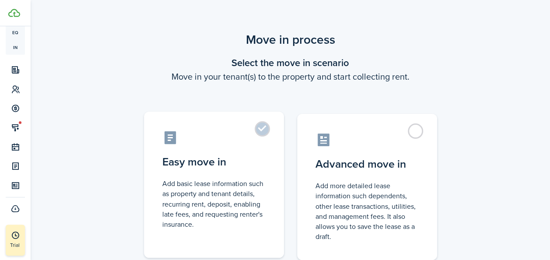
click at [262, 133] on label "Easy move in Add basic lease information such as property and tenant details, r…" at bounding box center [214, 185] width 140 height 146
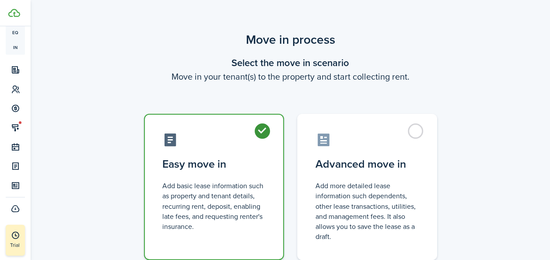
scroll to position [65, 0]
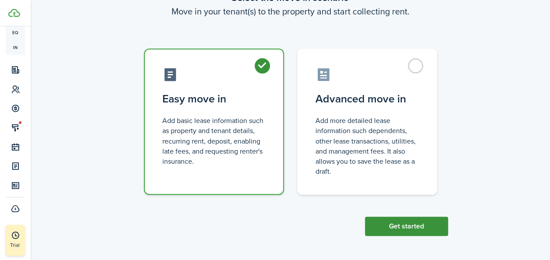
click at [438, 225] on button "Get started" at bounding box center [406, 226] width 83 height 19
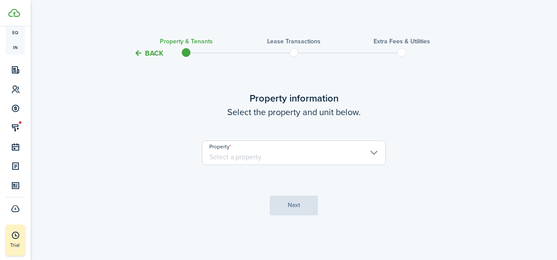
click at [277, 151] on input "Property" at bounding box center [294, 152] width 184 height 25
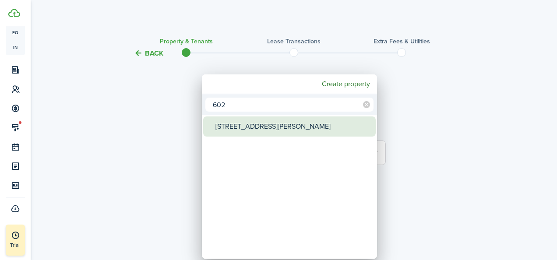
click at [266, 125] on div "[STREET_ADDRESS][PERSON_NAME]" at bounding box center [292, 126] width 155 height 20
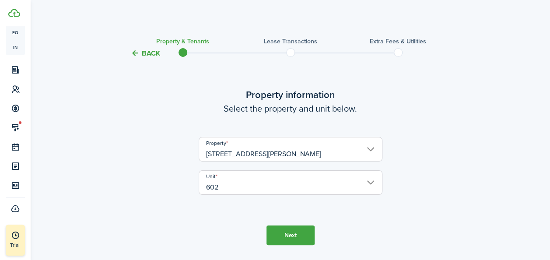
click at [286, 239] on button "Next" at bounding box center [290, 235] width 48 height 20
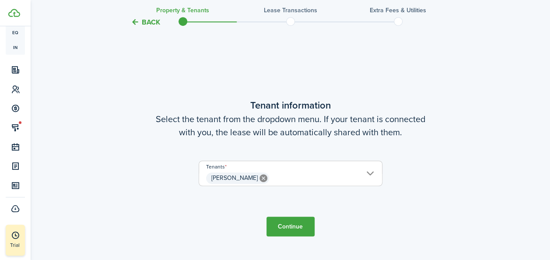
scroll to position [228, 0]
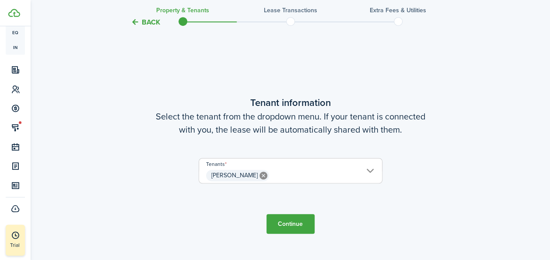
click at [287, 224] on button "Continue" at bounding box center [290, 224] width 48 height 20
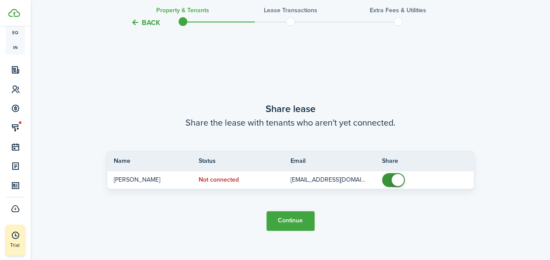
scroll to position [488, 0]
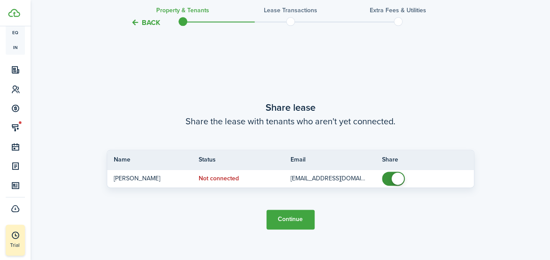
click at [278, 214] on button "Continue" at bounding box center [290, 220] width 48 height 20
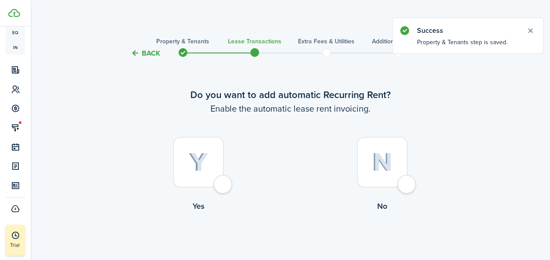
click at [198, 162] on img at bounding box center [199, 162] width 20 height 19
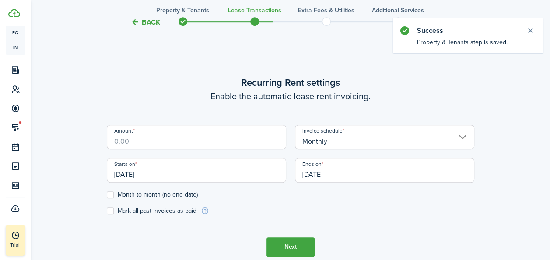
scroll to position [241, 0]
click at [197, 143] on input "Amount" at bounding box center [196, 135] width 179 height 25
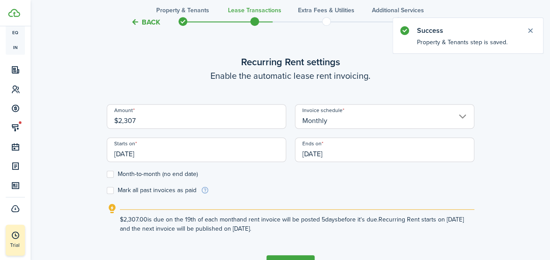
click at [121, 158] on input "[DATE]" at bounding box center [196, 149] width 179 height 25
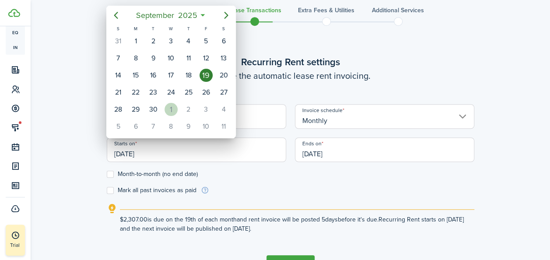
click at [171, 103] on div "1" at bounding box center [171, 109] width 13 height 13
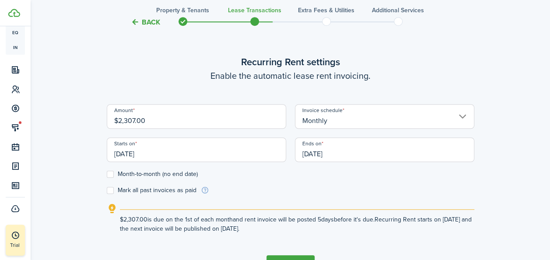
scroll to position [0, 0]
click at [134, 175] on label "Month-to-month (no end date)" at bounding box center [152, 174] width 91 height 7
click at [107, 174] on input "Month-to-month (no end date)" at bounding box center [106, 174] width 0 height 0
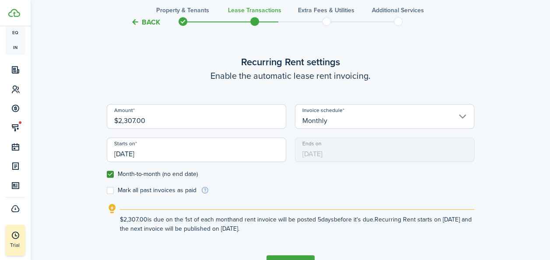
scroll to position [299, 0]
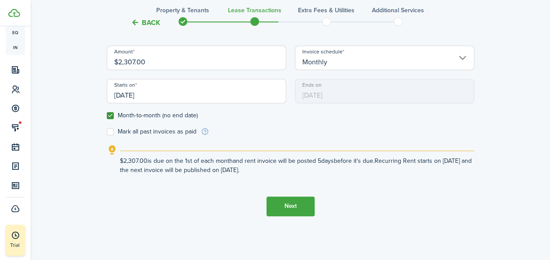
click at [305, 205] on button "Next" at bounding box center [290, 206] width 48 height 20
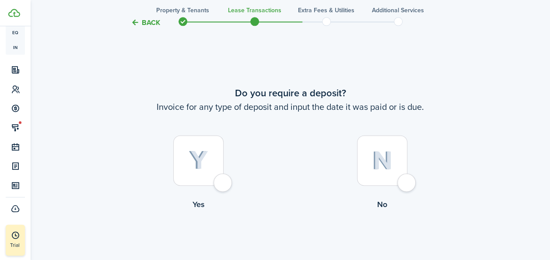
scroll to position [501, 0]
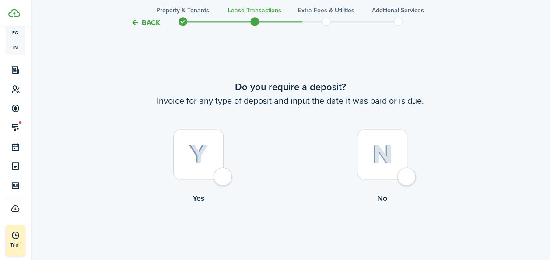
click at [415, 164] on label "No" at bounding box center [383, 168] width 184 height 79
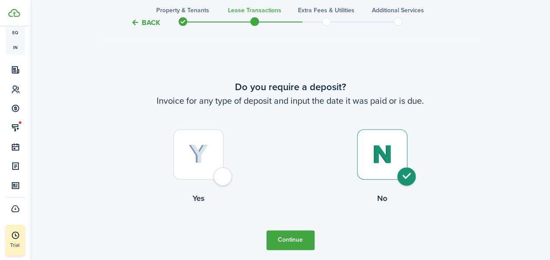
click at [299, 230] on button "Continue" at bounding box center [290, 240] width 48 height 20
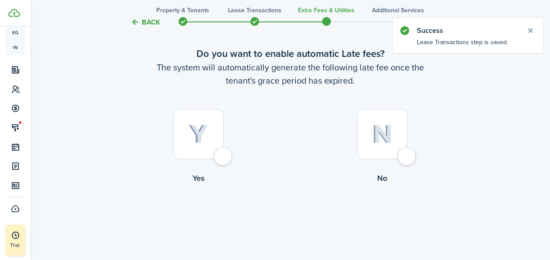
scroll to position [53, 0]
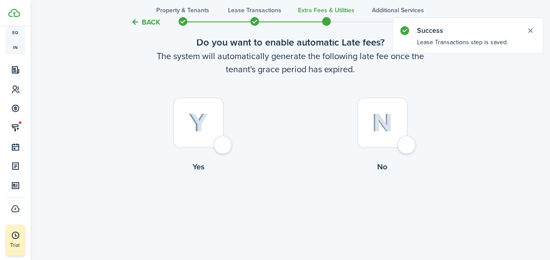
click at [207, 130] on img at bounding box center [199, 122] width 20 height 19
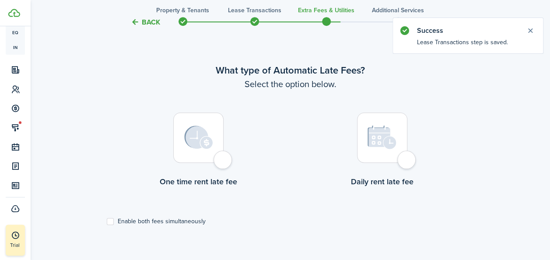
click at [208, 144] on img at bounding box center [198, 138] width 29 height 24
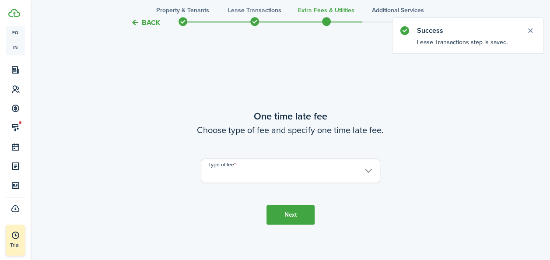
scroll to position [514, 0]
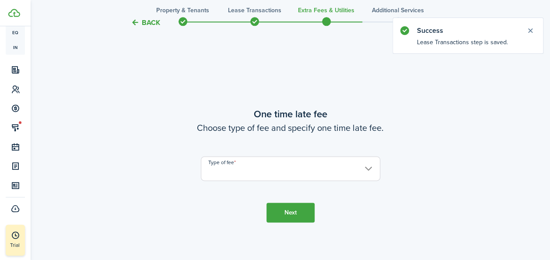
click at [238, 167] on input "Type of fee" at bounding box center [290, 168] width 179 height 25
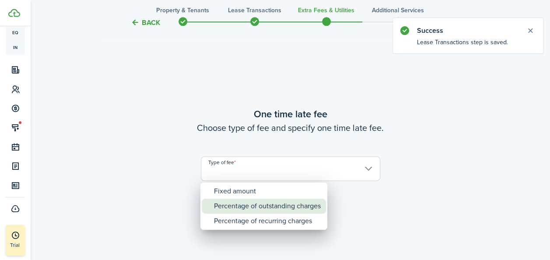
click at [235, 204] on div "Percentage of outstanding charges" at bounding box center [267, 206] width 107 height 15
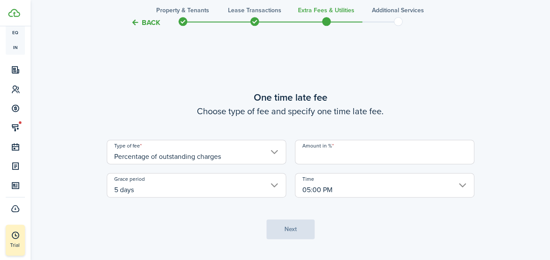
click at [315, 152] on input "Amount in %" at bounding box center [384, 152] width 179 height 25
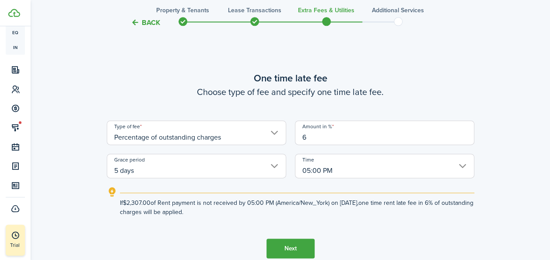
click at [204, 170] on input "5 days" at bounding box center [196, 166] width 179 height 25
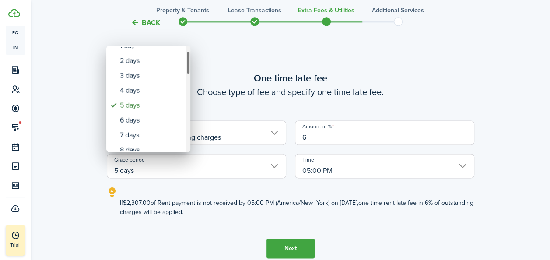
drag, startPoint x: 187, startPoint y: 64, endPoint x: 190, endPoint y: 69, distance: 5.9
click at [190, 69] on div "Grace period" at bounding box center [188, 63] width 4 height 24
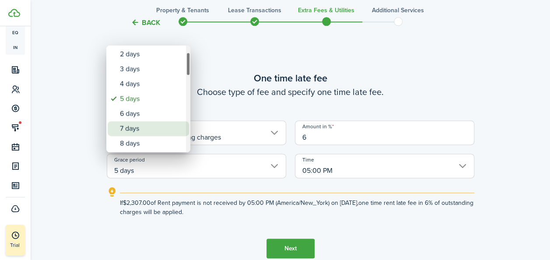
click at [144, 124] on div "7 days" at bounding box center [152, 128] width 64 height 15
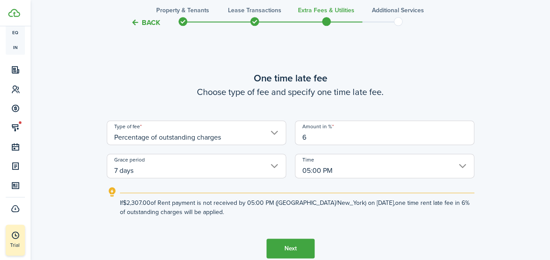
click at [288, 247] on button "Next" at bounding box center [290, 248] width 48 height 20
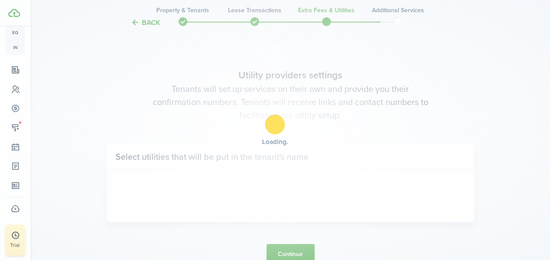
scroll to position [774, 0]
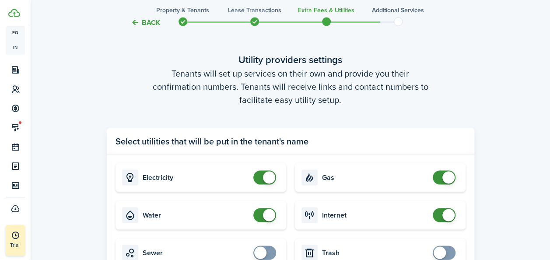
click at [263, 217] on span at bounding box center [264, 215] width 9 height 14
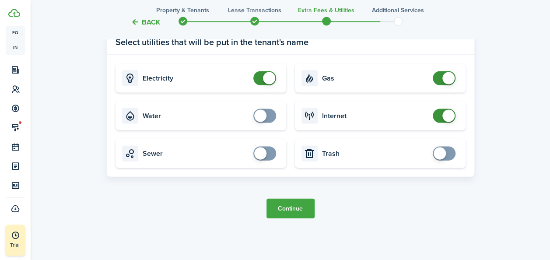
click at [299, 211] on button "Continue" at bounding box center [290, 209] width 48 height 20
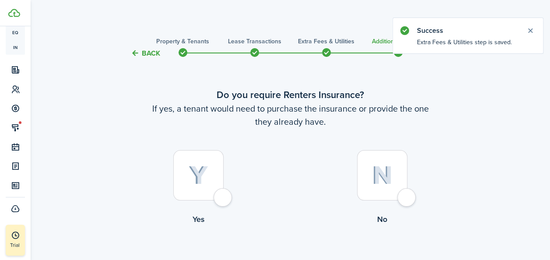
scroll to position [53, 0]
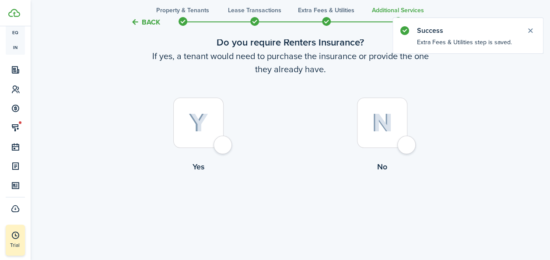
click at [209, 125] on div at bounding box center [198, 123] width 50 height 50
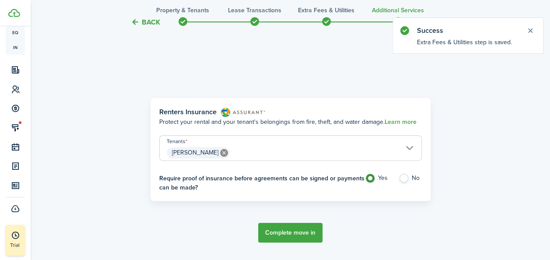
scroll to position [254, 0]
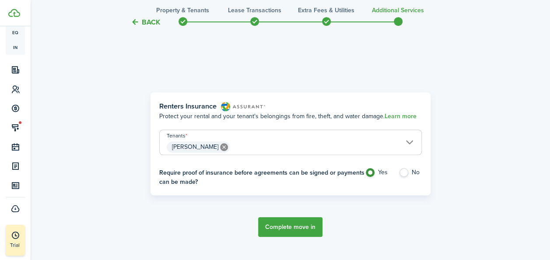
click at [287, 229] on button "Complete move in" at bounding box center [290, 227] width 64 height 20
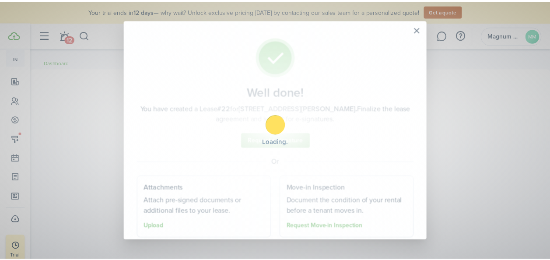
scroll to position [158, 0]
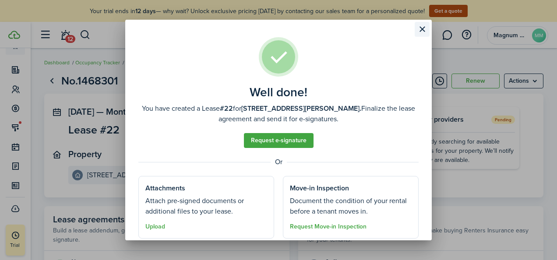
click at [422, 29] on button "Close modal" at bounding box center [421, 29] width 15 height 15
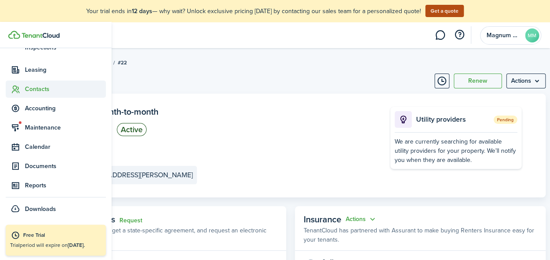
click at [33, 90] on span "Contacts" at bounding box center [65, 88] width 81 height 9
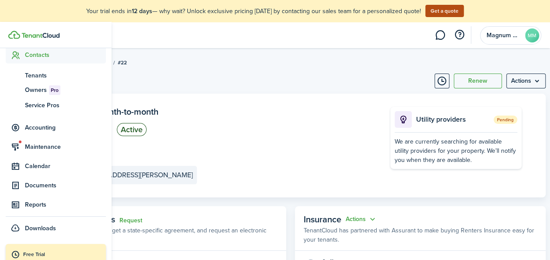
scroll to position [93, 0]
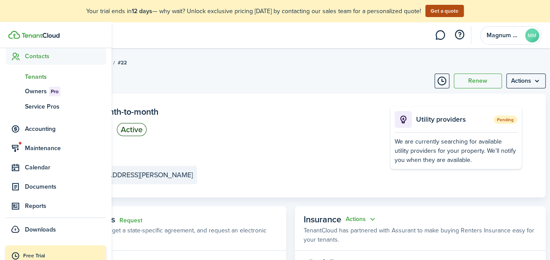
click at [32, 80] on span "Tenants" at bounding box center [65, 76] width 81 height 9
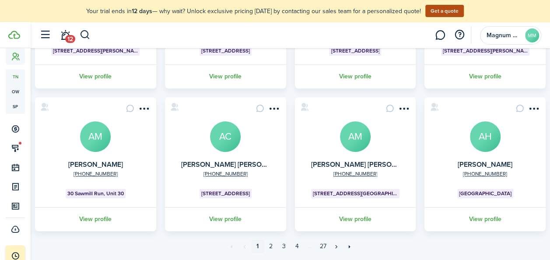
scroll to position [333, 0]
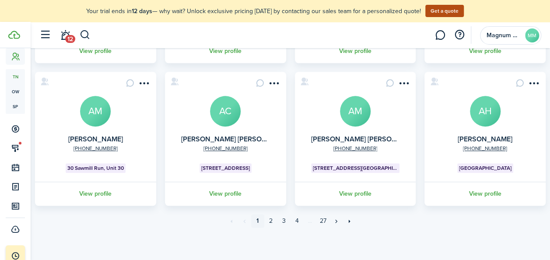
click at [484, 118] on avatar-text "AH" at bounding box center [485, 111] width 31 height 31
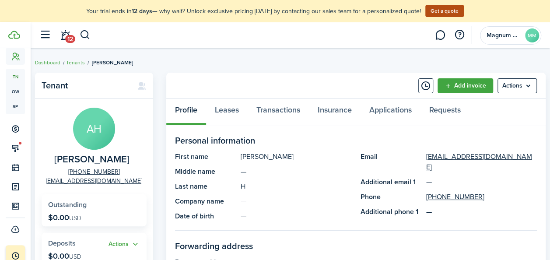
click at [109, 125] on avatar-text "AH" at bounding box center [94, 129] width 42 height 42
click at [527, 87] on menu-btn "Actions" at bounding box center [516, 85] width 39 height 15
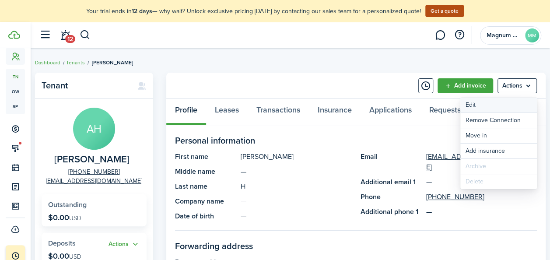
click at [479, 106] on link "Edit" at bounding box center [498, 105] width 77 height 15
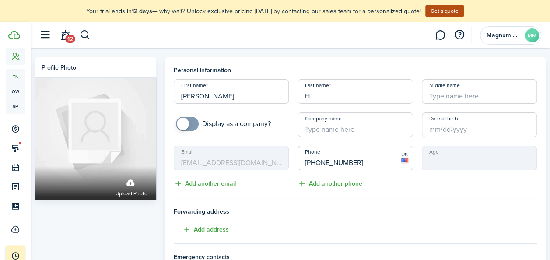
click at [350, 165] on input "[PHONE_NUMBER]" at bounding box center [355, 158] width 115 height 25
click at [348, 163] on input "[PHONE_NUMBER]" at bounding box center [355, 158] width 115 height 25
drag, startPoint x: 312, startPoint y: 163, endPoint x: 382, endPoint y: 164, distance: 69.1
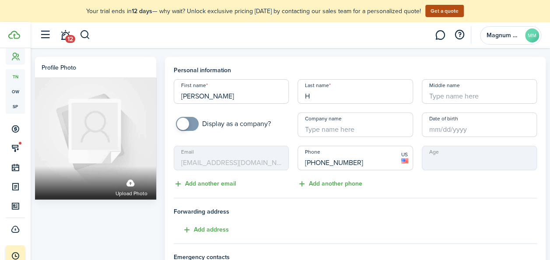
click at [382, 164] on input "[PHONE_NUMBER]" at bounding box center [355, 158] width 115 height 25
click at [390, 211] on span "Forwarding address" at bounding box center [355, 211] width 363 height 9
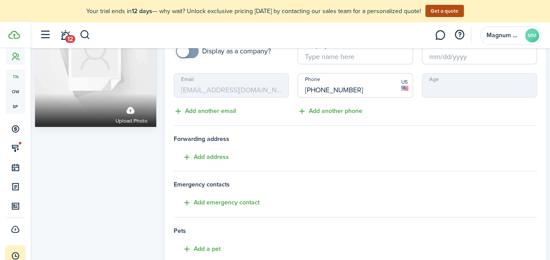
scroll to position [74, 0]
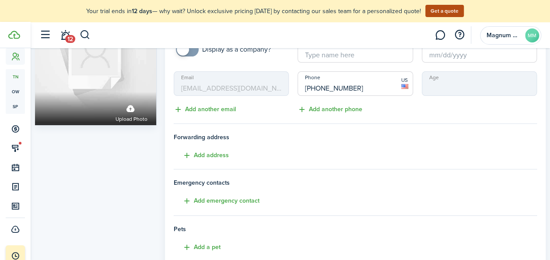
click at [219, 91] on mbsc-input "Email tbd@gmail.com" at bounding box center [231, 83] width 115 height 25
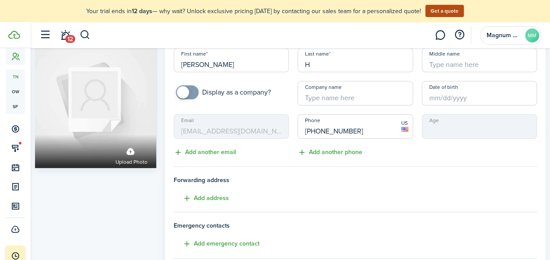
scroll to position [0, 0]
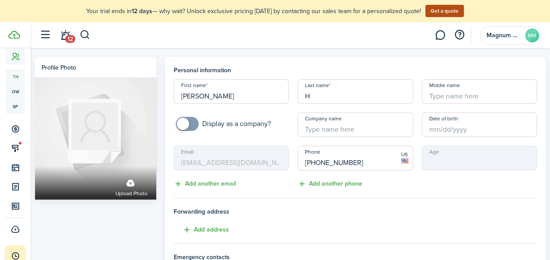
click at [441, 222] on h4 "Forwarding address Add address" at bounding box center [355, 221] width 363 height 28
click at [405, 187] on div "Phone +1 267-648-6535 US Add another phone" at bounding box center [355, 167] width 124 height 43
click at [222, 181] on button "Add another email" at bounding box center [205, 184] width 62 height 10
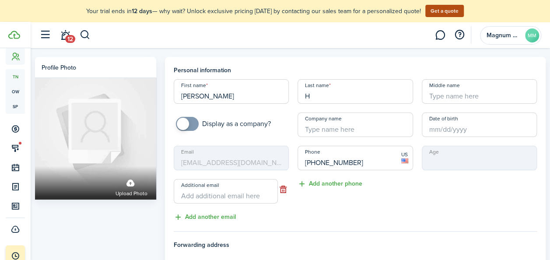
click at [241, 163] on mbsc-input "Email tbd@gmail.com" at bounding box center [231, 158] width 115 height 25
click at [225, 195] on input "Additional email" at bounding box center [226, 191] width 104 height 25
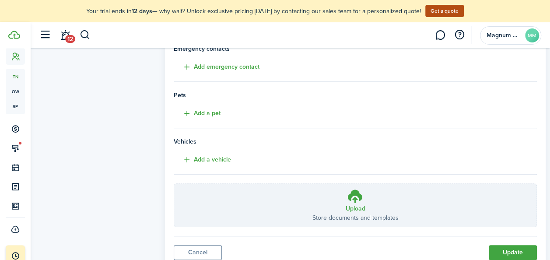
scroll to position [273, 0]
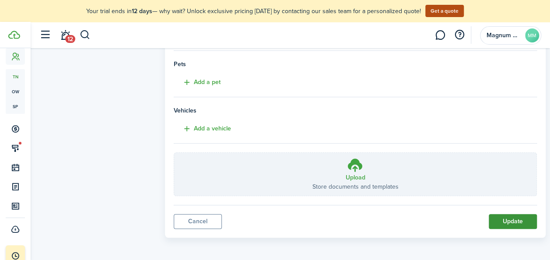
click at [510, 220] on button "Update" at bounding box center [513, 221] width 48 height 15
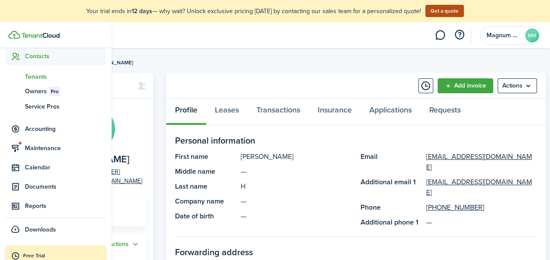
click at [34, 76] on span "Tenants" at bounding box center [65, 76] width 81 height 9
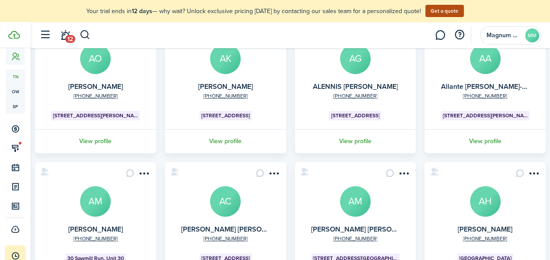
scroll to position [312, 0]
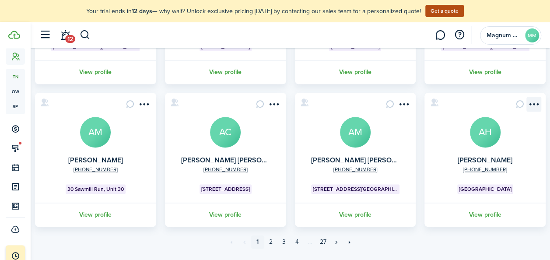
click at [526, 102] on menu-btn-icon "Open menu" at bounding box center [533, 104] width 15 height 15
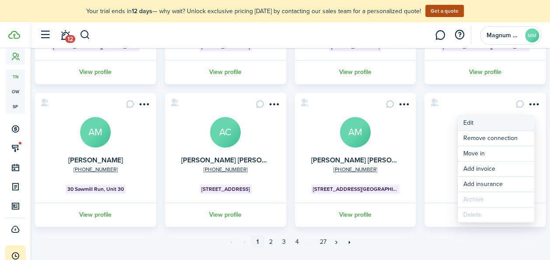
click at [469, 126] on link "Edit" at bounding box center [496, 123] width 77 height 15
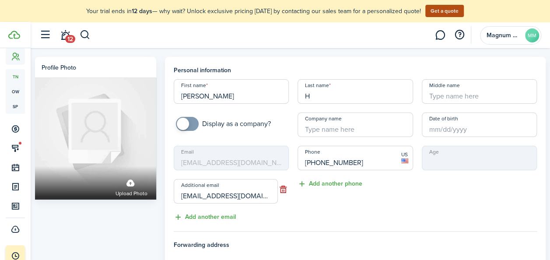
click at [220, 157] on mbsc-input "Email tbd@gmail.com" at bounding box center [231, 158] width 115 height 25
click at [236, 160] on mbsc-input "Email tbd@gmail.com" at bounding box center [231, 158] width 115 height 25
click at [238, 155] on mbsc-input "Email tbd@gmail.com" at bounding box center [231, 158] width 115 height 25
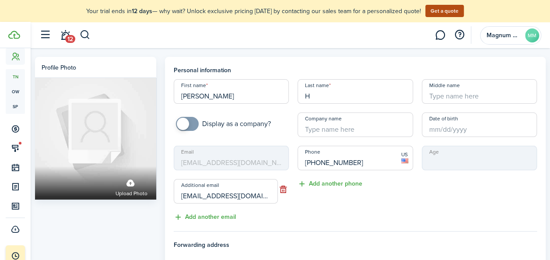
click at [222, 158] on mbsc-input "Email tbd@gmail.com" at bounding box center [231, 158] width 115 height 25
click at [208, 160] on mbsc-input "Email tbd@gmail.com" at bounding box center [231, 158] width 115 height 25
click at [441, 37] on link at bounding box center [440, 35] width 17 height 22
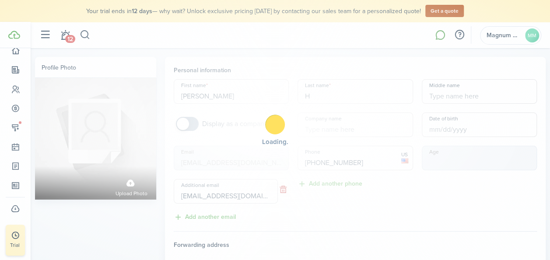
scroll to position [60, 0]
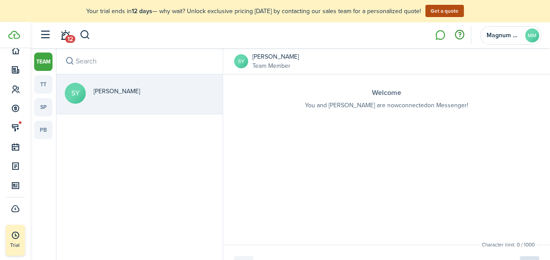
click at [460, 34] on button "button" at bounding box center [459, 35] width 15 height 15
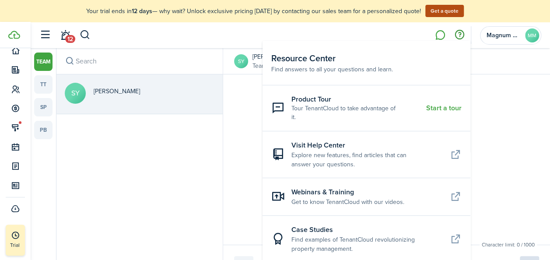
click at [504, 113] on messenger-team-list-connected-info "Welcome You and Srini Yadamreddi are now connected on Messenger!" at bounding box center [386, 95] width 327 height 42
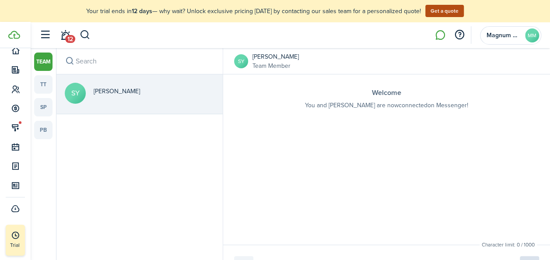
scroll to position [22, 0]
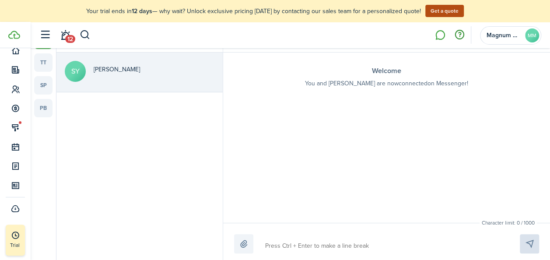
click at [461, 36] on button "button" at bounding box center [459, 35] width 15 height 15
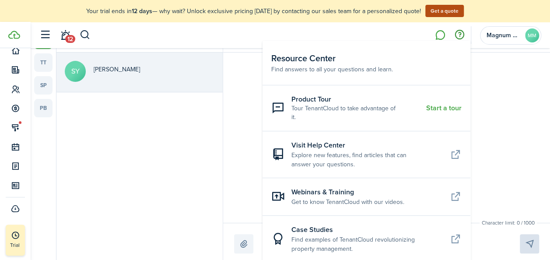
drag, startPoint x: 470, startPoint y: 142, endPoint x: 469, endPoint y: 180, distance: 38.5
click at [469, 180] on body "Create New Dashboard Portfolio Leasing Contacts Accounting Maintenance Calendar…" at bounding box center [275, 108] width 550 height 260
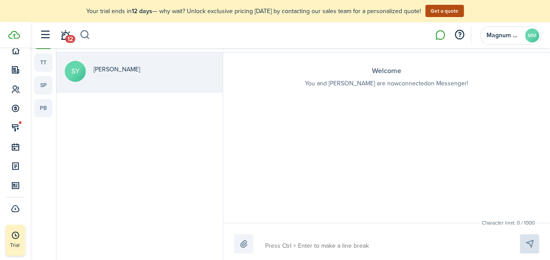
click at [90, 36] on button "button" at bounding box center [85, 35] width 11 height 15
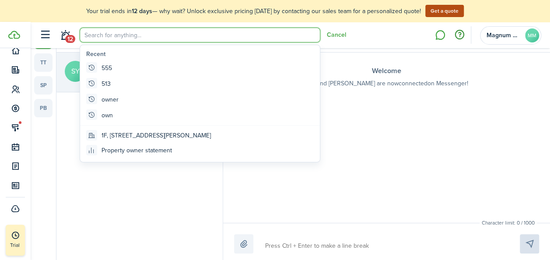
click at [461, 32] on button "button" at bounding box center [459, 35] width 15 height 15
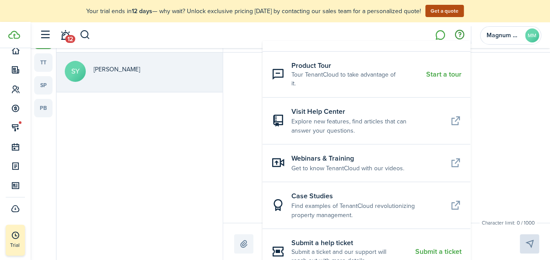
scroll to position [41, 0]
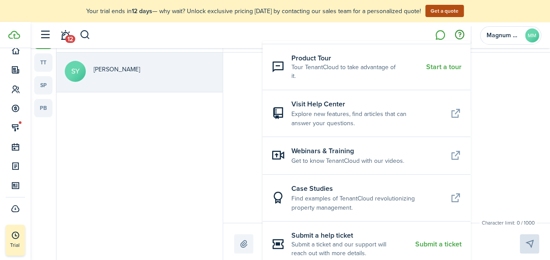
click at [522, 99] on div "Welcome You and Srini Yadamreddi are now connected on Messenger!" at bounding box center [386, 138] width 327 height 170
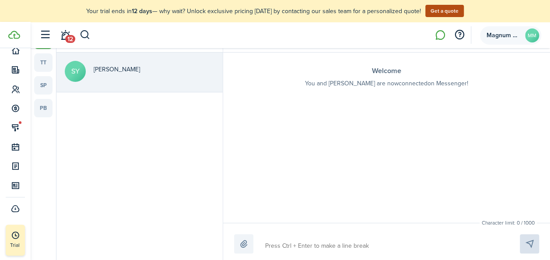
click at [537, 36] on avatar-text "MM" at bounding box center [532, 35] width 14 height 14
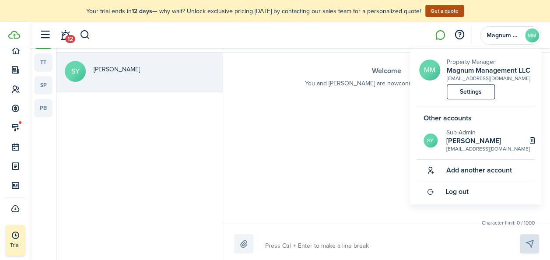
click at [376, 111] on div "Welcome You and Srini Yadamreddi are now connected on Messenger!" at bounding box center [386, 138] width 327 height 170
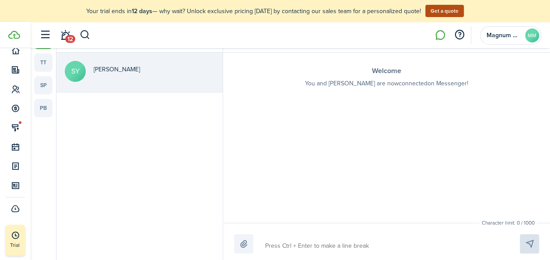
click at [526, 242] on div at bounding box center [386, 243] width 305 height 19
click at [521, 229] on div "Character limit: 0 / 1000 Drop your file here" at bounding box center [386, 241] width 327 height 37
click at [85, 33] on button "button" at bounding box center [85, 35] width 11 height 15
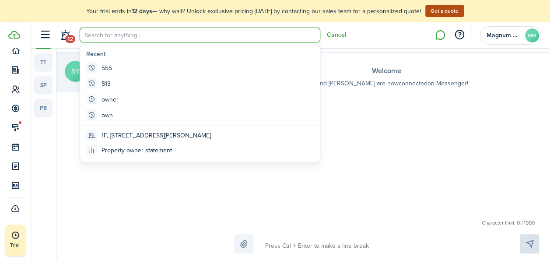
scroll to position [0, 0]
drag, startPoint x: 431, startPoint y: 157, endPoint x: 433, endPoint y: 147, distance: 10.3
click at [431, 157] on div "Welcome You and Srini Yadamreddi are now connected on Messenger!" at bounding box center [386, 138] width 327 height 170
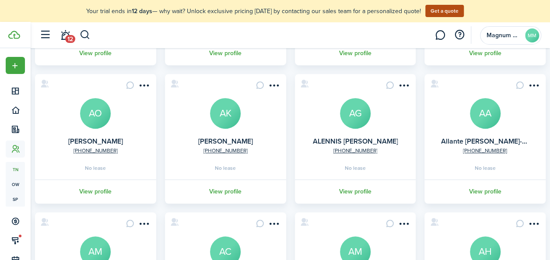
scroll to position [17, 0]
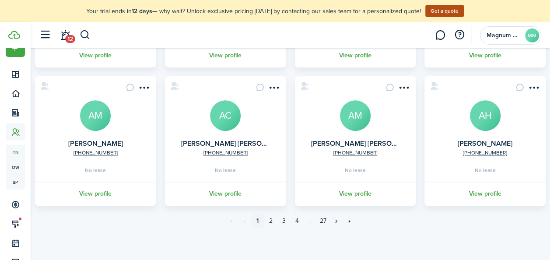
scroll to position [21, 0]
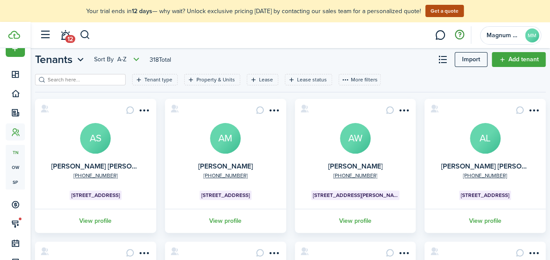
click at [459, 39] on button "button" at bounding box center [459, 35] width 15 height 15
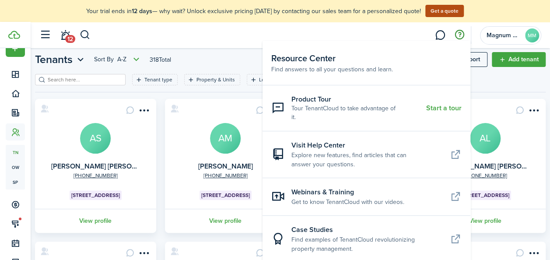
click at [341, 73] on resource-center-header-description "Find answers to all your questions and learn." at bounding box center [366, 69] width 190 height 9
click at [340, 63] on resource-center-header-title "Resource Center" at bounding box center [366, 58] width 190 height 13
click at [341, 81] on resource-center-header "Resource Center Find answers to all your questions and learn." at bounding box center [367, 63] width 208 height 44
click at [322, 113] on resource-center-item-description "Tour TenantCloud to take advantage of it." at bounding box center [355, 113] width 128 height 18
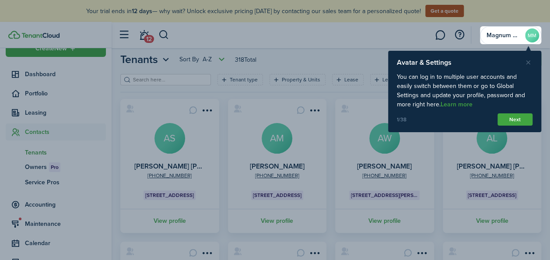
click at [530, 63] on button "Close product tour" at bounding box center [528, 63] width 8 height 8
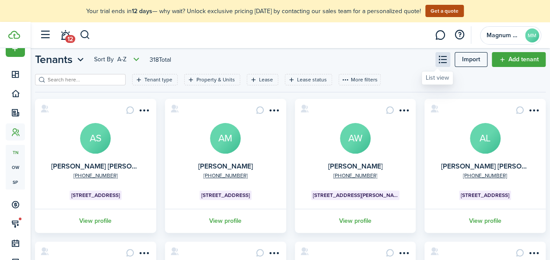
click at [440, 54] on button at bounding box center [442, 59] width 15 height 15
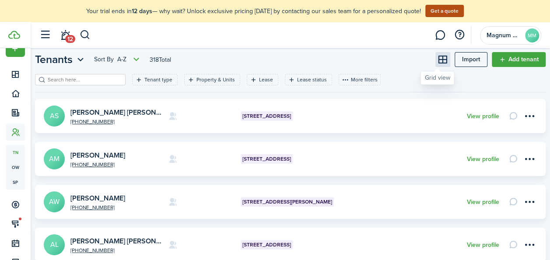
click at [440, 54] on button at bounding box center [442, 59] width 15 height 15
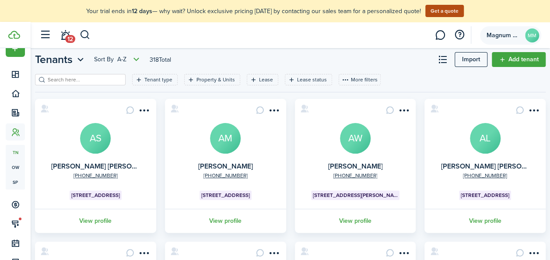
click at [536, 36] on avatar-text "MM" at bounding box center [532, 35] width 14 height 14
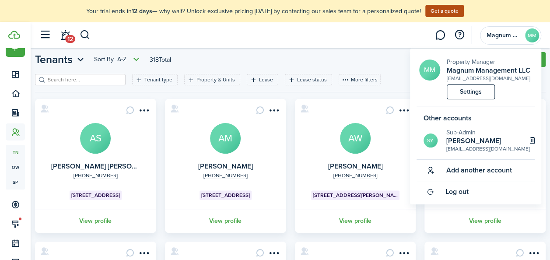
click at [333, 66] on header-page "Tenants Sort by A-Z 318 Total Import Add tenant" at bounding box center [290, 63] width 511 height 22
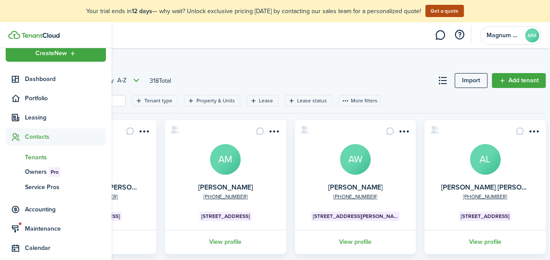
scroll to position [0, 0]
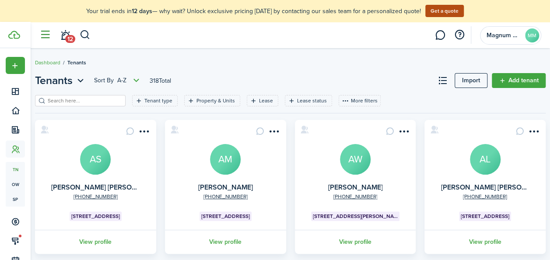
click at [43, 35] on button "button" at bounding box center [45, 35] width 17 height 17
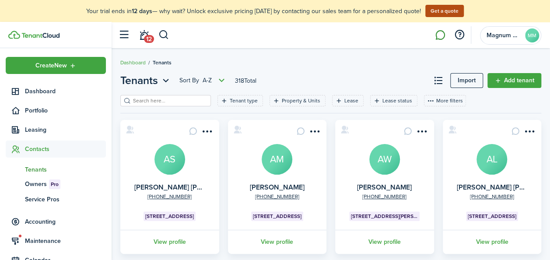
click at [441, 36] on link at bounding box center [440, 35] width 17 height 22
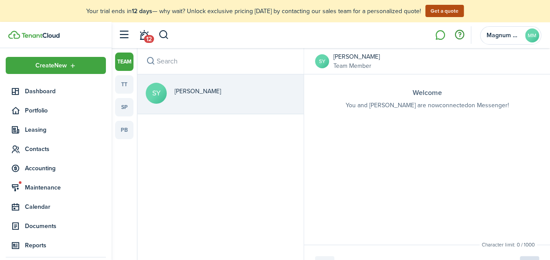
click at [459, 34] on button "button" at bounding box center [459, 35] width 15 height 15
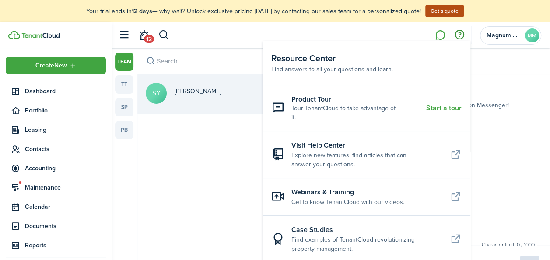
click at [358, 72] on resource-center-header-description "Find answers to all your questions and learn." at bounding box center [366, 69] width 190 height 9
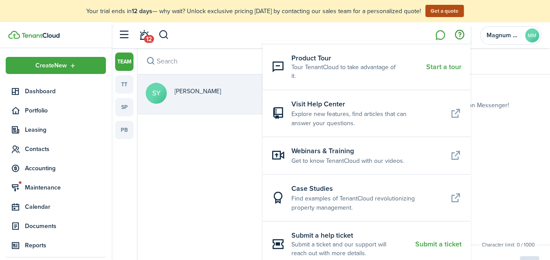
scroll to position [22, 0]
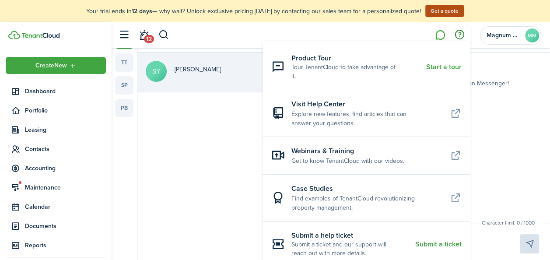
click at [532, 247] on div at bounding box center [427, 243] width 224 height 19
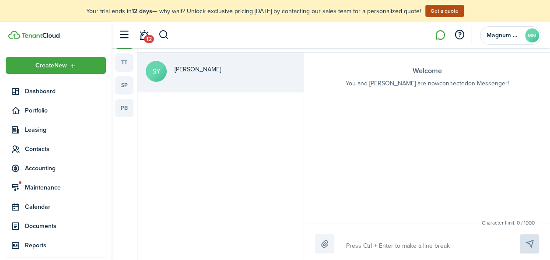
click at [458, 238] on textarea at bounding box center [422, 245] width 159 height 15
click at [50, 193] on span "Maintenance" at bounding box center [56, 187] width 100 height 17
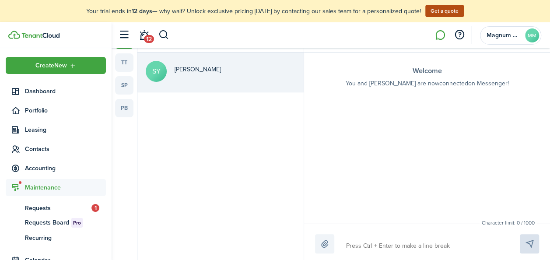
click at [46, 31] on link at bounding box center [59, 35] width 103 height 8
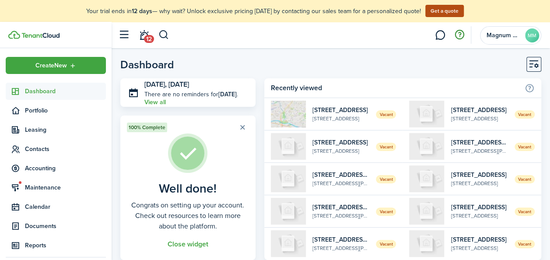
click at [461, 35] on button "button" at bounding box center [459, 35] width 15 height 15
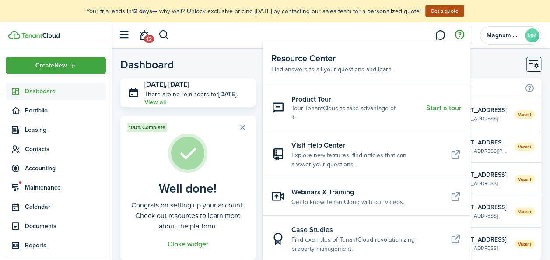
click at [333, 69] on resource-center-header-description "Find answers to all your questions and learn." at bounding box center [366, 69] width 190 height 9
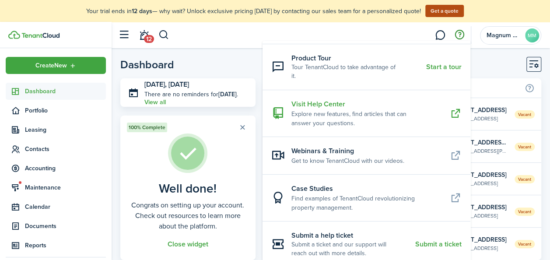
click at [406, 117] on resource-center-item-description "Explore new features, find articles that can answer your questions." at bounding box center [367, 118] width 152 height 18
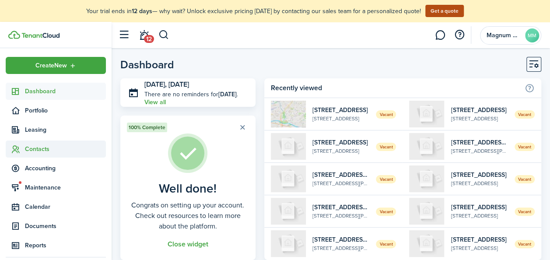
click at [32, 152] on span "Contacts" at bounding box center [65, 148] width 81 height 9
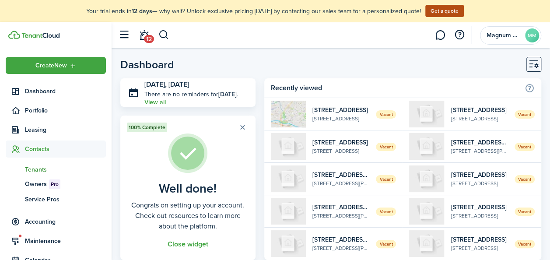
click at [33, 172] on span "Tenants" at bounding box center [65, 169] width 81 height 9
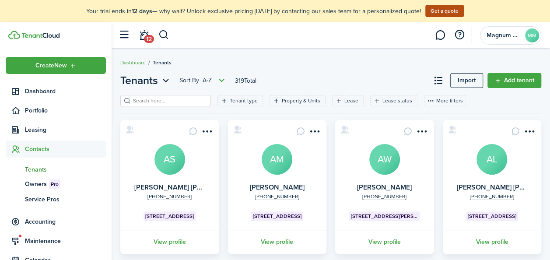
scroll to position [227, 0]
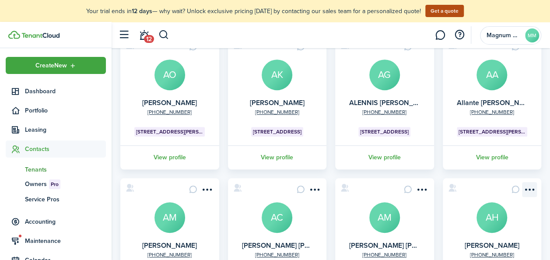
click at [529, 189] on menu-btn-icon "Open menu" at bounding box center [529, 189] width 15 height 15
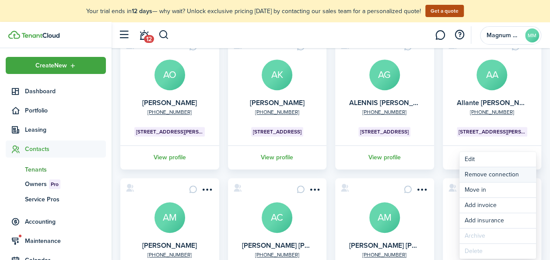
click at [500, 175] on button "Remove connection" at bounding box center [497, 174] width 77 height 15
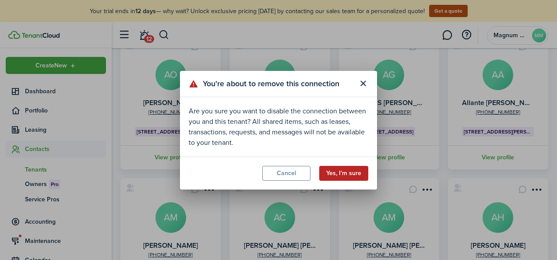
click at [338, 172] on button "Yes, I'm sure" at bounding box center [343, 173] width 49 height 15
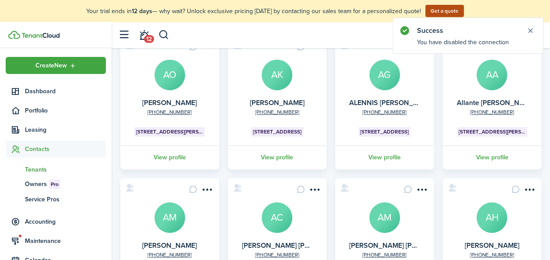
click at [498, 219] on avatar-text "AH" at bounding box center [491, 217] width 31 height 31
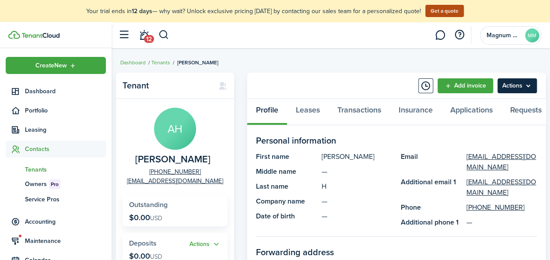
click at [532, 88] on menu-btn "Actions" at bounding box center [516, 85] width 39 height 15
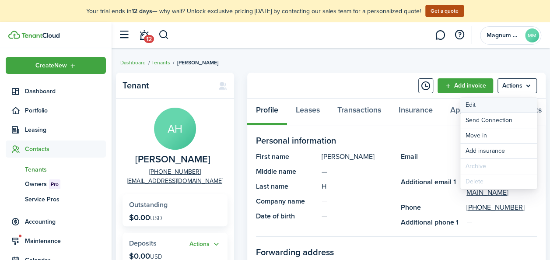
click at [488, 108] on link "Edit" at bounding box center [498, 105] width 77 height 15
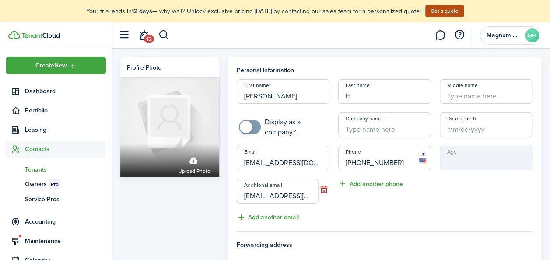
click at [297, 166] on input "[EMAIL_ADDRESS][DOMAIN_NAME]" at bounding box center [283, 158] width 93 height 25
click at [291, 195] on input "[EMAIL_ADDRESS][DOMAIN_NAME]" at bounding box center [278, 191] width 82 height 25
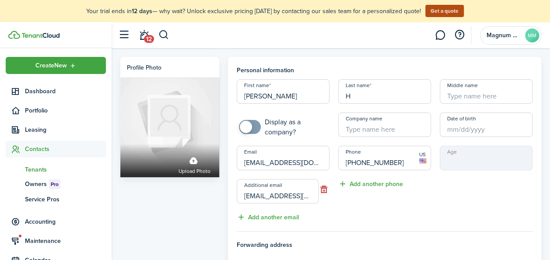
click at [283, 163] on input "[EMAIL_ADDRESS][DOMAIN_NAME]" at bounding box center [283, 158] width 93 height 25
paste input "[EMAIL_ADDRESS]"
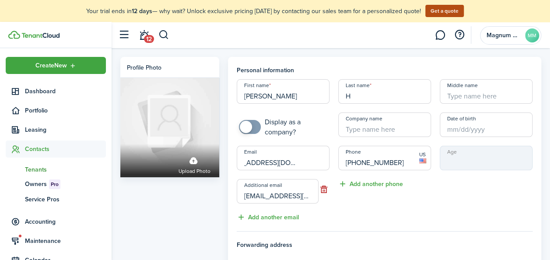
type input "[EMAIL_ADDRESS][DOMAIN_NAME]"
click at [285, 196] on input "[EMAIL_ADDRESS][DOMAIN_NAME]" at bounding box center [278, 191] width 82 height 25
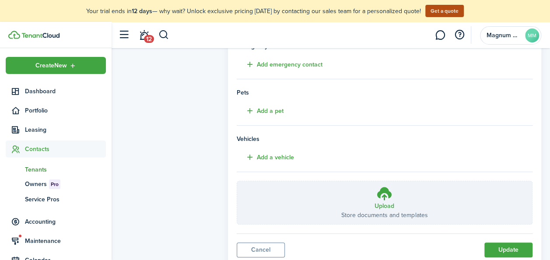
scroll to position [273, 0]
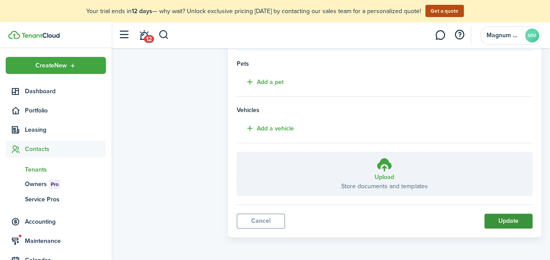
type input "[EMAIL_ADDRESS][DOMAIN_NAME]"
click at [522, 221] on button "Update" at bounding box center [508, 221] width 48 height 15
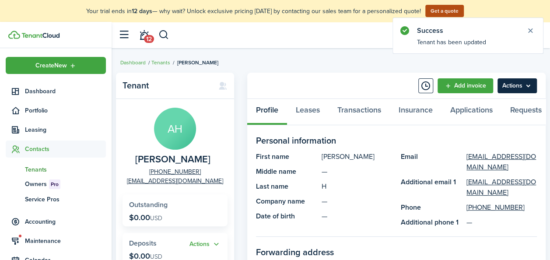
click at [517, 83] on menu-btn "Actions" at bounding box center [516, 85] width 39 height 15
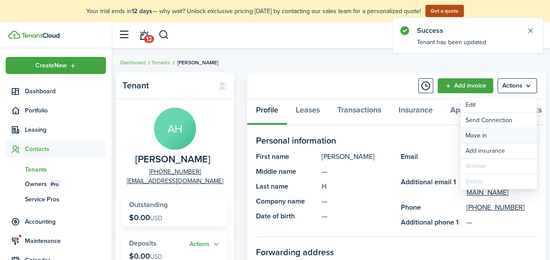
click at [480, 135] on link "Move in" at bounding box center [498, 135] width 77 height 15
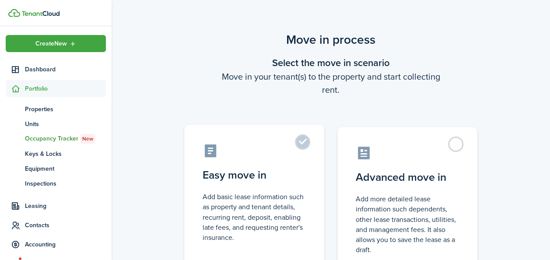
click at [300, 145] on label "Easy move in Add basic lease information such as property and tenant details, r…" at bounding box center [254, 198] width 140 height 146
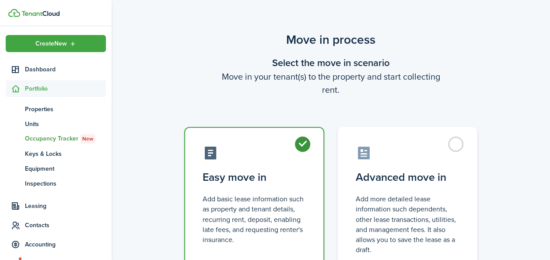
radio input "true"
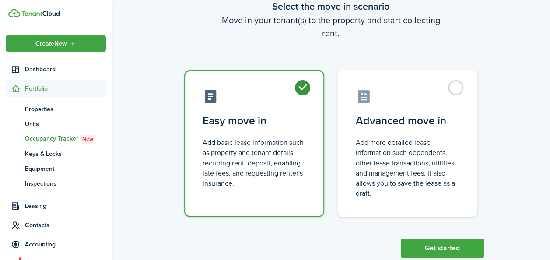
scroll to position [78, 0]
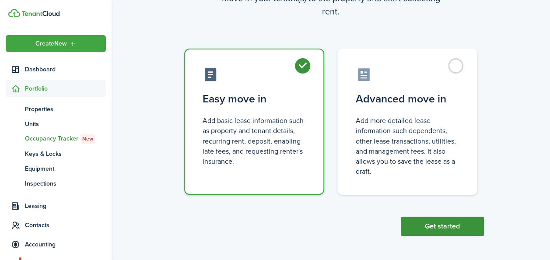
click at [445, 230] on button "Get started" at bounding box center [442, 226] width 83 height 19
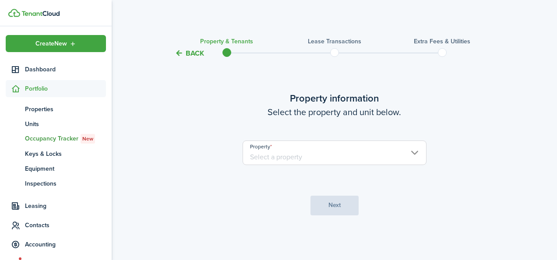
click at [343, 158] on input "Property" at bounding box center [334, 152] width 184 height 25
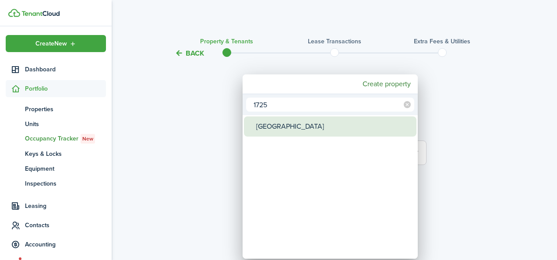
type input "1725"
click at [294, 127] on div "[GEOGRAPHIC_DATA]" at bounding box center [333, 126] width 155 height 20
type input "[GEOGRAPHIC_DATA]"
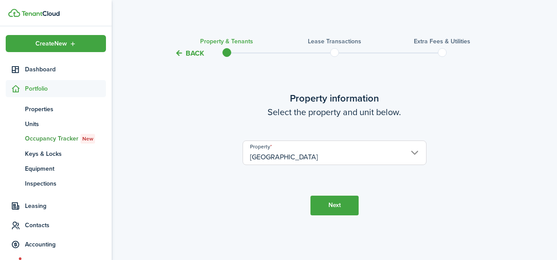
click at [324, 196] on button "Next" at bounding box center [334, 206] width 48 height 20
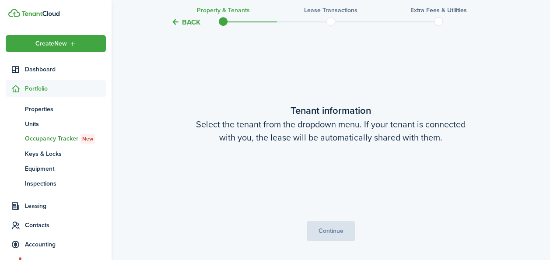
scroll to position [201, 0]
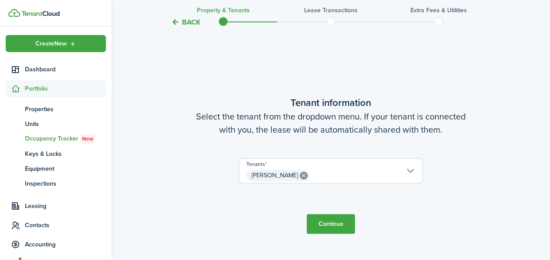
click at [320, 223] on button "Continue" at bounding box center [331, 224] width 48 height 20
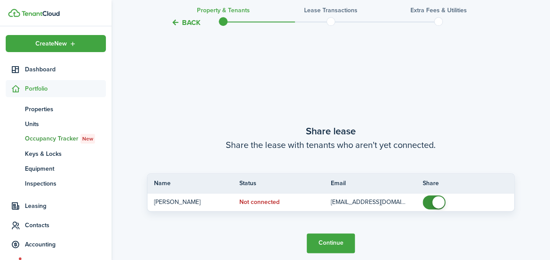
scroll to position [461, 0]
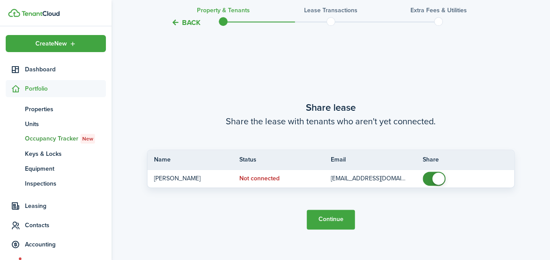
click at [324, 221] on button "Continue" at bounding box center [331, 220] width 48 height 20
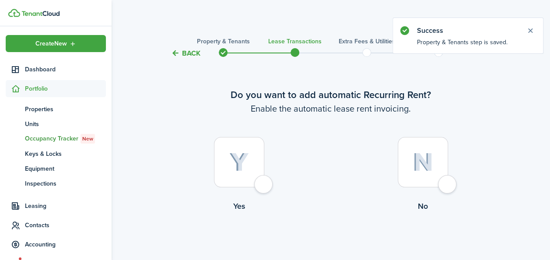
click at [255, 171] on div at bounding box center [239, 162] width 50 height 50
radio input "true"
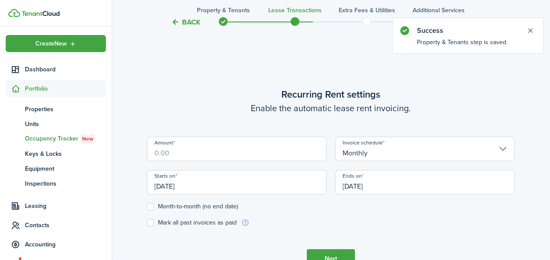
scroll to position [241, 0]
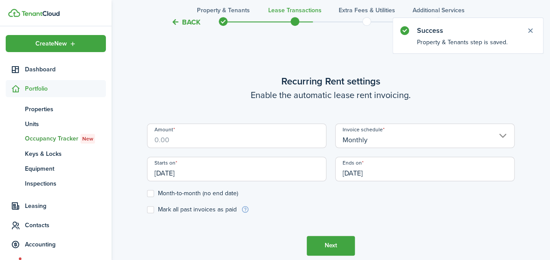
click at [256, 142] on input "Amount" at bounding box center [236, 135] width 179 height 25
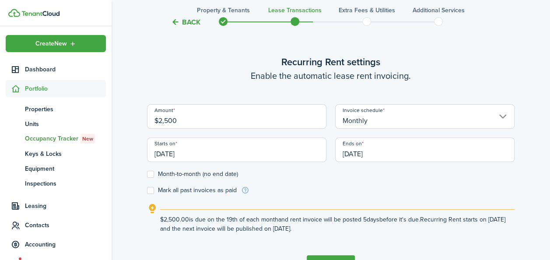
click at [243, 153] on input "[DATE]" at bounding box center [236, 149] width 179 height 25
type input "$2,500.00"
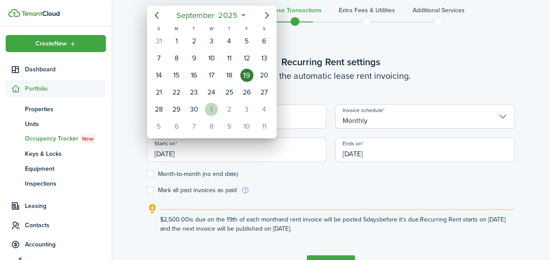
click at [209, 110] on div "1" at bounding box center [211, 109] width 13 height 13
type input "[DATE]"
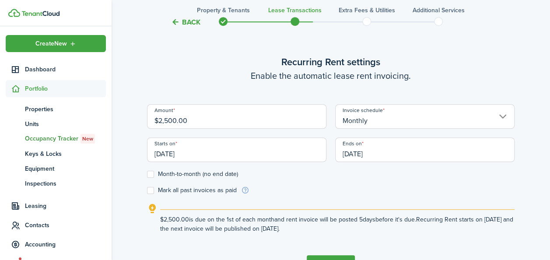
click at [148, 174] on label "Month-to-month (no end date)" at bounding box center [192, 174] width 91 height 7
click at [147, 174] on input "Month-to-month (no end date)" at bounding box center [147, 174] width 0 height 0
checkbox input "true"
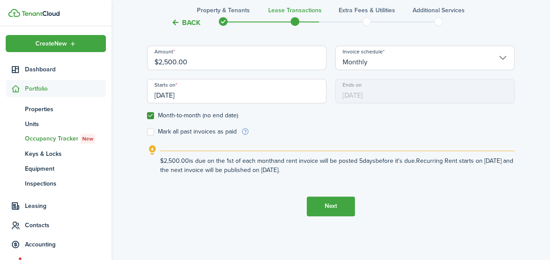
click at [338, 206] on button "Next" at bounding box center [331, 206] width 48 height 20
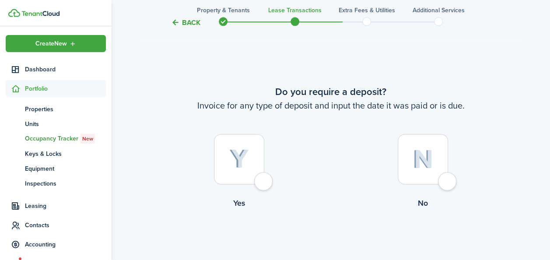
scroll to position [501, 0]
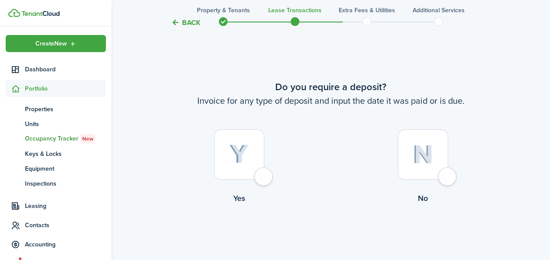
click at [232, 154] on img at bounding box center [239, 153] width 20 height 19
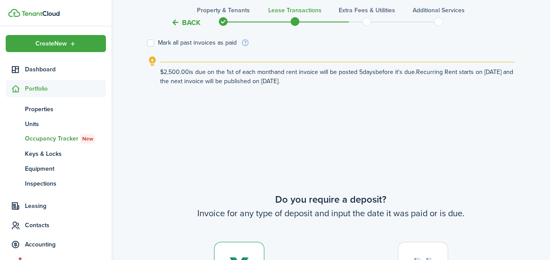
scroll to position [558, 0]
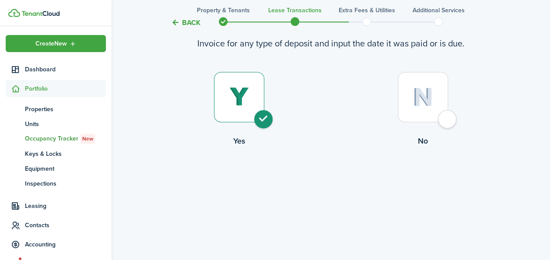
click at [442, 114] on div at bounding box center [423, 97] width 50 height 50
radio input "false"
radio input "true"
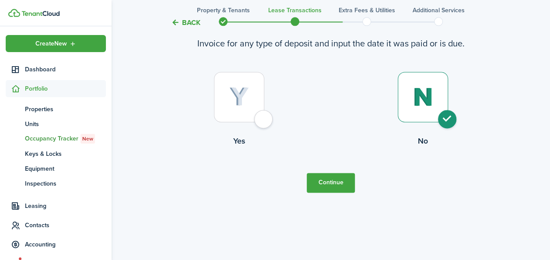
scroll to position [501, 0]
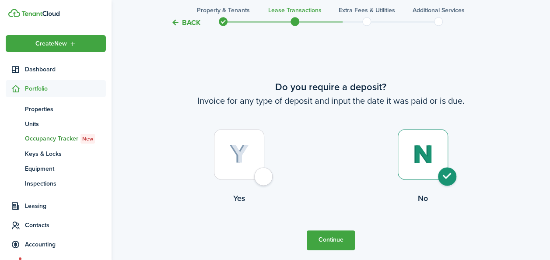
click at [340, 242] on button "Continue" at bounding box center [331, 240] width 48 height 20
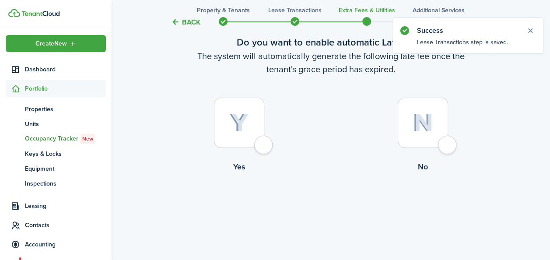
scroll to position [46, 0]
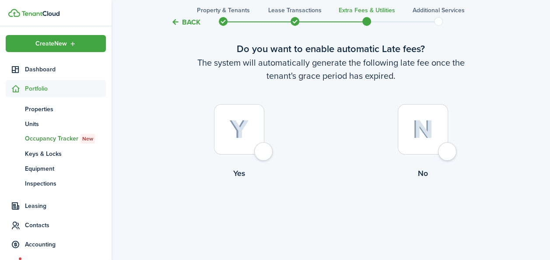
click at [245, 136] on img at bounding box center [239, 129] width 20 height 19
radio input "true"
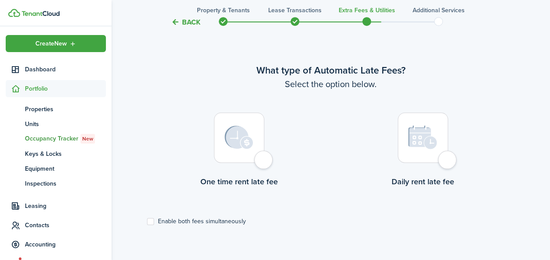
click at [230, 135] on img at bounding box center [238, 138] width 29 height 24
radio input "true"
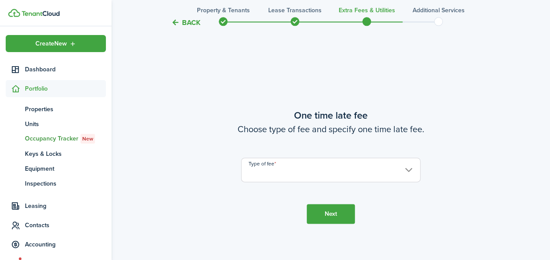
scroll to position [514, 0]
click at [373, 176] on input "Type of fee" at bounding box center [330, 168] width 179 height 25
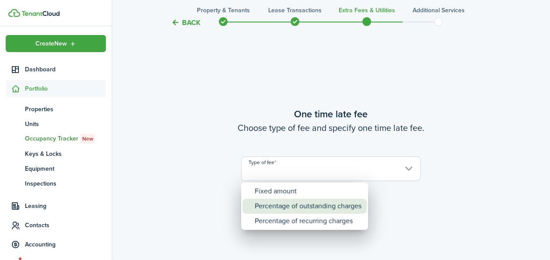
click at [313, 204] on div "Percentage of outstanding charges" at bounding box center [308, 206] width 107 height 15
type input "Percentage of outstanding charges"
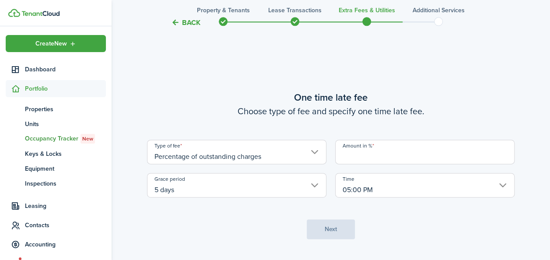
click at [374, 160] on input "Amount in %" at bounding box center [424, 152] width 179 height 25
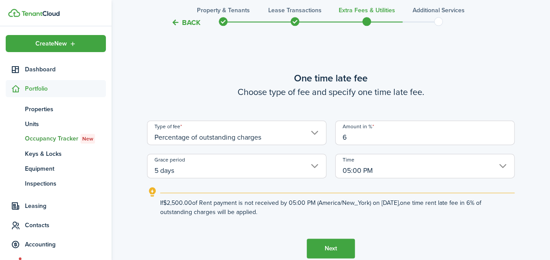
click at [225, 174] on input "5 days" at bounding box center [236, 166] width 179 height 25
type input "6"
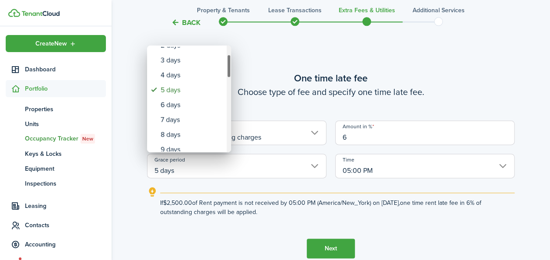
drag, startPoint x: 228, startPoint y: 63, endPoint x: 231, endPoint y: 72, distance: 9.1
click at [231, 72] on div "none 1 day 2 days 3 days 4 days 5 days 6 days 7 days 8 days 9 days 10 days 11 d…" at bounding box center [275, 130] width 550 height 260
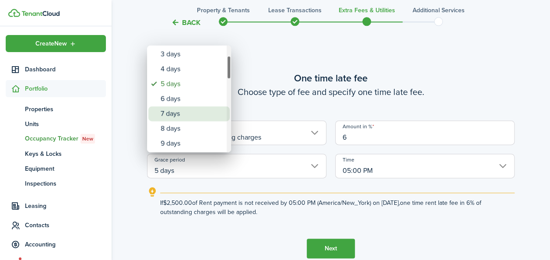
click at [182, 112] on div "7 days" at bounding box center [193, 113] width 64 height 15
type input "7 days"
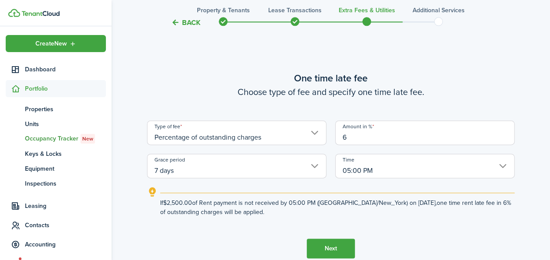
click at [330, 249] on button "Next" at bounding box center [331, 248] width 48 height 20
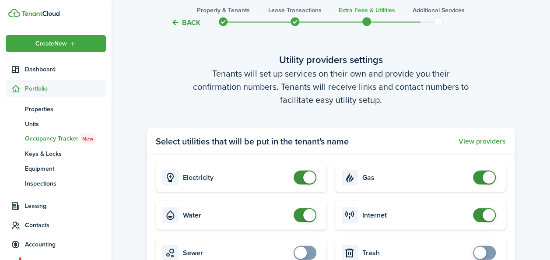
scroll to position [924, 0]
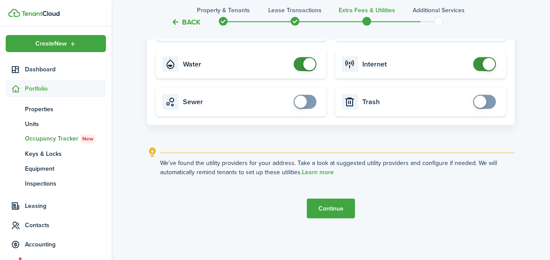
click at [335, 207] on button "Continue" at bounding box center [331, 209] width 48 height 20
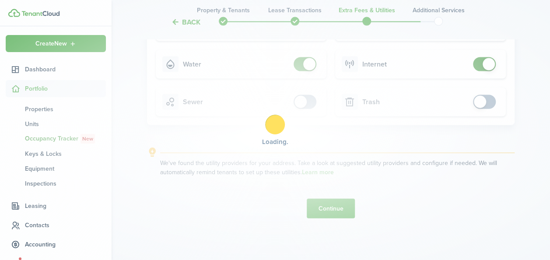
scroll to position [0, 0]
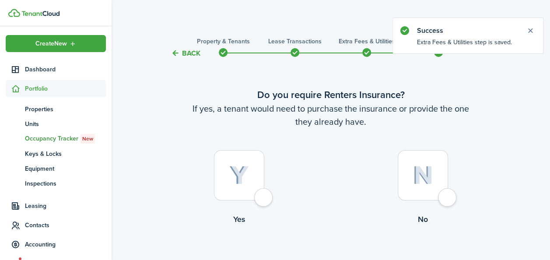
click at [258, 193] on div at bounding box center [239, 175] width 50 height 50
radio input "true"
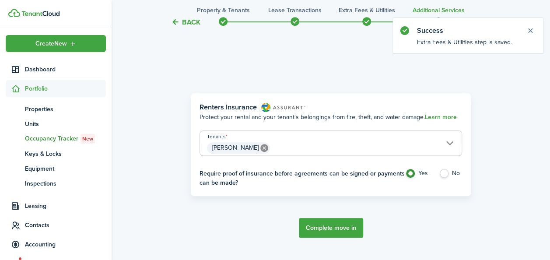
scroll to position [254, 0]
click at [331, 224] on button "Complete move in" at bounding box center [331, 227] width 64 height 20
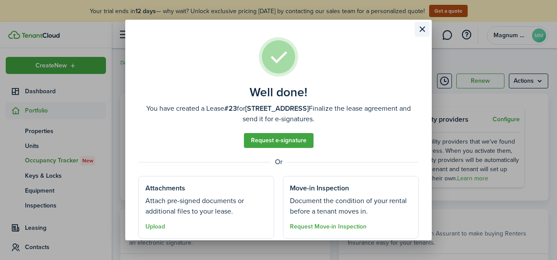
click at [422, 29] on button "Close modal" at bounding box center [421, 29] width 15 height 15
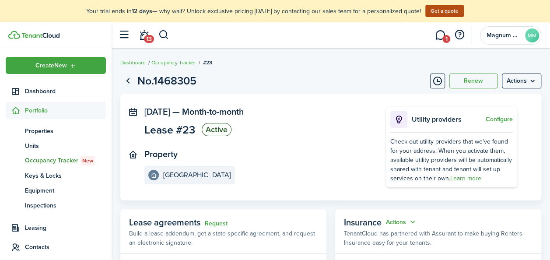
click at [35, 110] on span "Portfolio" at bounding box center [65, 110] width 81 height 9
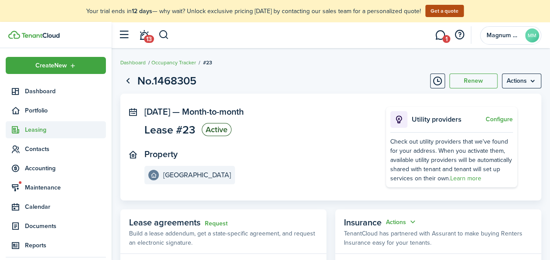
click at [29, 127] on span "Leasing" at bounding box center [65, 129] width 81 height 9
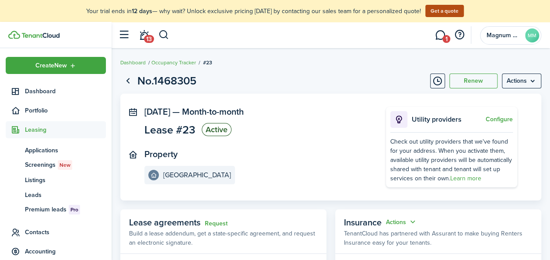
scroll to position [33, 0]
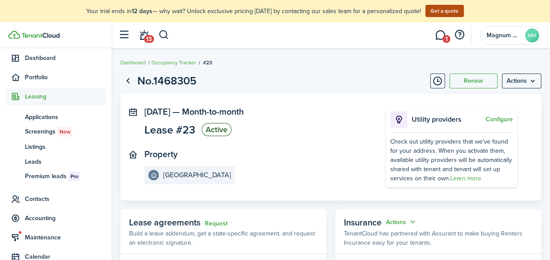
click at [41, 95] on span "Leasing" at bounding box center [65, 96] width 81 height 9
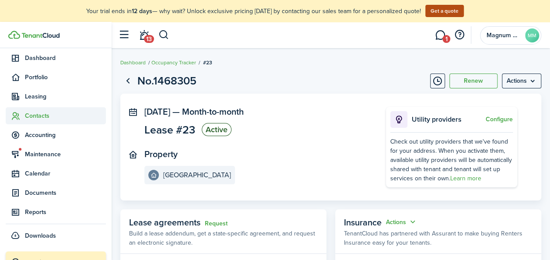
click at [39, 108] on span "Contacts" at bounding box center [56, 115] width 100 height 17
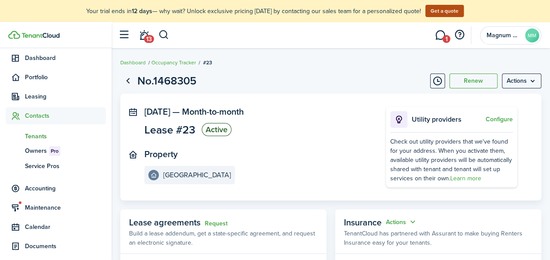
click at [47, 133] on span "Tenants" at bounding box center [65, 136] width 81 height 9
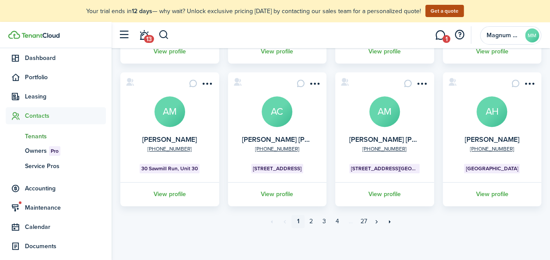
scroll to position [333, 0]
click at [308, 223] on link "2" at bounding box center [311, 220] width 13 height 13
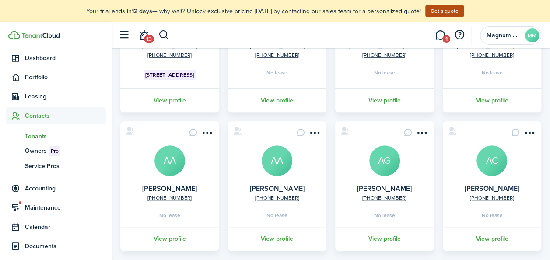
scroll to position [320, 0]
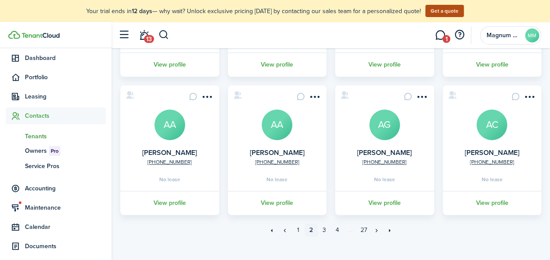
click at [276, 134] on avatar-text "AA" at bounding box center [277, 124] width 31 height 31
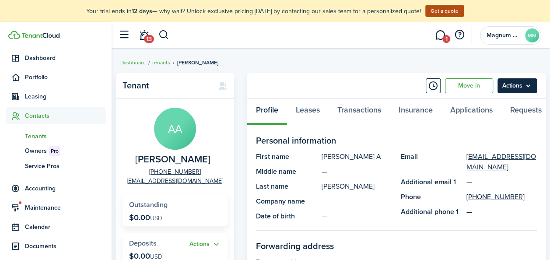
click at [518, 85] on menu-btn "Actions" at bounding box center [516, 85] width 39 height 15
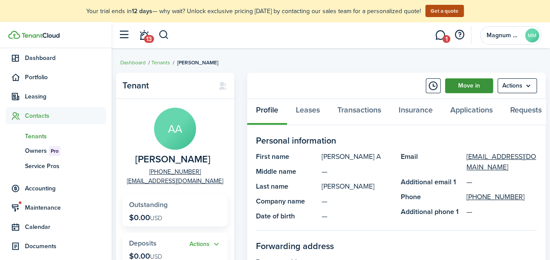
click at [474, 89] on link "Move in" at bounding box center [469, 85] width 48 height 15
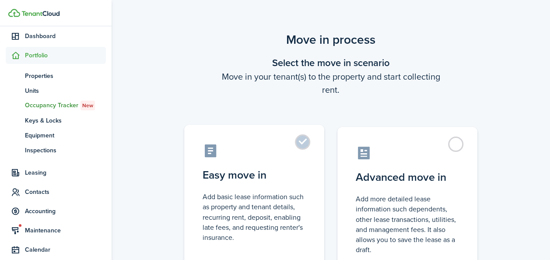
click at [301, 142] on label "Easy move in Add basic lease information such as property and tenant details, r…" at bounding box center [254, 198] width 140 height 146
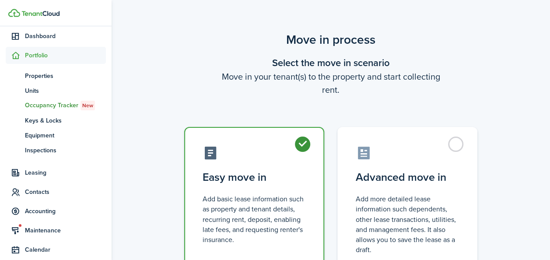
radio input "true"
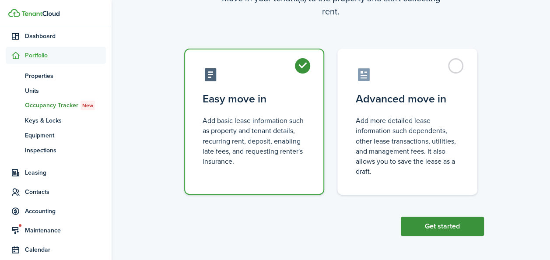
click at [431, 228] on button "Get started" at bounding box center [442, 226] width 83 height 19
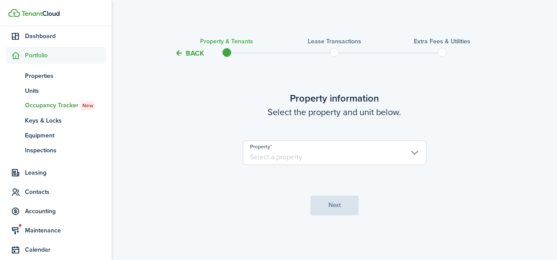
click at [320, 151] on input "Property" at bounding box center [334, 152] width 184 height 25
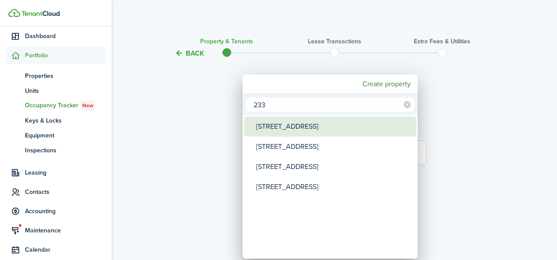
type input "233"
click at [311, 130] on div "[STREET_ADDRESS]" at bounding box center [333, 126] width 155 height 20
type input "[STREET_ADDRESS]"
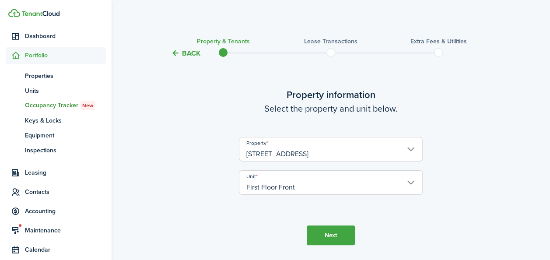
click at [347, 234] on button "Next" at bounding box center [331, 235] width 48 height 20
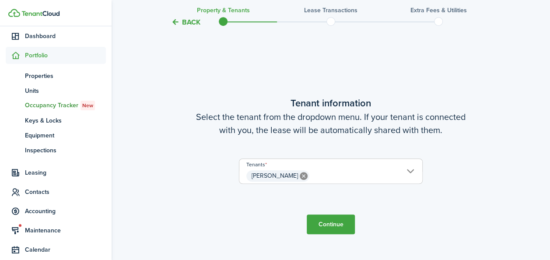
scroll to position [228, 0]
click at [337, 224] on button "Continue" at bounding box center [331, 224] width 48 height 20
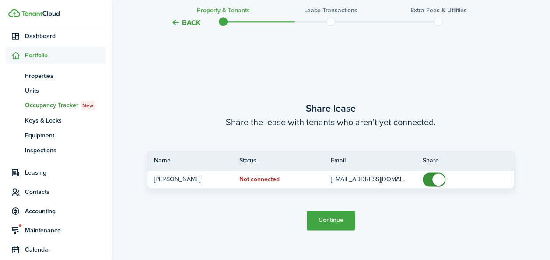
scroll to position [488, 0]
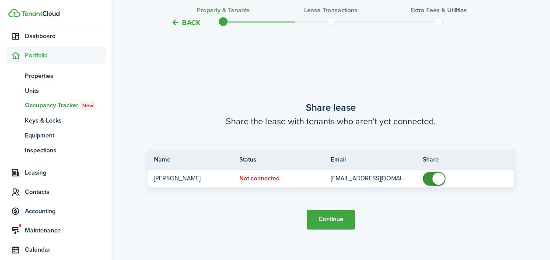
click at [324, 220] on button "Continue" at bounding box center [331, 220] width 48 height 20
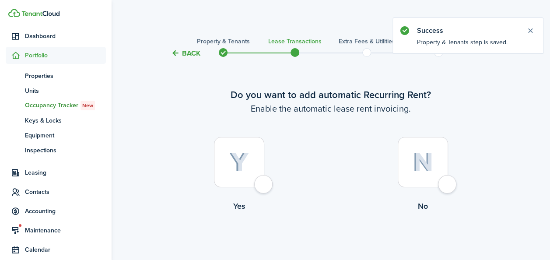
click at [249, 158] on div at bounding box center [239, 162] width 50 height 50
radio input "true"
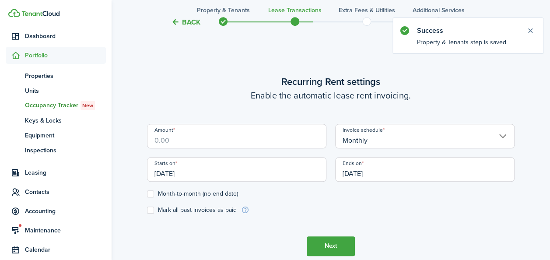
scroll to position [241, 0]
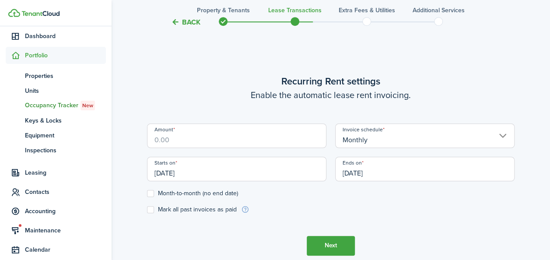
click at [175, 139] on input "Amount" at bounding box center [236, 135] width 179 height 25
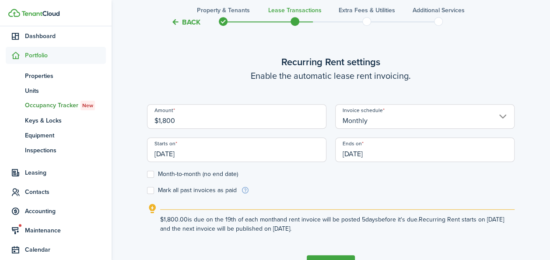
type input "$1,800.00"
click at [151, 176] on label "Month-to-month (no end date)" at bounding box center [192, 174] width 91 height 7
click at [147, 174] on input "Month-to-month (no end date)" at bounding box center [147, 174] width 0 height 0
checkbox input "true"
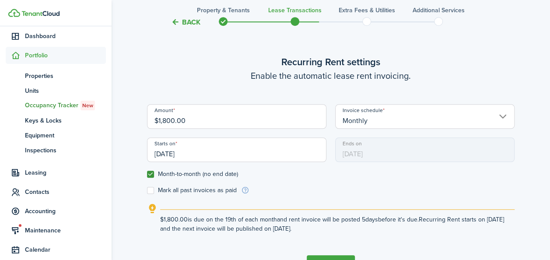
click at [177, 150] on input "[DATE]" at bounding box center [236, 149] width 179 height 25
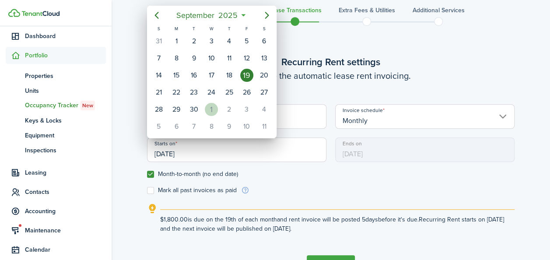
click at [214, 107] on div "1" at bounding box center [211, 109] width 13 height 13
type input "[DATE]"
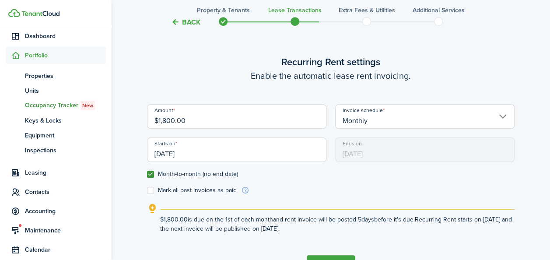
scroll to position [299, 0]
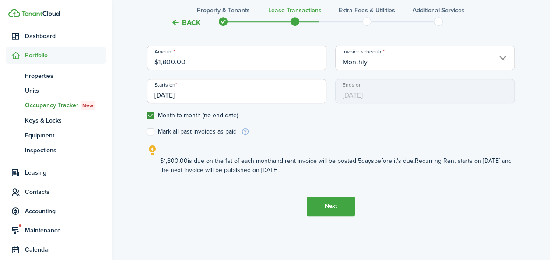
click at [332, 208] on button "Next" at bounding box center [331, 206] width 48 height 20
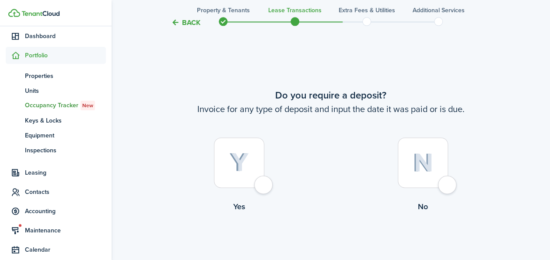
scroll to position [501, 0]
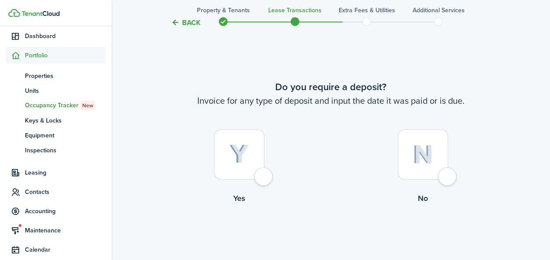
click at [426, 166] on div at bounding box center [423, 154] width 50 height 50
radio input "true"
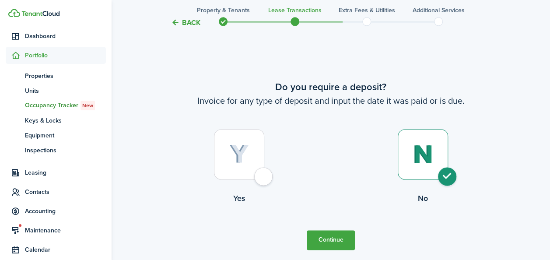
click at [338, 235] on button "Continue" at bounding box center [331, 240] width 48 height 20
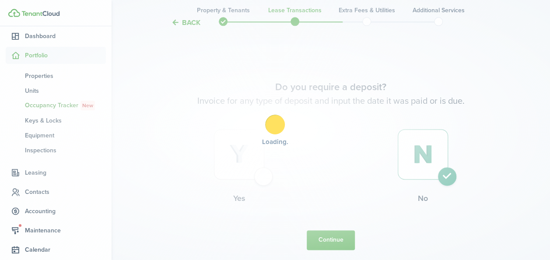
scroll to position [0, 0]
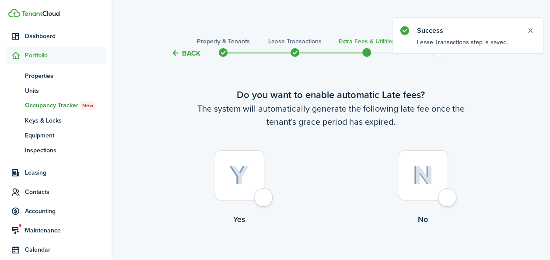
click at [231, 185] on div at bounding box center [239, 175] width 50 height 50
radio input "true"
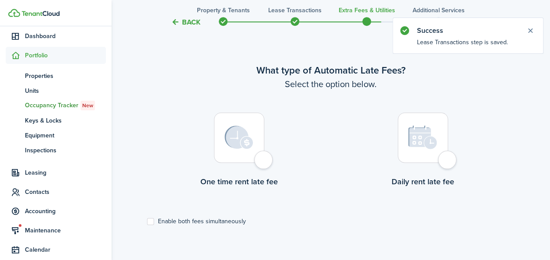
click at [253, 155] on div at bounding box center [239, 137] width 50 height 50
radio input "true"
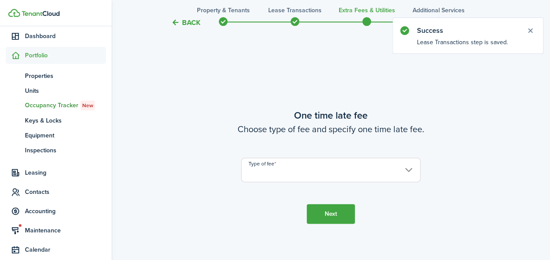
scroll to position [514, 0]
click at [402, 169] on input "Type of fee" at bounding box center [330, 168] width 179 height 25
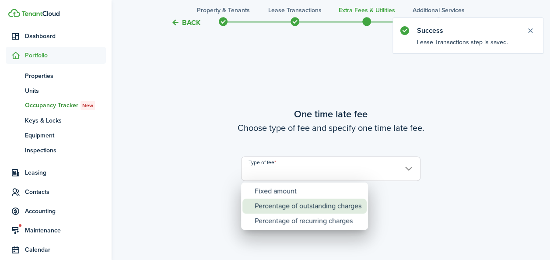
click at [306, 206] on div "Percentage of outstanding charges" at bounding box center [308, 206] width 107 height 15
type input "Percentage of outstanding charges"
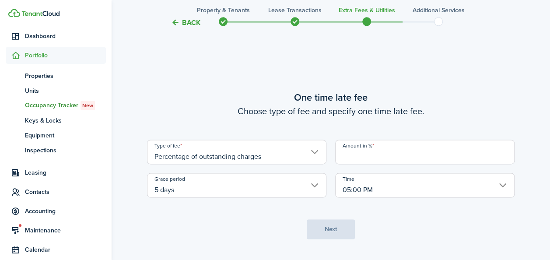
click at [387, 161] on input "Amount in %" at bounding box center [424, 152] width 179 height 25
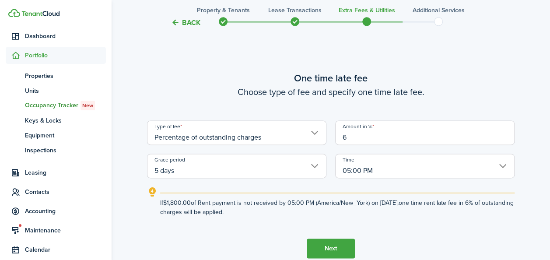
click at [315, 171] on input "5 days" at bounding box center [236, 166] width 179 height 25
type input "6"
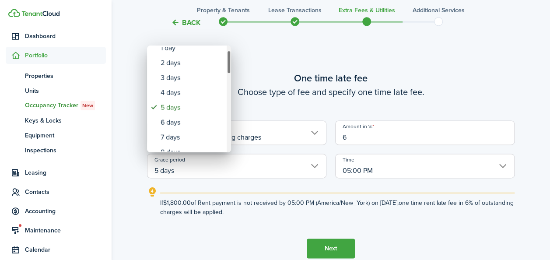
drag, startPoint x: 228, startPoint y: 68, endPoint x: 231, endPoint y: 73, distance: 6.0
click at [231, 73] on div "none 1 day 2 days 3 days 4 days 5 days 6 days 7 days 8 days 9 days 10 days 11 d…" at bounding box center [275, 130] width 550 height 260
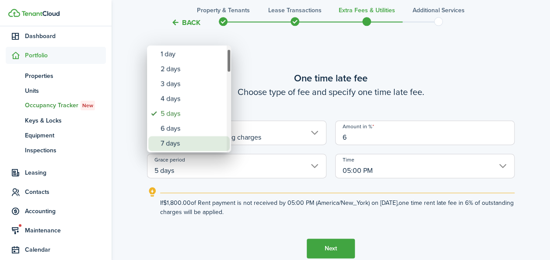
click at [177, 141] on div "7 days" at bounding box center [193, 143] width 64 height 15
type input "7 days"
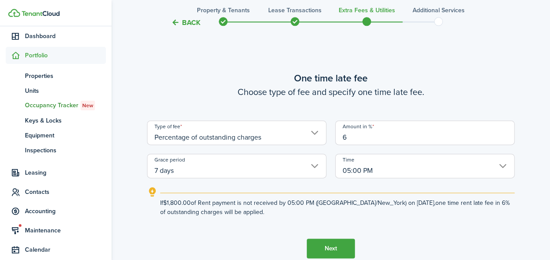
click at [334, 249] on button "Next" at bounding box center [331, 248] width 48 height 20
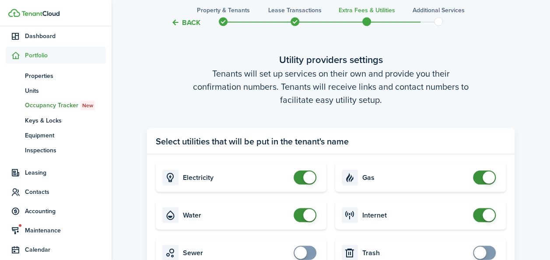
scroll to position [872, 0]
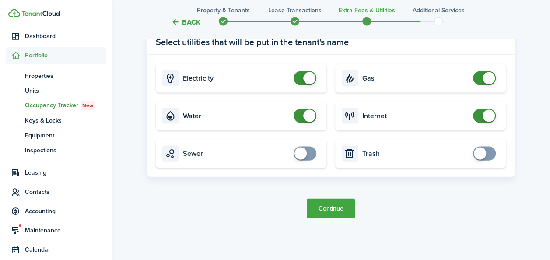
click at [333, 211] on button "Continue" at bounding box center [331, 209] width 48 height 20
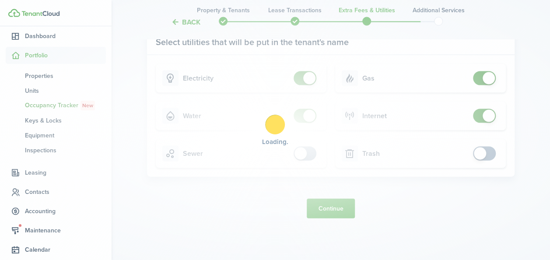
scroll to position [0, 0]
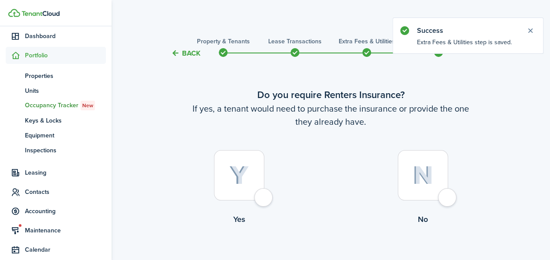
click at [264, 198] on div at bounding box center [239, 175] width 50 height 50
radio input "true"
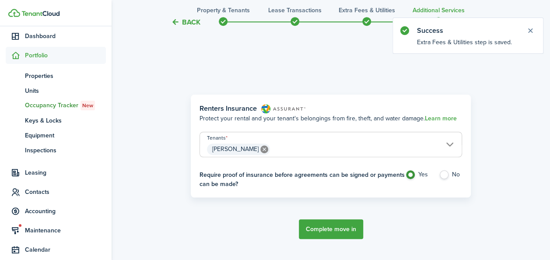
scroll to position [254, 0]
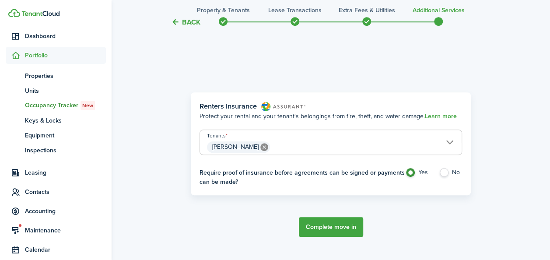
click at [335, 224] on button "Complete move in" at bounding box center [331, 227] width 64 height 20
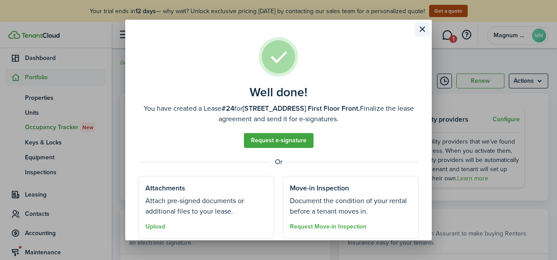
click at [421, 28] on button "Close modal" at bounding box center [421, 29] width 15 height 15
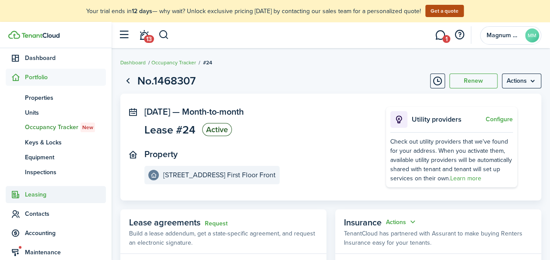
click at [35, 190] on span "Leasing" at bounding box center [65, 194] width 81 height 9
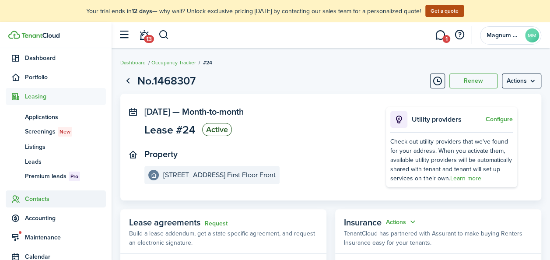
click at [35, 200] on span "Contacts" at bounding box center [65, 198] width 81 height 9
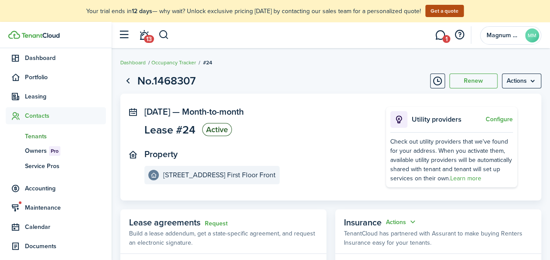
click at [35, 135] on span "Tenants" at bounding box center [65, 136] width 81 height 9
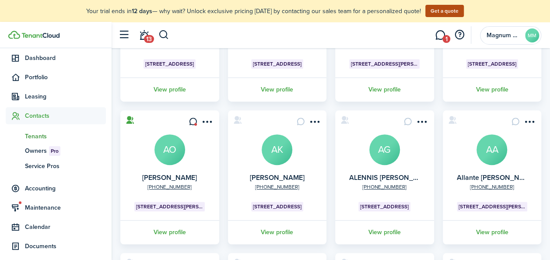
scroll to position [333, 0]
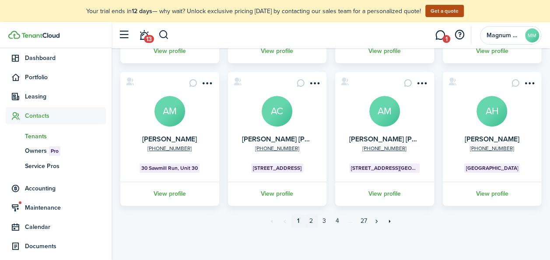
click at [312, 222] on link "2" at bounding box center [311, 220] width 13 height 13
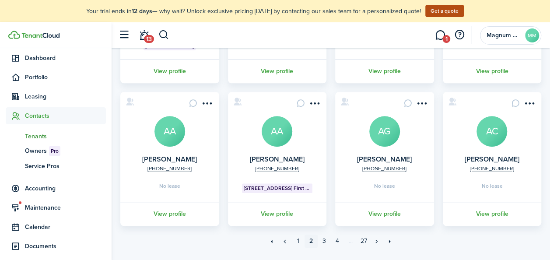
scroll to position [333, 0]
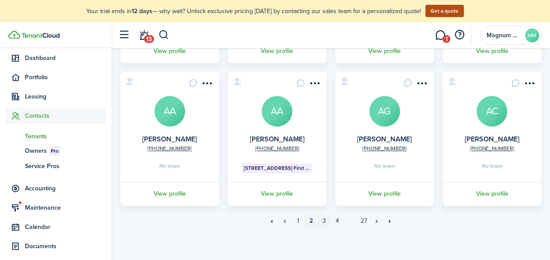
click at [324, 219] on link "3" at bounding box center [324, 220] width 13 height 13
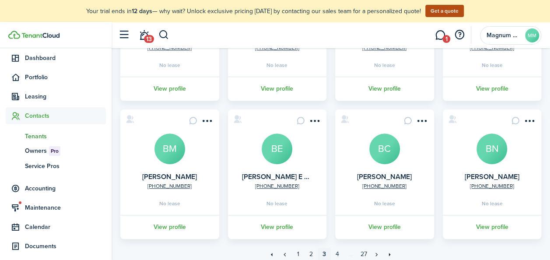
scroll to position [301, 0]
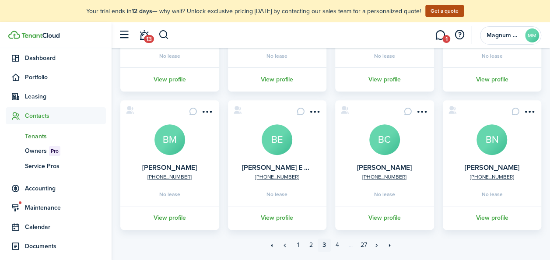
click at [274, 139] on avatar-text "BE" at bounding box center [277, 139] width 31 height 31
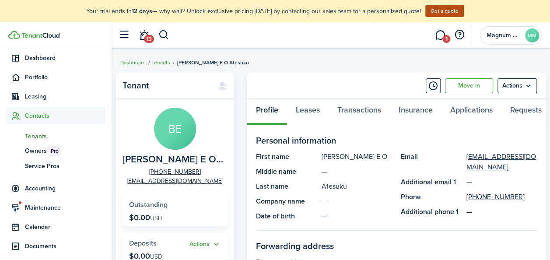
click at [173, 165] on span "[PERSON_NAME] E O Afesuku" at bounding box center [173, 159] width 101 height 11
click at [176, 122] on avatar-text "BE" at bounding box center [175, 129] width 42 height 42
click at [533, 39] on avatar-text "MM" at bounding box center [532, 35] width 14 height 14
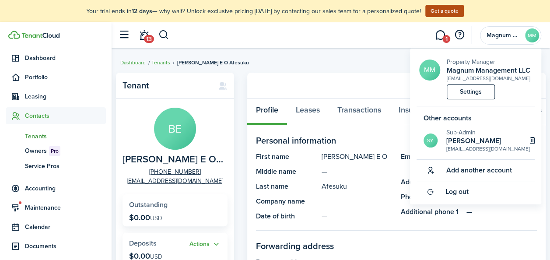
click at [355, 95] on panel-main-header "Move in Actions" at bounding box center [396, 86] width 298 height 26
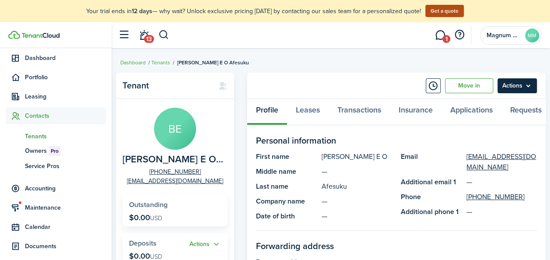
click at [526, 85] on menu-btn "Actions" at bounding box center [516, 85] width 39 height 15
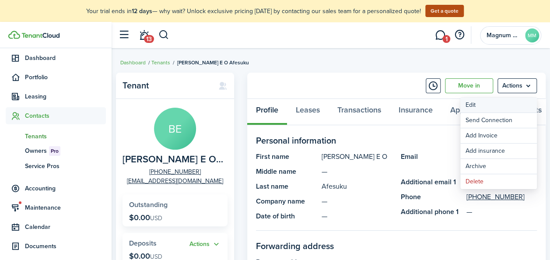
click at [493, 106] on link "Edit" at bounding box center [498, 105] width 77 height 15
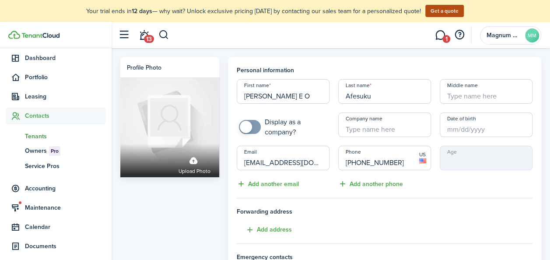
click at [372, 160] on input "[PHONE_NUMBER]" at bounding box center [384, 158] width 93 height 25
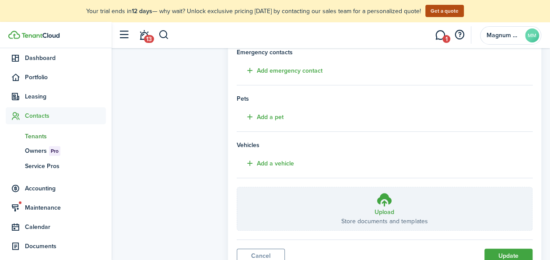
scroll to position [240, 0]
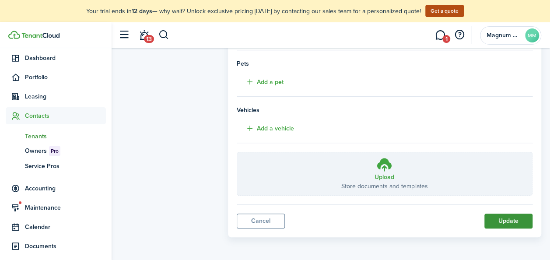
type input "[PHONE_NUMBER]"
click at [503, 220] on button "Update" at bounding box center [508, 221] width 48 height 15
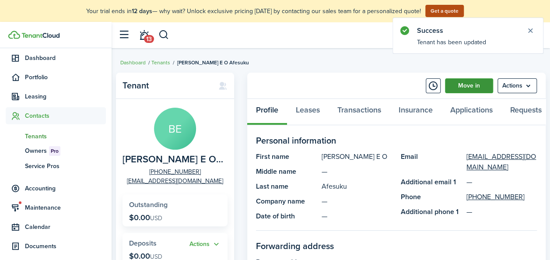
click at [480, 87] on link "Move in" at bounding box center [469, 85] width 48 height 15
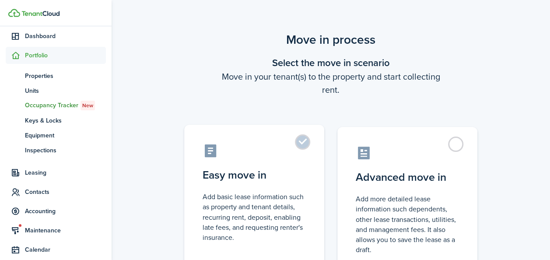
click at [297, 141] on label "Easy move in Add basic lease information such as property and tenant details, r…" at bounding box center [254, 198] width 140 height 146
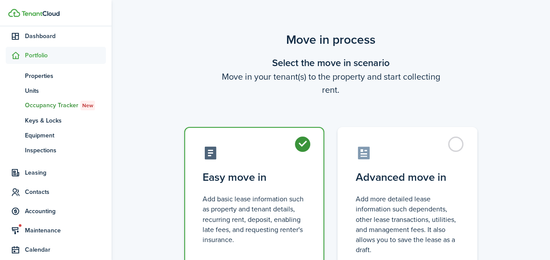
radio input "true"
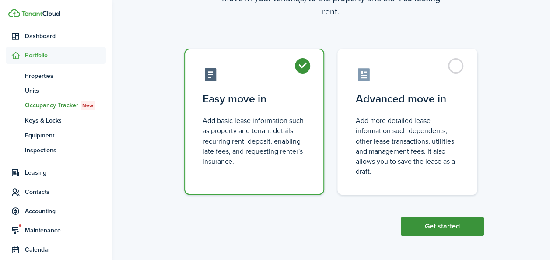
click at [440, 227] on button "Get started" at bounding box center [442, 226] width 83 height 19
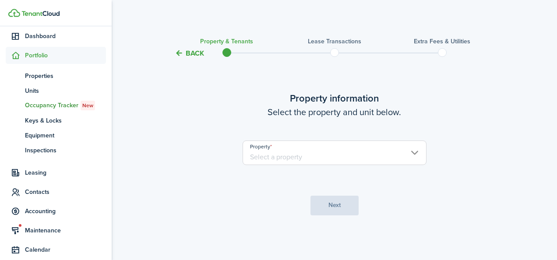
click at [319, 148] on input "Property" at bounding box center [334, 152] width 184 height 25
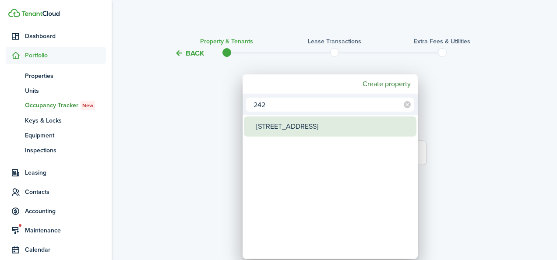
type input "242"
click at [281, 130] on div "[STREET_ADDRESS]" at bounding box center [333, 126] width 155 height 20
type input "[STREET_ADDRESS]"
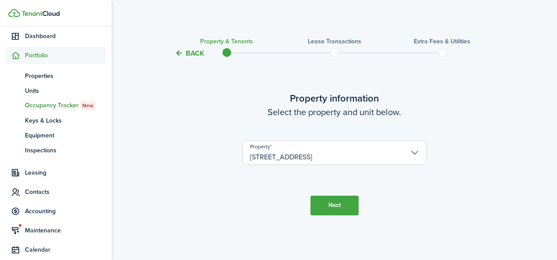
click at [324, 204] on button "Next" at bounding box center [334, 206] width 48 height 20
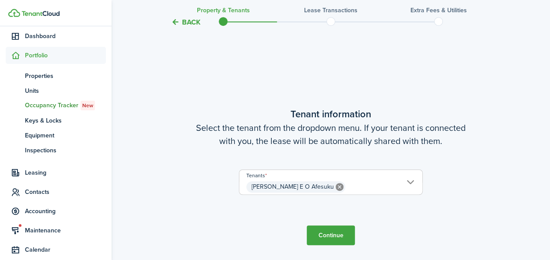
scroll to position [201, 0]
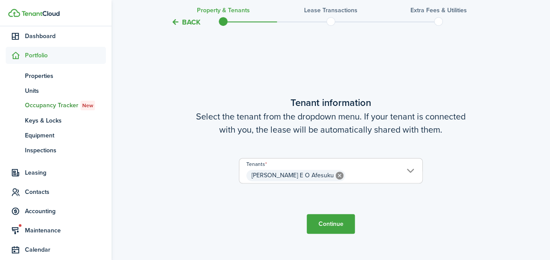
click at [328, 227] on button "Continue" at bounding box center [331, 224] width 48 height 20
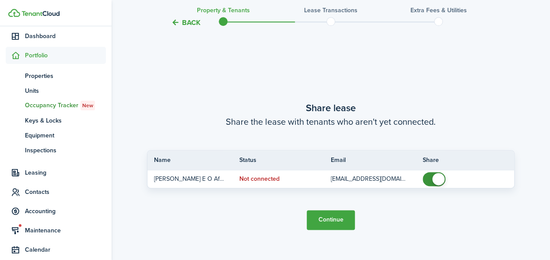
scroll to position [461, 0]
click at [329, 222] on button "Continue" at bounding box center [331, 220] width 48 height 20
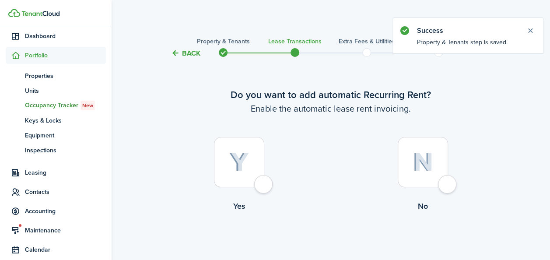
click at [247, 164] on img at bounding box center [239, 162] width 20 height 19
radio input "true"
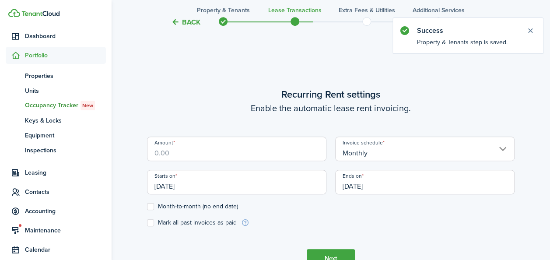
scroll to position [241, 0]
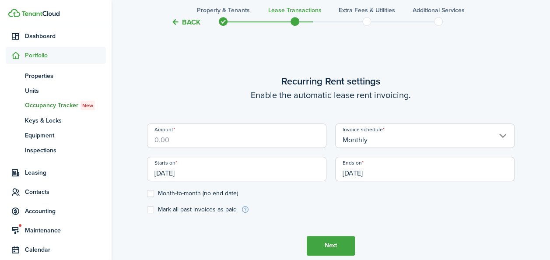
click at [178, 139] on input "Amount" at bounding box center [236, 135] width 179 height 25
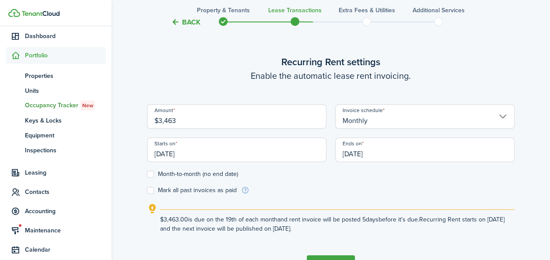
click at [259, 151] on input "[DATE]" at bounding box center [236, 149] width 179 height 25
type input "$3,463.00"
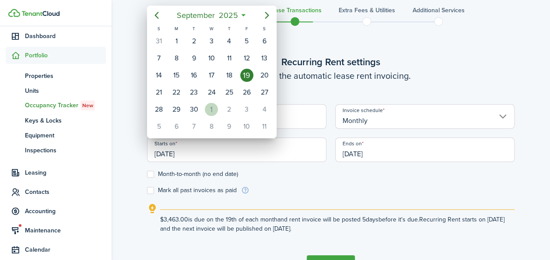
click at [207, 105] on div "1" at bounding box center [211, 109] width 13 height 13
type input "[DATE]"
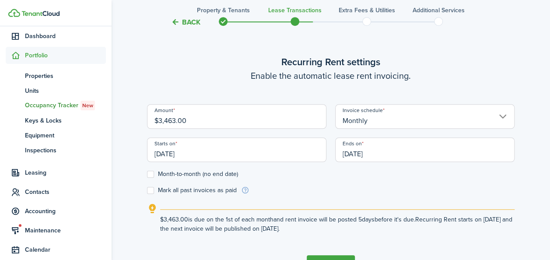
click at [153, 174] on label "Month-to-month (no end date)" at bounding box center [192, 174] width 91 height 7
click at [147, 174] on input "Month-to-month (no end date)" at bounding box center [147, 174] width 0 height 0
checkbox input "true"
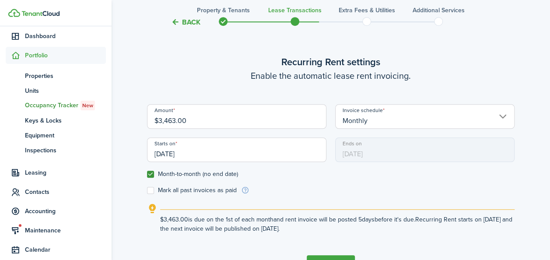
scroll to position [299, 0]
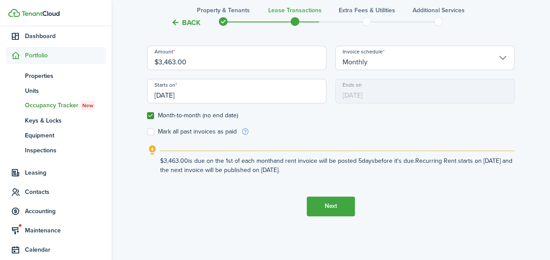
click at [326, 209] on button "Next" at bounding box center [331, 206] width 48 height 20
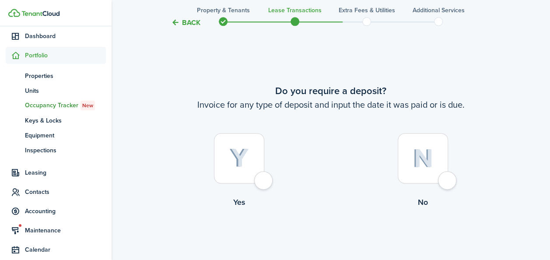
scroll to position [501, 0]
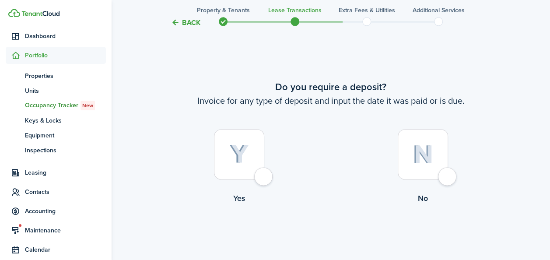
click at [257, 160] on div at bounding box center [239, 154] width 50 height 50
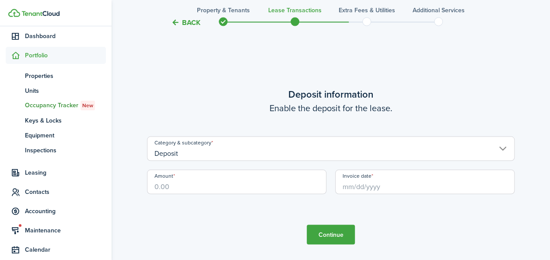
scroll to position [760, 0]
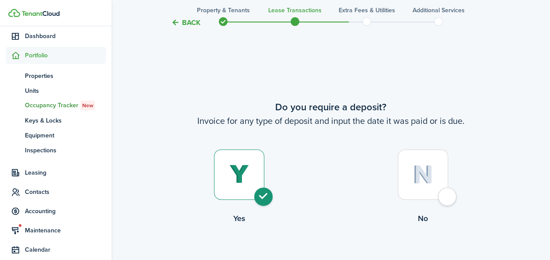
click at [432, 171] on img at bounding box center [423, 174] width 21 height 19
radio input "false"
radio input "true"
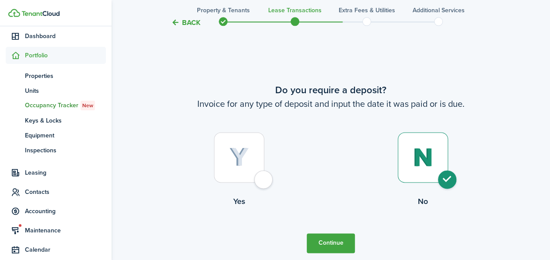
scroll to position [501, 0]
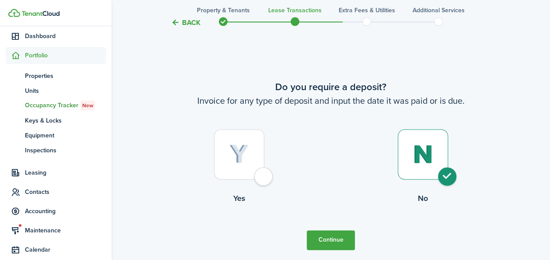
click at [332, 234] on button "Continue" at bounding box center [331, 240] width 48 height 20
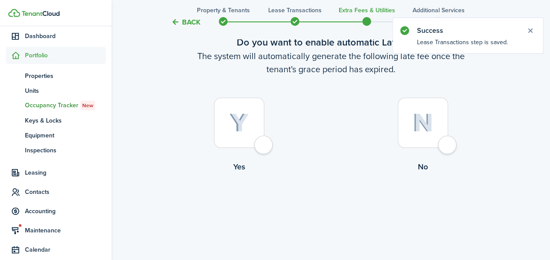
scroll to position [26, 0]
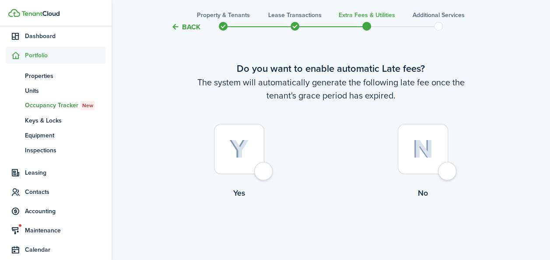
click at [255, 147] on div at bounding box center [239, 149] width 50 height 50
radio input "true"
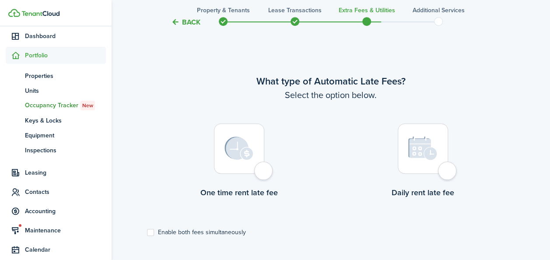
scroll to position [254, 0]
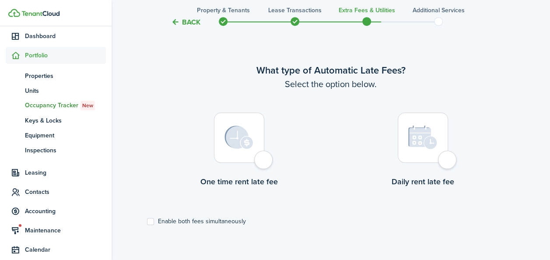
click at [254, 152] on div at bounding box center [239, 137] width 50 height 50
radio input "true"
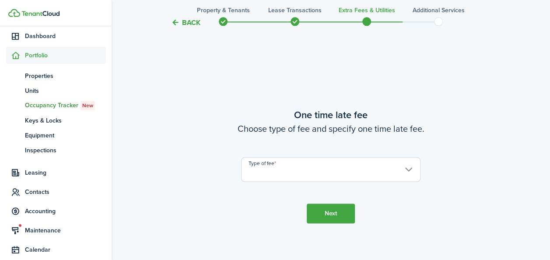
scroll to position [514, 0]
click at [399, 168] on input "Type of fee" at bounding box center [330, 168] width 179 height 25
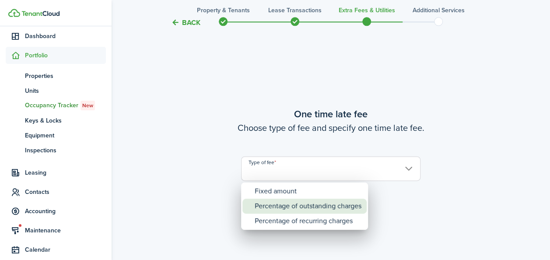
click at [314, 201] on div "Percentage of outstanding charges" at bounding box center [308, 206] width 107 height 15
type input "Percentage of outstanding charges"
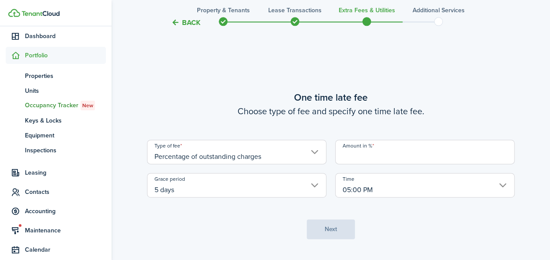
click at [405, 158] on input "Amount in %" at bounding box center [424, 152] width 179 height 25
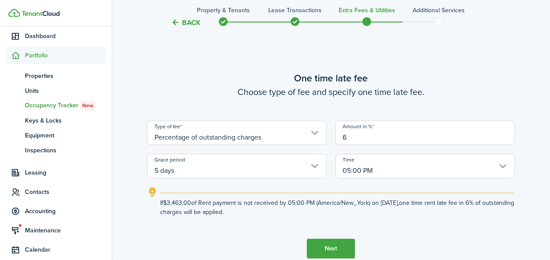
click at [319, 168] on input "5 days" at bounding box center [236, 166] width 179 height 25
type input "6"
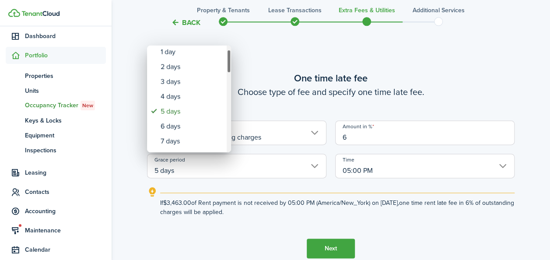
drag, startPoint x: 228, startPoint y: 57, endPoint x: 229, endPoint y: 66, distance: 8.3
click at [229, 66] on div "Grace period" at bounding box center [229, 61] width 4 height 24
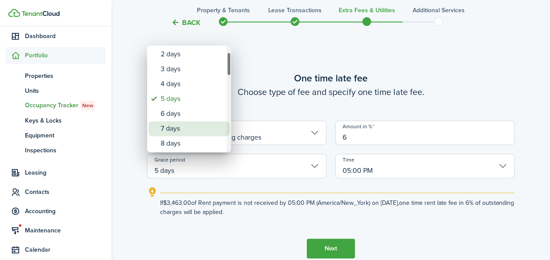
click at [188, 129] on div "7 days" at bounding box center [193, 128] width 64 height 15
type input "7 days"
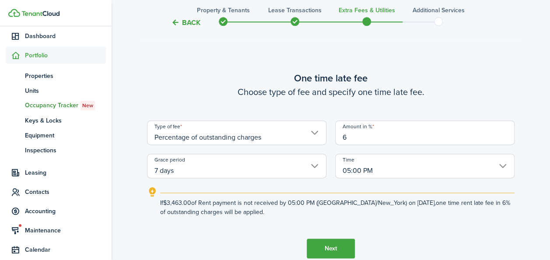
click at [329, 247] on button "Next" at bounding box center [331, 248] width 48 height 20
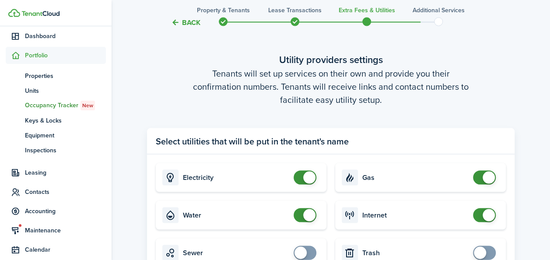
scroll to position [872, 0]
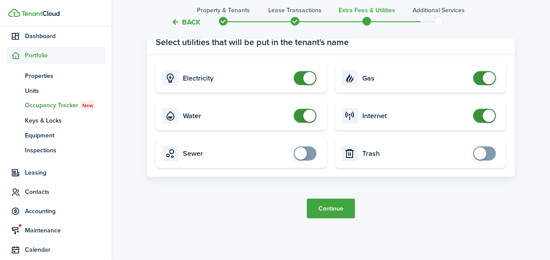
click at [341, 209] on button "Continue" at bounding box center [331, 209] width 48 height 20
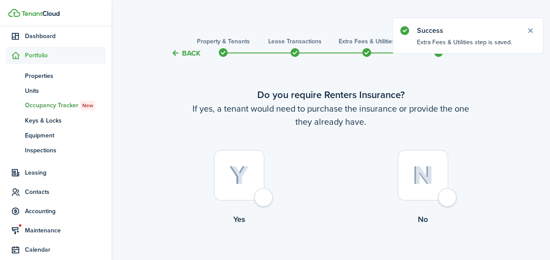
scroll to position [53, 0]
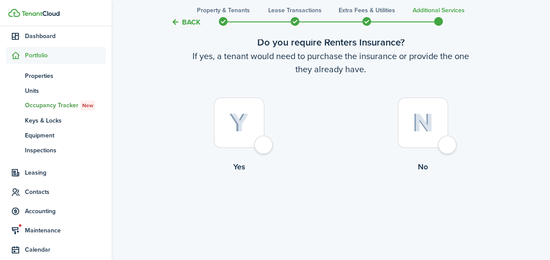
click at [244, 109] on div at bounding box center [239, 123] width 50 height 50
radio input "true"
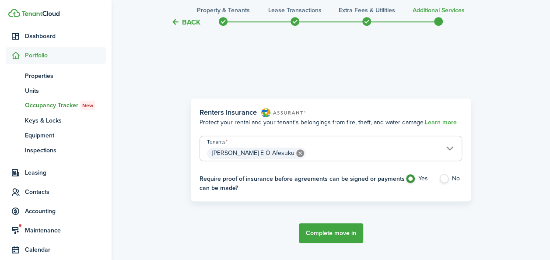
scroll to position [254, 0]
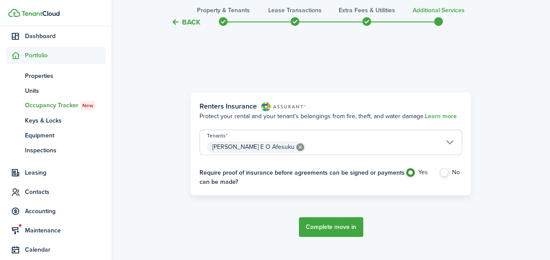
click at [326, 226] on button "Complete move in" at bounding box center [331, 227] width 64 height 20
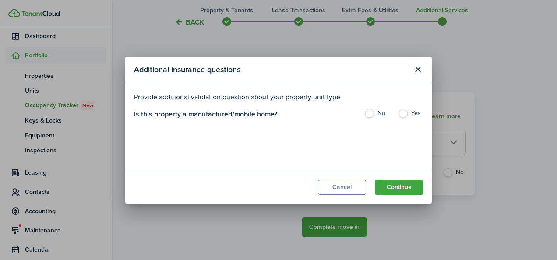
click at [374, 111] on label "No" at bounding box center [376, 115] width 25 height 13
radio input "true"
click at [392, 185] on button "Continue" at bounding box center [399, 187] width 48 height 15
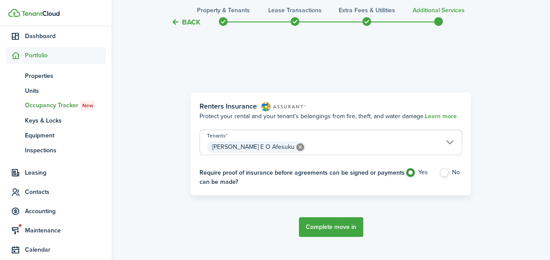
click at [312, 226] on button "Complete move in" at bounding box center [331, 227] width 64 height 20
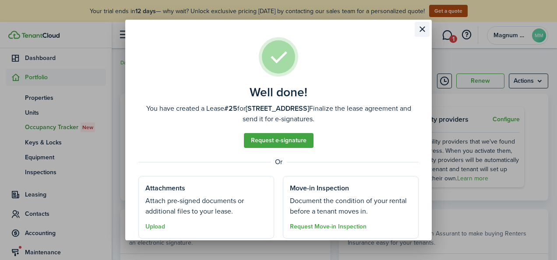
click at [423, 32] on button "Close modal" at bounding box center [421, 29] width 15 height 15
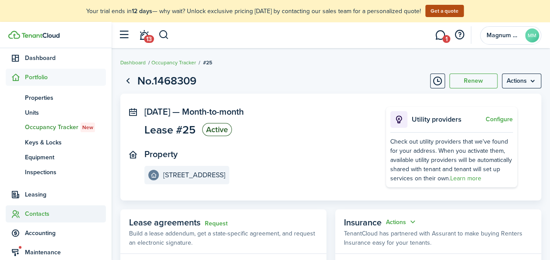
click at [32, 215] on span "Contacts" at bounding box center [65, 213] width 81 height 9
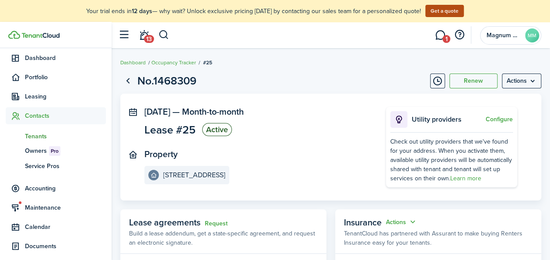
click at [37, 137] on span "Tenants" at bounding box center [65, 136] width 81 height 9
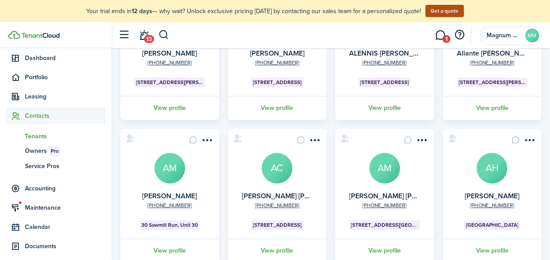
scroll to position [333, 0]
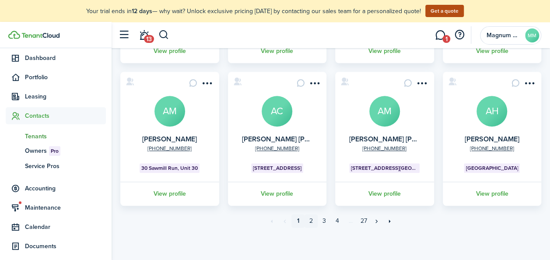
click at [312, 221] on link "2" at bounding box center [311, 220] width 13 height 13
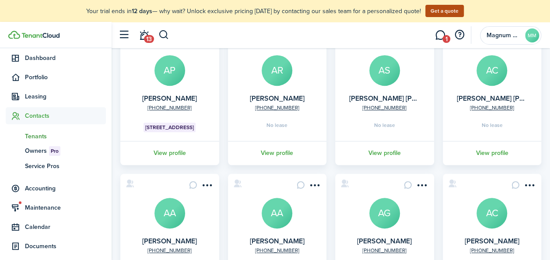
scroll to position [333, 0]
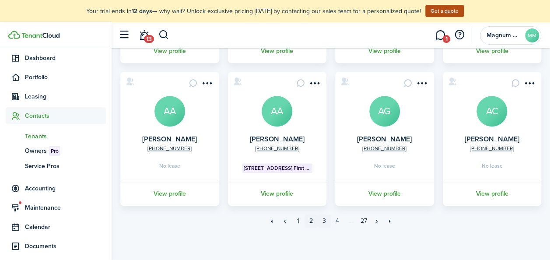
click at [322, 221] on link "3" at bounding box center [324, 220] width 13 height 13
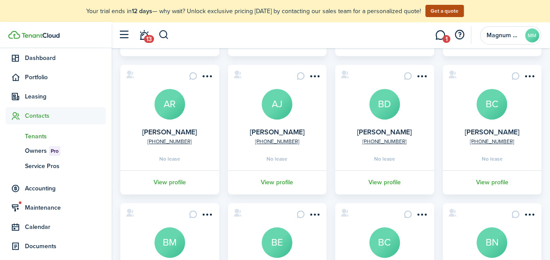
scroll to position [329, 0]
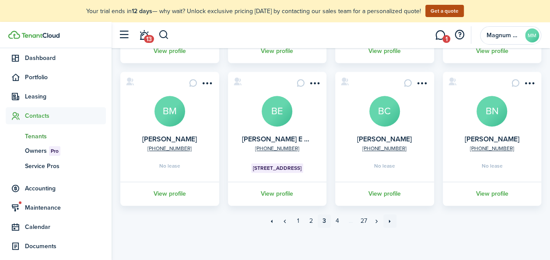
click at [388, 219] on link "»»" at bounding box center [389, 220] width 13 height 13
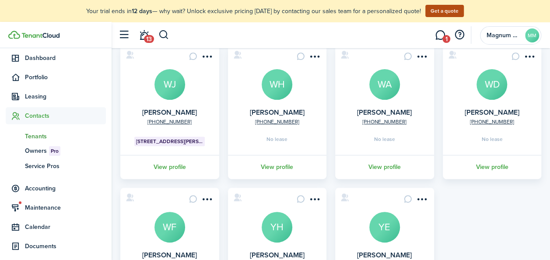
scroll to position [77, 0]
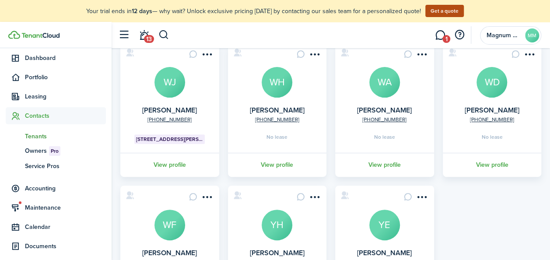
click at [270, 90] on avatar-text "WH" at bounding box center [277, 82] width 31 height 31
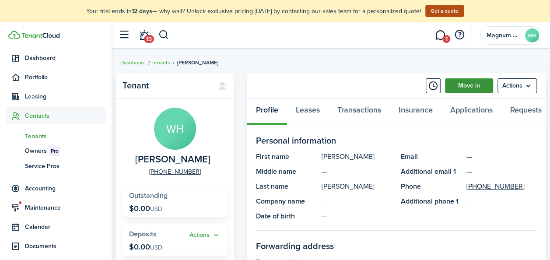
click at [480, 83] on link "Move in" at bounding box center [469, 85] width 48 height 15
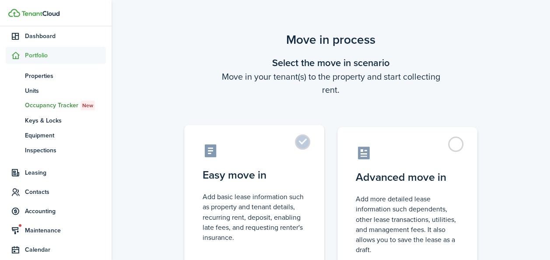
click at [305, 141] on label "Easy move in Add basic lease information such as property and tenant details, r…" at bounding box center [254, 198] width 140 height 146
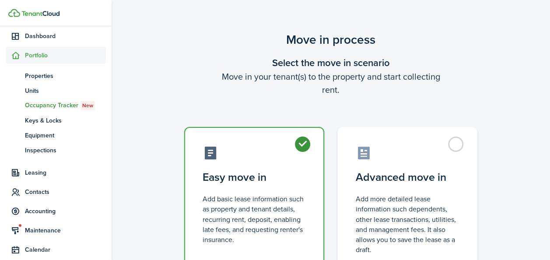
radio input "true"
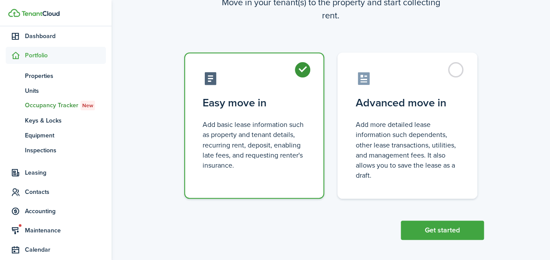
scroll to position [78, 0]
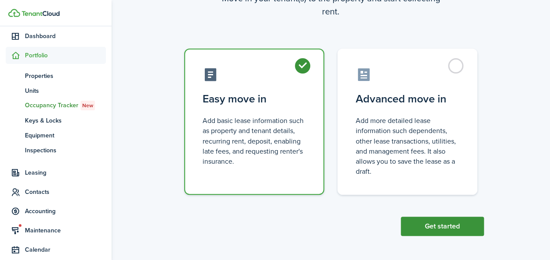
click at [431, 224] on button "Get started" at bounding box center [442, 226] width 83 height 19
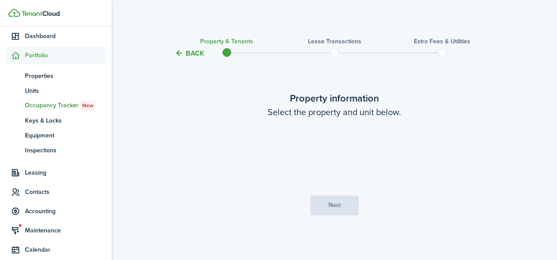
click at [296, 152] on loading-skeleton at bounding box center [334, 152] width 184 height 25
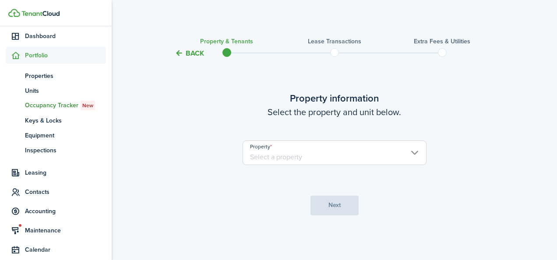
click at [295, 155] on input "Property" at bounding box center [334, 152] width 184 height 25
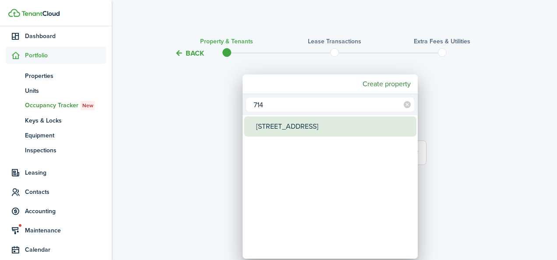
type input "714"
click at [292, 126] on div "[STREET_ADDRESS]" at bounding box center [333, 126] width 155 height 20
type input "[STREET_ADDRESS]"
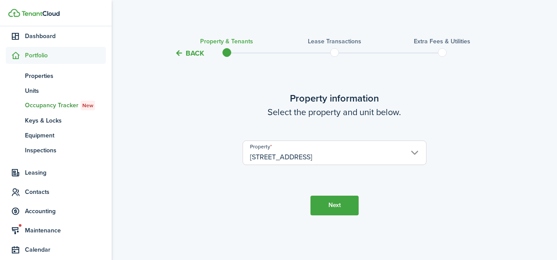
click at [325, 204] on button "Next" at bounding box center [334, 206] width 48 height 20
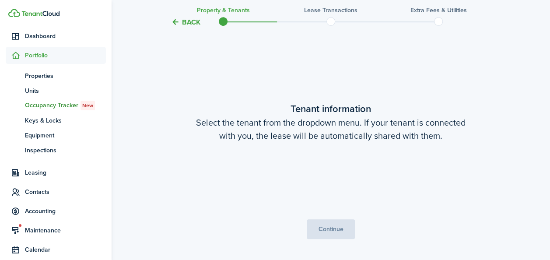
scroll to position [201, 0]
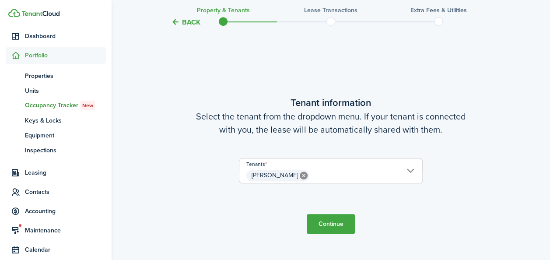
click at [333, 223] on button "Continue" at bounding box center [331, 224] width 48 height 20
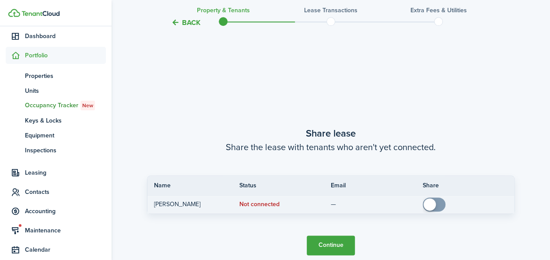
scroll to position [461, 0]
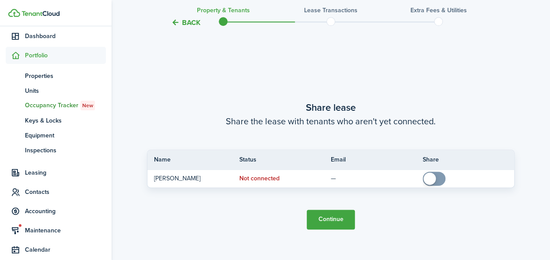
click at [320, 214] on button "Continue" at bounding box center [331, 220] width 48 height 20
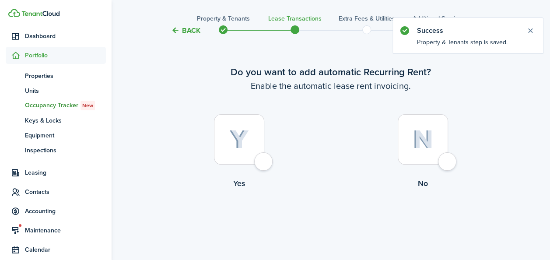
scroll to position [22, 0]
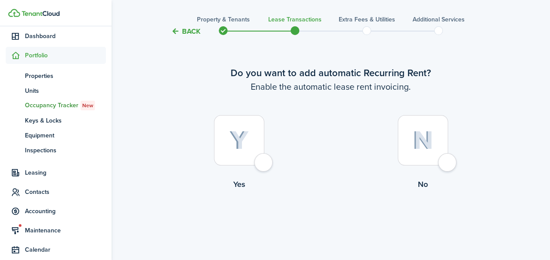
click at [251, 125] on div at bounding box center [239, 140] width 50 height 50
radio input "true"
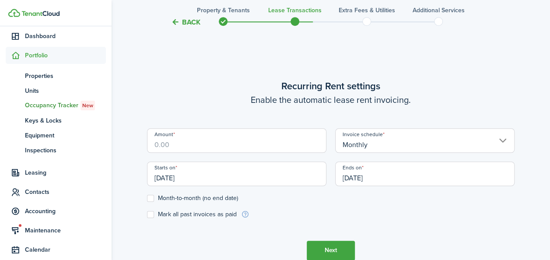
scroll to position [241, 0]
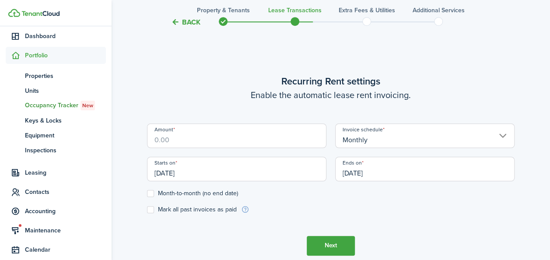
click at [283, 144] on input "Amount" at bounding box center [236, 135] width 179 height 25
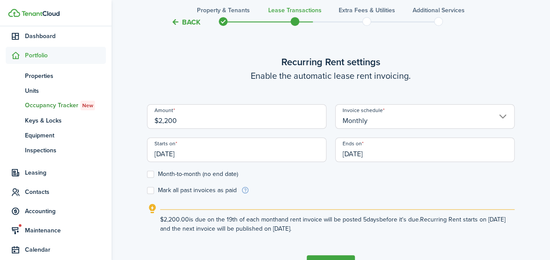
click at [195, 154] on input "[DATE]" at bounding box center [236, 149] width 179 height 25
type input "$2,200.00"
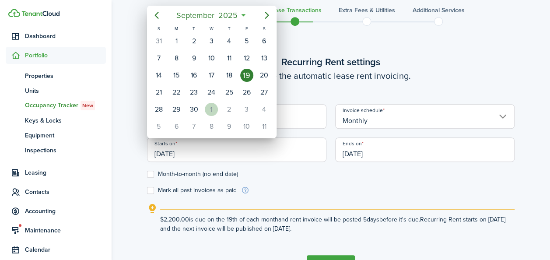
click at [209, 109] on div "1" at bounding box center [211, 109] width 13 height 13
type input "[DATE]"
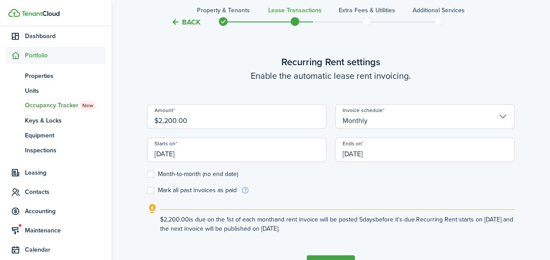
scroll to position [299, 0]
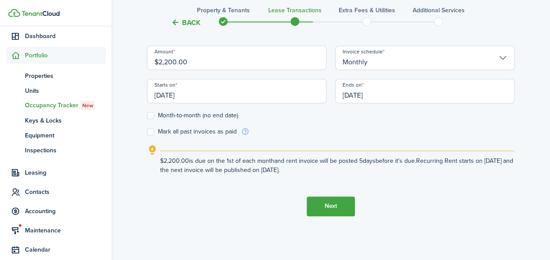
click at [152, 116] on label "Month-to-month (no end date)" at bounding box center [192, 115] width 91 height 7
click at [147, 116] on input "Month-to-month (no end date)" at bounding box center [147, 115] width 0 height 0
checkbox input "true"
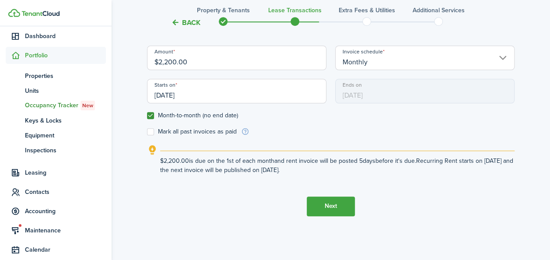
click at [315, 202] on button "Next" at bounding box center [331, 206] width 48 height 20
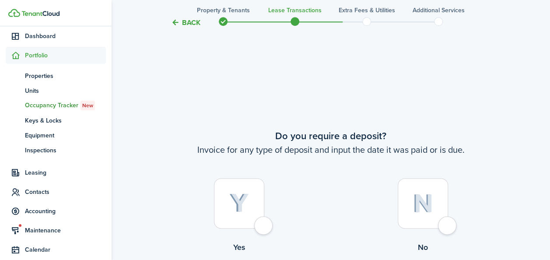
scroll to position [501, 0]
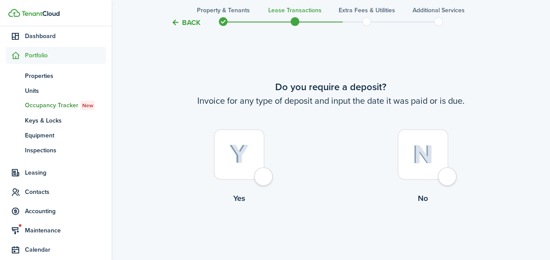
click at [240, 164] on div at bounding box center [239, 154] width 50 height 50
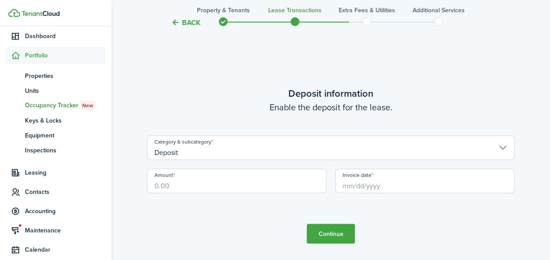
scroll to position [533, 0]
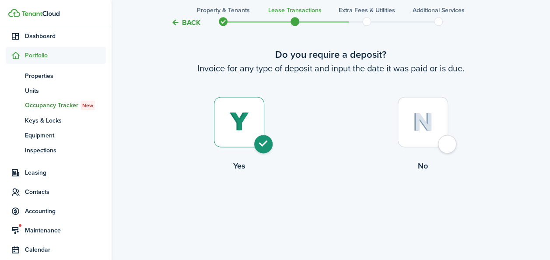
click at [441, 117] on div at bounding box center [423, 122] width 50 height 50
radio input "false"
radio input "true"
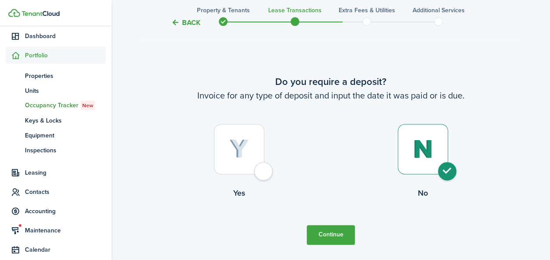
scroll to position [501, 0]
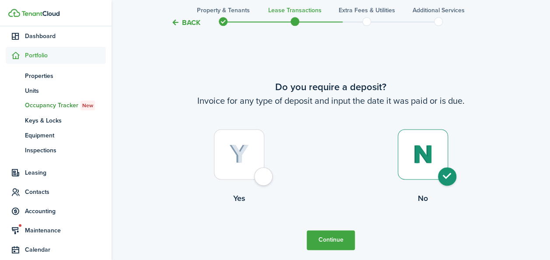
click at [335, 235] on button "Continue" at bounding box center [331, 240] width 48 height 20
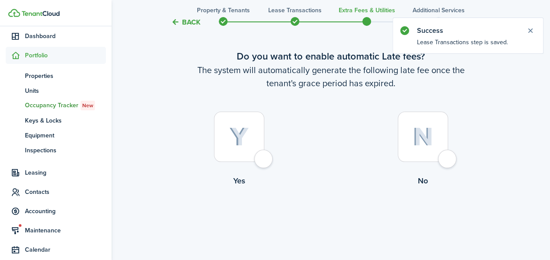
scroll to position [39, 0]
click at [258, 137] on div at bounding box center [239, 136] width 50 height 50
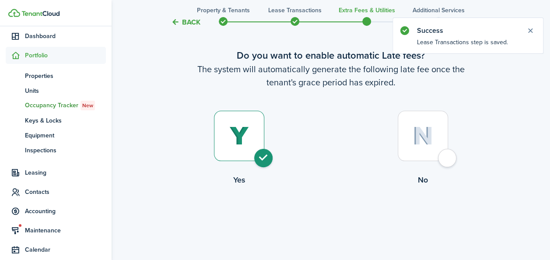
radio input "true"
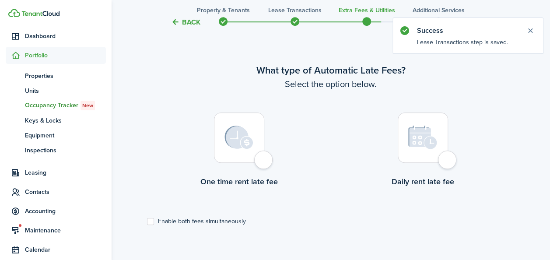
click at [249, 142] on img at bounding box center [238, 138] width 29 height 24
radio input "true"
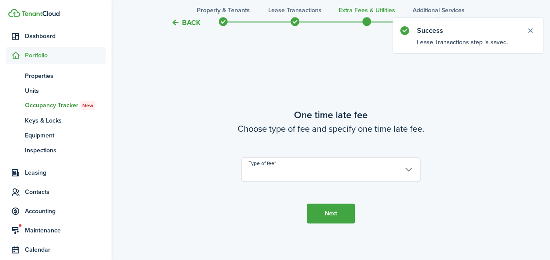
scroll to position [514, 0]
click at [319, 171] on input "Type of fee" at bounding box center [330, 168] width 179 height 25
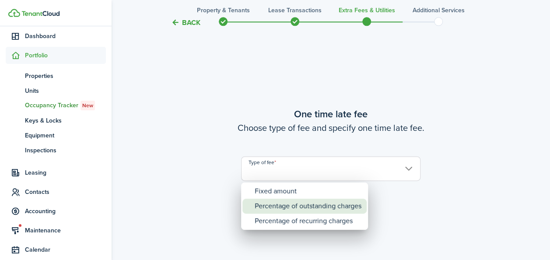
click at [313, 203] on div "Percentage of outstanding charges" at bounding box center [308, 206] width 107 height 15
type input "Percentage of outstanding charges"
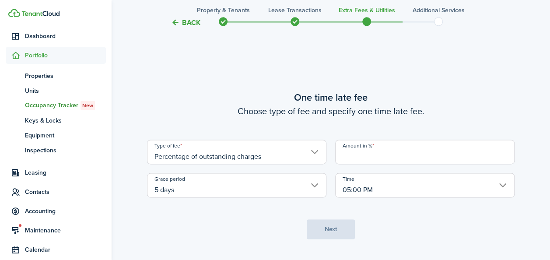
click at [348, 160] on input "Amount in %" at bounding box center [424, 152] width 179 height 25
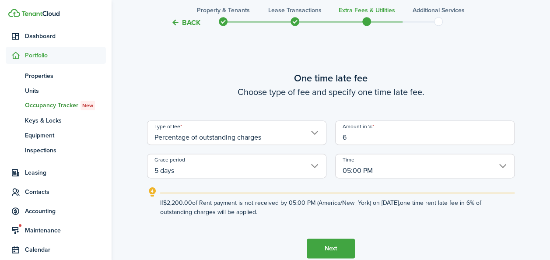
click at [287, 176] on input "5 days" at bounding box center [236, 166] width 179 height 25
type input "6"
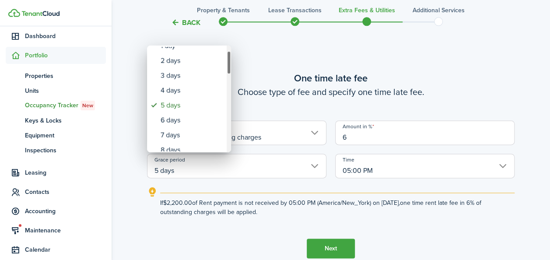
drag, startPoint x: 228, startPoint y: 68, endPoint x: 231, endPoint y: 74, distance: 6.3
click at [231, 74] on div "none 1 day 2 days 3 days 4 days 5 days 6 days 7 days 8 days 9 days 10 days 11 d…" at bounding box center [275, 130] width 550 height 260
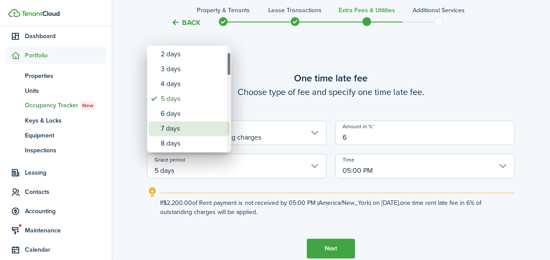
click at [184, 130] on div "7 days" at bounding box center [193, 128] width 64 height 15
type input "7 days"
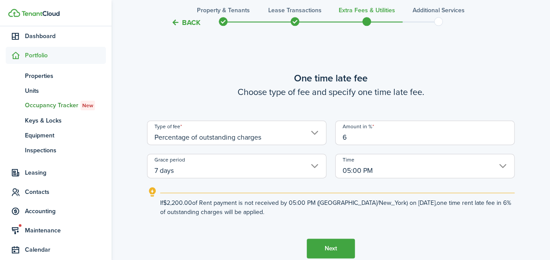
click at [331, 249] on button "Next" at bounding box center [331, 248] width 48 height 20
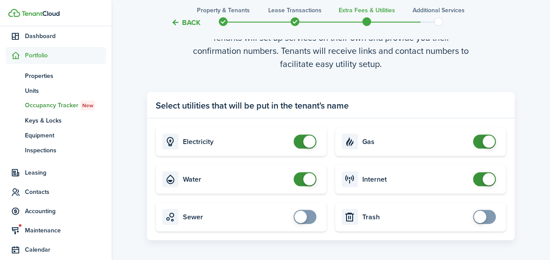
scroll to position [872, 0]
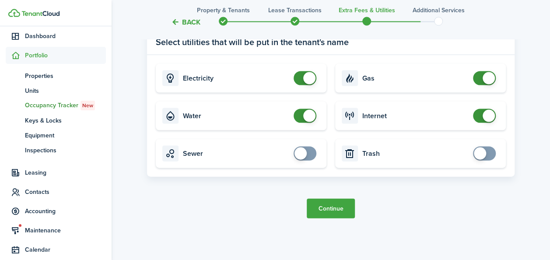
click at [336, 214] on button "Continue" at bounding box center [331, 209] width 48 height 20
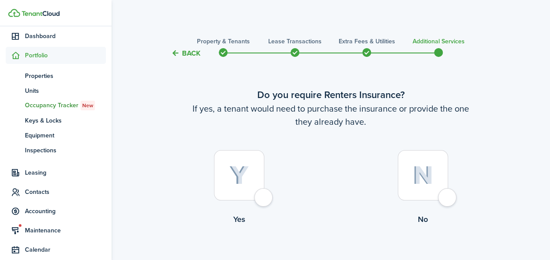
scroll to position [53, 0]
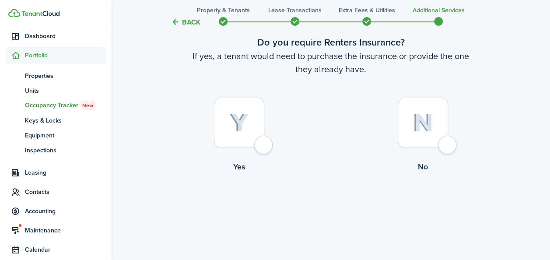
click at [254, 126] on div at bounding box center [239, 123] width 50 height 50
radio input "true"
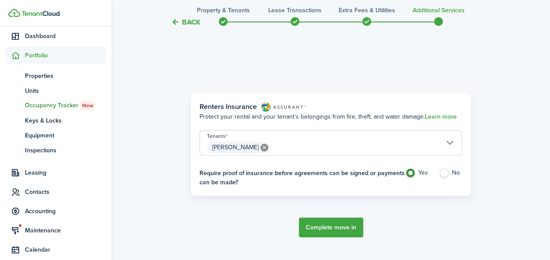
scroll to position [254, 0]
click at [328, 229] on button "Complete move in" at bounding box center [331, 227] width 64 height 20
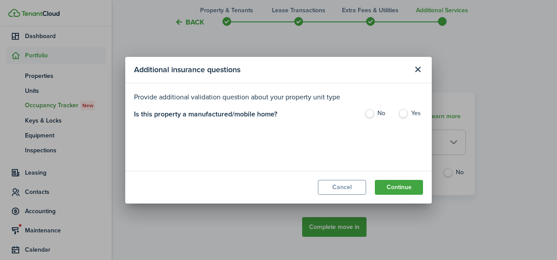
click at [367, 113] on label "No" at bounding box center [376, 115] width 25 height 13
radio input "true"
click at [395, 185] on button "Continue" at bounding box center [399, 187] width 48 height 15
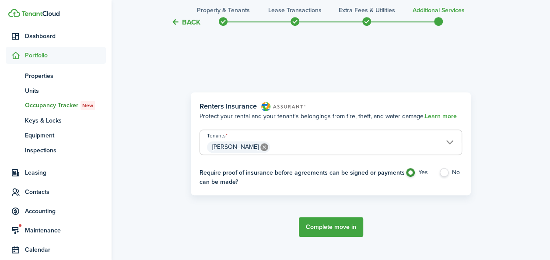
click at [321, 226] on button "Complete move in" at bounding box center [331, 227] width 64 height 20
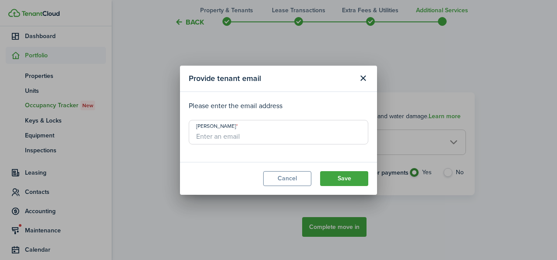
click at [251, 138] on input "[PERSON_NAME]" at bounding box center [278, 132] width 179 height 25
click at [285, 137] on input "[EMAIL_ADDRESS][DOMAIN_NAME]" at bounding box center [278, 132] width 179 height 25
click at [211, 134] on input "[EMAIL_ADDRESS][DOMAIN_NAME]" at bounding box center [278, 132] width 179 height 25
click at [225, 138] on input "[EMAIL_ADDRESS][DOMAIN_NAME]" at bounding box center [278, 132] width 179 height 25
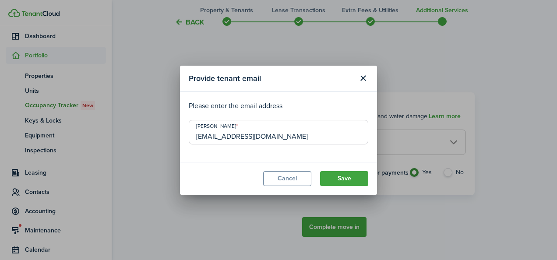
click at [225, 138] on input "[EMAIL_ADDRESS][DOMAIN_NAME]" at bounding box center [278, 132] width 179 height 25
type input "[EMAIL_ADDRESS][DOMAIN_NAME]"
click at [347, 182] on button "Save" at bounding box center [344, 178] width 48 height 15
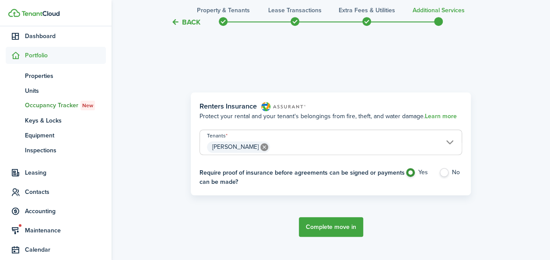
click at [342, 234] on button "Complete move in" at bounding box center [331, 227] width 64 height 20
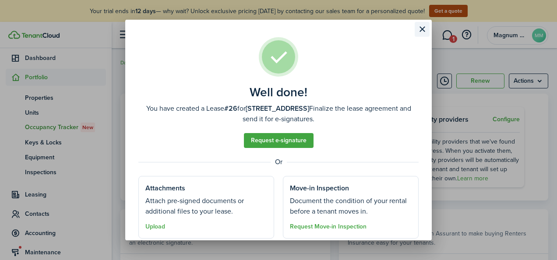
click at [422, 28] on button "Close modal" at bounding box center [421, 29] width 15 height 15
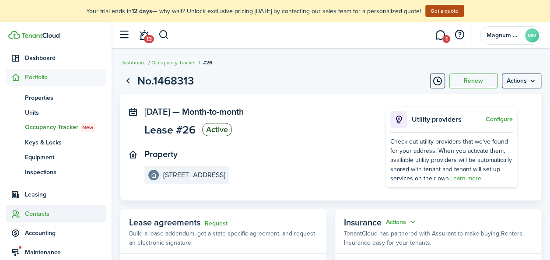
click at [42, 213] on span "Contacts" at bounding box center [65, 213] width 81 height 9
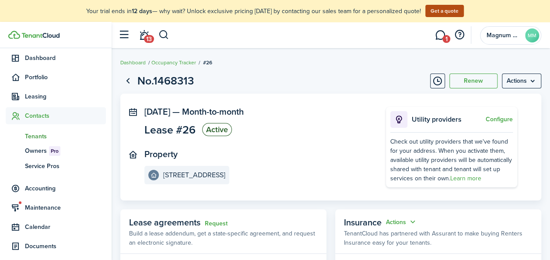
click at [41, 134] on span "Tenants" at bounding box center [65, 136] width 81 height 9
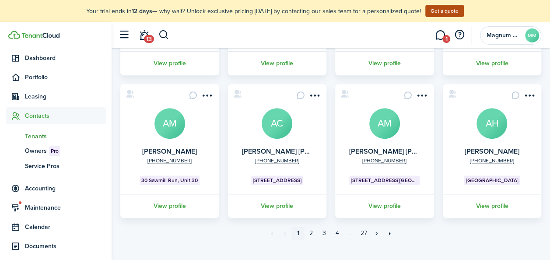
scroll to position [333, 0]
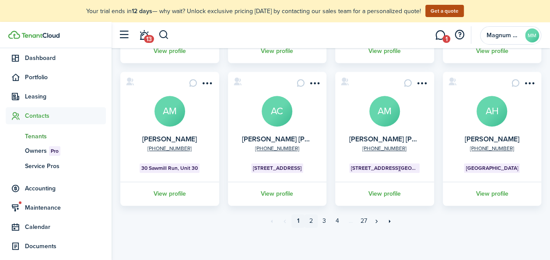
click at [311, 221] on link "2" at bounding box center [311, 220] width 13 height 13
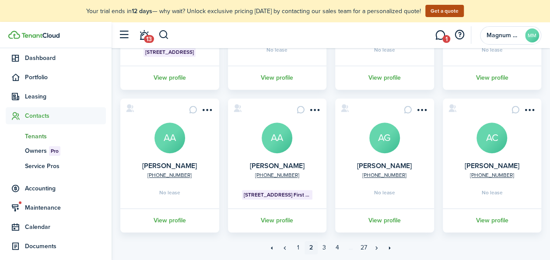
scroll to position [333, 0]
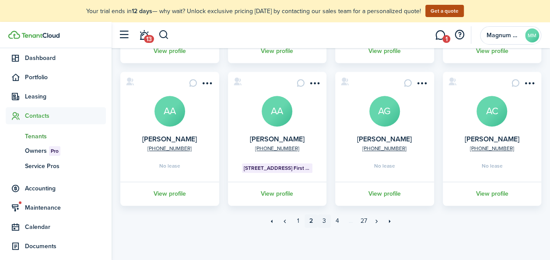
click at [322, 220] on link "3" at bounding box center [324, 220] width 13 height 13
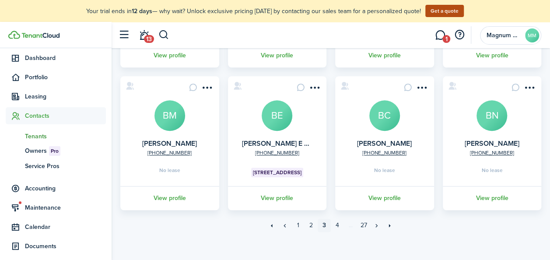
scroll to position [329, 0]
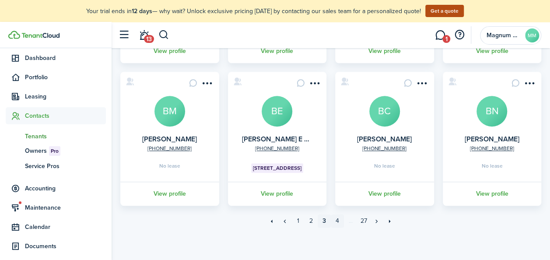
click at [336, 219] on link "4" at bounding box center [337, 220] width 13 height 13
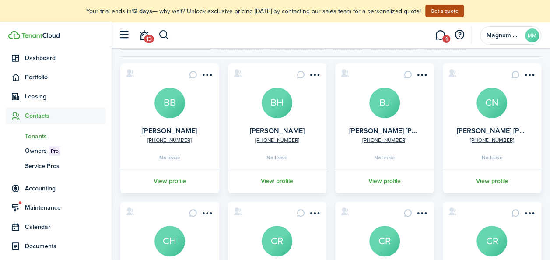
scroll to position [60, 0]
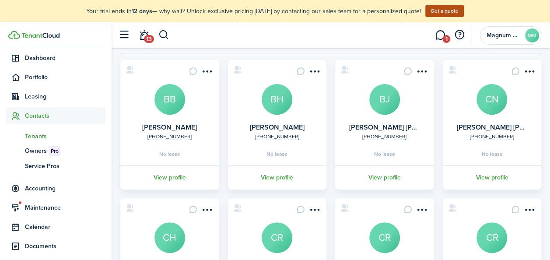
click at [270, 97] on avatar-text "BH" at bounding box center [277, 99] width 31 height 31
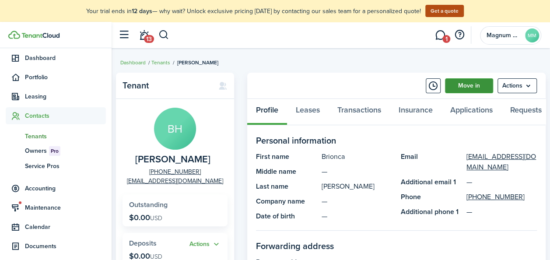
click at [470, 85] on link "Move in" at bounding box center [469, 85] width 48 height 15
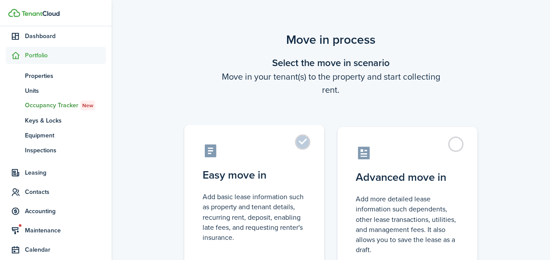
click at [306, 139] on label "Easy move in Add basic lease information such as property and tenant details, r…" at bounding box center [254, 198] width 140 height 146
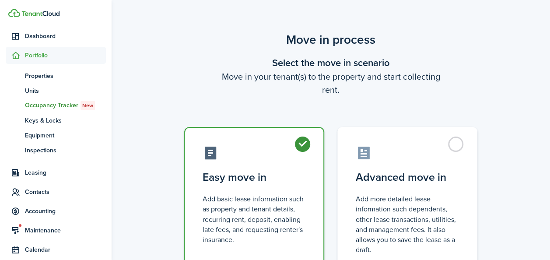
radio input "true"
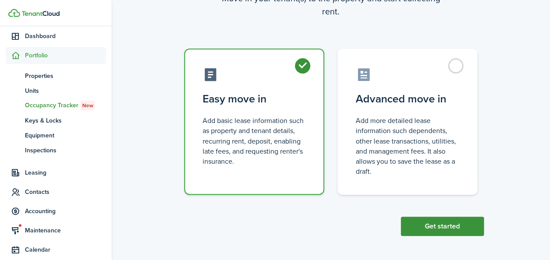
click at [450, 229] on button "Get started" at bounding box center [442, 226] width 83 height 19
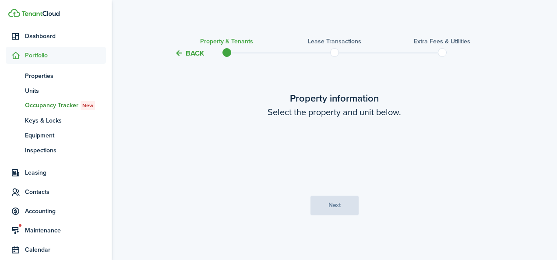
click at [314, 154] on loading-skeleton at bounding box center [334, 152] width 184 height 25
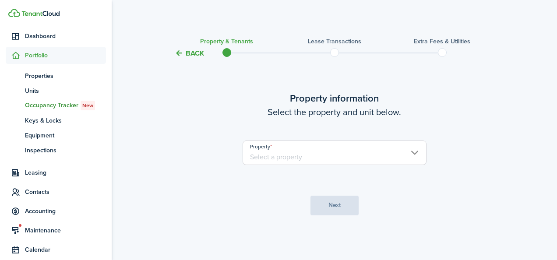
click at [312, 154] on input "Property" at bounding box center [334, 152] width 184 height 25
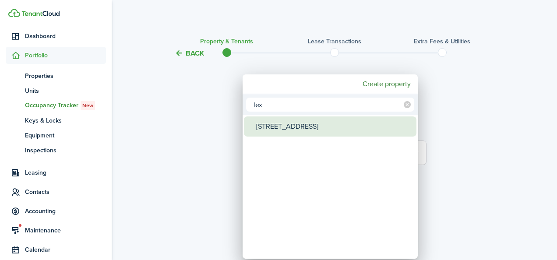
type input "lex"
click at [298, 130] on div "[STREET_ADDRESS]" at bounding box center [333, 126] width 155 height 20
type input "[STREET_ADDRESS]"
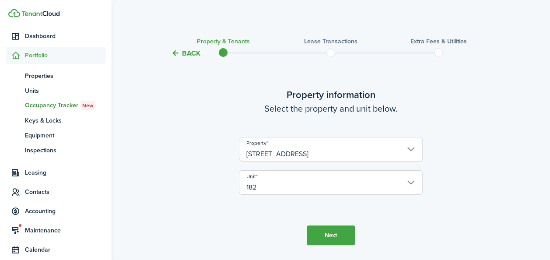
click at [332, 235] on button "Next" at bounding box center [331, 235] width 48 height 20
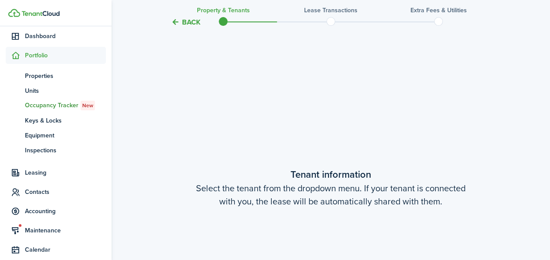
scroll to position [228, 0]
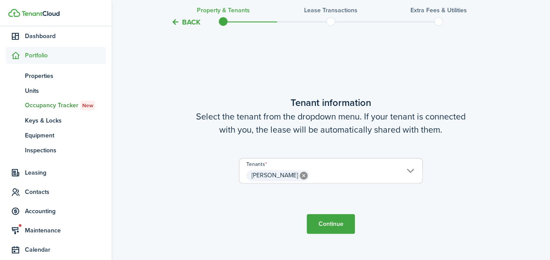
click at [329, 218] on button "Continue" at bounding box center [331, 224] width 48 height 20
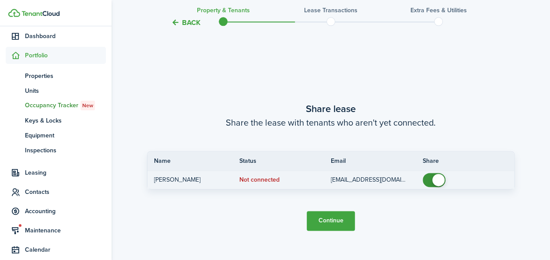
scroll to position [488, 0]
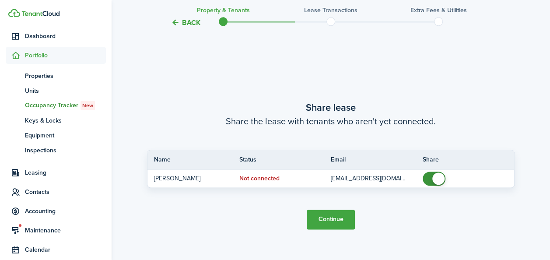
click at [323, 216] on button "Continue" at bounding box center [331, 220] width 48 height 20
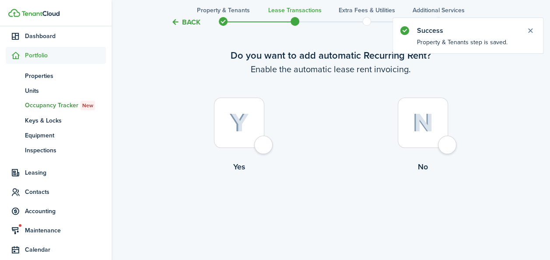
click at [239, 123] on img at bounding box center [239, 122] width 20 height 19
radio input "true"
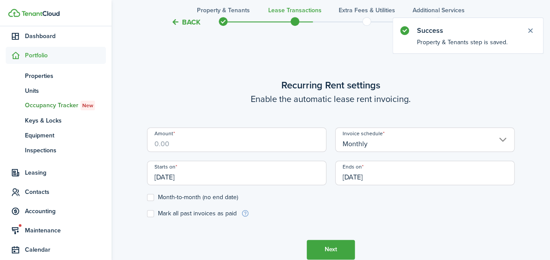
scroll to position [241, 0]
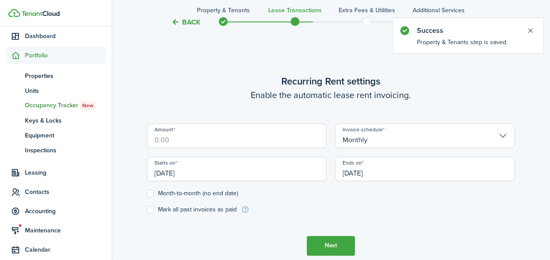
click at [228, 140] on input "Amount" at bounding box center [236, 135] width 179 height 25
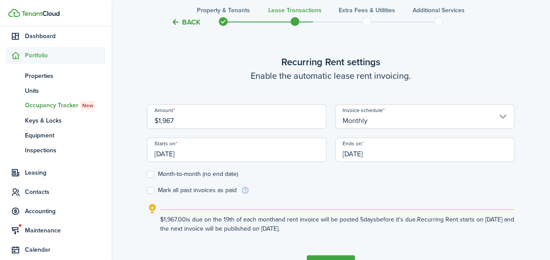
click at [175, 152] on input "[DATE]" at bounding box center [236, 149] width 179 height 25
type input "$1,967.00"
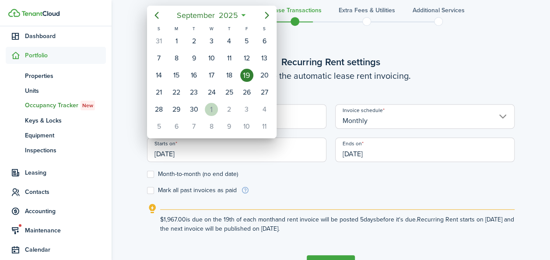
click at [209, 108] on div "1" at bounding box center [211, 109] width 13 height 13
type input "[DATE]"
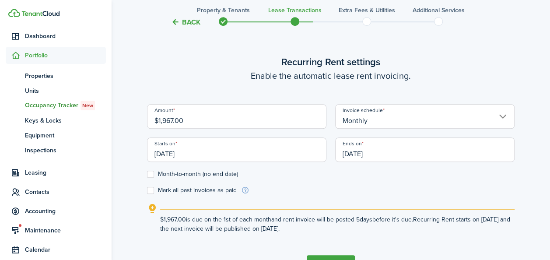
click at [161, 174] on label "Month-to-month (no end date)" at bounding box center [192, 174] width 91 height 7
click at [147, 174] on input "Month-to-month (no end date)" at bounding box center [147, 174] width 0 height 0
checkbox input "true"
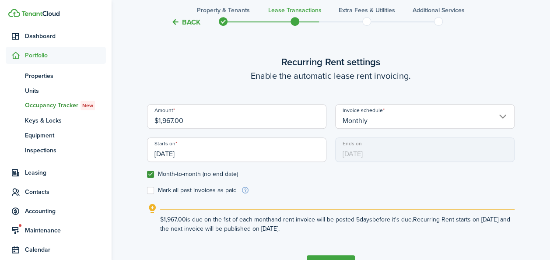
scroll to position [299, 0]
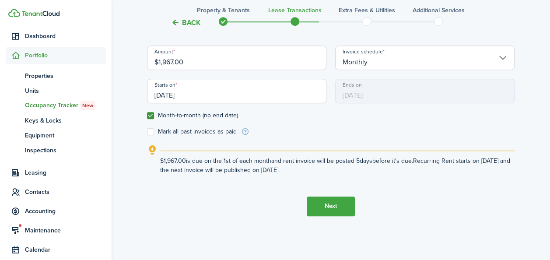
click at [331, 211] on button "Next" at bounding box center [331, 206] width 48 height 20
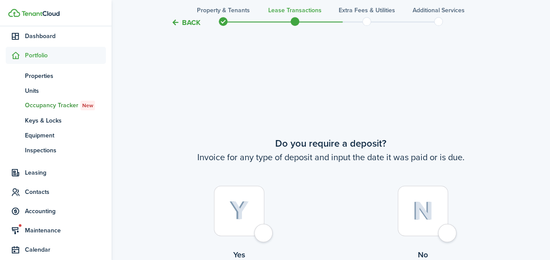
scroll to position [501, 0]
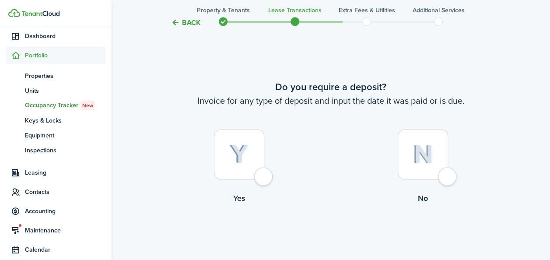
click at [431, 162] on img at bounding box center [423, 154] width 21 height 19
radio input "true"
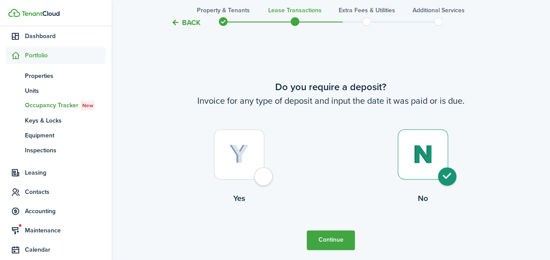
drag, startPoint x: 548, startPoint y: 174, endPoint x: 551, endPoint y: 178, distance: 5.3
click at [341, 241] on button "Continue" at bounding box center [331, 240] width 48 height 20
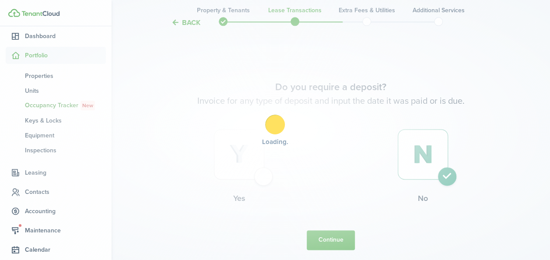
scroll to position [0, 0]
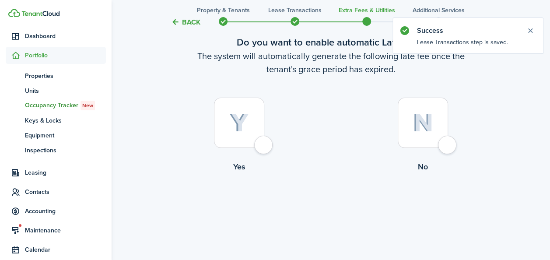
click at [257, 127] on div at bounding box center [239, 123] width 50 height 50
radio input "true"
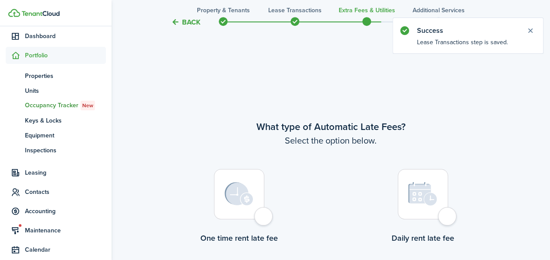
scroll to position [254, 0]
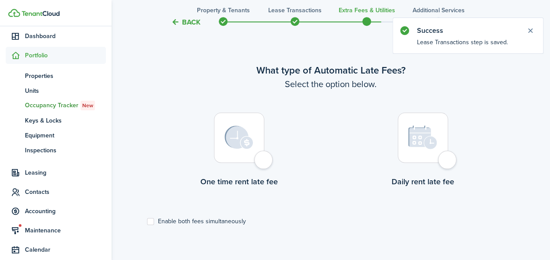
click at [253, 137] on img at bounding box center [238, 138] width 29 height 24
radio input "true"
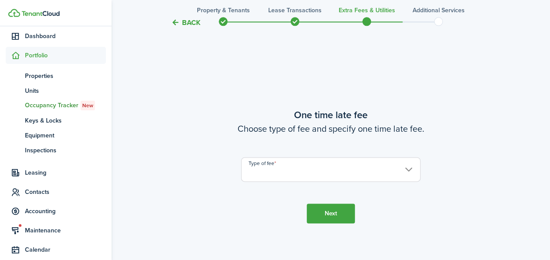
scroll to position [514, 0]
click at [396, 170] on input "Type of fee" at bounding box center [330, 168] width 179 height 25
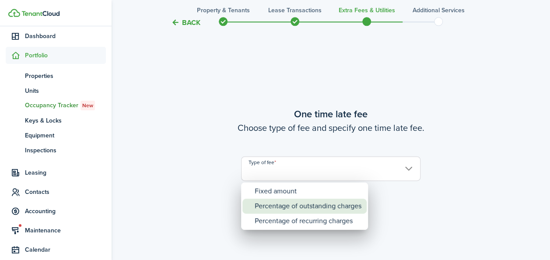
click at [312, 207] on div "Percentage of outstanding charges" at bounding box center [308, 206] width 107 height 15
type input "Percentage of outstanding charges"
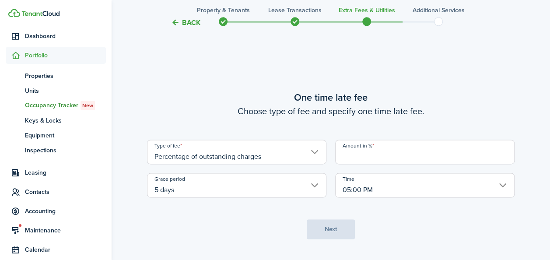
click at [379, 157] on input "Amount in %" at bounding box center [424, 152] width 179 height 25
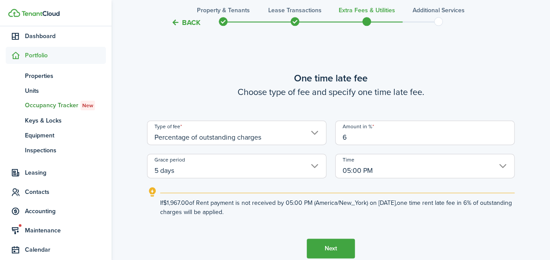
type input "6"
click at [231, 179] on lease-wizard-late-fee-onetime "One time late fee Choose type of fee and specify one time late fee. Type of fee…" at bounding box center [331, 144] width 368 height 146
click at [227, 176] on input "5 days" at bounding box center [236, 166] width 179 height 25
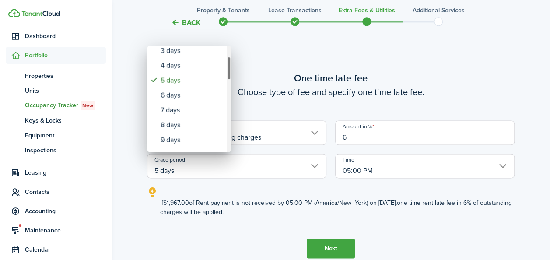
drag, startPoint x: 229, startPoint y: 56, endPoint x: 229, endPoint y: 67, distance: 10.9
click at [229, 67] on div "Grace period" at bounding box center [229, 68] width 4 height 24
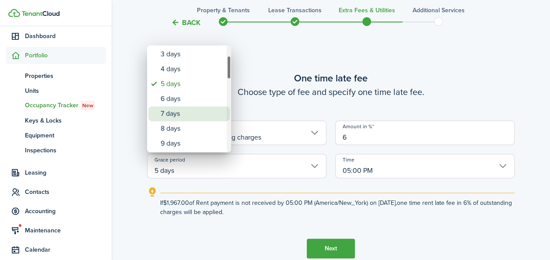
click at [172, 117] on div "7 days" at bounding box center [193, 113] width 64 height 15
type input "7 days"
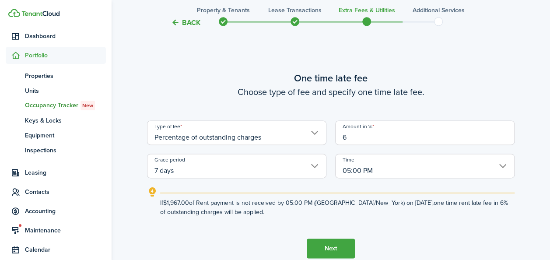
click at [329, 249] on button "Next" at bounding box center [331, 248] width 48 height 20
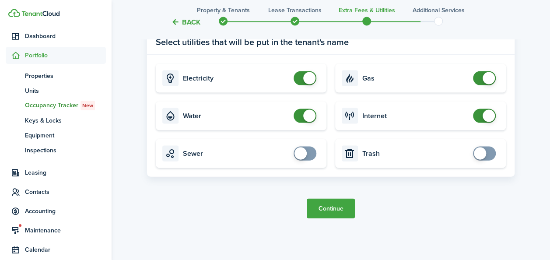
scroll to position [867, 0]
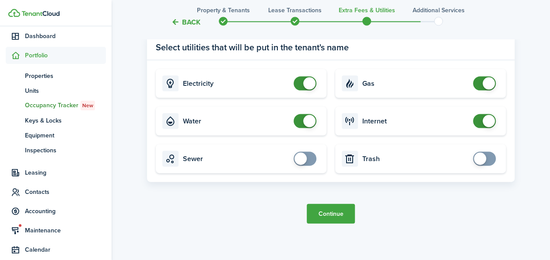
click at [334, 210] on button "Continue" at bounding box center [331, 214] width 48 height 20
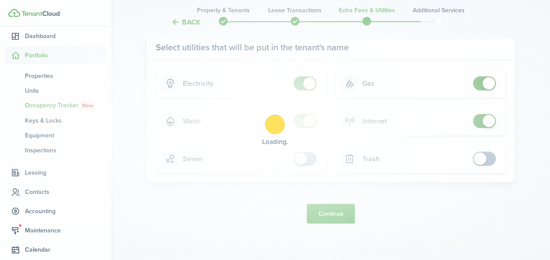
scroll to position [0, 0]
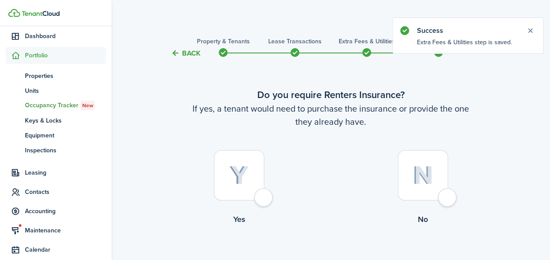
click at [222, 180] on div at bounding box center [239, 175] width 50 height 50
radio input "true"
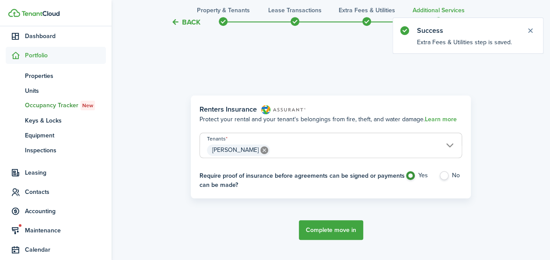
scroll to position [254, 0]
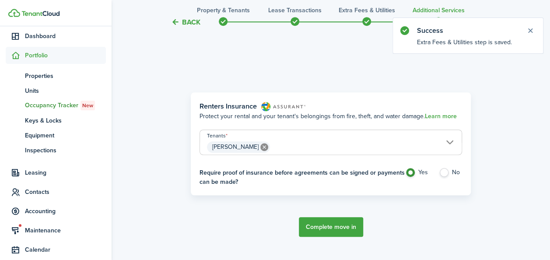
click at [324, 224] on button "Complete move in" at bounding box center [331, 227] width 64 height 20
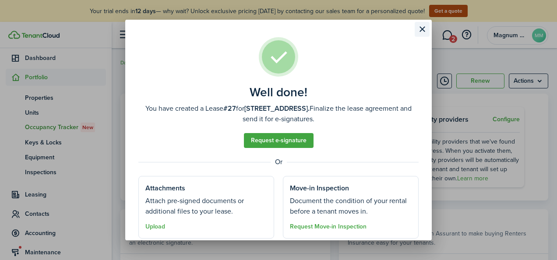
click at [422, 29] on button "Close modal" at bounding box center [421, 29] width 15 height 15
